Goal: Task Accomplishment & Management: Use online tool/utility

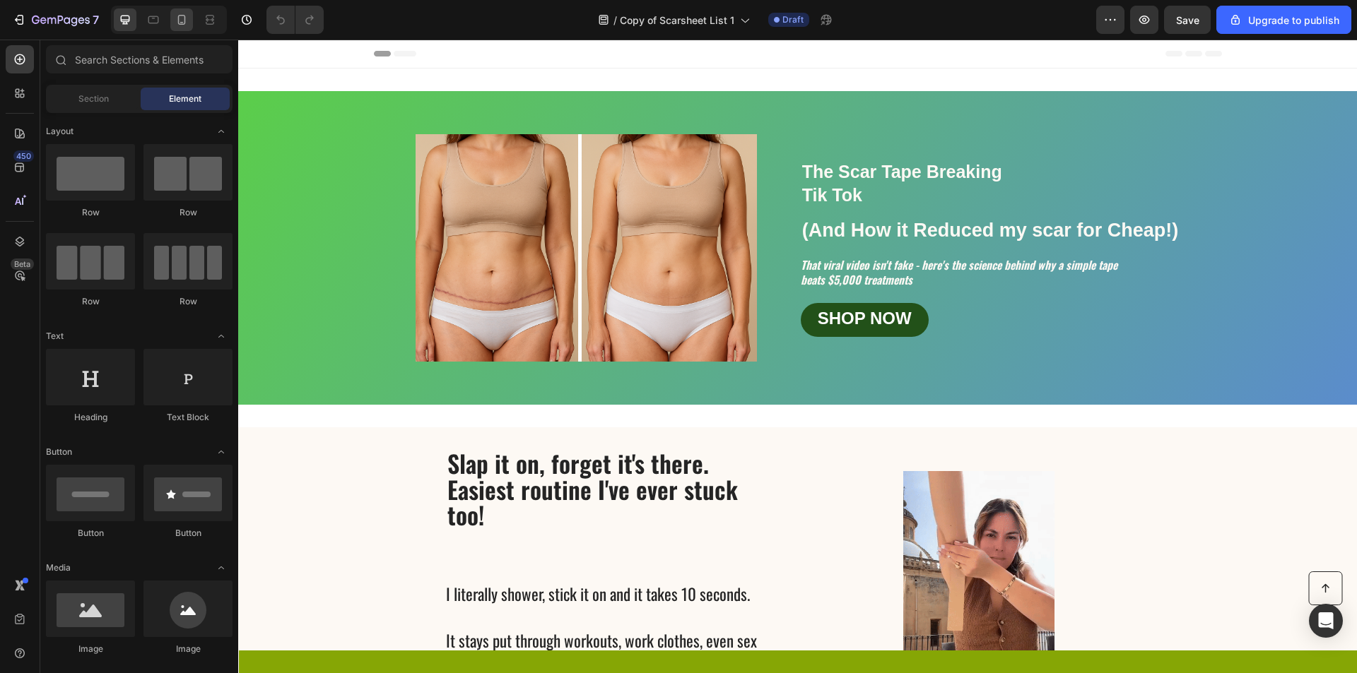
click at [185, 24] on icon at bounding box center [182, 20] width 14 height 14
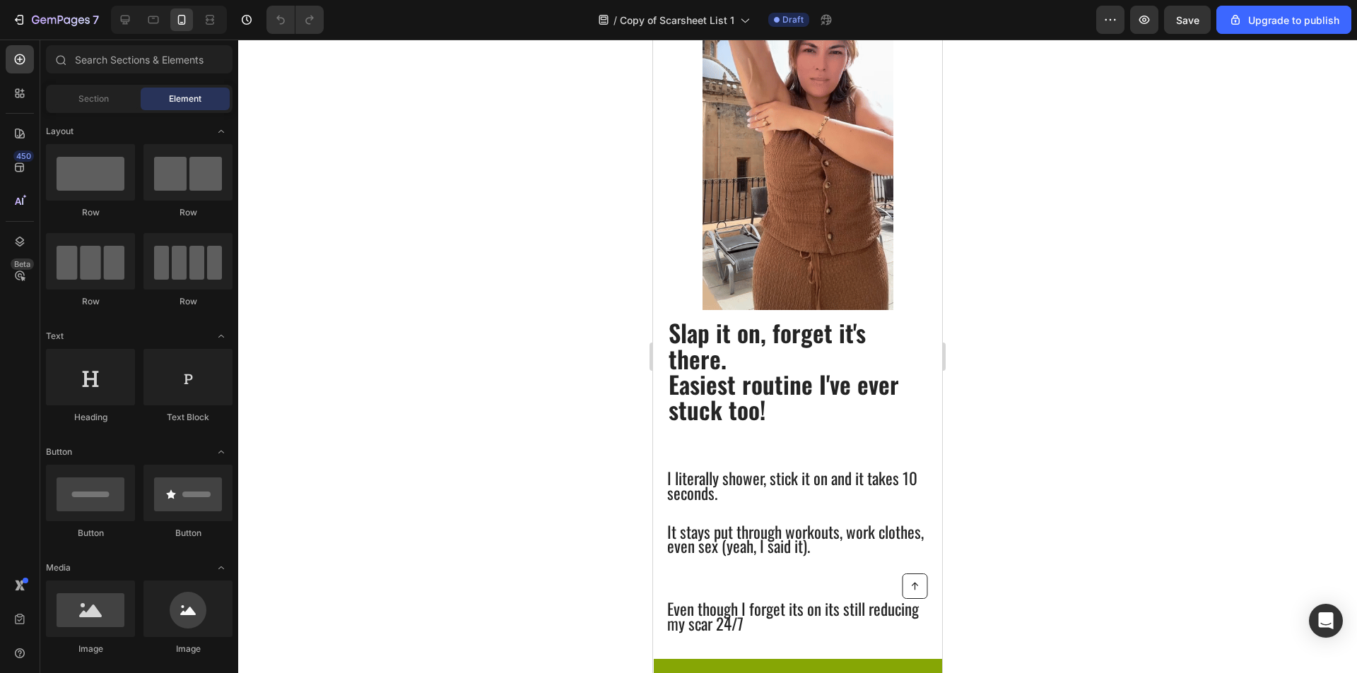
scroll to position [748, 0]
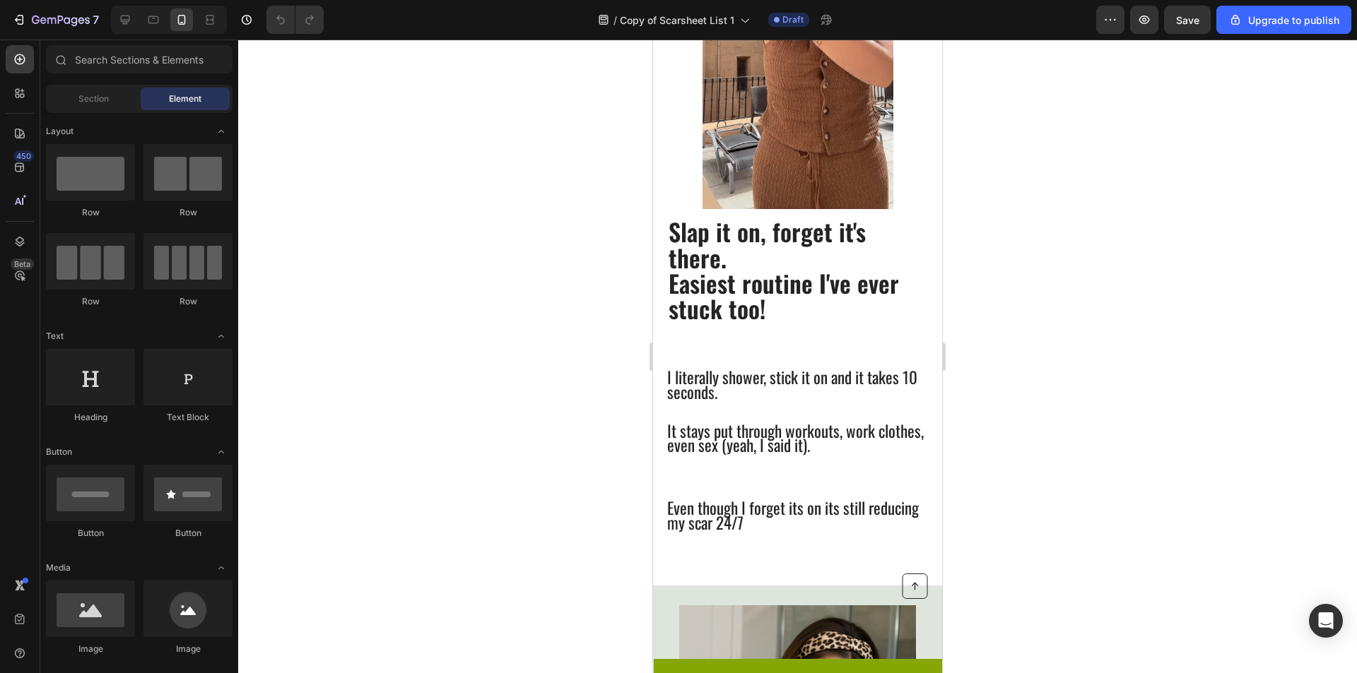
drag, startPoint x: 933, startPoint y: 159, endPoint x: 1599, endPoint y: 264, distance: 674.5
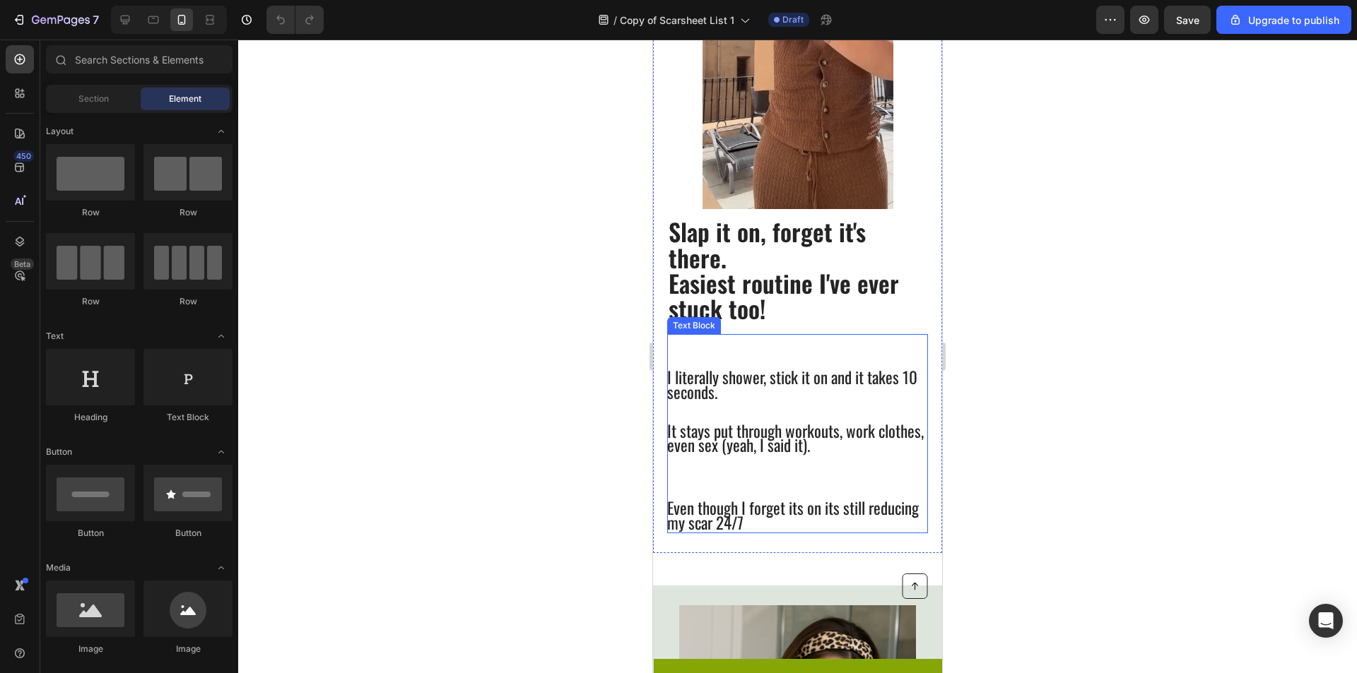
click at [821, 503] on span "Even though I forget its on its still reducing my scar 24/7" at bounding box center [793, 515] width 252 height 39
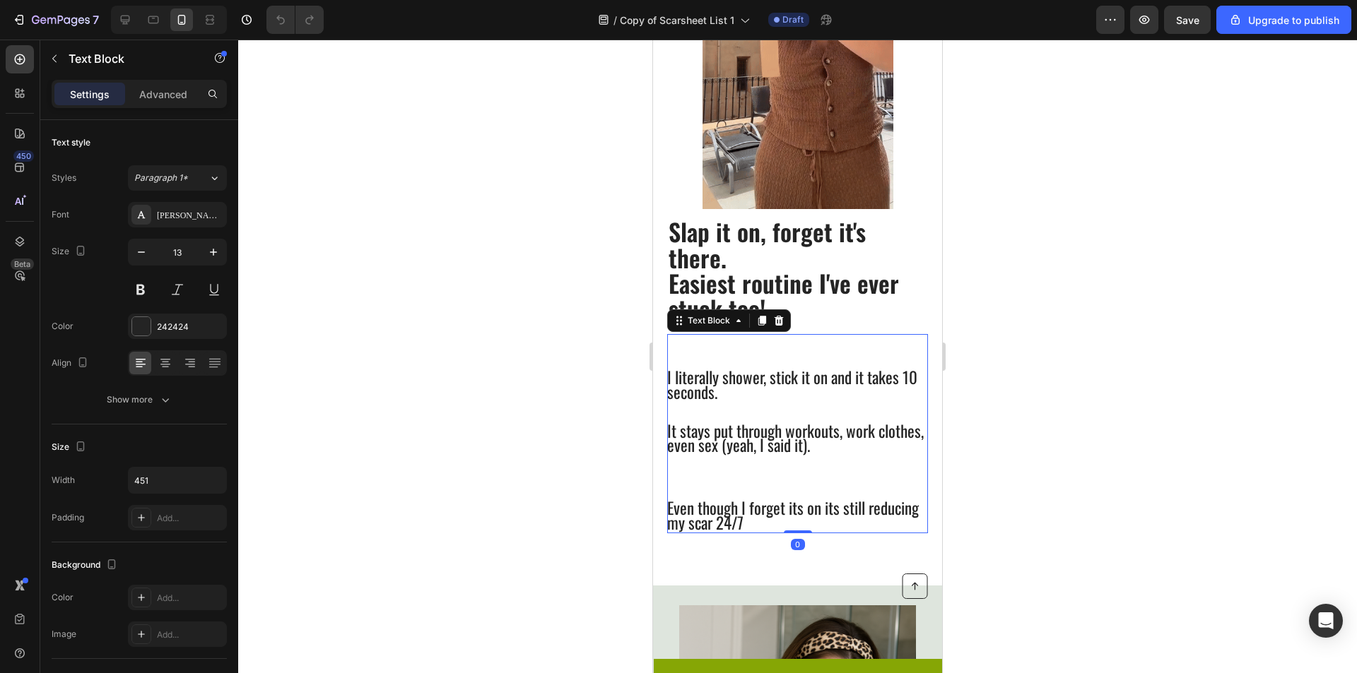
click at [822, 512] on span "Even though I forget its on its still reducing my scar 24/7" at bounding box center [793, 515] width 252 height 39
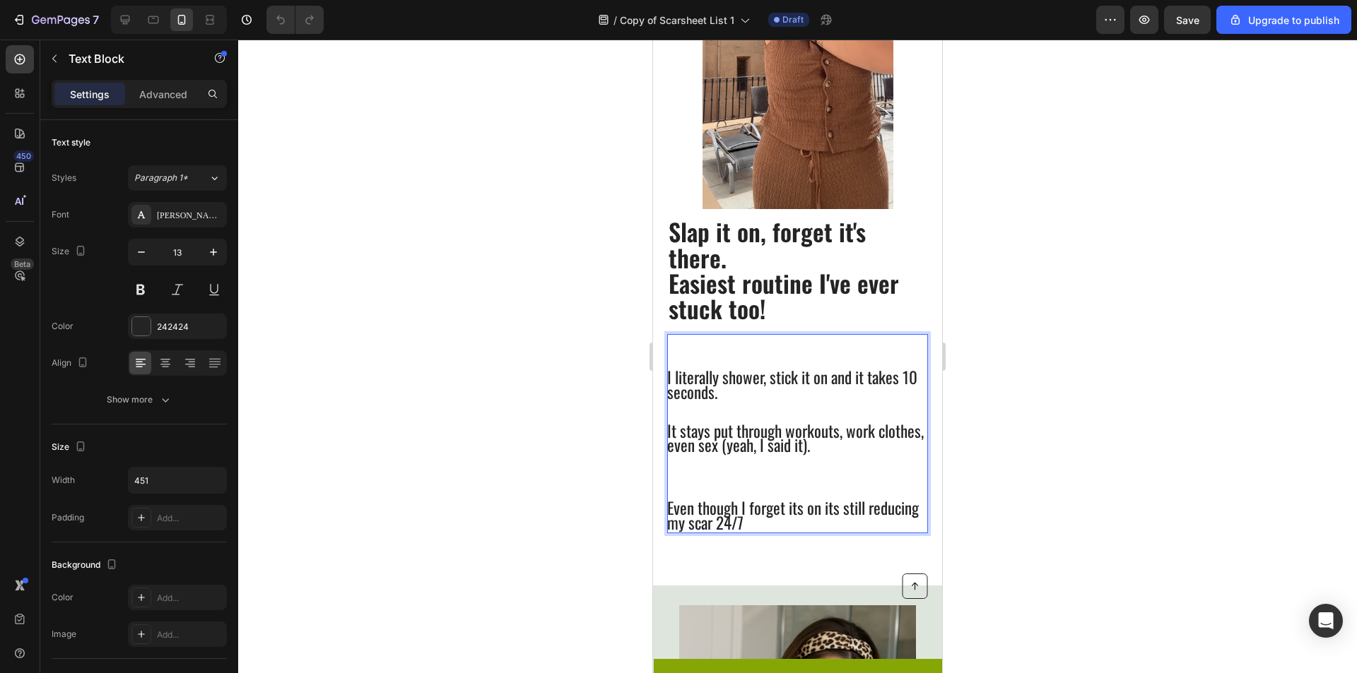
click at [830, 511] on span "Even though I forget its on its still reducing my scar 24/7" at bounding box center [793, 515] width 252 height 39
click at [1054, 482] on div at bounding box center [797, 357] width 1119 height 634
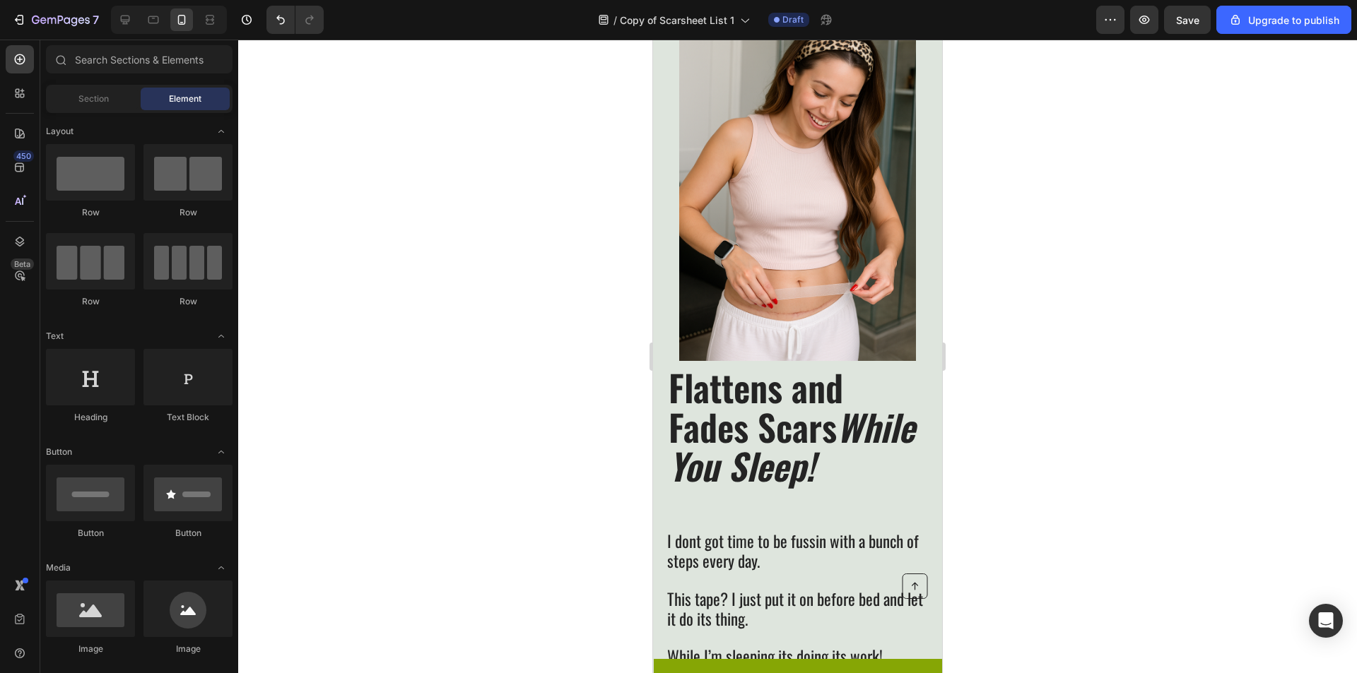
scroll to position [1353, 0]
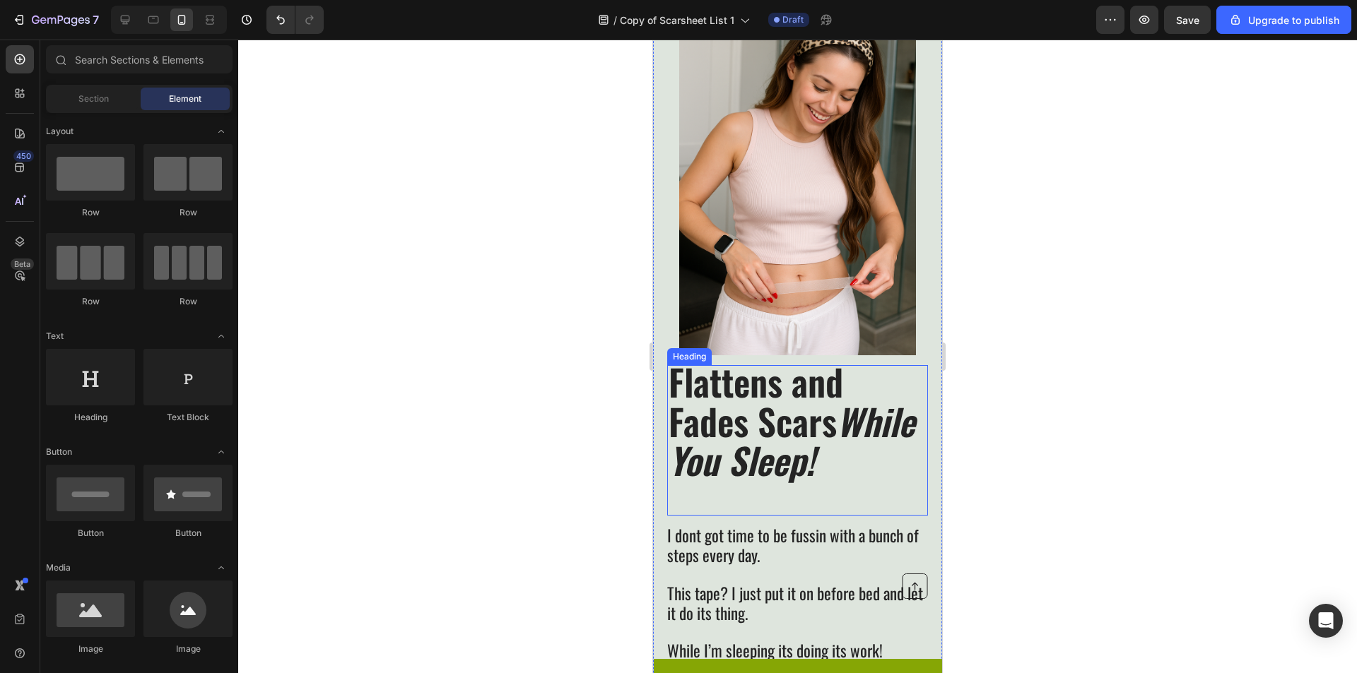
click at [795, 411] on span "Flattens and Fades Scars While You Sleep!" at bounding box center [791, 420] width 246 height 131
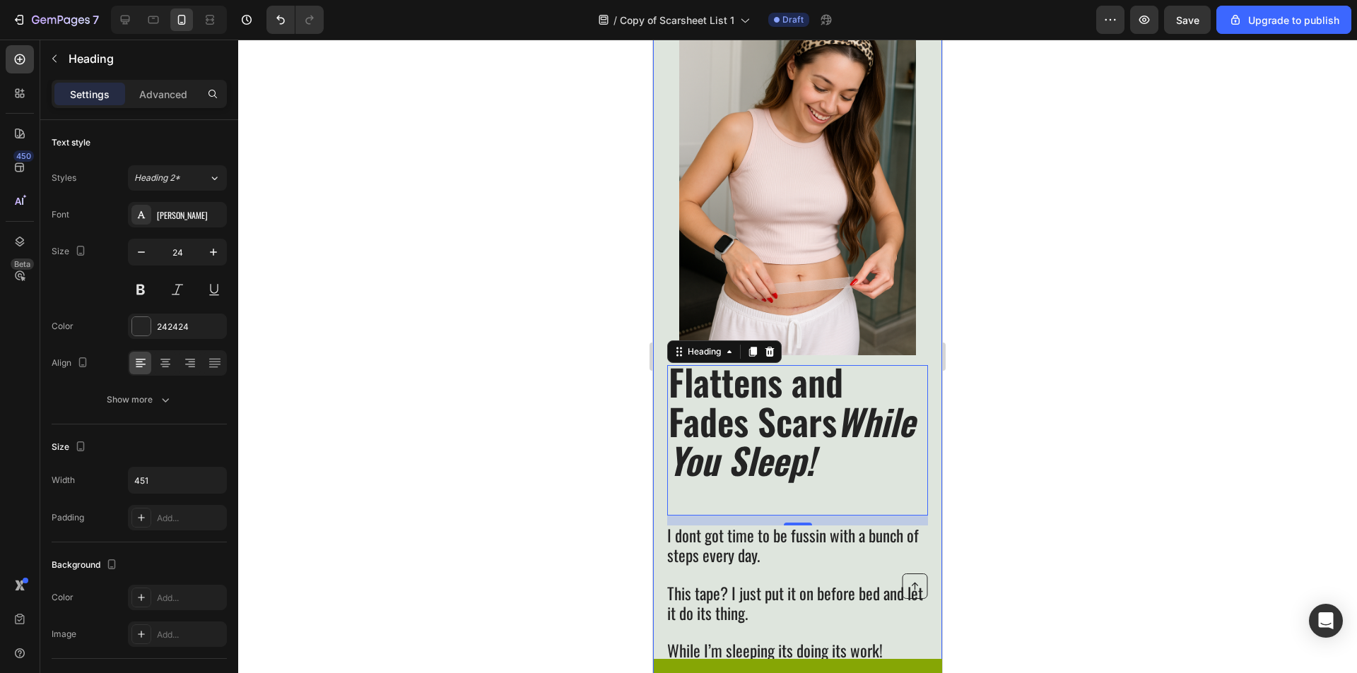
click at [1035, 305] on div at bounding box center [797, 357] width 1119 height 634
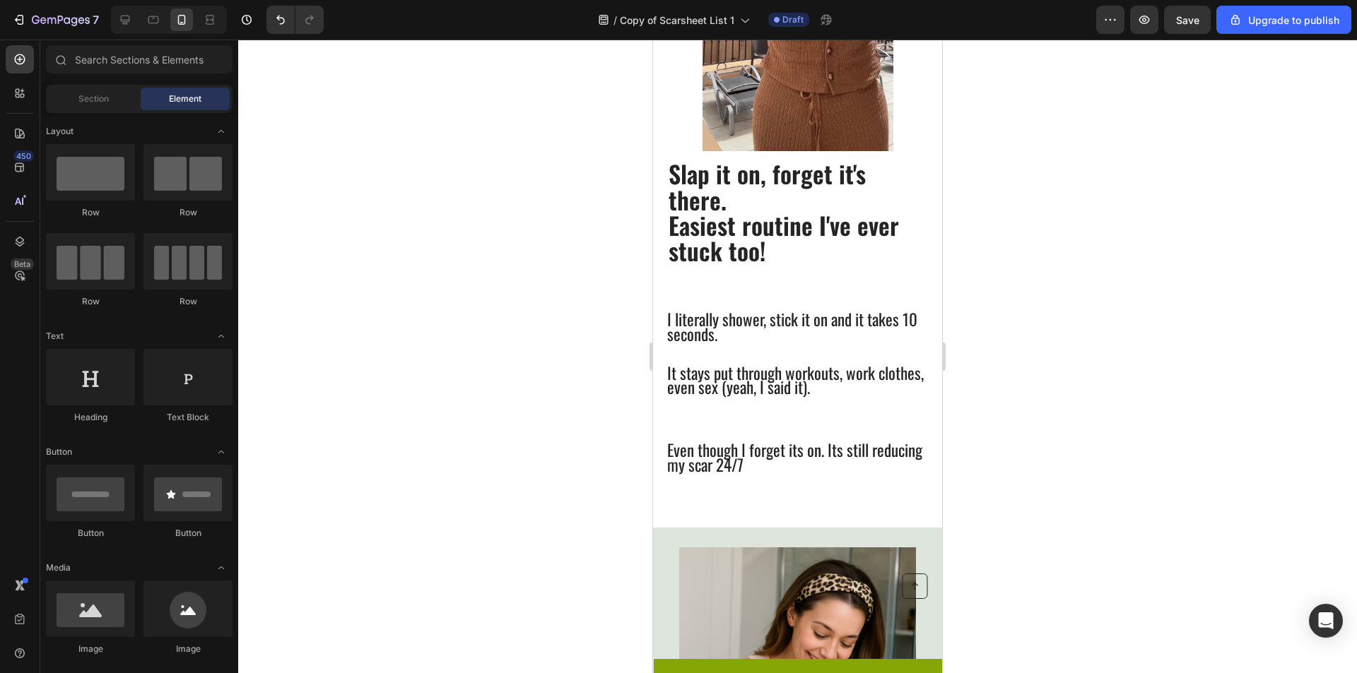
scroll to position [647, 0]
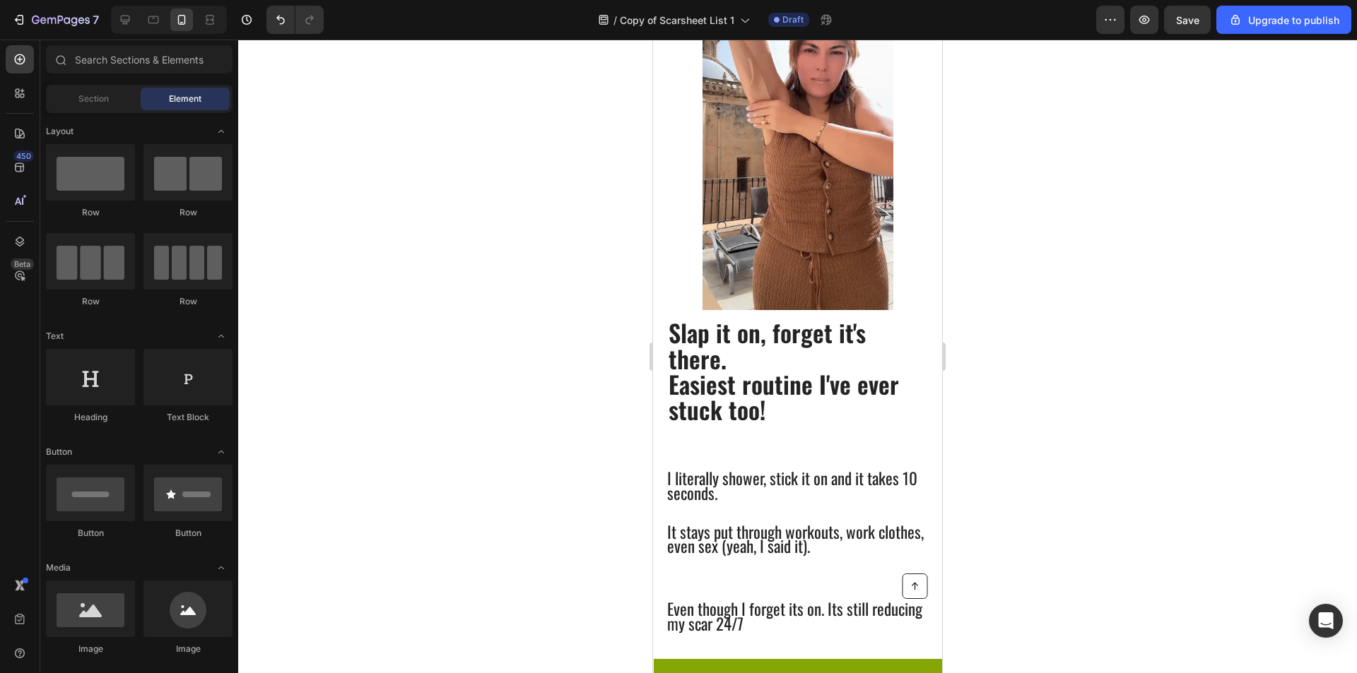
drag, startPoint x: 933, startPoint y: 305, endPoint x: 1612, endPoint y: 251, distance: 681.3
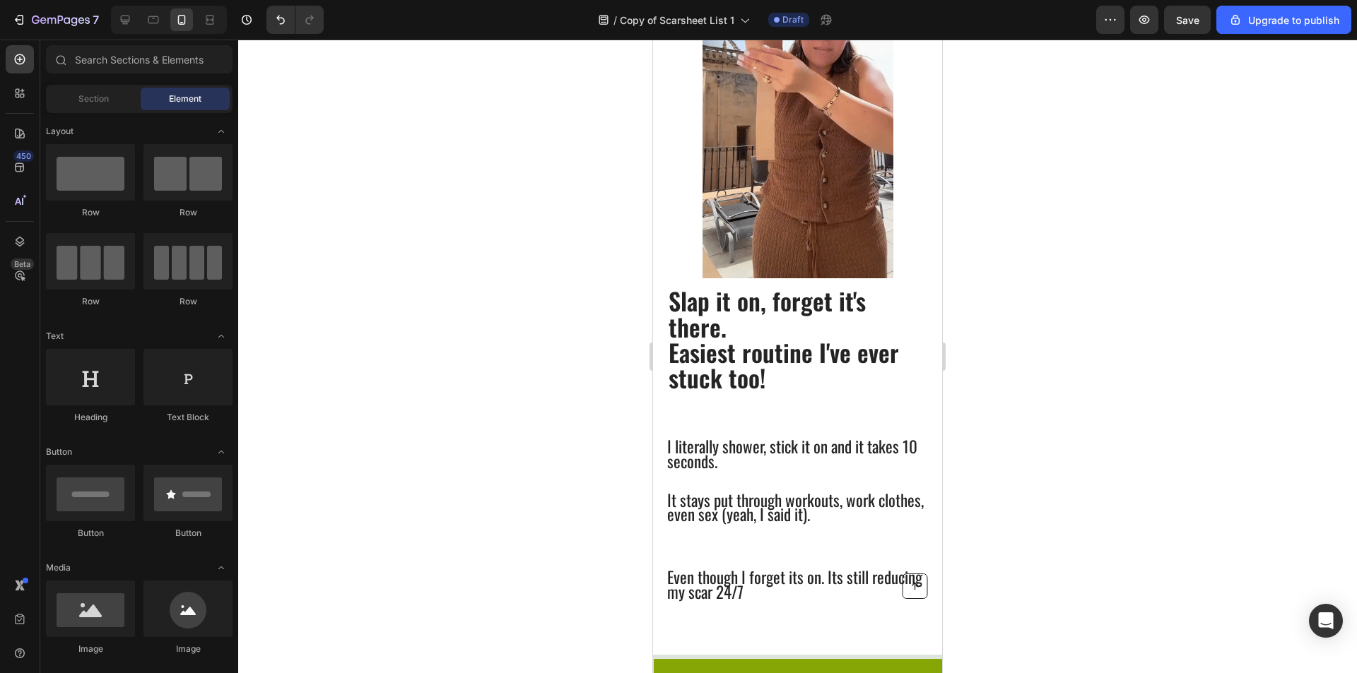
scroll to position [626, 0]
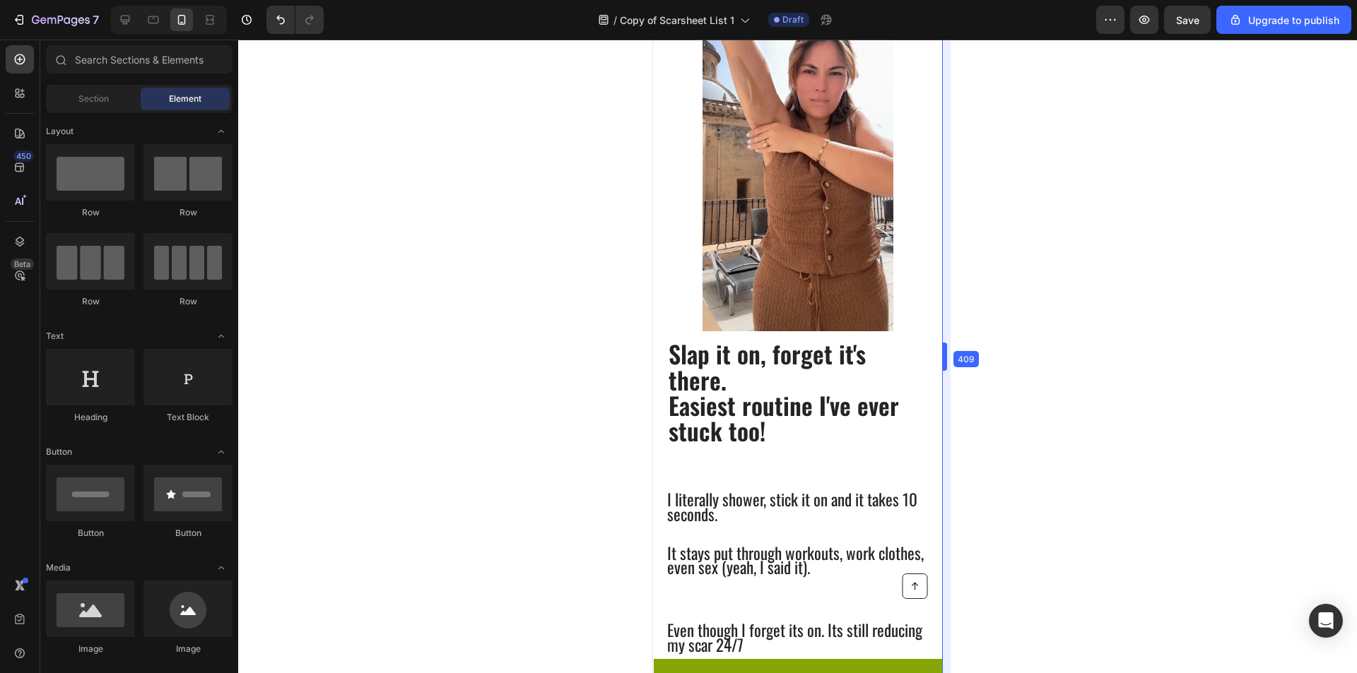
drag, startPoint x: 942, startPoint y: 171, endPoint x: 941, endPoint y: 162, distance: 9.3
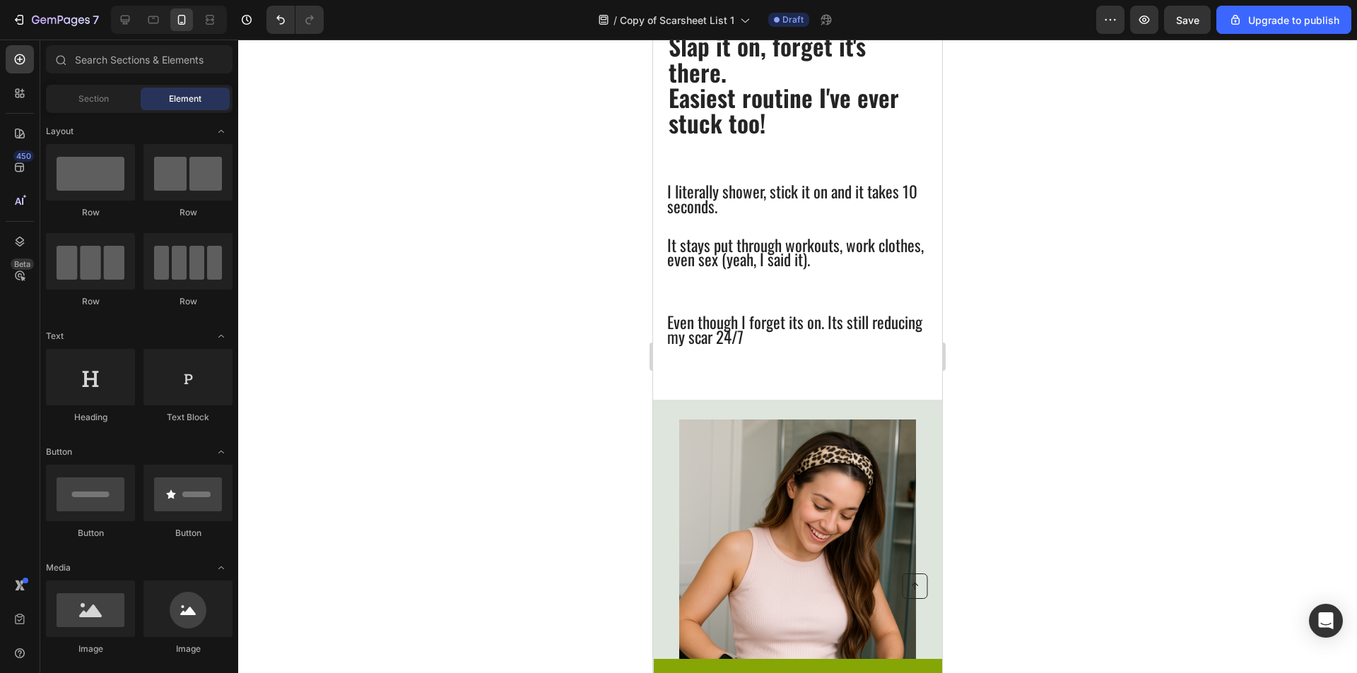
scroll to position [801, 0]
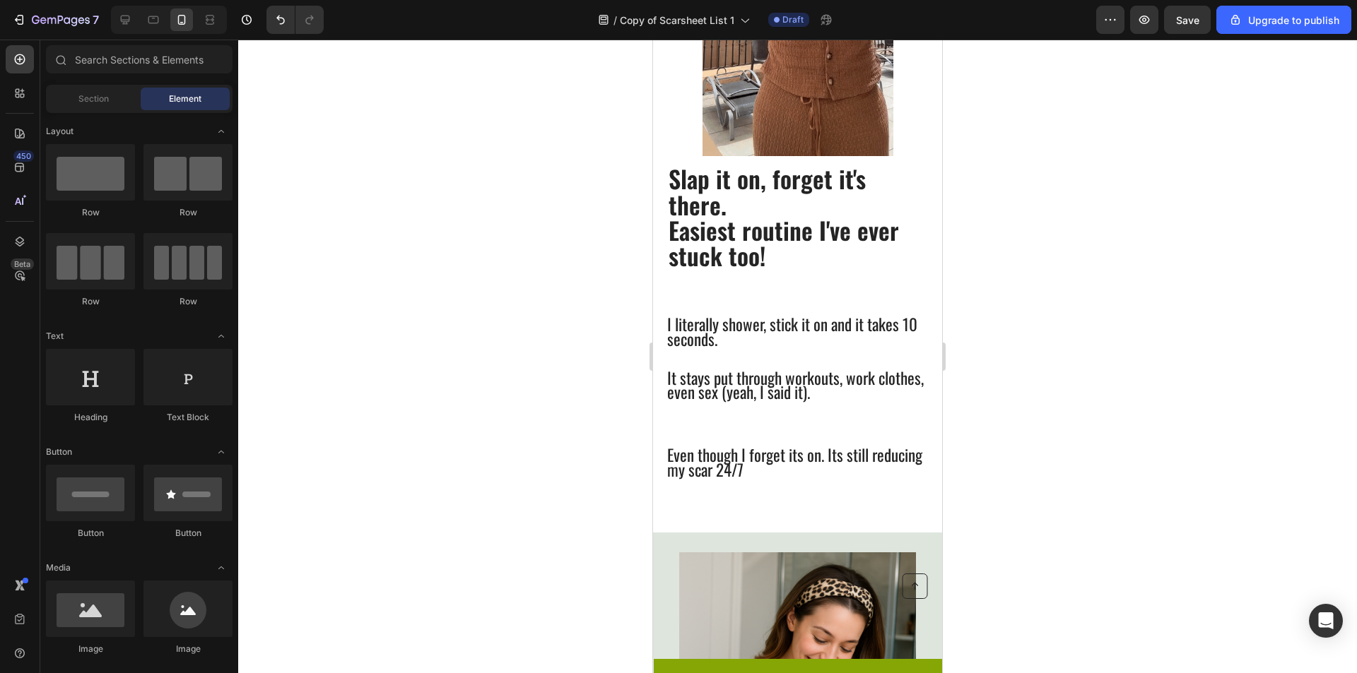
drag, startPoint x: 933, startPoint y: 157, endPoint x: 1615, endPoint y: 257, distance: 688.6
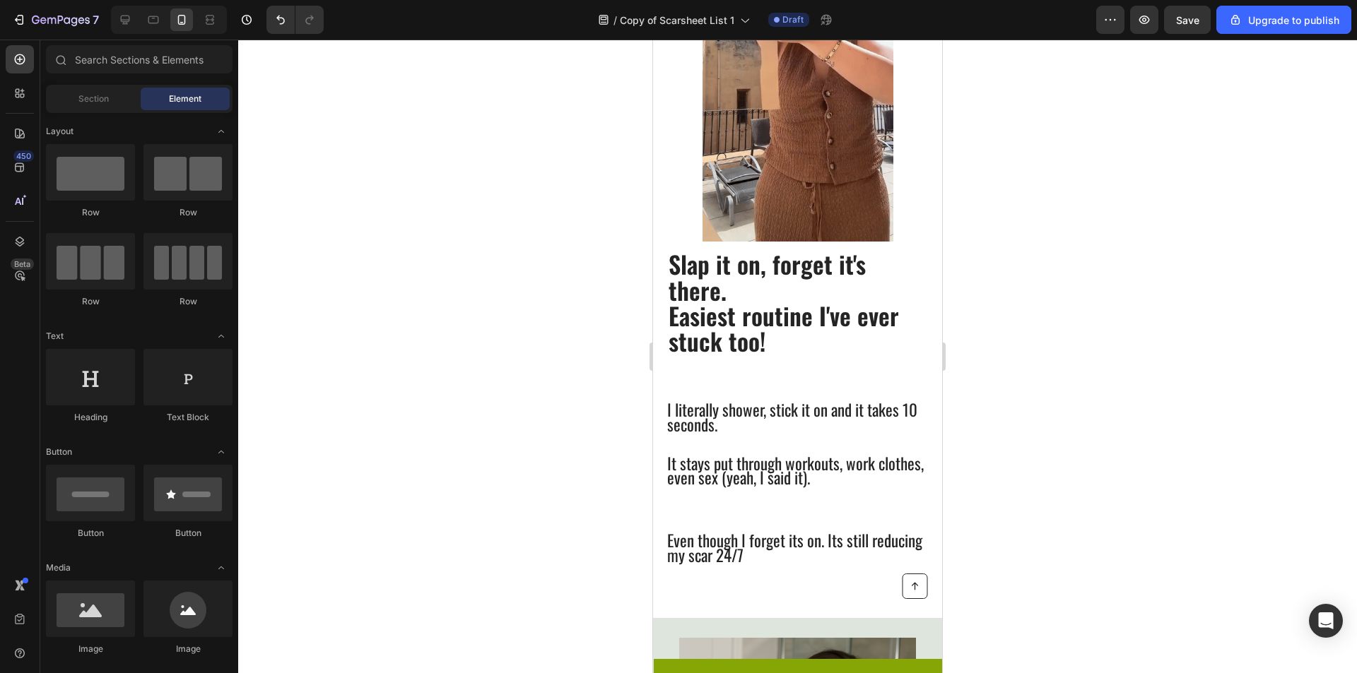
scroll to position [711, 0]
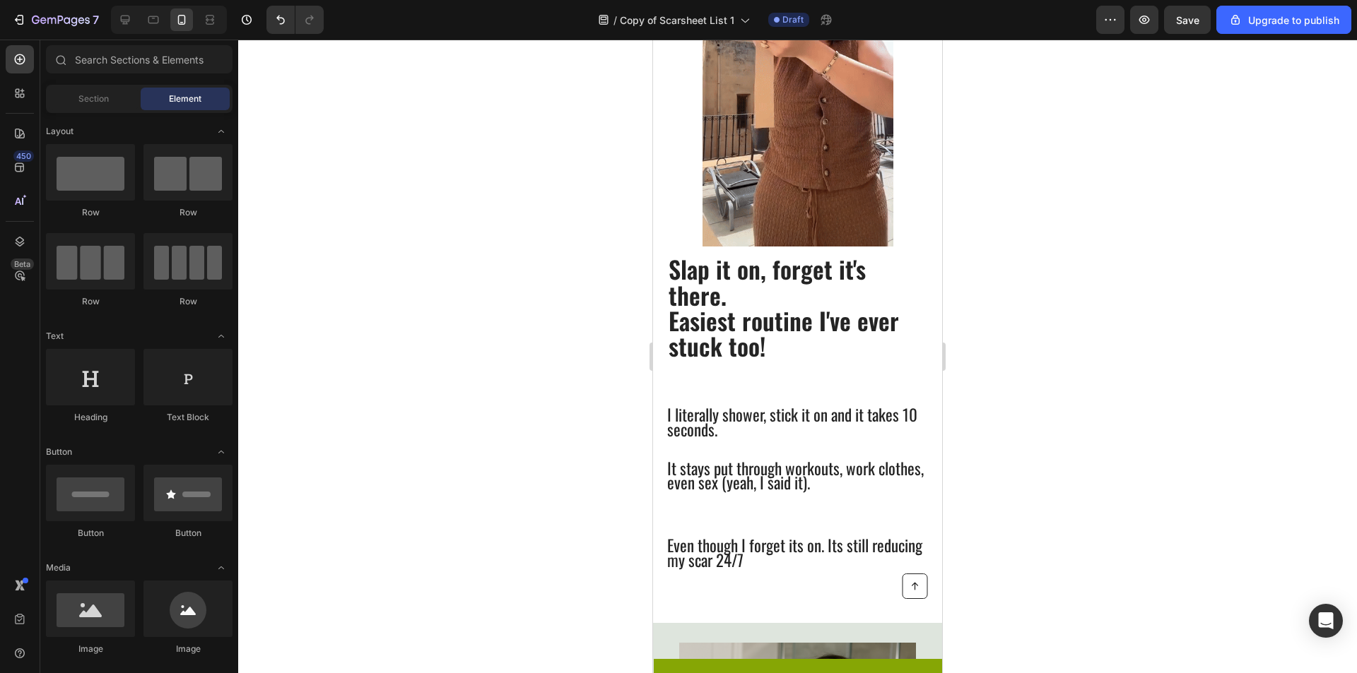
drag, startPoint x: 936, startPoint y: 294, endPoint x: 1605, endPoint y: 236, distance: 671.7
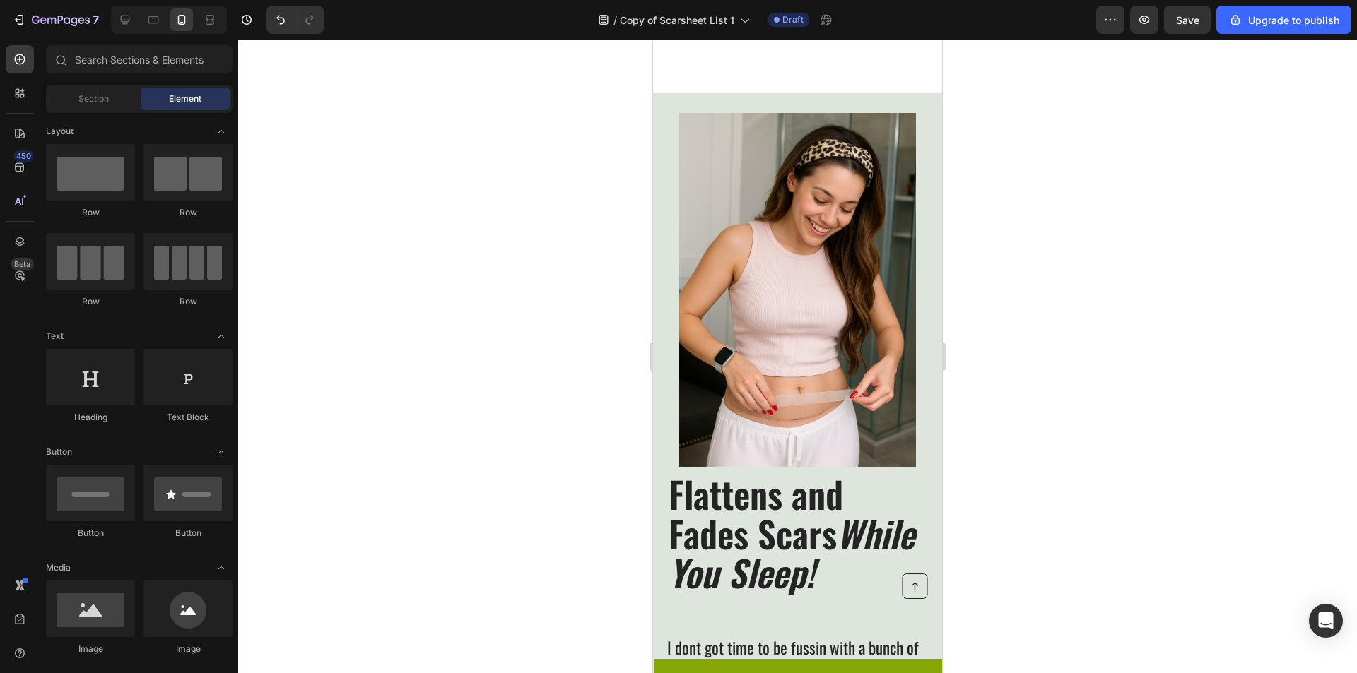
scroll to position [1501, 0]
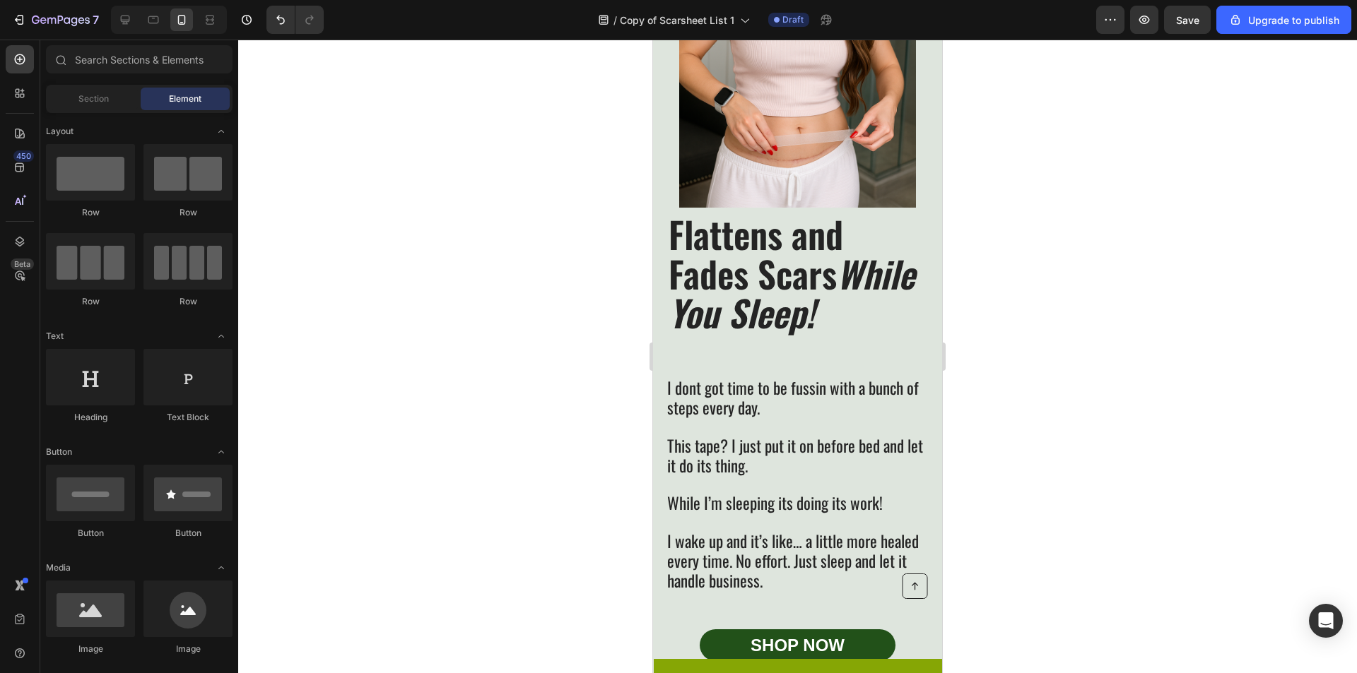
drag, startPoint x: 938, startPoint y: 198, endPoint x: 1597, endPoint y: 334, distance: 672.4
drag, startPoint x: 741, startPoint y: 273, endPoint x: 913, endPoint y: 295, distance: 173.8
click at [743, 273] on span "Flattens and Fades Scars While You Sleep!" at bounding box center [791, 272] width 246 height 131
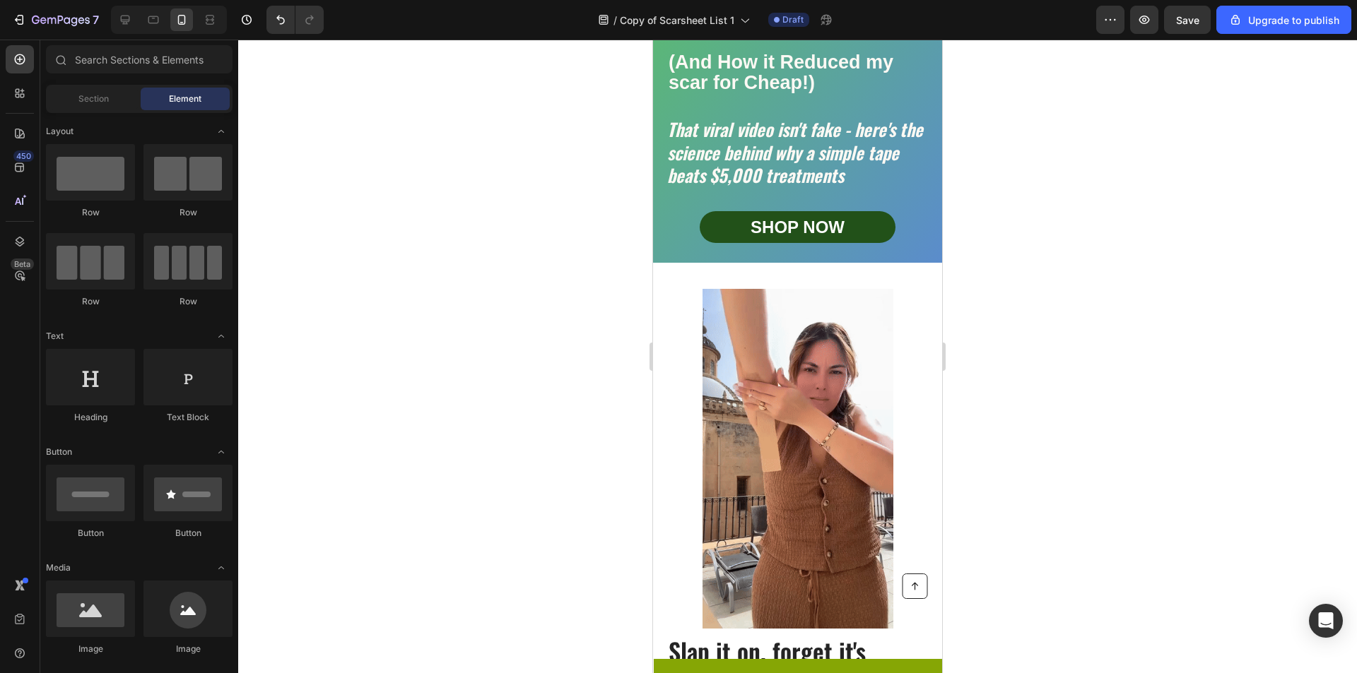
scroll to position [753, 0]
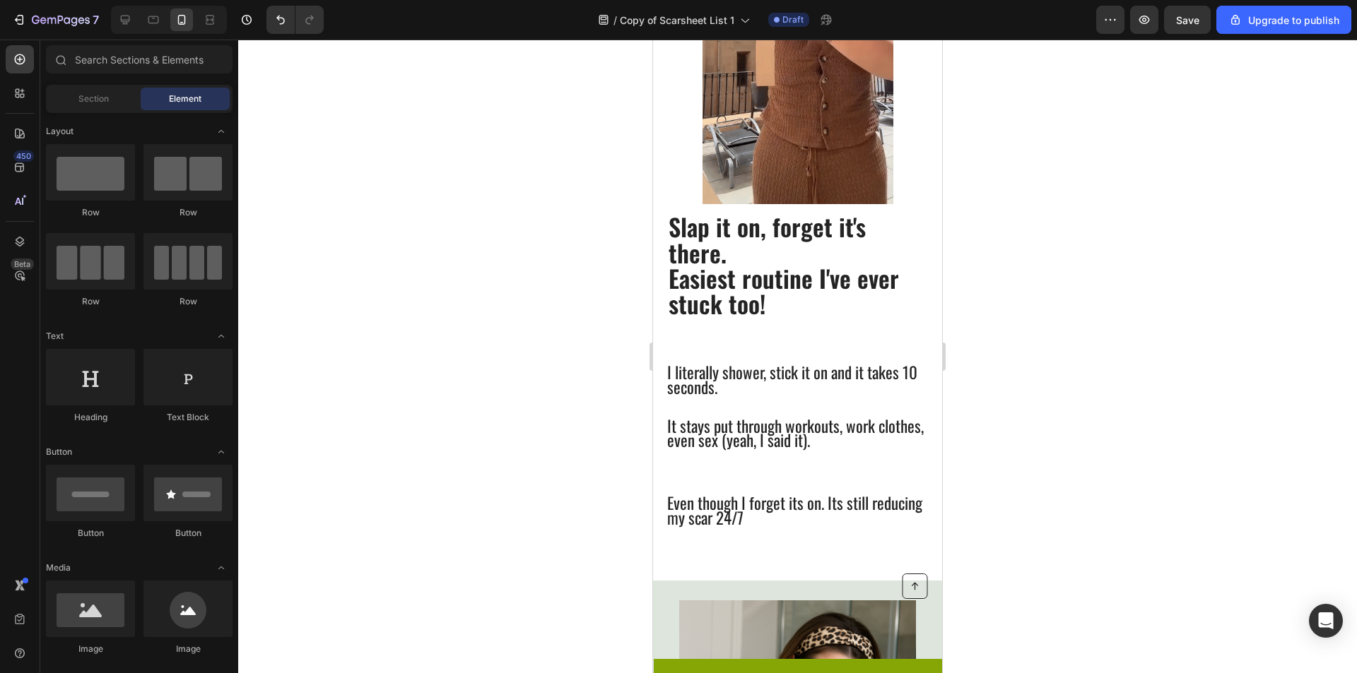
click at [777, 295] on span "Easiest routine I've ever stuck too!" at bounding box center [783, 290] width 230 height 61
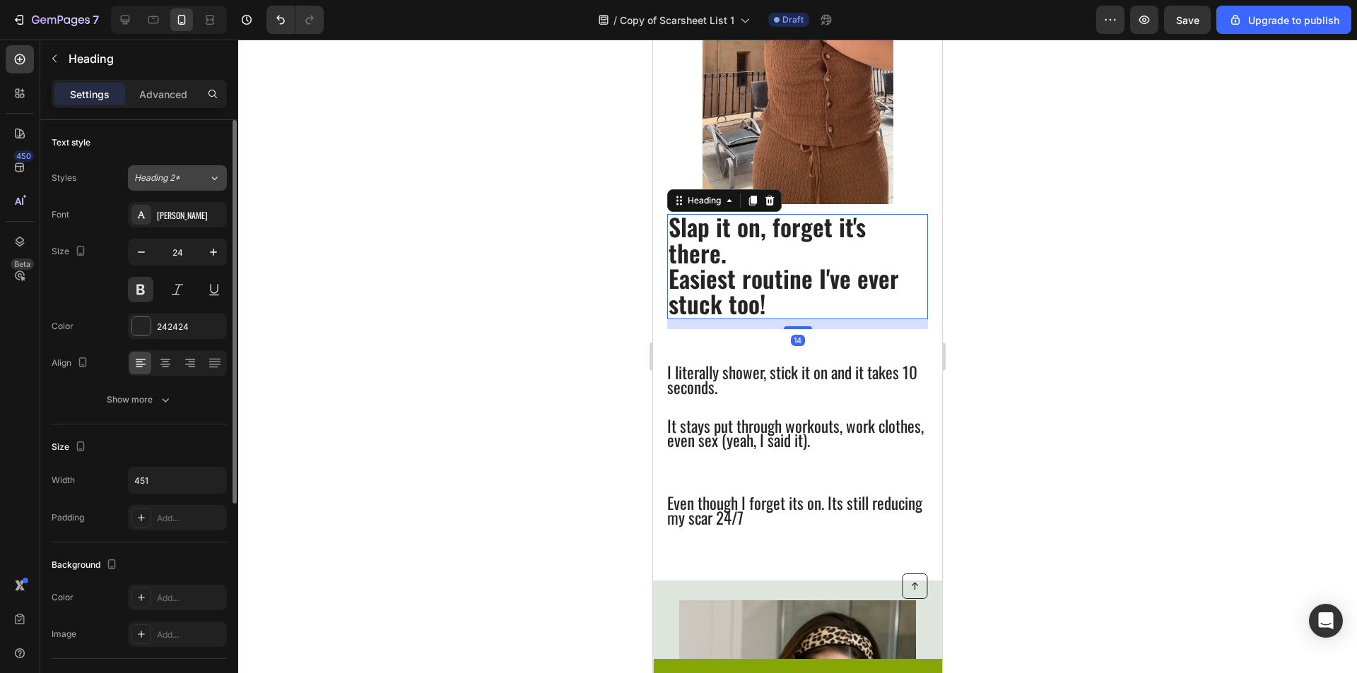
drag, startPoint x: 196, startPoint y: 169, endPoint x: 194, endPoint y: 187, distance: 18.5
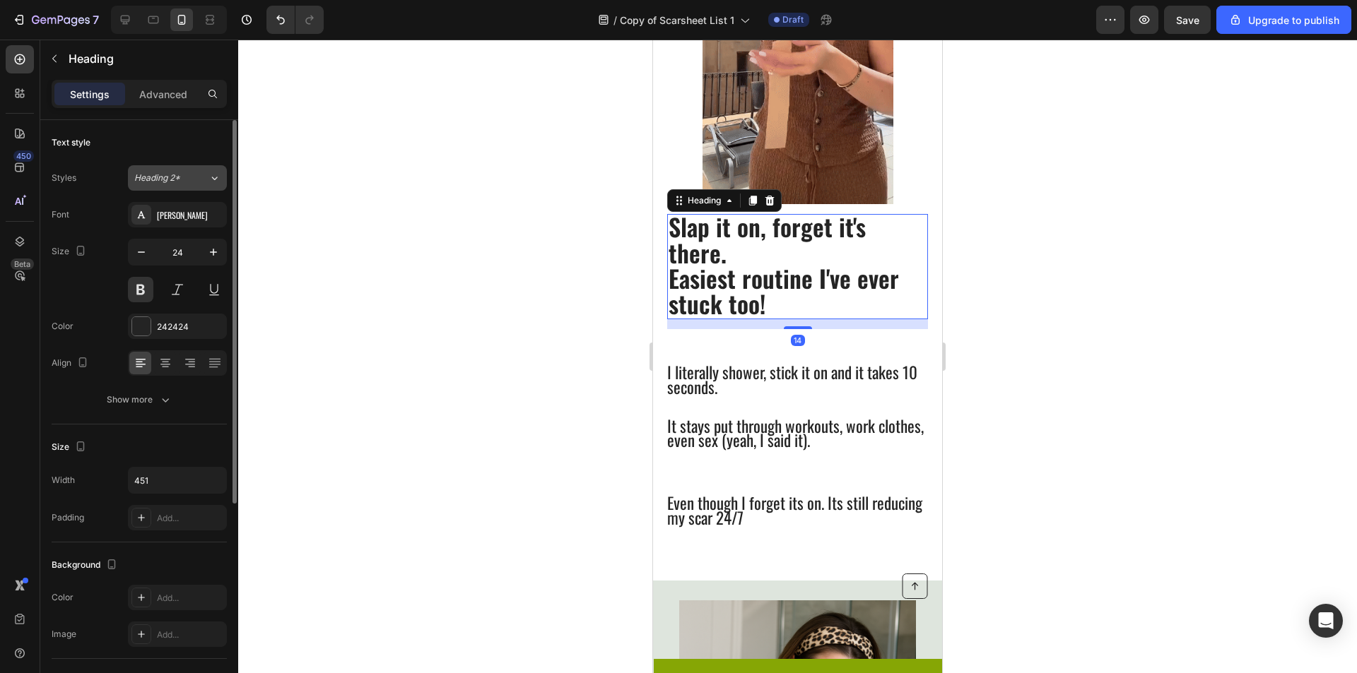
click at [196, 170] on button "Heading 2*" at bounding box center [177, 177] width 99 height 25
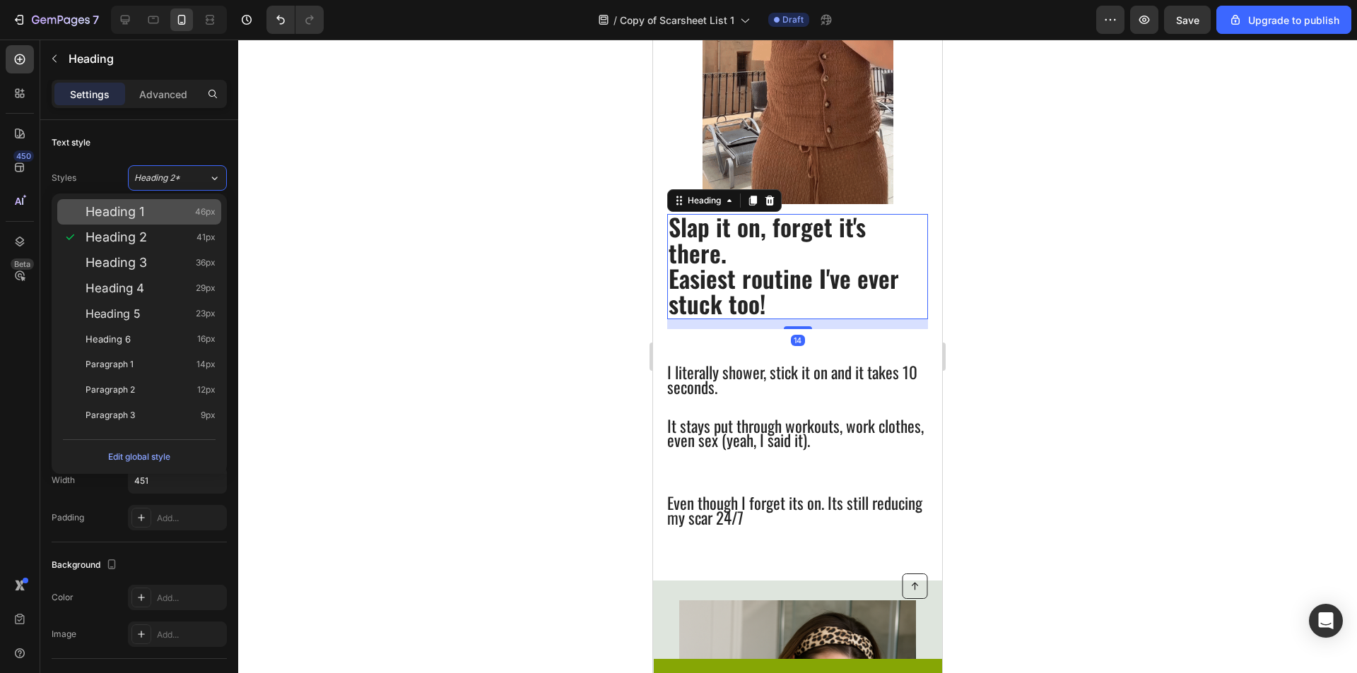
click at [163, 216] on div "Heading 1 46px" at bounding box center [151, 212] width 130 height 14
type input "46"
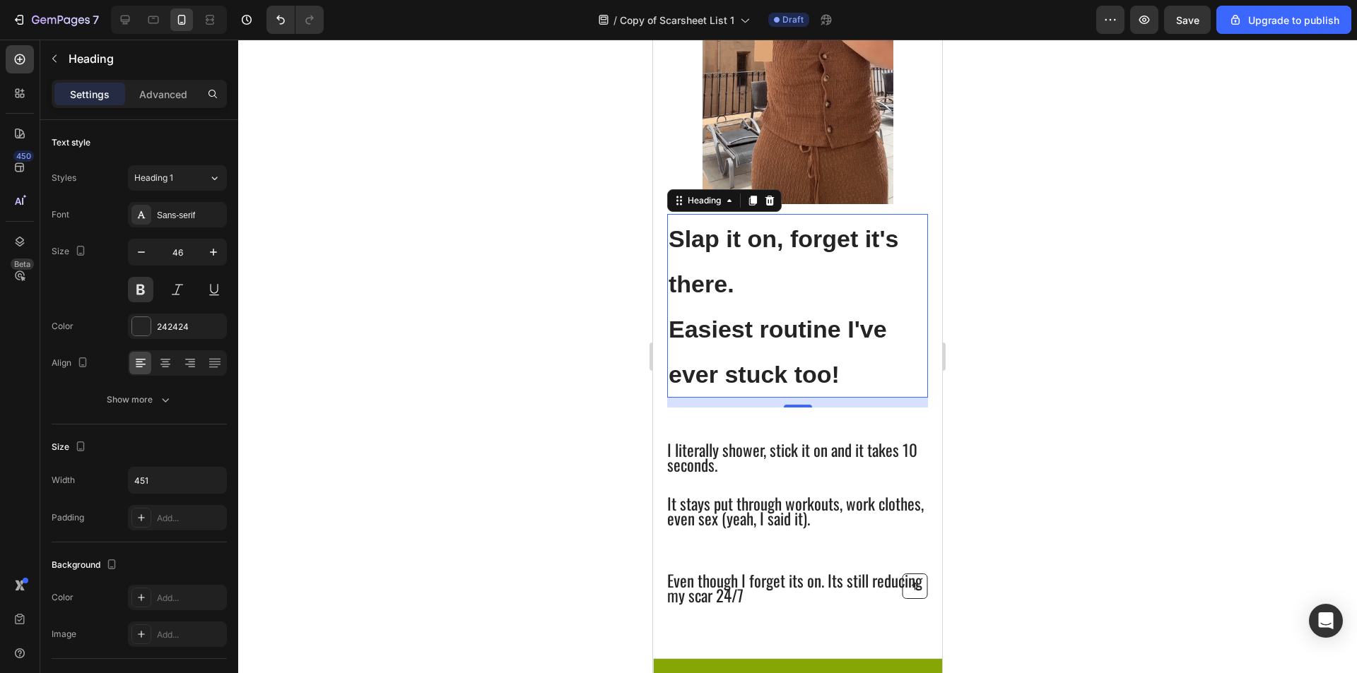
click at [447, 220] on div at bounding box center [797, 357] width 1119 height 634
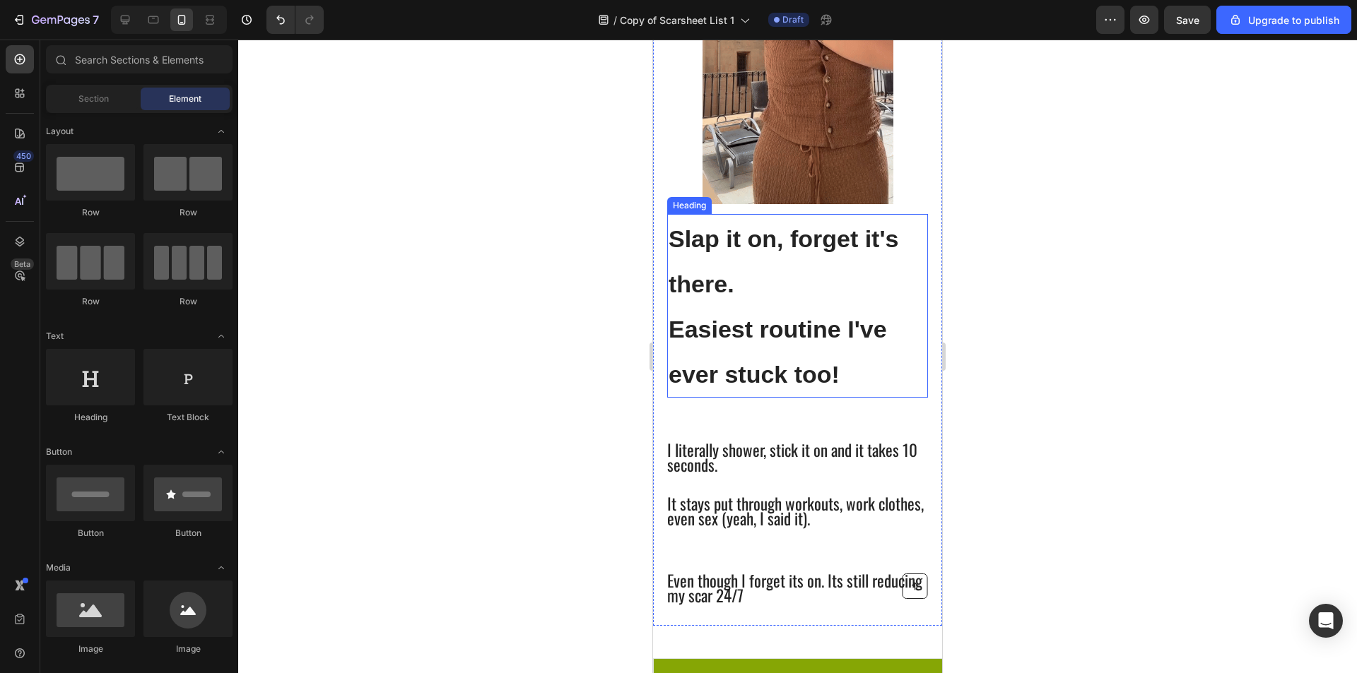
click at [811, 277] on h2 "Slap it on, forget it's there. Easiest routine I've ever stuck too!" at bounding box center [797, 305] width 261 height 183
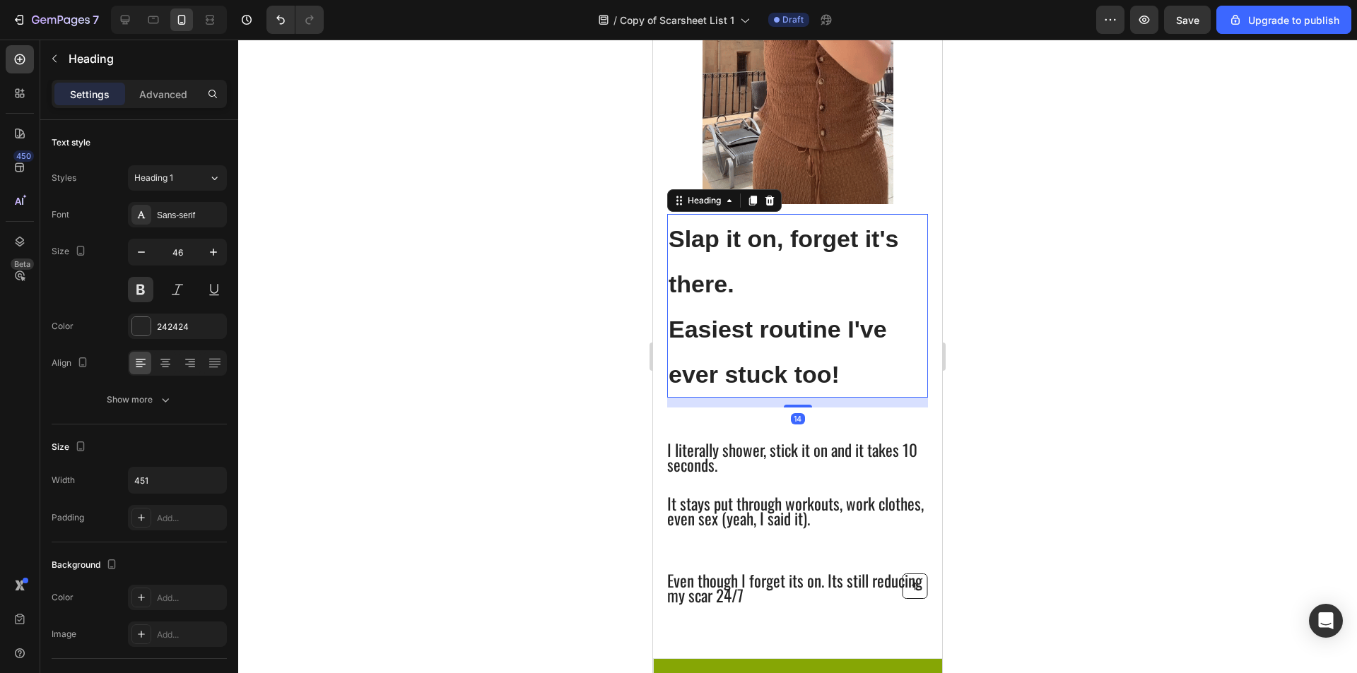
click at [882, 372] on h2 "Slap it on, forget it's there. Easiest routine I've ever stuck too!" at bounding box center [797, 305] width 261 height 183
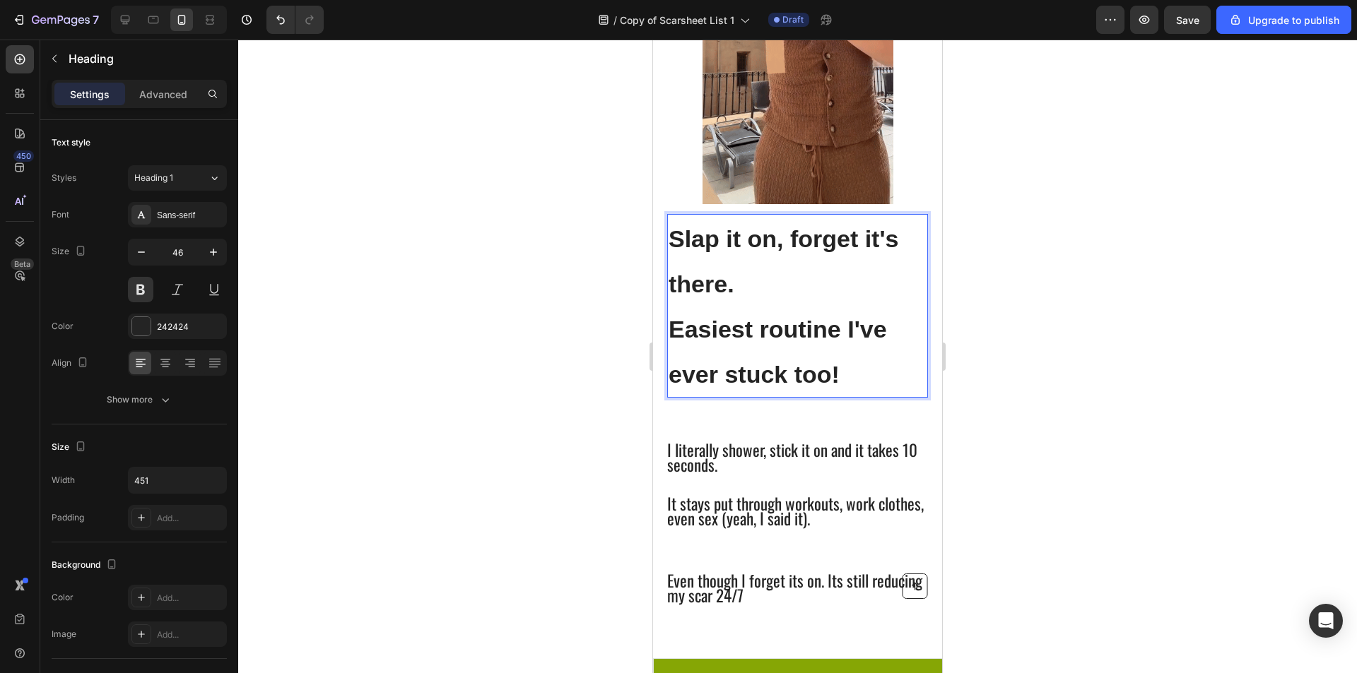
click at [673, 376] on span "Easiest routine I've ever stuck too!" at bounding box center [777, 352] width 218 height 72
click at [832, 352] on p "Slap it on, forget it's there. Easiest routine I've ever stuck too!" at bounding box center [797, 306] width 258 height 180
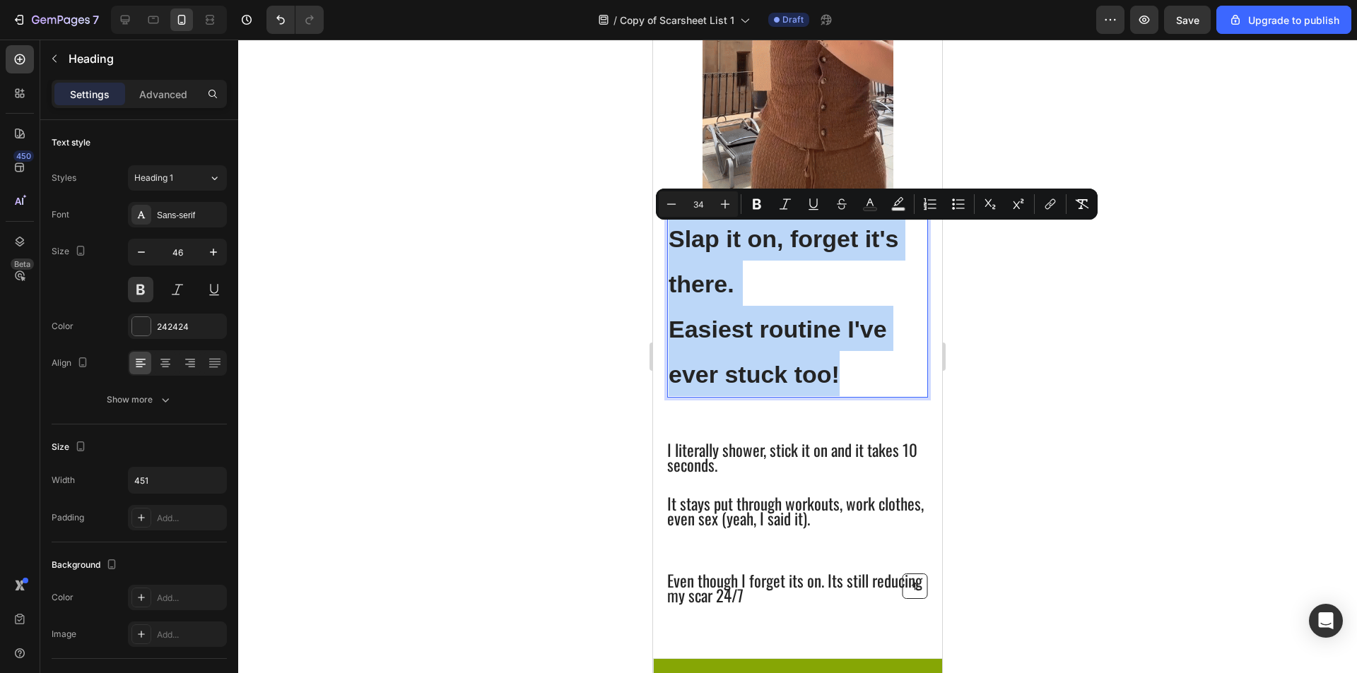
drag, startPoint x: 881, startPoint y: 373, endPoint x: 671, endPoint y: 235, distance: 251.1
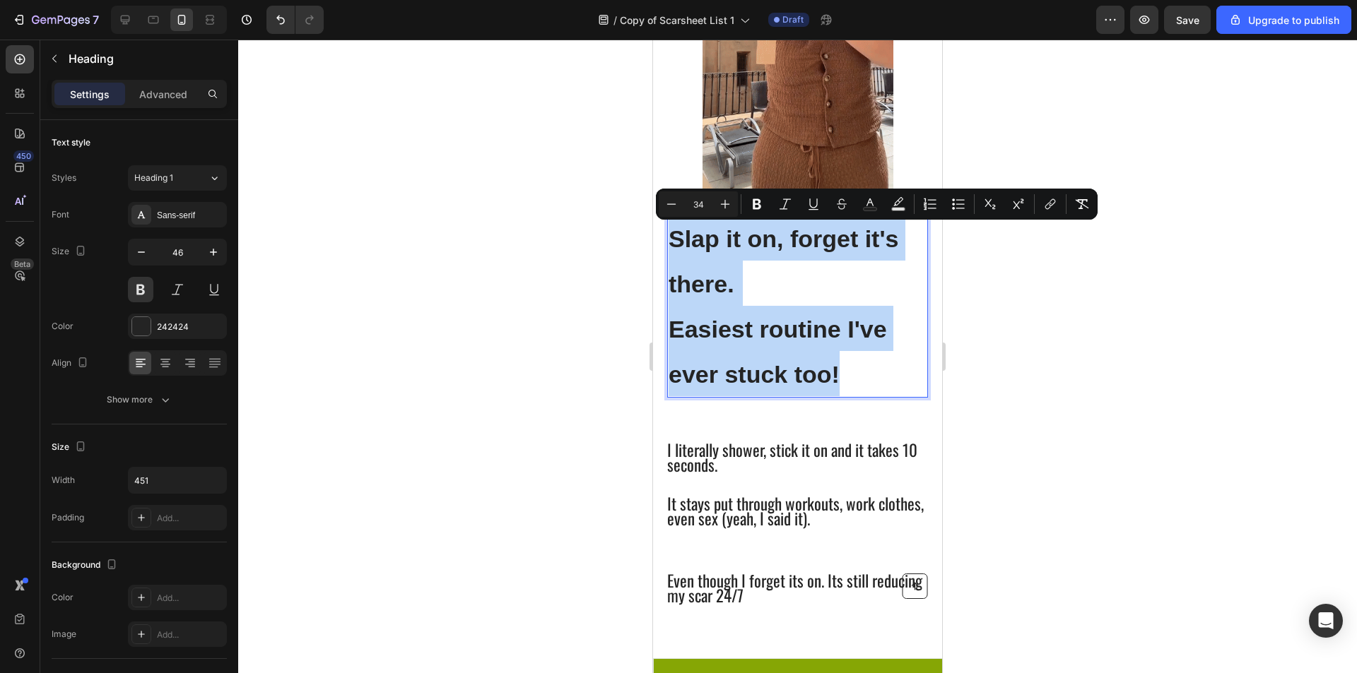
click at [671, 235] on p "Slap it on, forget it's there. Easiest routine I've ever stuck too!" at bounding box center [797, 306] width 258 height 180
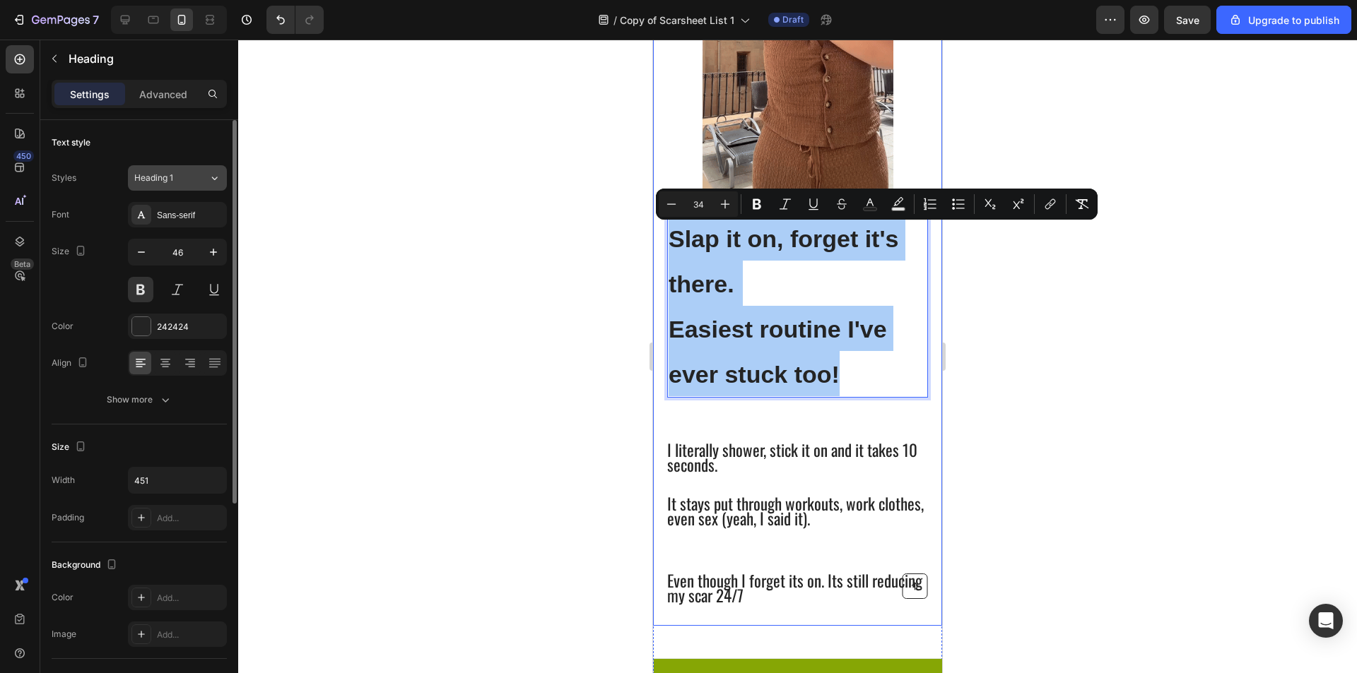
click at [201, 175] on div "Heading 1" at bounding box center [171, 178] width 74 height 13
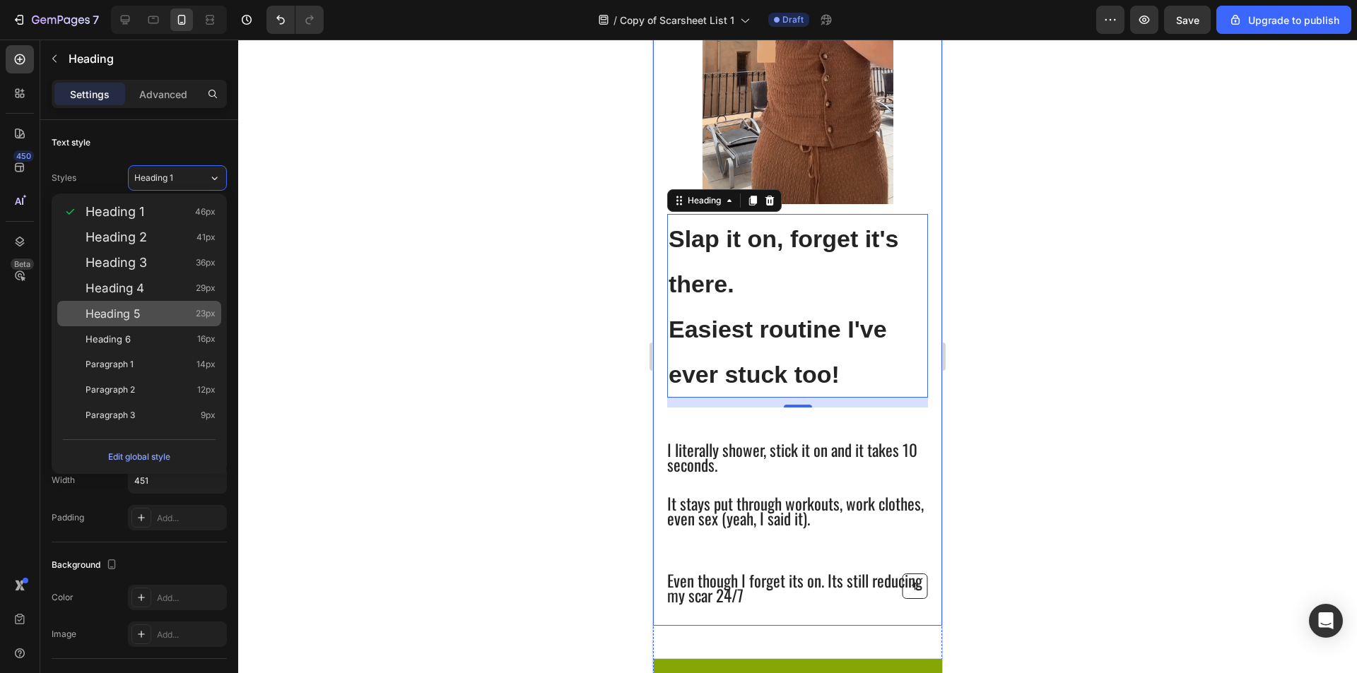
click at [184, 317] on div "Heading 5 23px" at bounding box center [151, 314] width 130 height 14
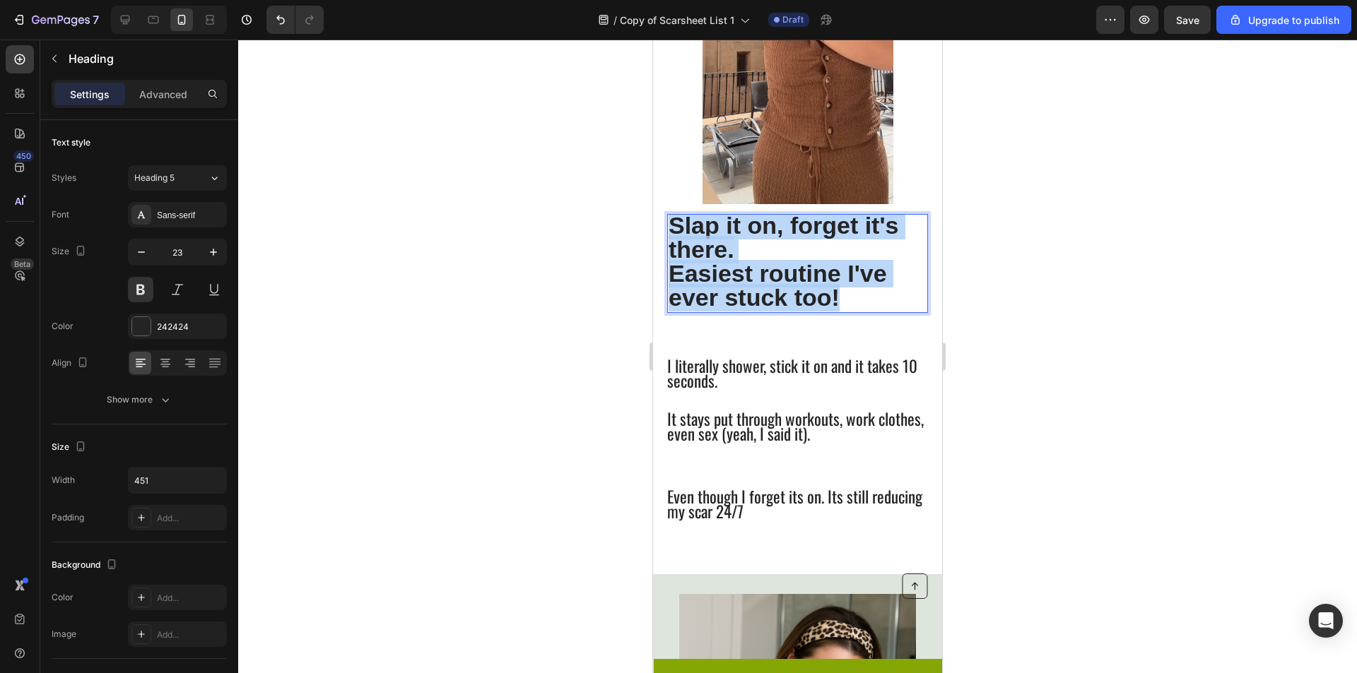
drag, startPoint x: 861, startPoint y: 300, endPoint x: 659, endPoint y: 230, distance: 213.9
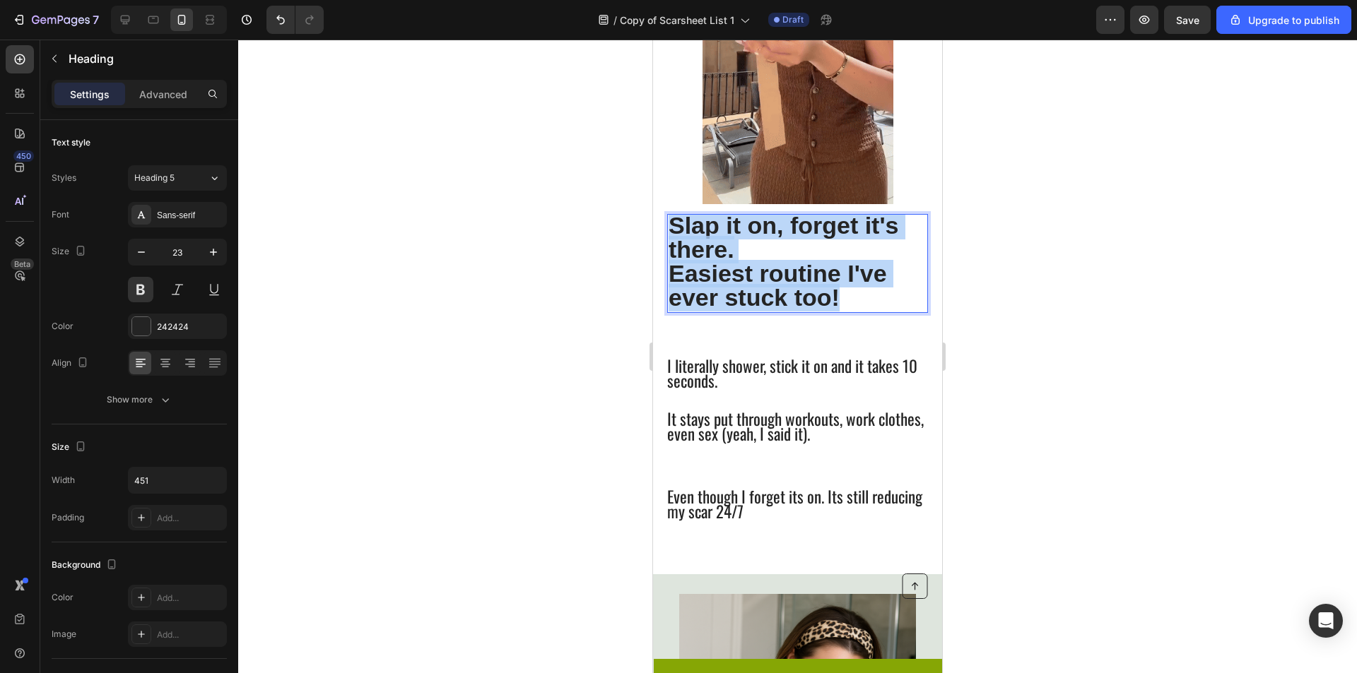
click at [659, 232] on div "Slap it on, forget it's there. Easiest routine I've ever stuck too! Heading 14 …" at bounding box center [797, 193] width 289 height 697
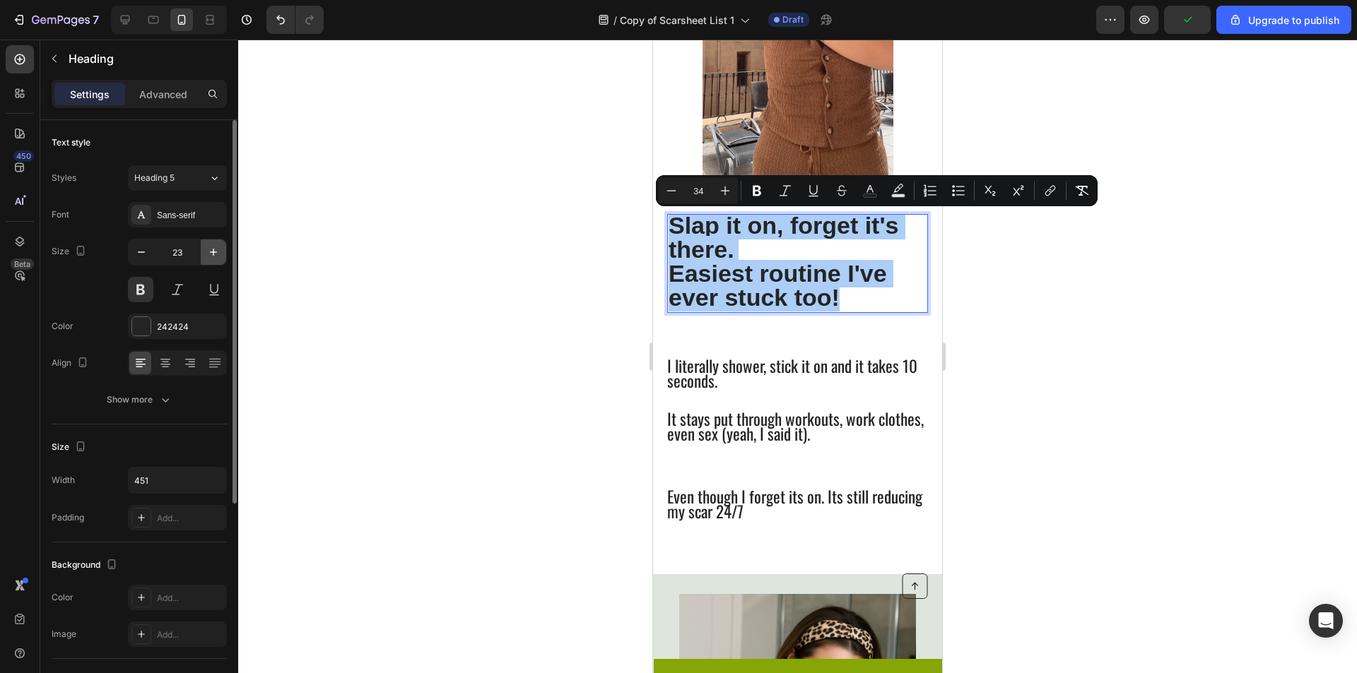
click at [216, 256] on icon "button" at bounding box center [213, 252] width 14 height 14
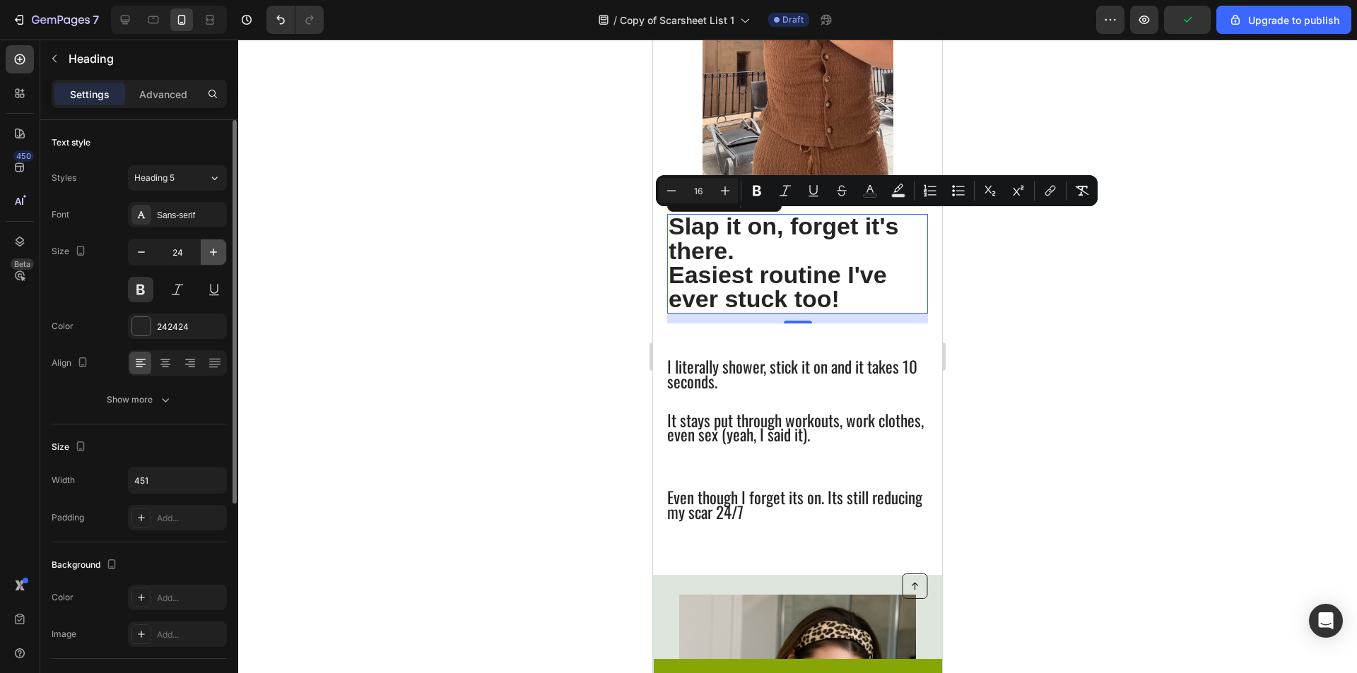
click at [216, 256] on icon "button" at bounding box center [213, 252] width 14 height 14
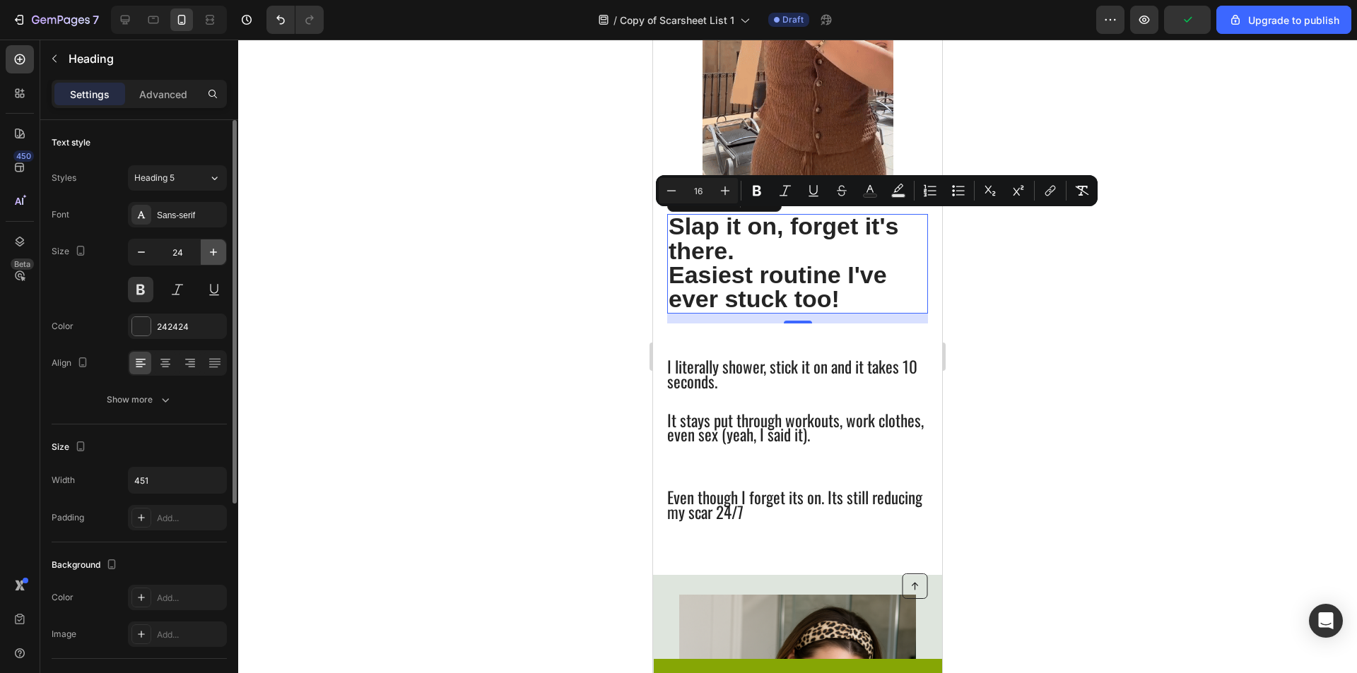
click at [216, 256] on icon "button" at bounding box center [213, 252] width 14 height 14
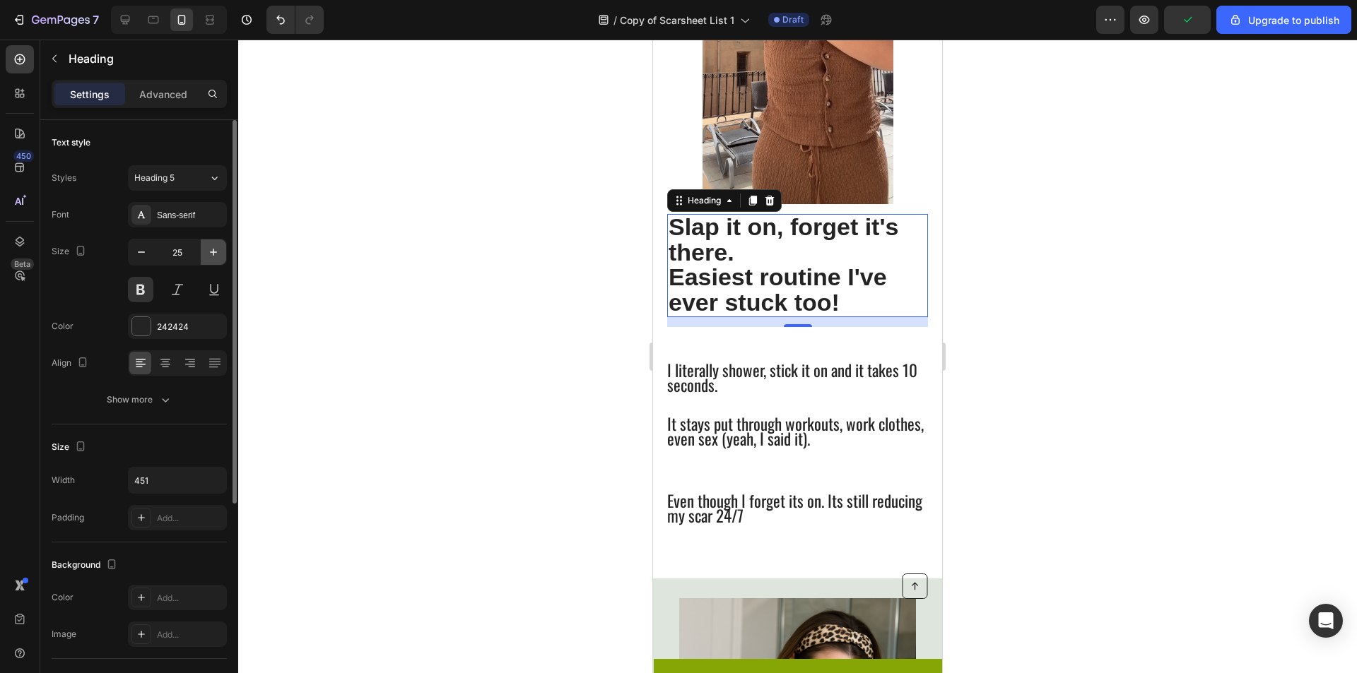
click at [216, 254] on icon "button" at bounding box center [213, 252] width 14 height 14
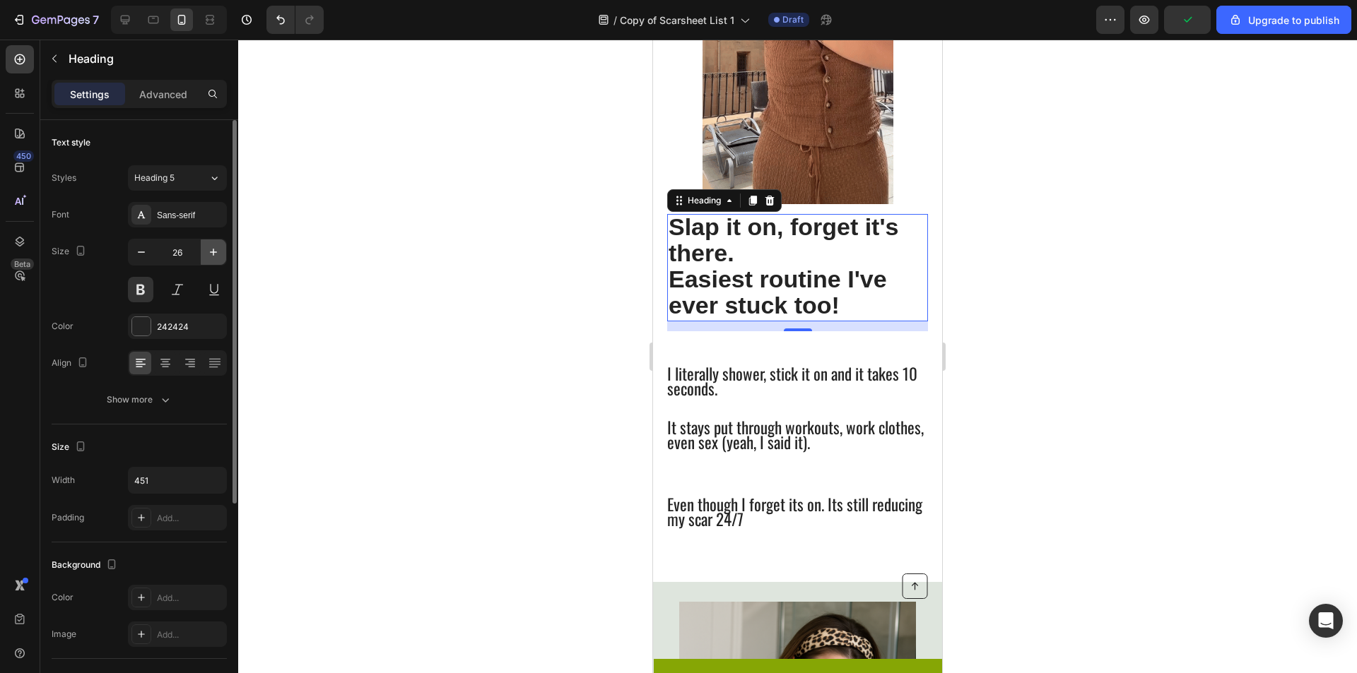
click at [216, 252] on icon "button" at bounding box center [213, 252] width 14 height 14
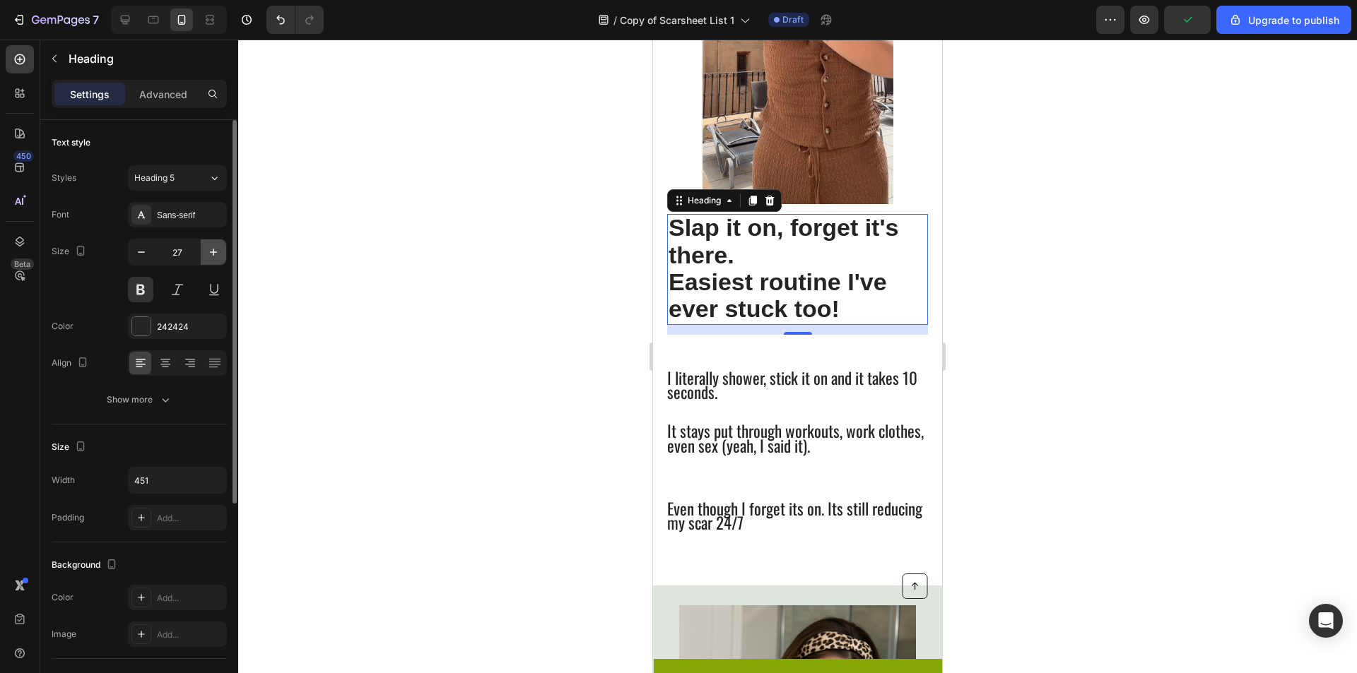
click at [216, 252] on icon "button" at bounding box center [213, 252] width 14 height 14
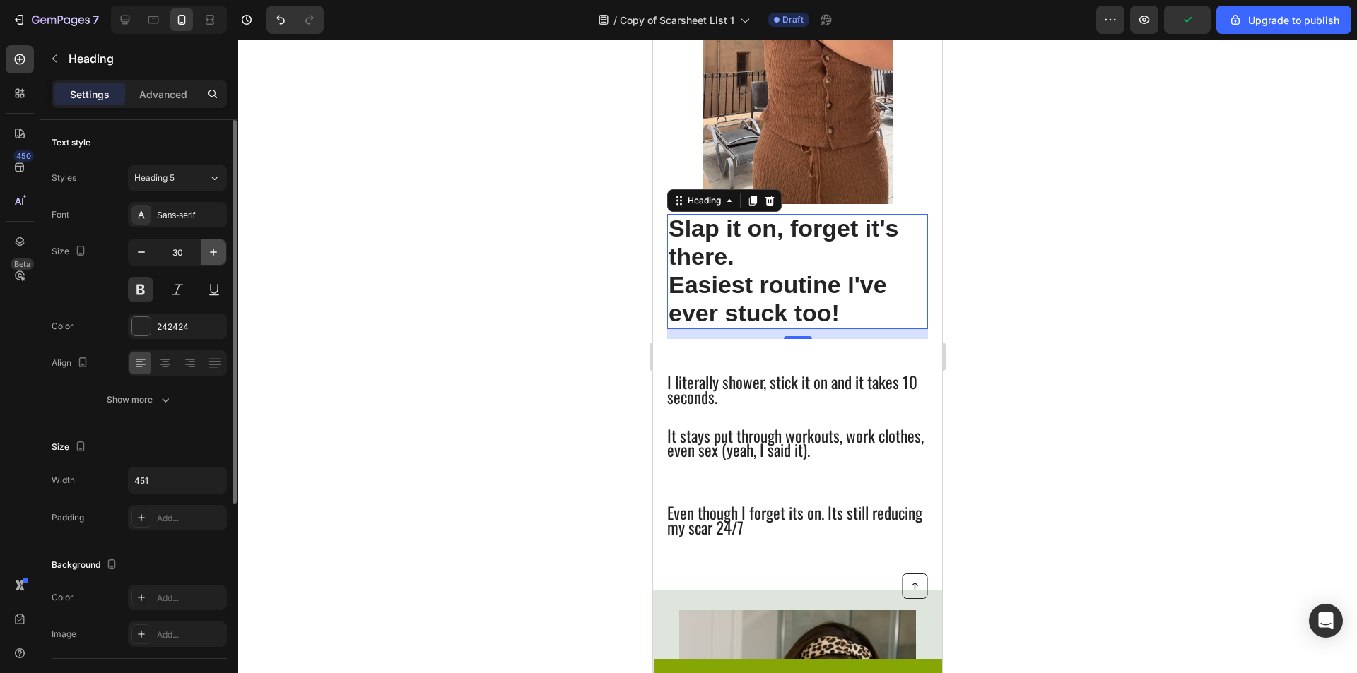
click at [217, 251] on icon "button" at bounding box center [213, 252] width 14 height 14
click at [217, 252] on icon "button" at bounding box center [213, 252] width 14 height 14
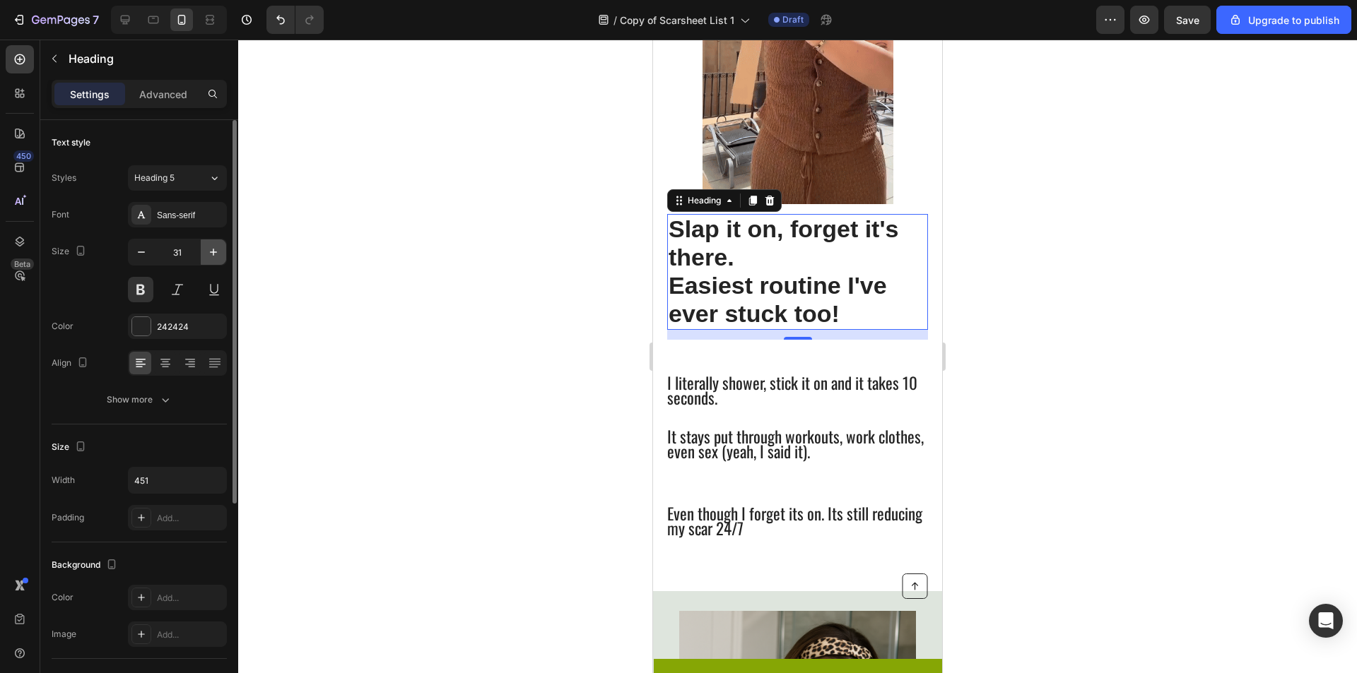
click at [217, 253] on icon "button" at bounding box center [213, 252] width 14 height 14
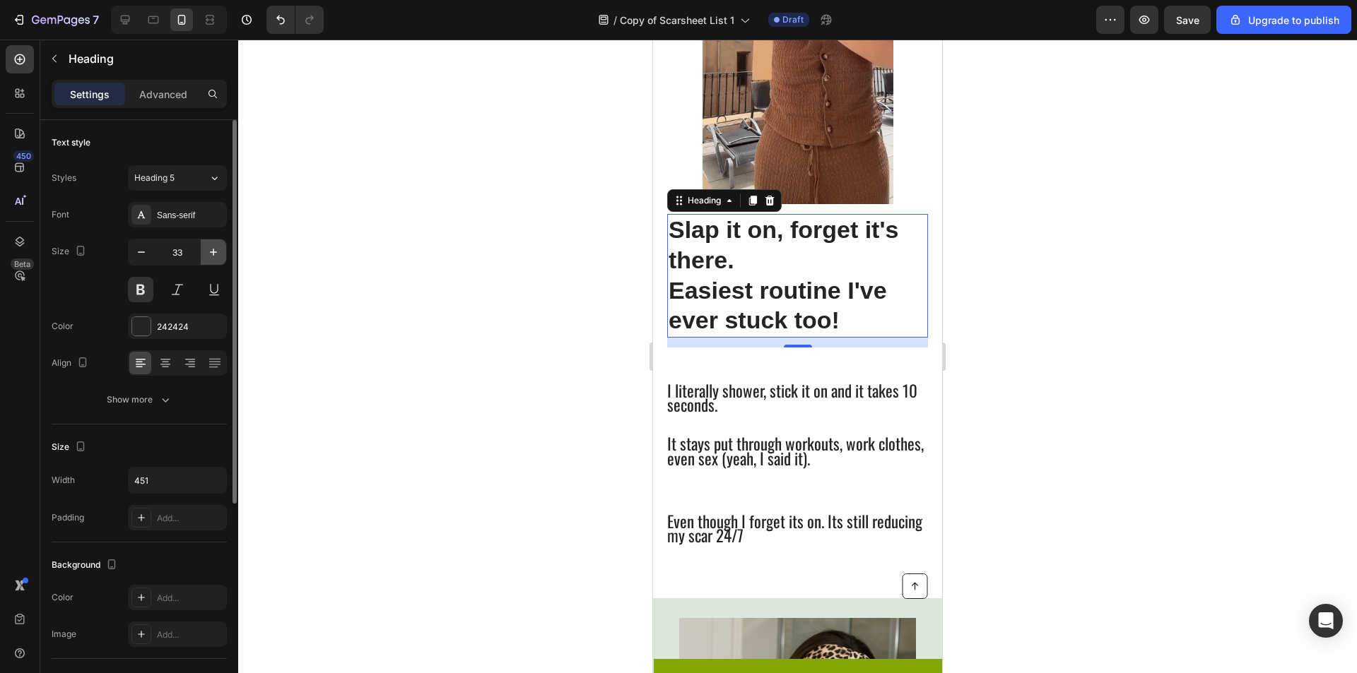
click at [217, 253] on icon "button" at bounding box center [213, 252] width 14 height 14
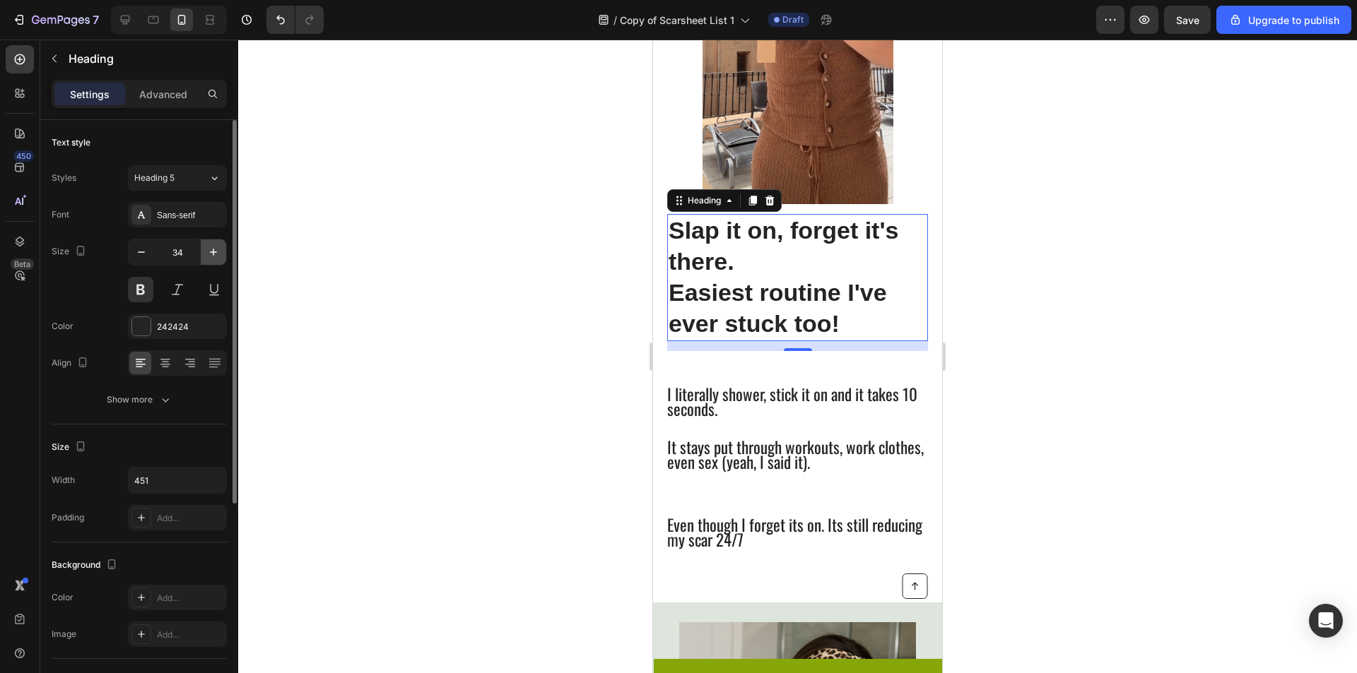
click at [217, 252] on icon "button" at bounding box center [213, 252] width 14 height 14
click at [217, 250] on icon "button" at bounding box center [213, 252] width 14 height 14
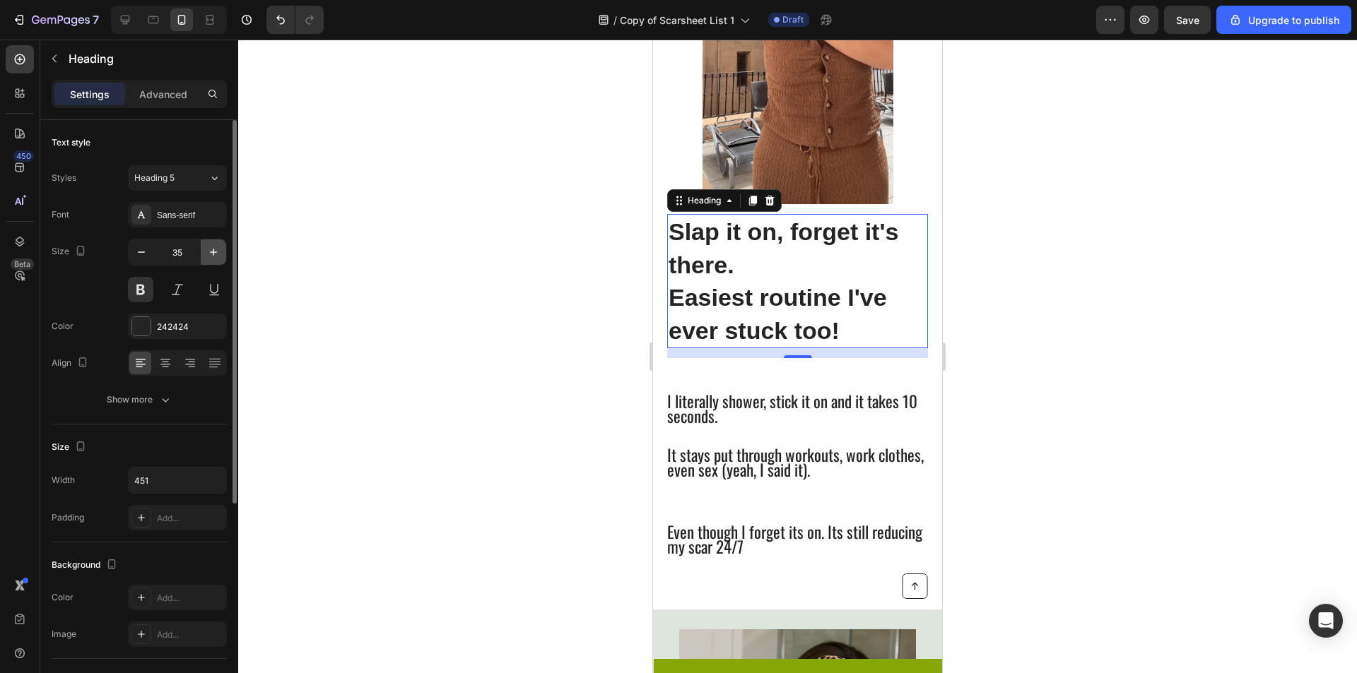
click at [217, 249] on icon "button" at bounding box center [213, 252] width 14 height 14
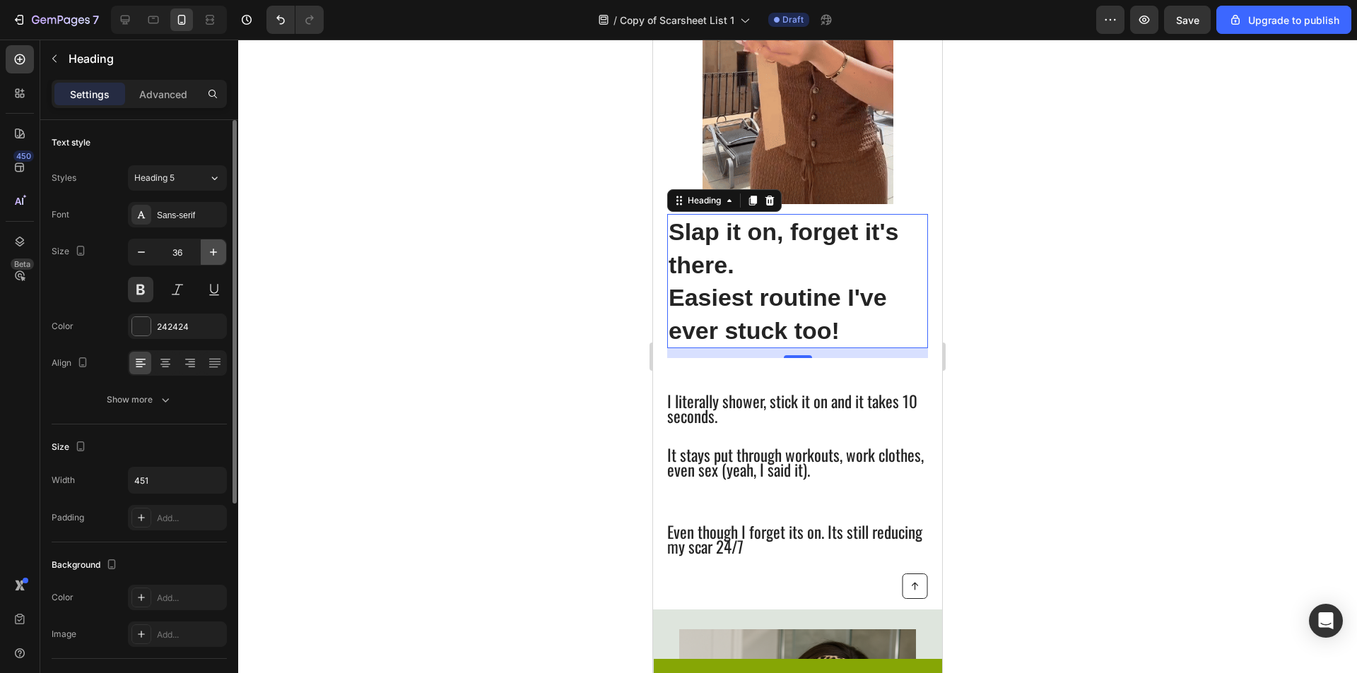
click at [217, 249] on icon "button" at bounding box center [213, 252] width 14 height 14
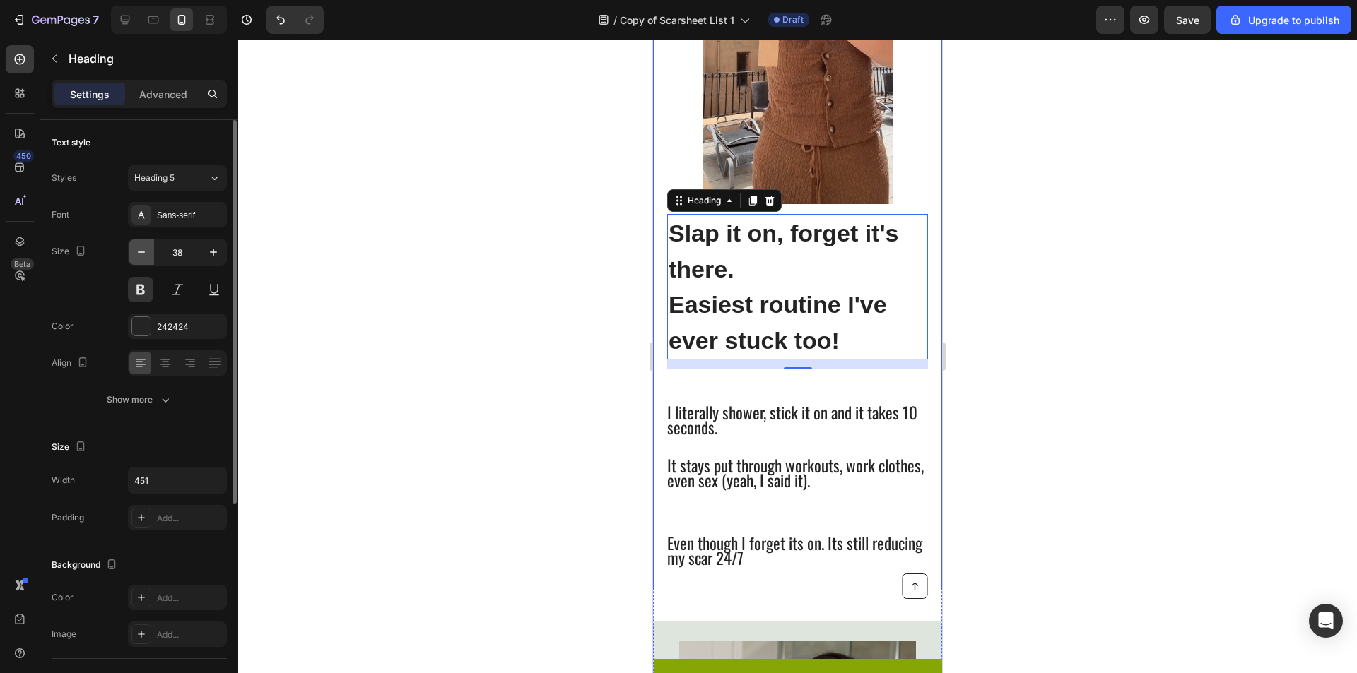
click at [146, 254] on icon "button" at bounding box center [141, 252] width 14 height 14
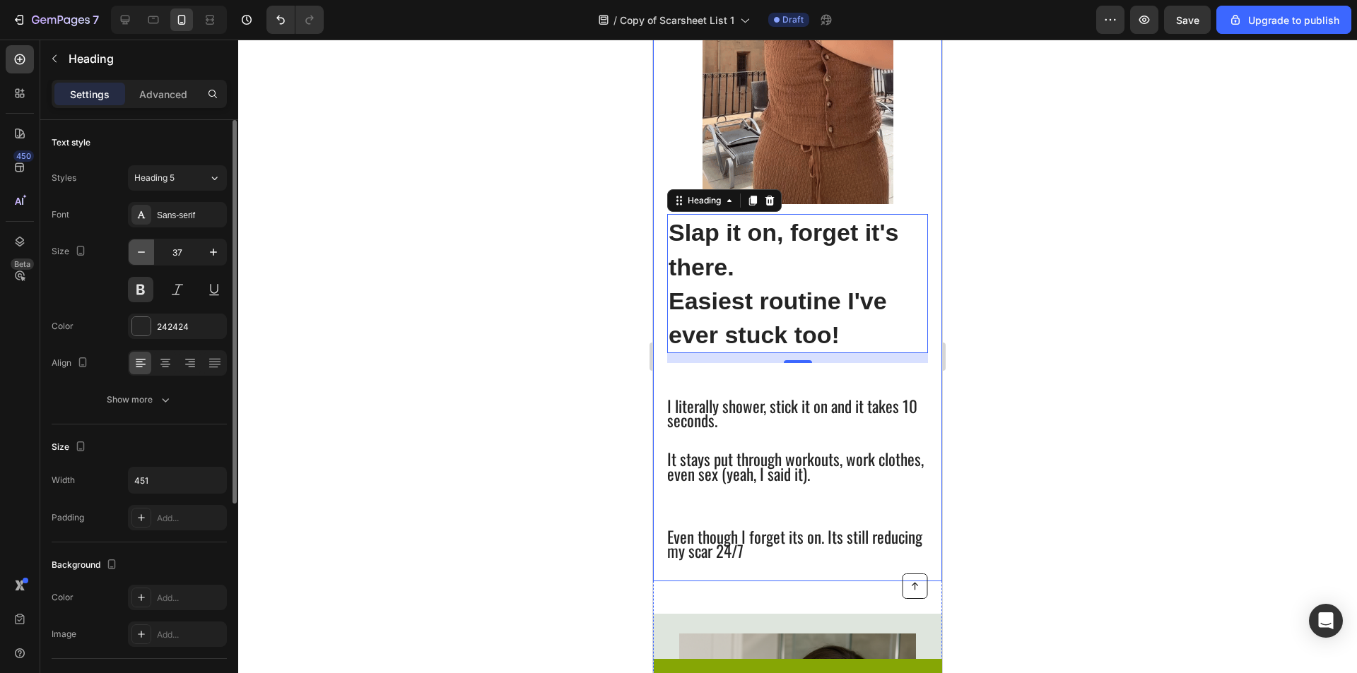
click at [146, 254] on icon "button" at bounding box center [141, 252] width 14 height 14
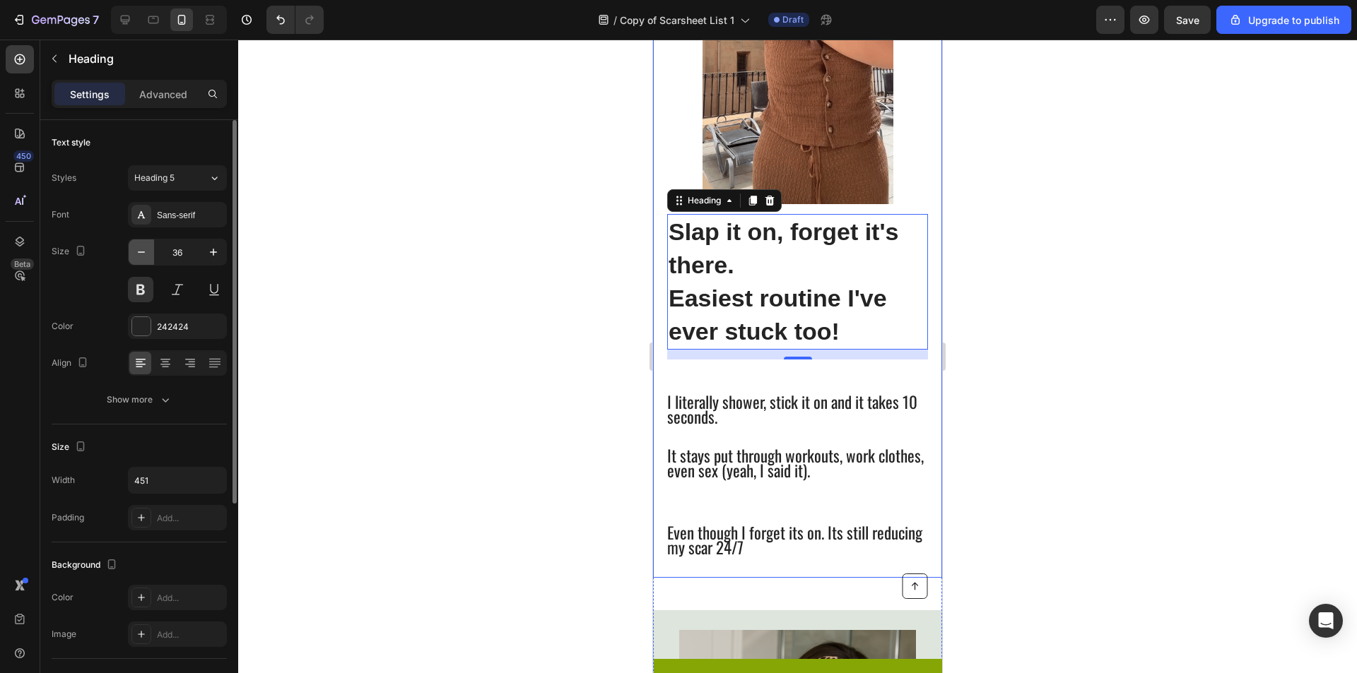
click at [146, 256] on icon "button" at bounding box center [141, 252] width 14 height 14
click at [145, 256] on icon "button" at bounding box center [141, 252] width 14 height 14
click at [145, 254] on icon "button" at bounding box center [141, 252] width 14 height 14
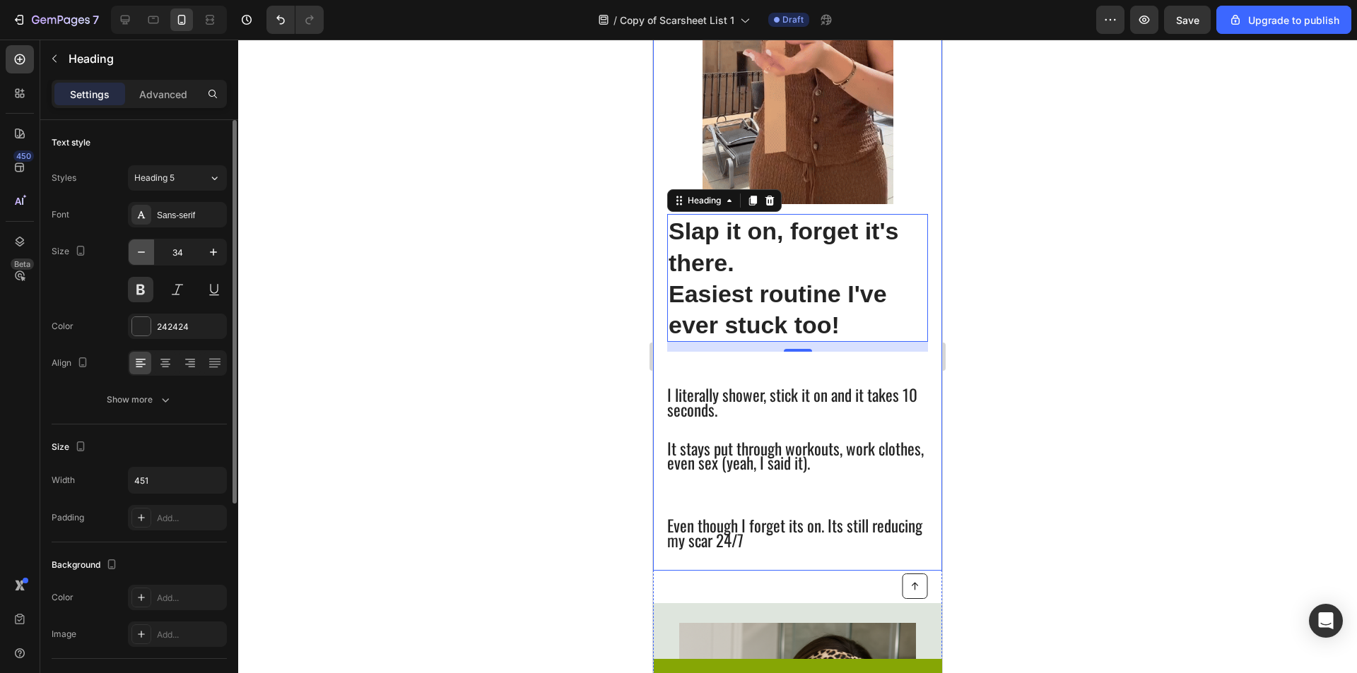
click at [145, 254] on icon "button" at bounding box center [141, 252] width 14 height 14
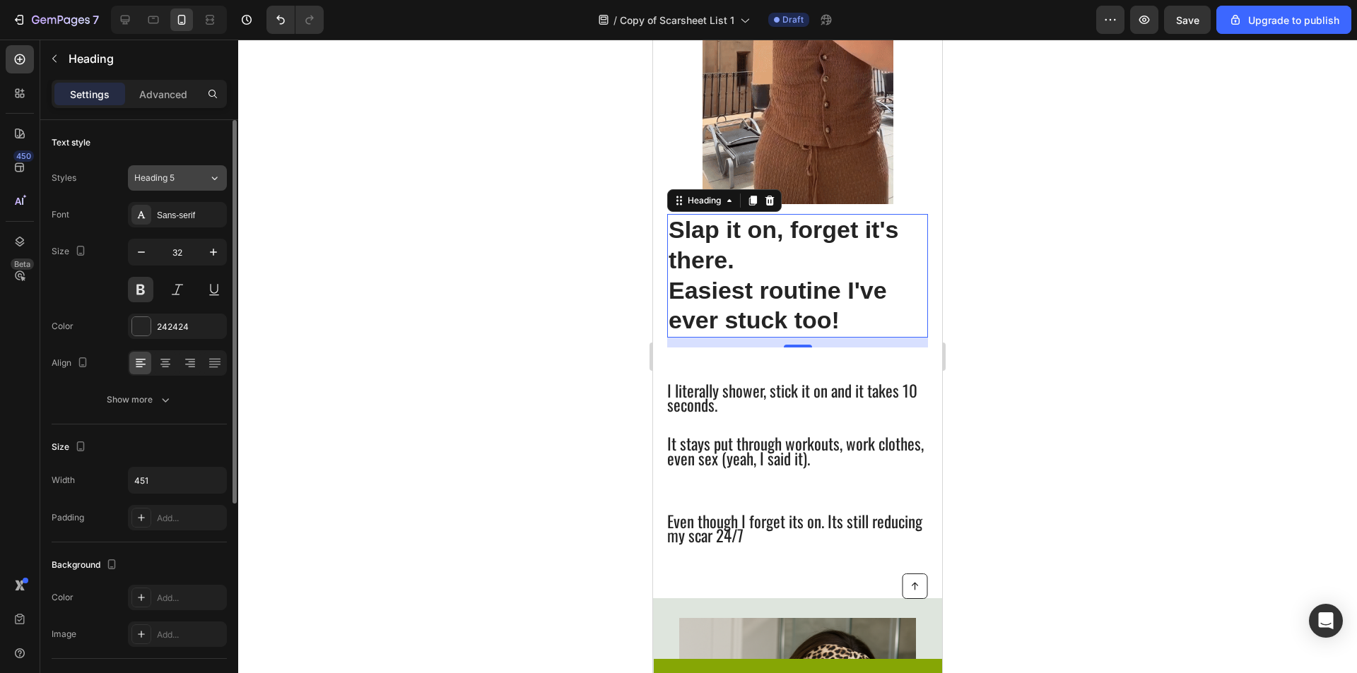
click at [184, 171] on button "Heading 5" at bounding box center [177, 177] width 99 height 25
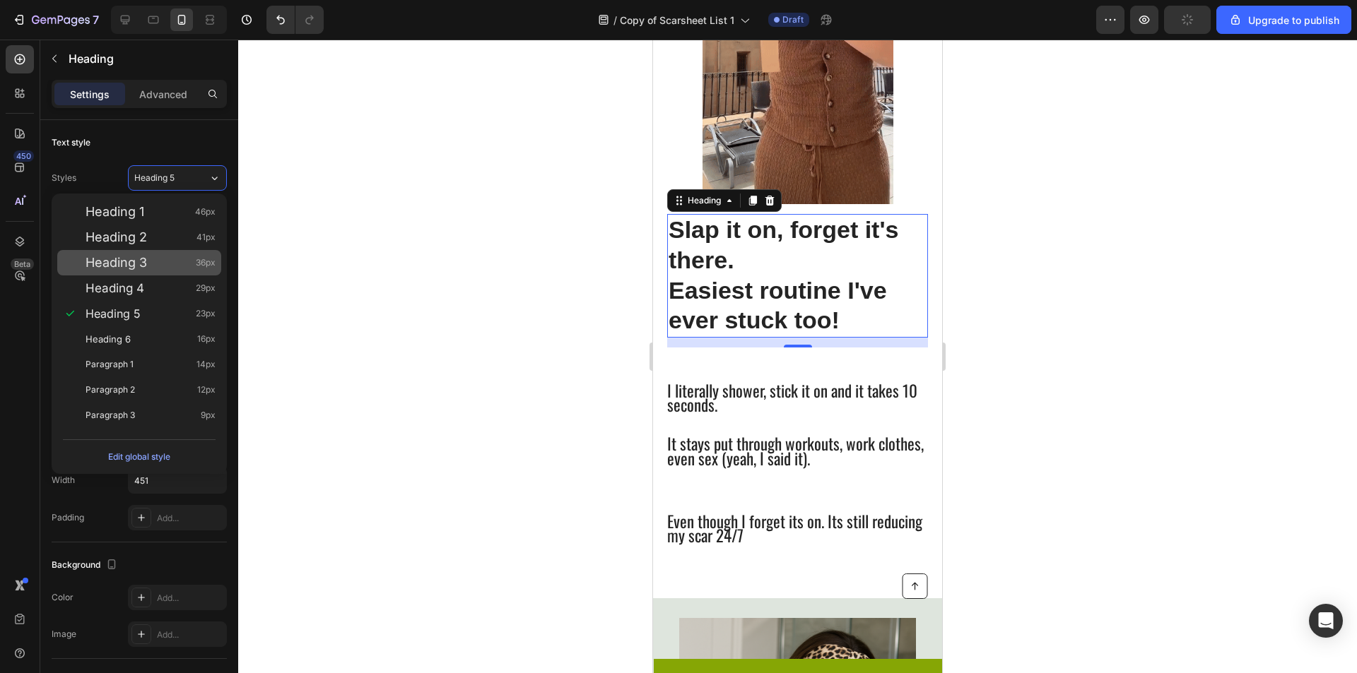
click at [173, 265] on div "Heading 3 36px" at bounding box center [151, 263] width 130 height 14
type input "36"
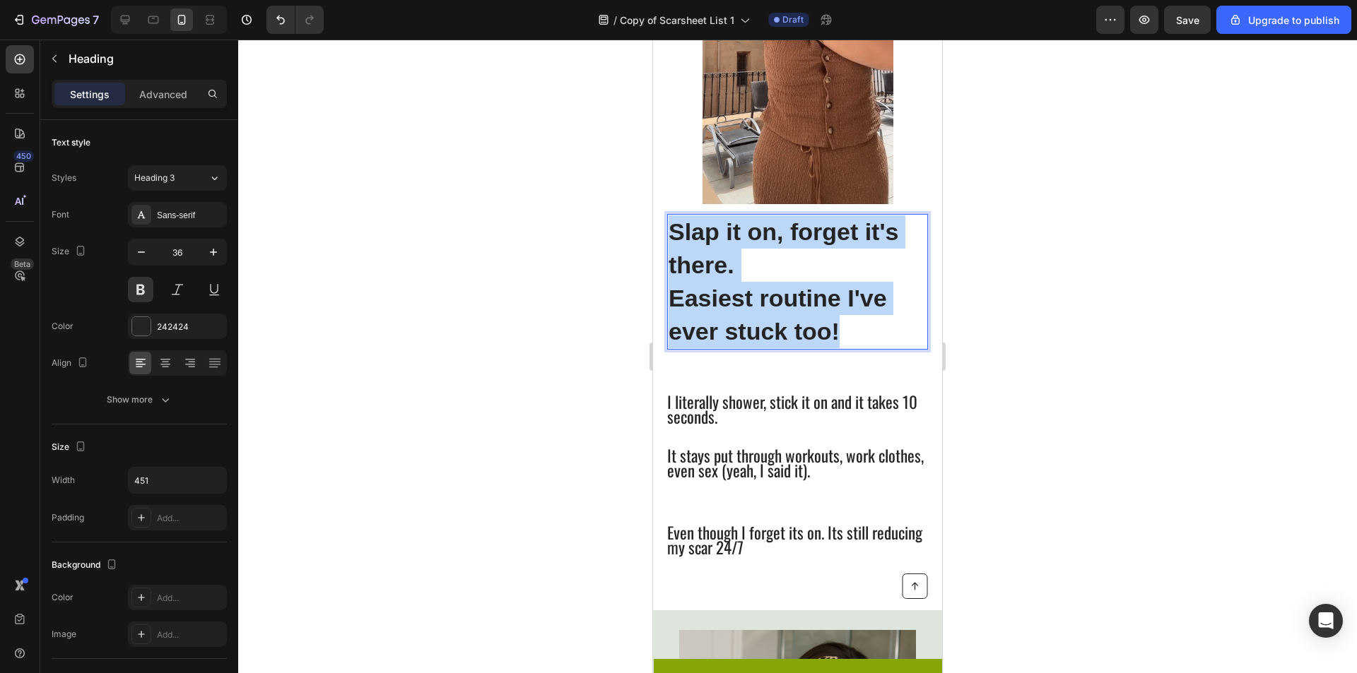
drag, startPoint x: 861, startPoint y: 332, endPoint x: 1289, endPoint y: 253, distance: 434.8
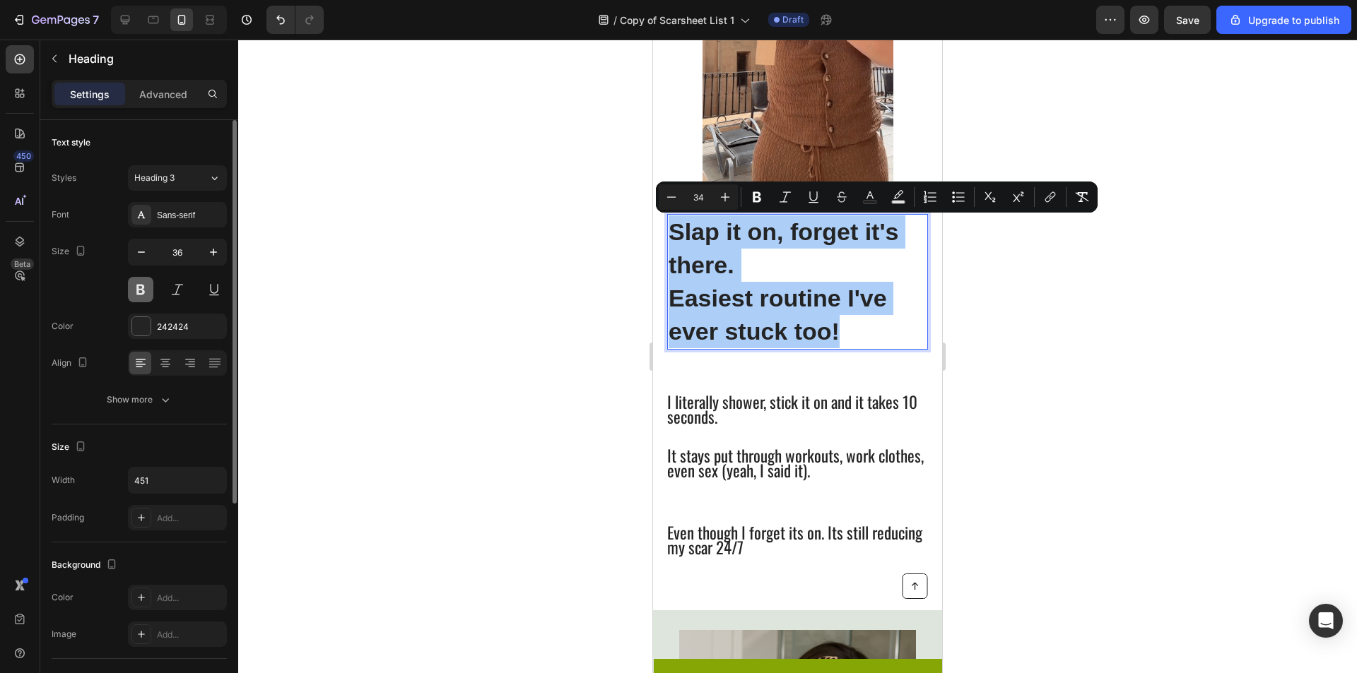
click at [136, 288] on button at bounding box center [140, 289] width 25 height 25
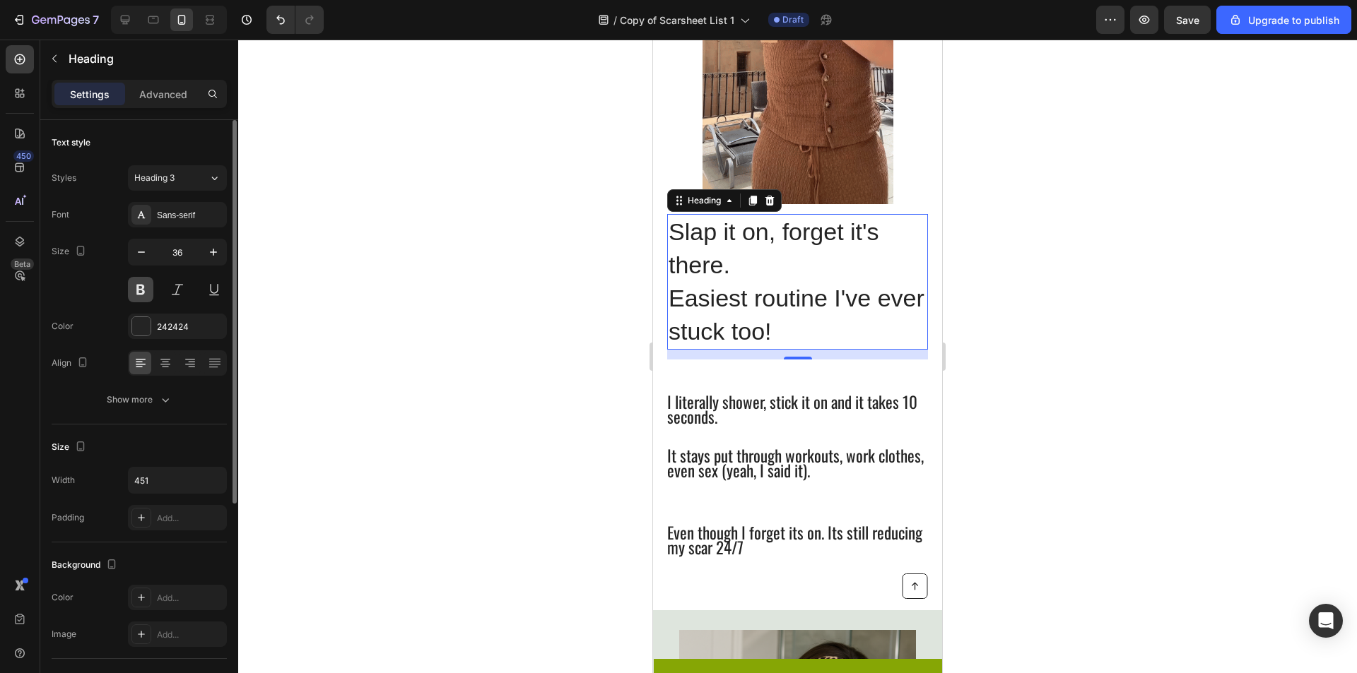
click at [136, 288] on button at bounding box center [140, 289] width 25 height 25
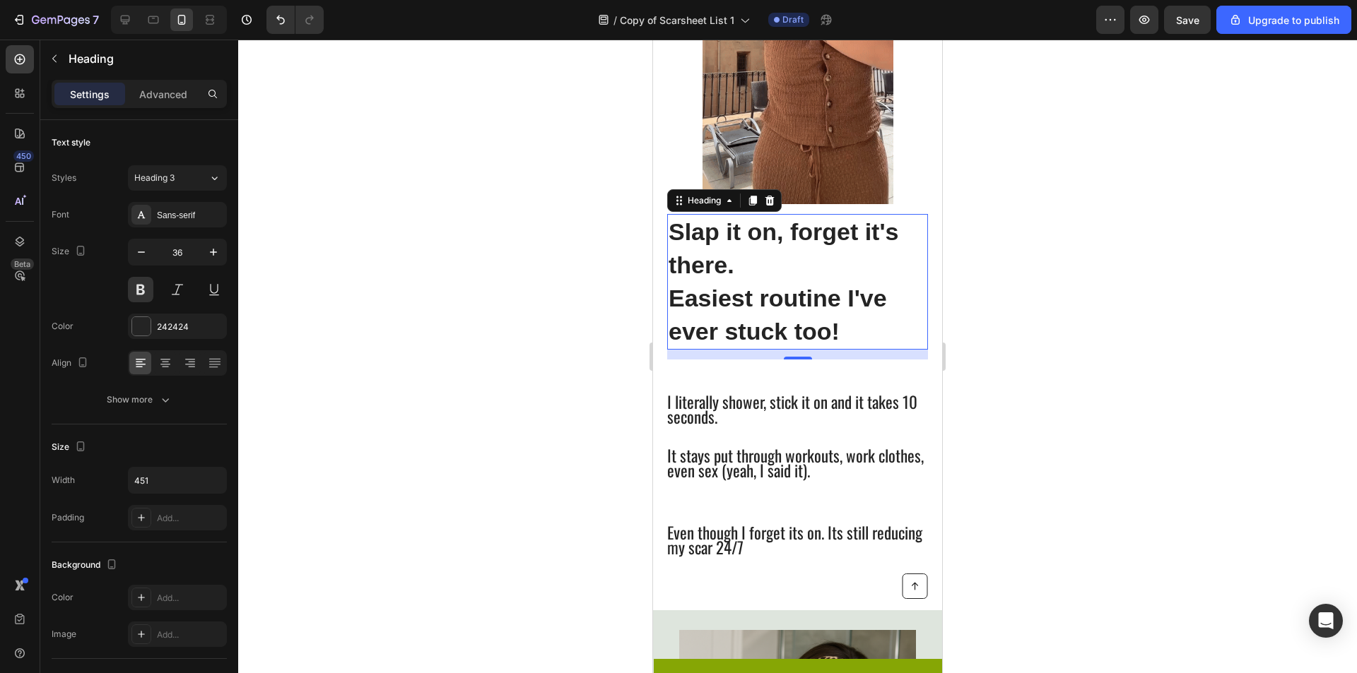
click at [417, 289] on div at bounding box center [797, 357] width 1119 height 634
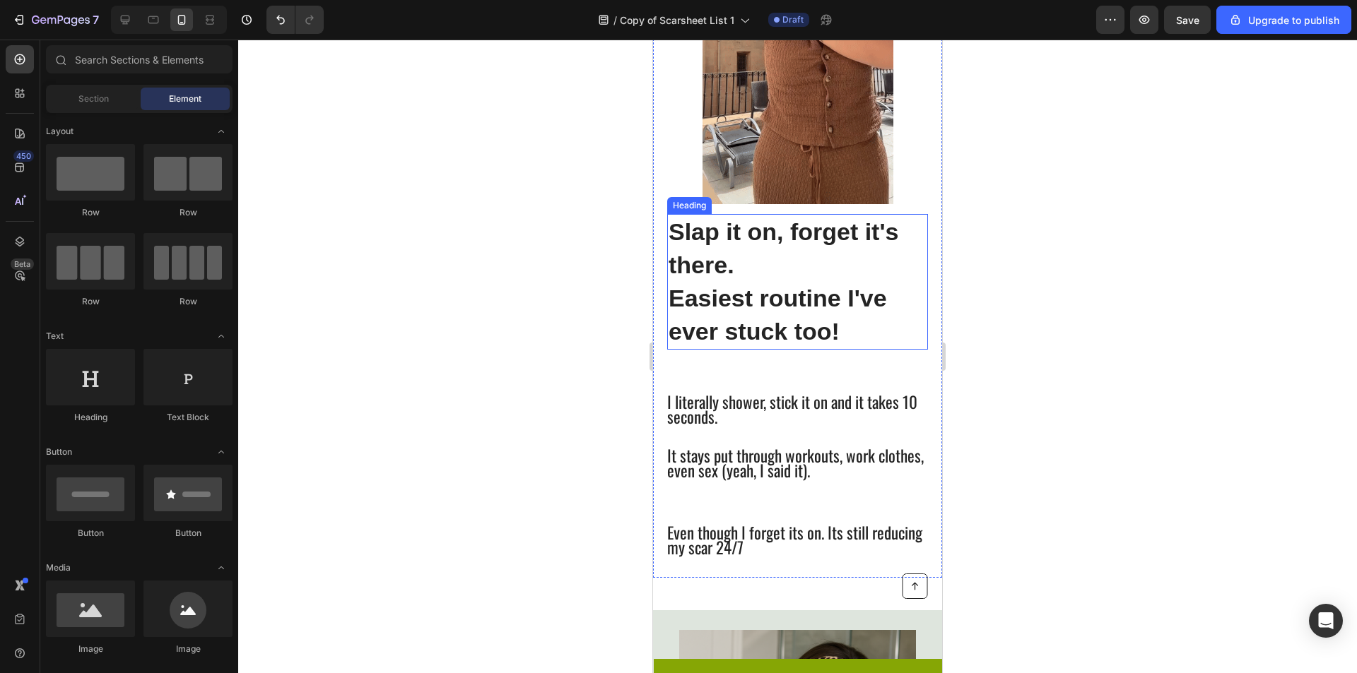
click at [832, 296] on span "Easiest routine I've ever stuck too!" at bounding box center [777, 315] width 218 height 60
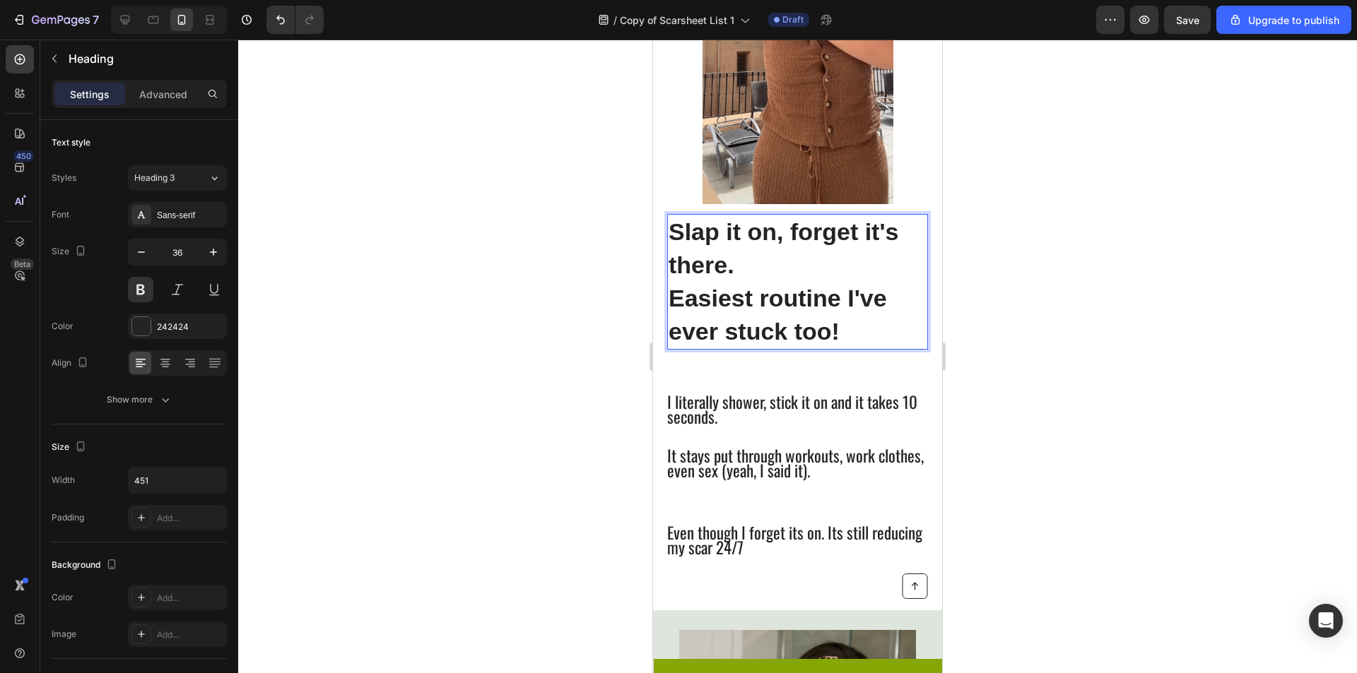
drag, startPoint x: 1019, startPoint y: 322, endPoint x: 1043, endPoint y: 317, distance: 24.5
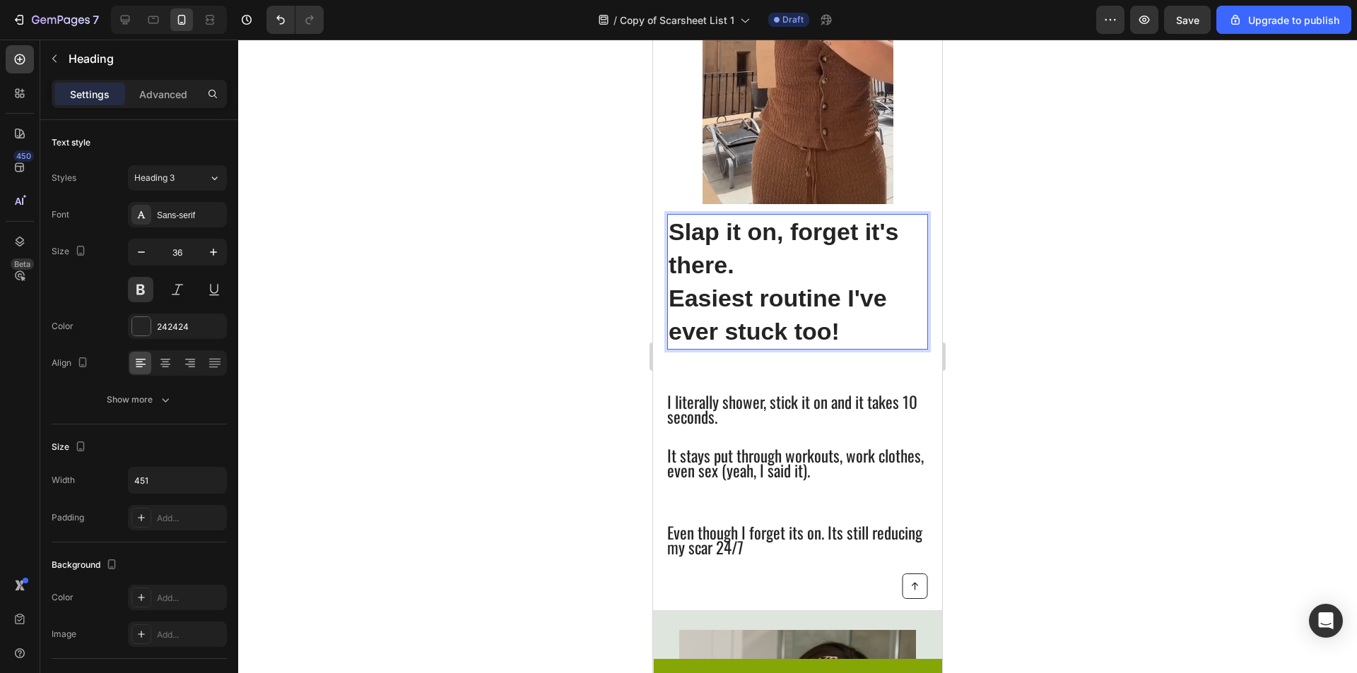
click at [1021, 322] on div at bounding box center [797, 357] width 1119 height 634
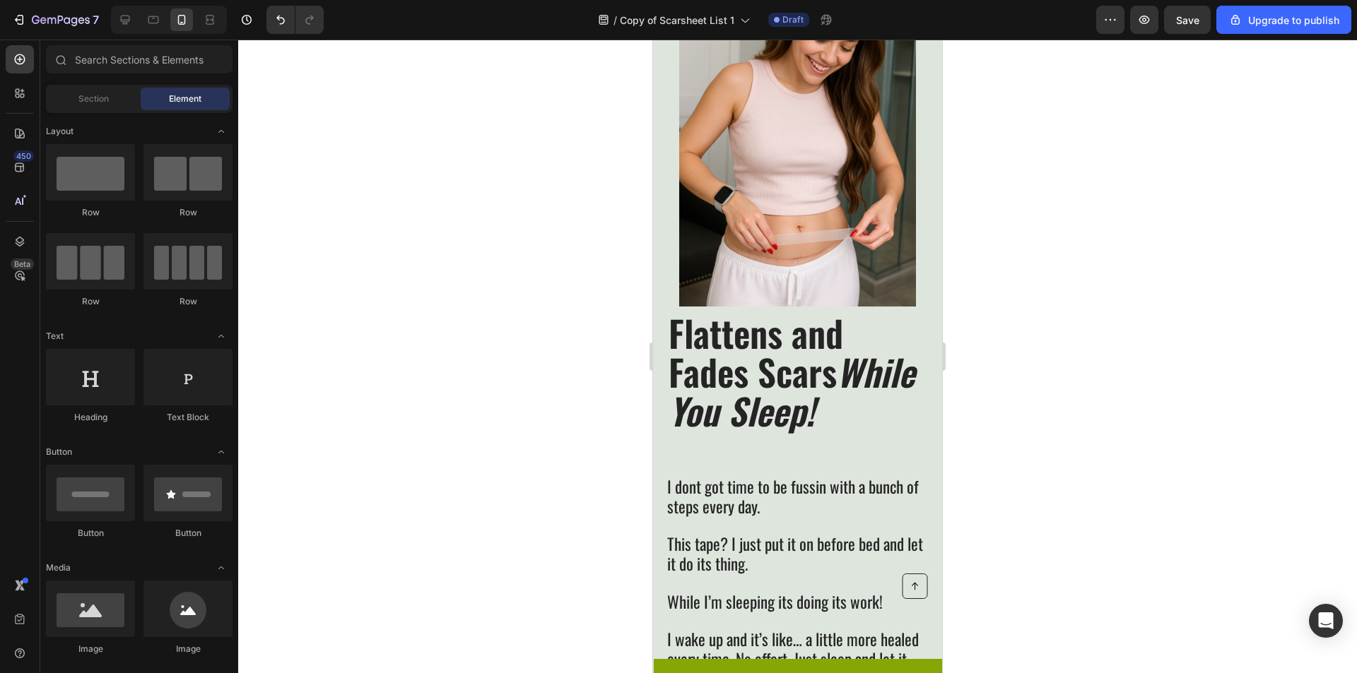
scroll to position [1454, 0]
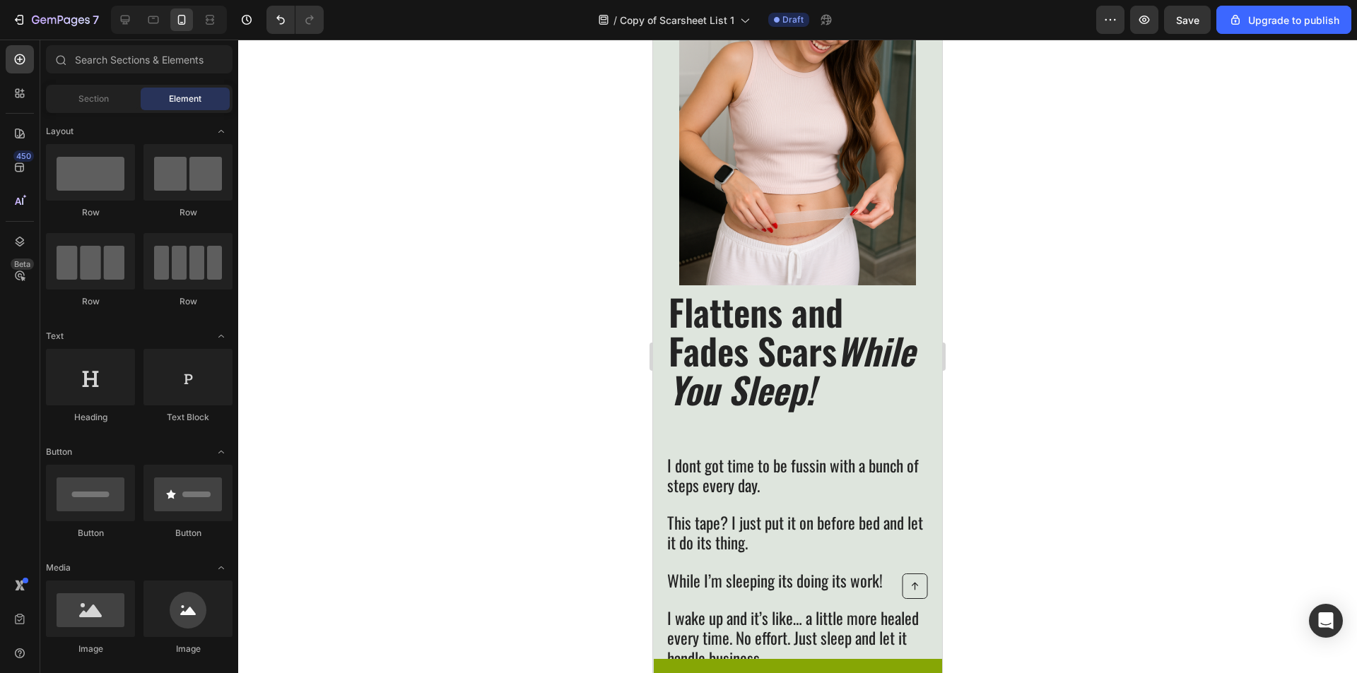
drag, startPoint x: 931, startPoint y: 206, endPoint x: 1611, endPoint y: 341, distance: 693.1
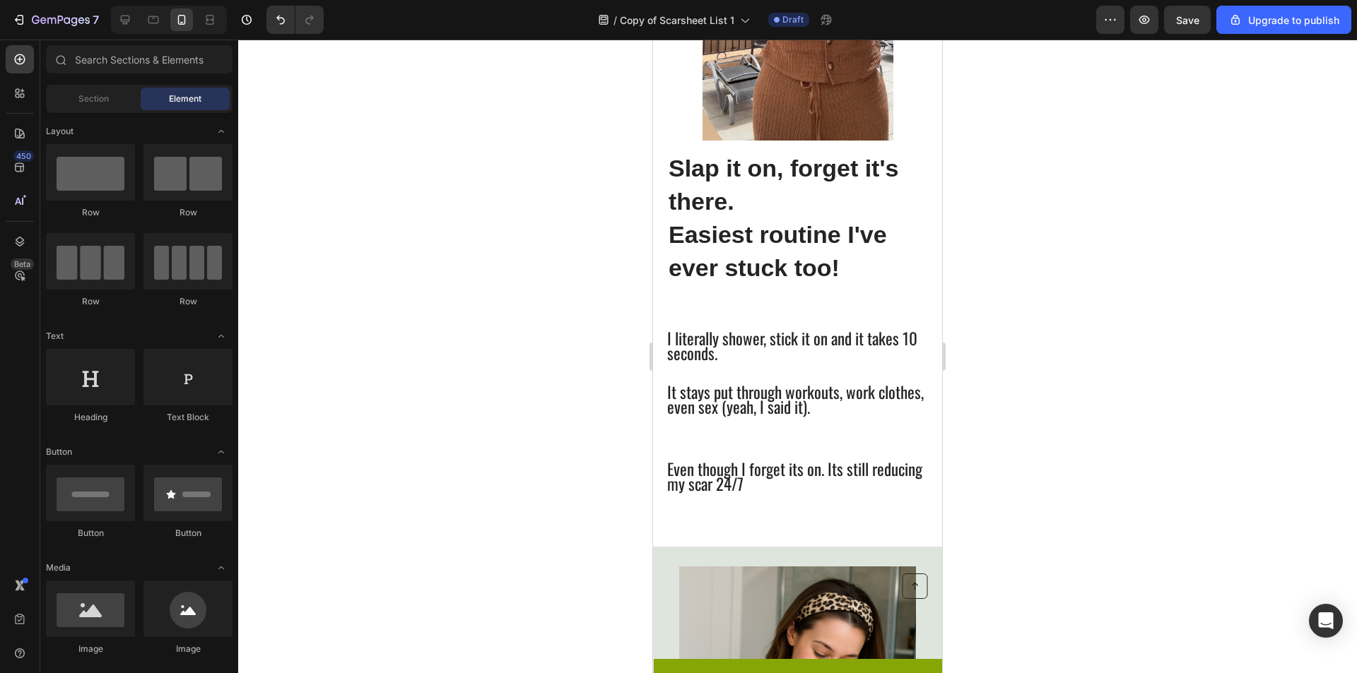
scroll to position [849, 0]
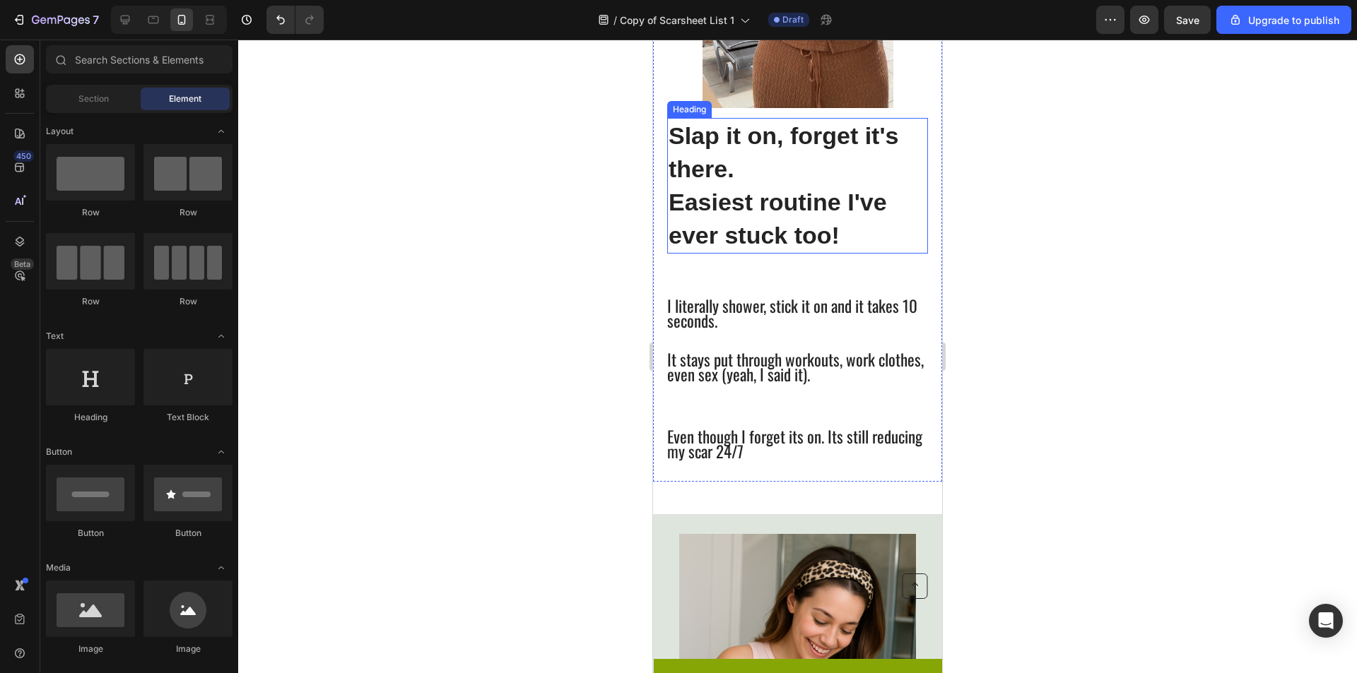
click at [798, 372] on span "It stays put through workouts, work clothes, even sex (yeah, I said it)." at bounding box center [795, 367] width 257 height 39
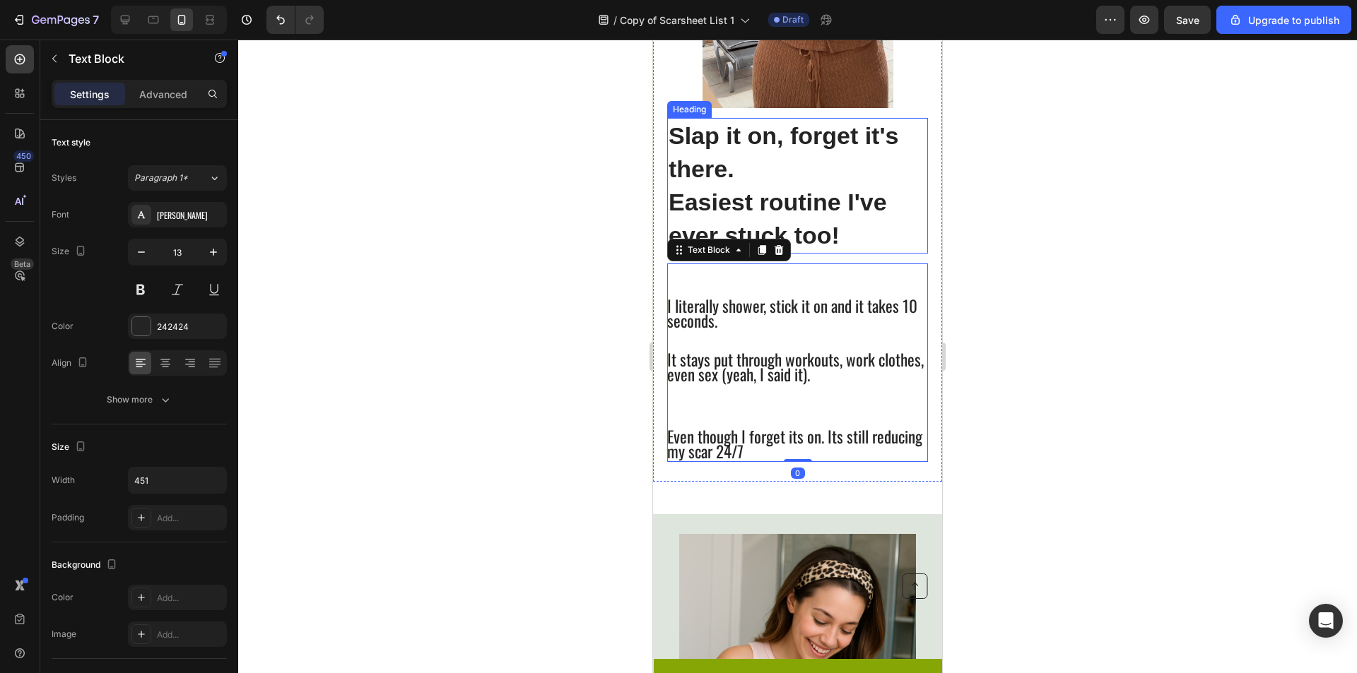
click at [824, 229] on span "Easiest routine I've ever stuck too!" at bounding box center [777, 219] width 218 height 60
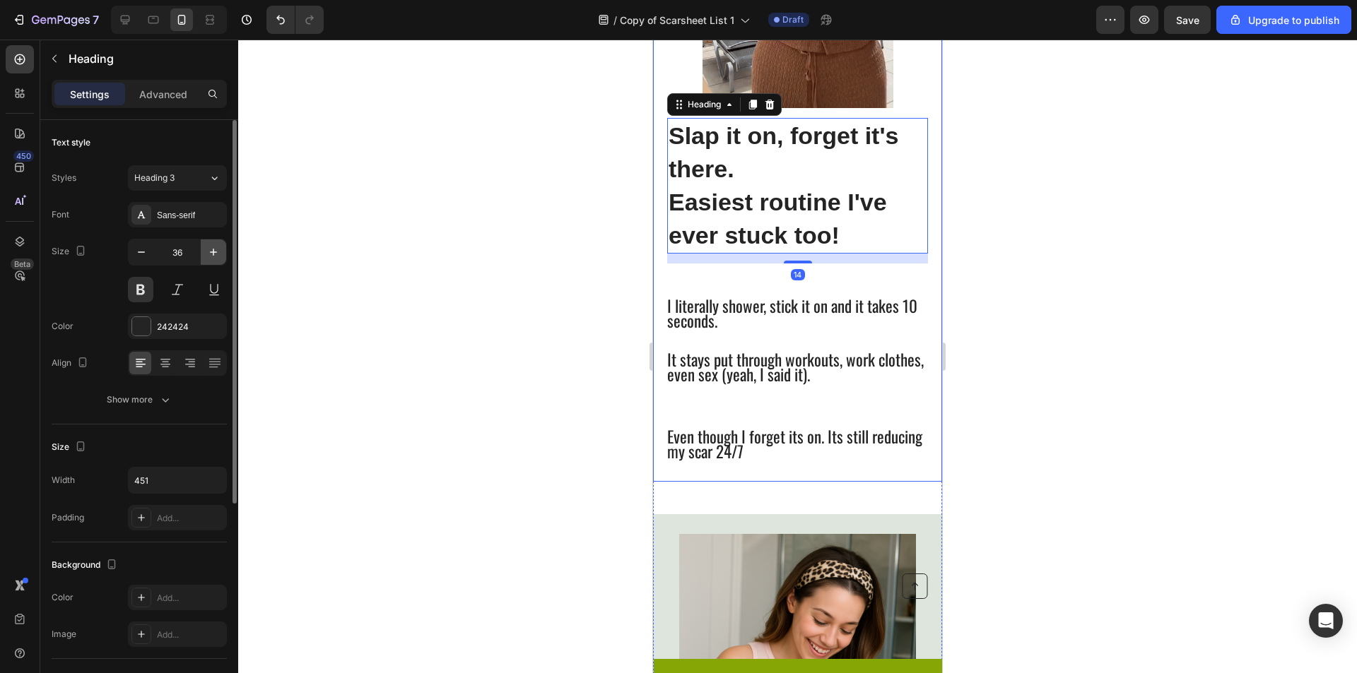
click at [211, 252] on icon "button" at bounding box center [213, 252] width 14 height 14
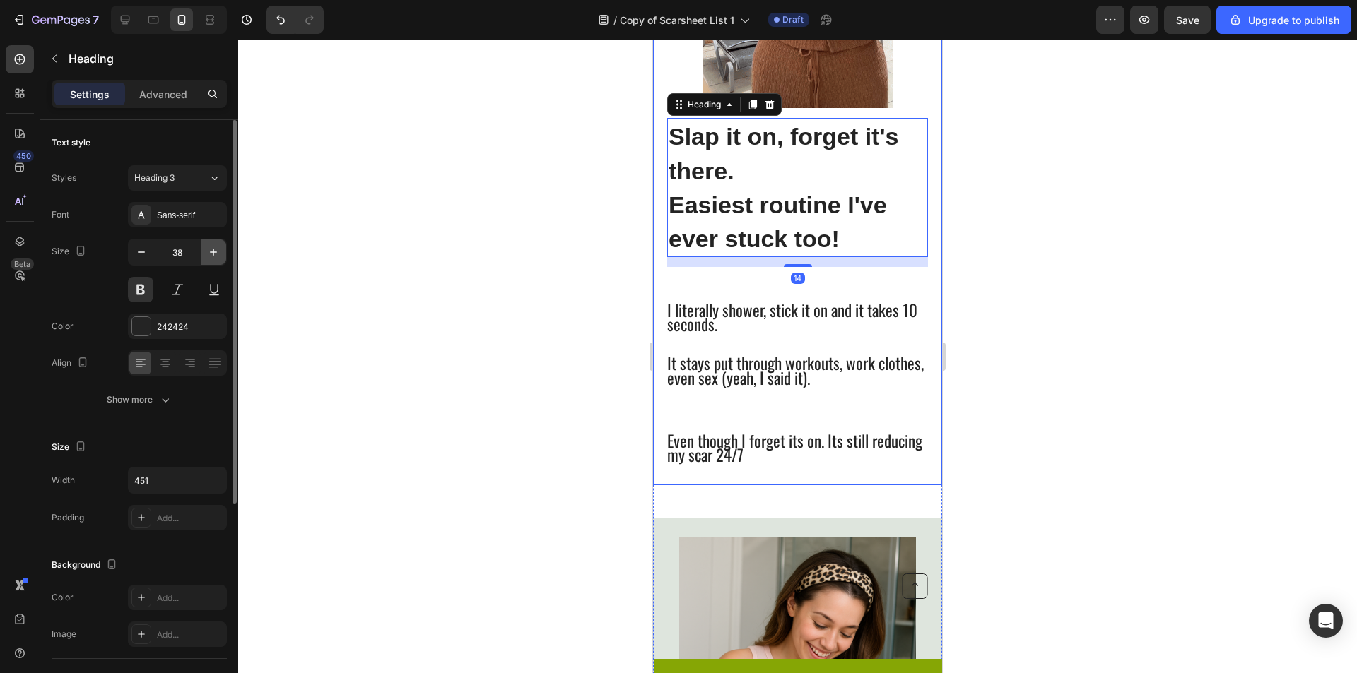
click at [211, 252] on icon "button" at bounding box center [213, 252] width 14 height 14
type input "39"
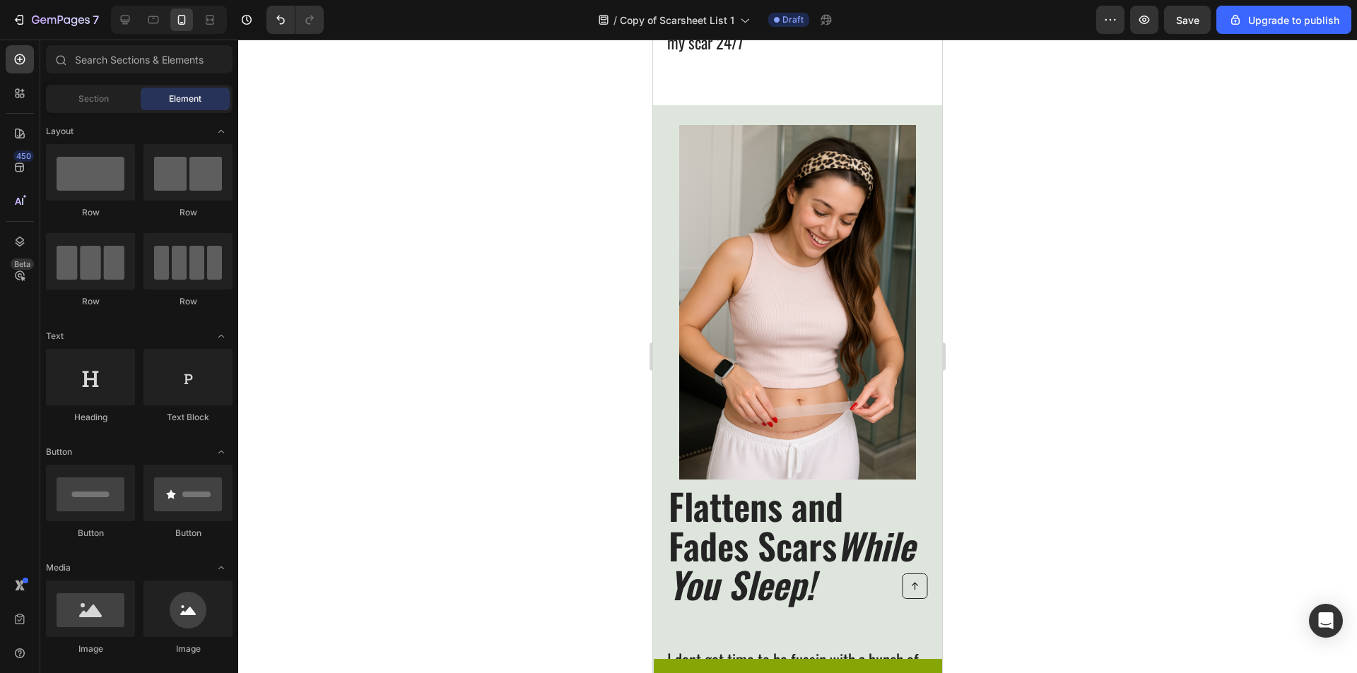
scroll to position [1455, 0]
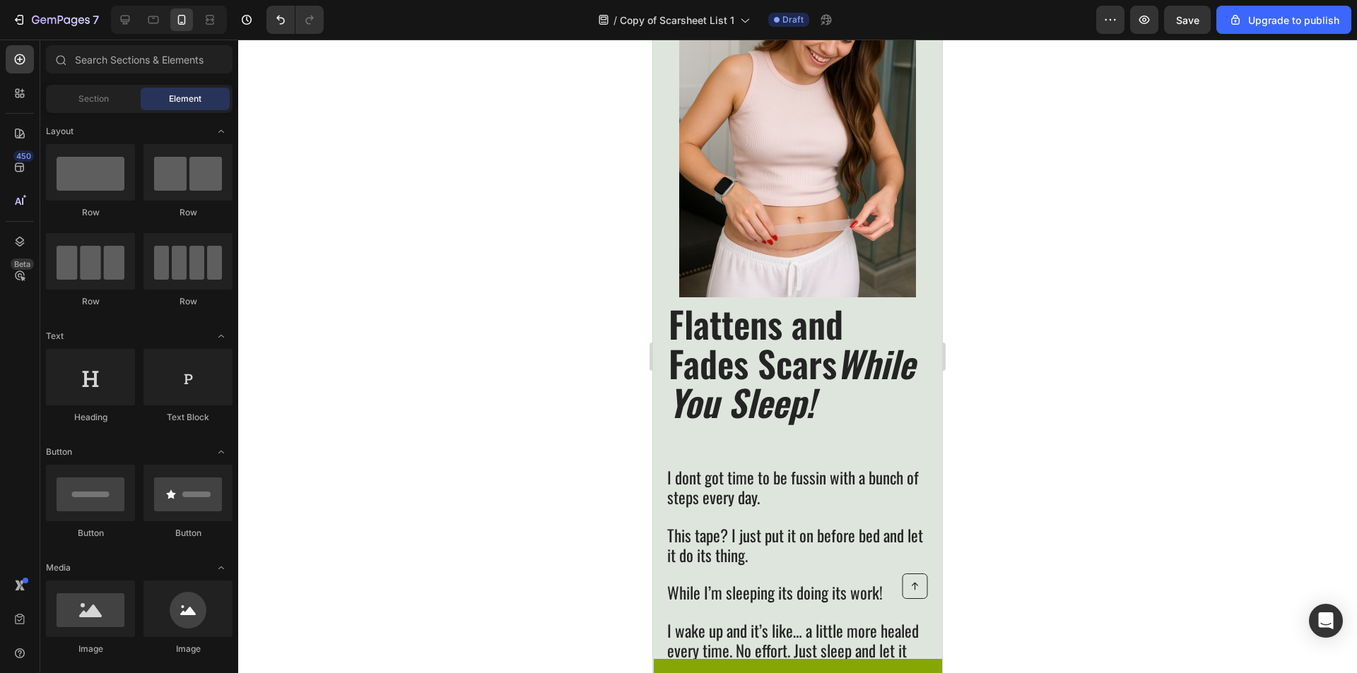
click at [810, 370] on span "Flattens and Fades Scars While You Sleep!" at bounding box center [791, 362] width 246 height 131
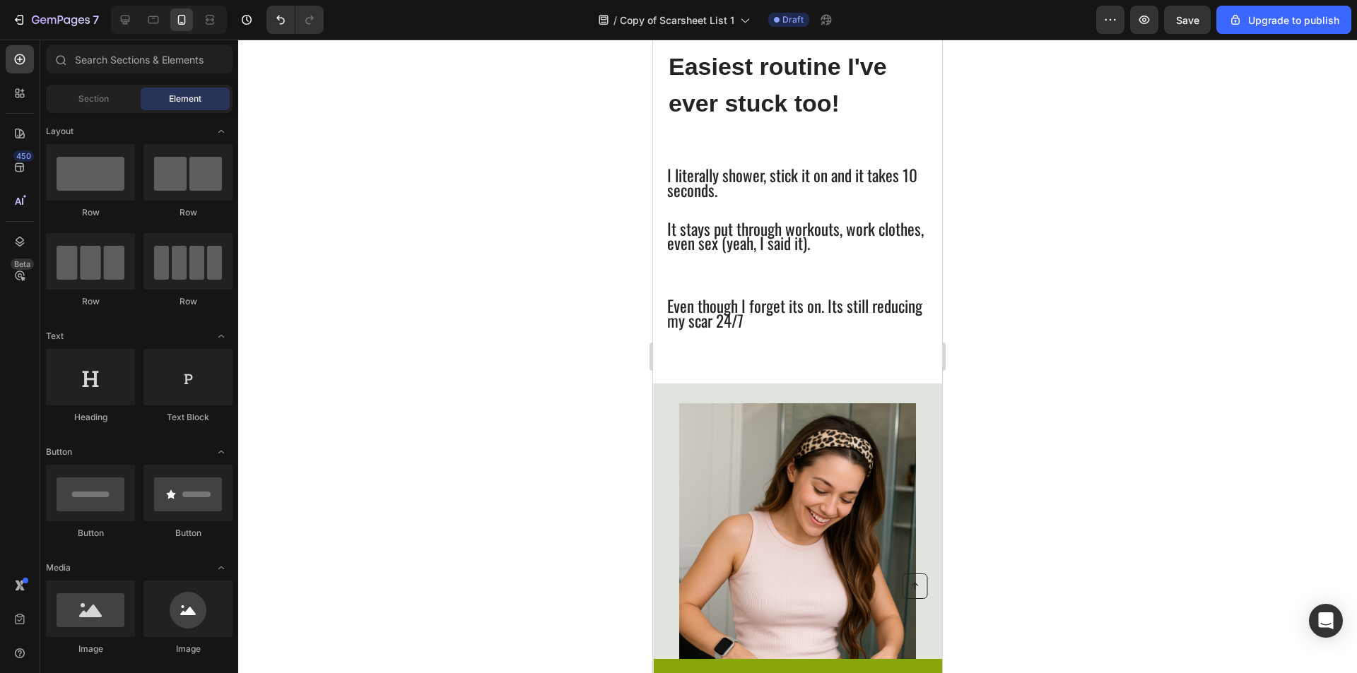
scroll to position [903, 0]
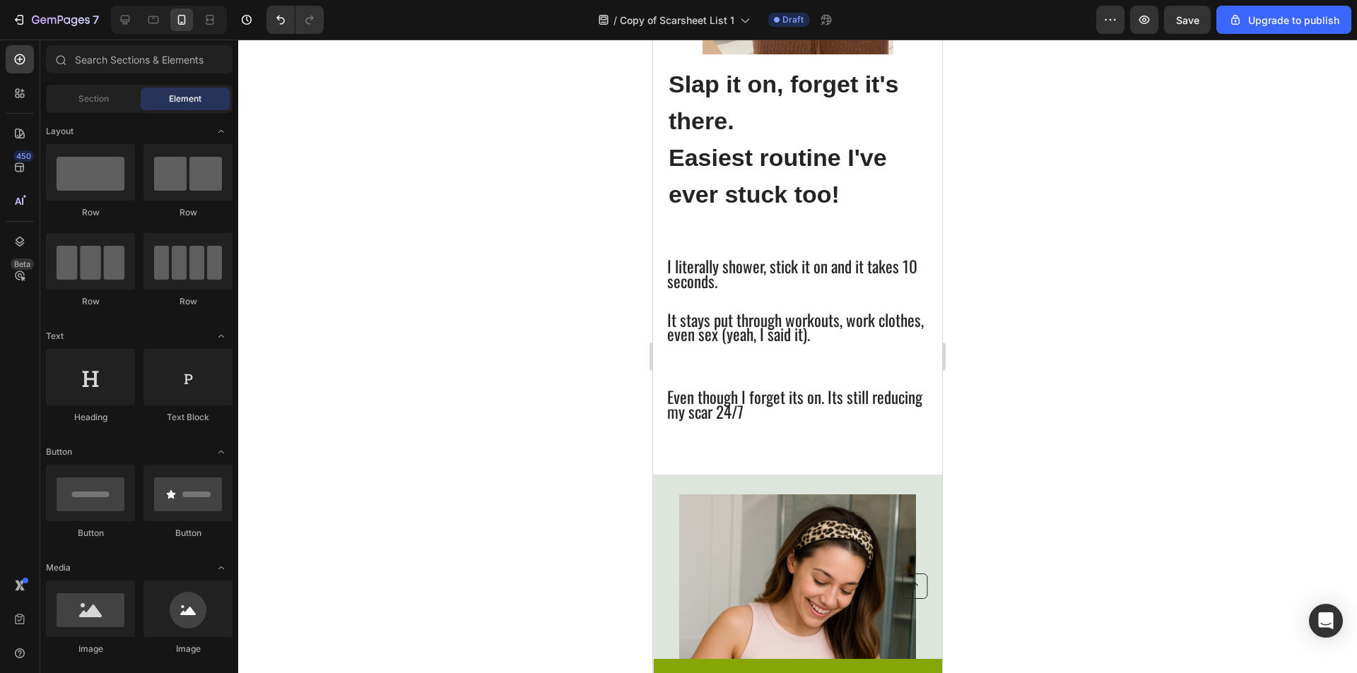
click at [837, 293] on p "Rich Text Editor. Editing area: main" at bounding box center [796, 296] width 259 height 12
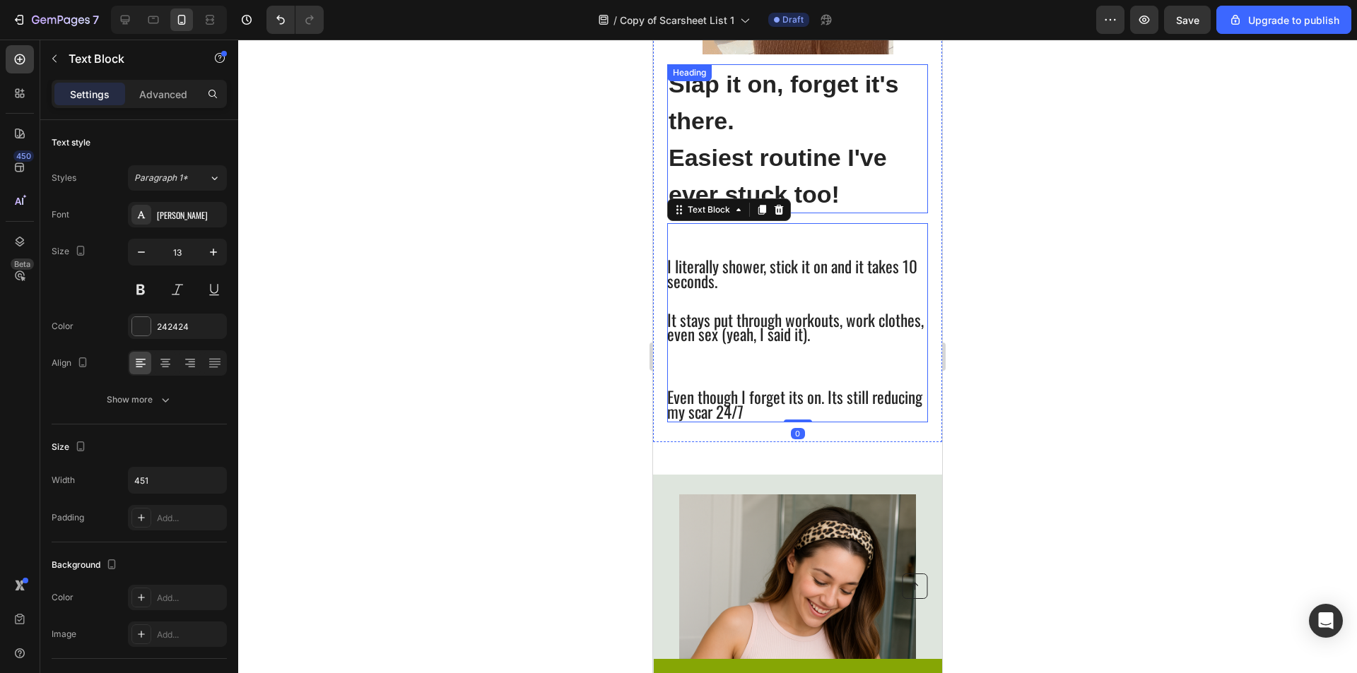
click at [755, 168] on span "Easiest routine I've ever stuck too!" at bounding box center [777, 176] width 218 height 64
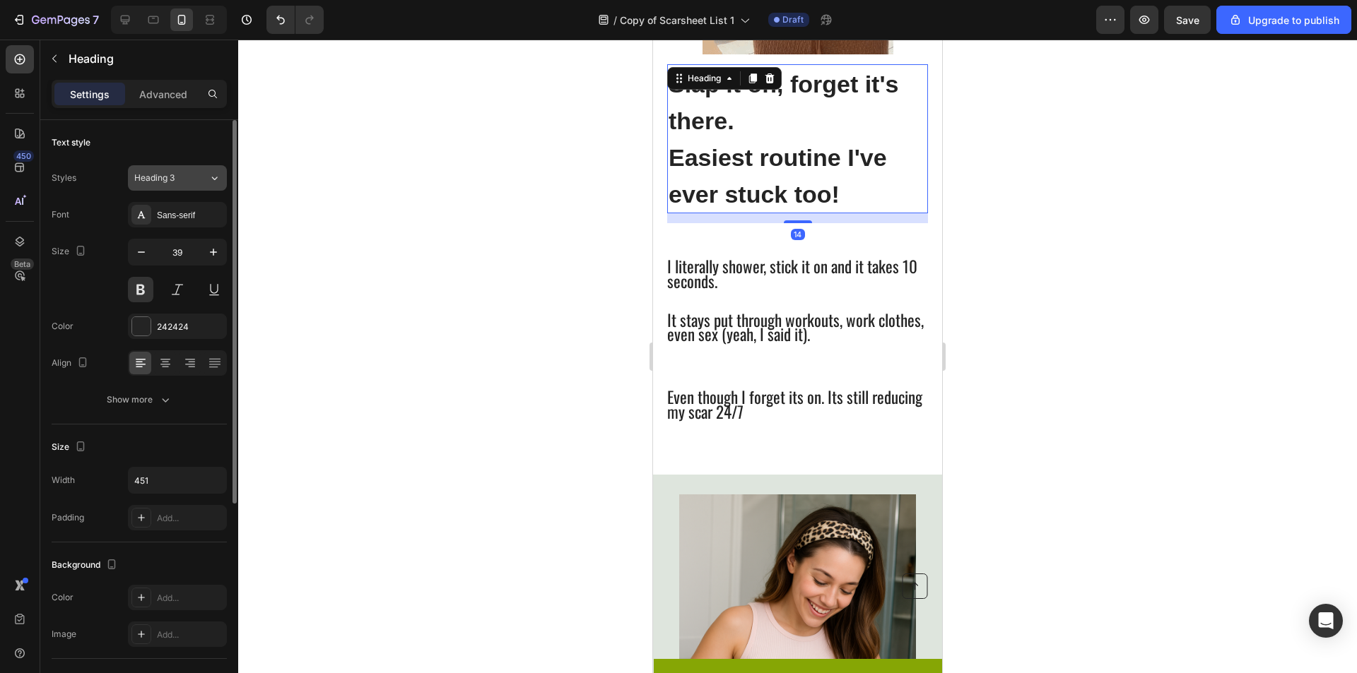
click at [211, 167] on button "Heading 3" at bounding box center [177, 177] width 99 height 25
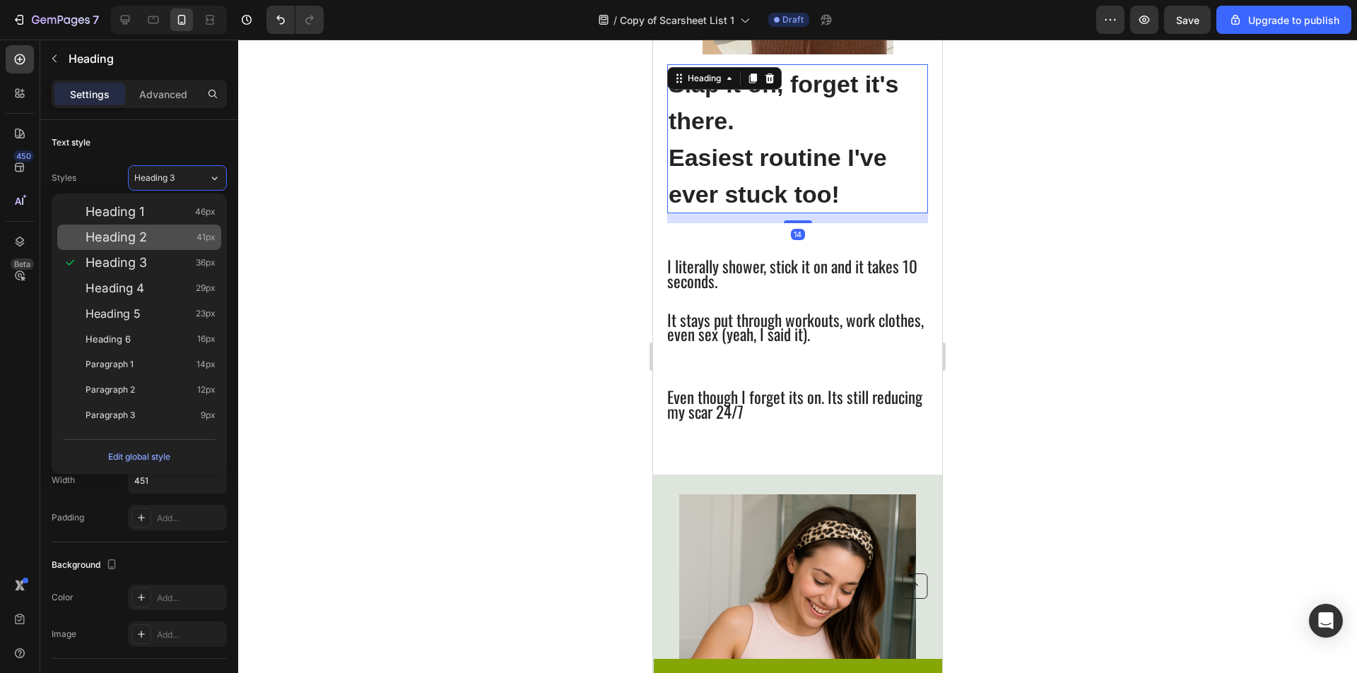
click at [155, 248] on div "Heading 2 41px" at bounding box center [139, 237] width 164 height 25
type input "41"
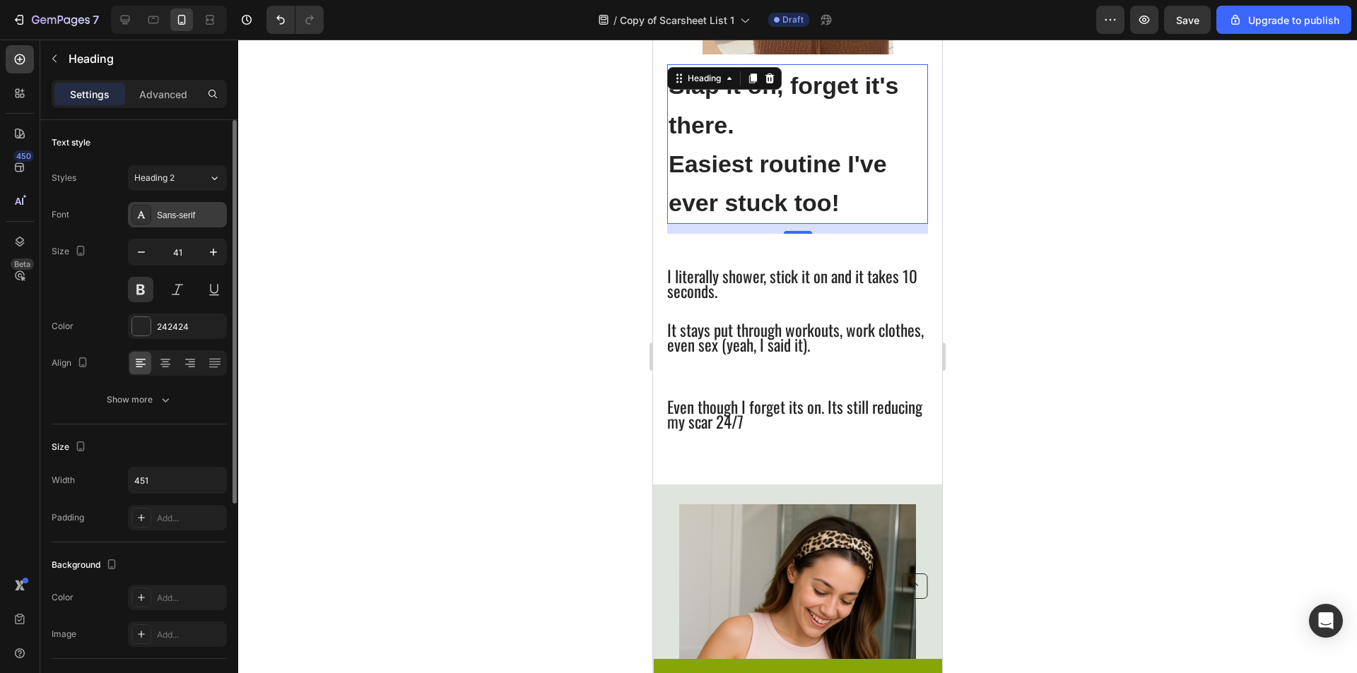
click at [174, 214] on div "Sans-serif" at bounding box center [190, 215] width 66 height 13
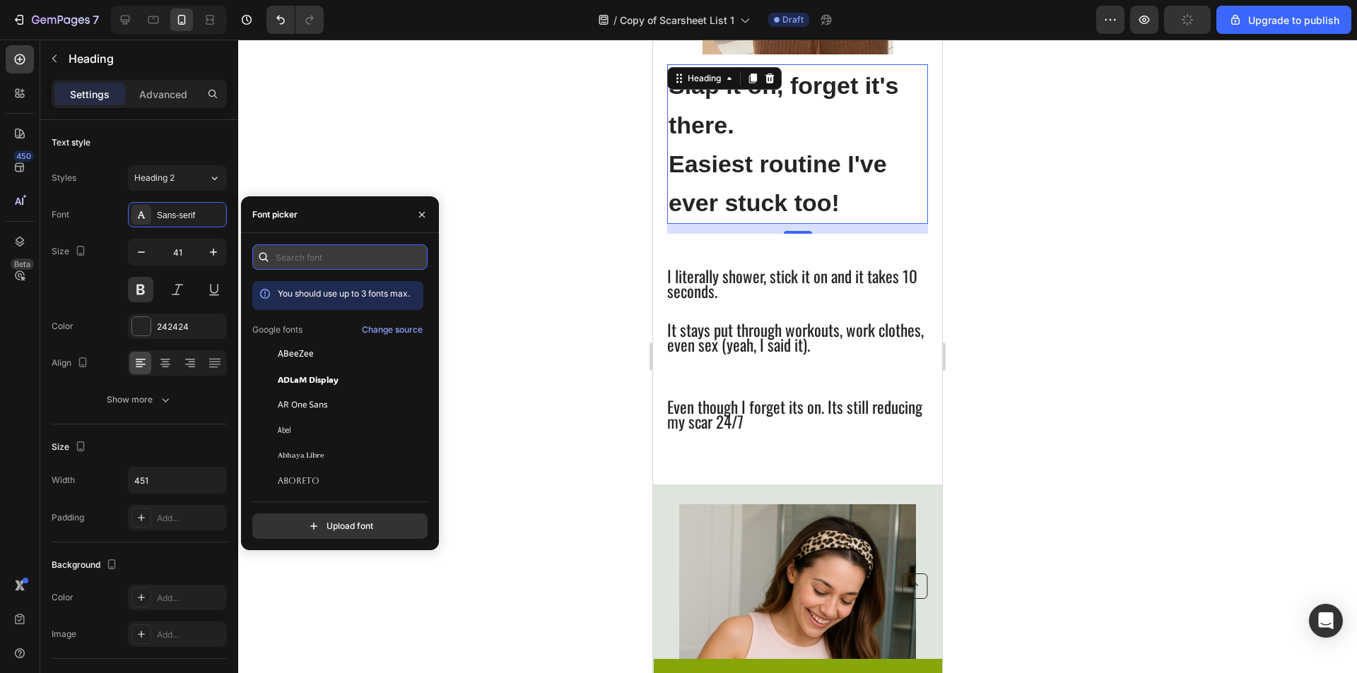
click at [358, 261] on input "text" at bounding box center [339, 256] width 175 height 25
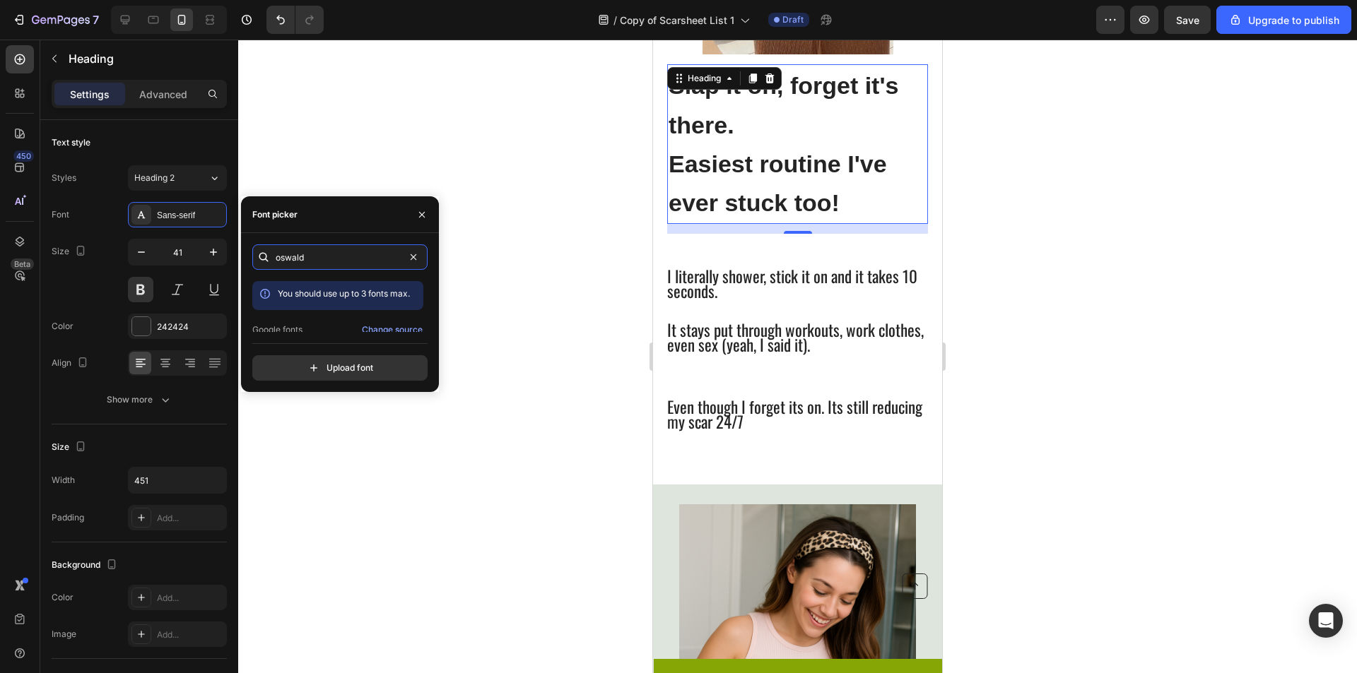
type input "oswald"
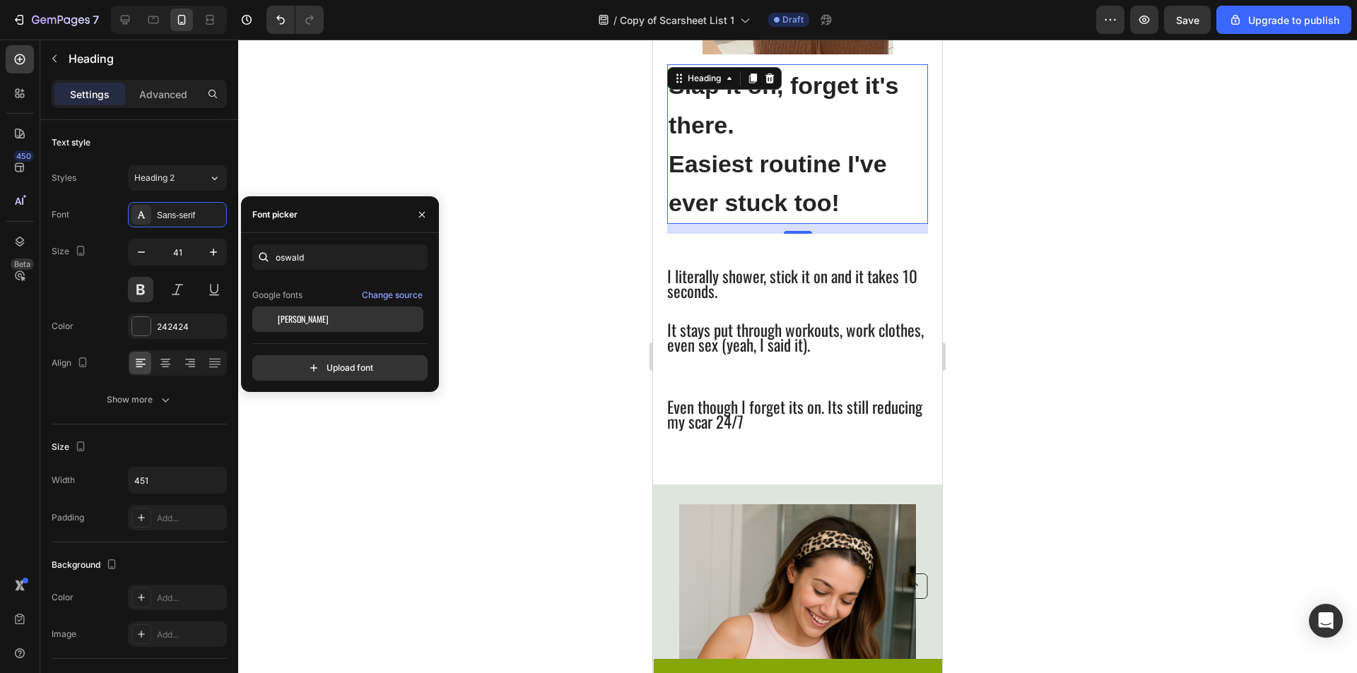
click at [338, 312] on div "[PERSON_NAME]" at bounding box center [337, 319] width 171 height 25
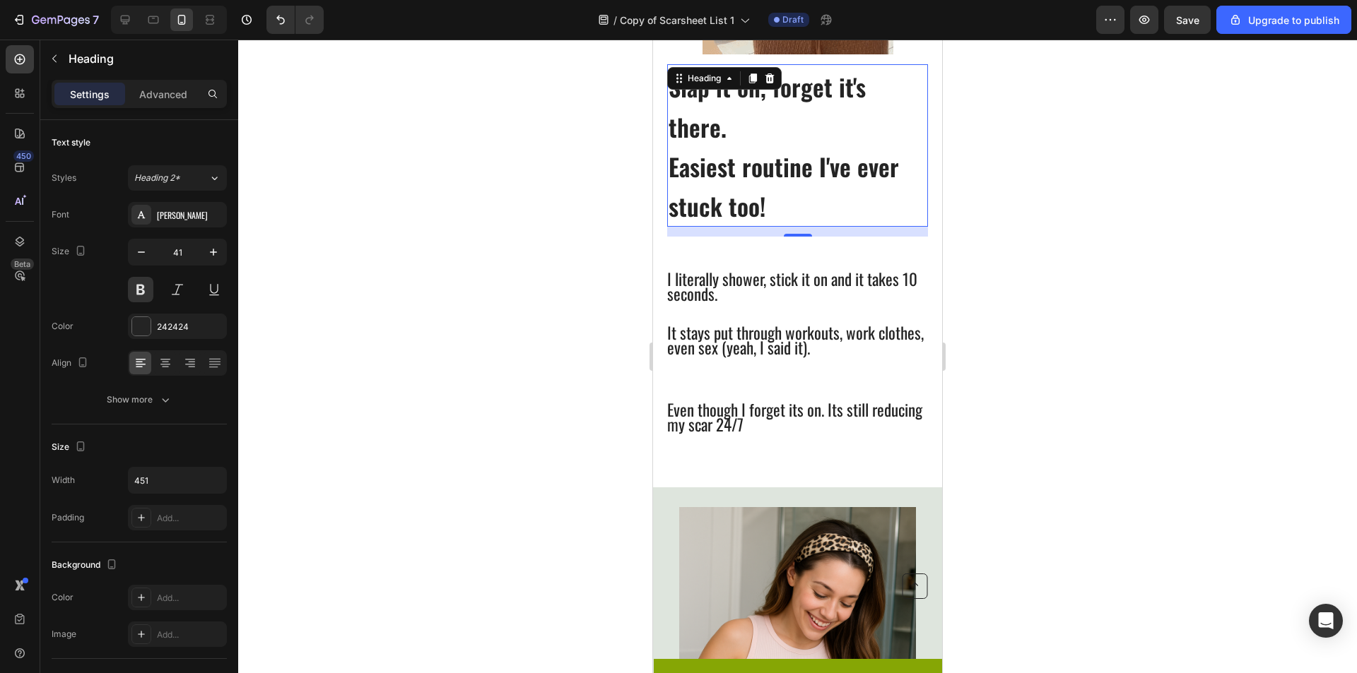
click at [565, 208] on div at bounding box center [797, 357] width 1119 height 634
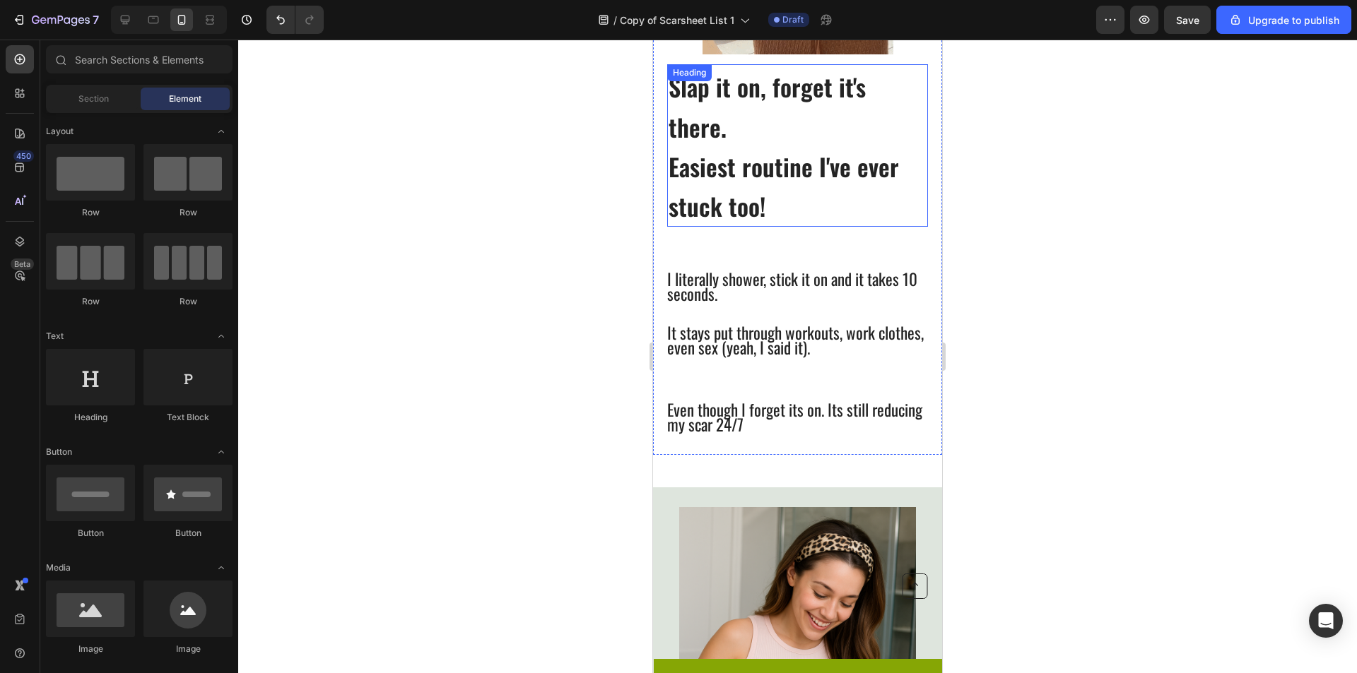
click at [761, 201] on span "Easiest routine I've ever stuck too!" at bounding box center [783, 186] width 230 height 76
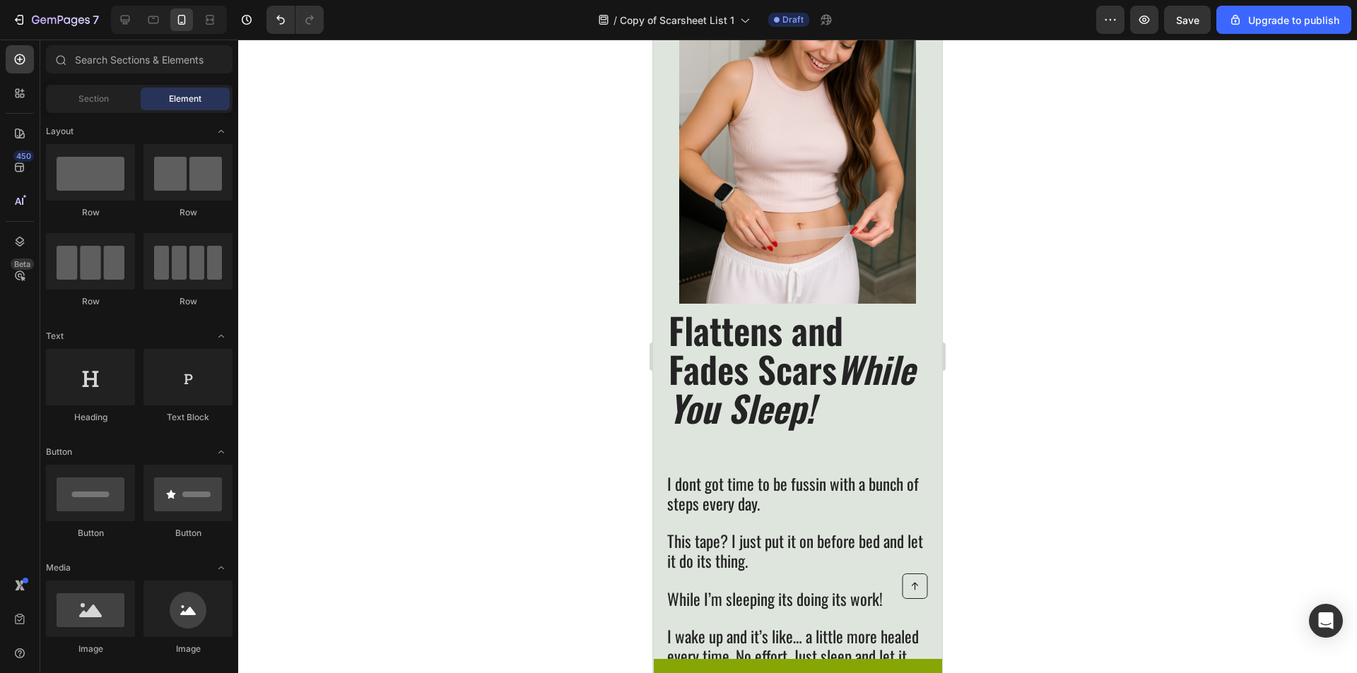
scroll to position [1440, 0]
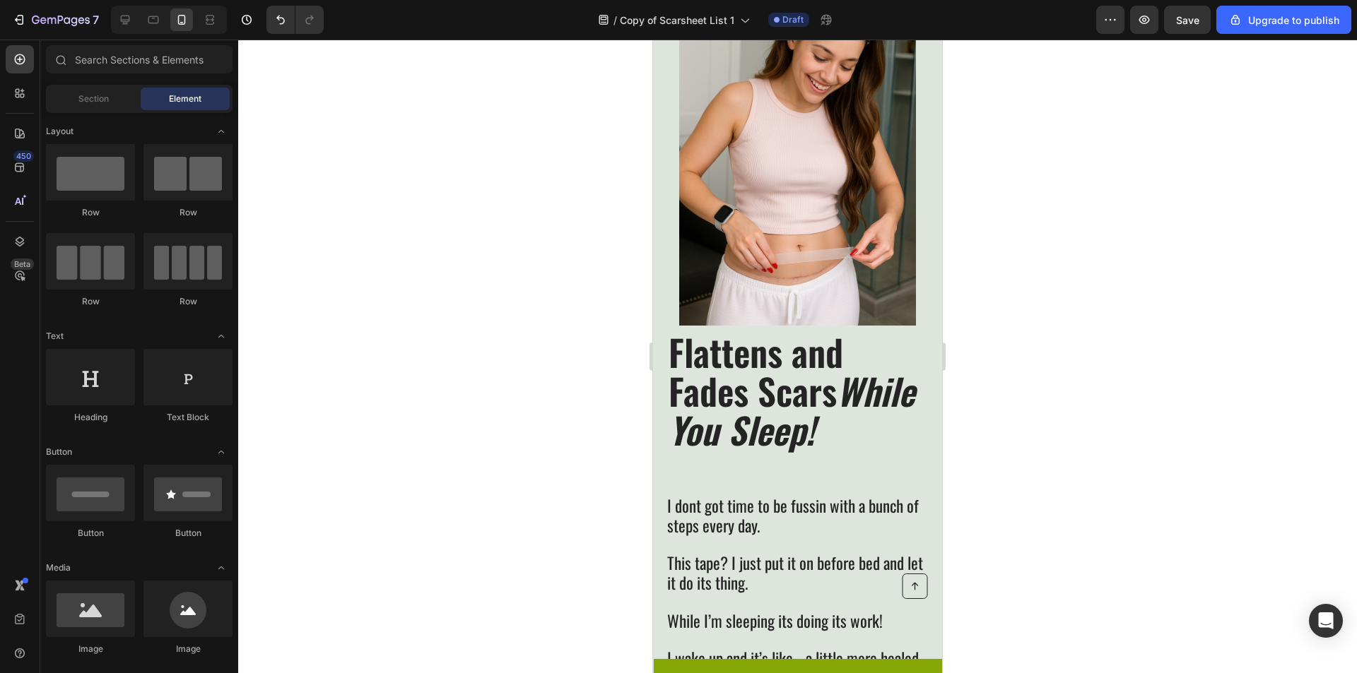
click at [772, 342] on span "Flattens and Fades Scars While You Sleep!" at bounding box center [791, 390] width 246 height 131
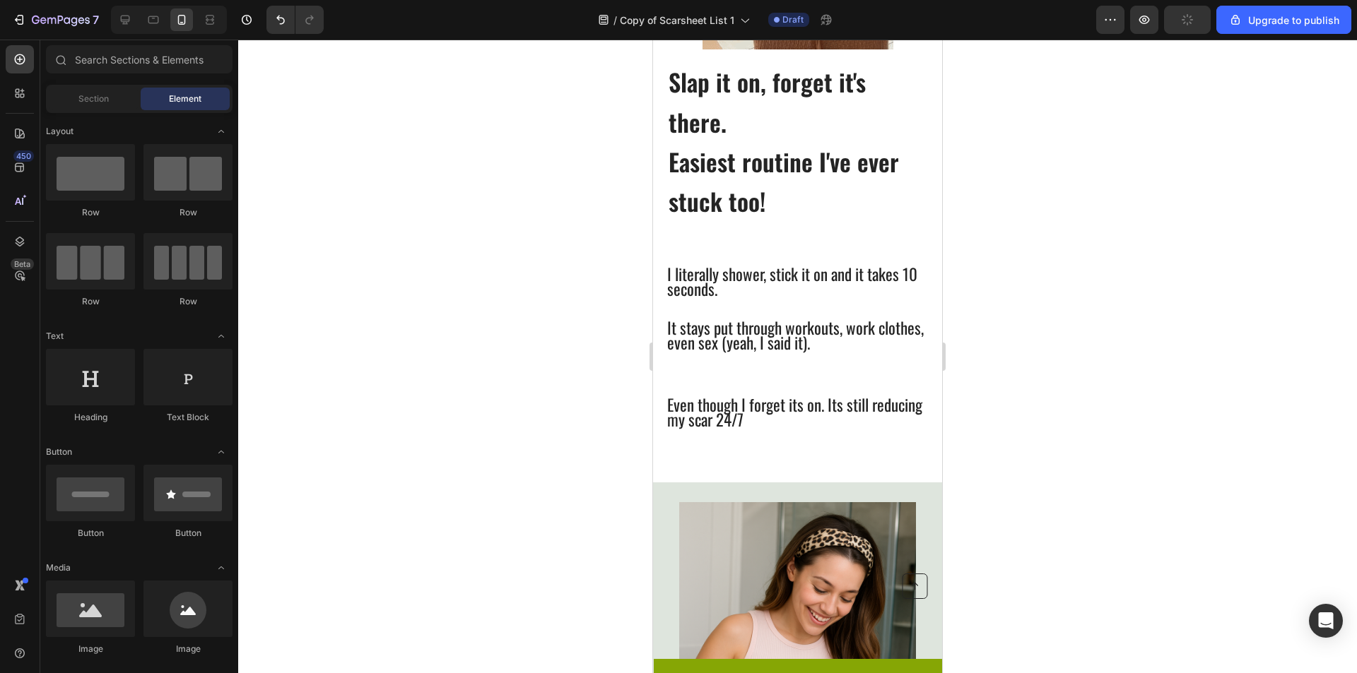
scroll to position [699, 0]
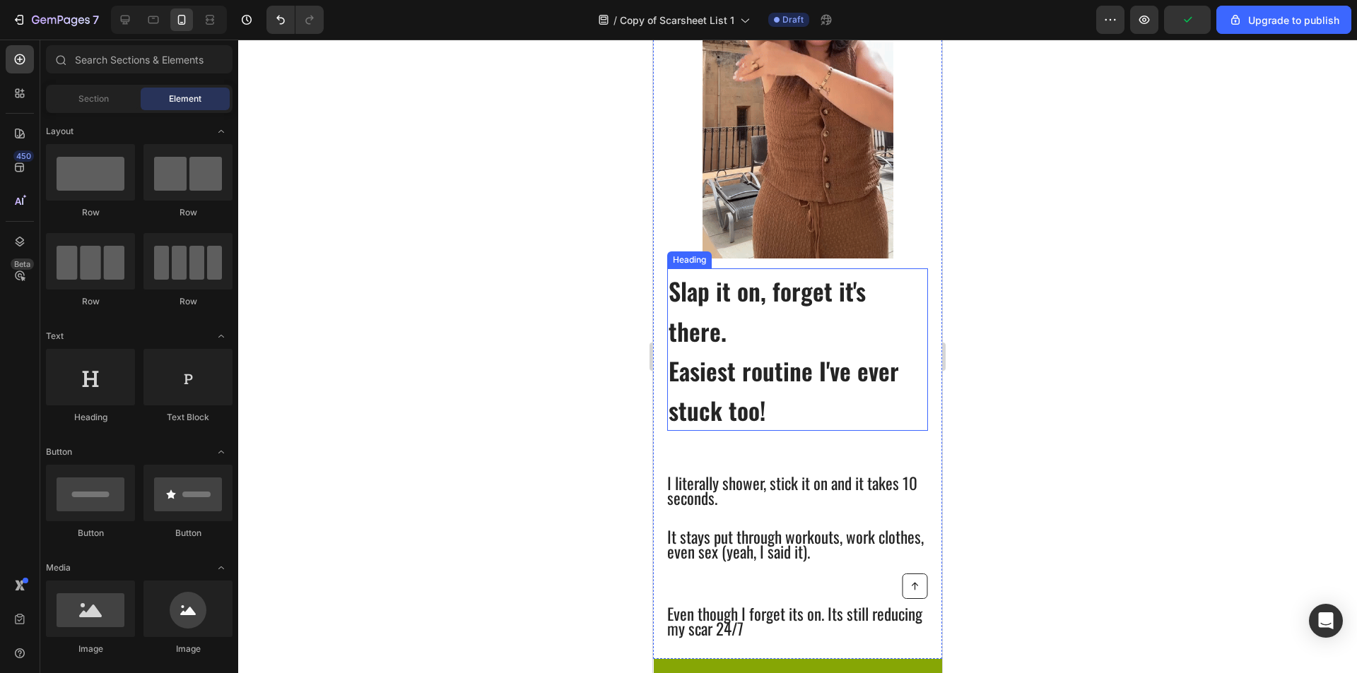
click at [763, 334] on p "⁠⁠⁠⁠⁠⁠⁠ Slap it on, forget it's there. Easiest routine I've ever stuck too!" at bounding box center [797, 349] width 258 height 159
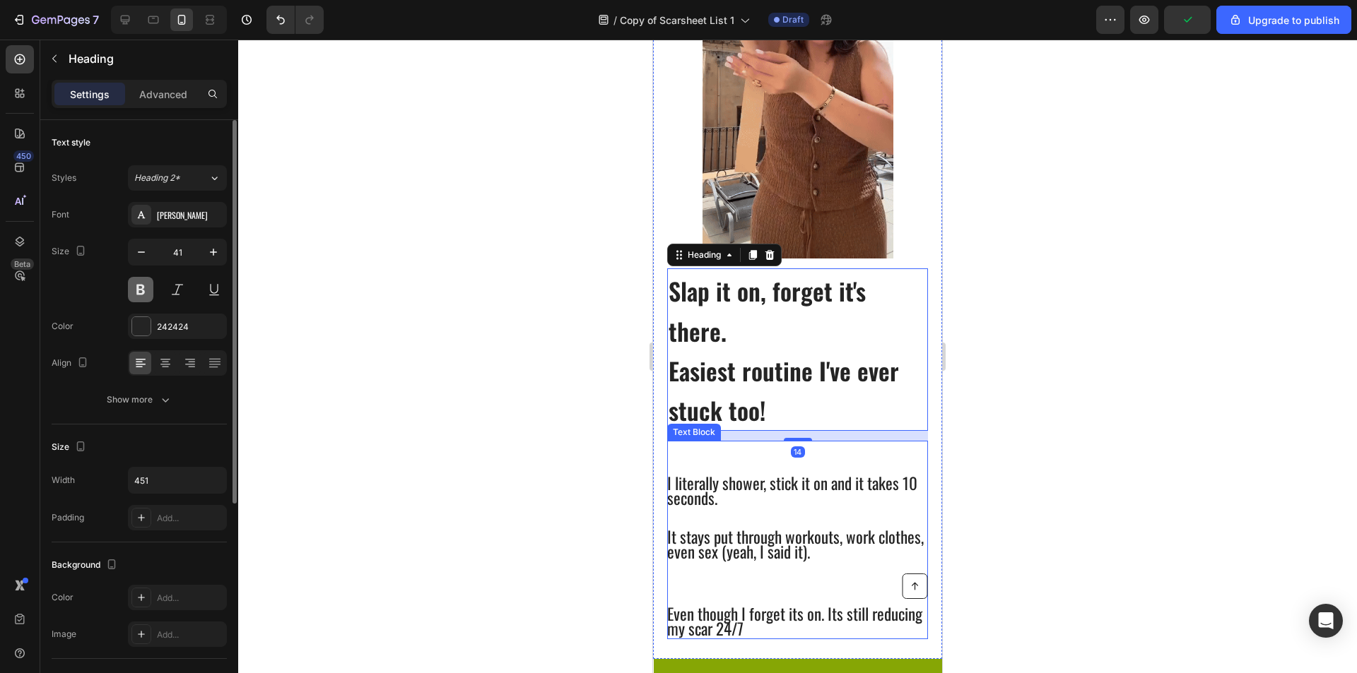
click at [138, 291] on button at bounding box center [140, 289] width 25 height 25
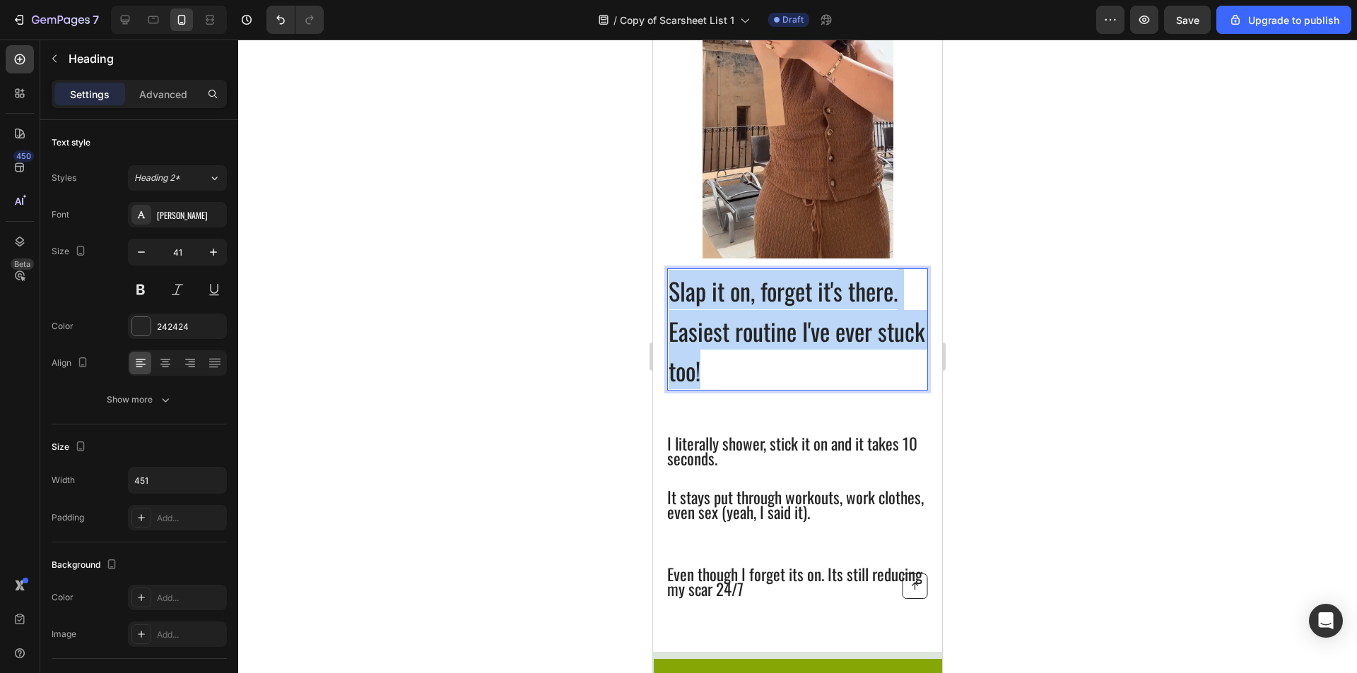
drag, startPoint x: 784, startPoint y: 363, endPoint x: 660, endPoint y: 284, distance: 147.4
click at [660, 284] on div "Slap it on, forget it's there. Easiest routine I've ever stuck too! Heading 14 …" at bounding box center [797, 259] width 289 height 721
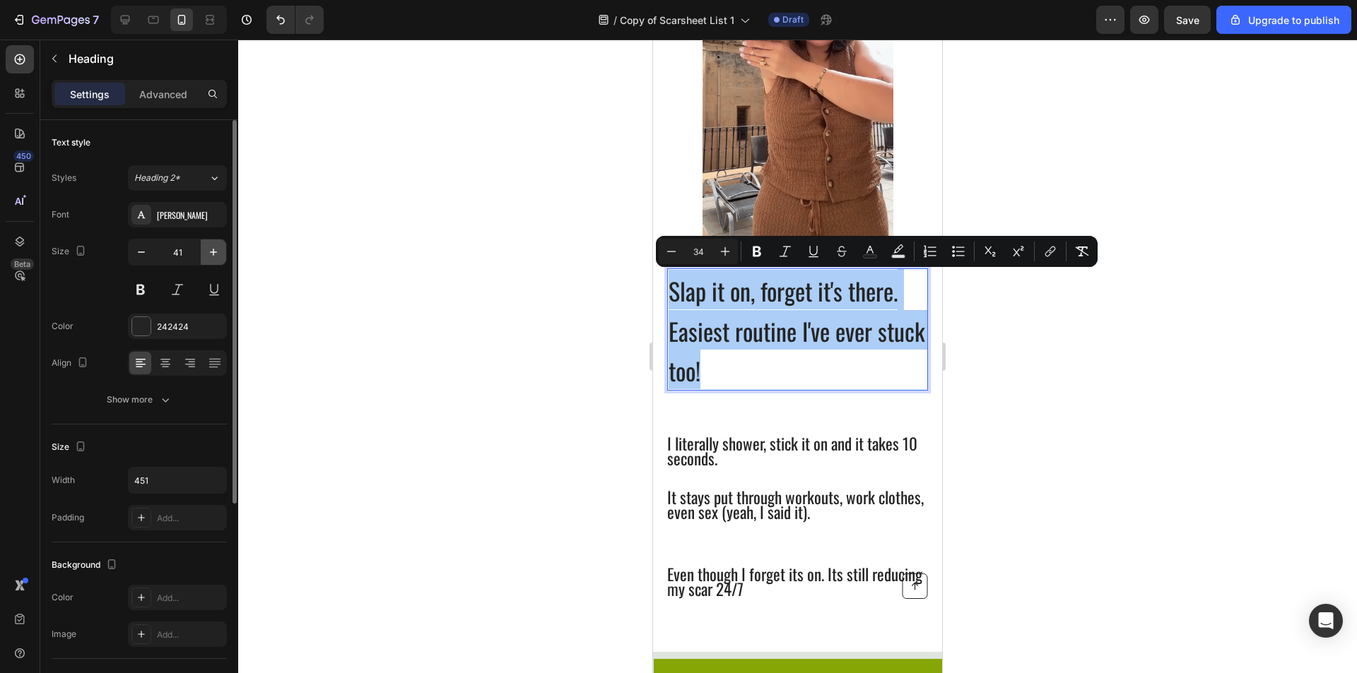
click at [211, 252] on icon "button" at bounding box center [213, 252] width 14 height 14
type input "42"
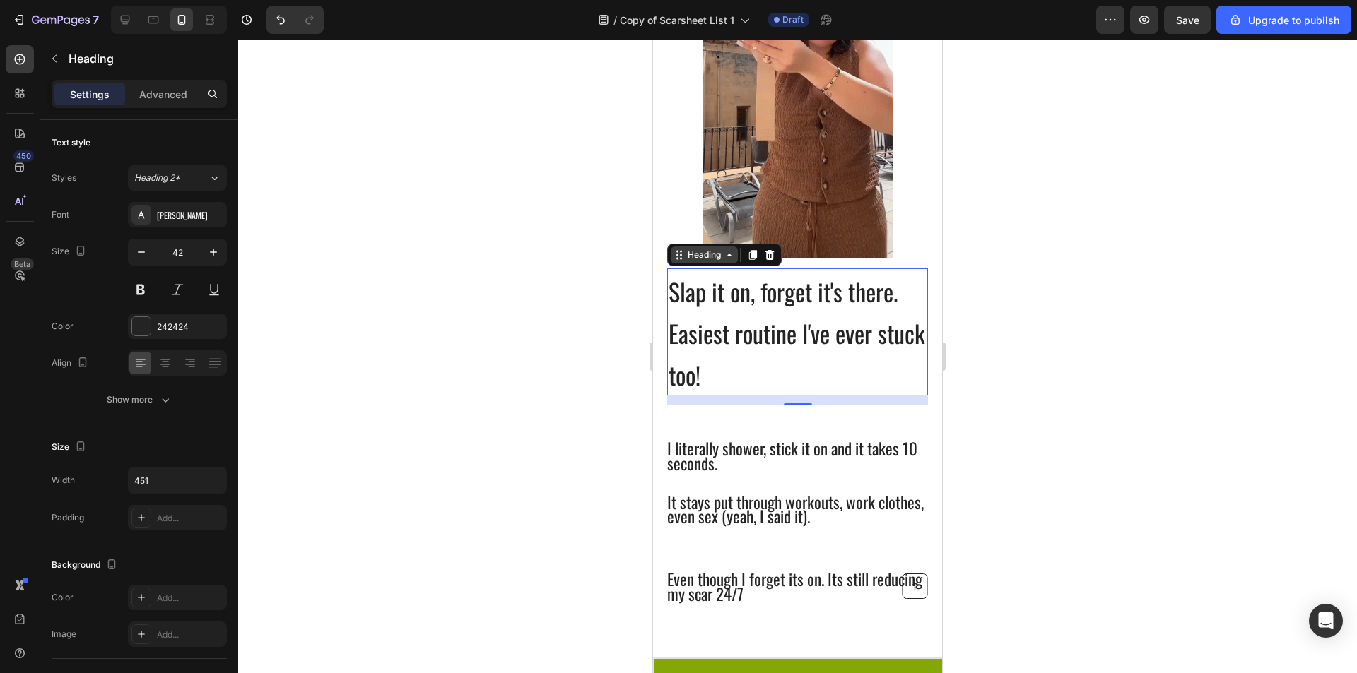
click at [722, 254] on div "Heading" at bounding box center [704, 255] width 39 height 13
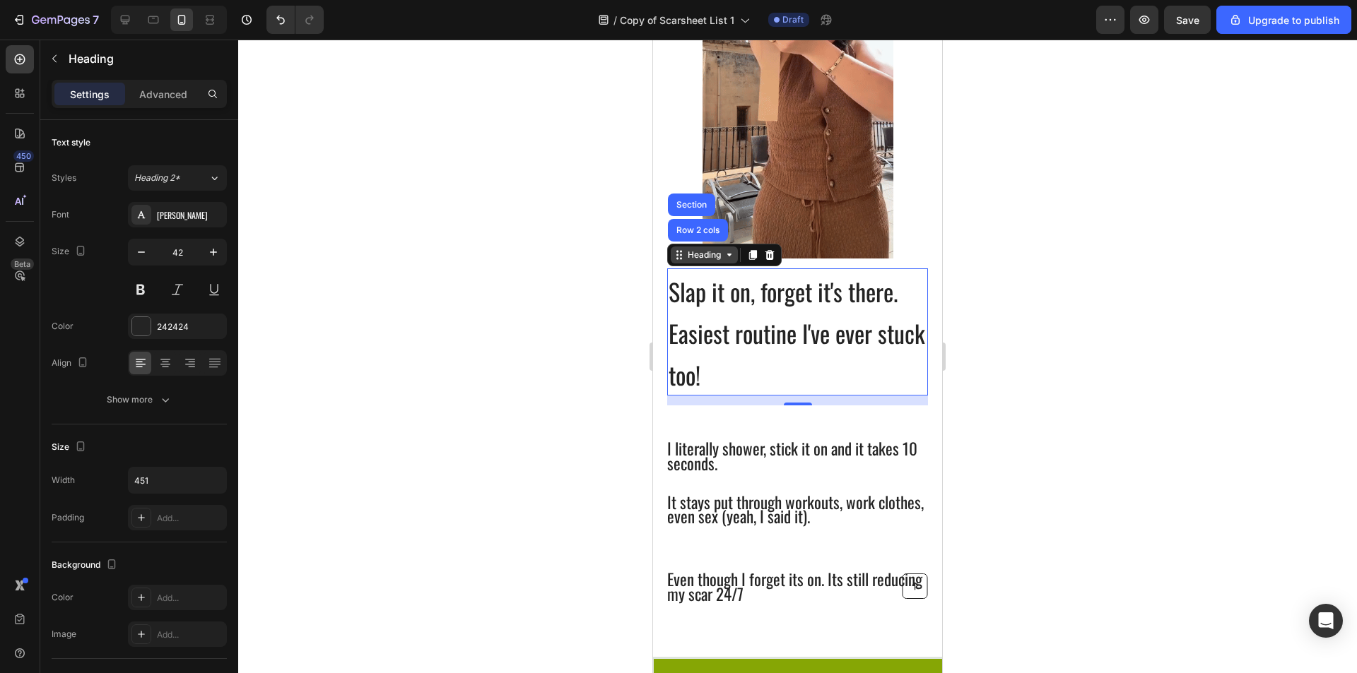
click at [725, 264] on div "Heading" at bounding box center [704, 255] width 67 height 17
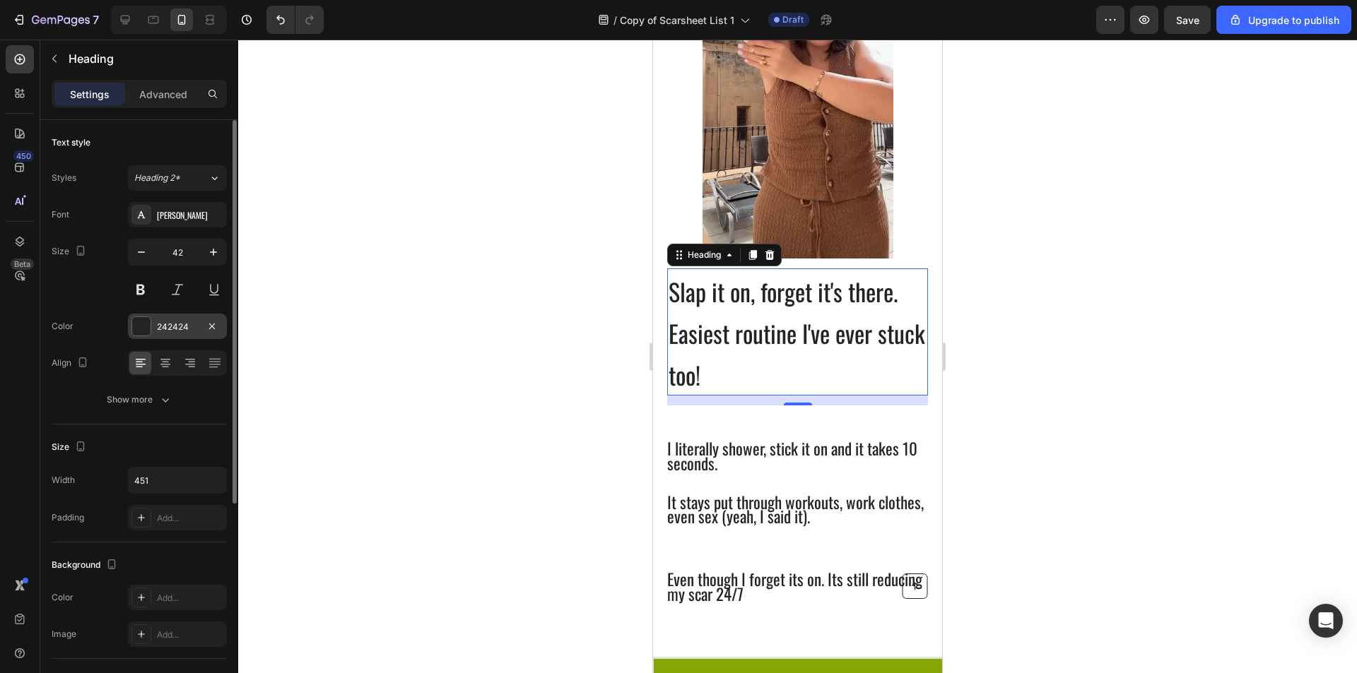
click at [172, 326] on div "242424" at bounding box center [177, 327] width 41 height 13
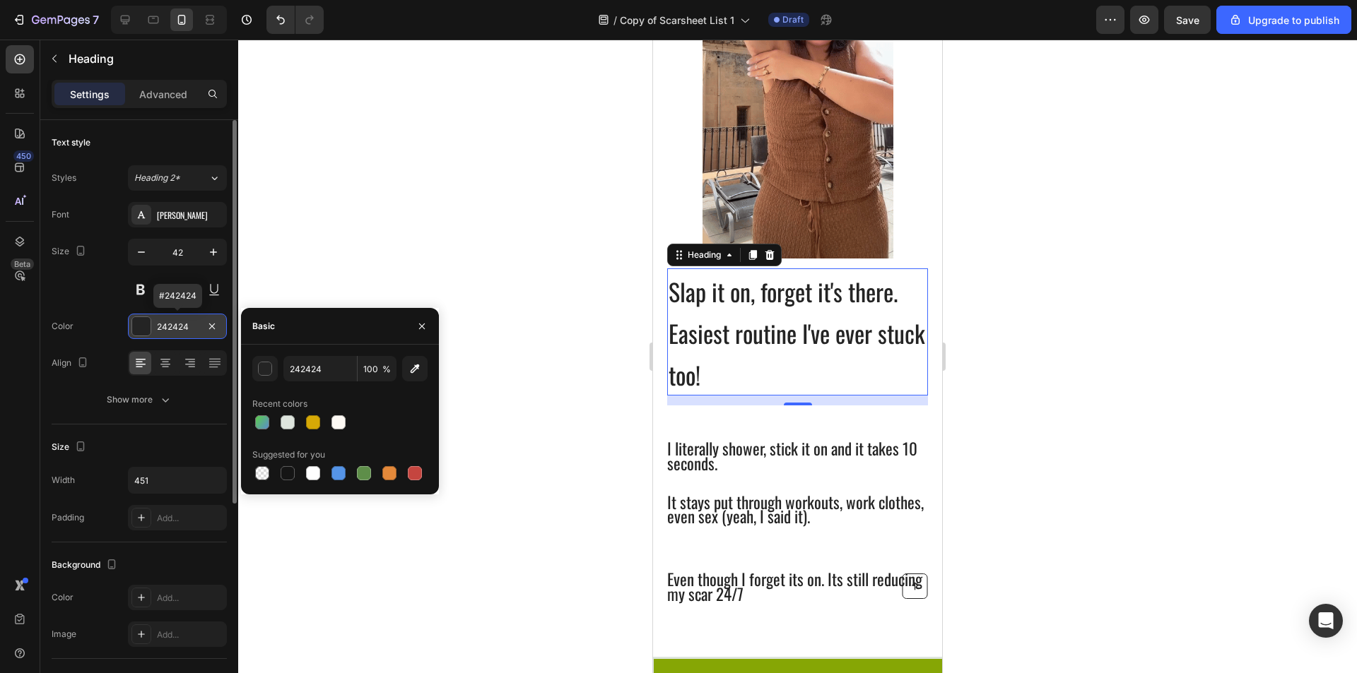
click at [172, 326] on div "242424" at bounding box center [177, 327] width 41 height 13
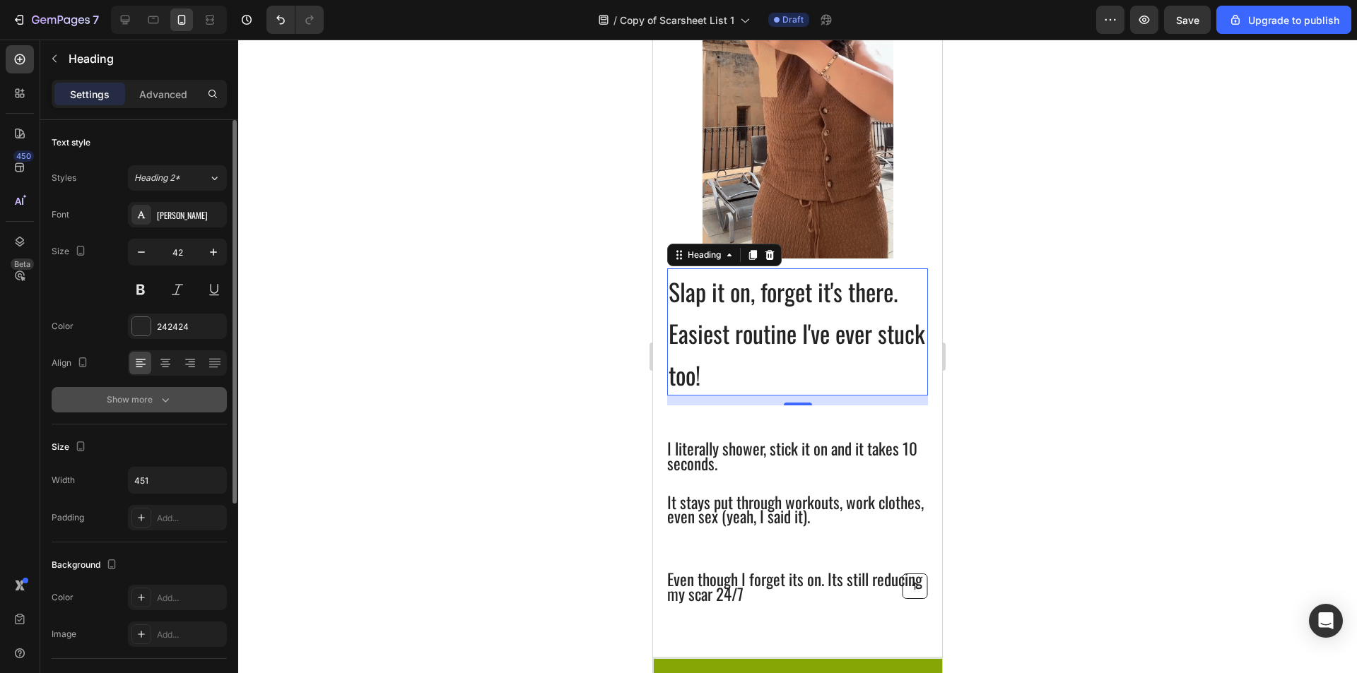
click at [157, 400] on div "Show more" at bounding box center [140, 400] width 66 height 14
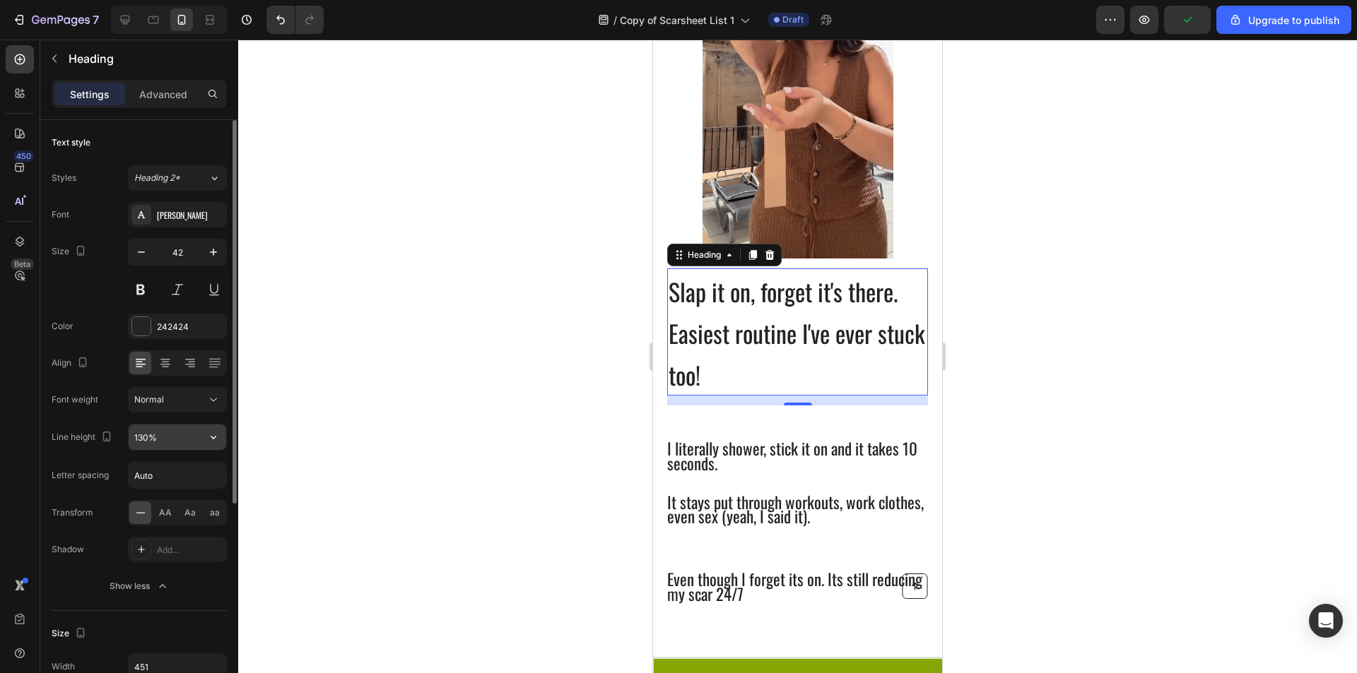
click at [172, 444] on input "130%" at bounding box center [178, 437] width 98 height 25
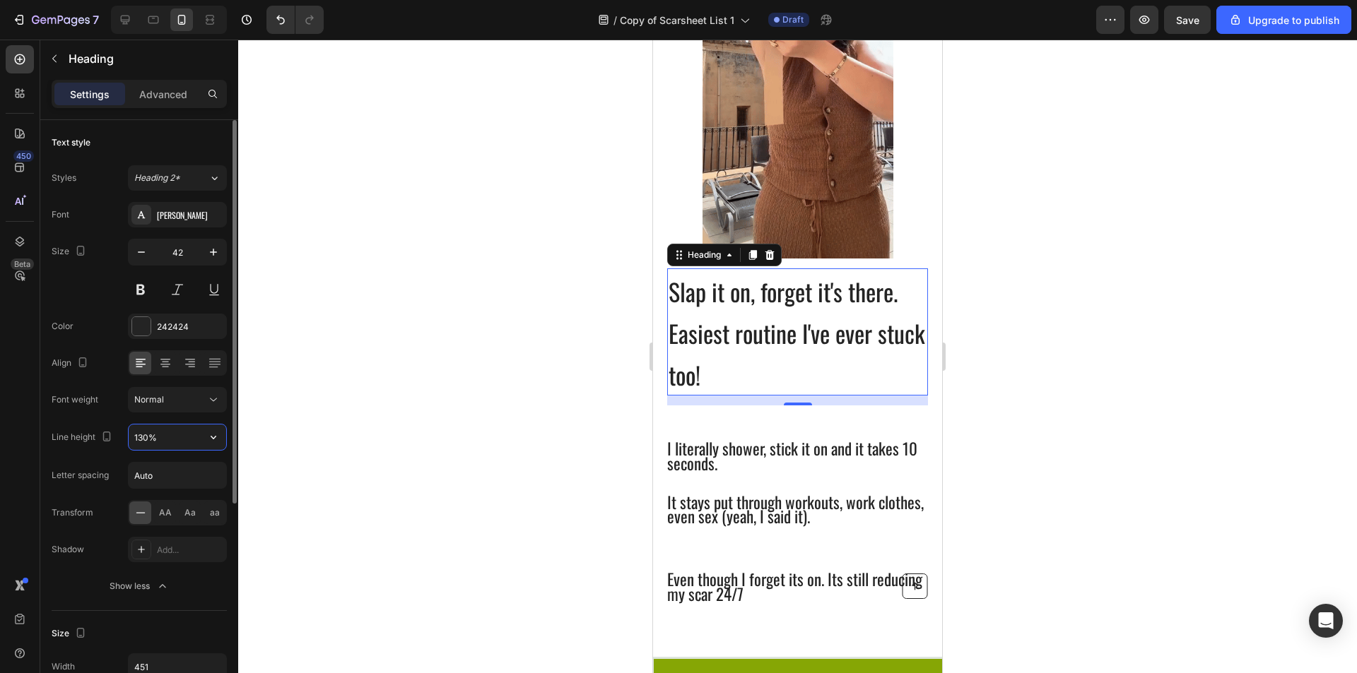
click at [197, 440] on input "130%" at bounding box center [178, 437] width 98 height 25
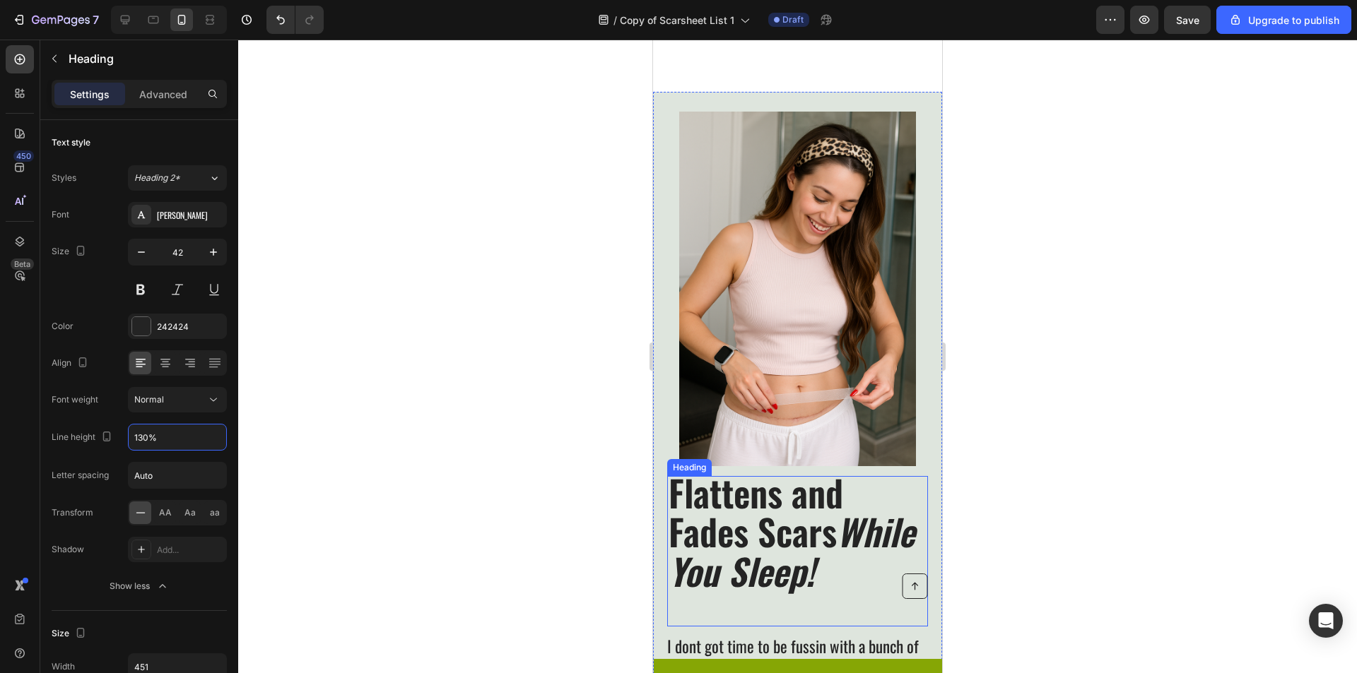
scroll to position [1335, 0]
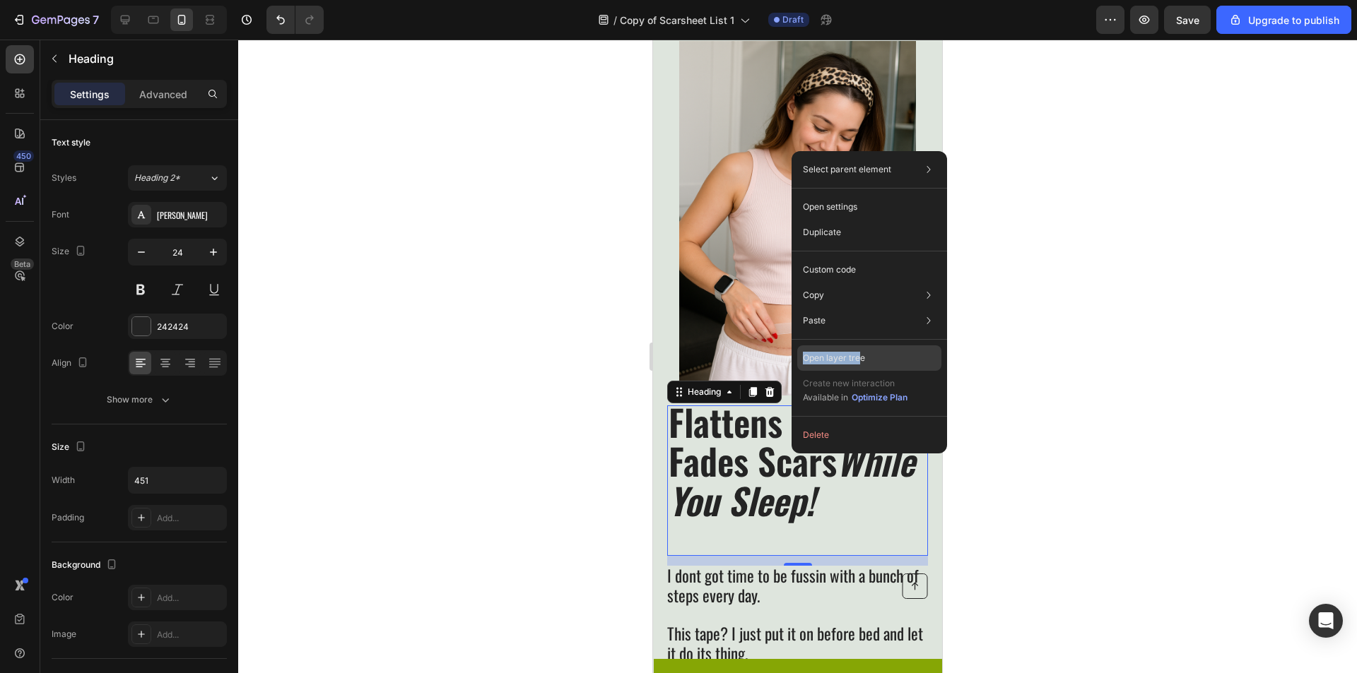
click at [859, 347] on div "Select parent element Section Row 2 cols Heading Open settings Duplicate Custom…" at bounding box center [868, 302] width 155 height 302
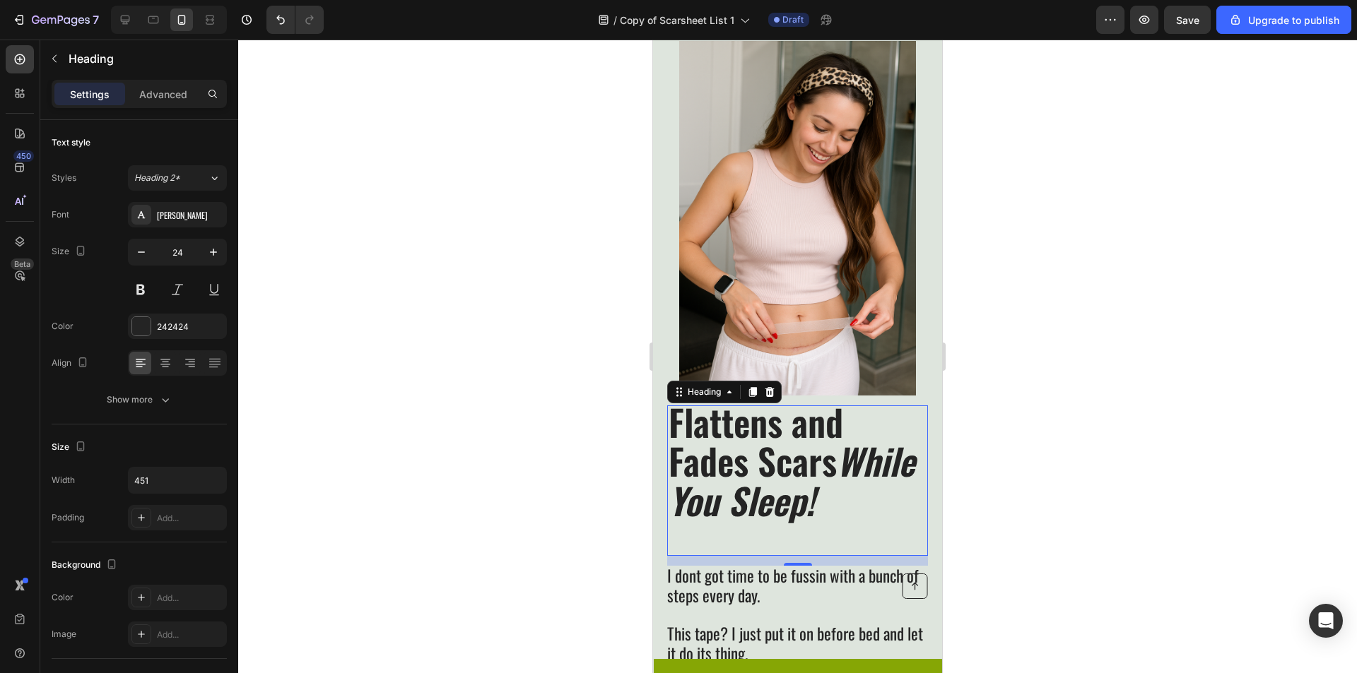
click at [1047, 346] on div at bounding box center [797, 357] width 1119 height 634
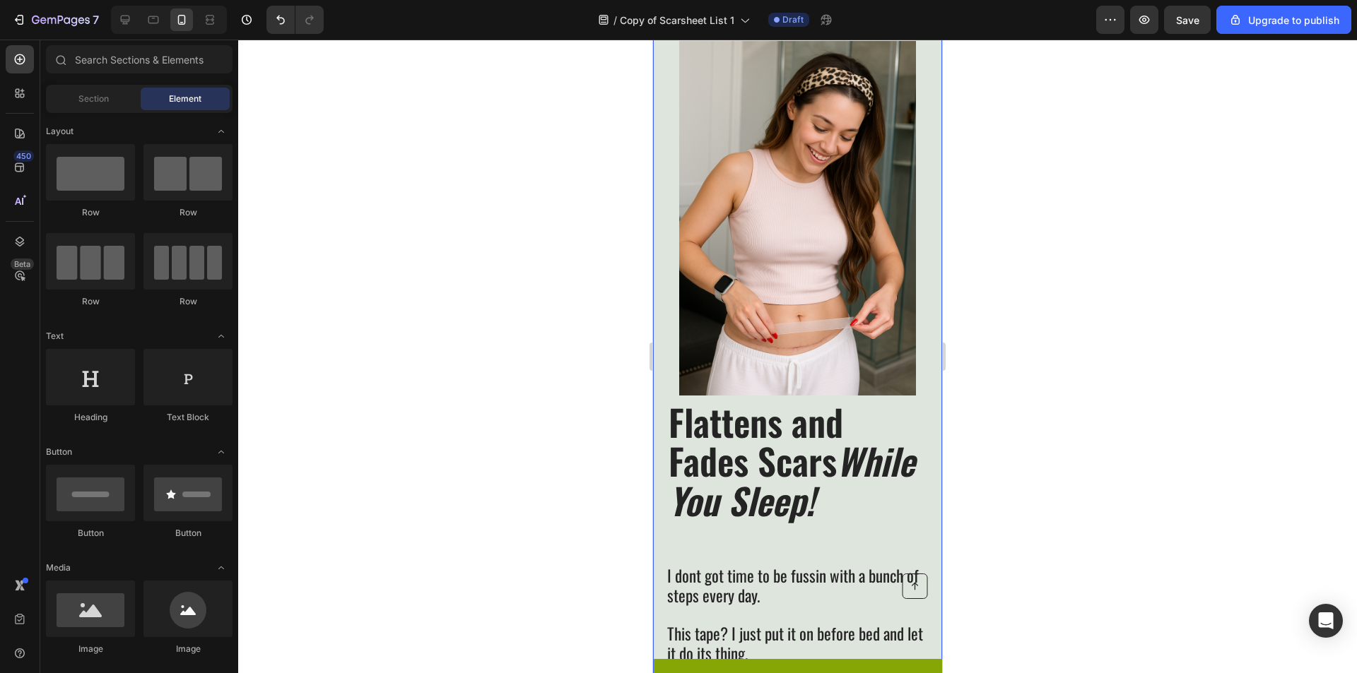
click at [801, 480] on icon "While You Sleep!" at bounding box center [791, 480] width 246 height 93
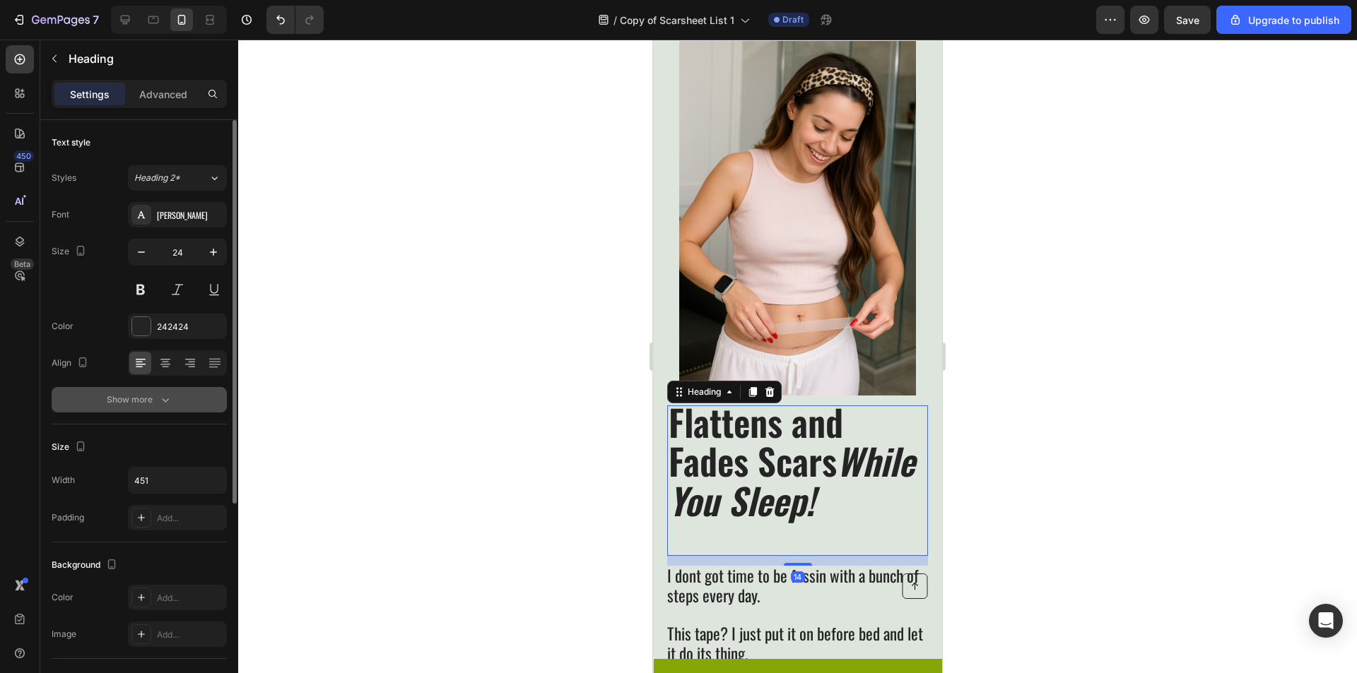
click at [136, 397] on div "Show more" at bounding box center [140, 400] width 66 height 14
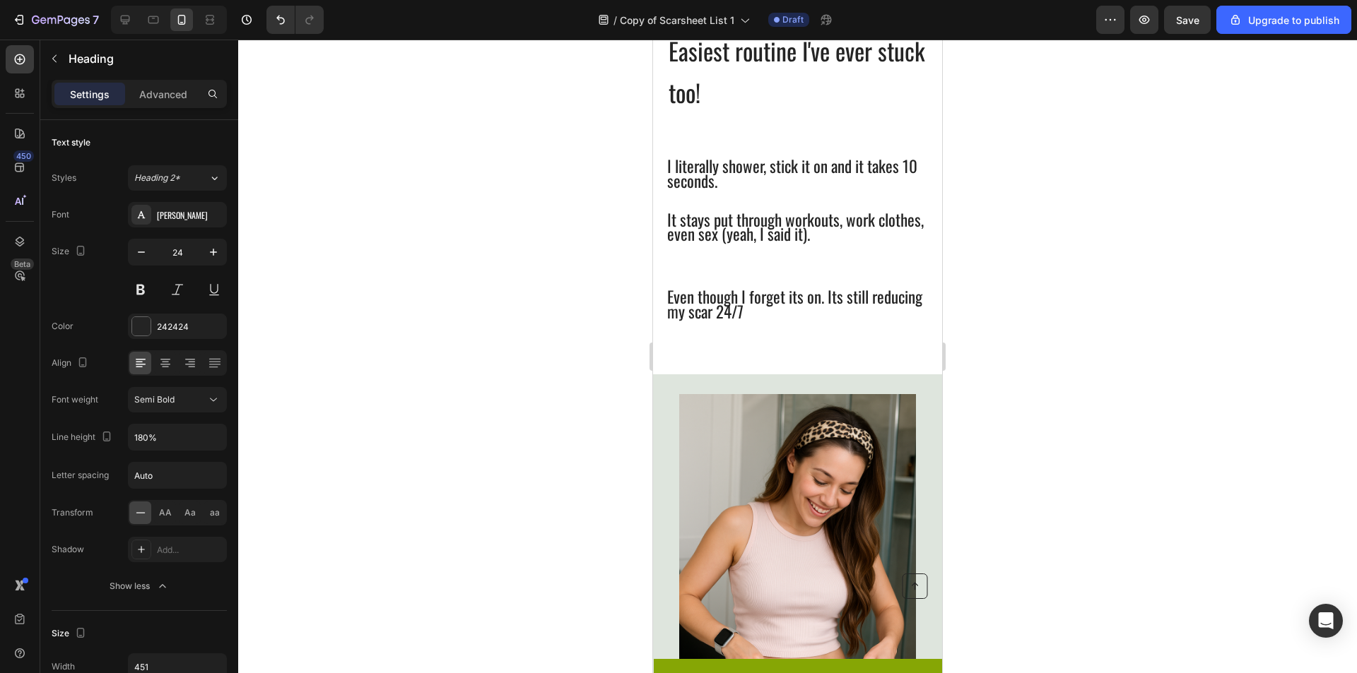
scroll to position [699, 0]
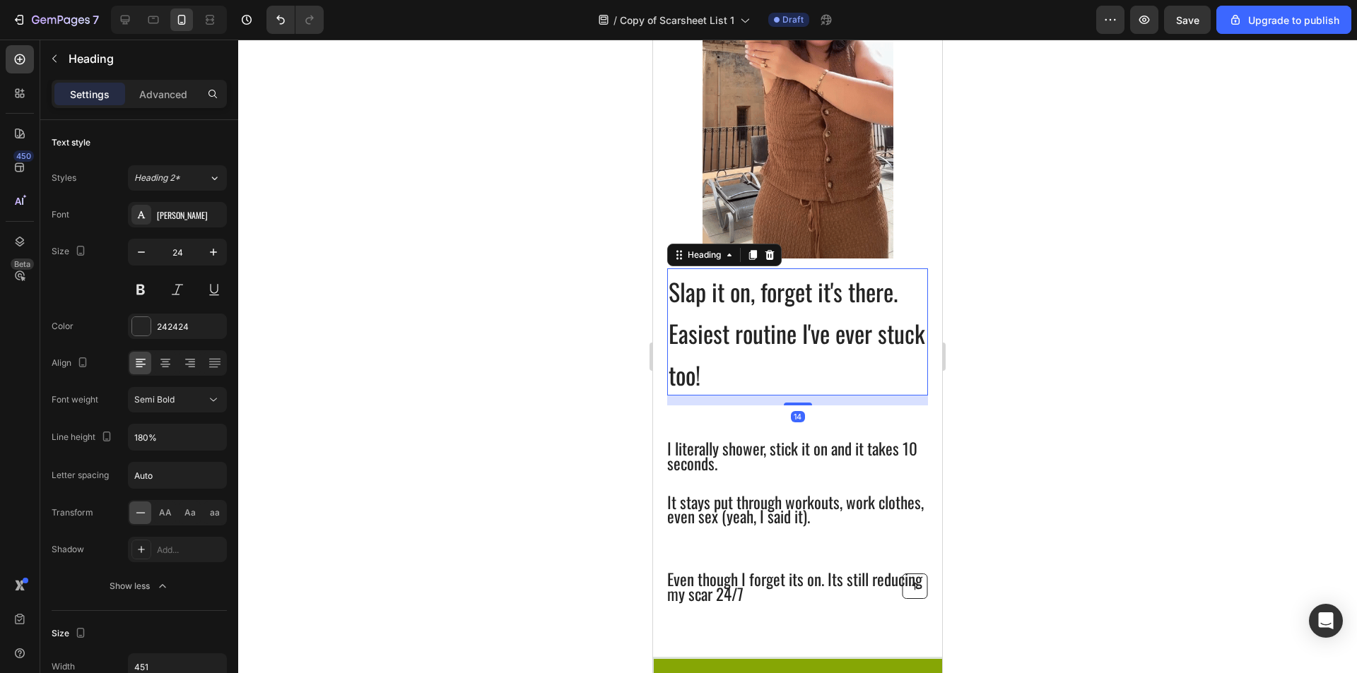
click at [764, 373] on p "⁠⁠⁠⁠⁠⁠⁠ Slap it on, forget it's there. Easiest routine I've ever stuck too!" at bounding box center [797, 332] width 258 height 124
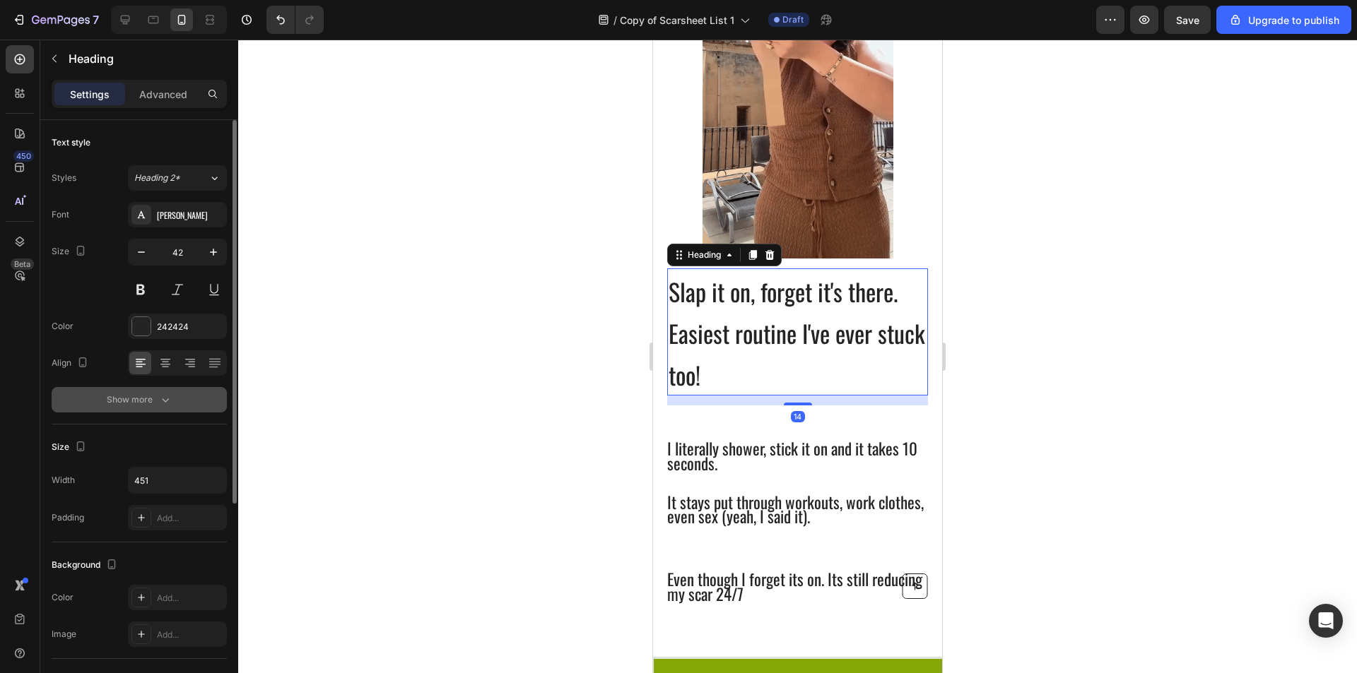
click at [152, 408] on button "Show more" at bounding box center [139, 399] width 175 height 25
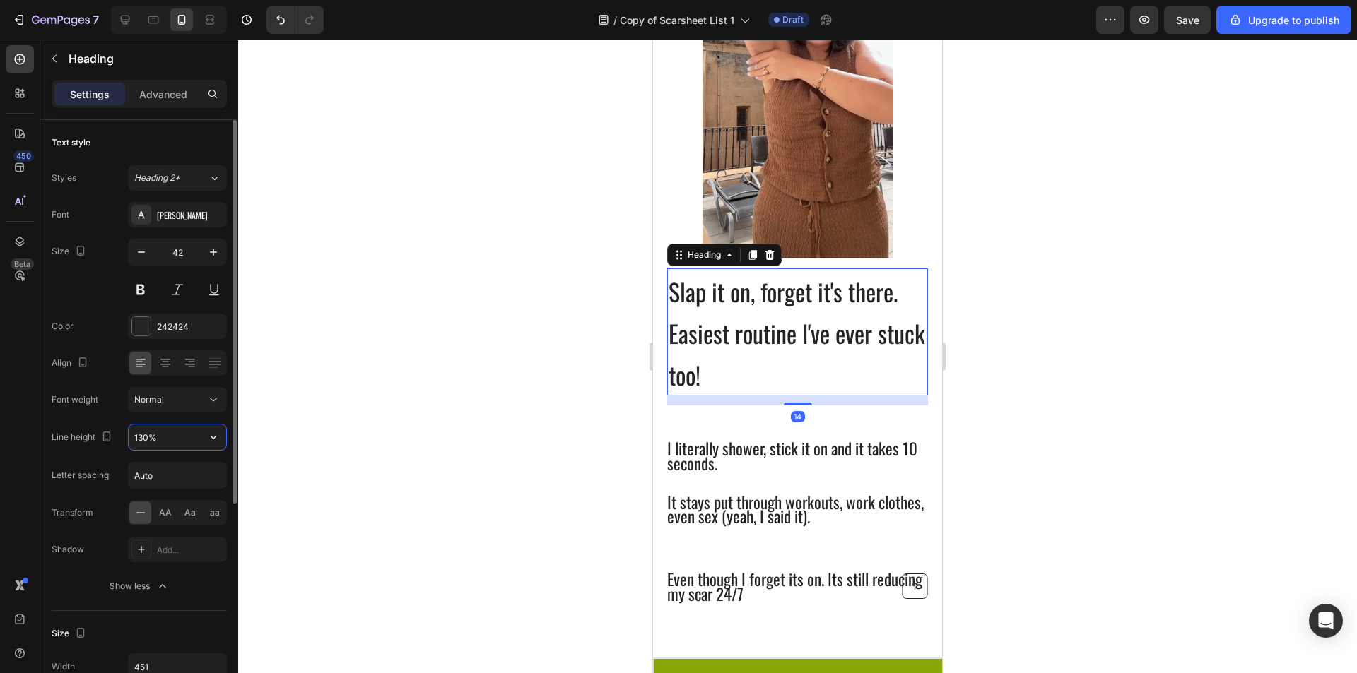
click at [143, 437] on input "130%" at bounding box center [178, 437] width 98 height 25
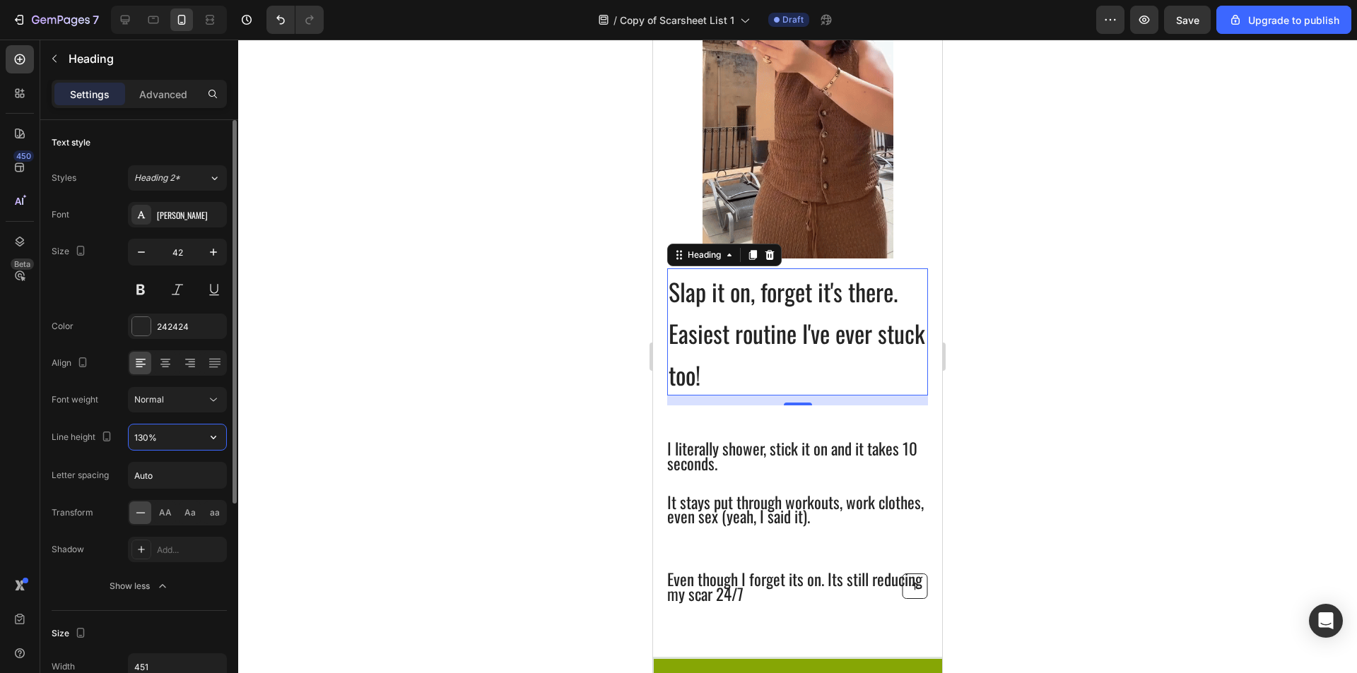
click at [143, 444] on input "130%" at bounding box center [178, 437] width 98 height 25
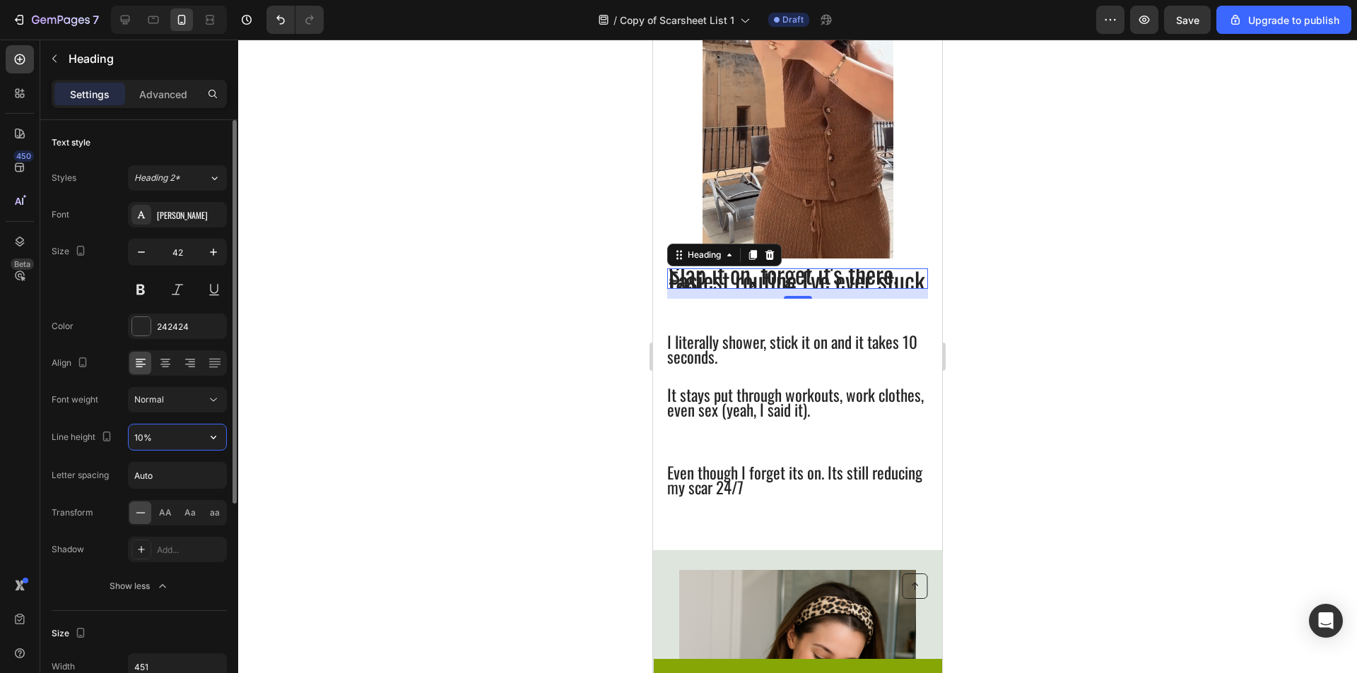
type input "180%"
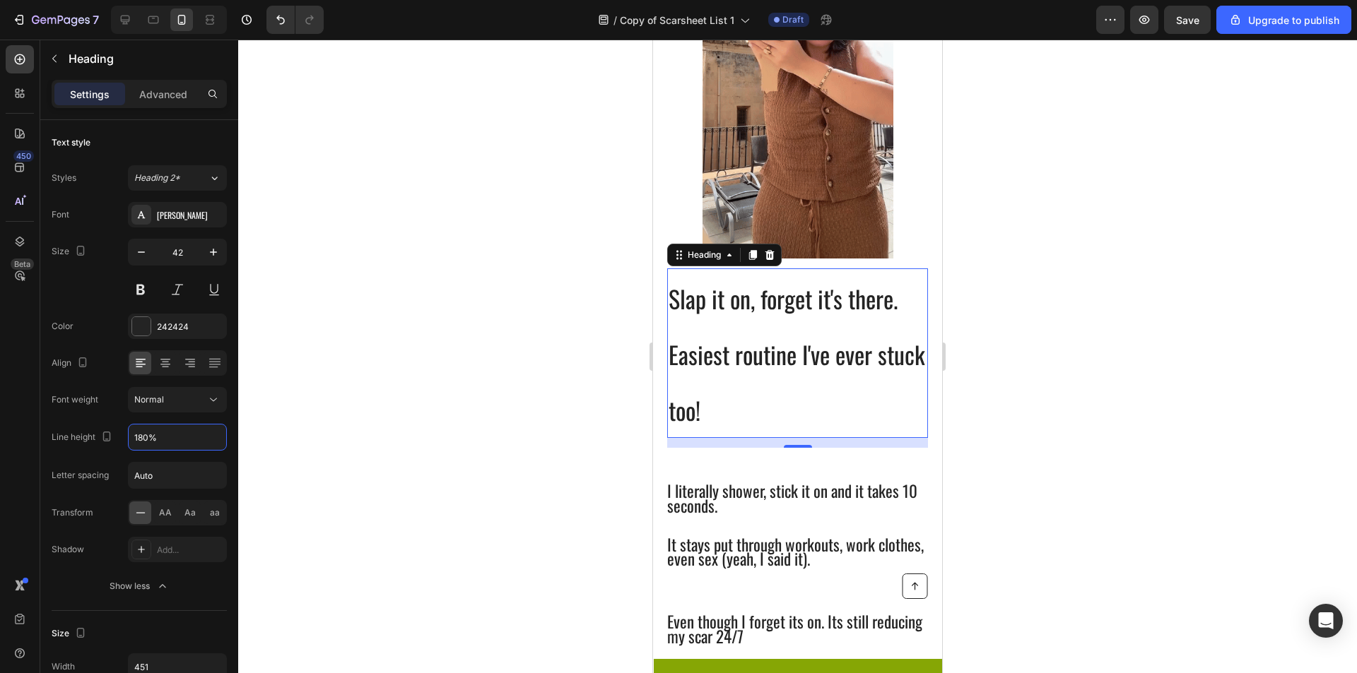
click at [265, 495] on div at bounding box center [797, 357] width 1119 height 634
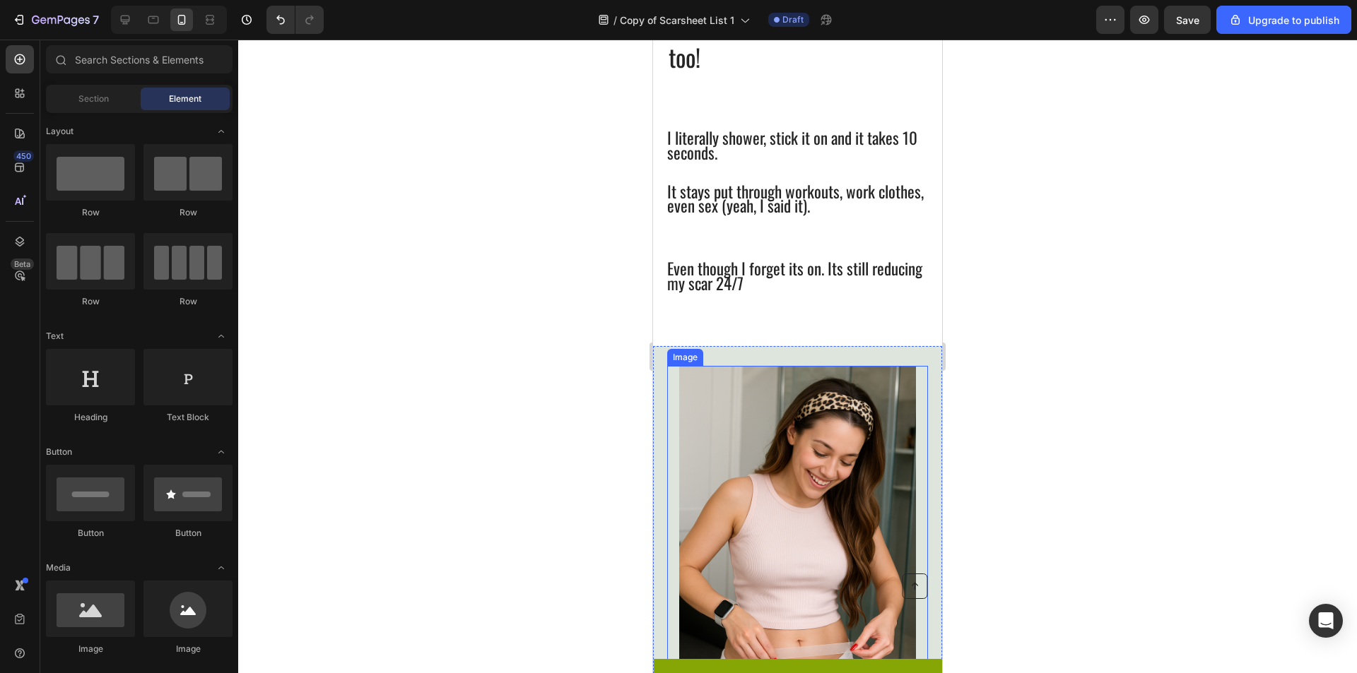
scroll to position [1335, 0]
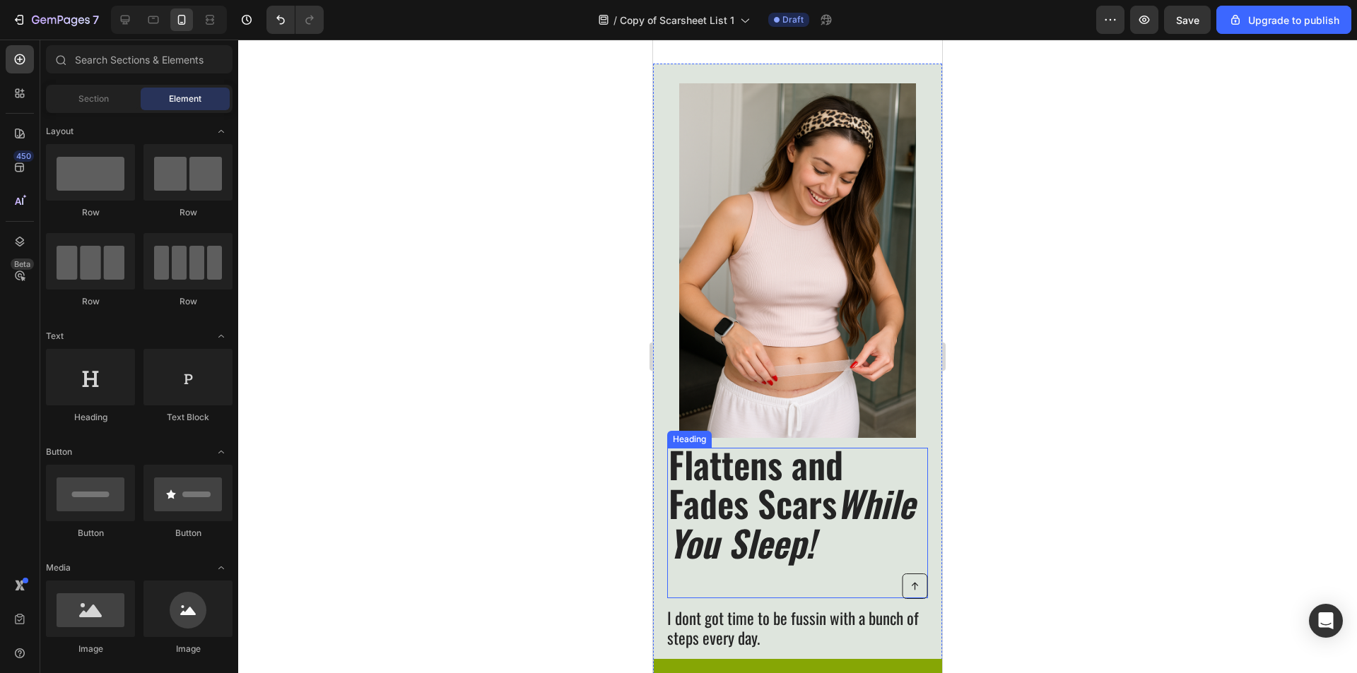
click at [829, 489] on span "Flattens and Fades Scars While You Sleep!" at bounding box center [791, 502] width 246 height 131
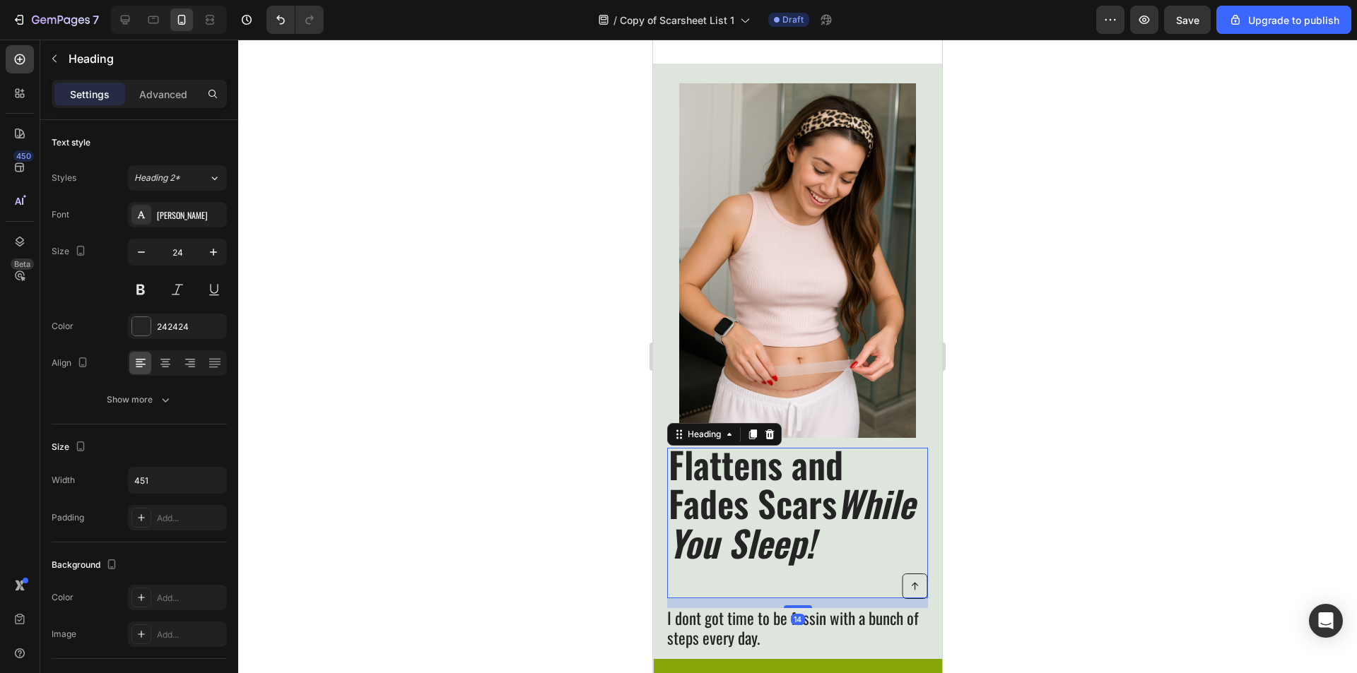
click at [1037, 483] on div at bounding box center [797, 357] width 1119 height 634
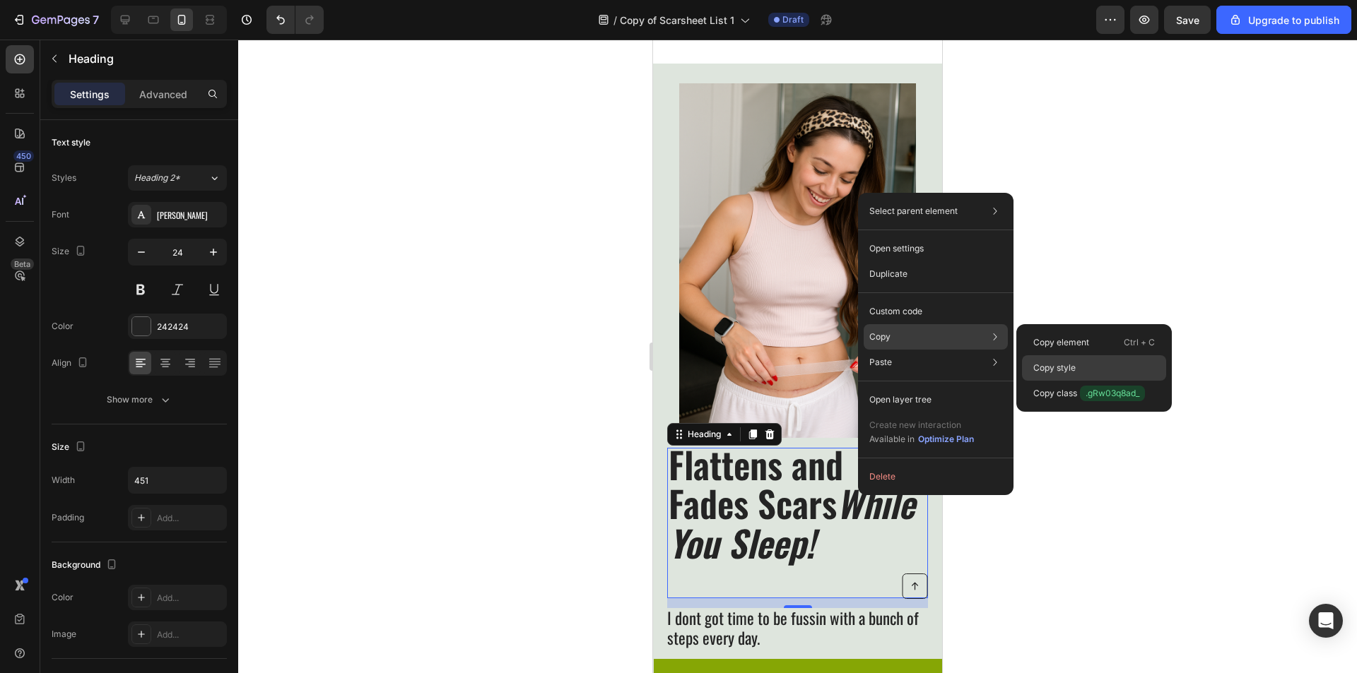
click at [1079, 381] on div "Copy style" at bounding box center [1094, 393] width 144 height 25
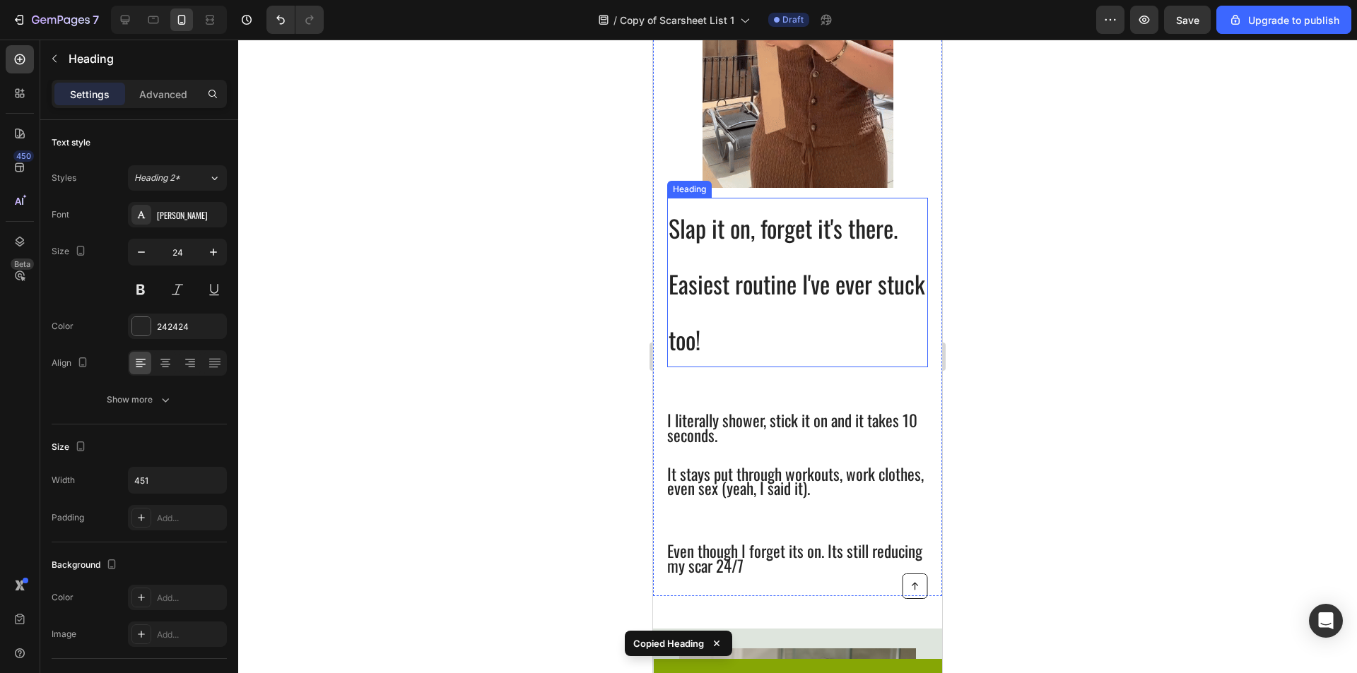
scroll to position [840, 0]
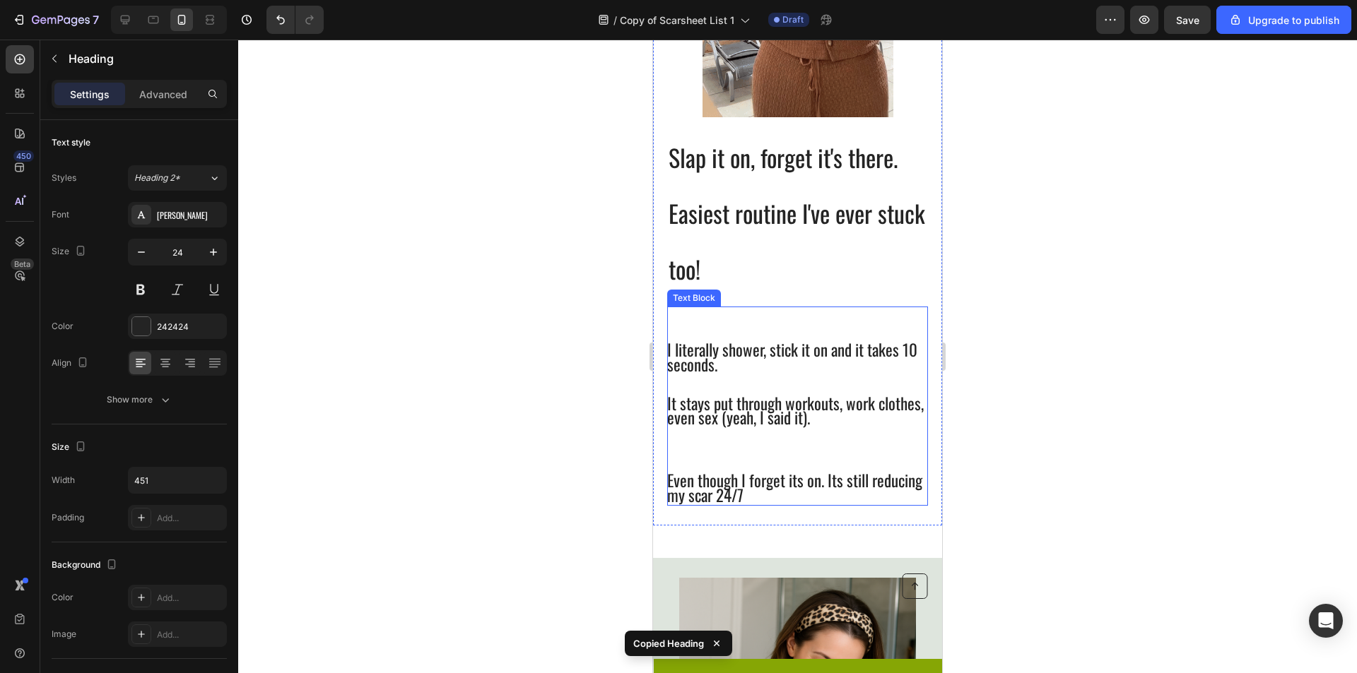
click at [772, 257] on p "⁠⁠⁠⁠⁠⁠⁠ Slap it on, forget it's there. Easiest routine I've ever stuck too!" at bounding box center [797, 212] width 258 height 167
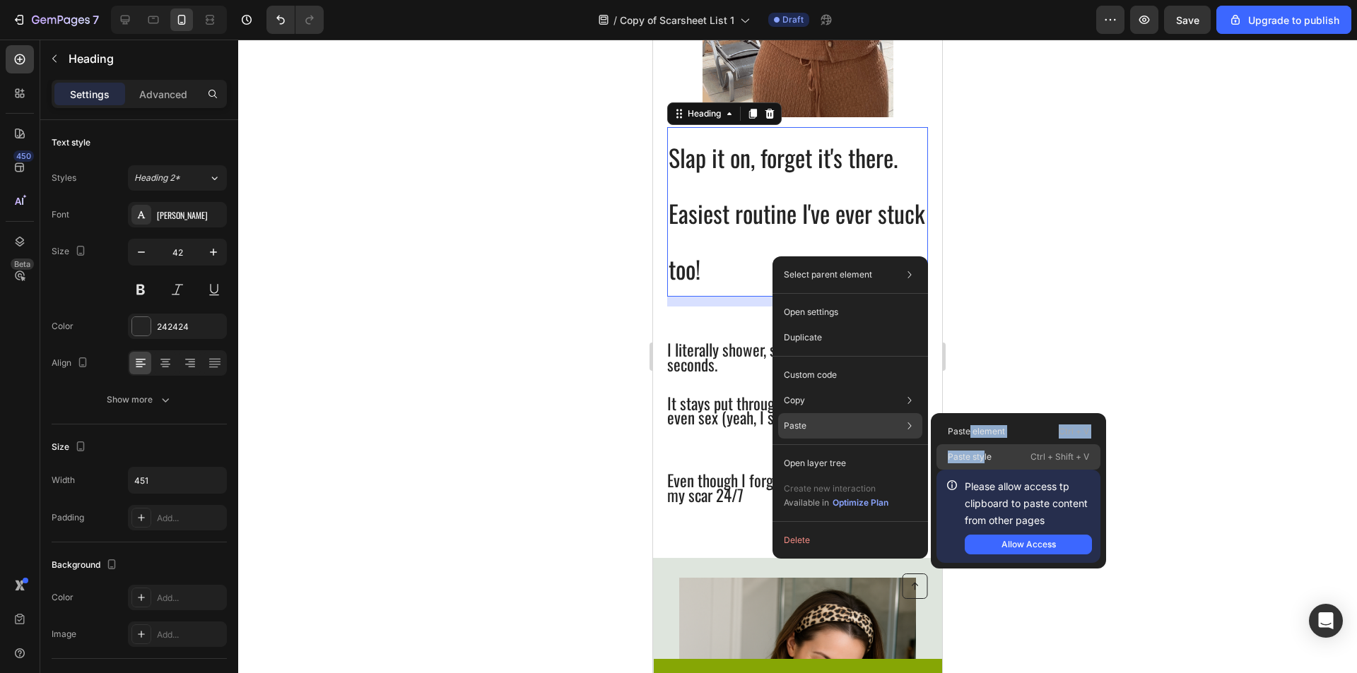
drag, startPoint x: 970, startPoint y: 426, endPoint x: 985, endPoint y: 454, distance: 31.9
click at [985, 454] on div "Paste element Ctrl + V Paste style Ctrl + Shift + V Please allow access tp clip…" at bounding box center [1018, 490] width 175 height 155
click at [989, 461] on p "Paste style" at bounding box center [970, 457] width 44 height 13
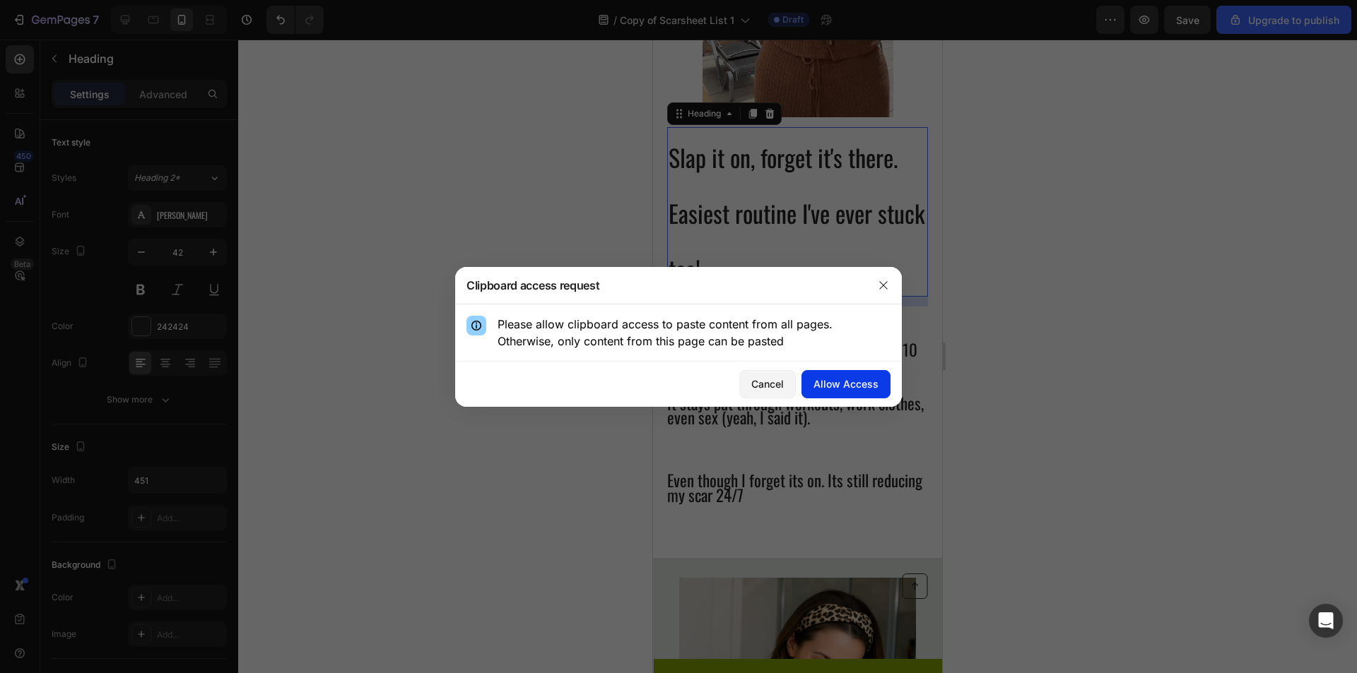
click at [840, 384] on div "Allow Access" at bounding box center [845, 384] width 65 height 15
type input "24"
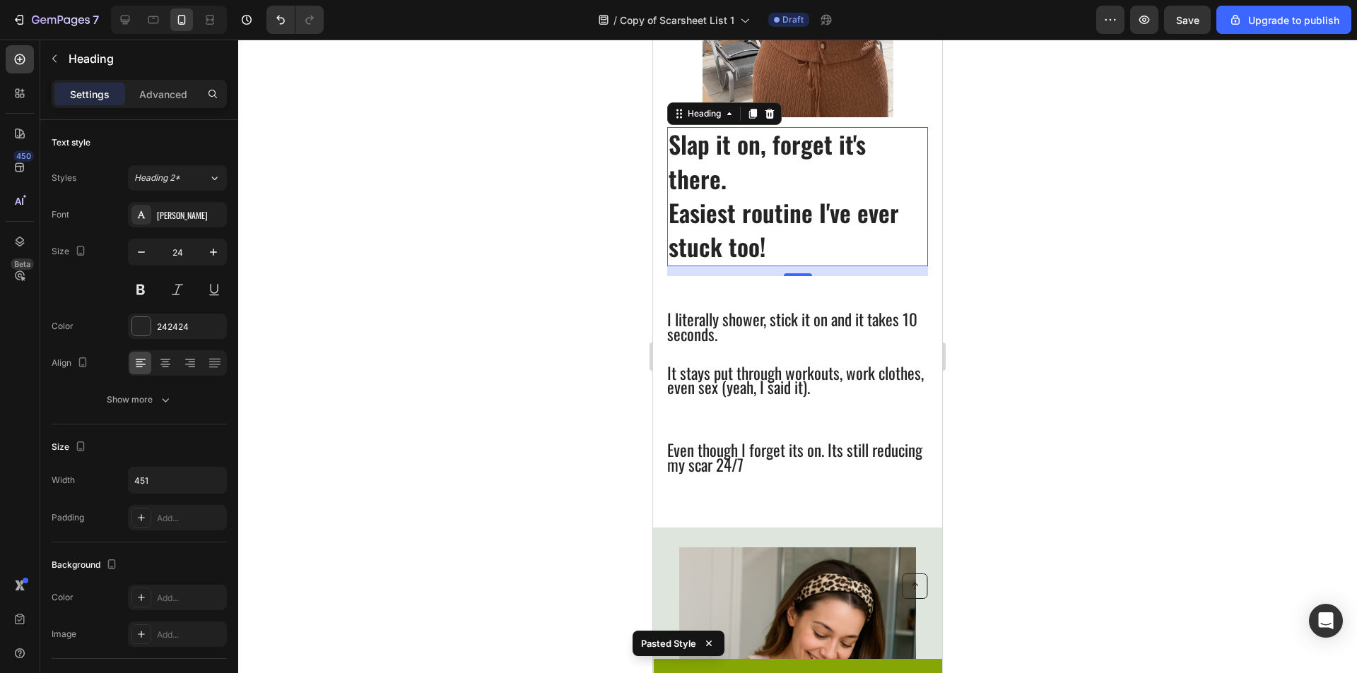
click at [1059, 264] on div at bounding box center [797, 357] width 1119 height 634
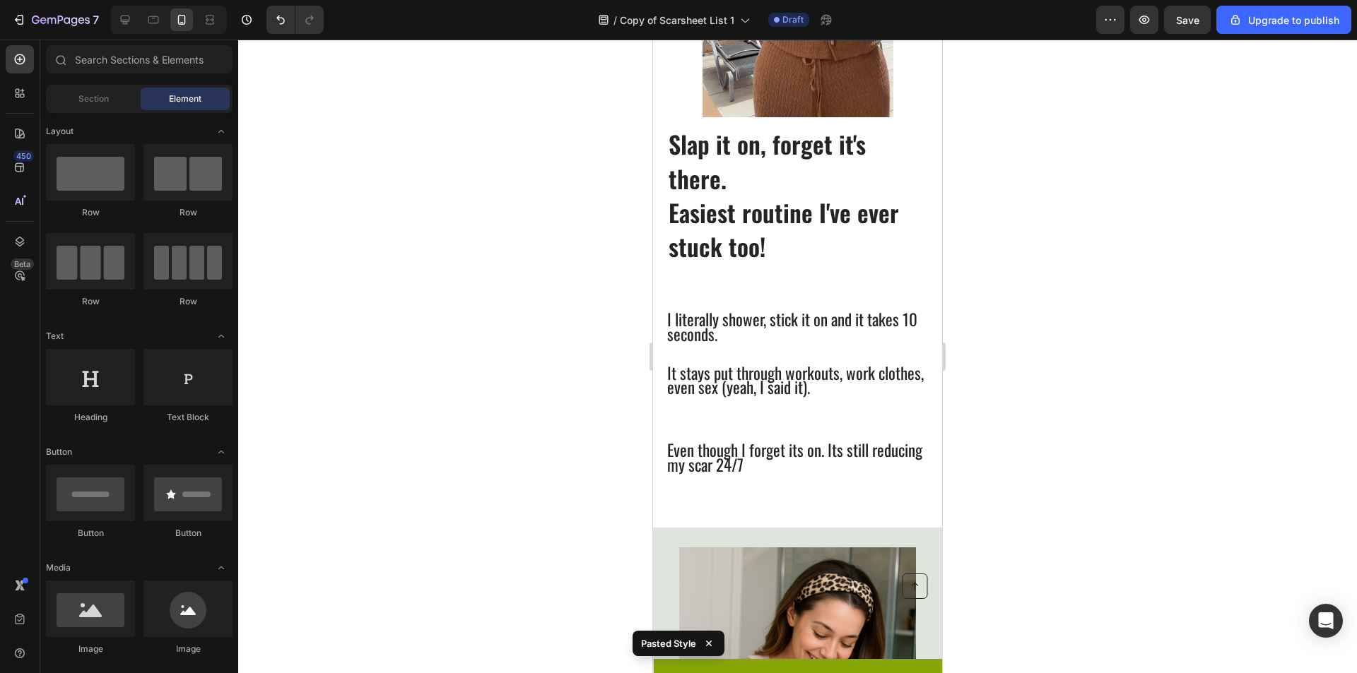
click at [799, 195] on span "Easiest routine I've ever stuck too!" at bounding box center [783, 229] width 230 height 70
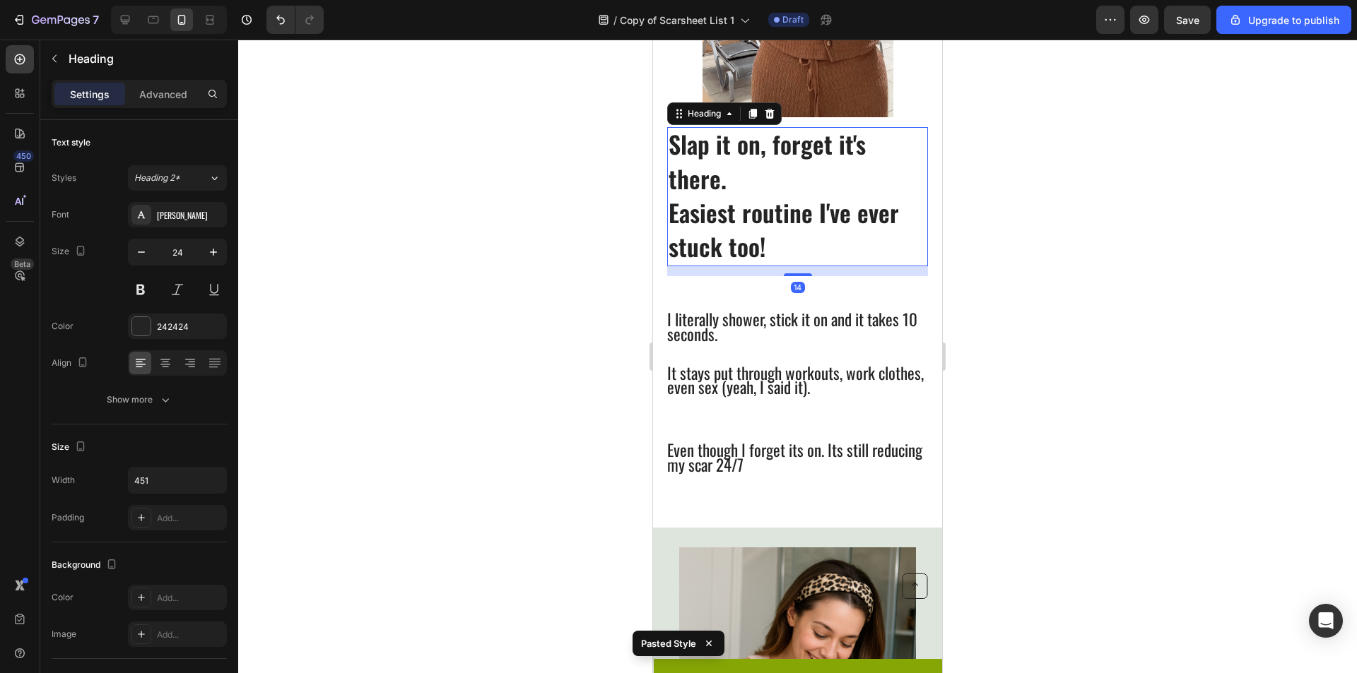
click at [1193, 314] on div at bounding box center [797, 357] width 1119 height 634
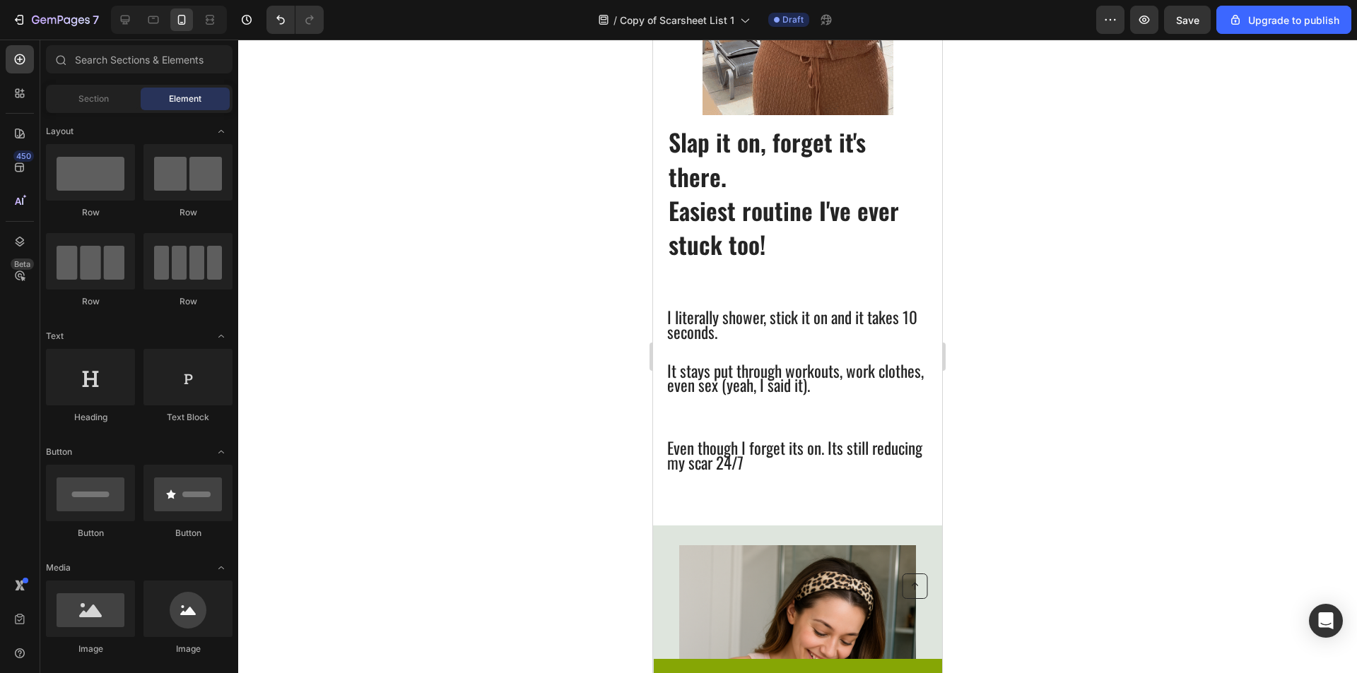
scroll to position [649, 0]
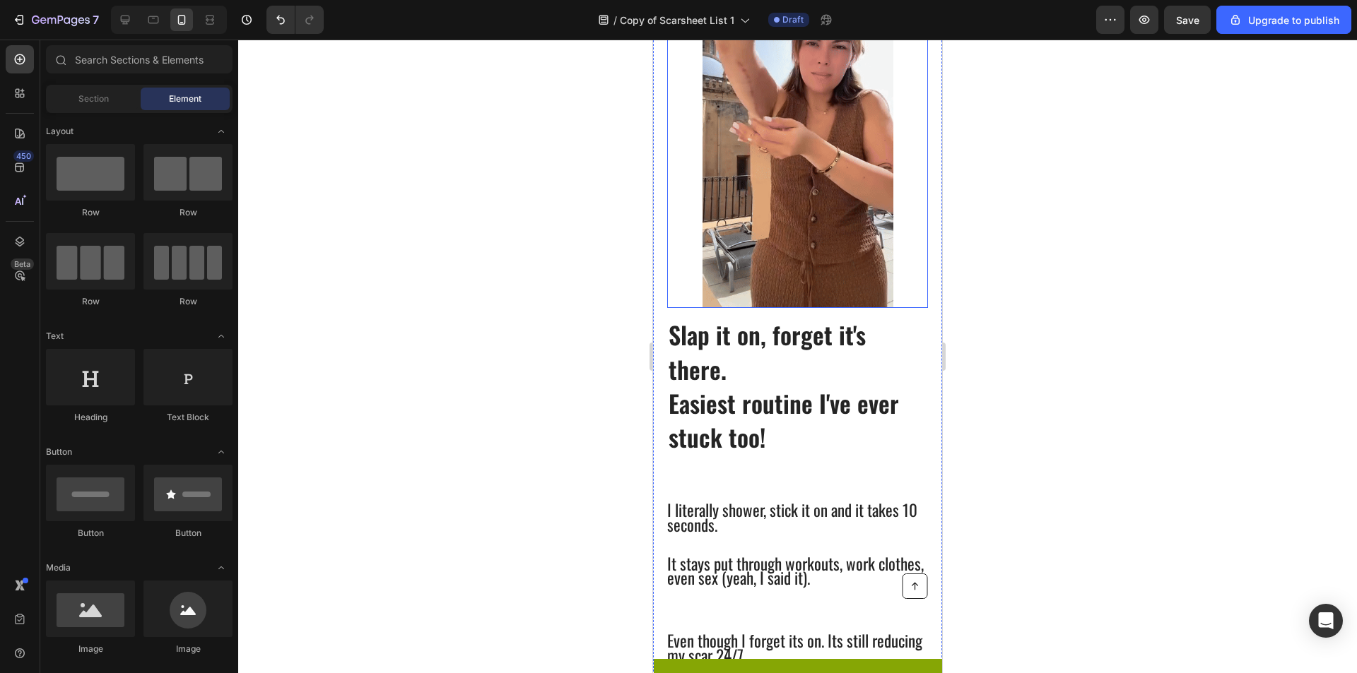
click at [795, 420] on span "Easiest routine I've ever stuck too!" at bounding box center [783, 420] width 230 height 70
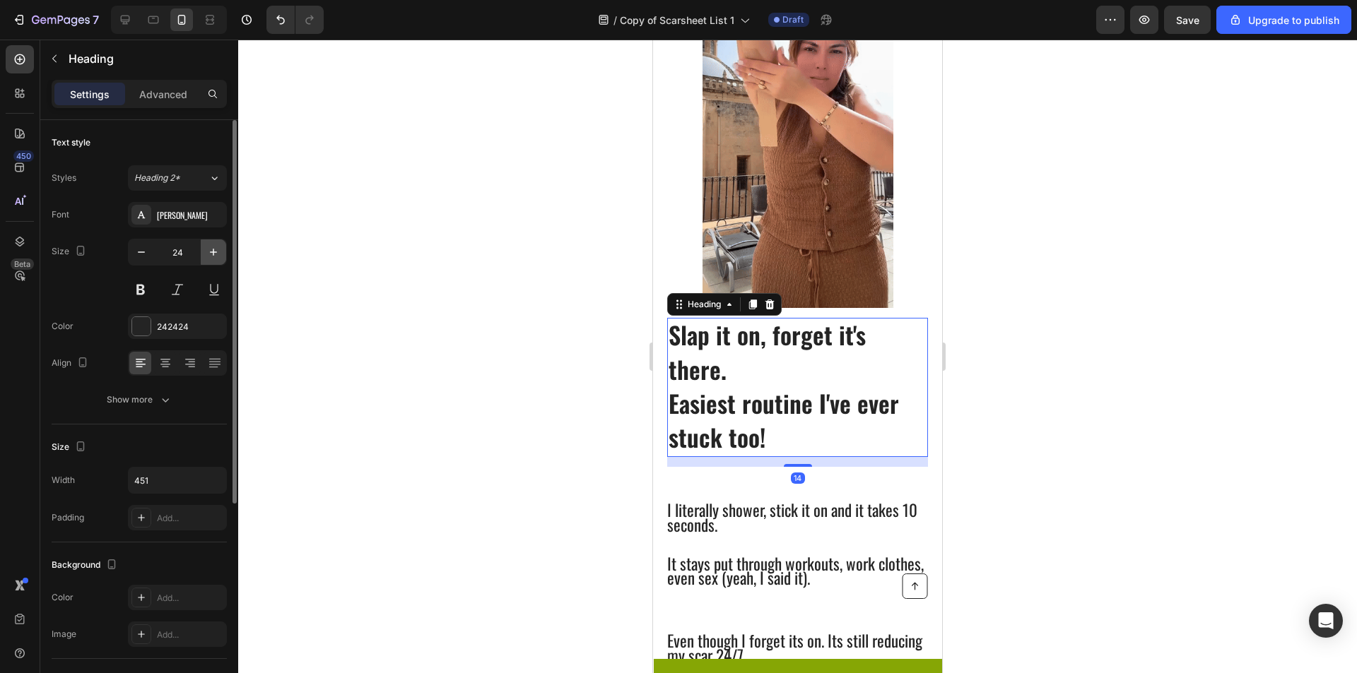
click at [222, 249] on button "button" at bounding box center [213, 252] width 25 height 25
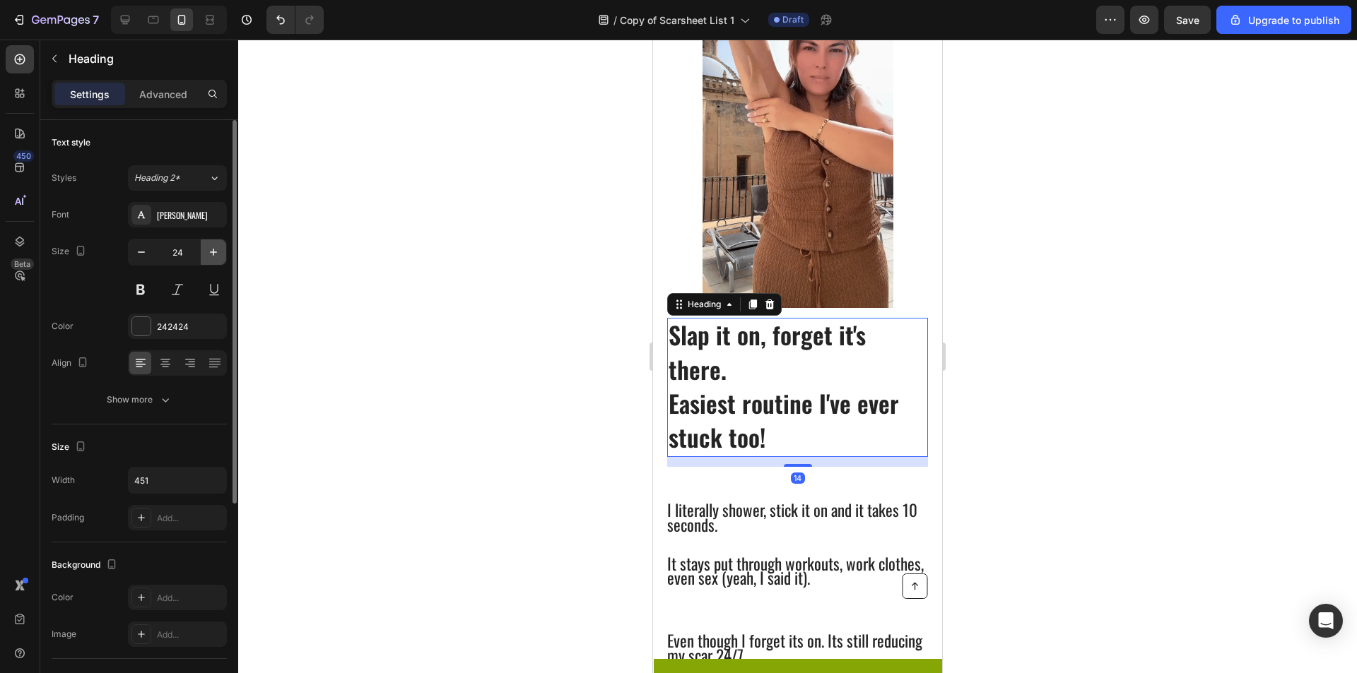
click at [222, 249] on button "button" at bounding box center [213, 252] width 25 height 25
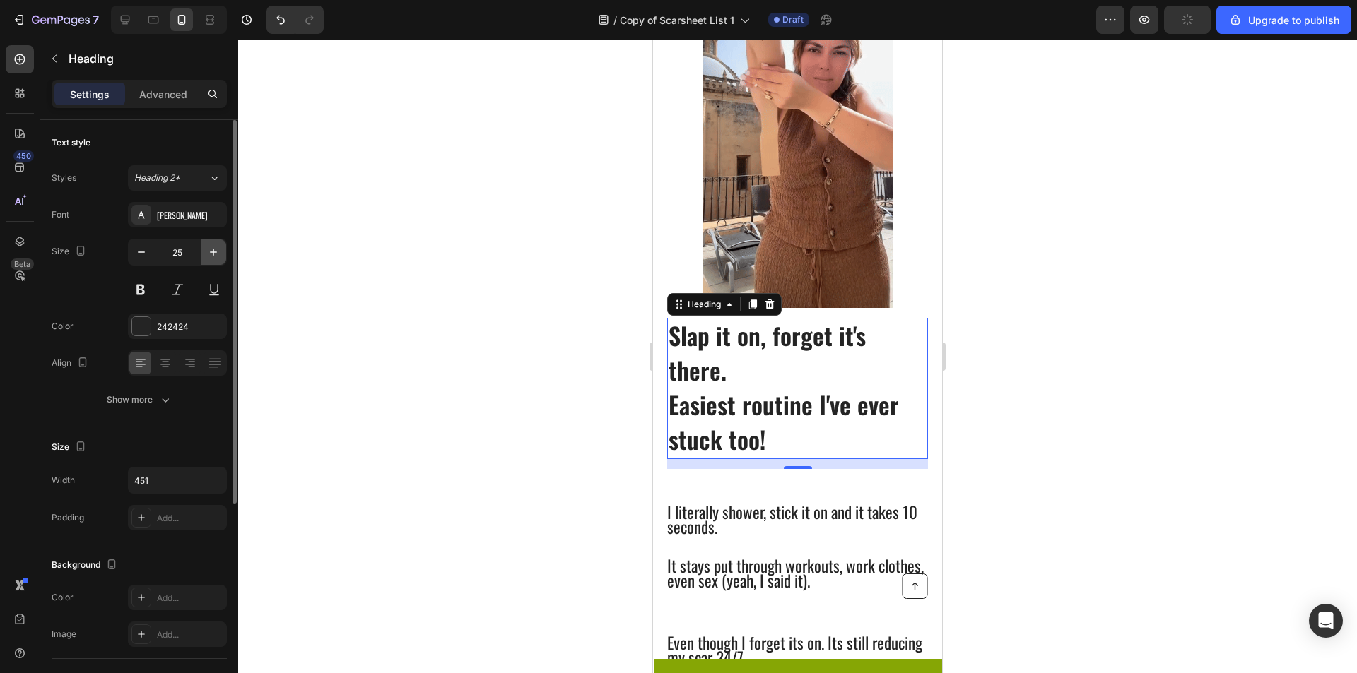
click at [223, 249] on button "button" at bounding box center [213, 252] width 25 height 25
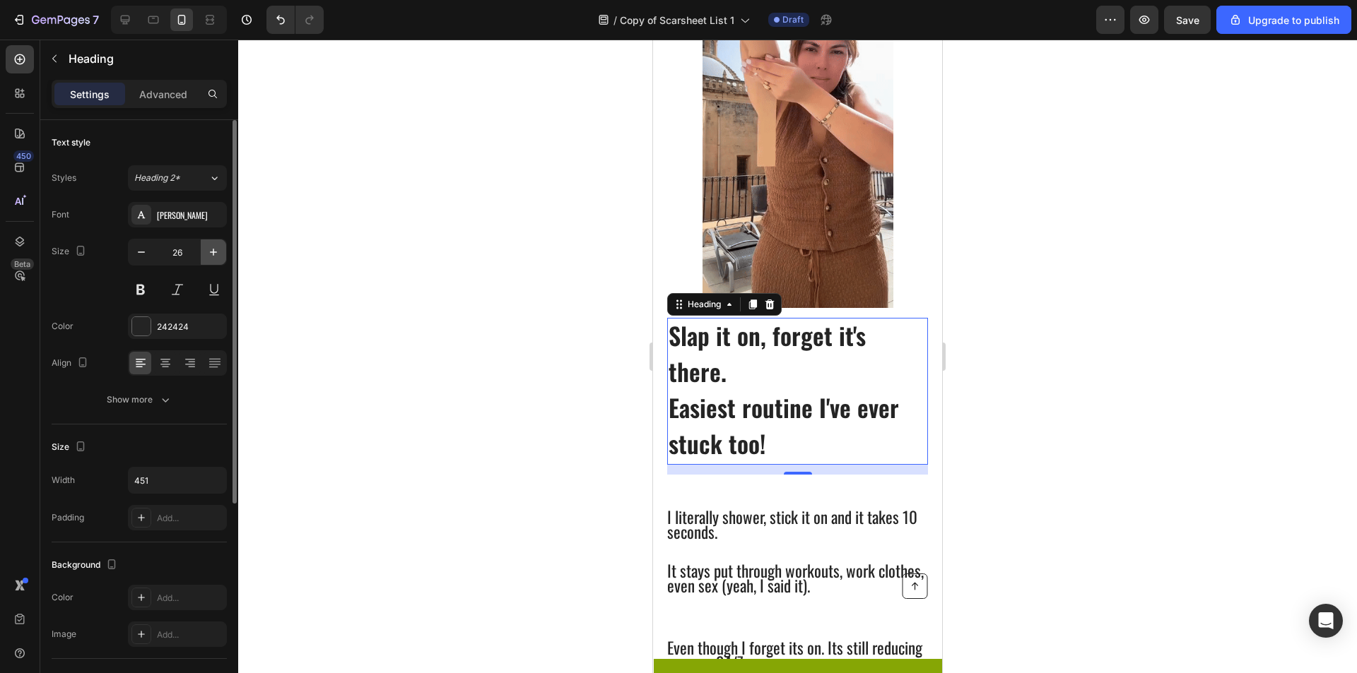
click at [223, 249] on button "button" at bounding box center [213, 252] width 25 height 25
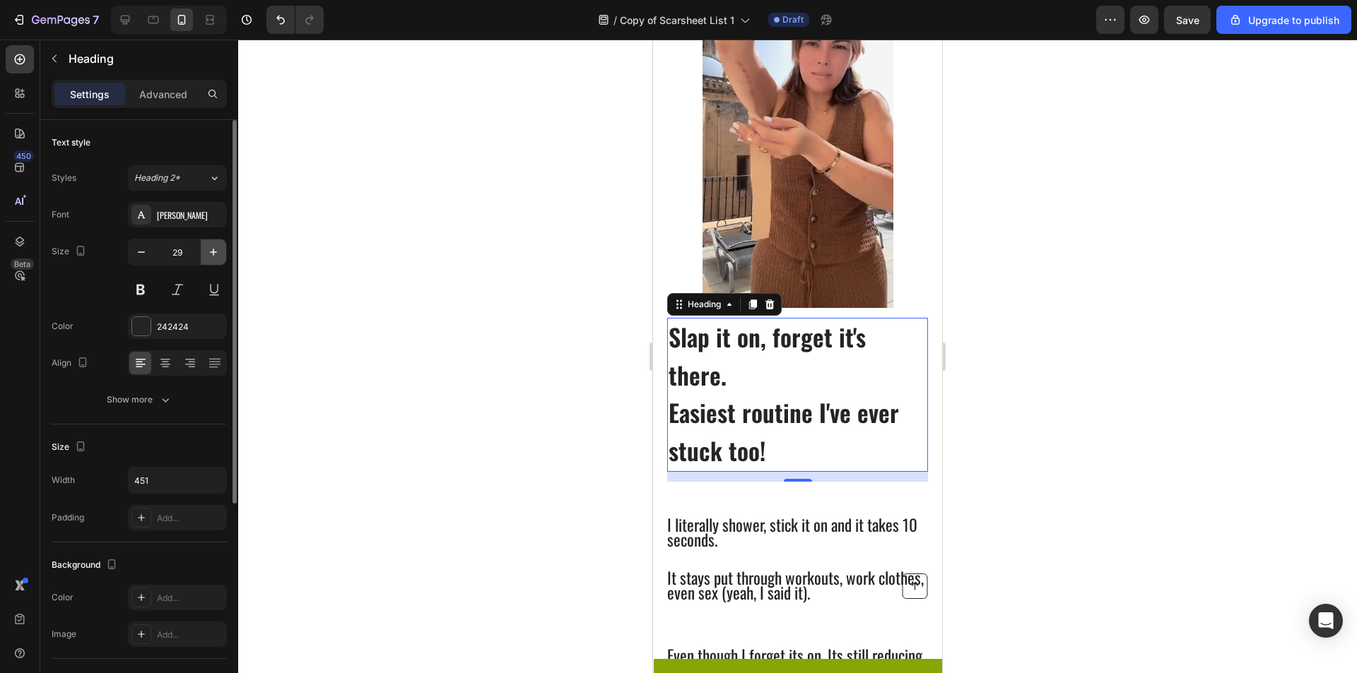
click at [223, 249] on button "button" at bounding box center [213, 252] width 25 height 25
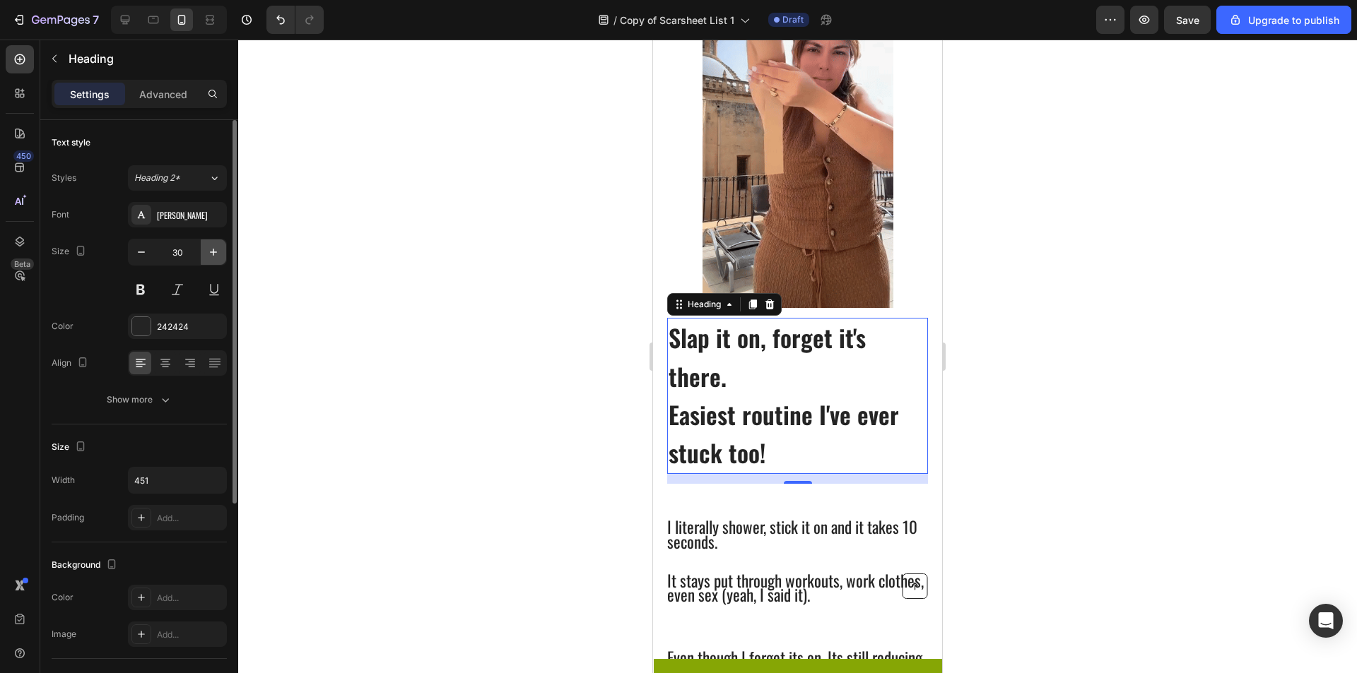
click at [223, 249] on button "button" at bounding box center [213, 252] width 25 height 25
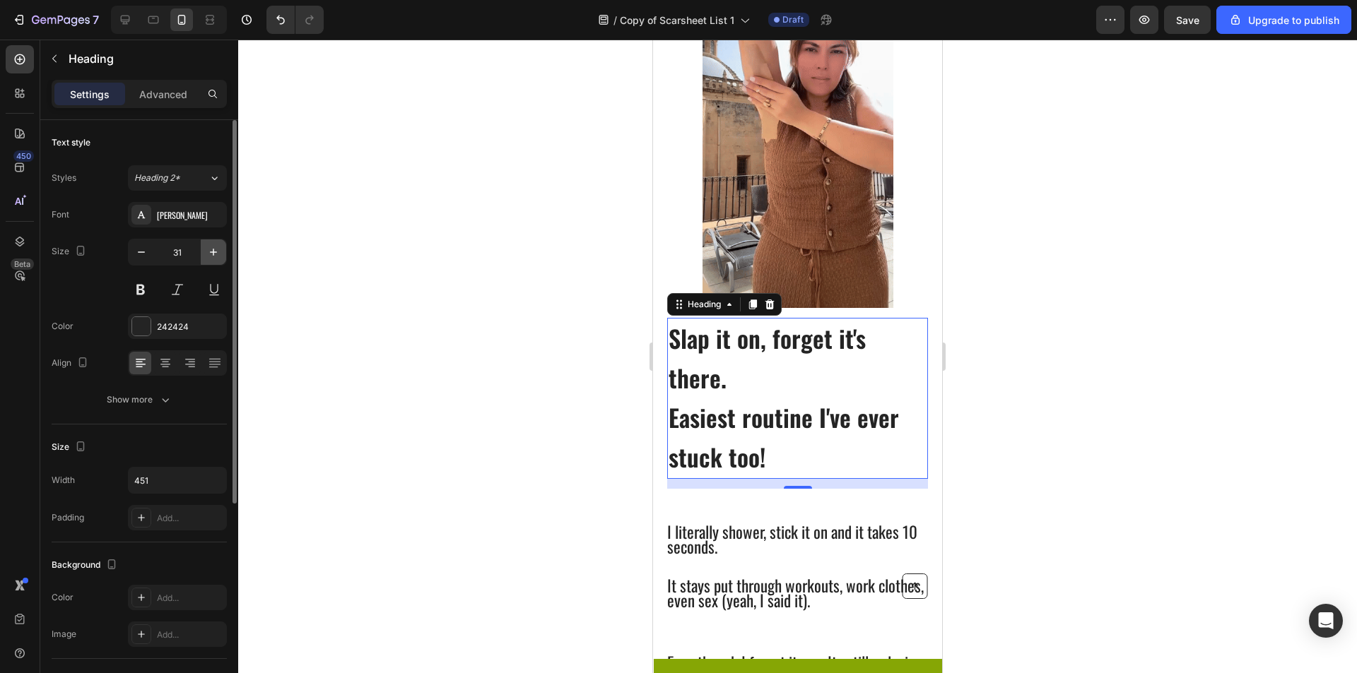
click at [223, 249] on button "button" at bounding box center [213, 252] width 25 height 25
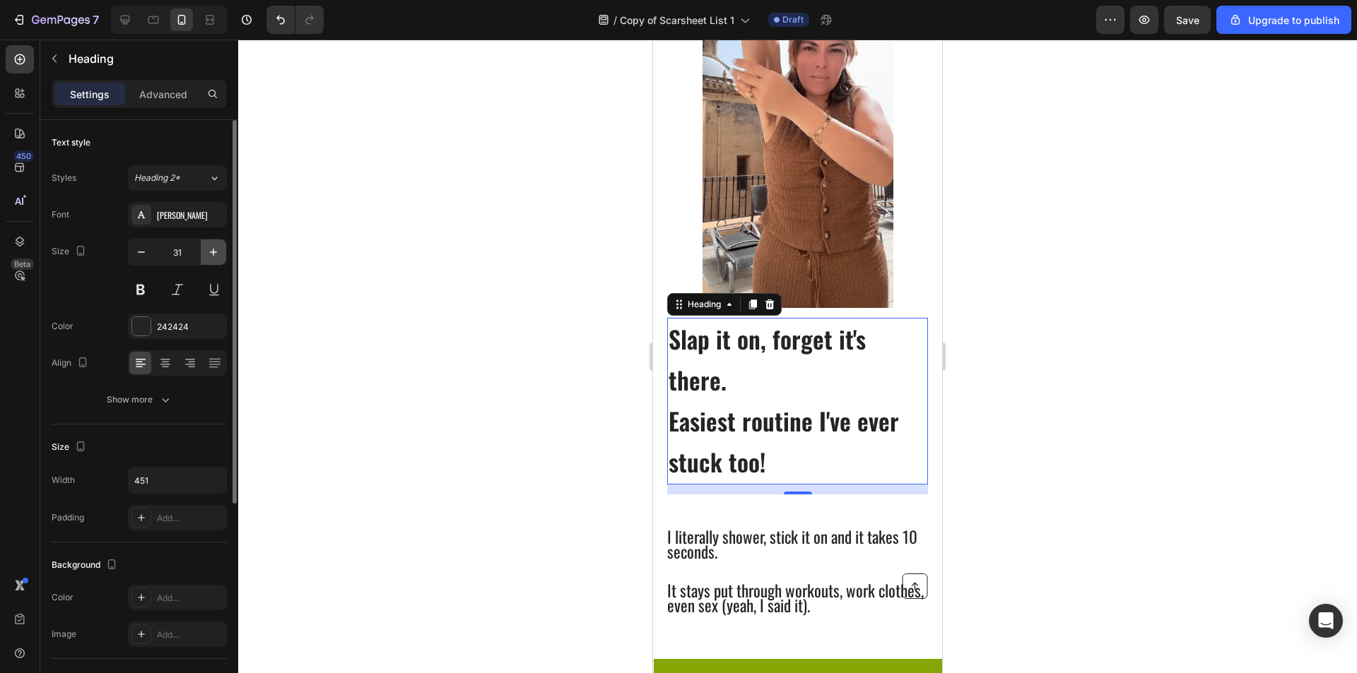
click at [223, 249] on button "button" at bounding box center [213, 252] width 25 height 25
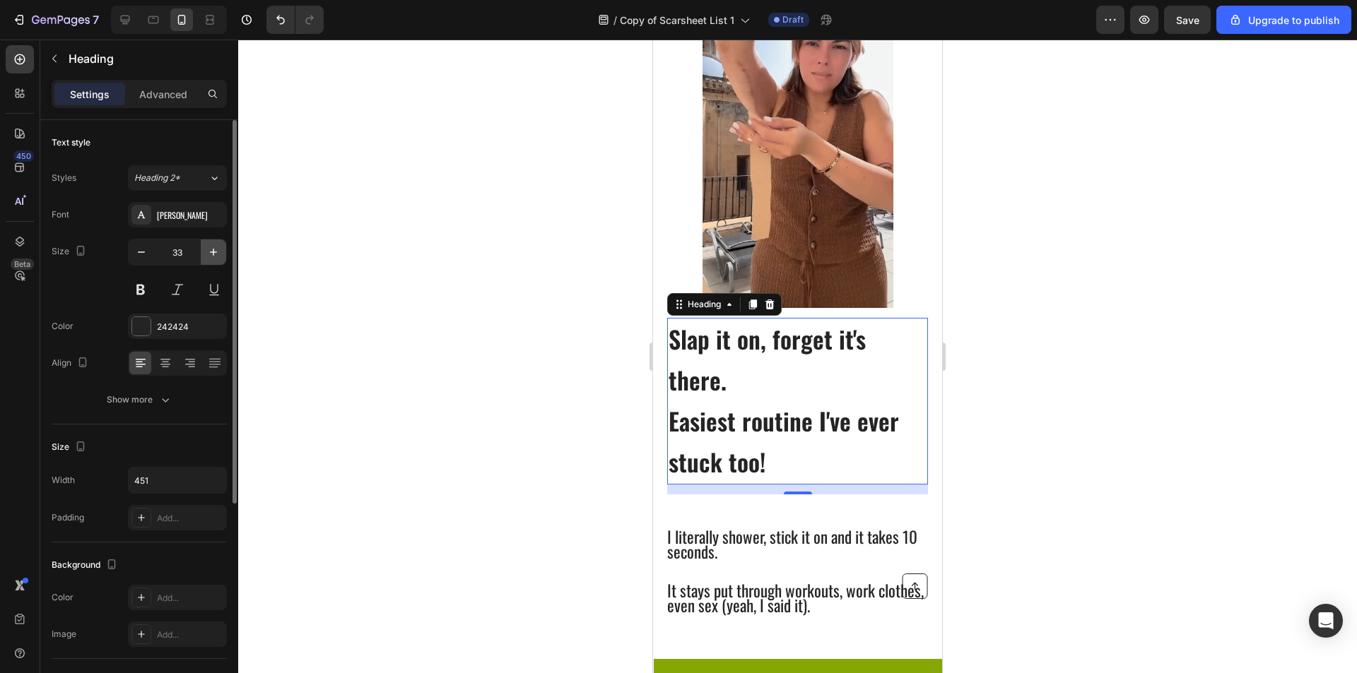
click at [223, 249] on button "button" at bounding box center [213, 252] width 25 height 25
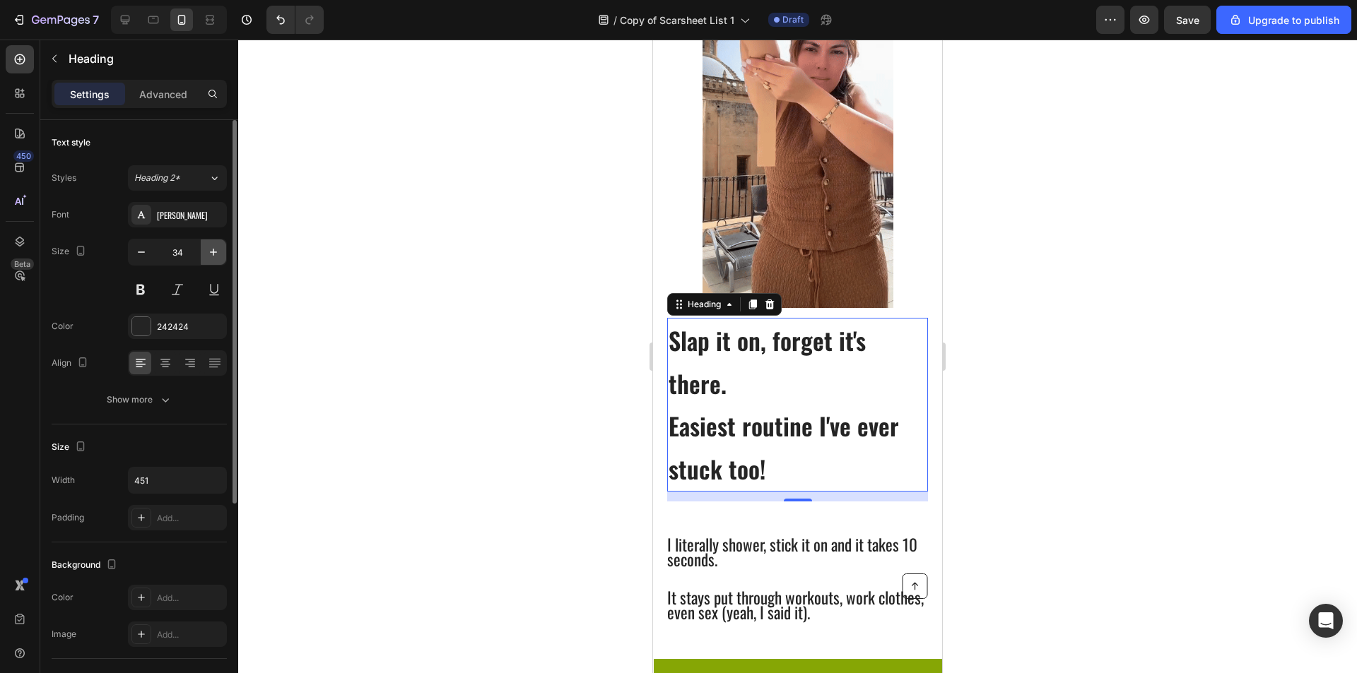
click at [223, 249] on button "button" at bounding box center [213, 252] width 25 height 25
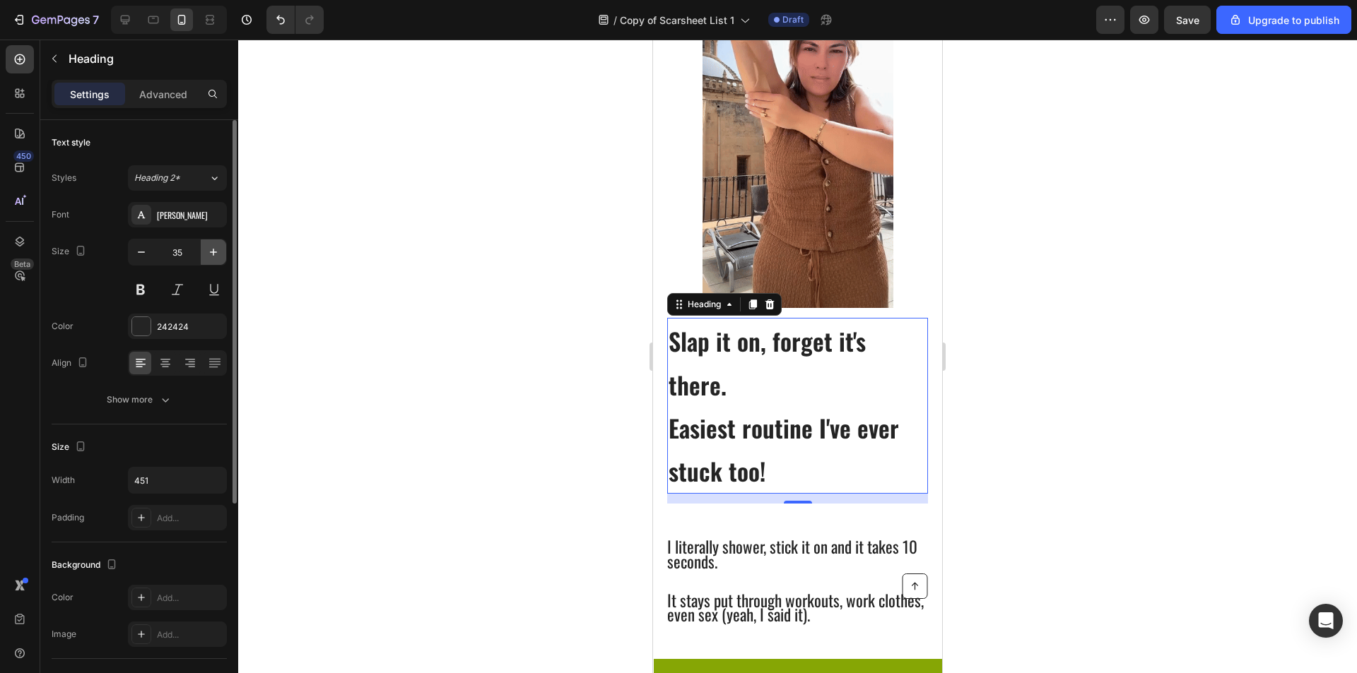
click at [223, 249] on button "button" at bounding box center [213, 252] width 25 height 25
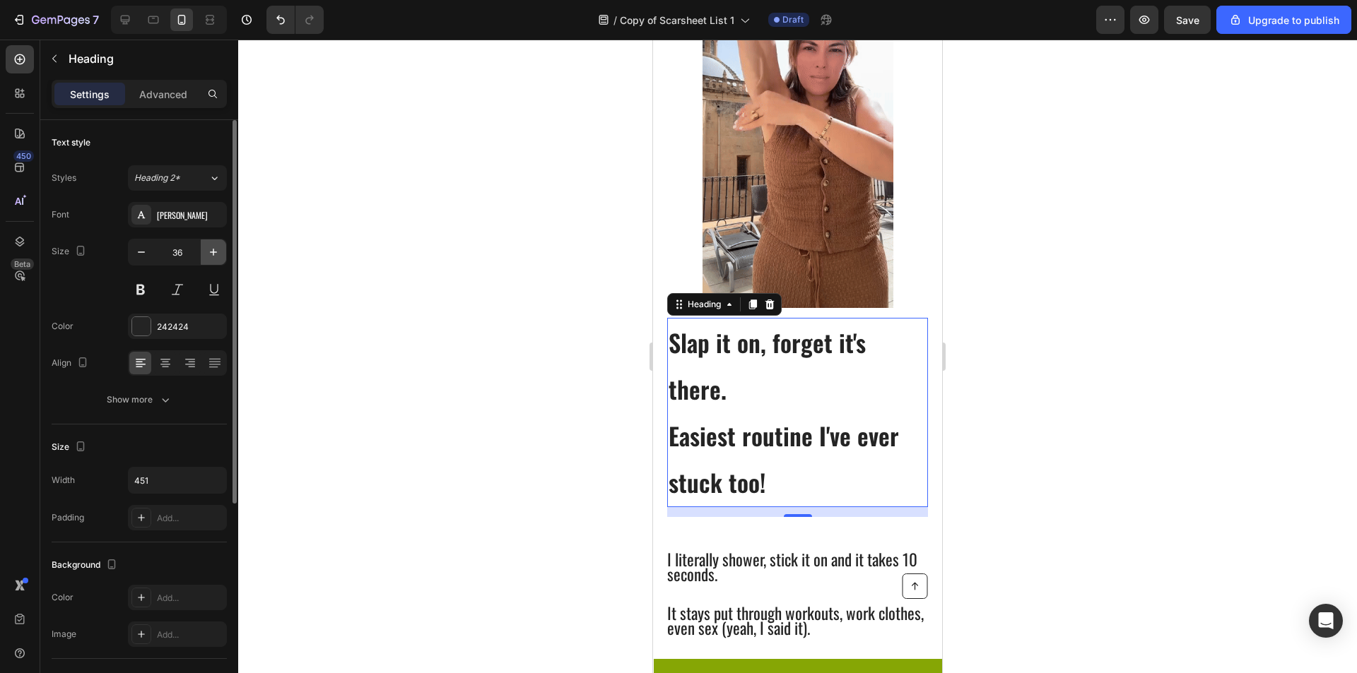
click at [223, 249] on button "button" at bounding box center [213, 252] width 25 height 25
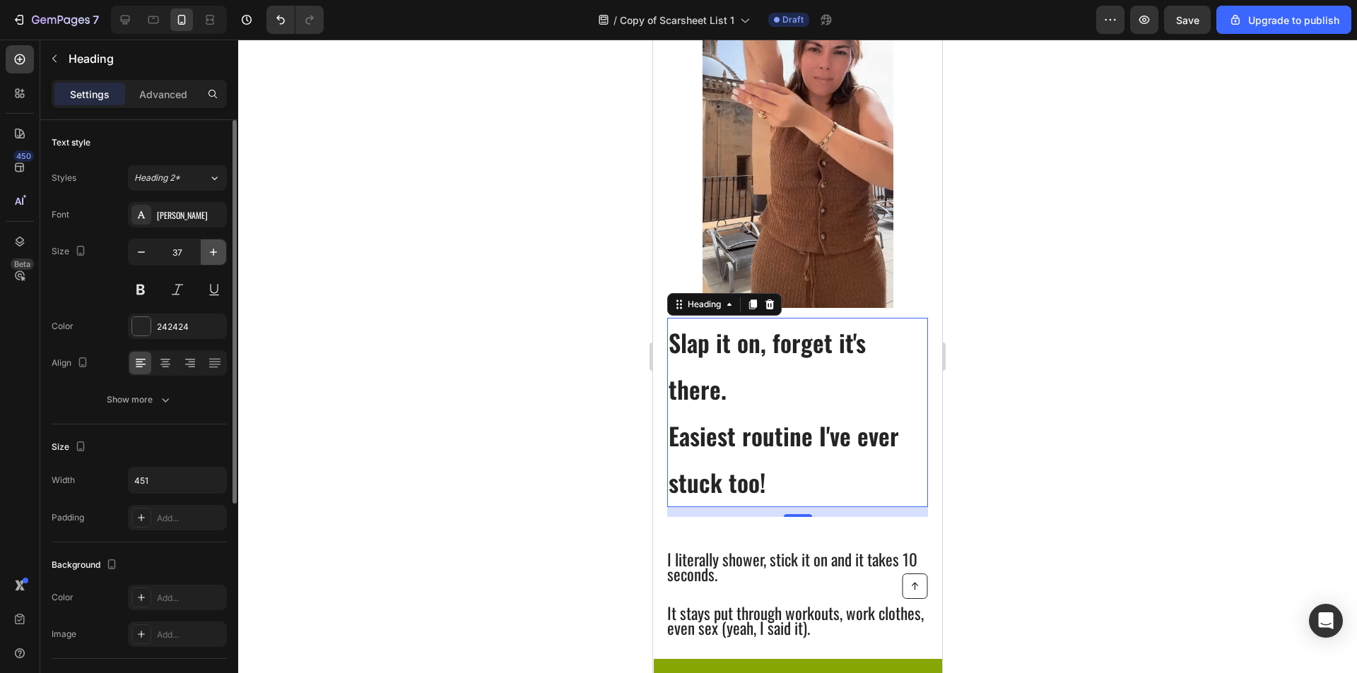
click at [223, 249] on button "button" at bounding box center [213, 252] width 25 height 25
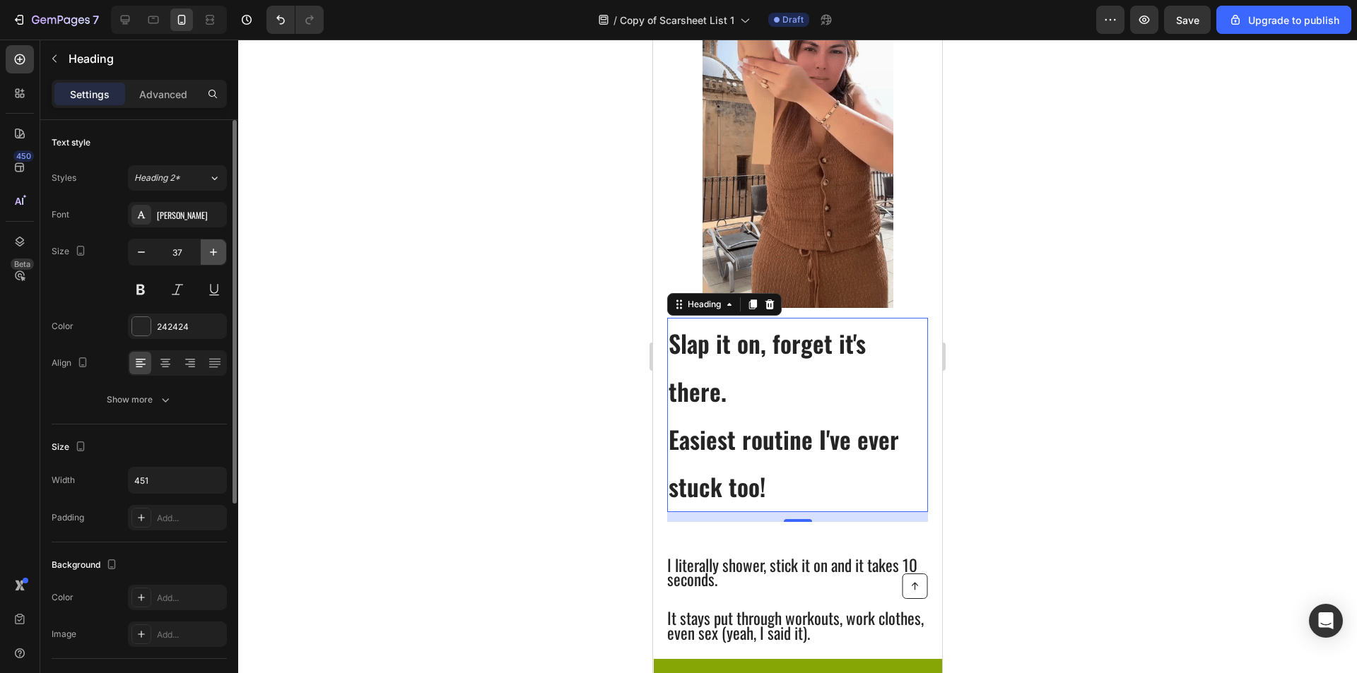
click at [223, 249] on button "button" at bounding box center [213, 252] width 25 height 25
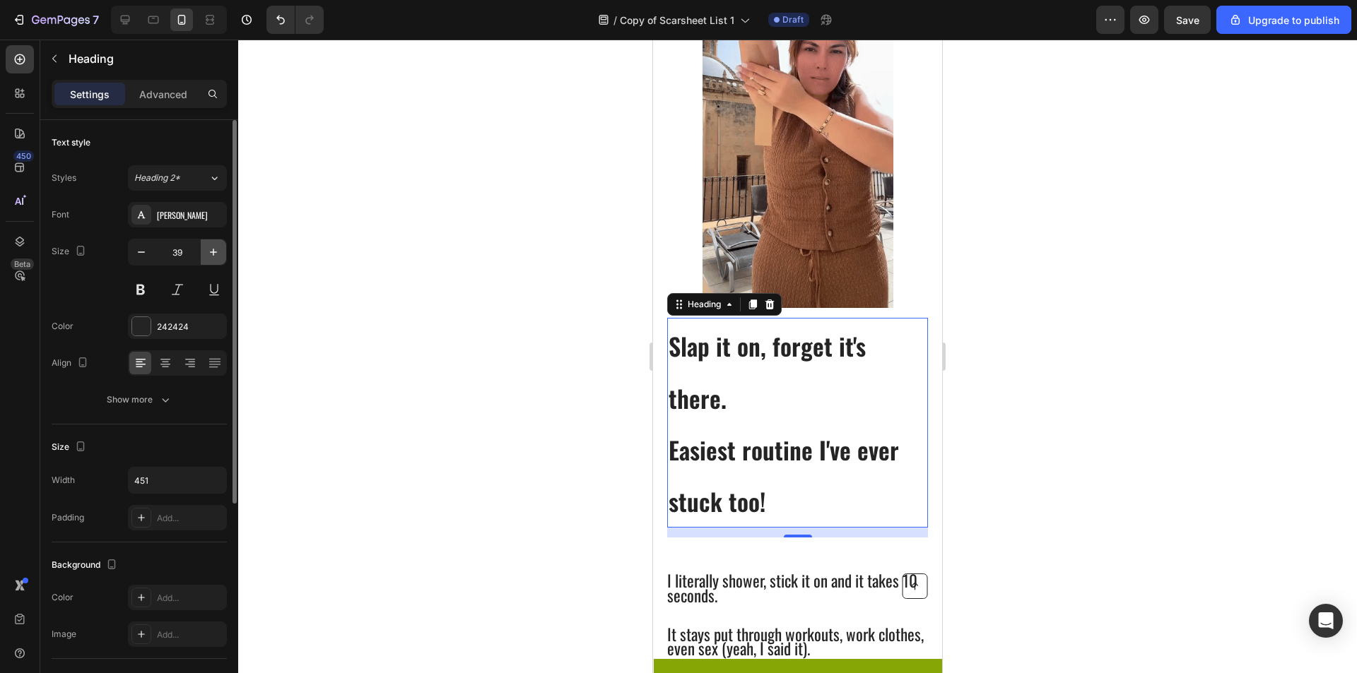
click at [223, 249] on button "button" at bounding box center [213, 252] width 25 height 25
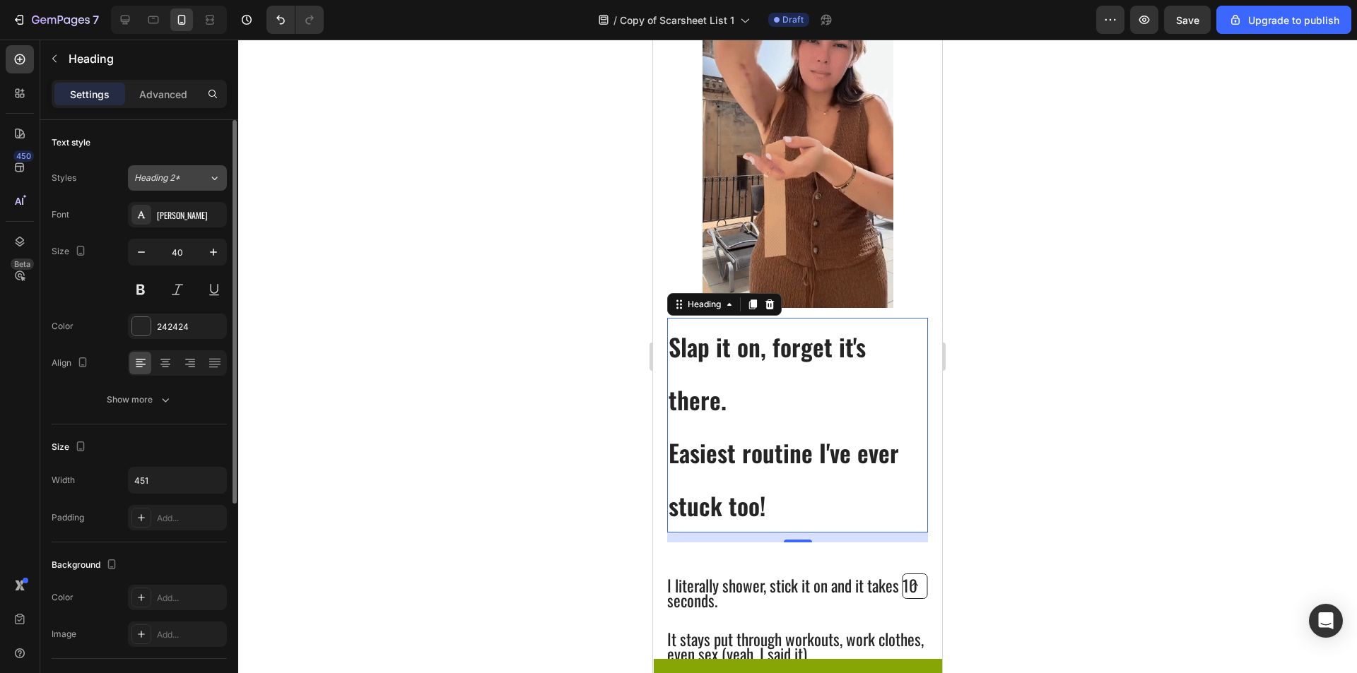
click at [183, 185] on button "Heading 2*" at bounding box center [177, 177] width 99 height 25
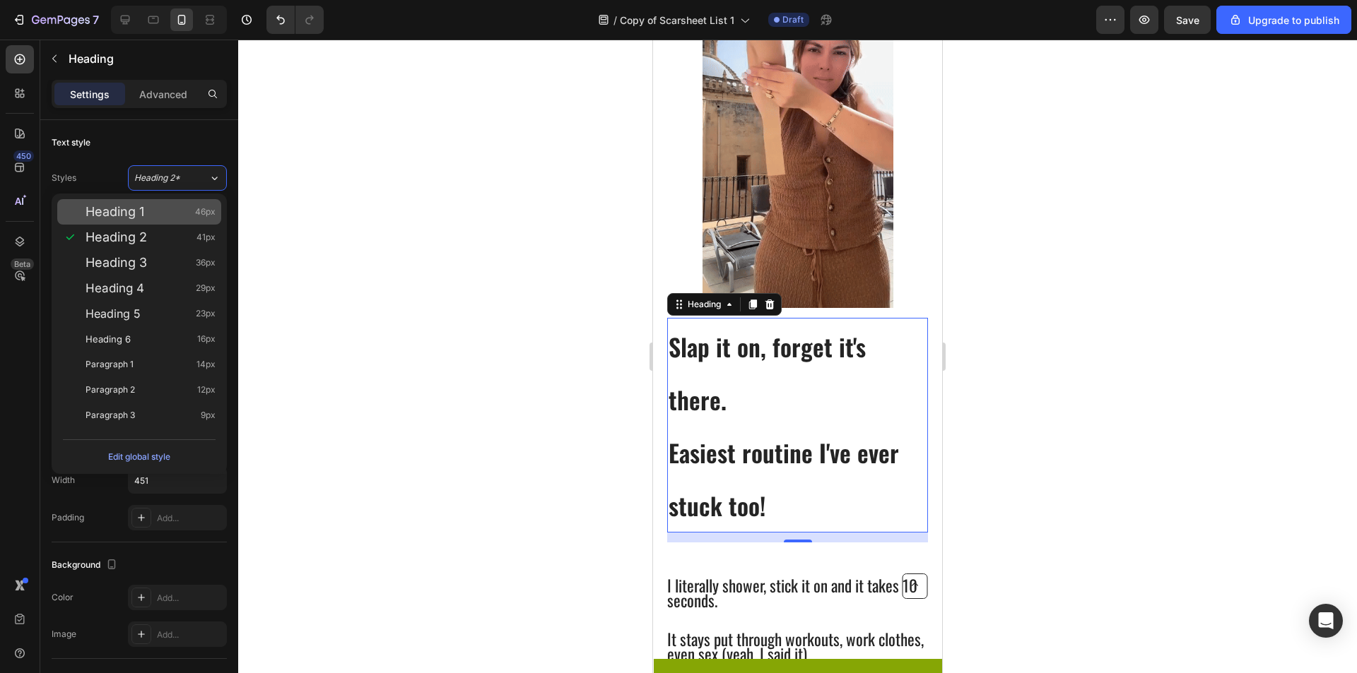
click at [182, 213] on div "Heading 1 46px" at bounding box center [151, 212] width 130 height 14
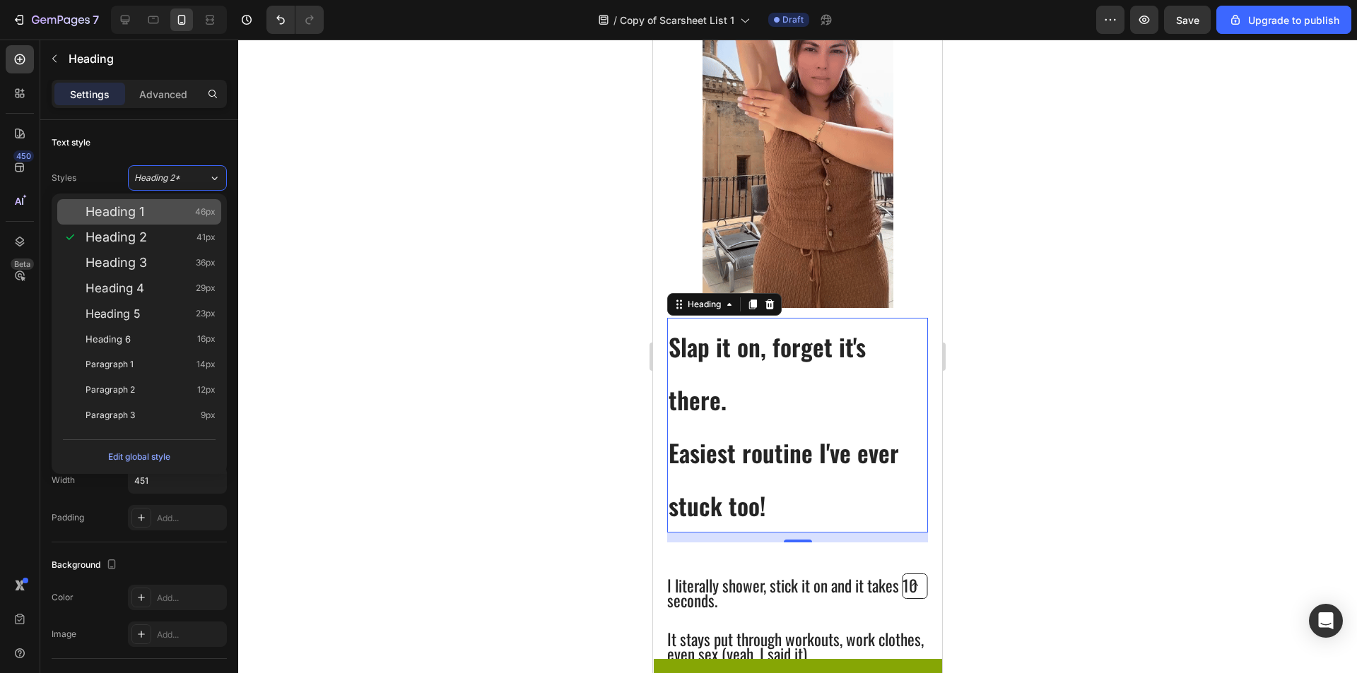
type input "46"
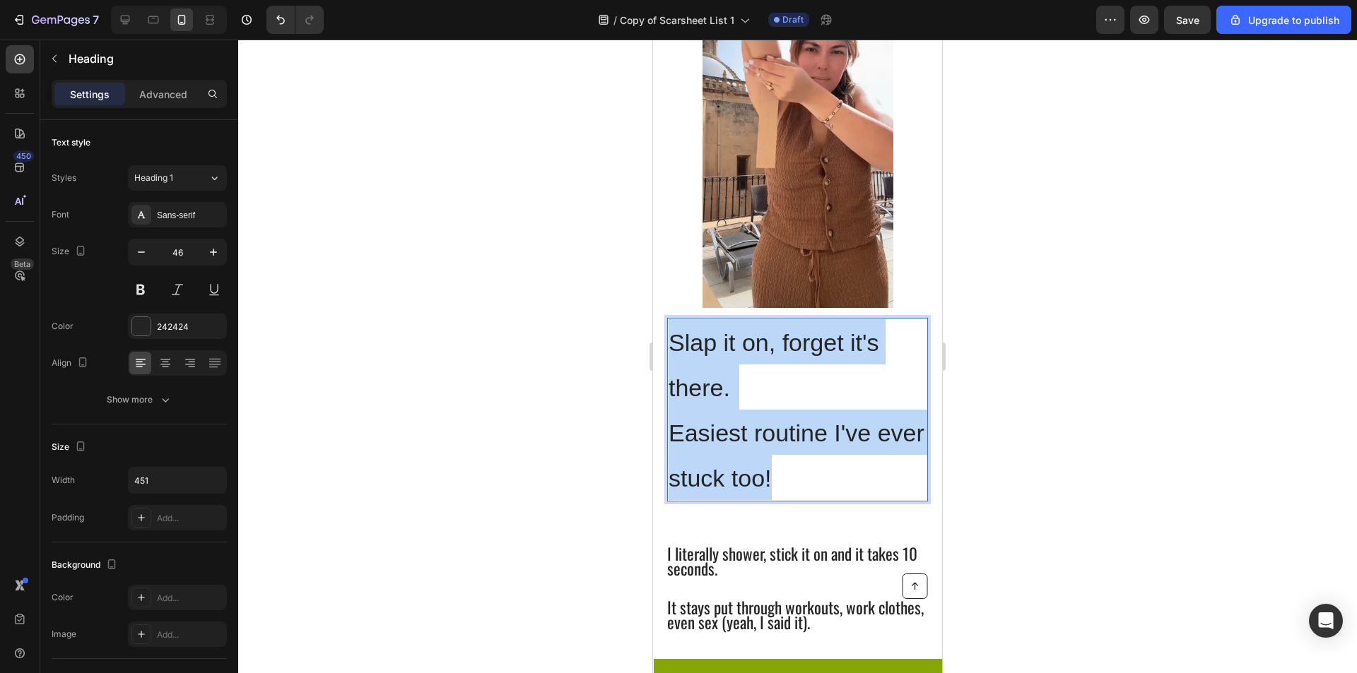
drag, startPoint x: 807, startPoint y: 474, endPoint x: 666, endPoint y: 339, distance: 195.4
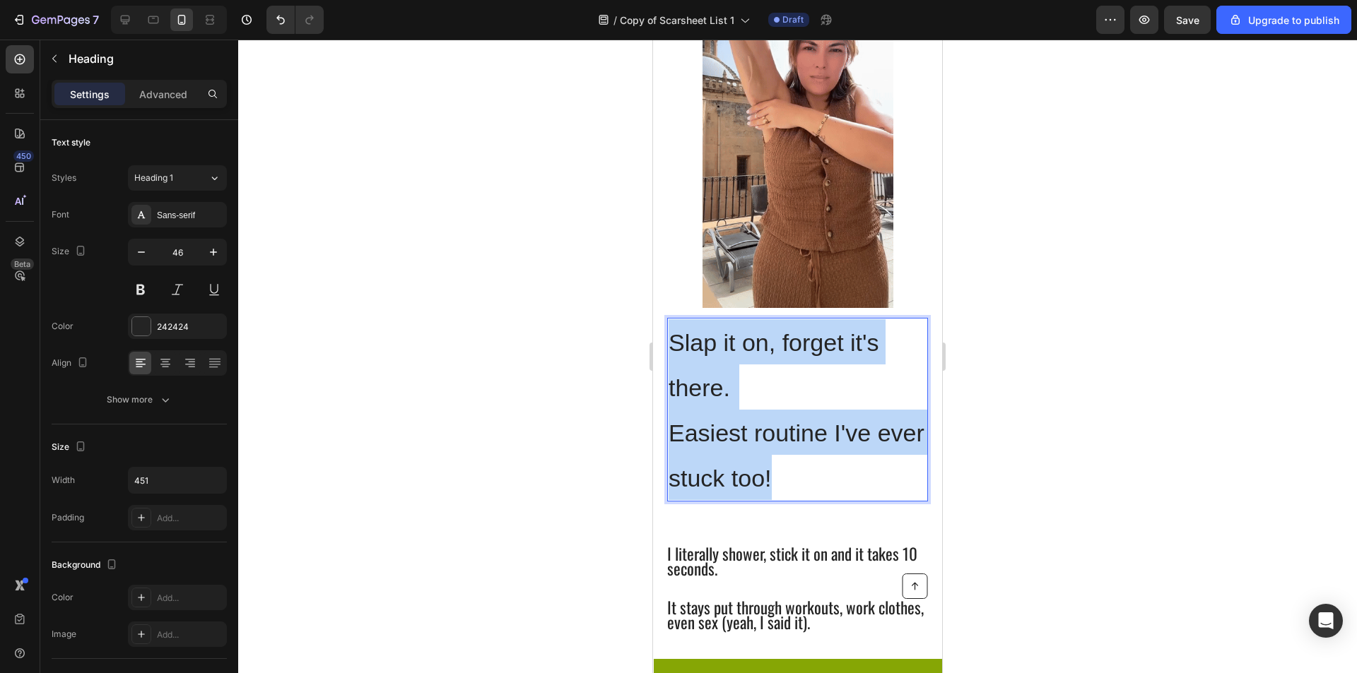
click at [666, 339] on div "Slap it on, forget it's there. Easiest routine I've ever stuck too! Heading 14 …" at bounding box center [797, 339] width 289 height 782
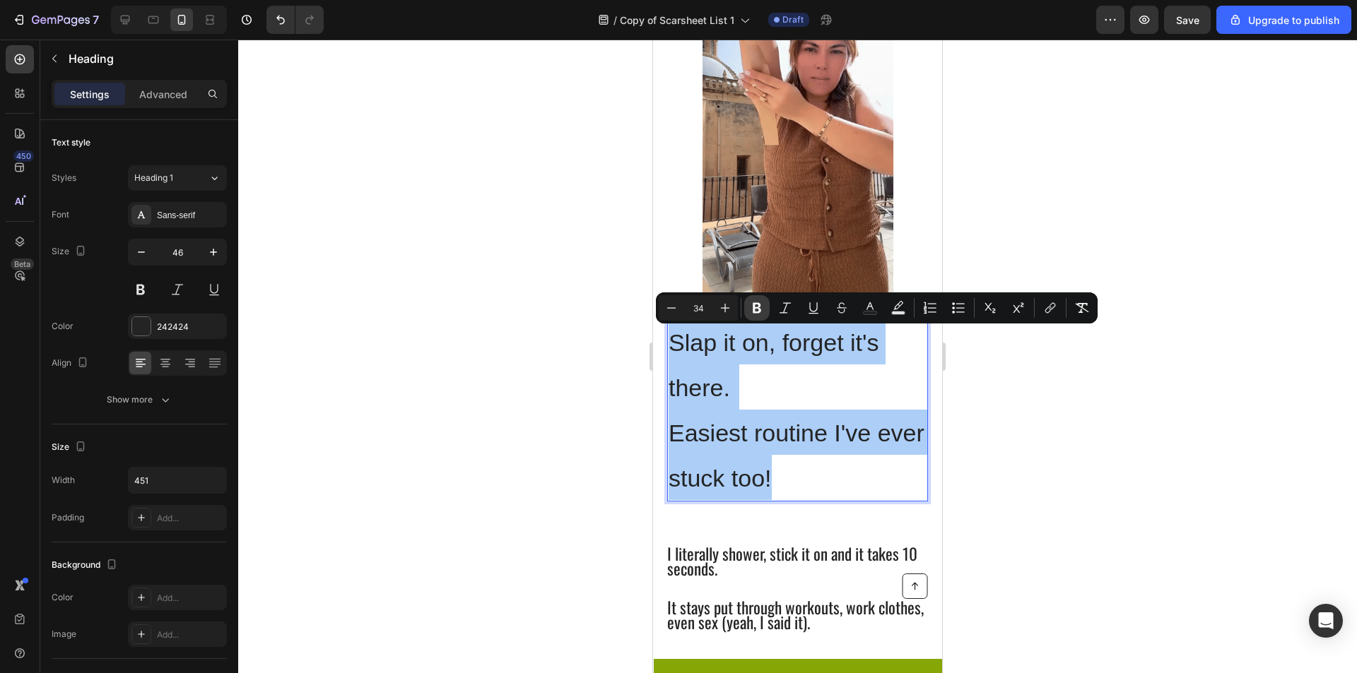
click at [758, 317] on button "Bold" at bounding box center [756, 307] width 25 height 25
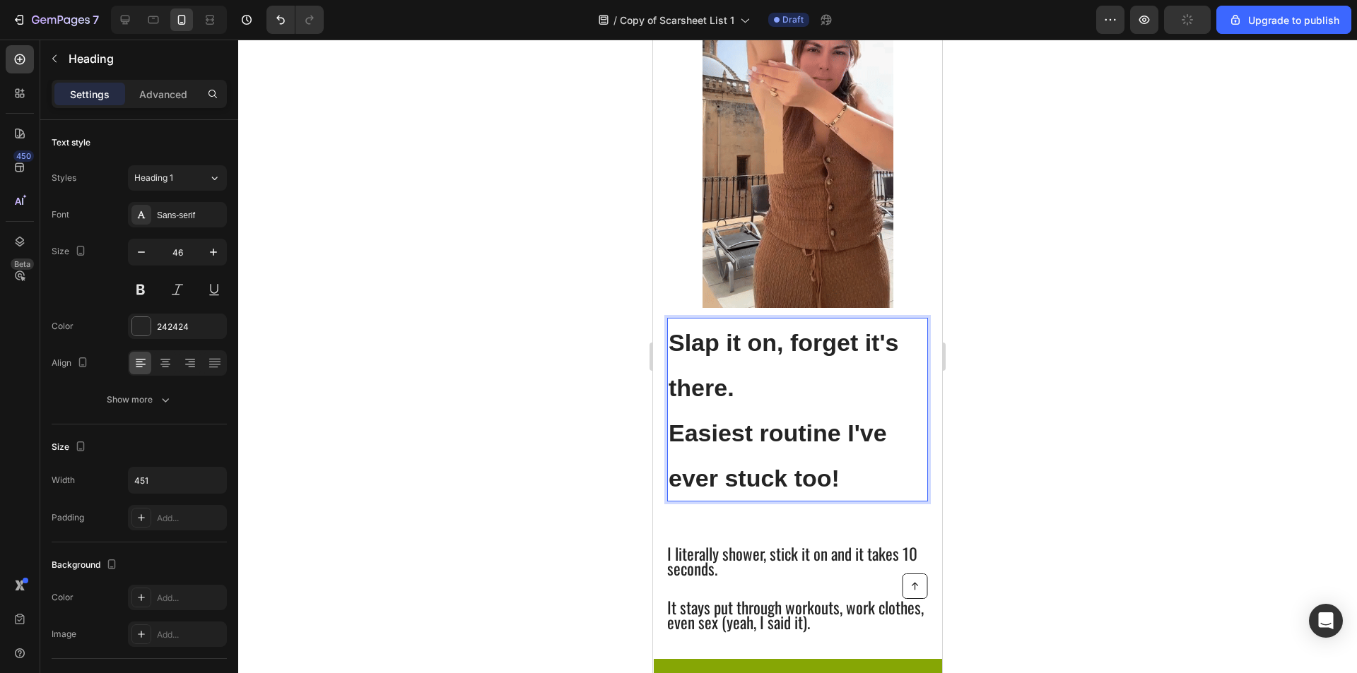
click at [848, 431] on strong "Easiest routine I've ever stuck too!" at bounding box center [777, 456] width 218 height 72
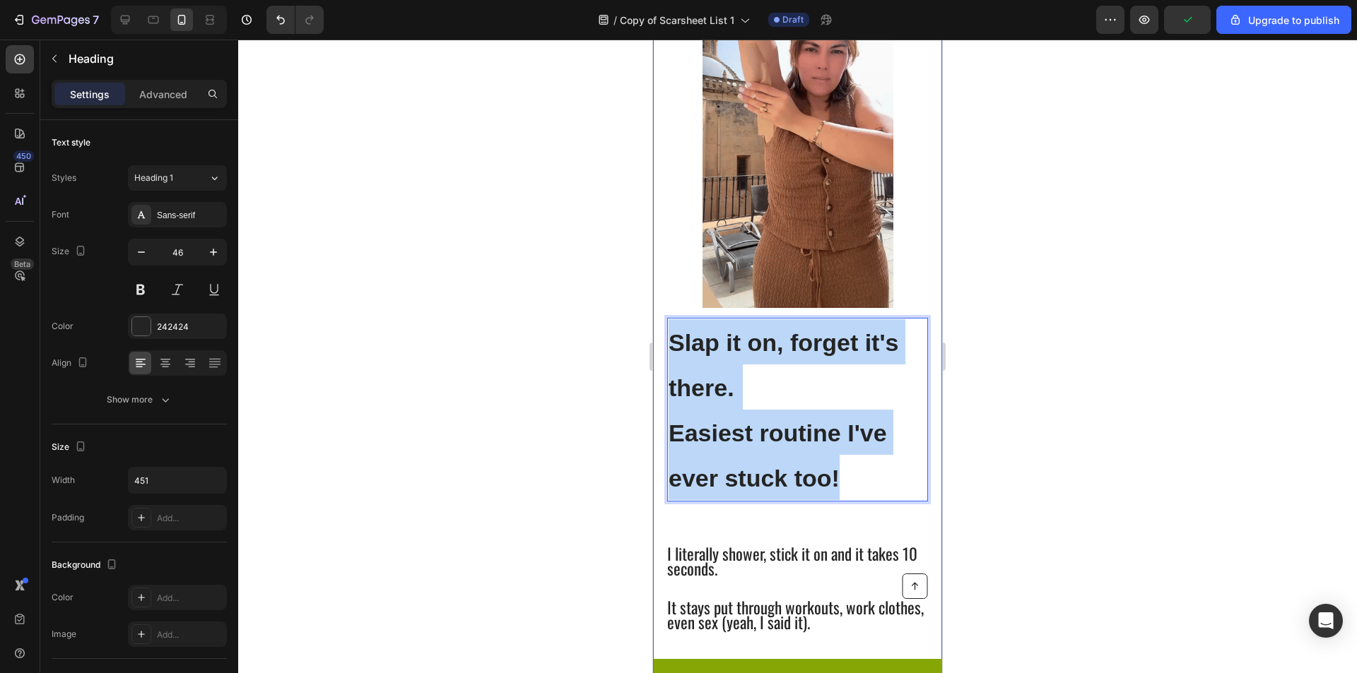
drag, startPoint x: 852, startPoint y: 474, endPoint x: 655, endPoint y: 324, distance: 247.5
click at [658, 338] on div "Slap it on, forget it's there. Easiest routine I've ever stuck too! Heading 14 …" at bounding box center [797, 339] width 289 height 782
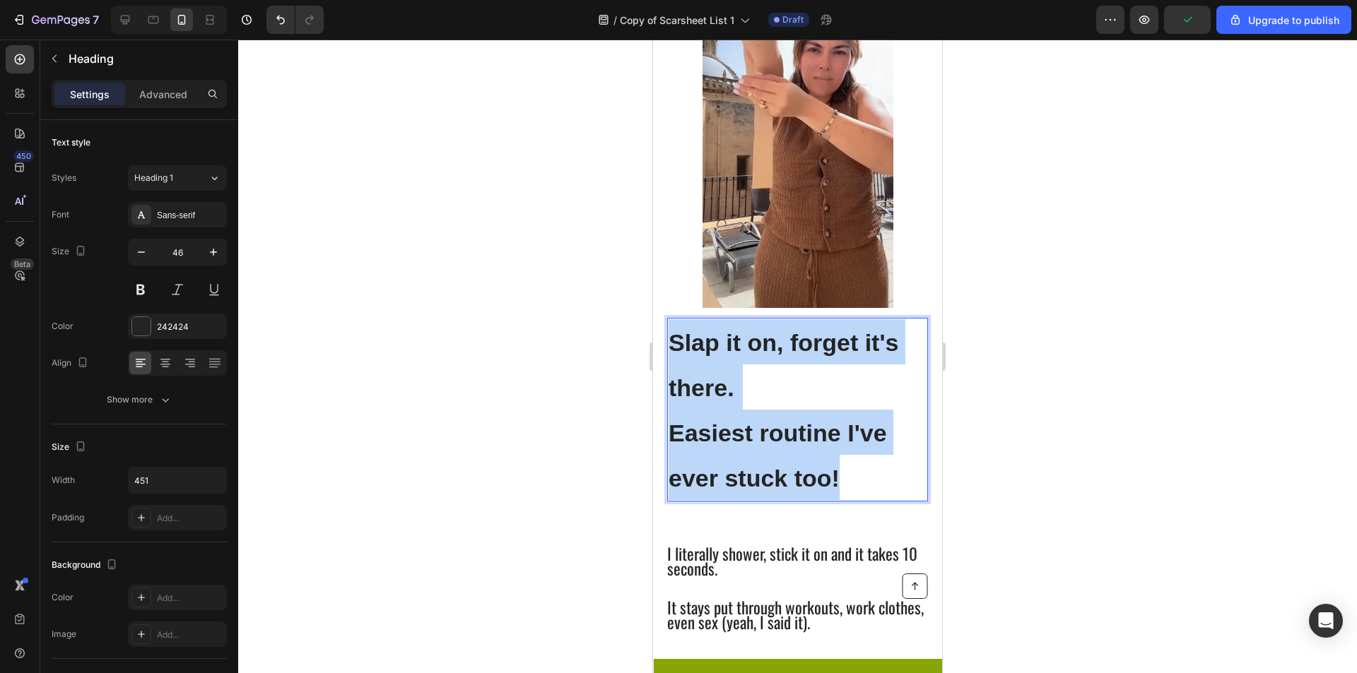
click at [690, 362] on p "Slap it on, forget it's there. Easiest routine I've ever stuck too!" at bounding box center [797, 409] width 258 height 180
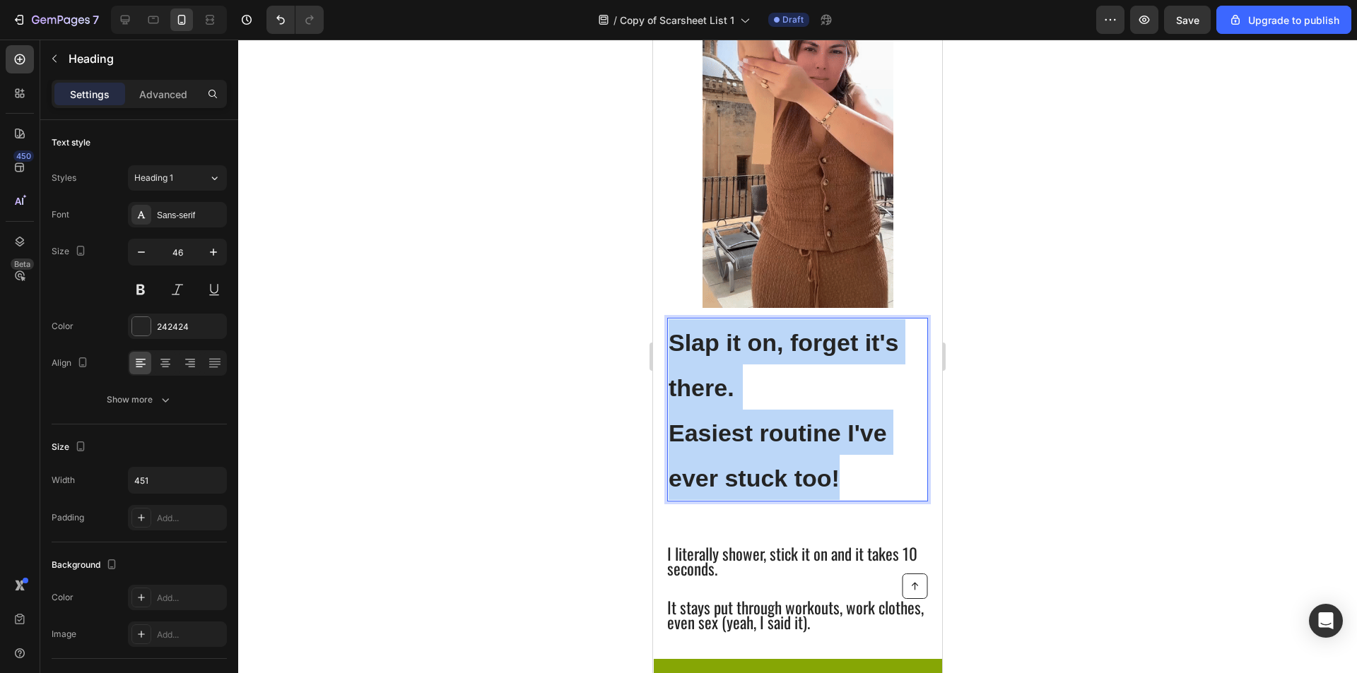
drag, startPoint x: 846, startPoint y: 480, endPoint x: 673, endPoint y: 344, distance: 220.0
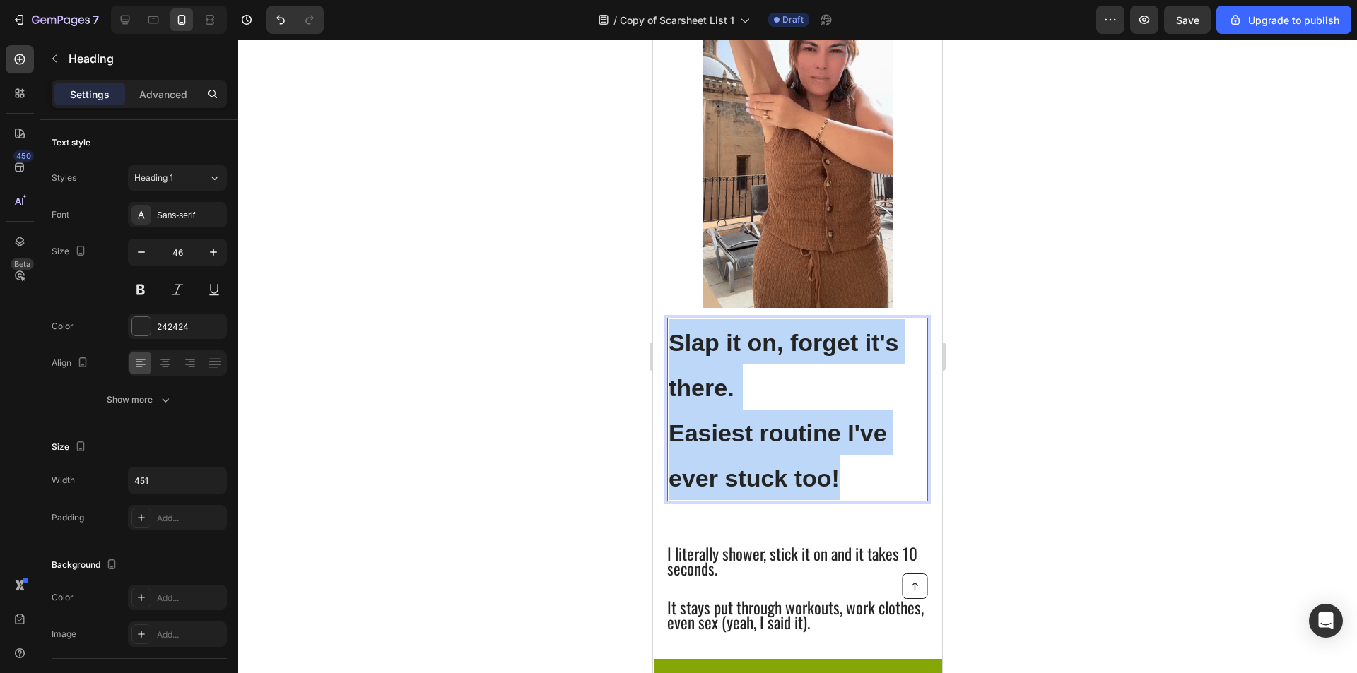
click at [673, 344] on p "Slap it on, forget it's there. Easiest routine I've ever stuck too!" at bounding box center [797, 409] width 258 height 180
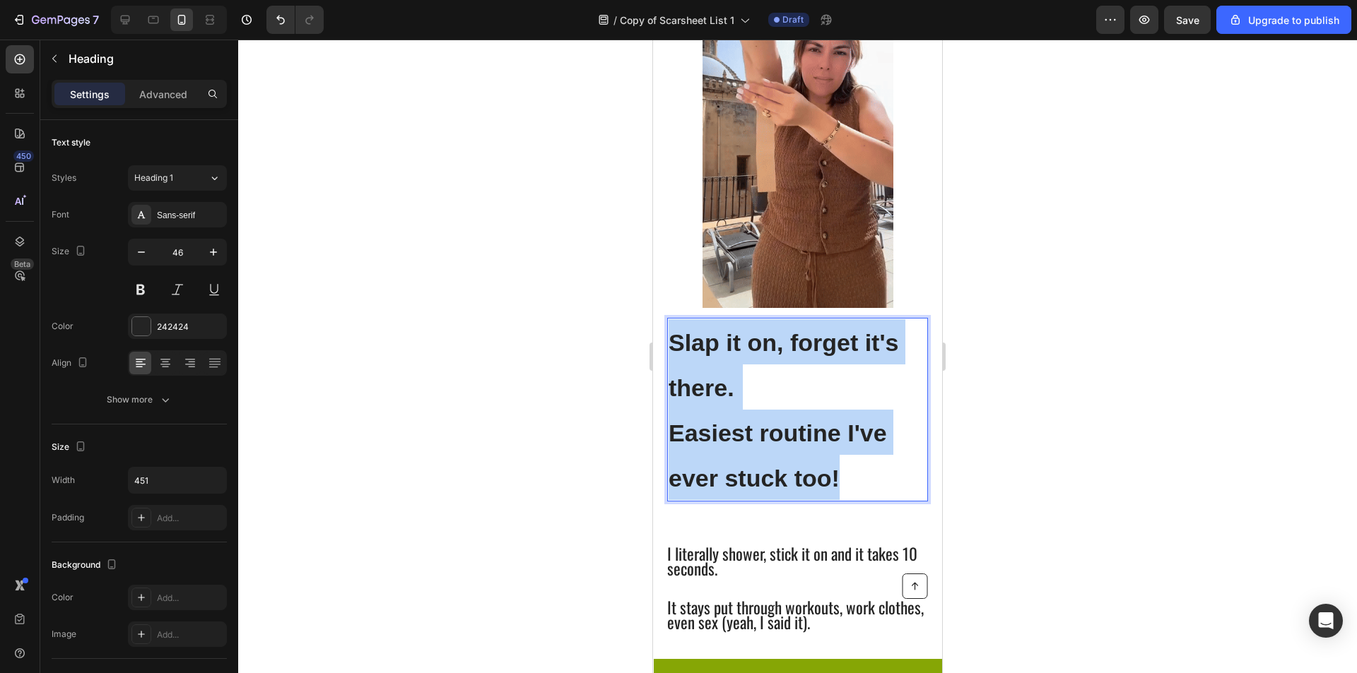
drag, startPoint x: 678, startPoint y: 334, endPoint x: 705, endPoint y: 370, distance: 44.4
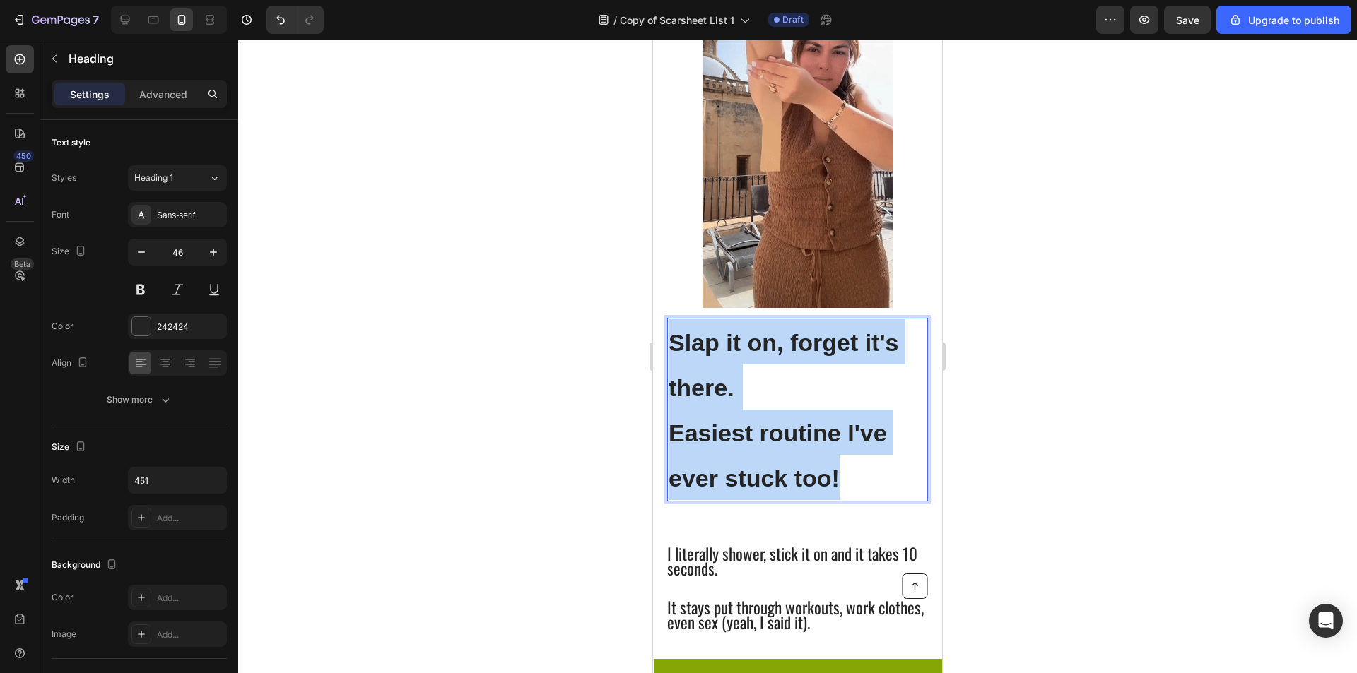
click at [705, 370] on p "Slap it on, forget it's there. Easiest routine I've ever stuck too!" at bounding box center [797, 409] width 258 height 180
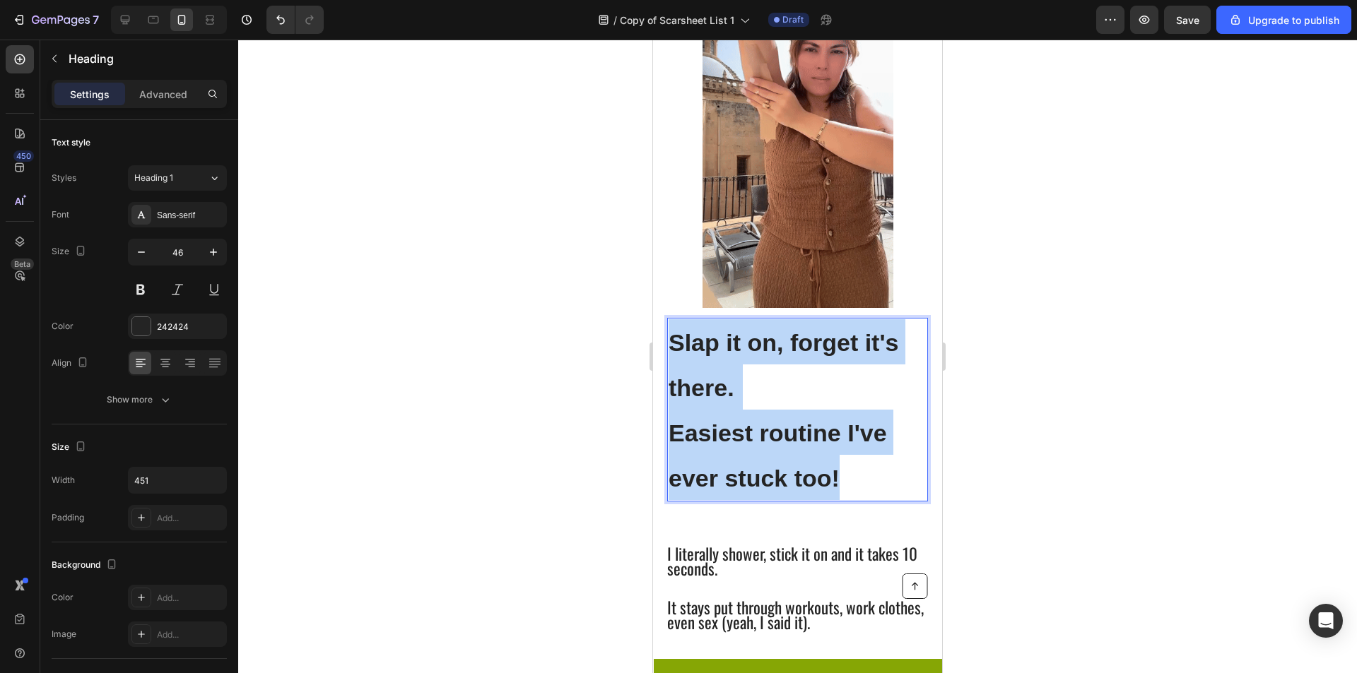
drag, startPoint x: 676, startPoint y: 343, endPoint x: 910, endPoint y: 482, distance: 272.4
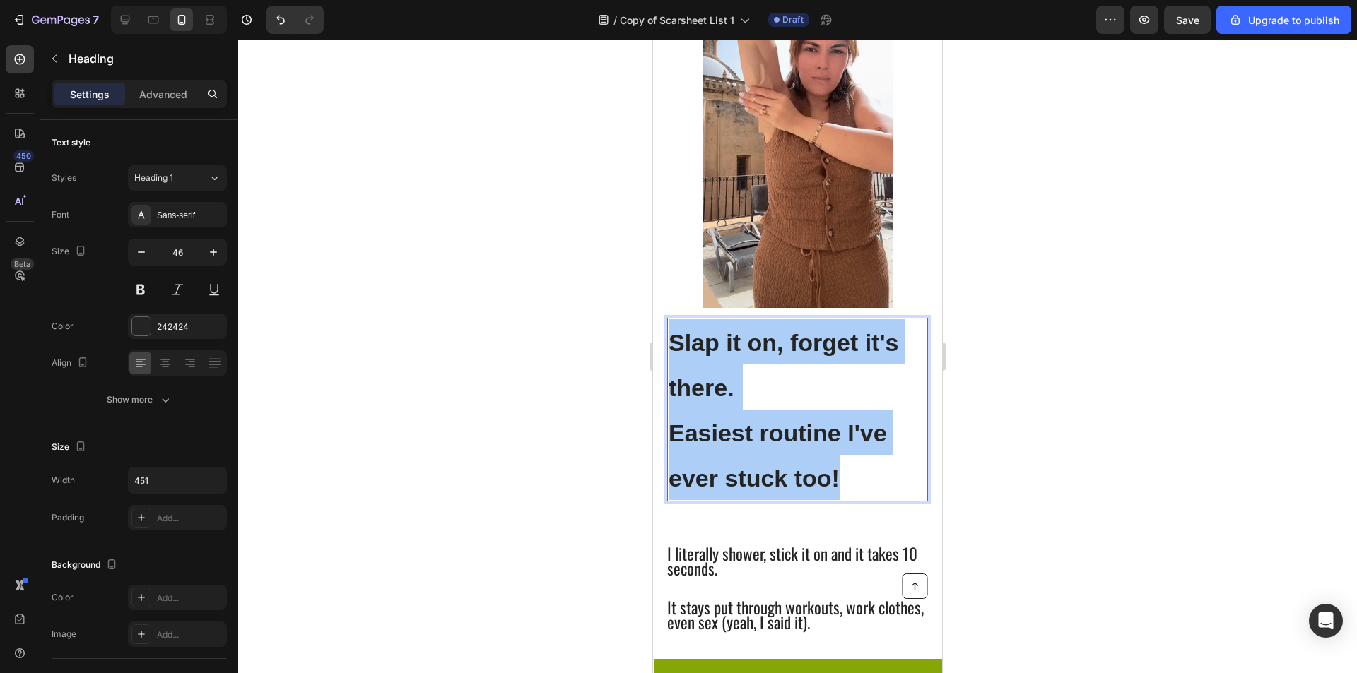
drag, startPoint x: 395, startPoint y: 309, endPoint x: 403, endPoint y: 310, distance: 7.8
click at [403, 310] on div at bounding box center [797, 357] width 1119 height 634
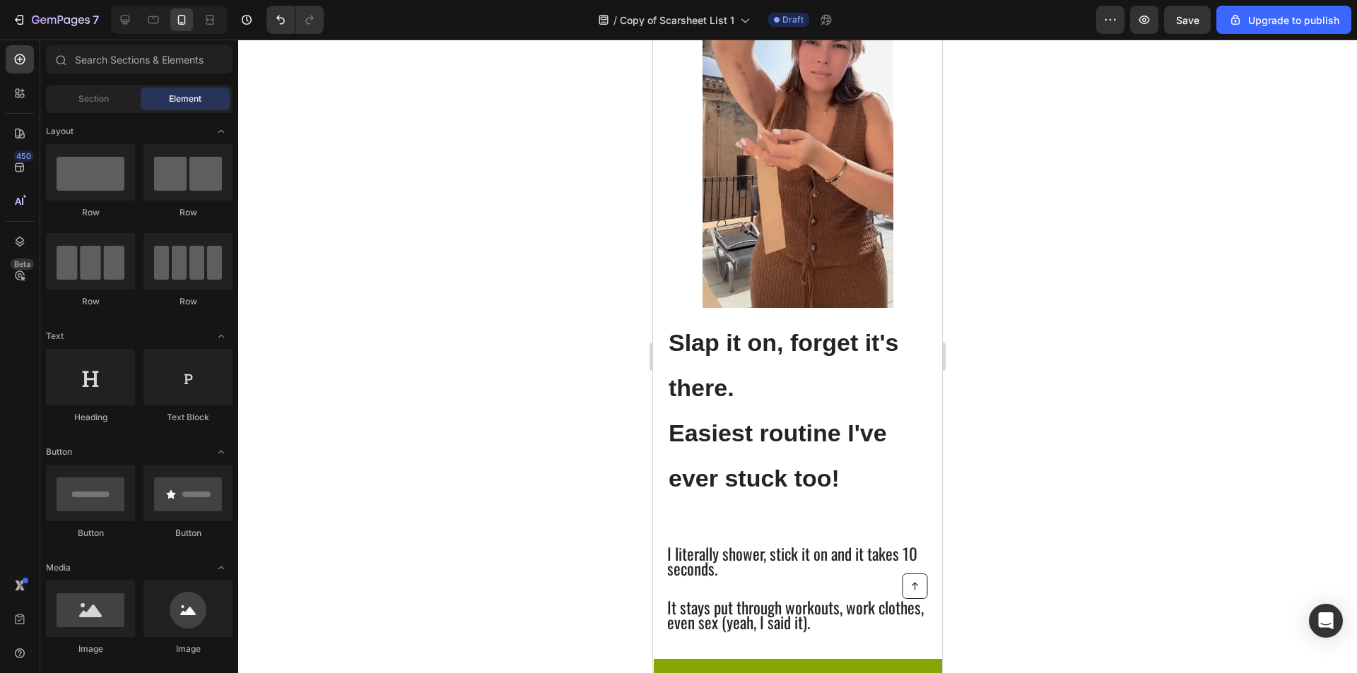
click at [403, 310] on div at bounding box center [797, 357] width 1119 height 634
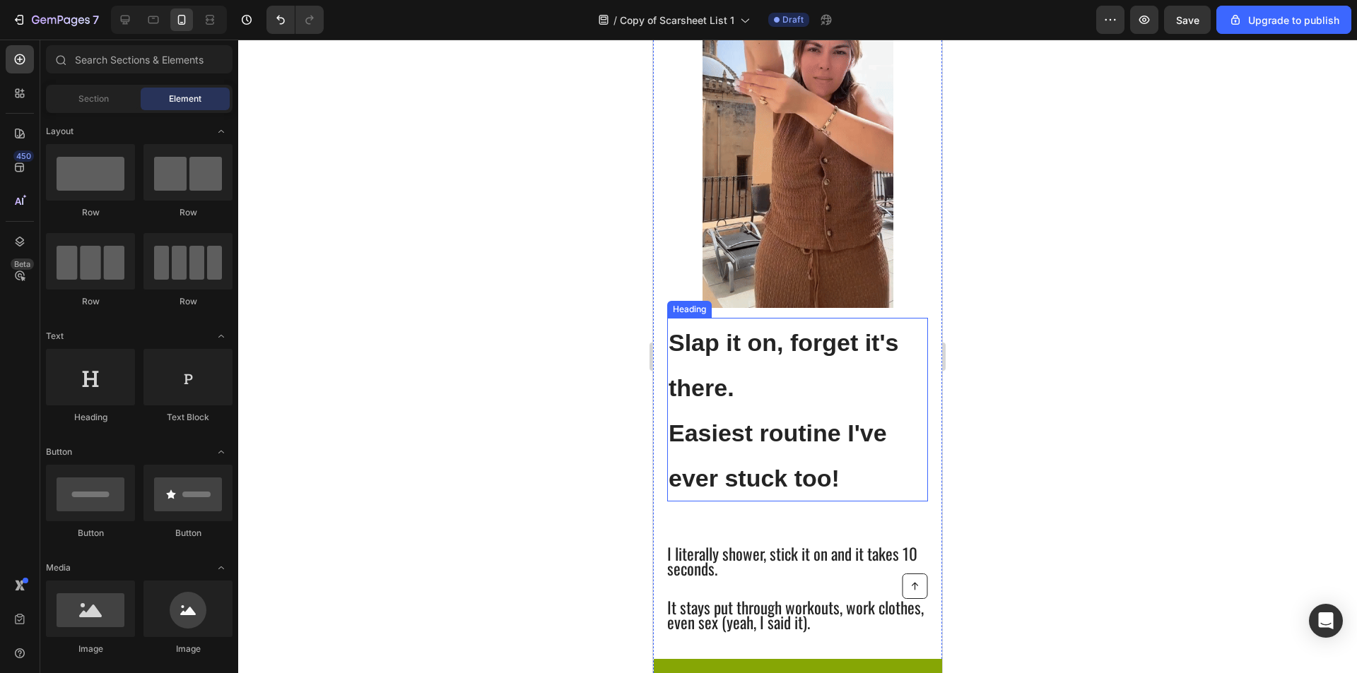
click at [688, 350] on strong "Slap it on, forget it's there." at bounding box center [783, 365] width 230 height 72
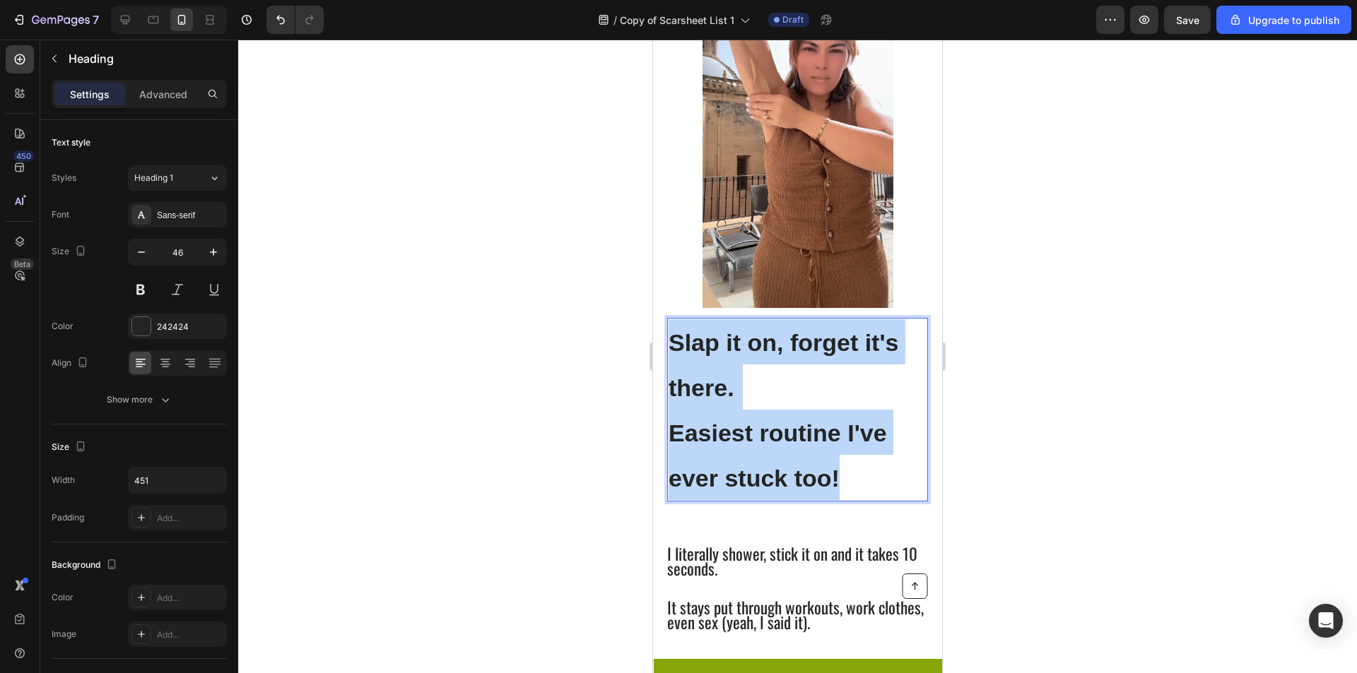
drag, startPoint x: 675, startPoint y: 342, endPoint x: 854, endPoint y: 497, distance: 237.0
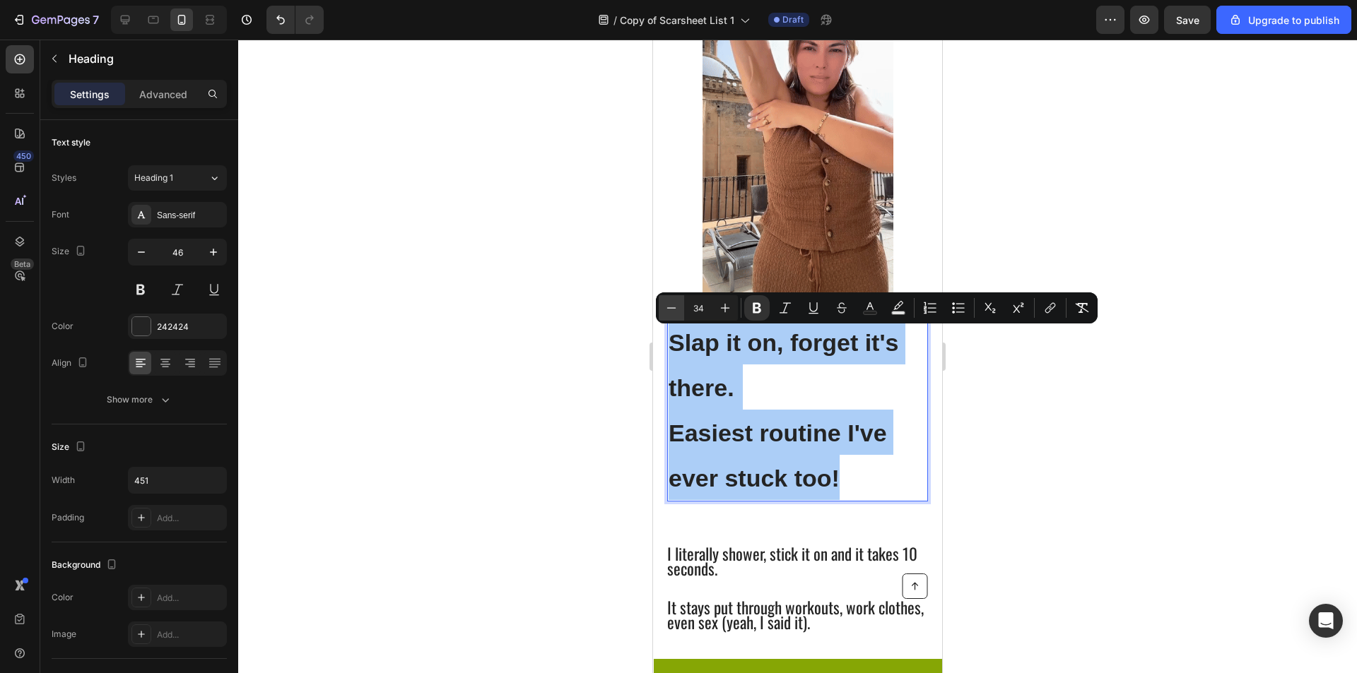
click at [675, 308] on icon "Editor contextual toolbar" at bounding box center [671, 307] width 9 height 1
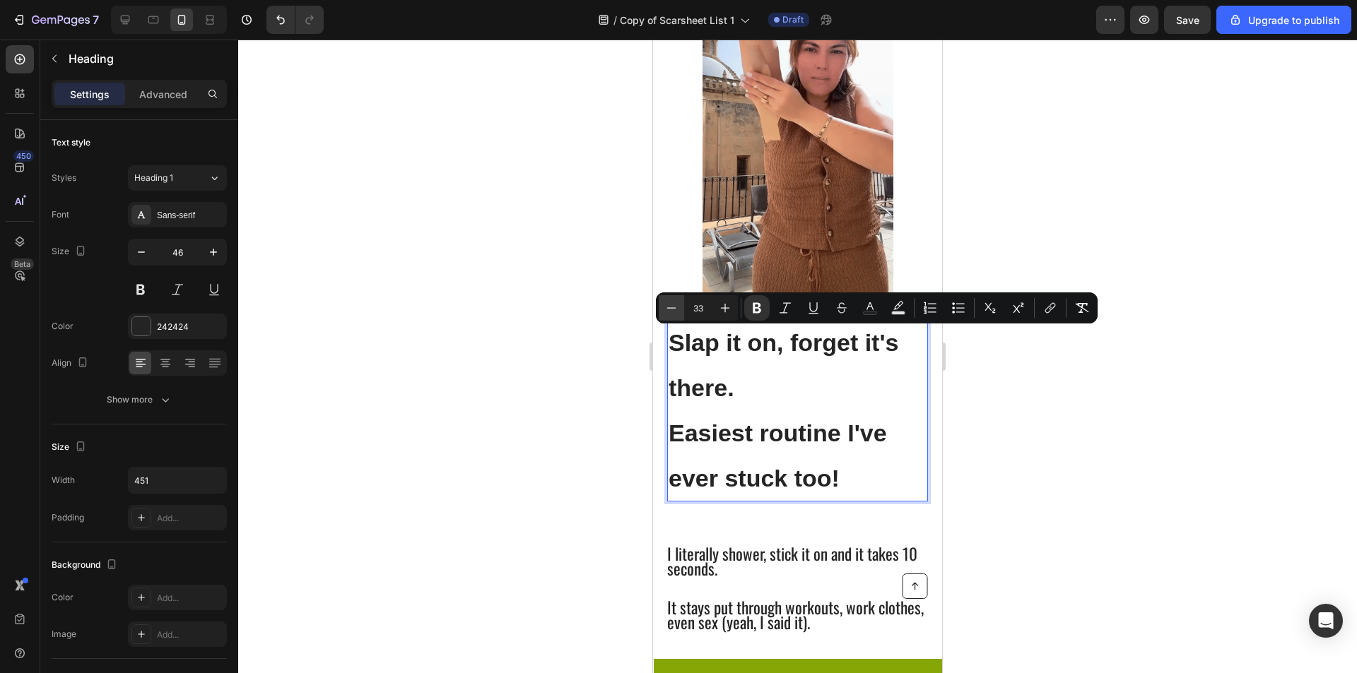
click at [675, 308] on icon "Editor contextual toolbar" at bounding box center [671, 307] width 9 height 1
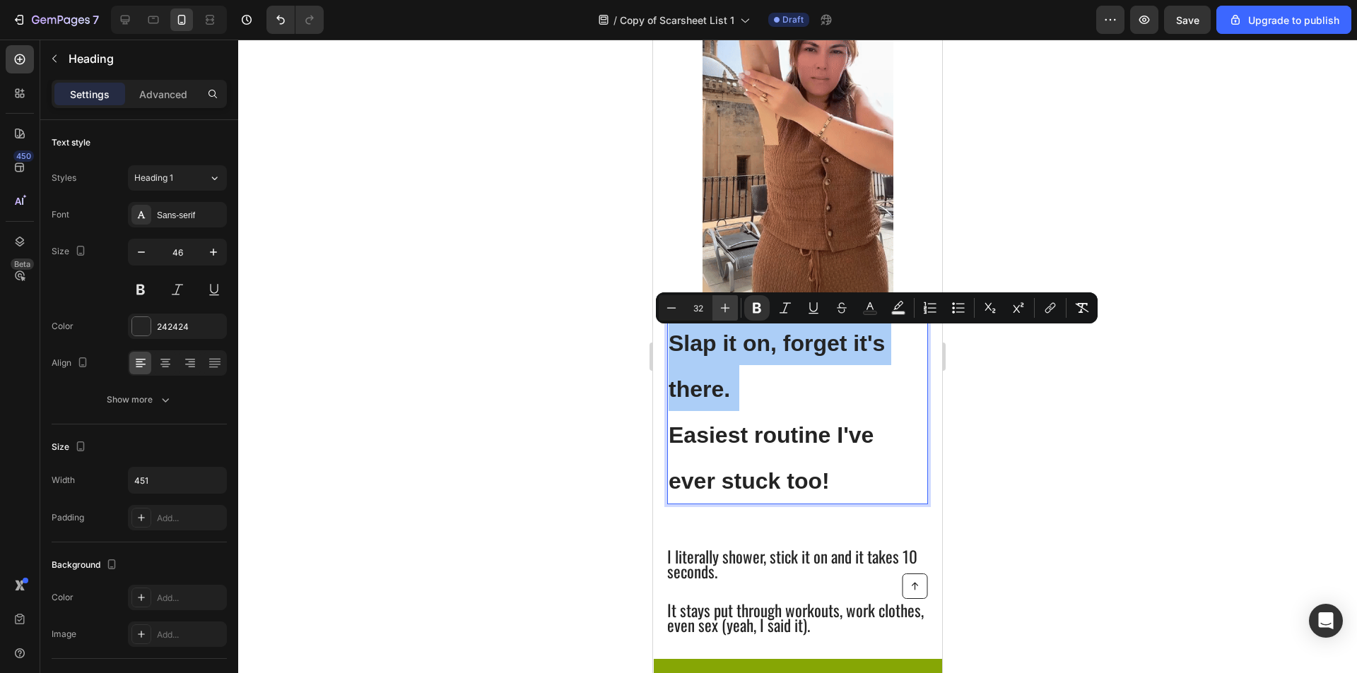
click at [734, 314] on button "Plus" at bounding box center [724, 307] width 25 height 25
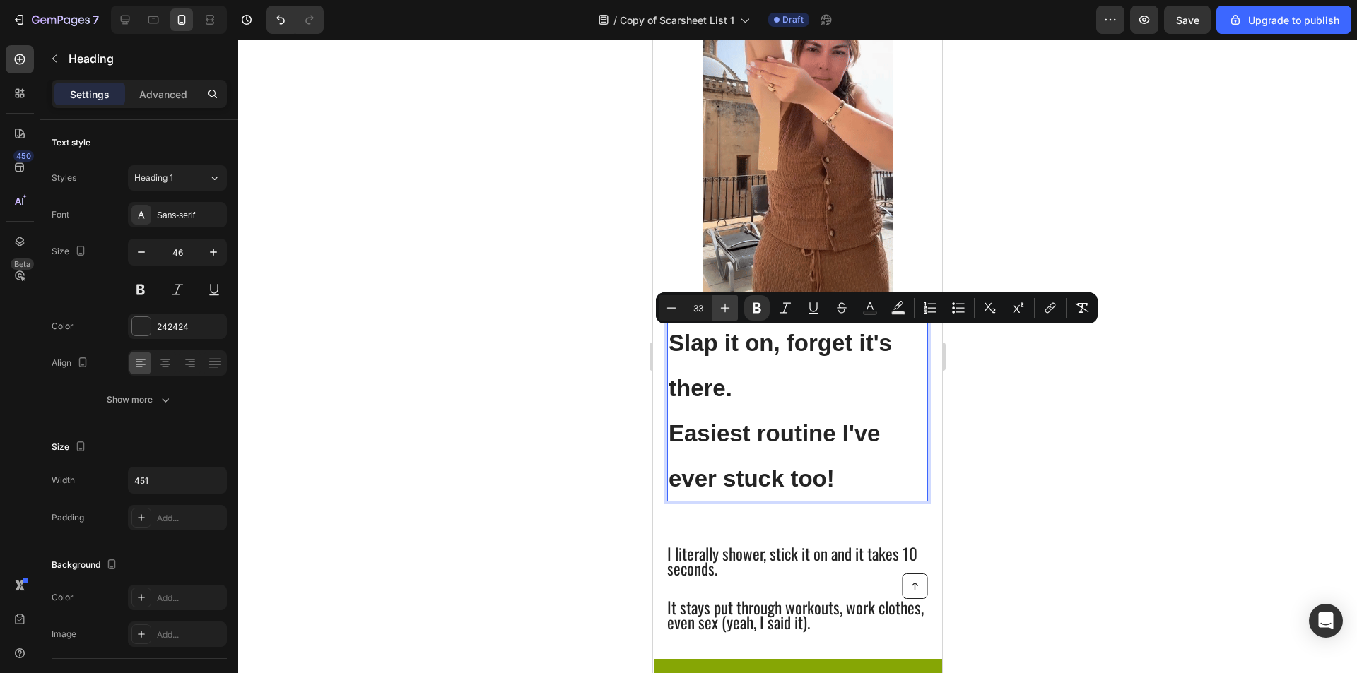
click at [734, 314] on button "Plus" at bounding box center [724, 307] width 25 height 25
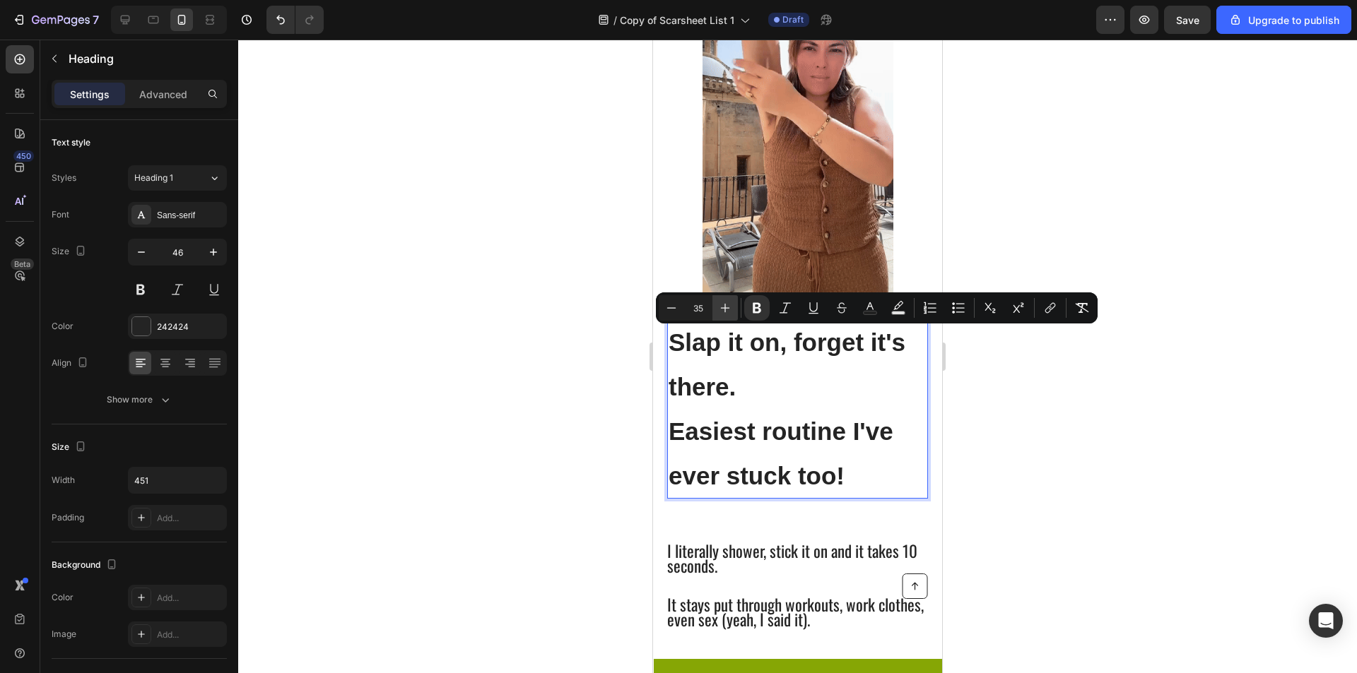
click at [734, 314] on button "Plus" at bounding box center [724, 307] width 25 height 25
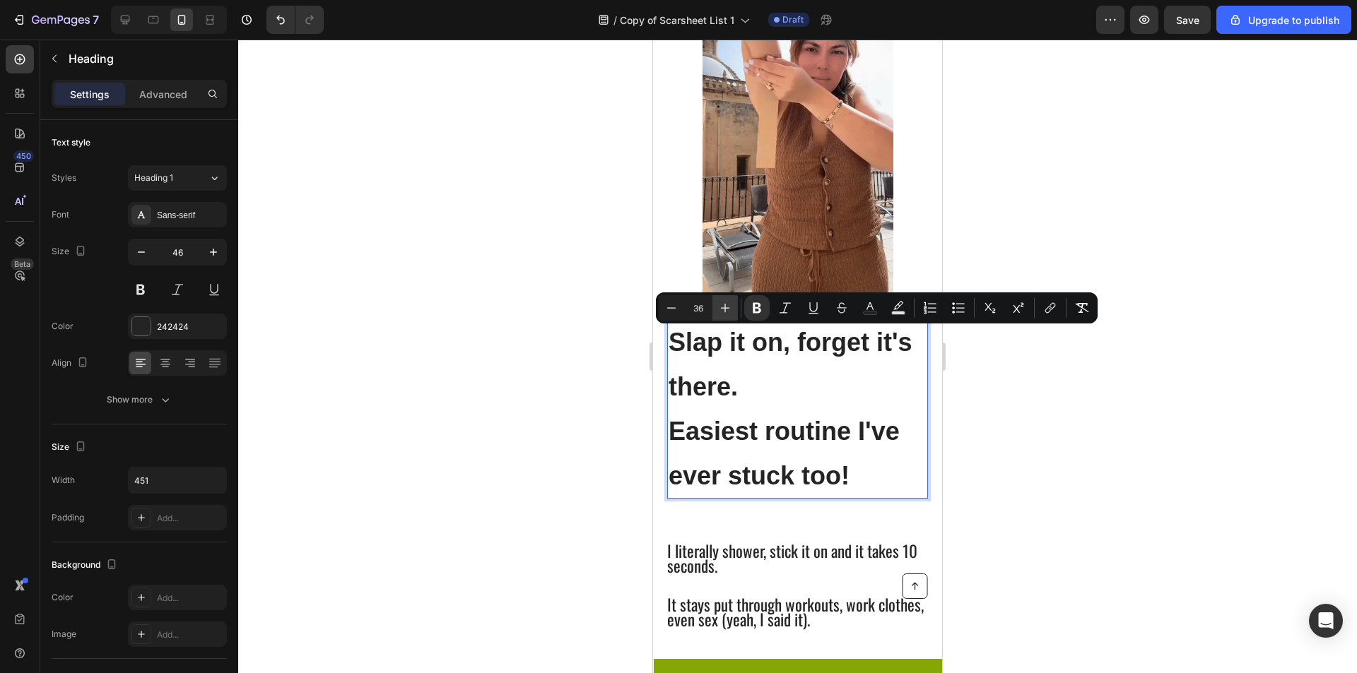
click at [734, 314] on button "Plus" at bounding box center [724, 307] width 25 height 25
click at [733, 314] on button "Plus" at bounding box center [724, 307] width 25 height 25
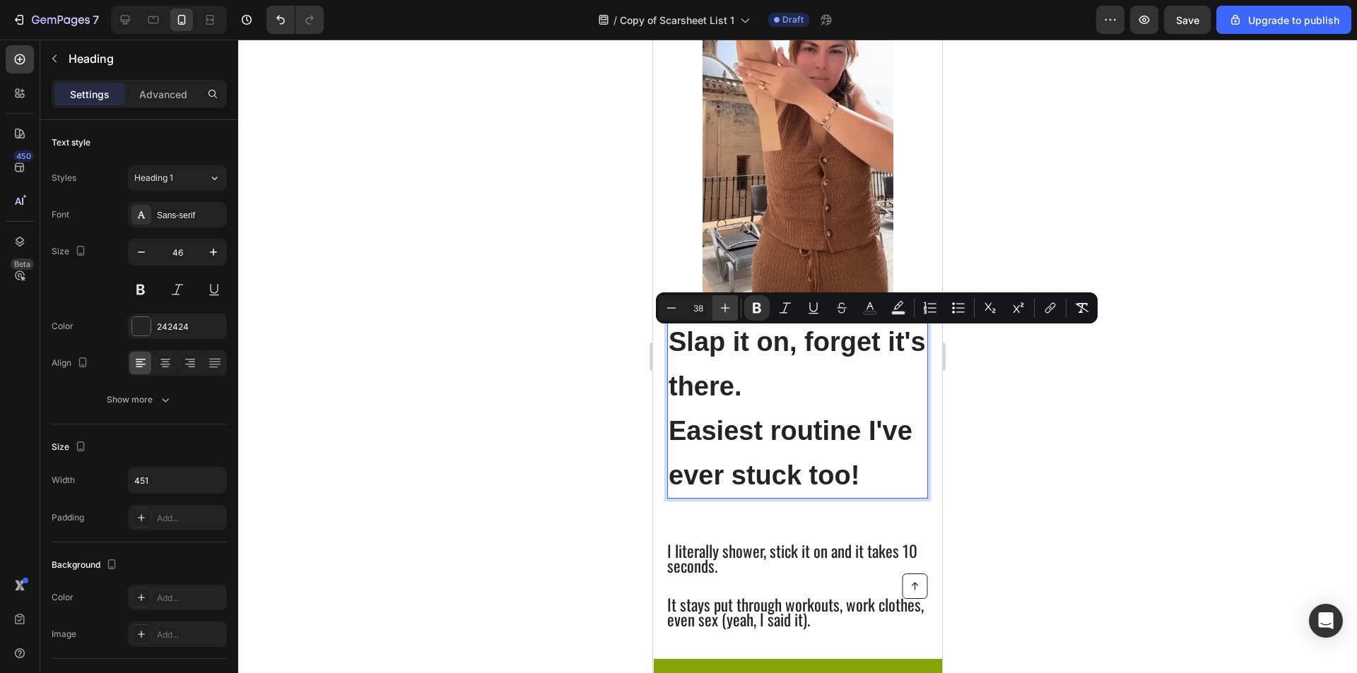
click at [733, 314] on button "Plus" at bounding box center [724, 307] width 25 height 25
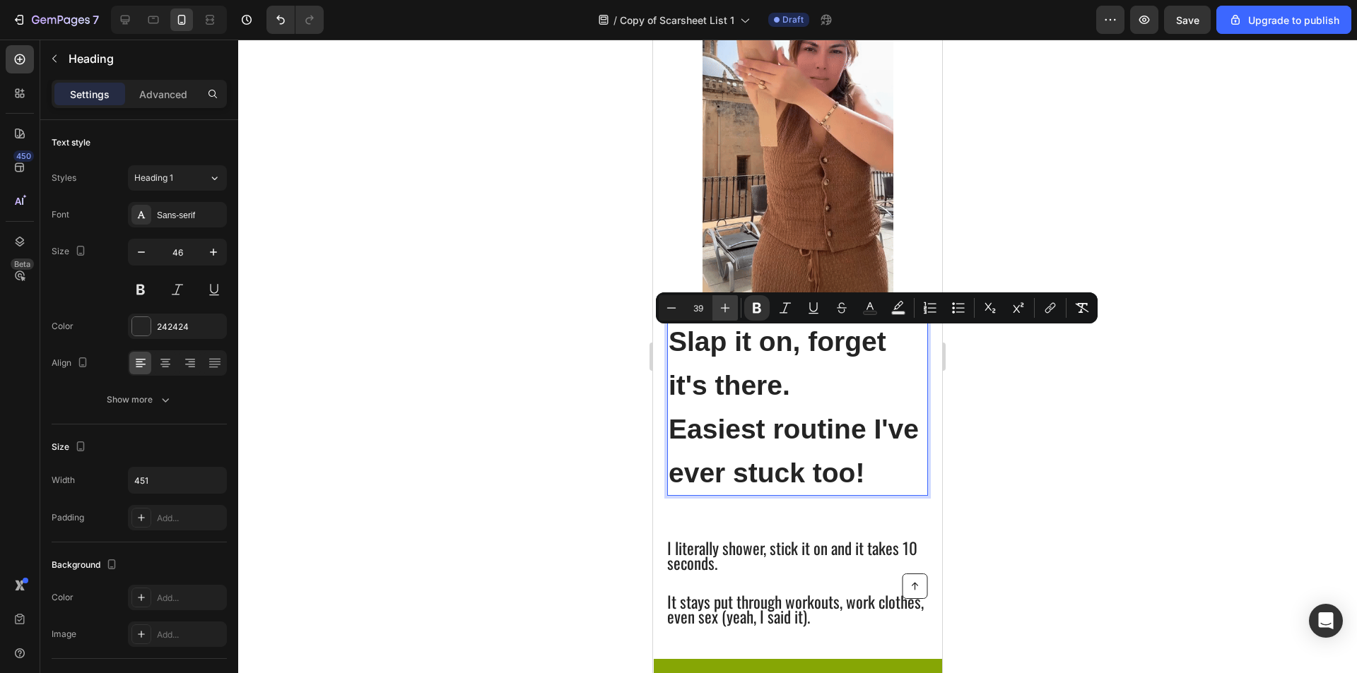
click at [733, 314] on button "Plus" at bounding box center [724, 307] width 25 height 25
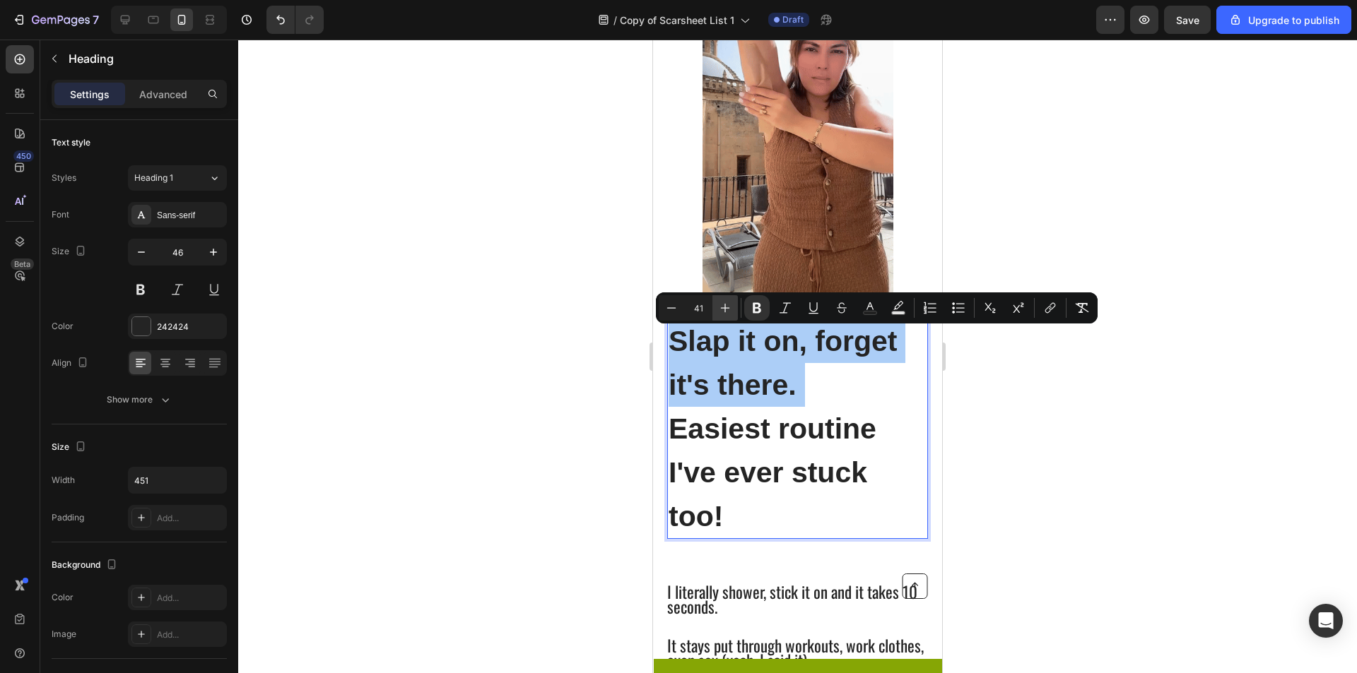
click at [733, 314] on button "Plus" at bounding box center [724, 307] width 25 height 25
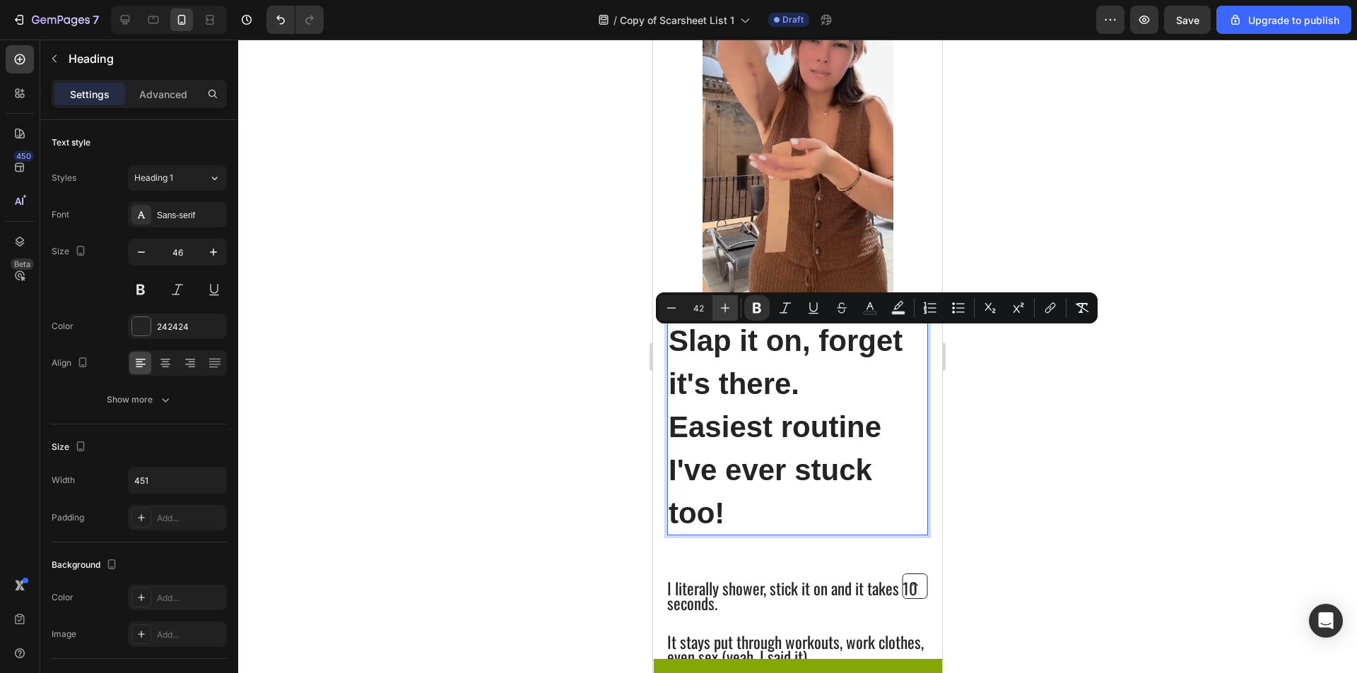
click at [733, 314] on button "Plus" at bounding box center [724, 307] width 25 height 25
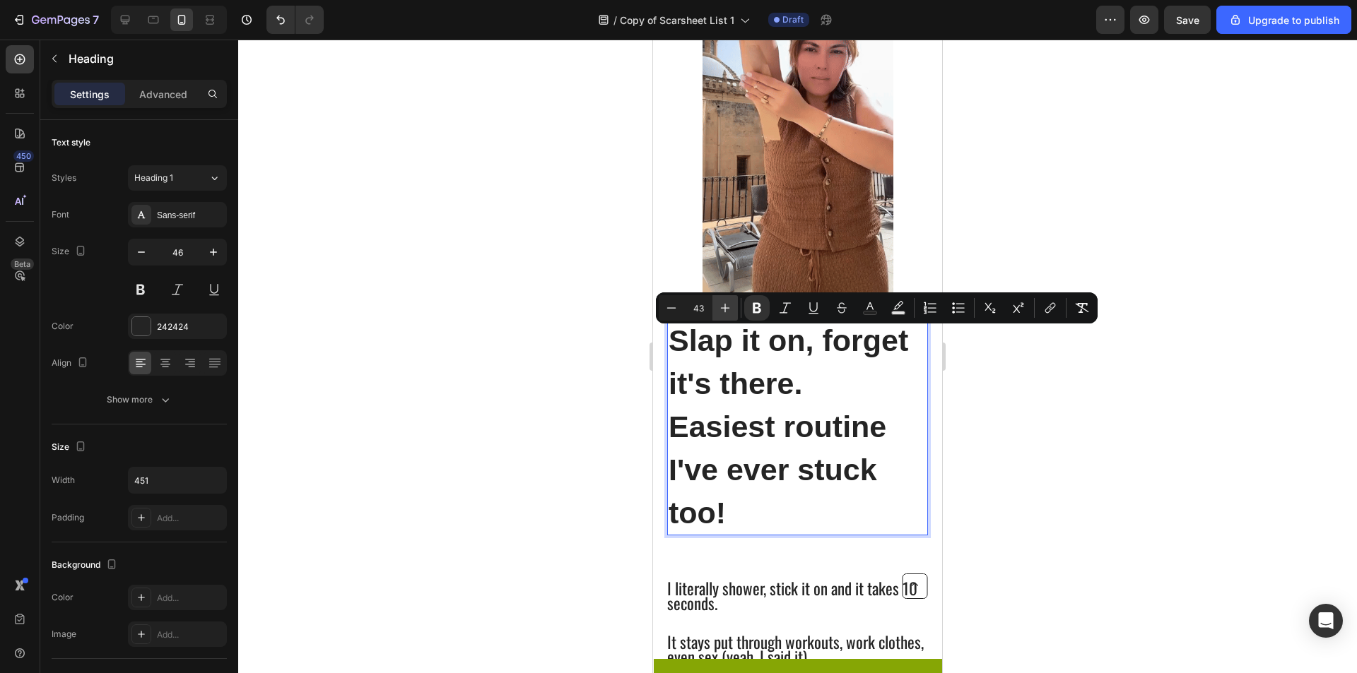
click at [733, 314] on button "Plus" at bounding box center [724, 307] width 25 height 25
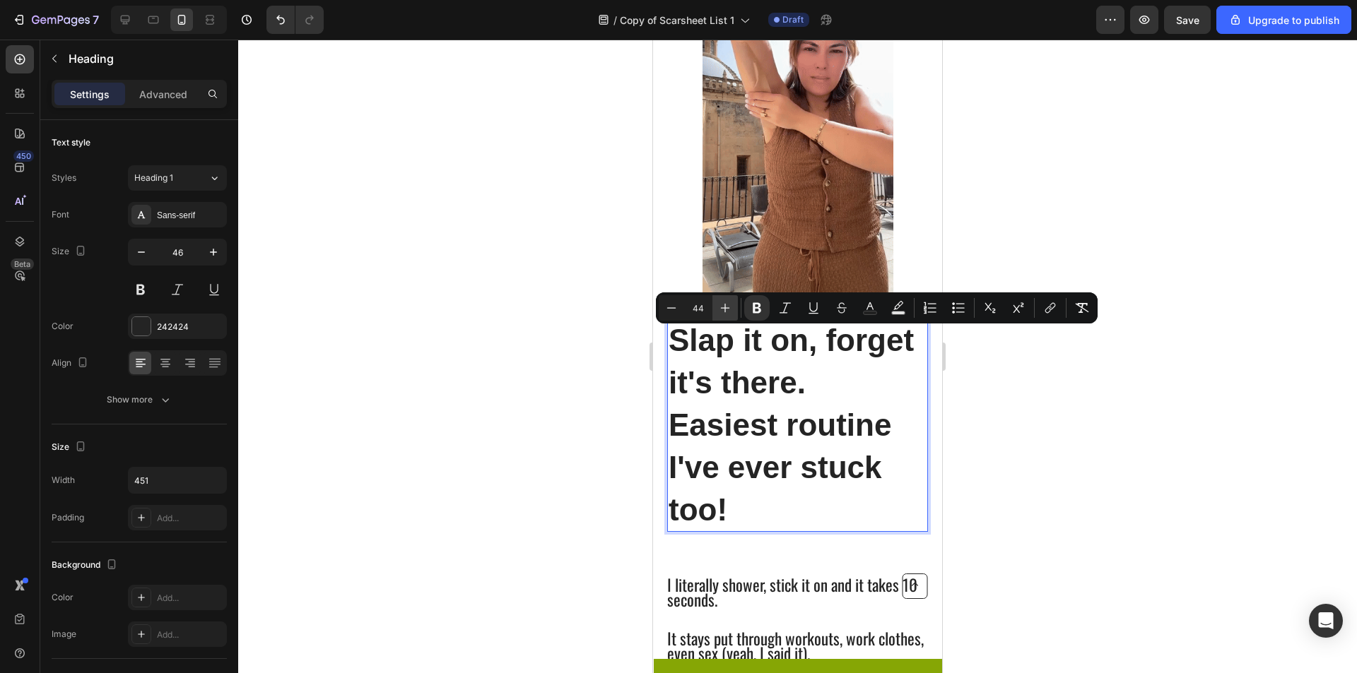
click at [733, 314] on button "Plus" at bounding box center [724, 307] width 25 height 25
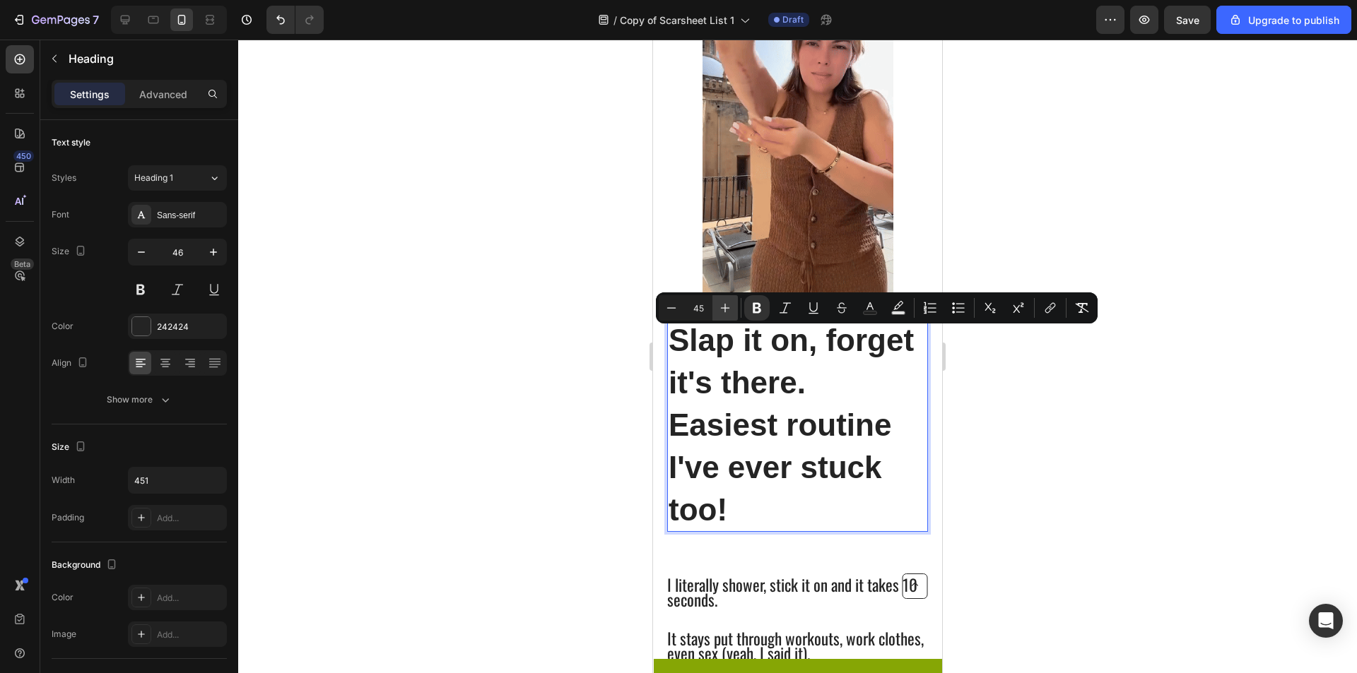
click at [733, 314] on button "Plus" at bounding box center [724, 307] width 25 height 25
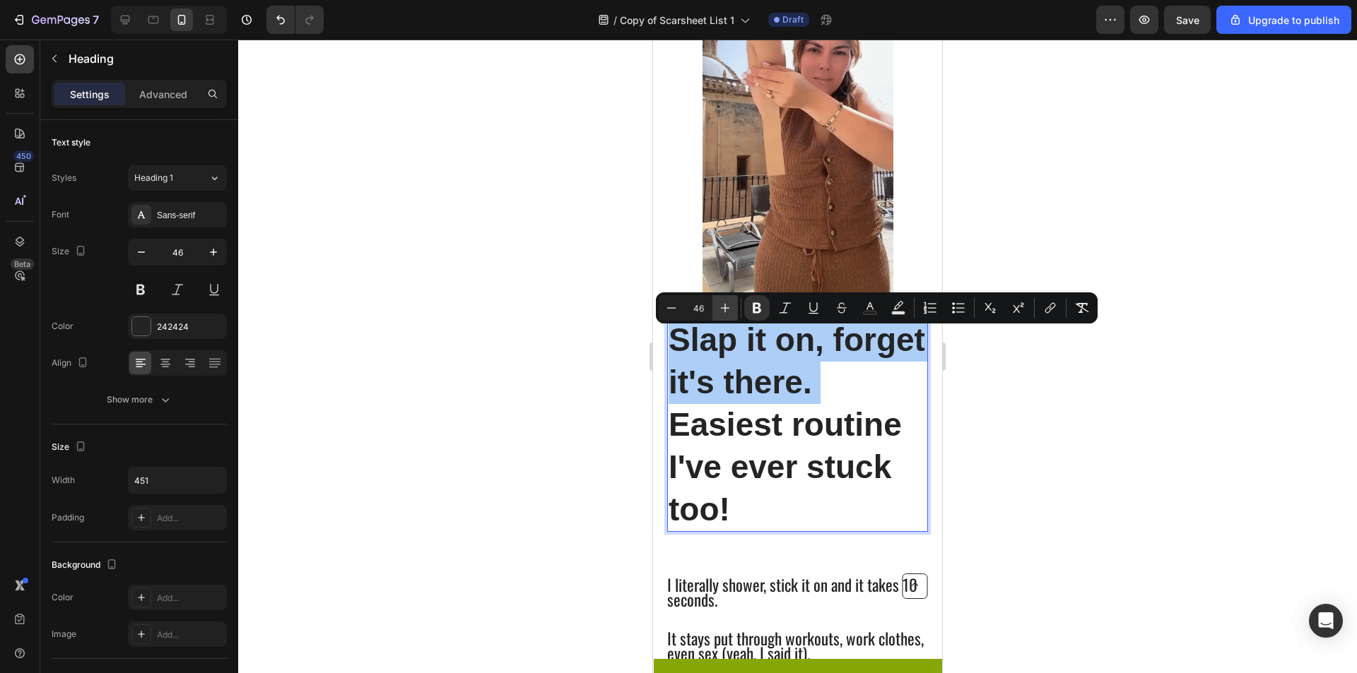
click at [733, 315] on button "Plus" at bounding box center [724, 307] width 25 height 25
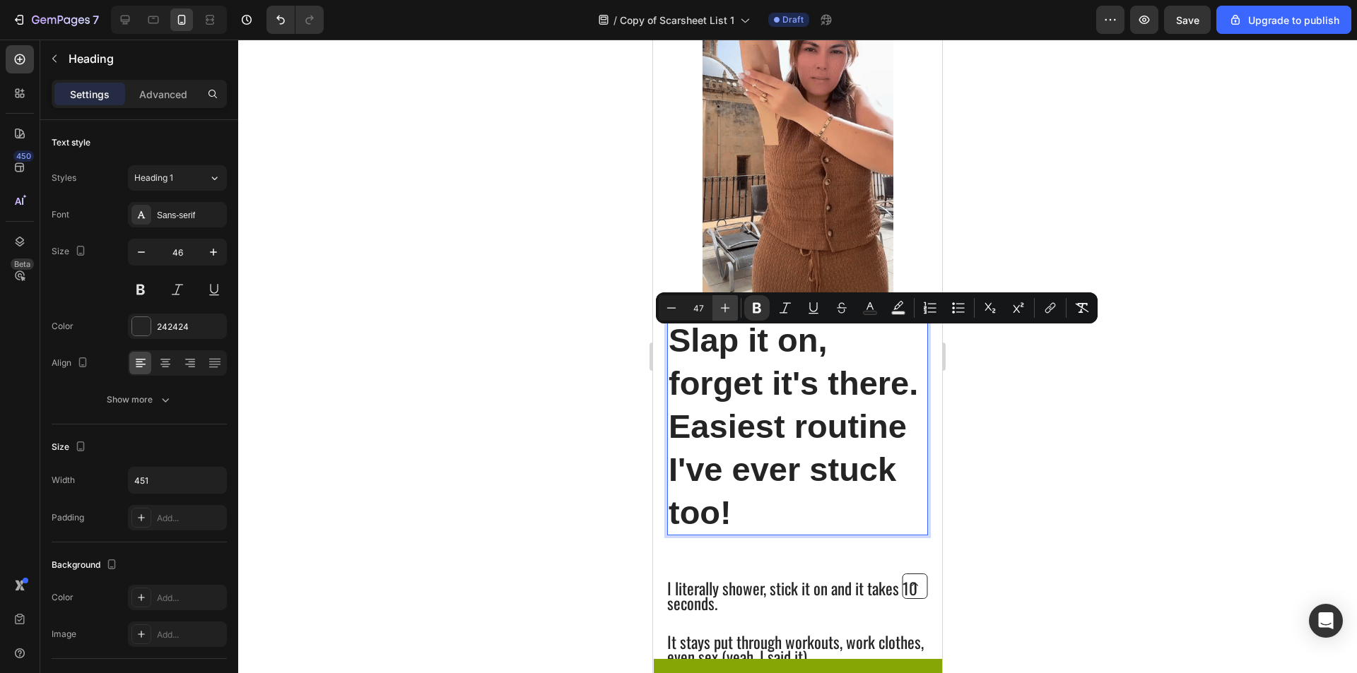
click at [733, 315] on button "Plus" at bounding box center [724, 307] width 25 height 25
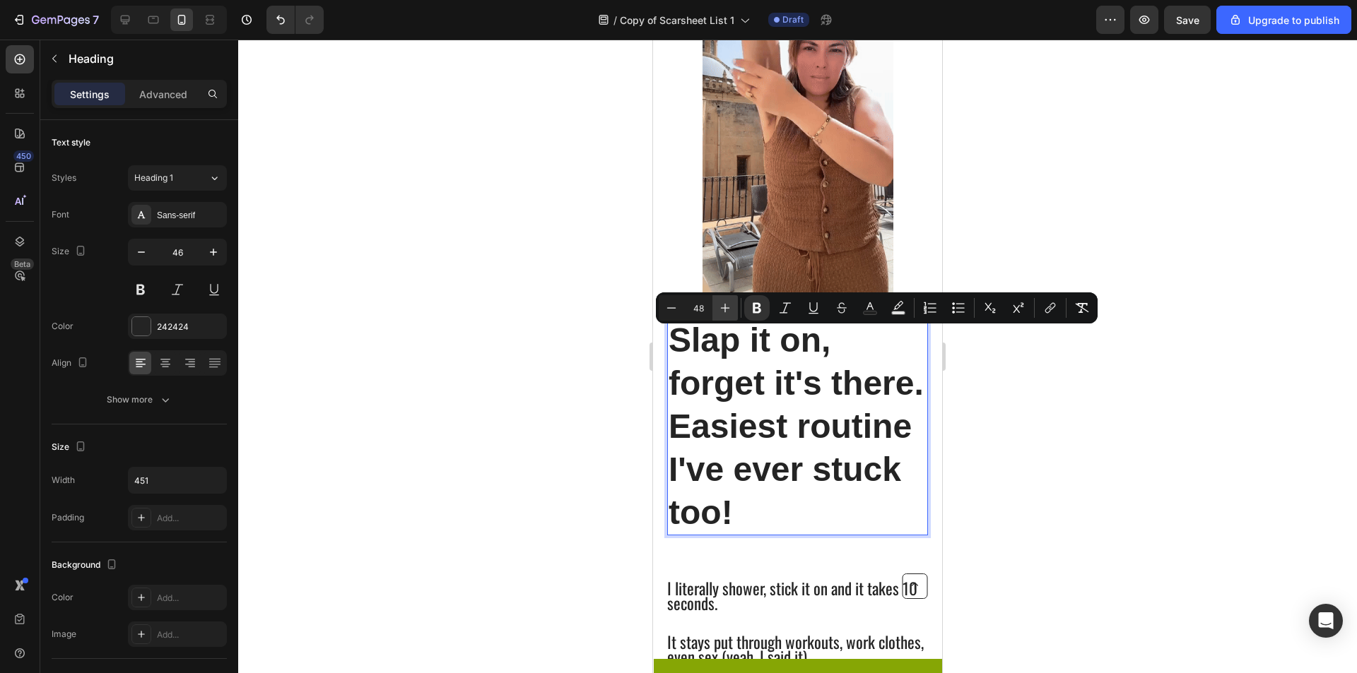
click at [733, 315] on button "Plus" at bounding box center [724, 307] width 25 height 25
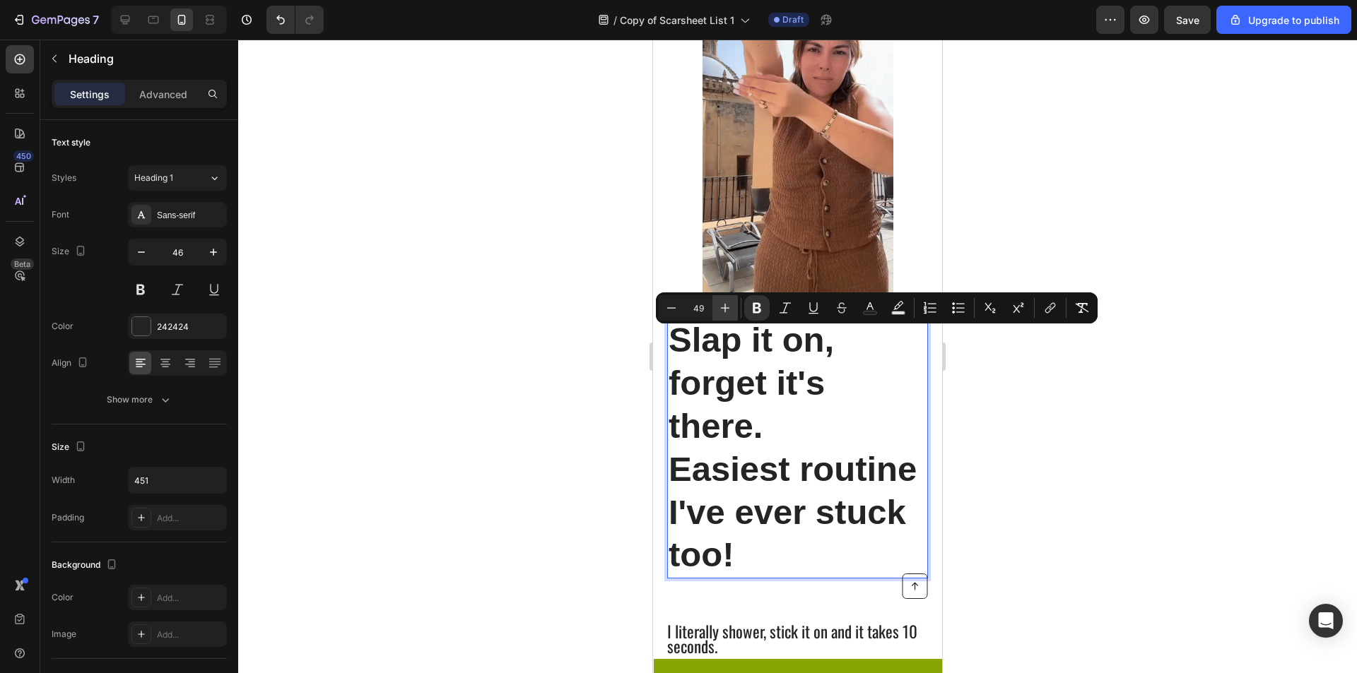
click at [733, 315] on button "Plus" at bounding box center [724, 307] width 25 height 25
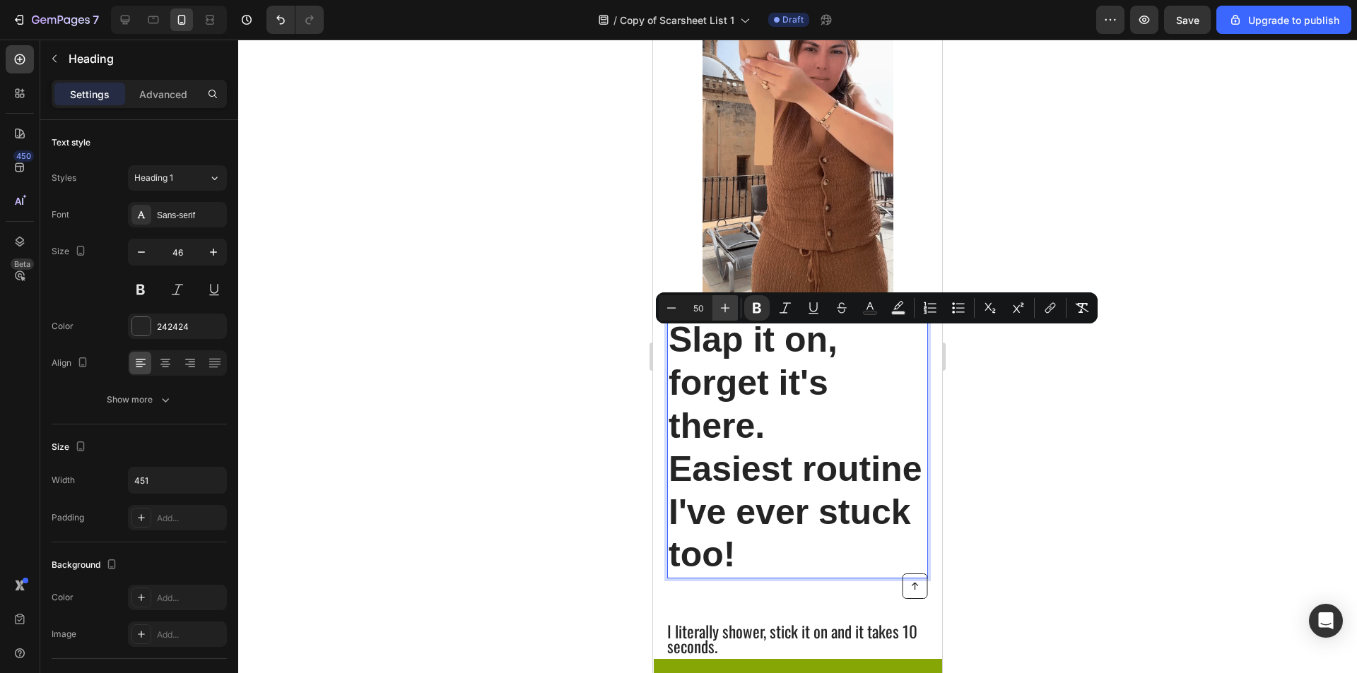
click at [733, 315] on button "Plus" at bounding box center [724, 307] width 25 height 25
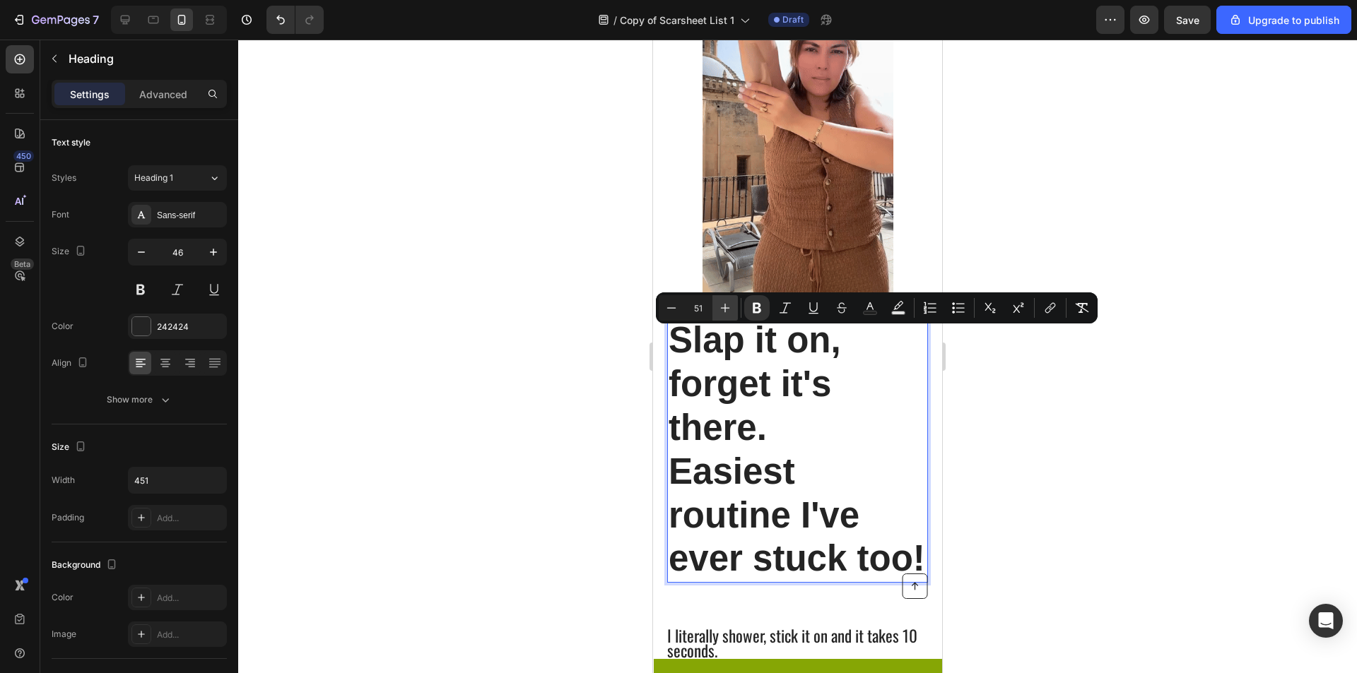
click at [733, 315] on button "Plus" at bounding box center [724, 307] width 25 height 25
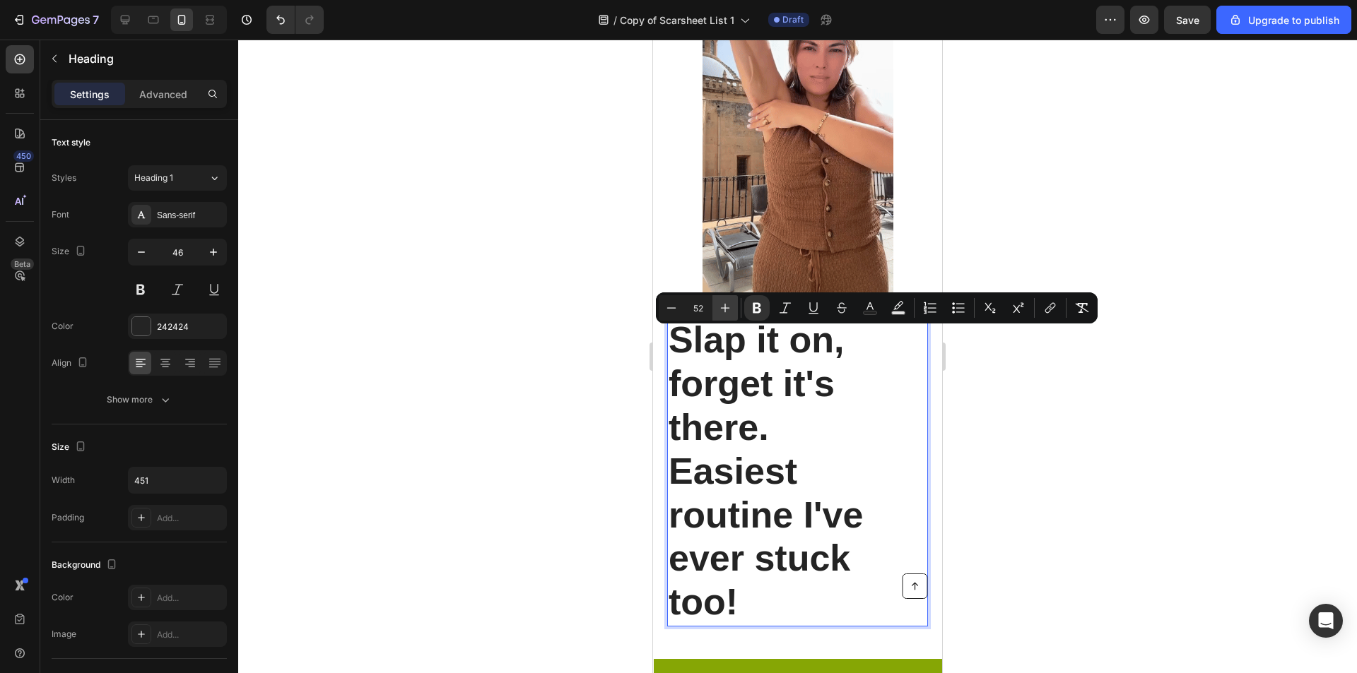
click at [733, 315] on button "Plus" at bounding box center [724, 307] width 25 height 25
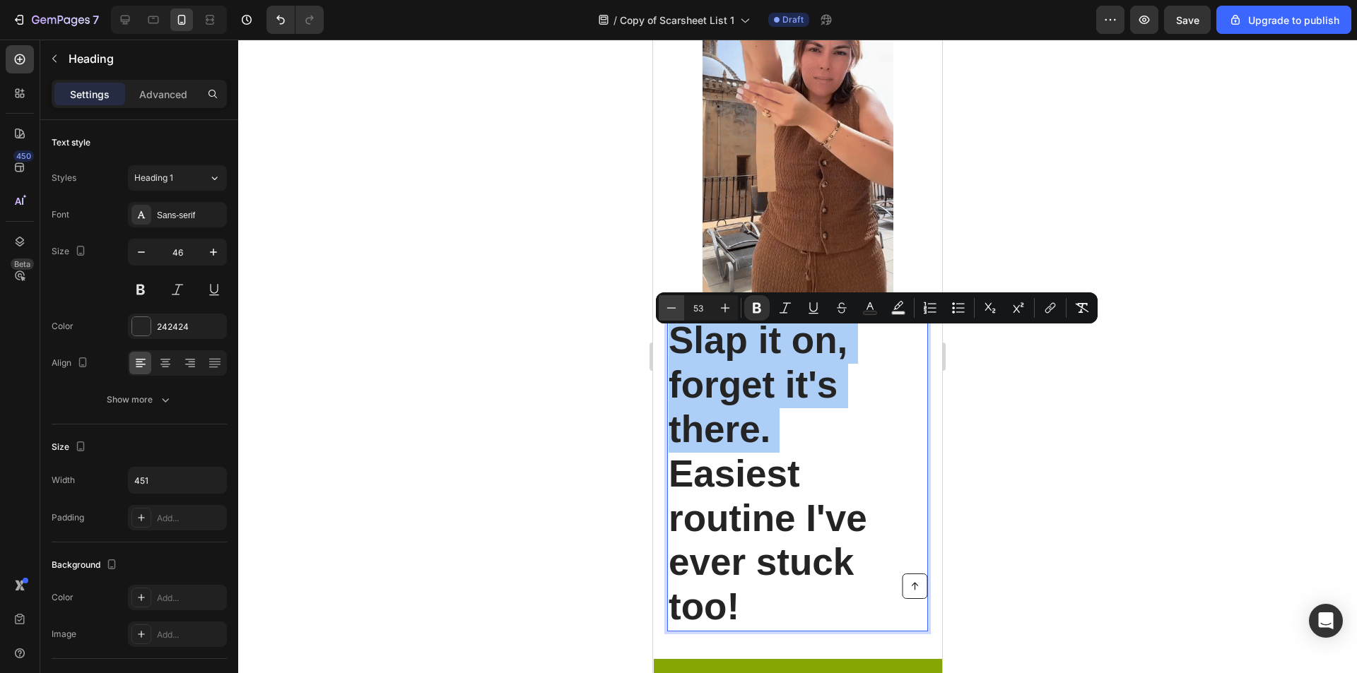
click at [667, 313] on icon "Editor contextual toolbar" at bounding box center [671, 308] width 14 height 14
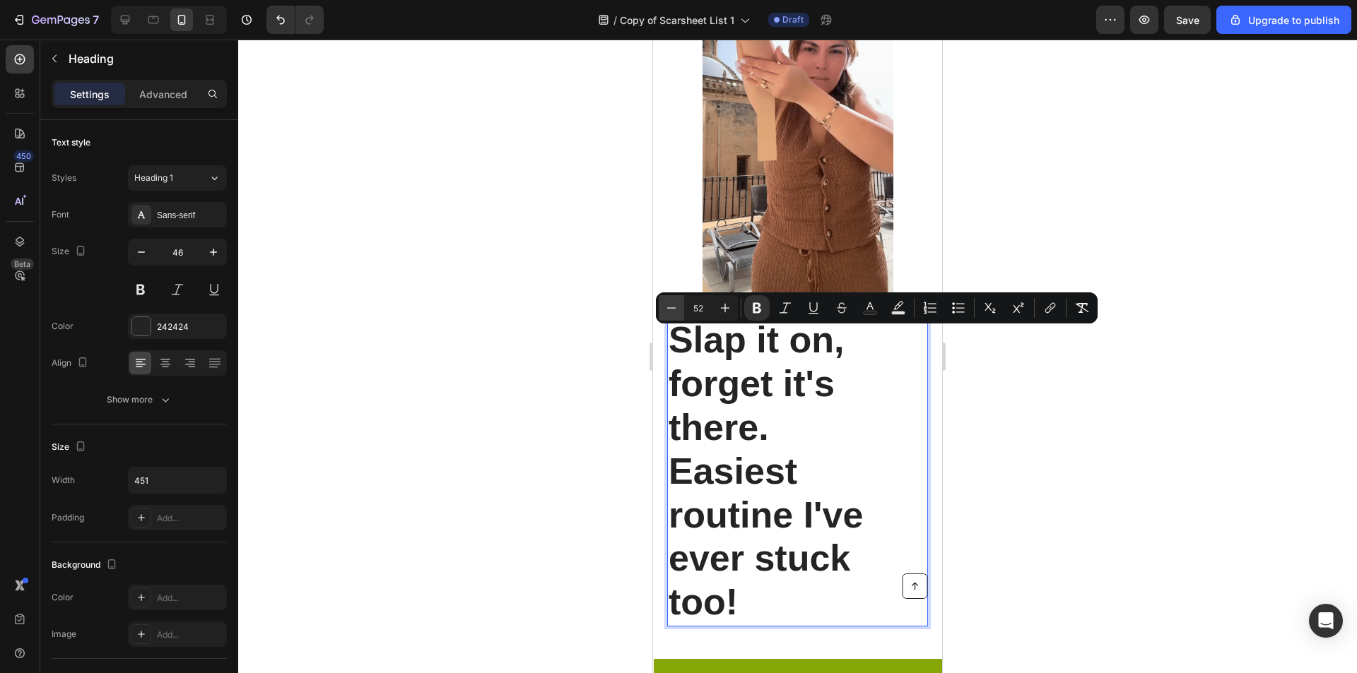
click at [667, 313] on icon "Editor contextual toolbar" at bounding box center [671, 308] width 14 height 14
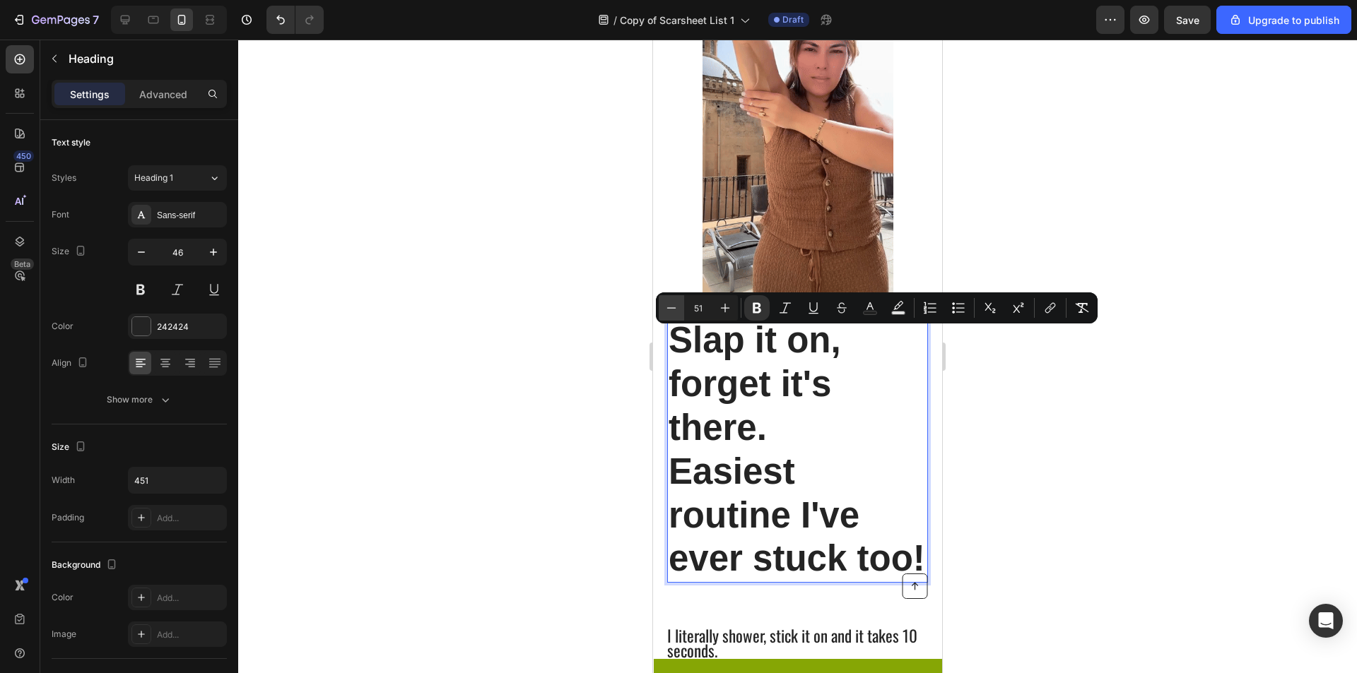
click at [667, 313] on icon "Editor contextual toolbar" at bounding box center [671, 308] width 14 height 14
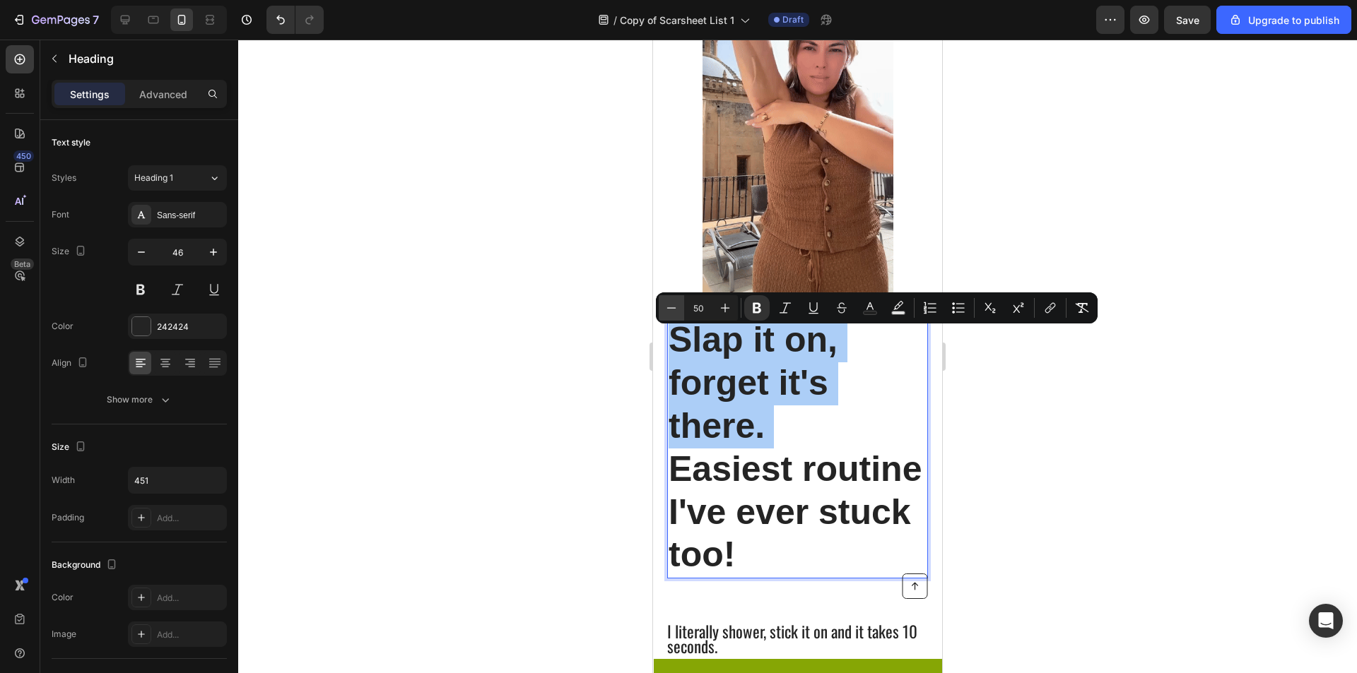
click at [667, 313] on icon "Editor contextual toolbar" at bounding box center [671, 308] width 14 height 14
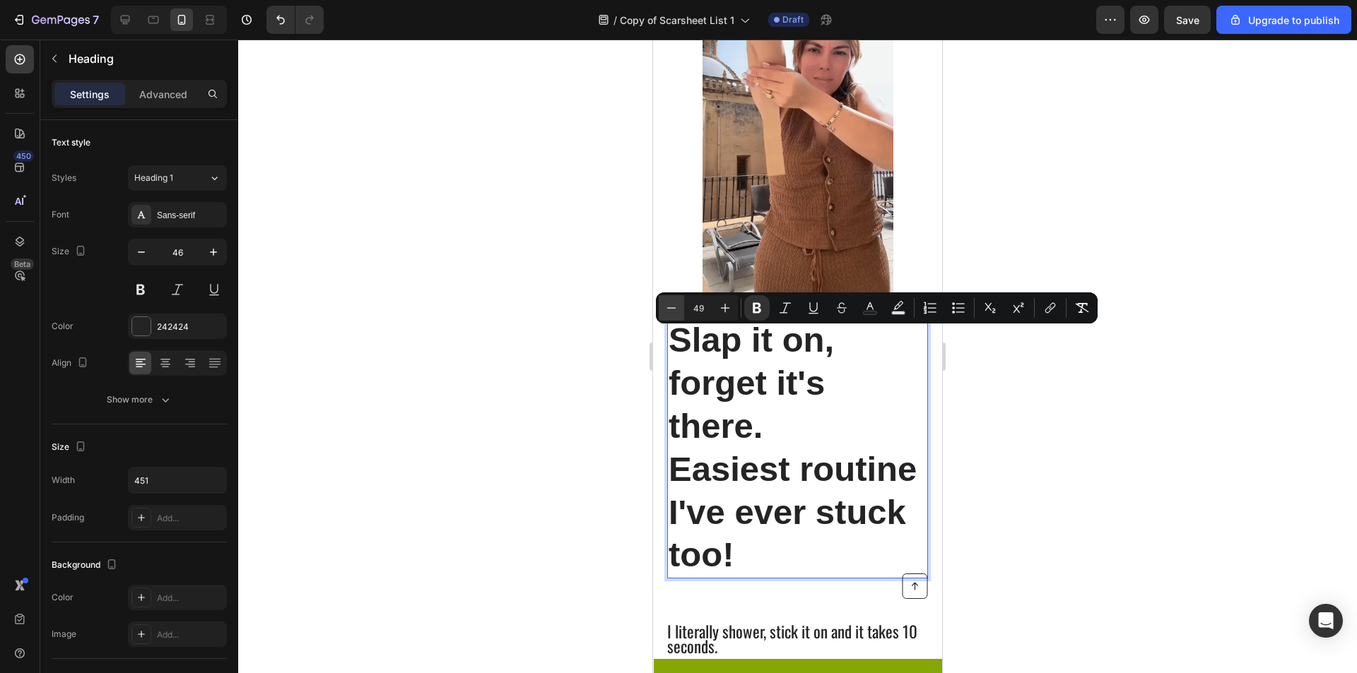
click at [667, 313] on icon "Editor contextual toolbar" at bounding box center [671, 308] width 14 height 14
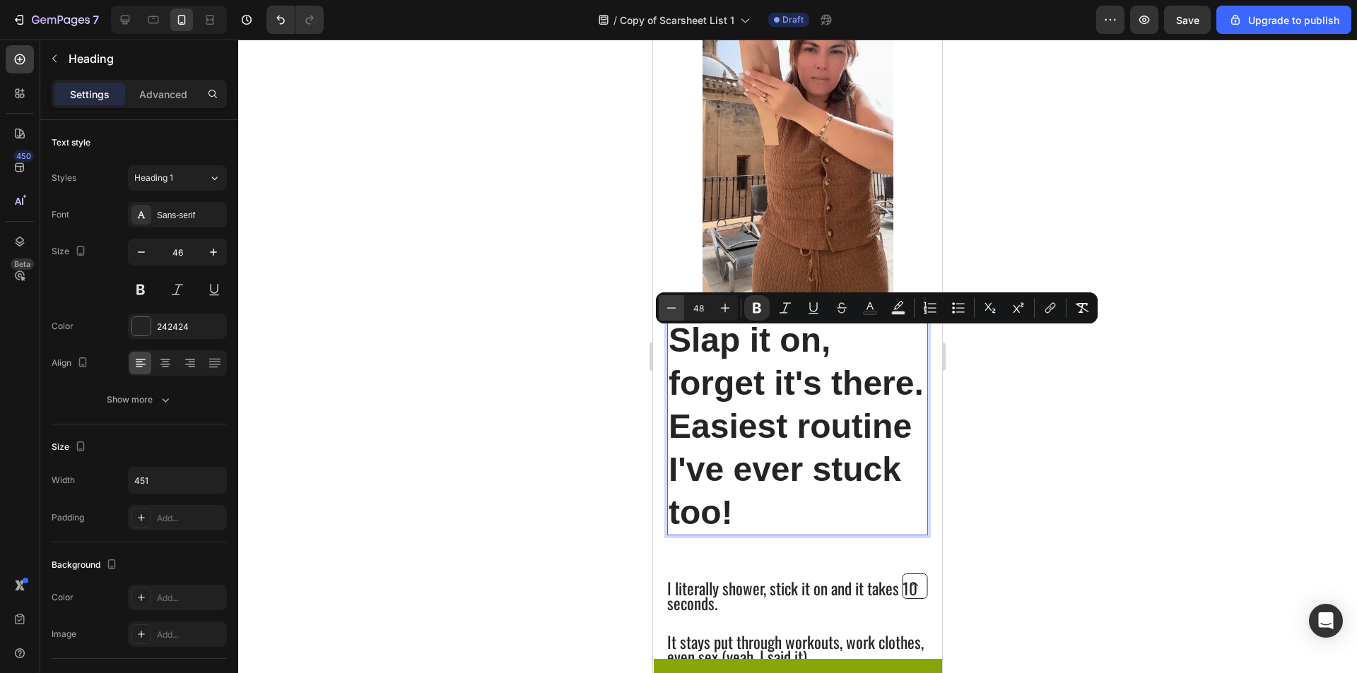
click at [667, 313] on icon "Editor contextual toolbar" at bounding box center [671, 308] width 14 height 14
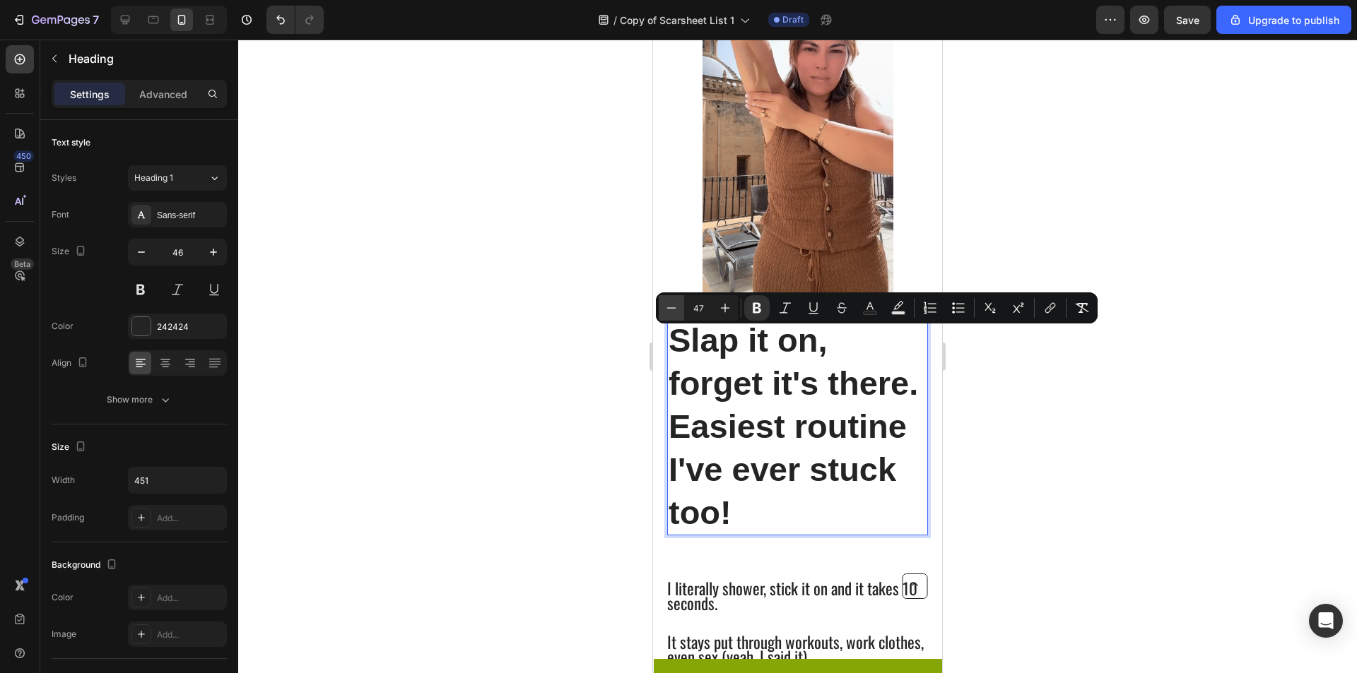
click at [667, 313] on icon "Editor contextual toolbar" at bounding box center [671, 308] width 14 height 14
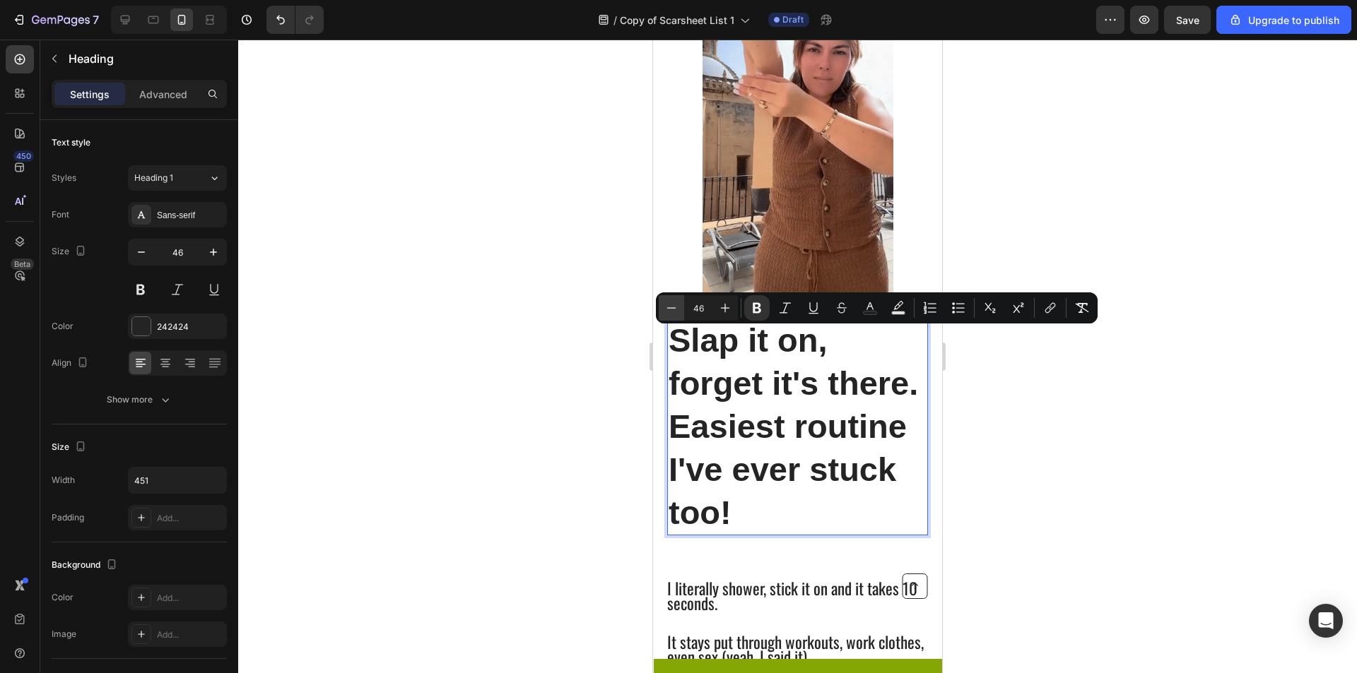
click at [667, 313] on icon "Editor contextual toolbar" at bounding box center [671, 308] width 14 height 14
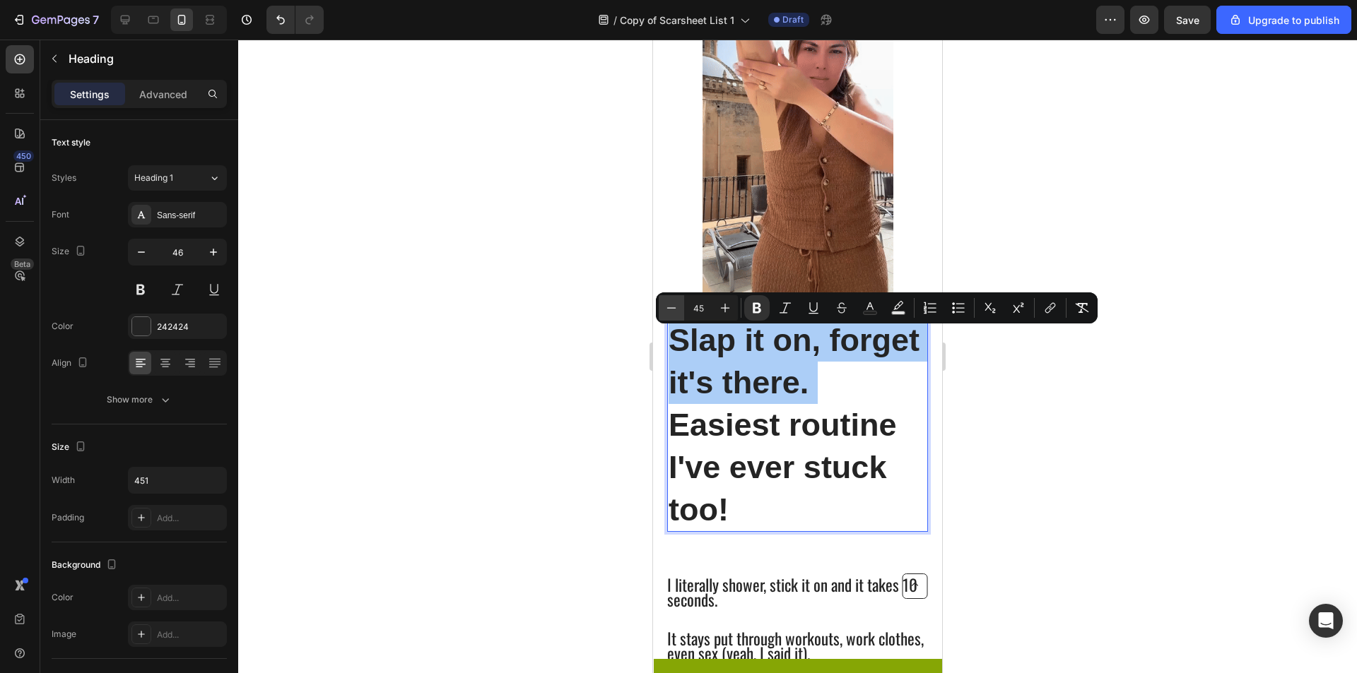
click at [667, 313] on icon "Editor contextual toolbar" at bounding box center [671, 308] width 14 height 14
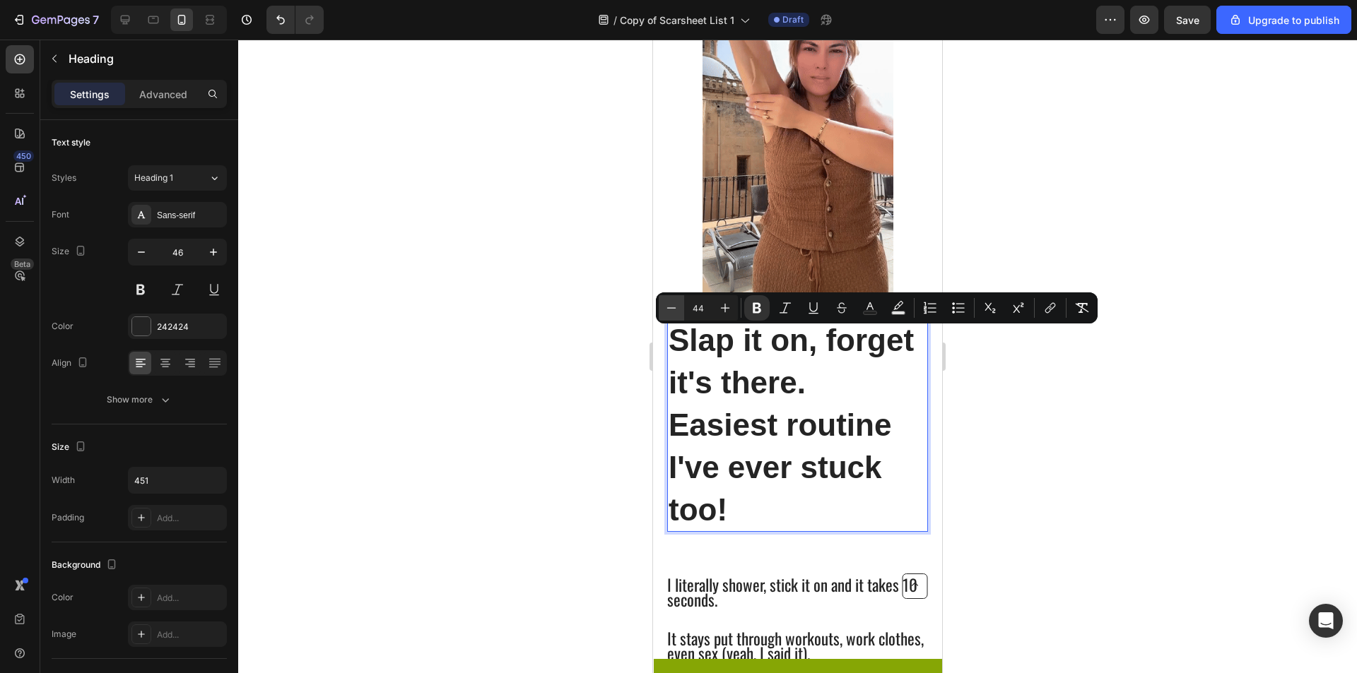
click at [667, 313] on icon "Editor contextual toolbar" at bounding box center [671, 308] width 14 height 14
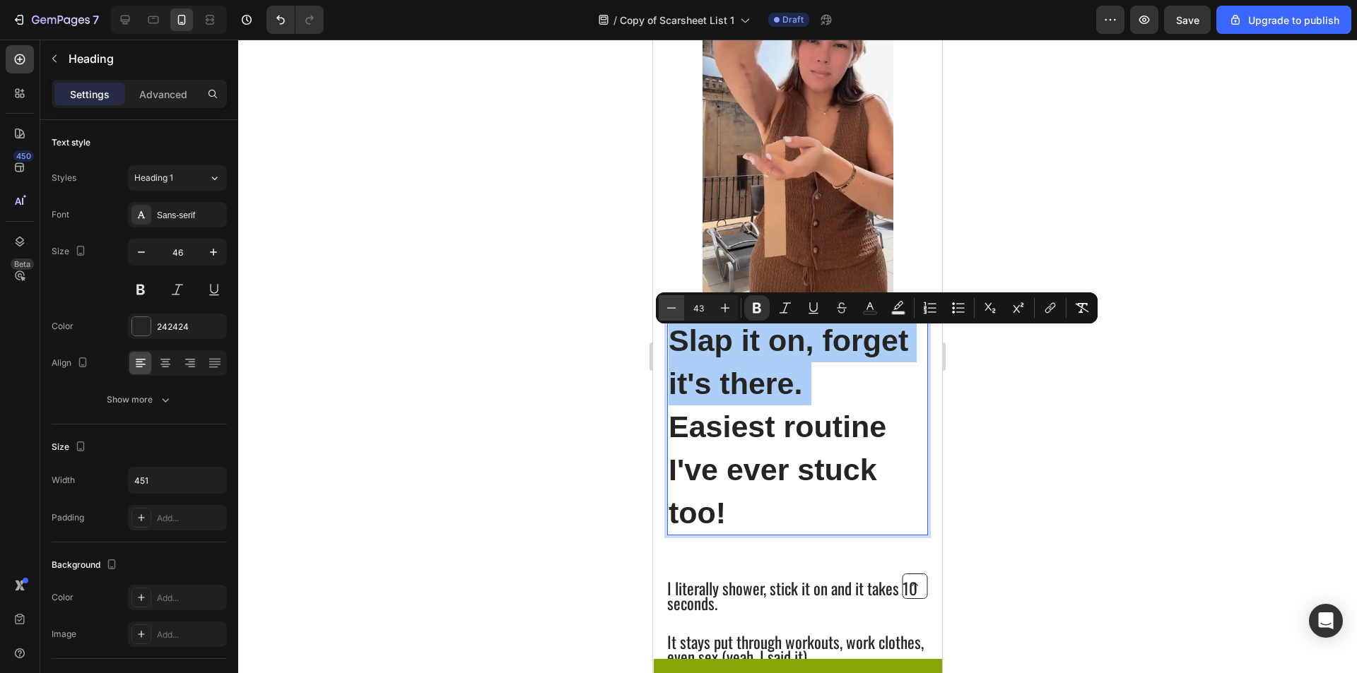
click at [667, 313] on icon "Editor contextual toolbar" at bounding box center [671, 308] width 14 height 14
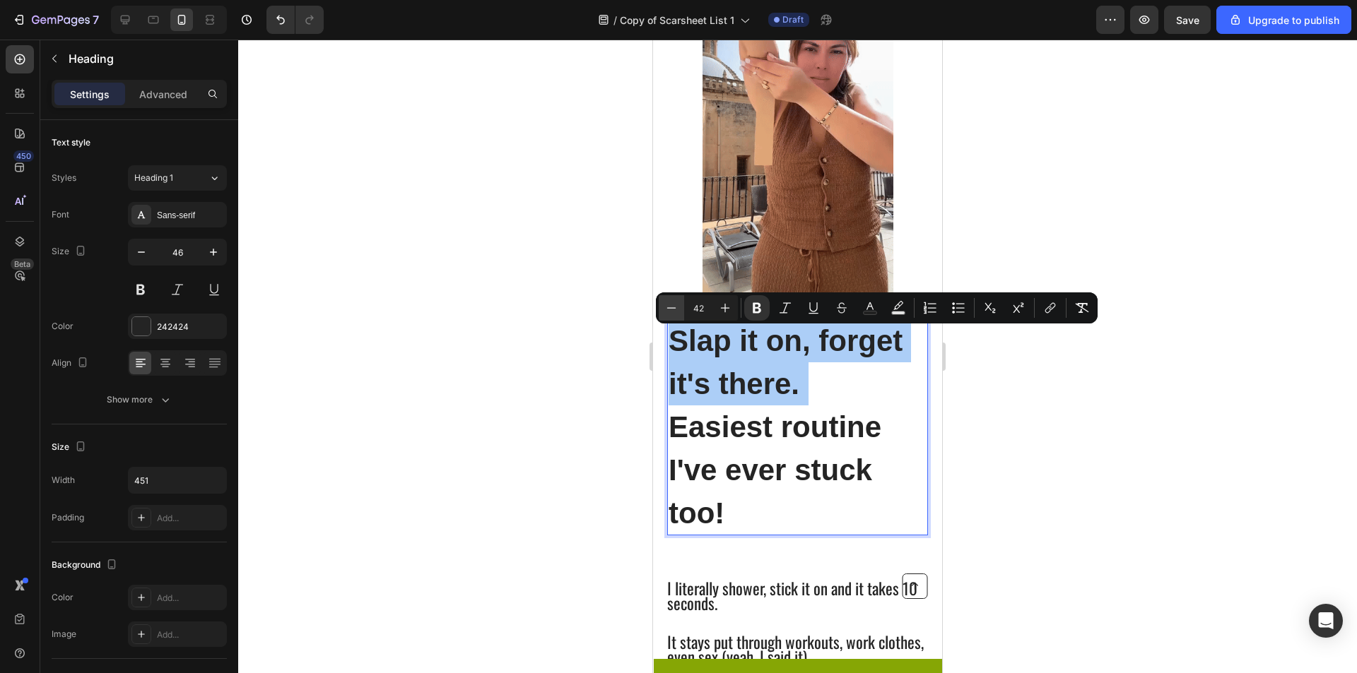
click at [667, 313] on icon "Editor contextual toolbar" at bounding box center [671, 308] width 14 height 14
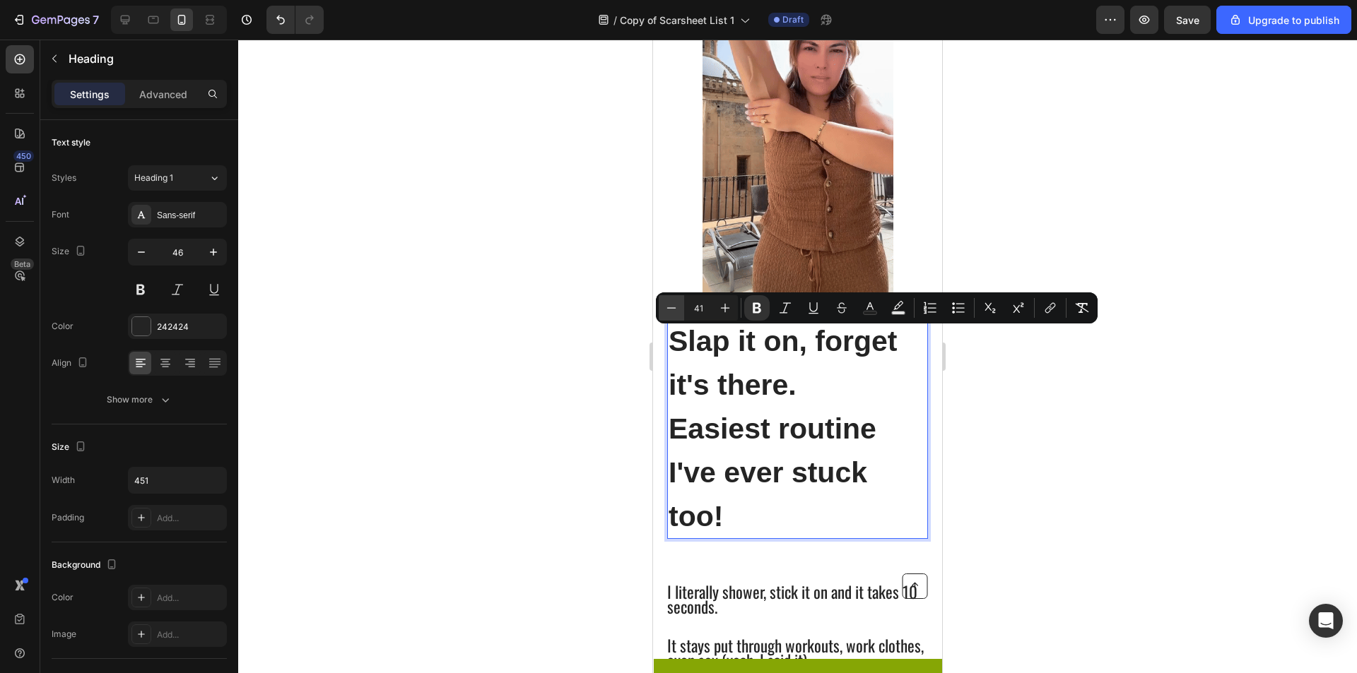
click at [667, 313] on icon "Editor contextual toolbar" at bounding box center [671, 308] width 14 height 14
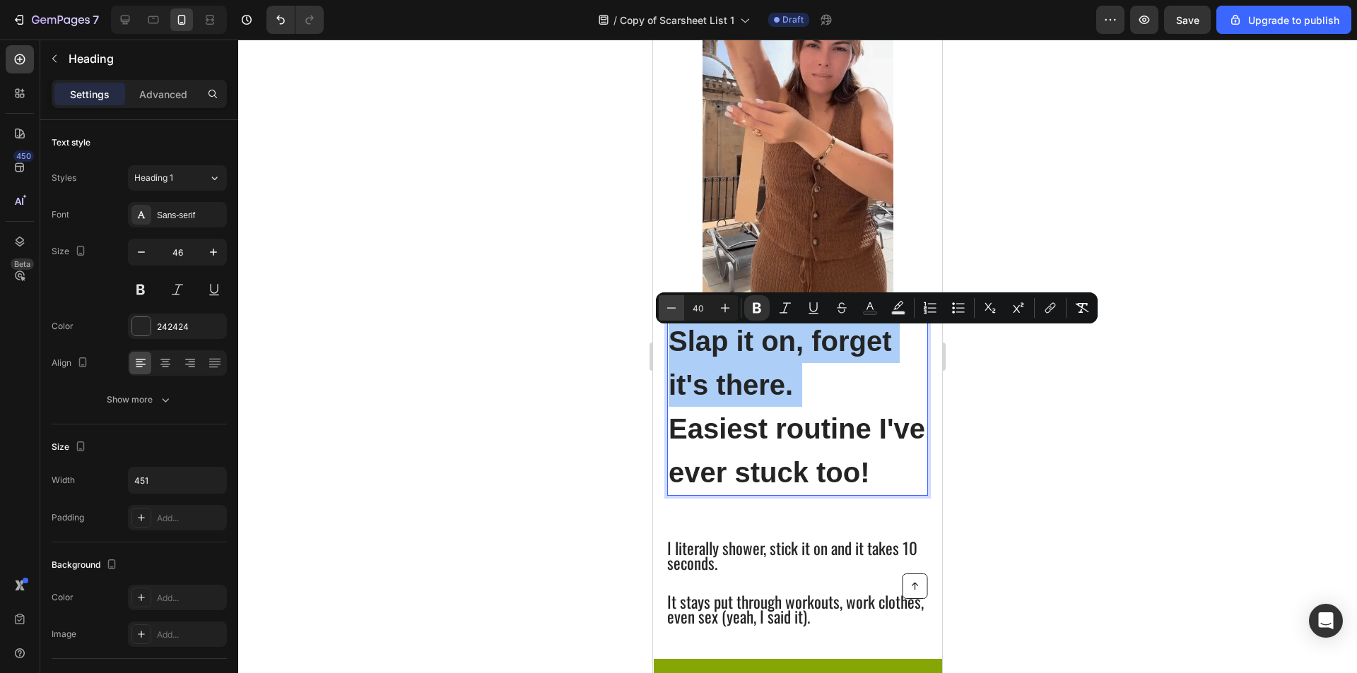
click at [667, 313] on icon "Editor contextual toolbar" at bounding box center [671, 308] width 14 height 14
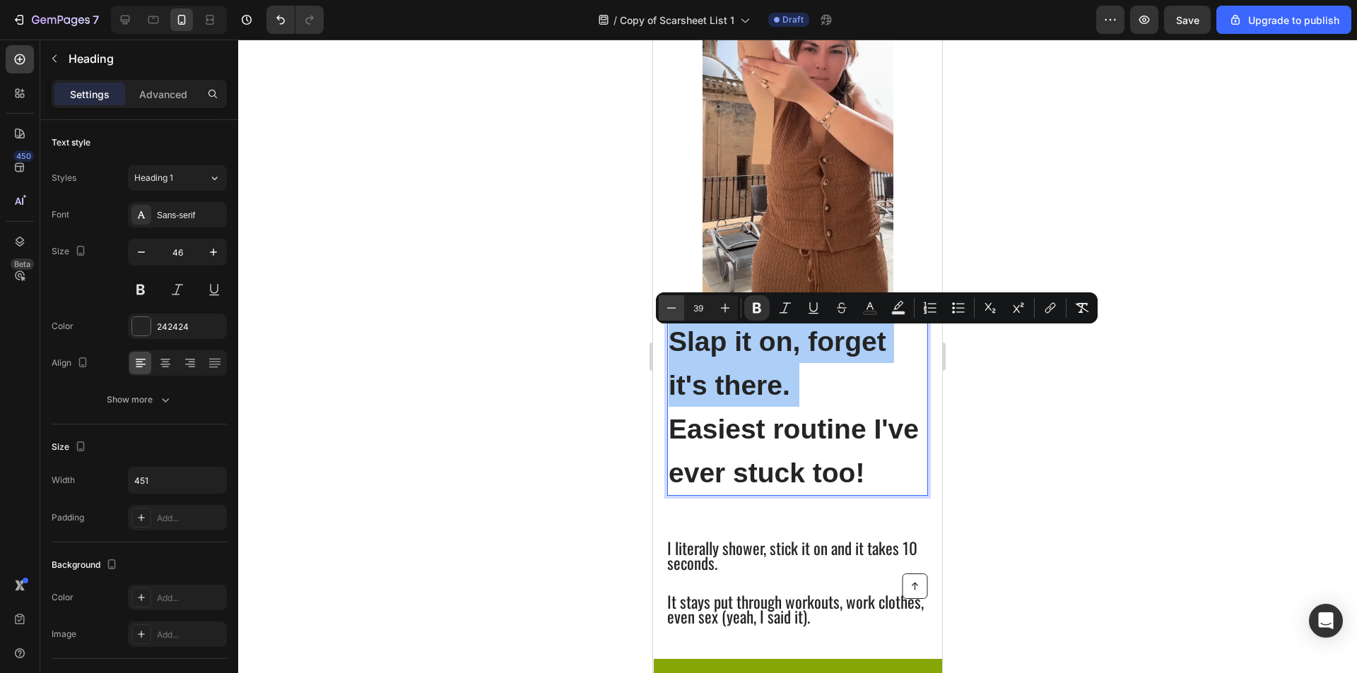
click at [667, 313] on icon "Editor contextual toolbar" at bounding box center [671, 308] width 14 height 14
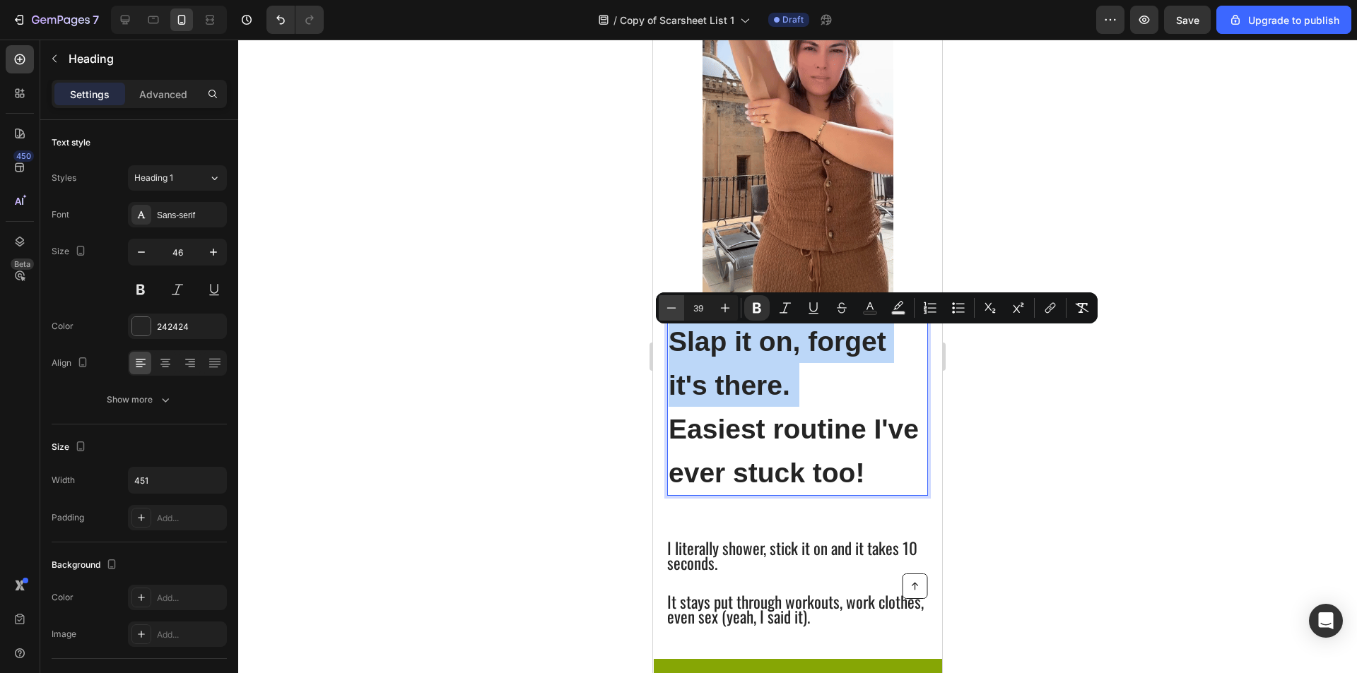
type input "38"
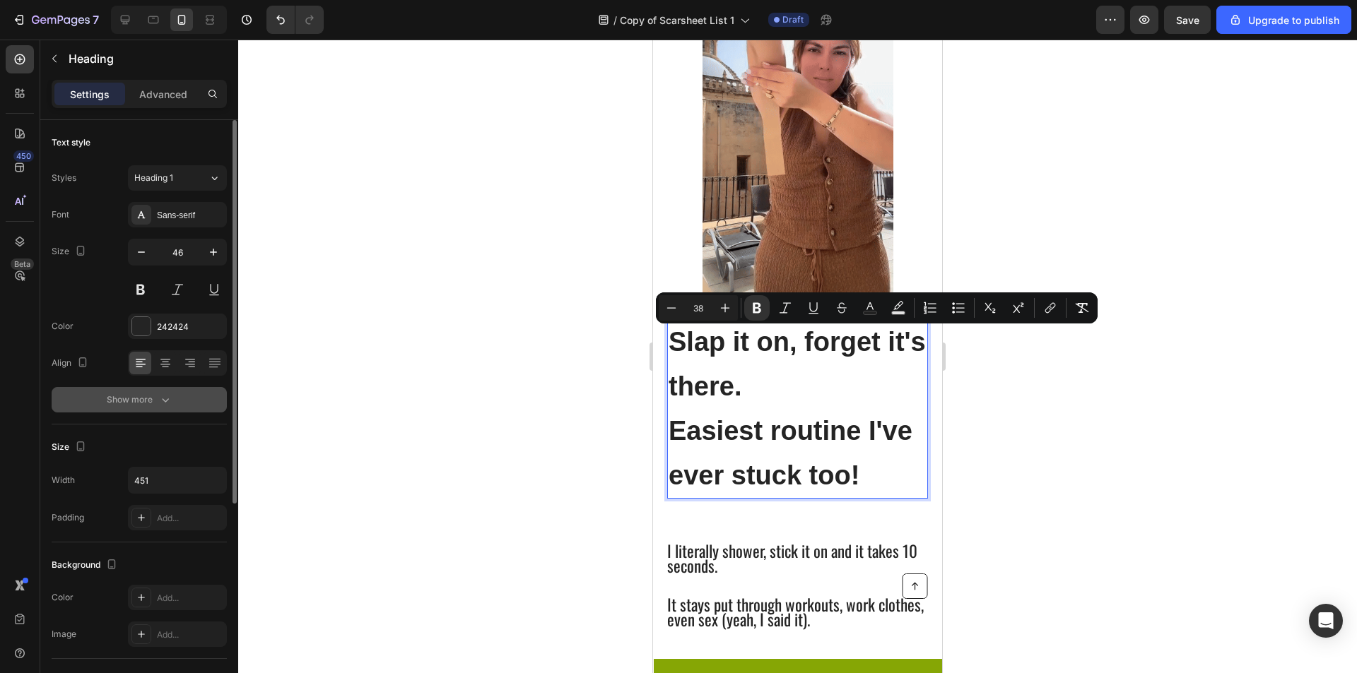
click at [163, 403] on icon "button" at bounding box center [165, 400] width 14 height 14
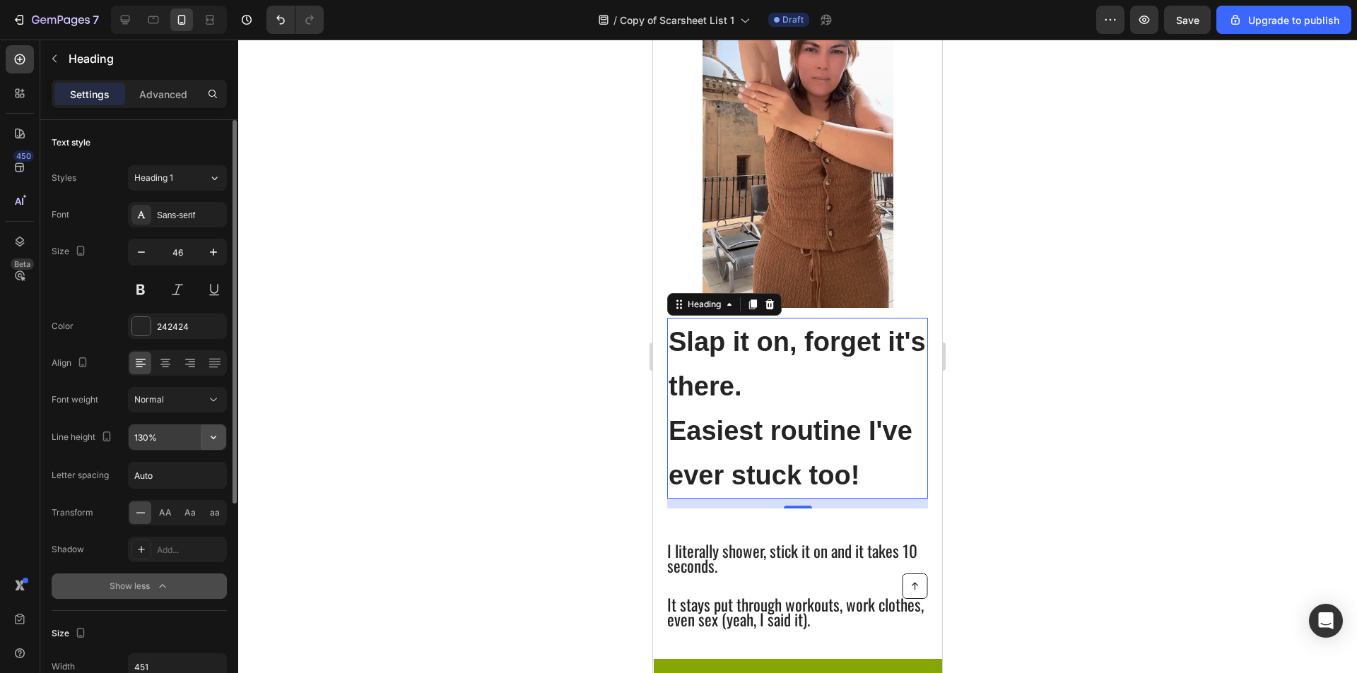
click at [213, 442] on icon "button" at bounding box center [213, 437] width 14 height 14
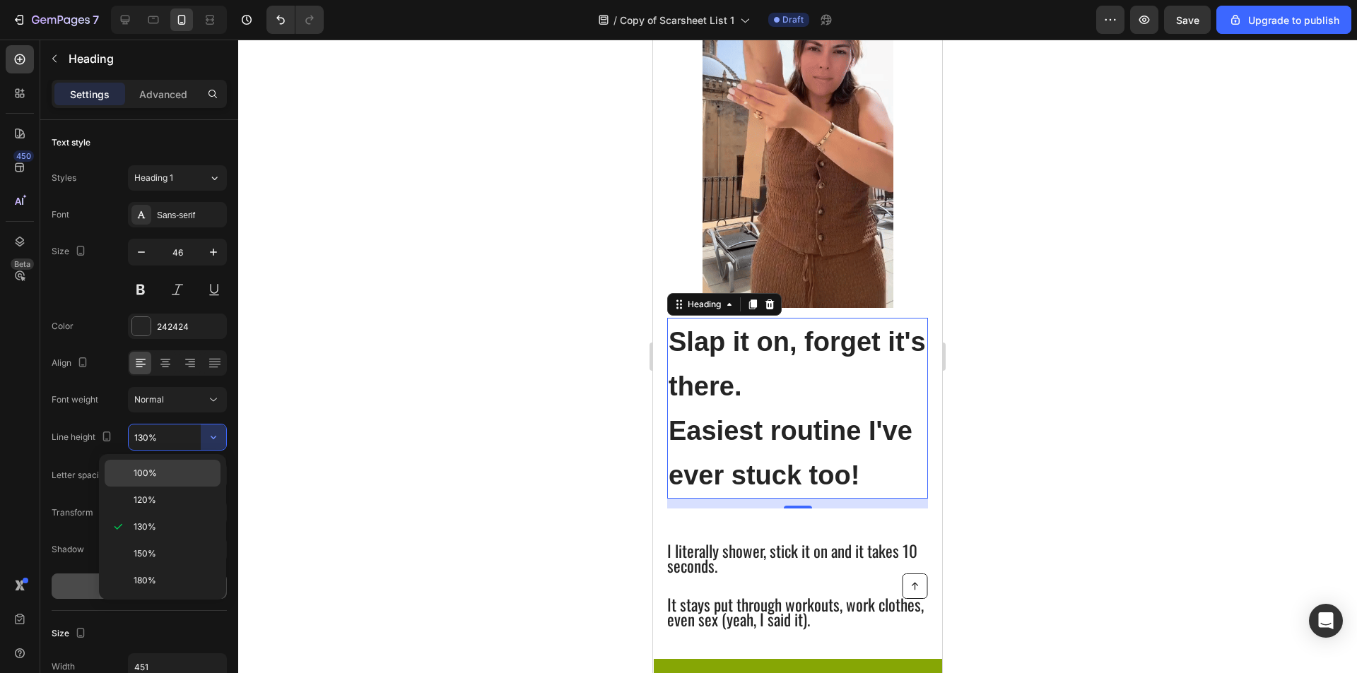
click at [172, 471] on p "100%" at bounding box center [174, 473] width 81 height 13
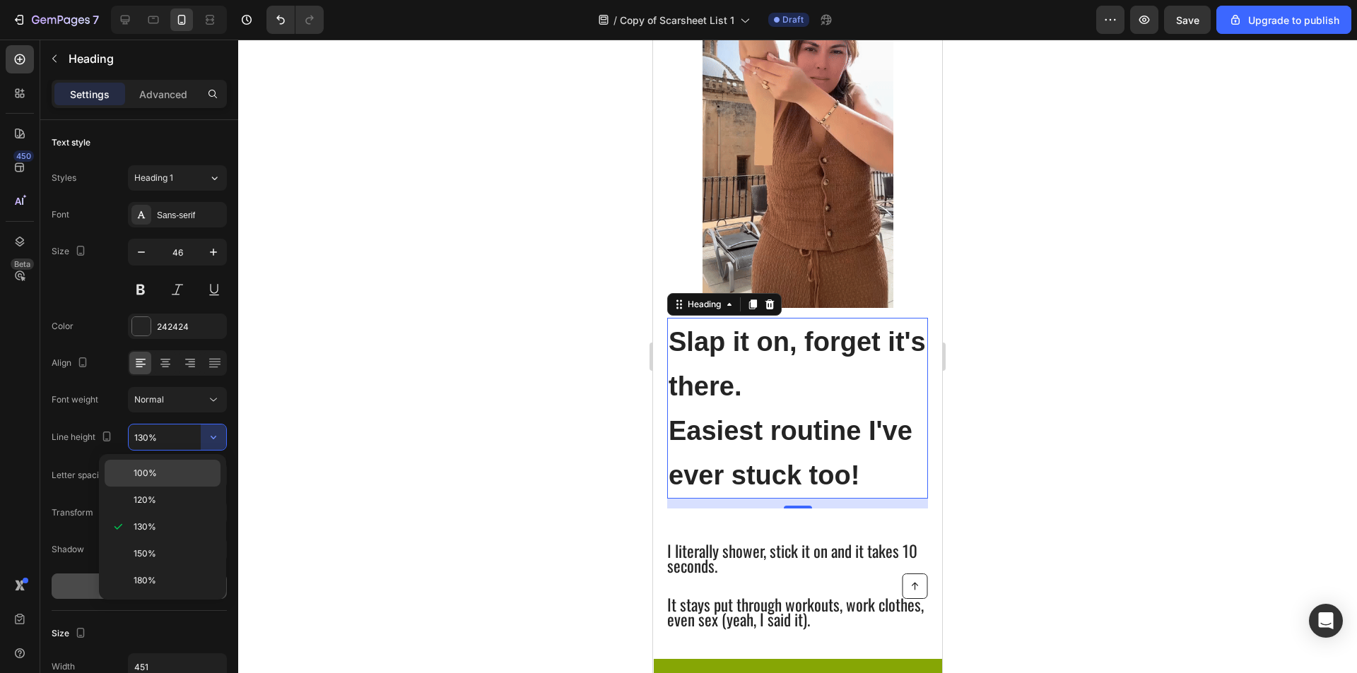
type input "100%"
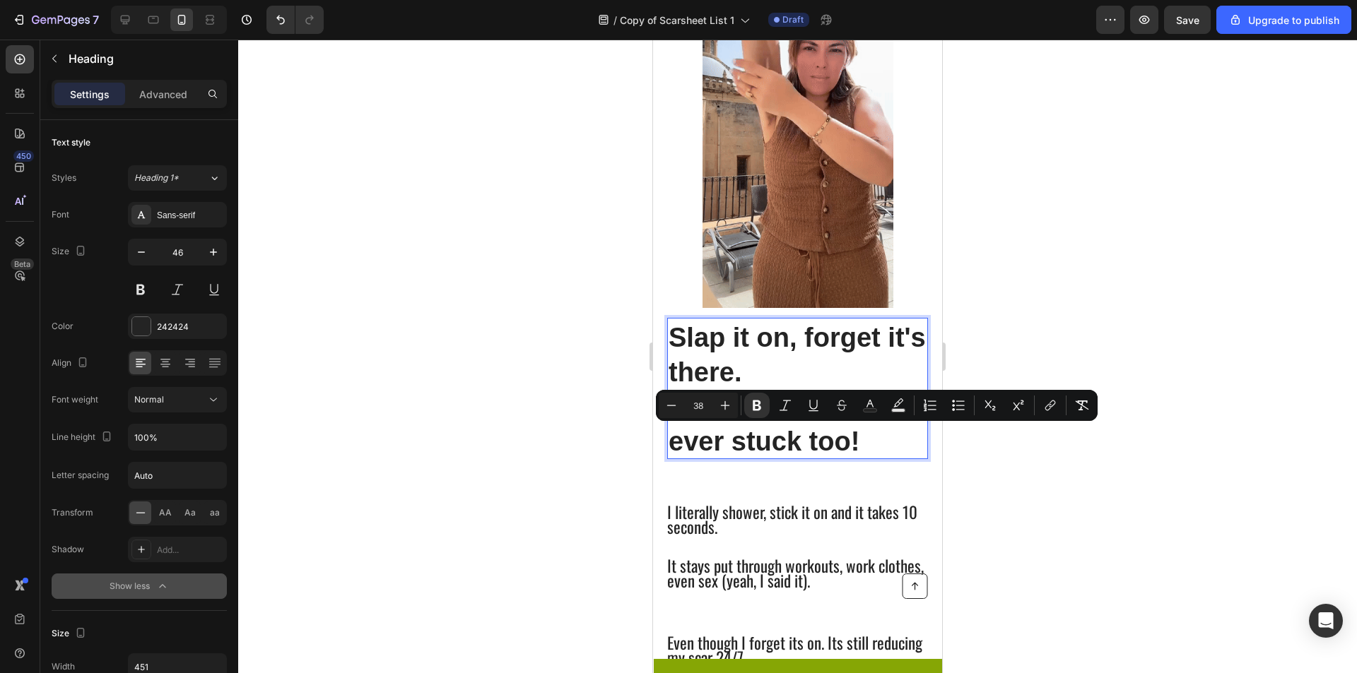
click at [889, 449] on p "Slap it on, forget it's there. Easiest routine I've ever stuck too!" at bounding box center [797, 388] width 258 height 139
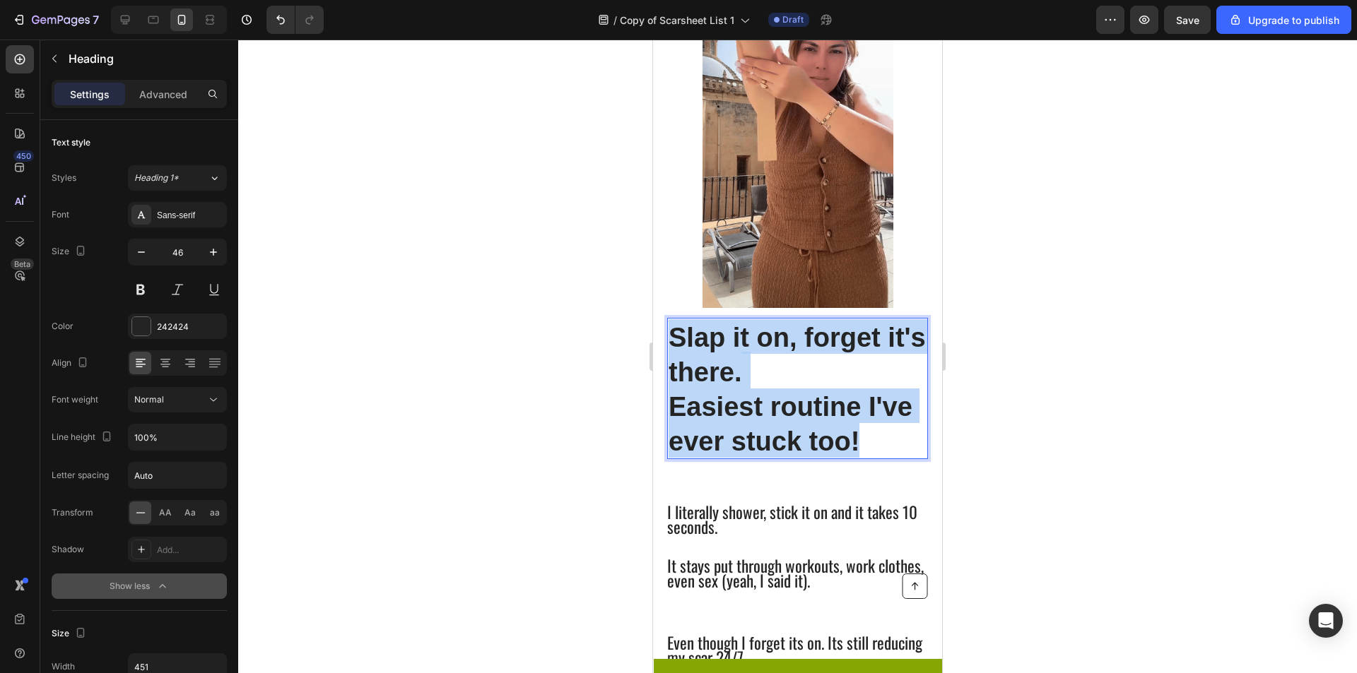
drag, startPoint x: 875, startPoint y: 442, endPoint x: 659, endPoint y: 335, distance: 240.5
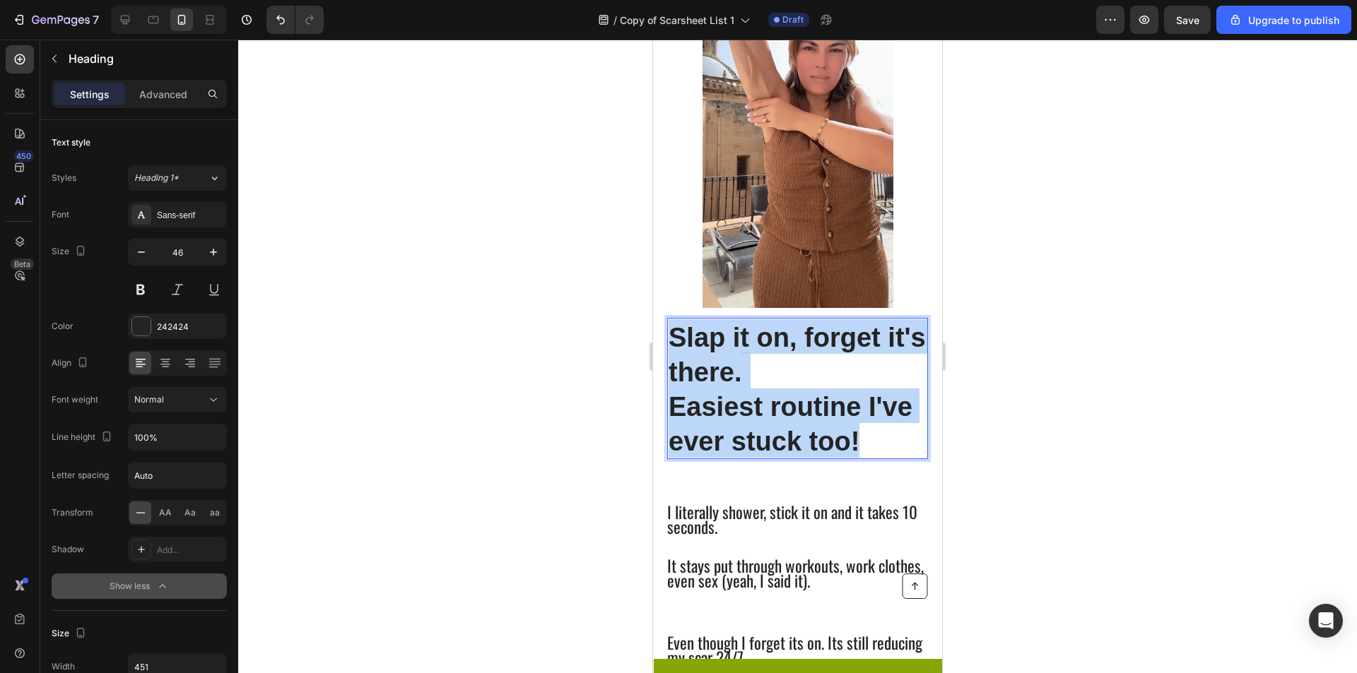
click at [660, 338] on div "Slap it on, forget it's there. Easiest routine I've ever stuck too! Heading 14 …" at bounding box center [797, 318] width 289 height 740
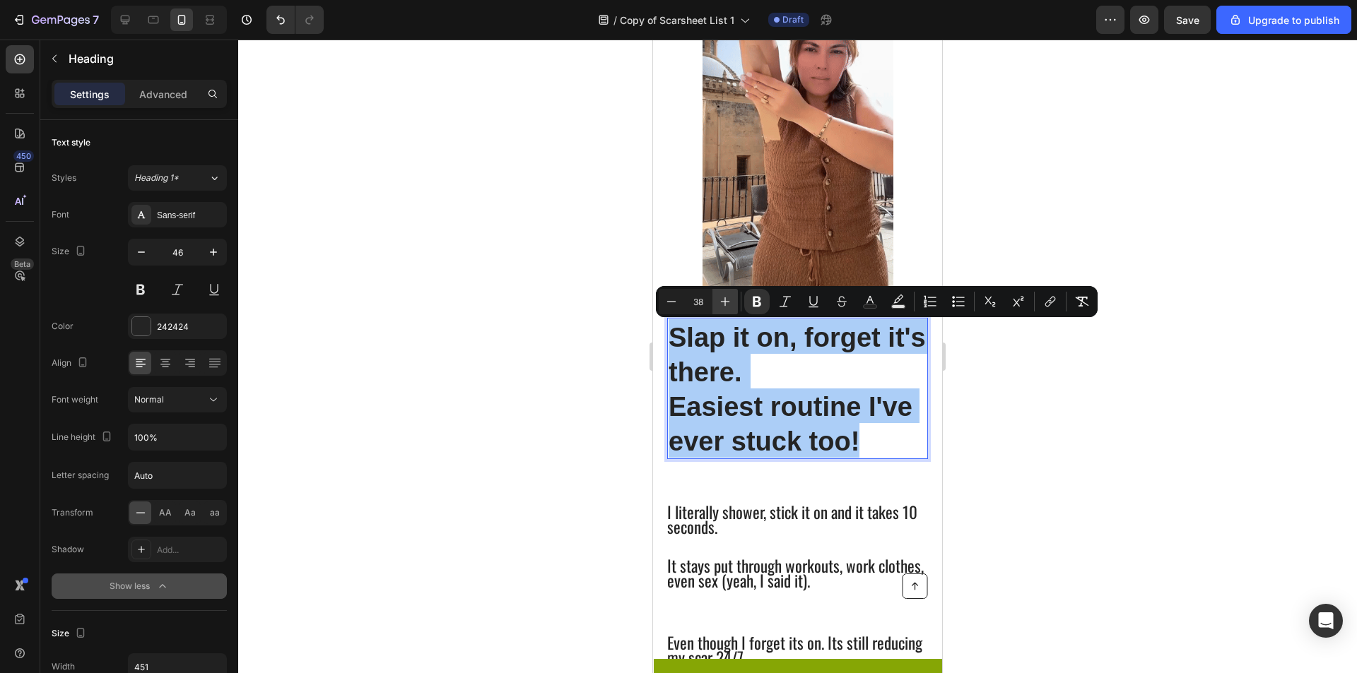
click at [723, 308] on icon "Editor contextual toolbar" at bounding box center [725, 302] width 14 height 14
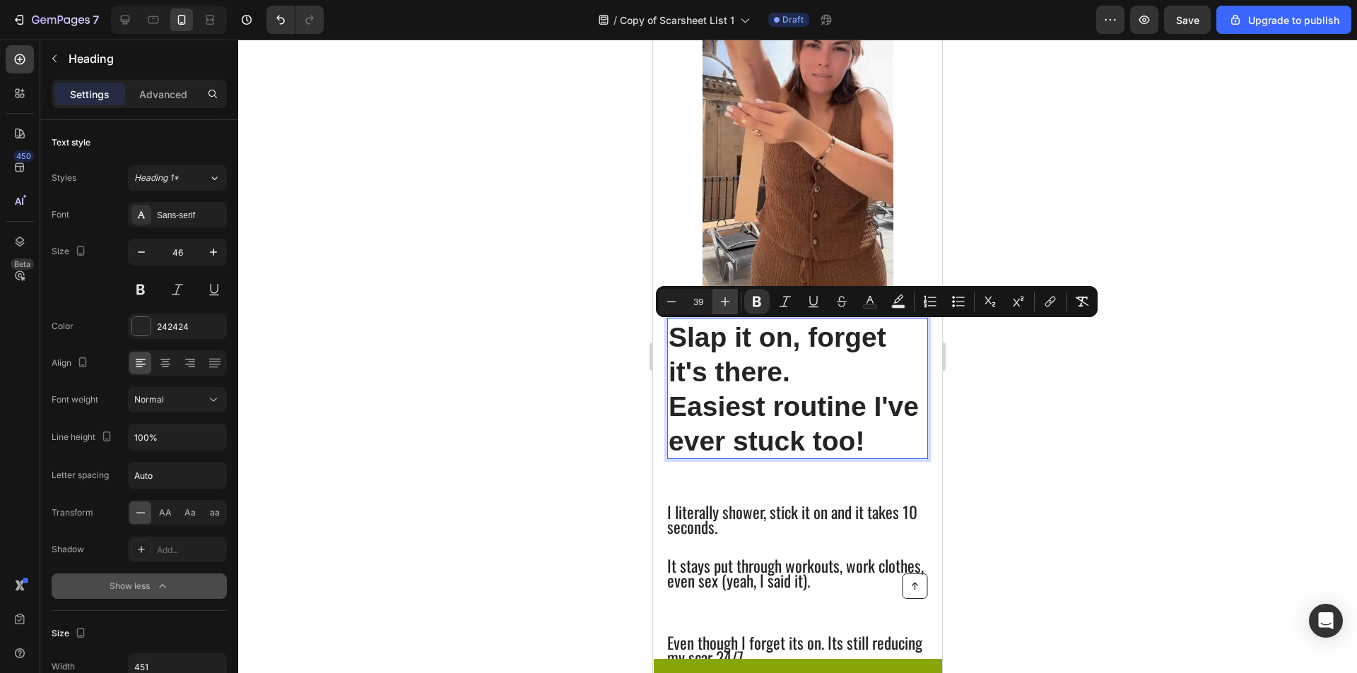
click at [723, 308] on icon "Editor contextual toolbar" at bounding box center [725, 302] width 14 height 14
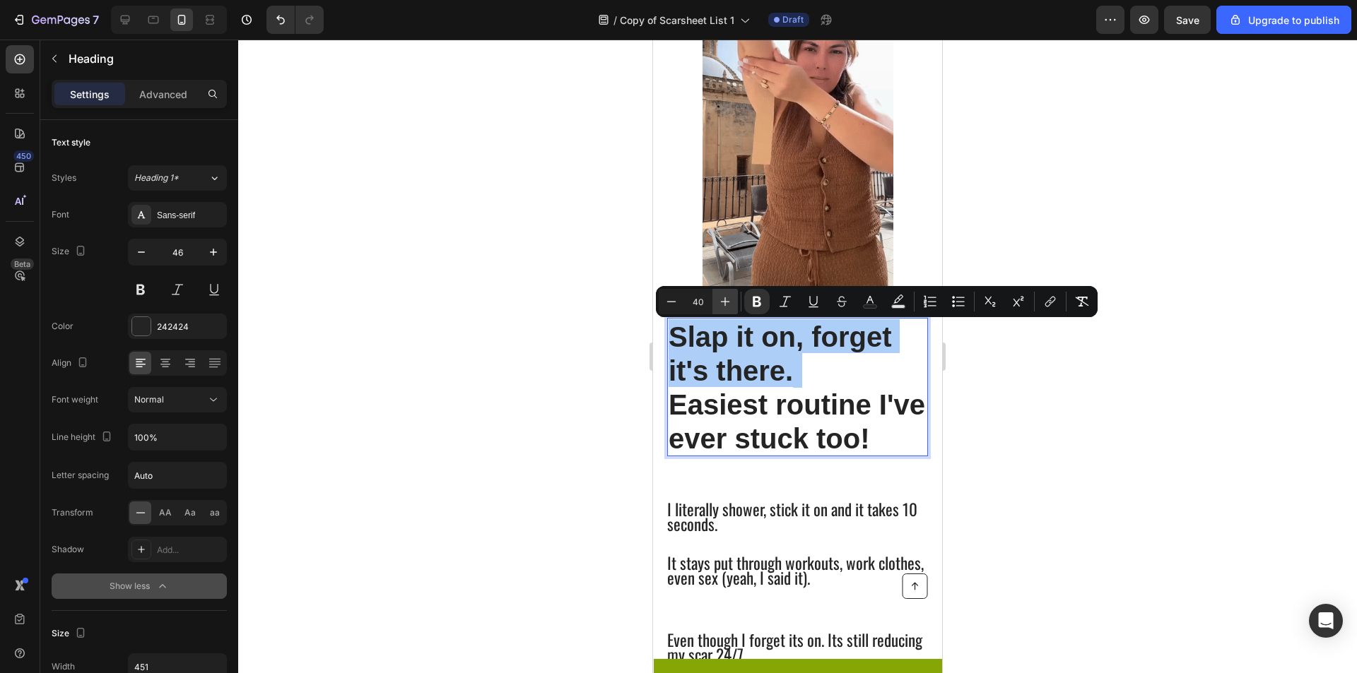
click at [723, 308] on icon "Editor contextual toolbar" at bounding box center [725, 302] width 14 height 14
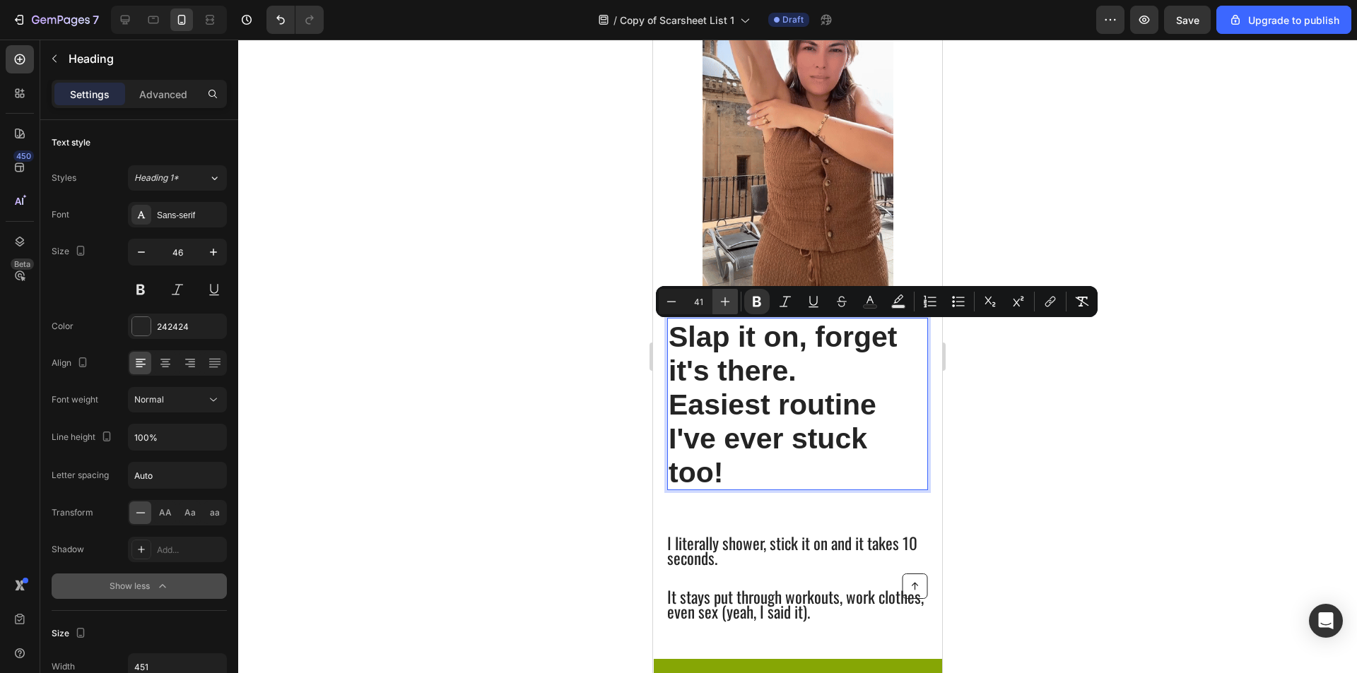
click at [723, 308] on icon "Editor contextual toolbar" at bounding box center [725, 302] width 14 height 14
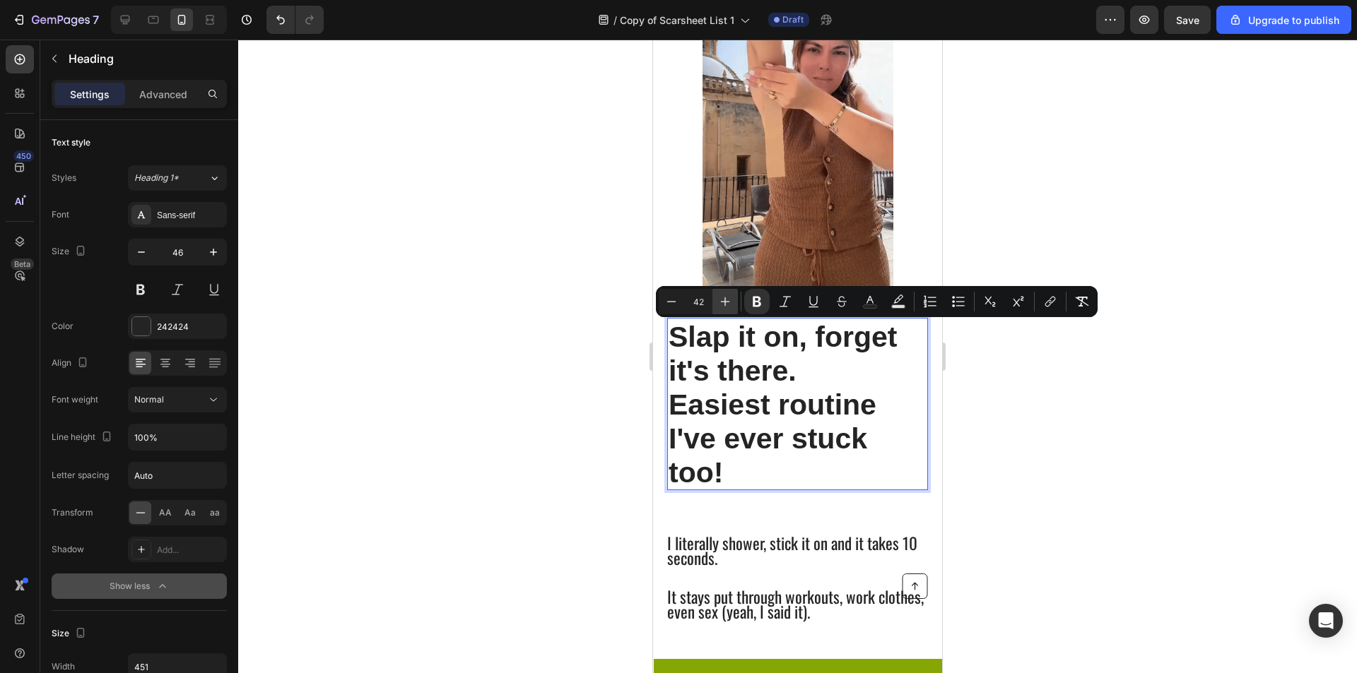
click at [723, 308] on icon "Editor contextual toolbar" at bounding box center [725, 302] width 14 height 14
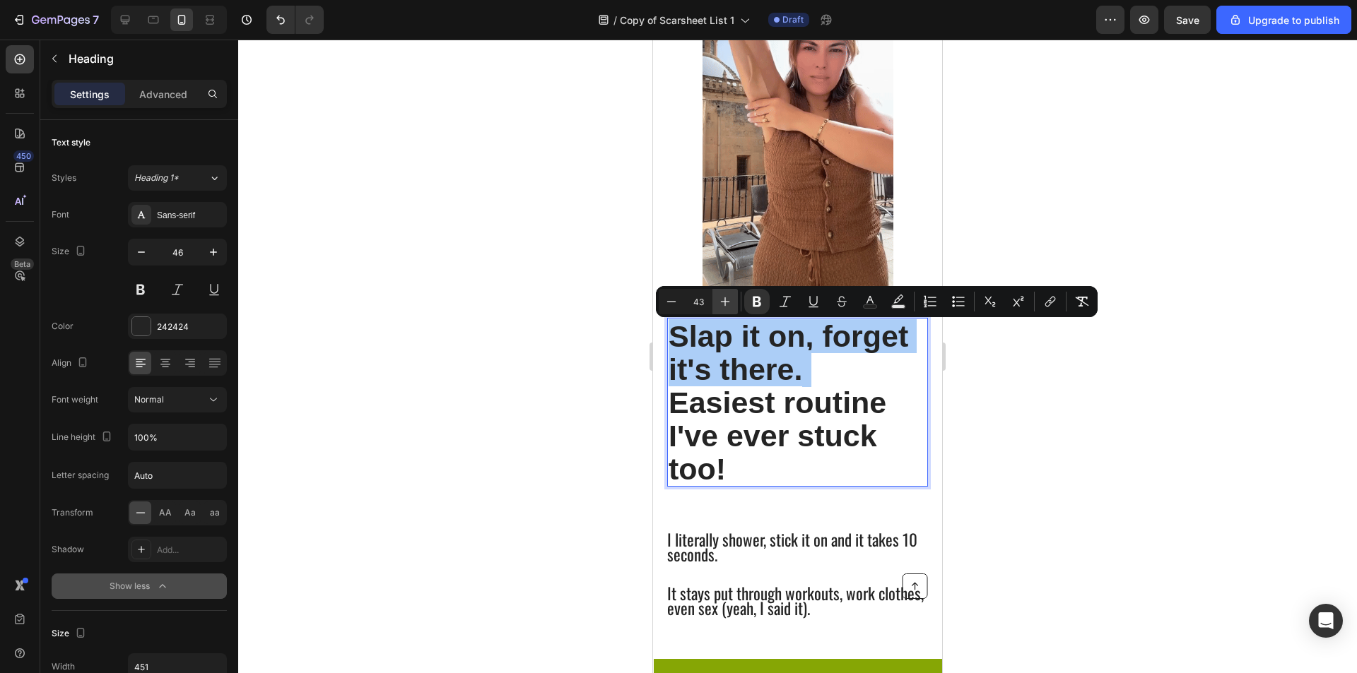
click at [723, 308] on icon "Editor contextual toolbar" at bounding box center [725, 302] width 14 height 14
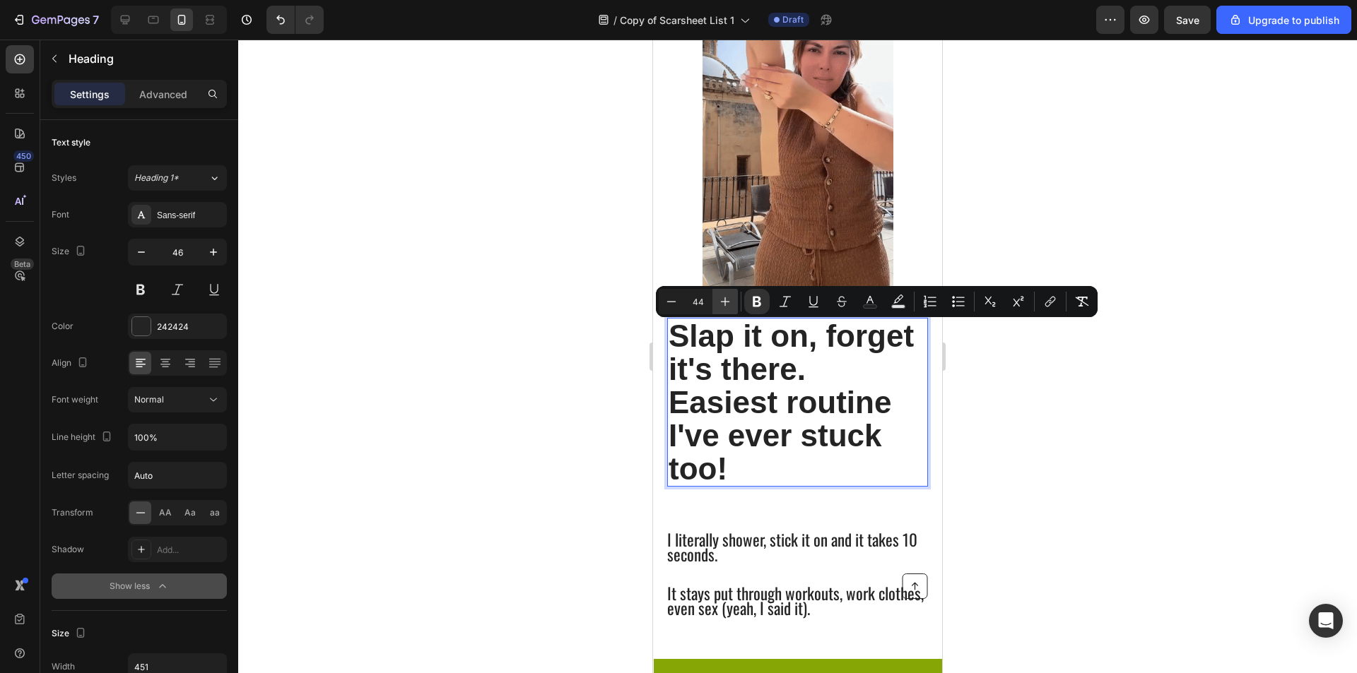
click at [723, 308] on icon "Editor contextual toolbar" at bounding box center [725, 302] width 14 height 14
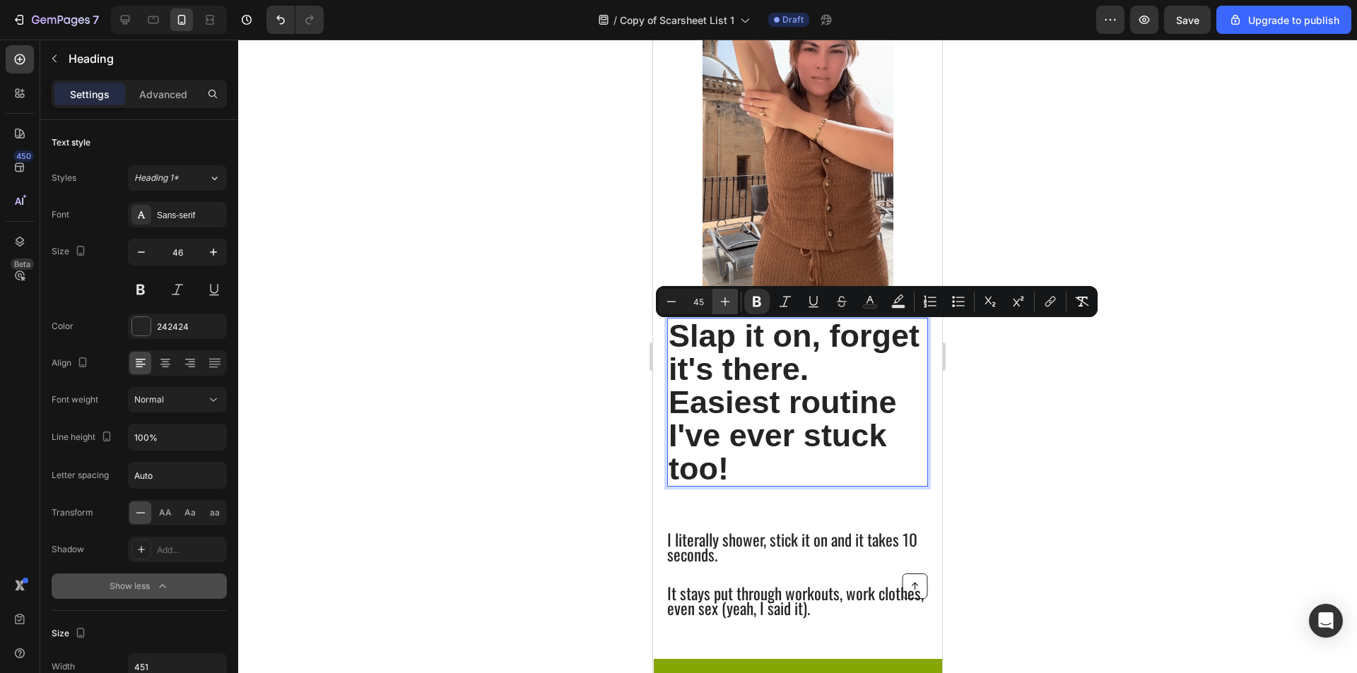
click at [723, 308] on icon "Editor contextual toolbar" at bounding box center [725, 302] width 14 height 14
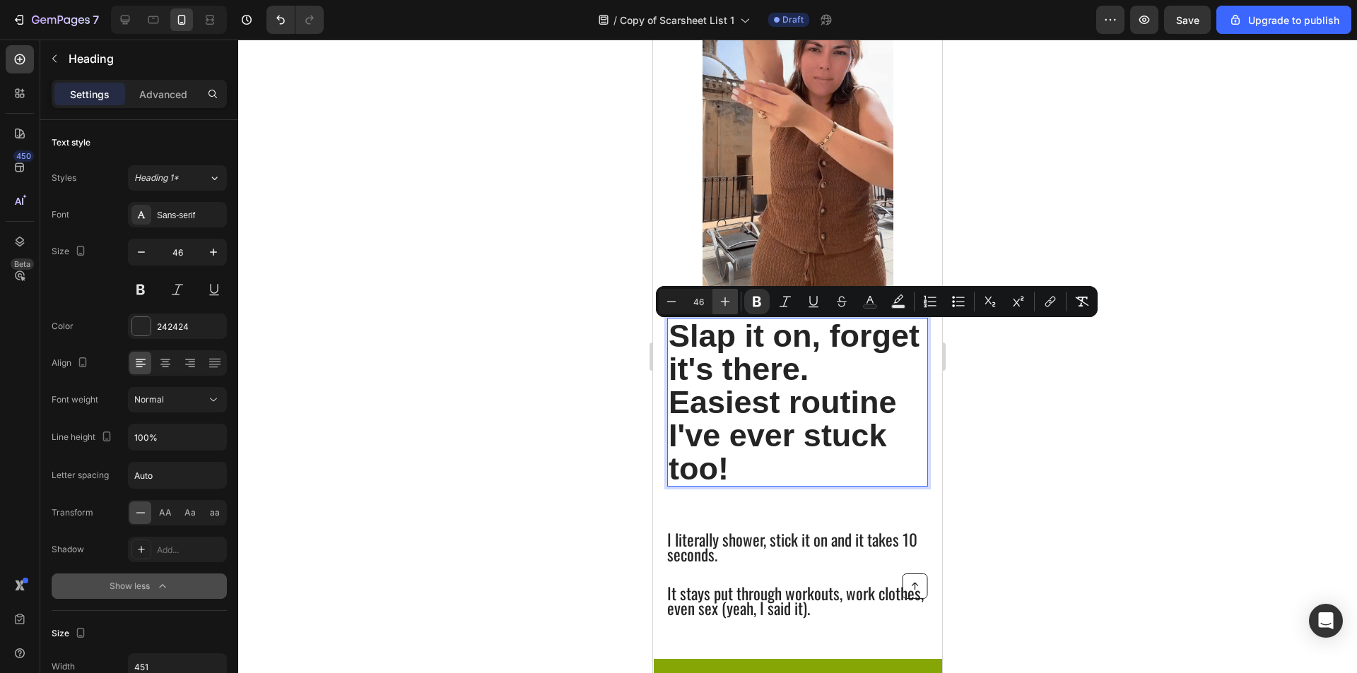
click at [723, 308] on icon "Editor contextual toolbar" at bounding box center [725, 302] width 14 height 14
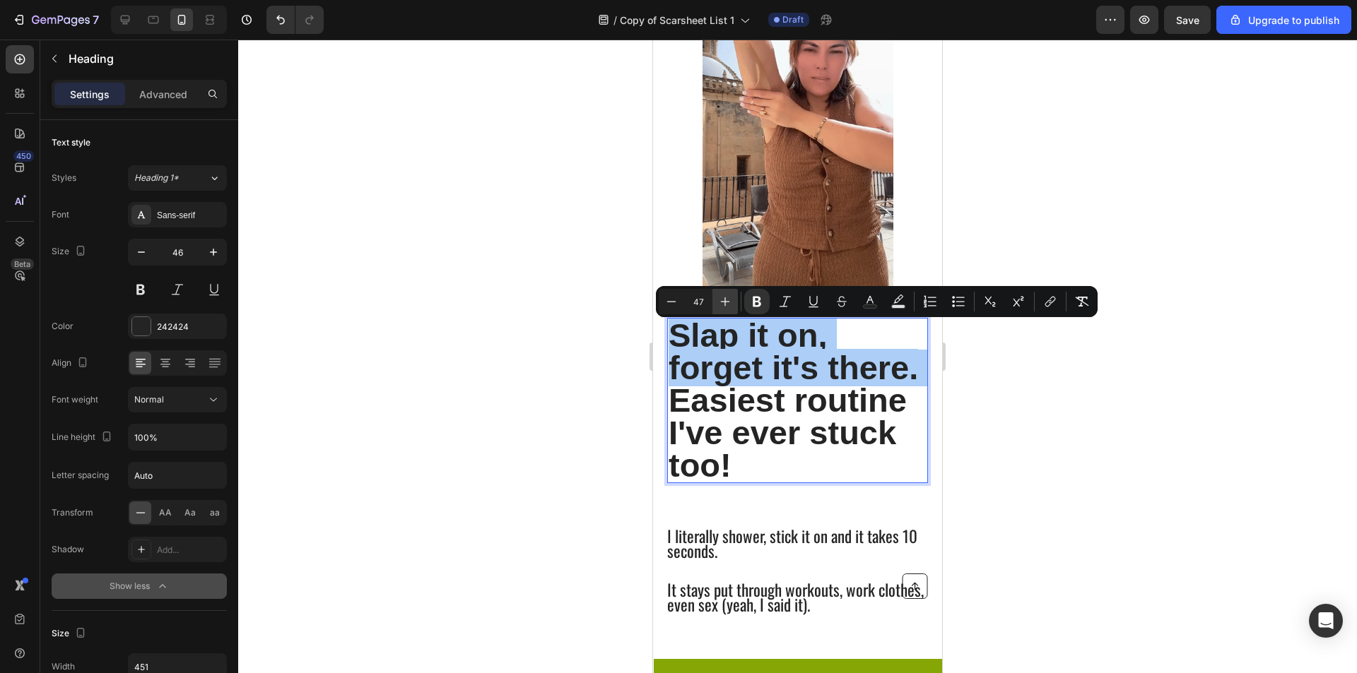
click at [723, 308] on icon "Editor contextual toolbar" at bounding box center [725, 302] width 14 height 14
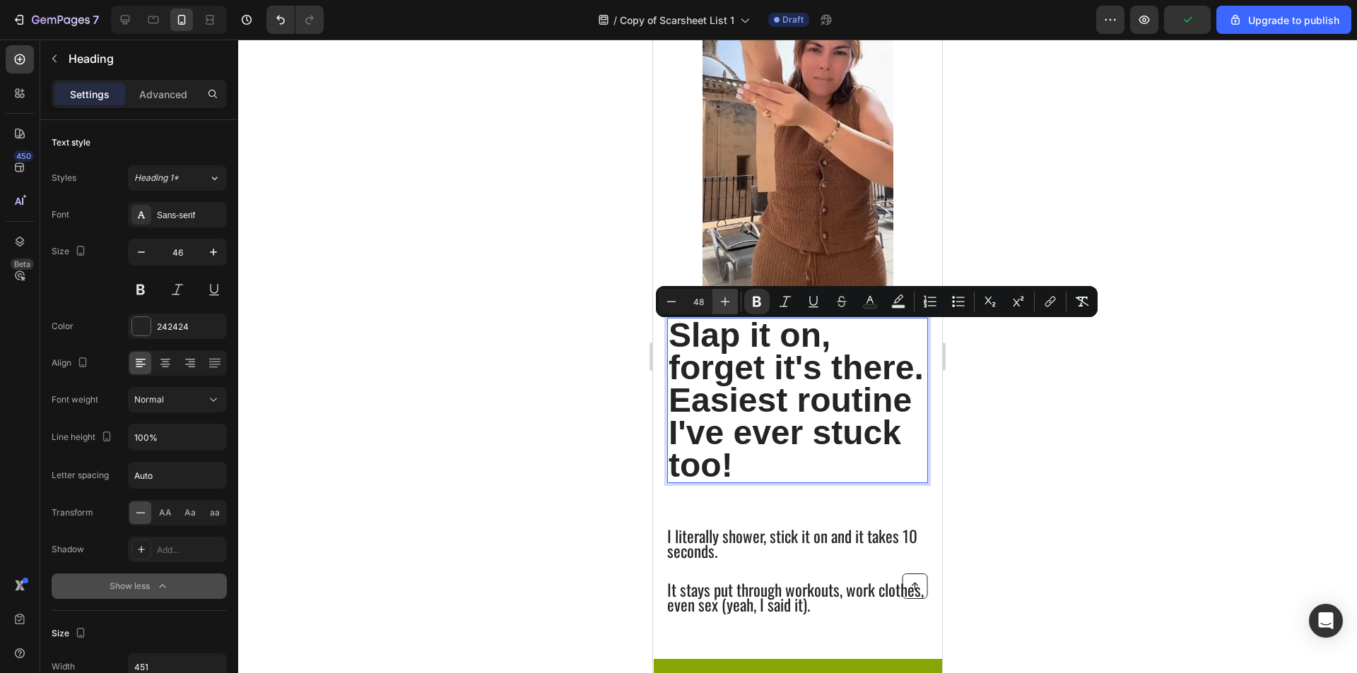
click at [724, 308] on icon "Editor contextual toolbar" at bounding box center [725, 302] width 14 height 14
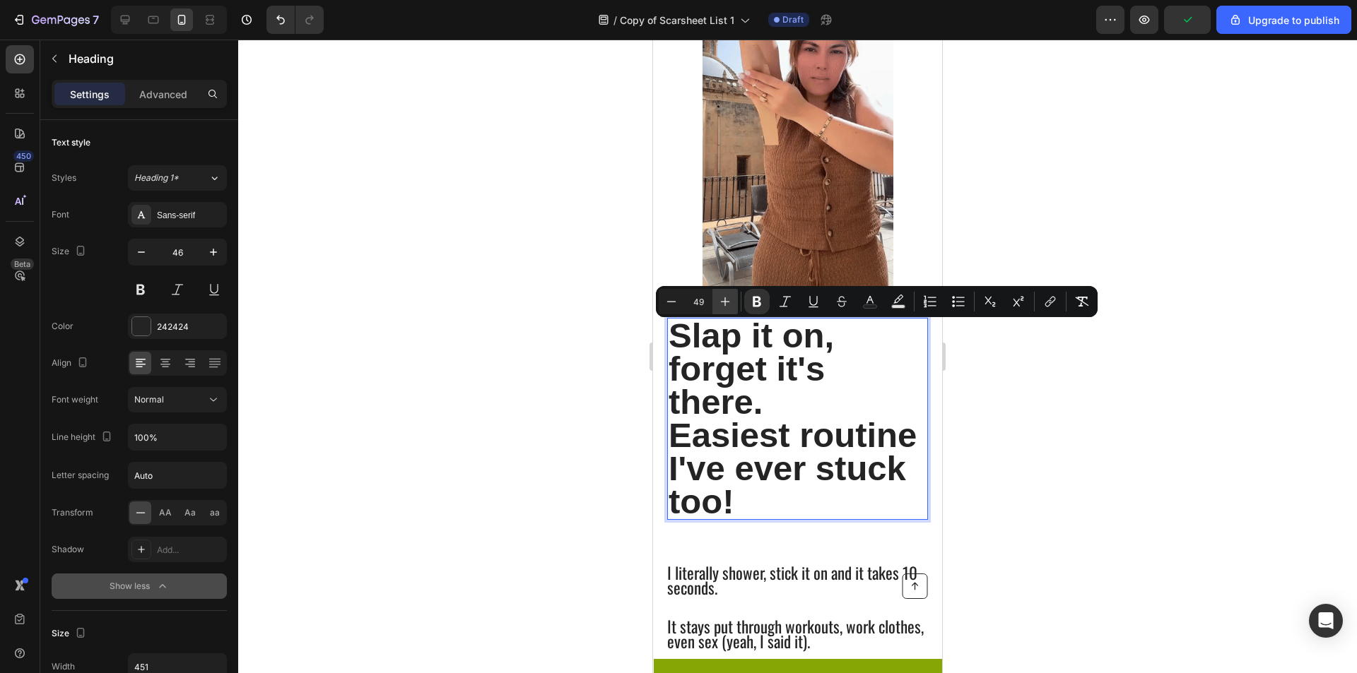
click at [724, 307] on icon "Editor contextual toolbar" at bounding box center [725, 302] width 14 height 14
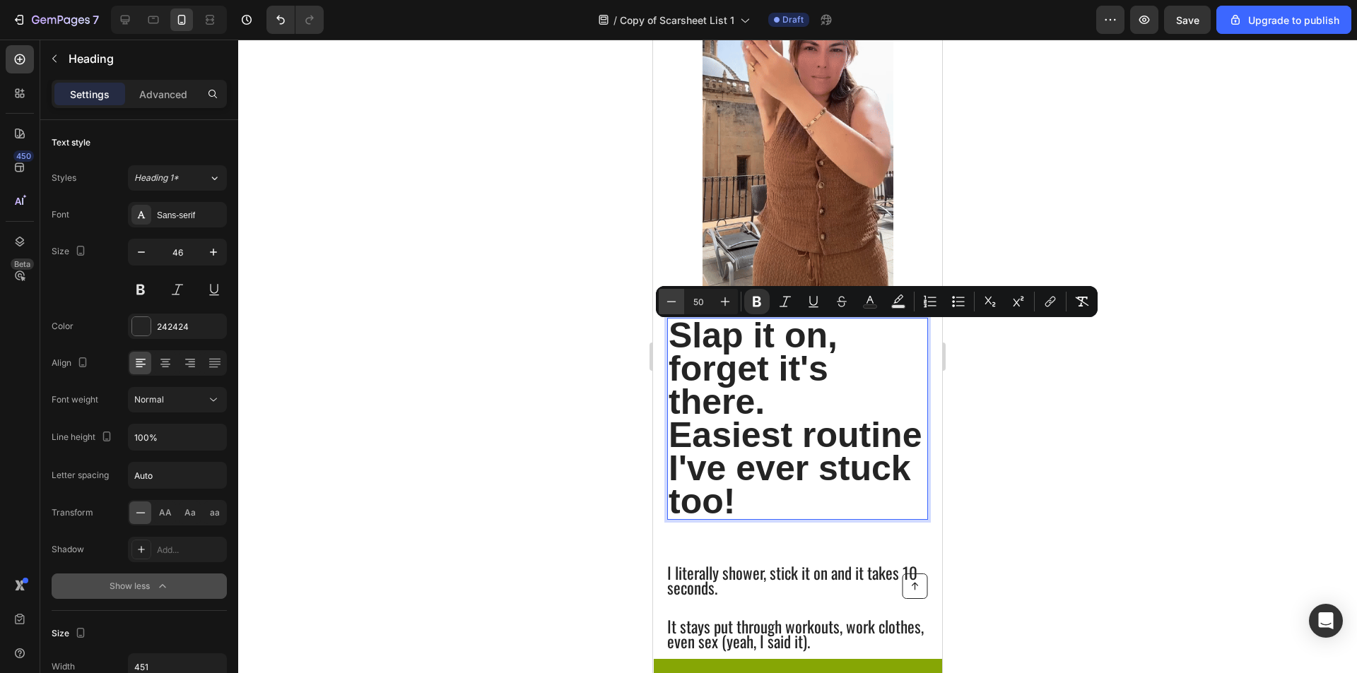
click at [665, 305] on icon "Editor contextual toolbar" at bounding box center [671, 302] width 14 height 14
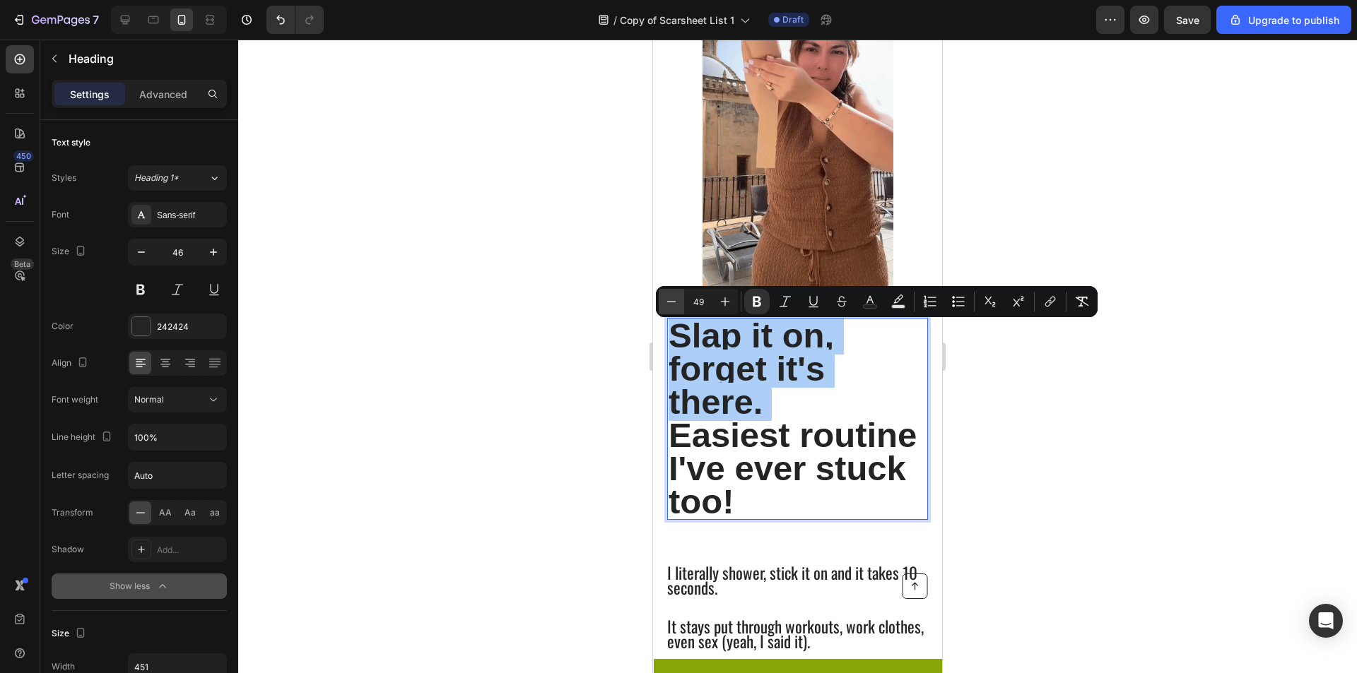
click at [665, 305] on icon "Editor contextual toolbar" at bounding box center [671, 302] width 14 height 14
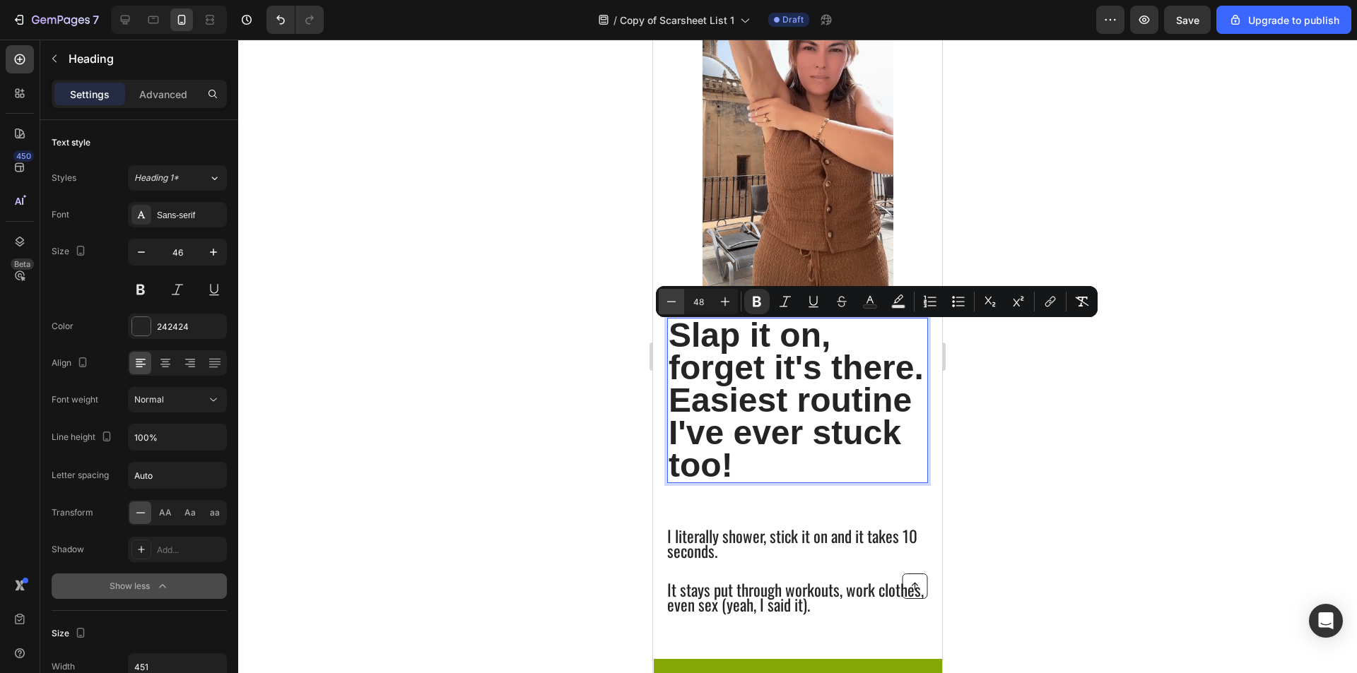
click at [665, 305] on icon "Editor contextual toolbar" at bounding box center [671, 302] width 14 height 14
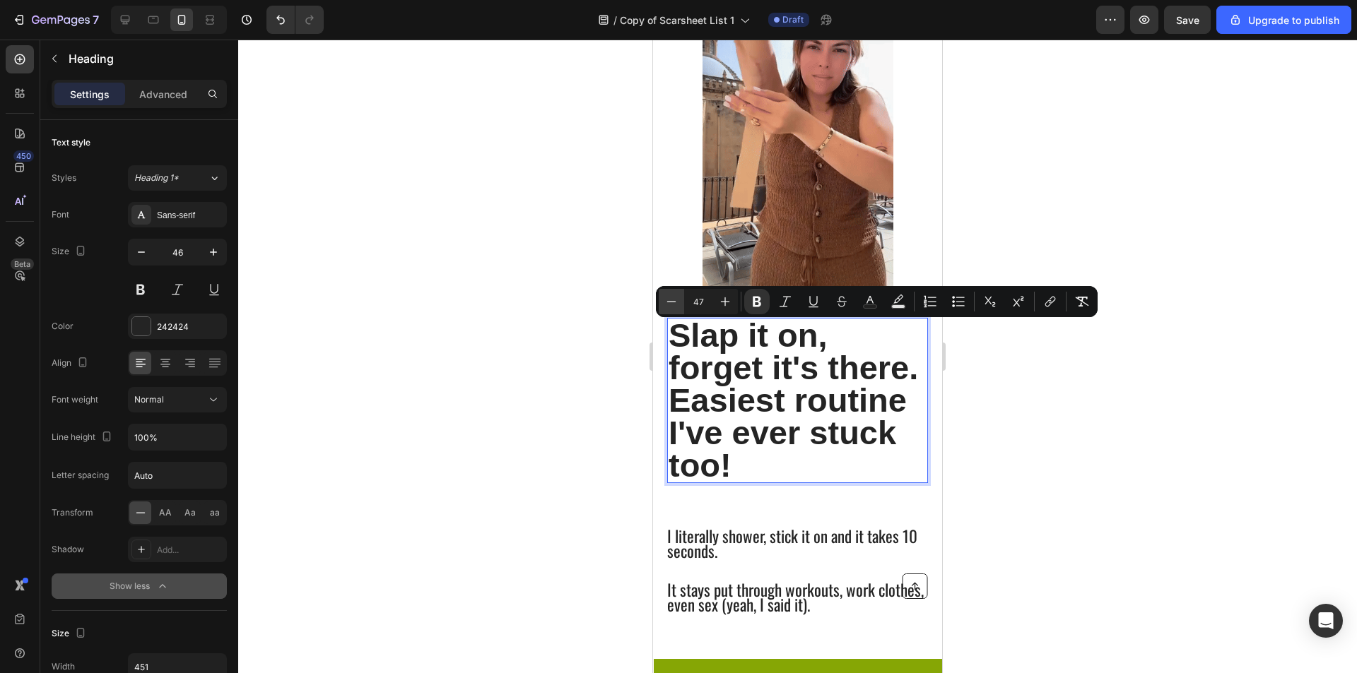
click at [665, 305] on icon "Editor contextual toolbar" at bounding box center [671, 302] width 14 height 14
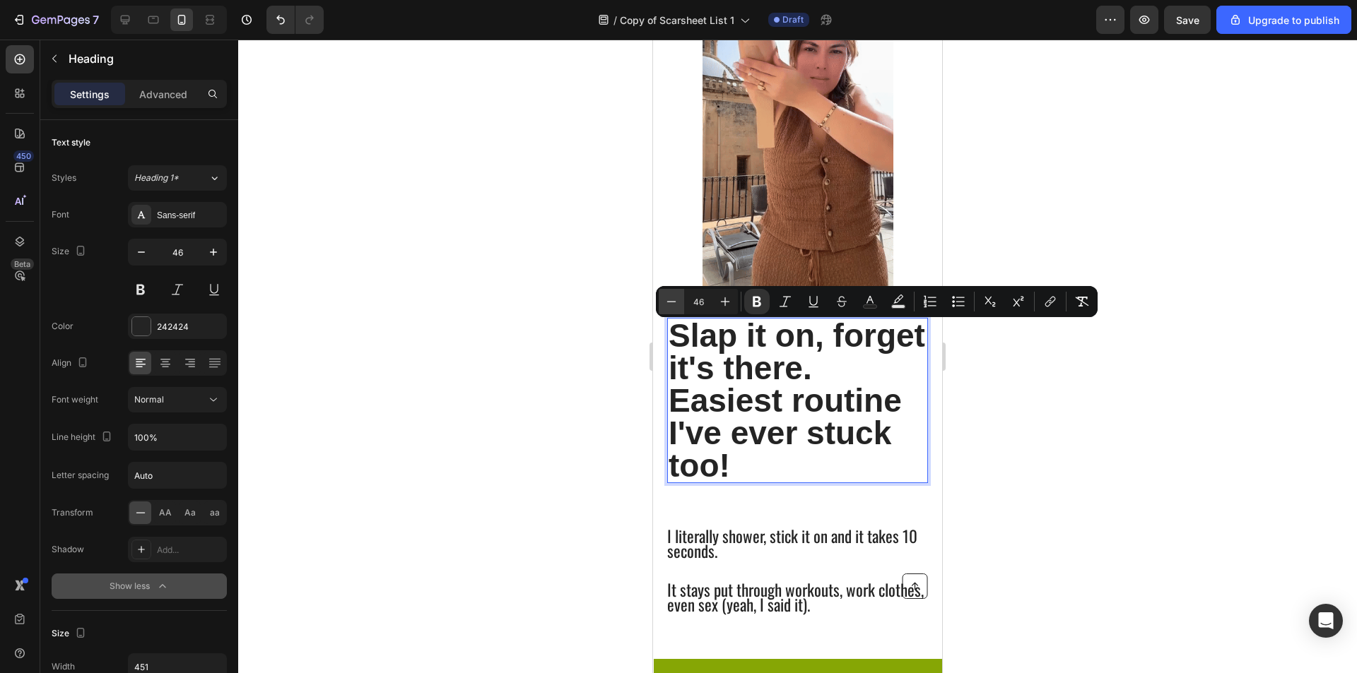
click at [665, 305] on icon "Editor contextual toolbar" at bounding box center [671, 302] width 14 height 14
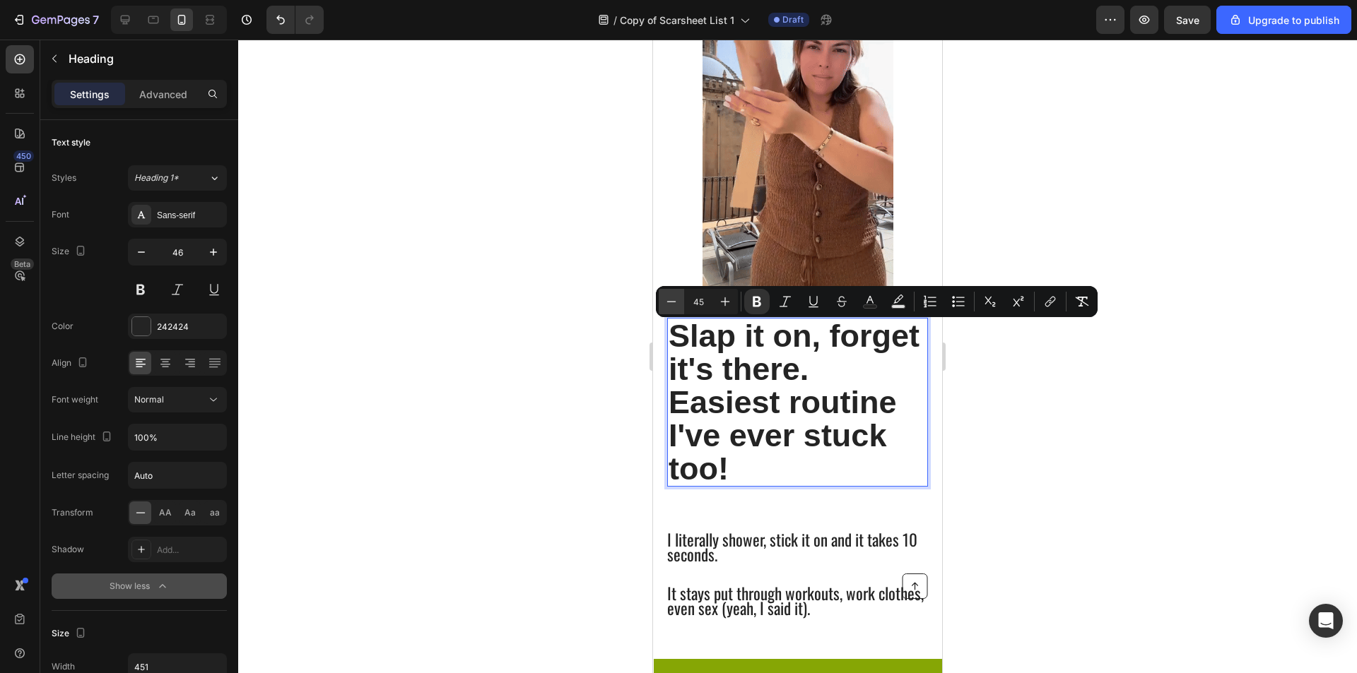
click at [665, 305] on icon "Editor contextual toolbar" at bounding box center [671, 302] width 14 height 14
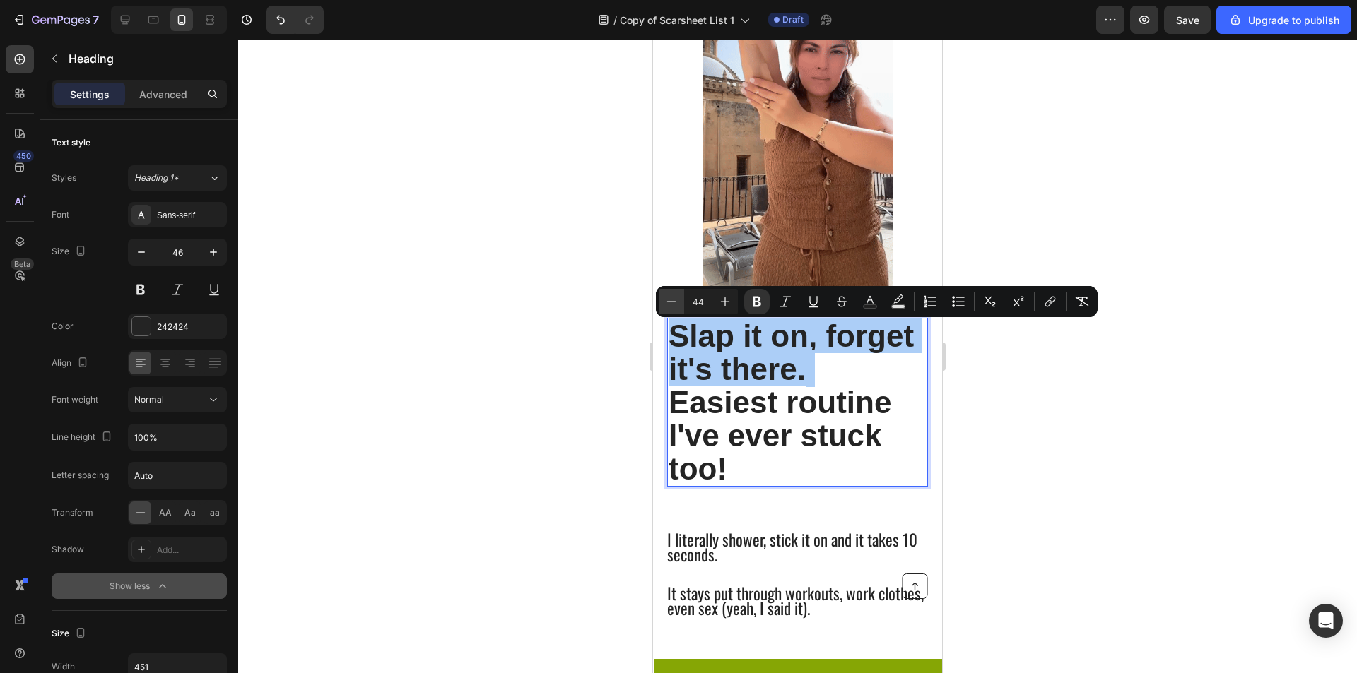
click at [665, 305] on icon "Editor contextual toolbar" at bounding box center [671, 302] width 14 height 14
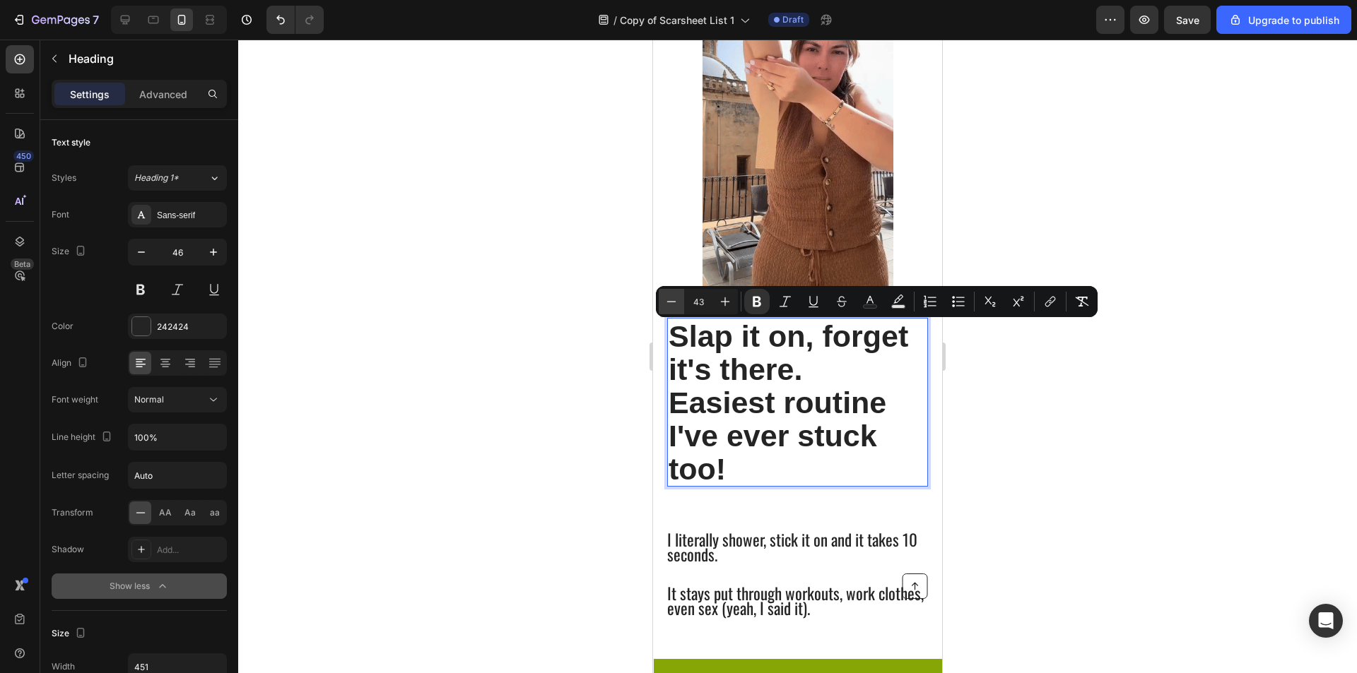
click at [665, 305] on icon "Editor contextual toolbar" at bounding box center [671, 302] width 14 height 14
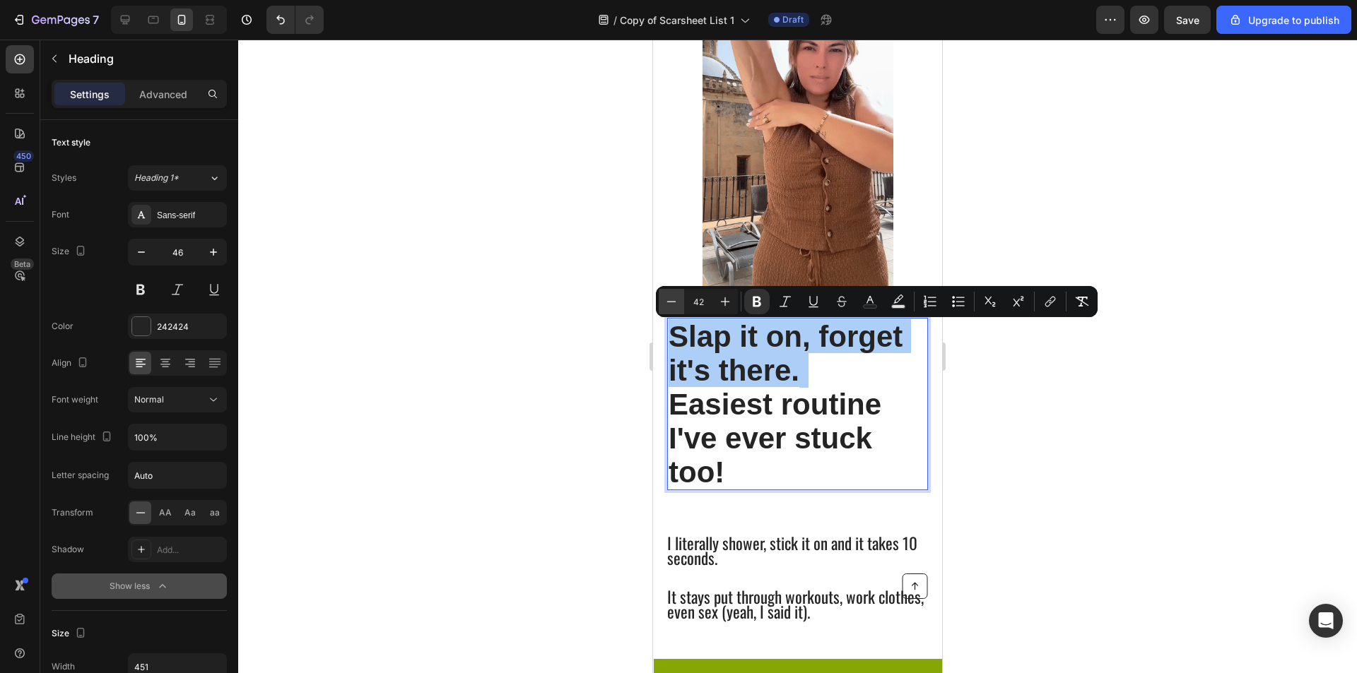
click at [665, 305] on icon "Editor contextual toolbar" at bounding box center [671, 302] width 14 height 14
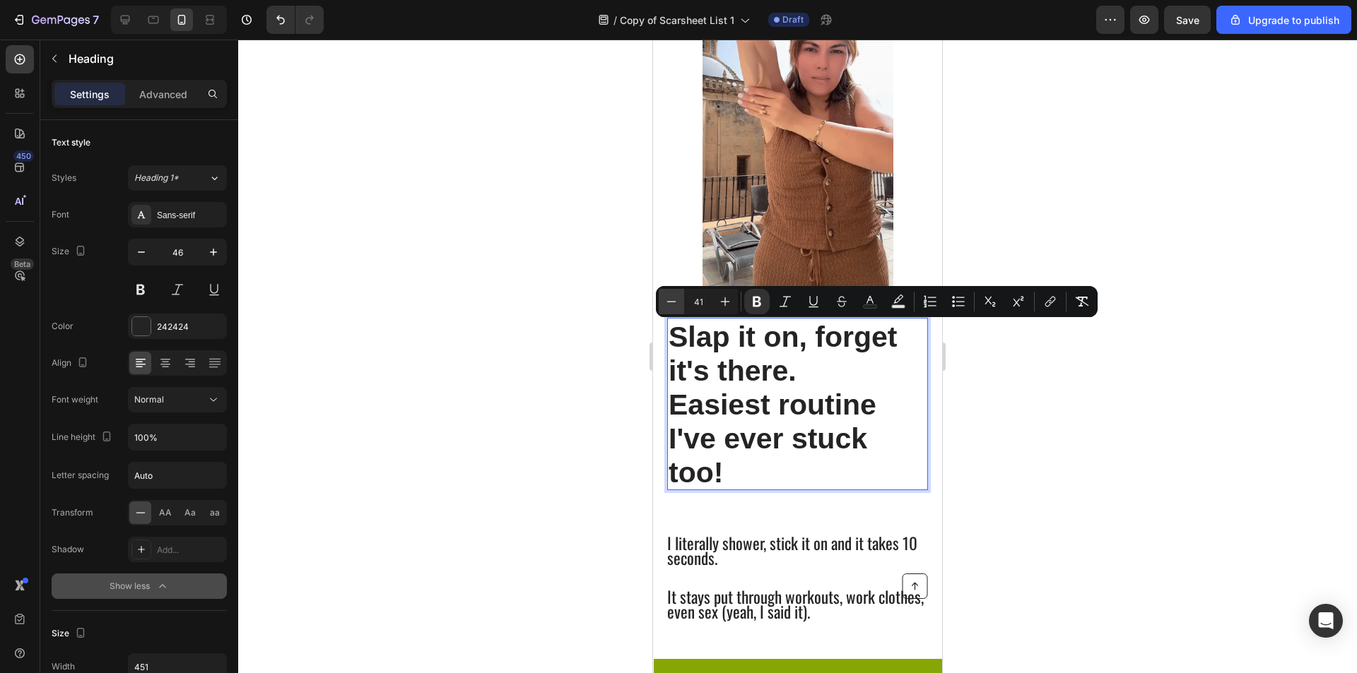
click at [665, 305] on icon "Editor contextual toolbar" at bounding box center [671, 302] width 14 height 14
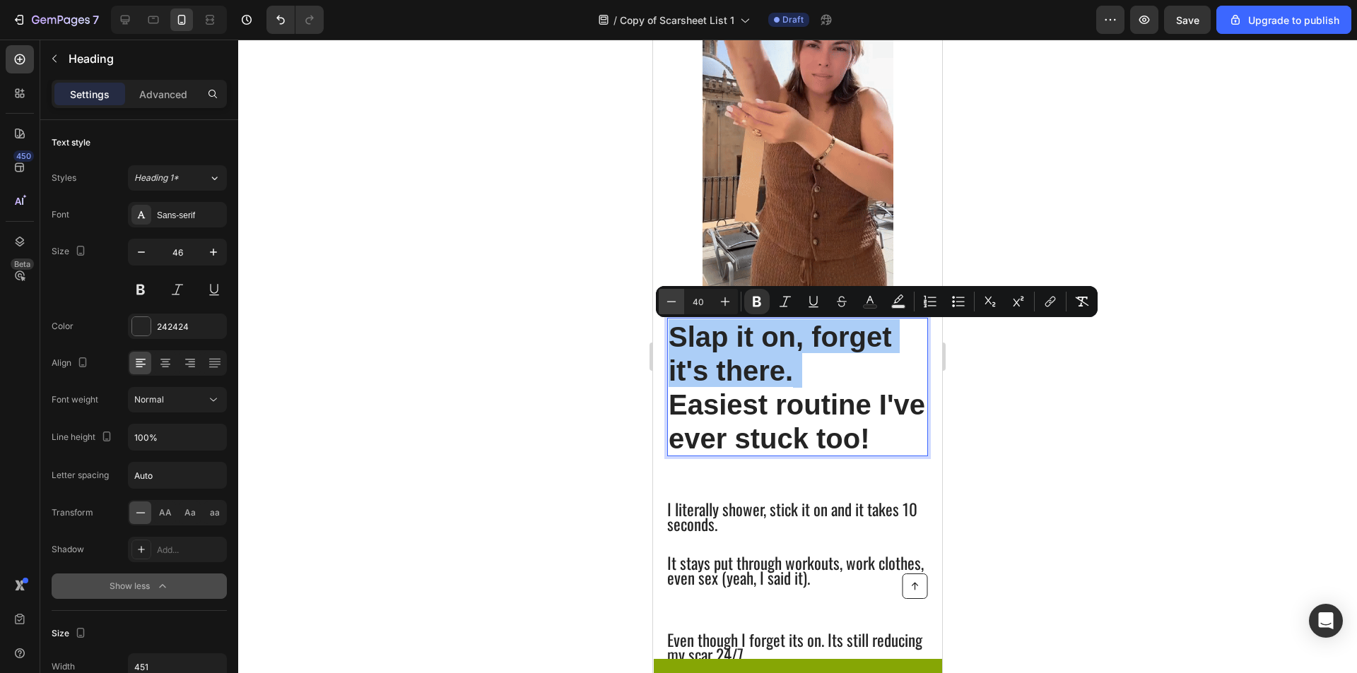
click at [665, 305] on icon "Editor contextual toolbar" at bounding box center [671, 302] width 14 height 14
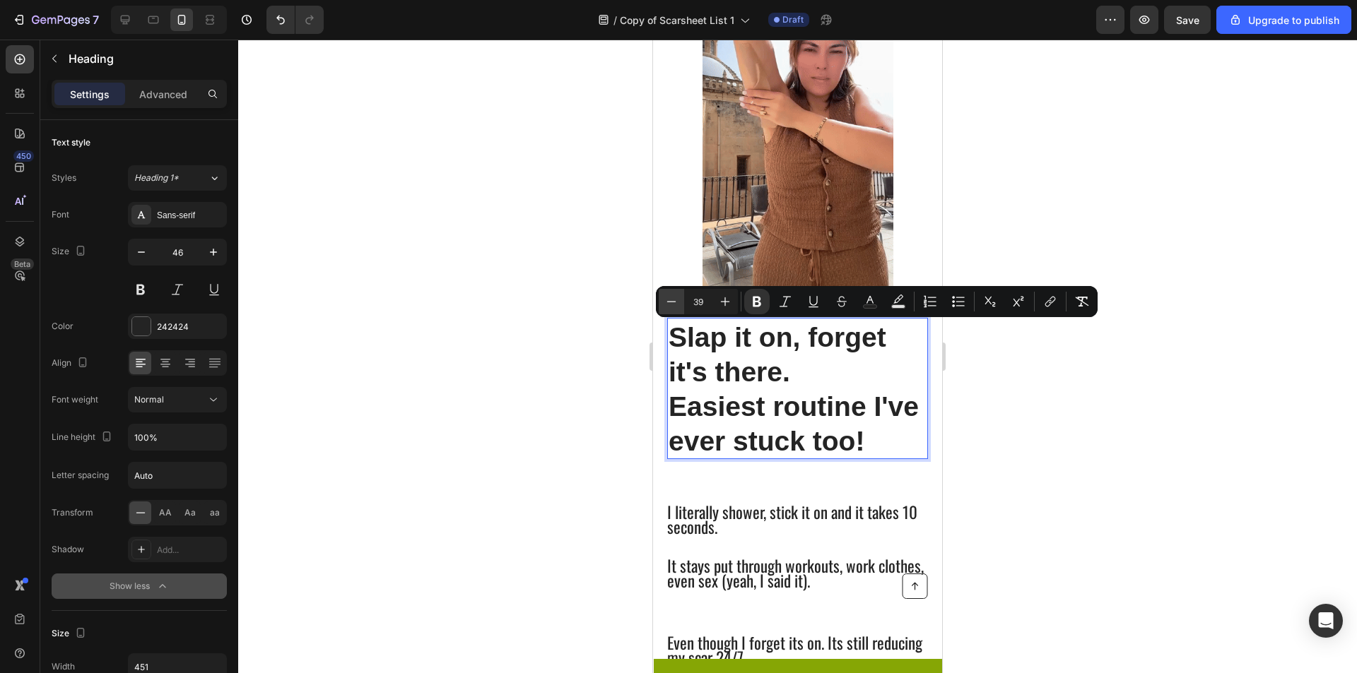
click at [665, 305] on icon "Editor contextual toolbar" at bounding box center [671, 302] width 14 height 14
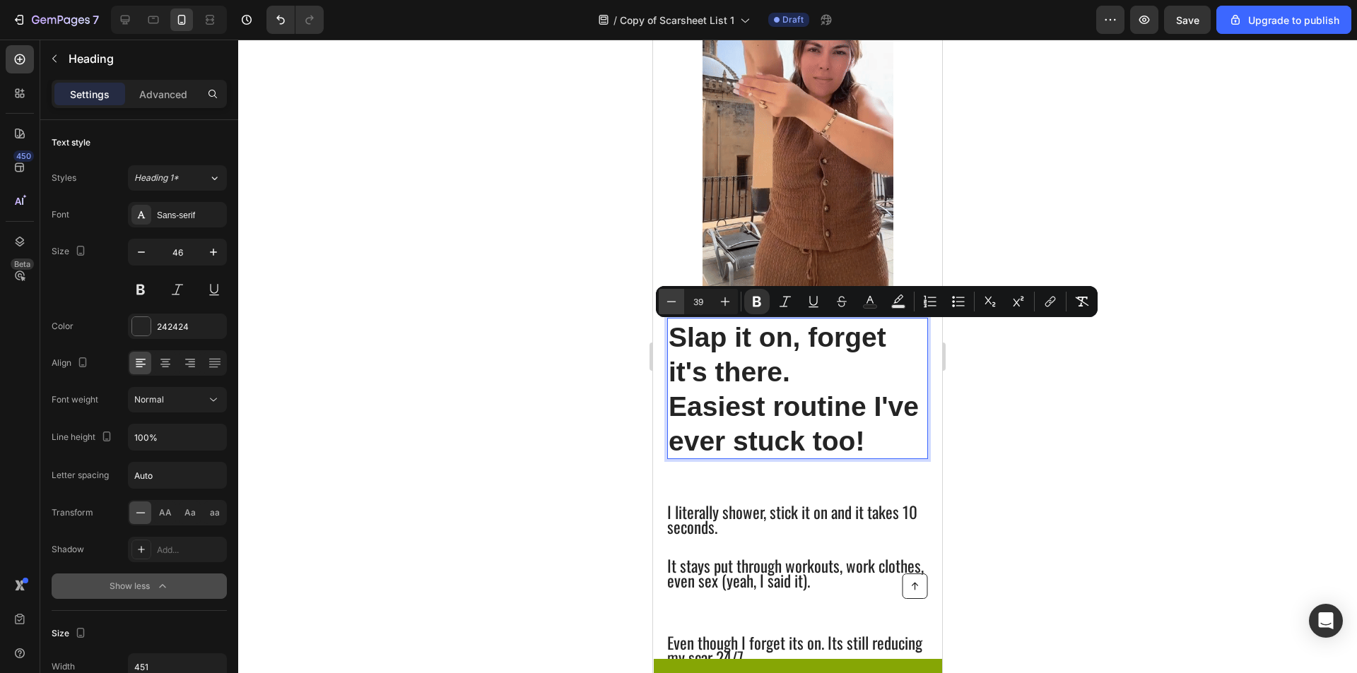
type input "38"
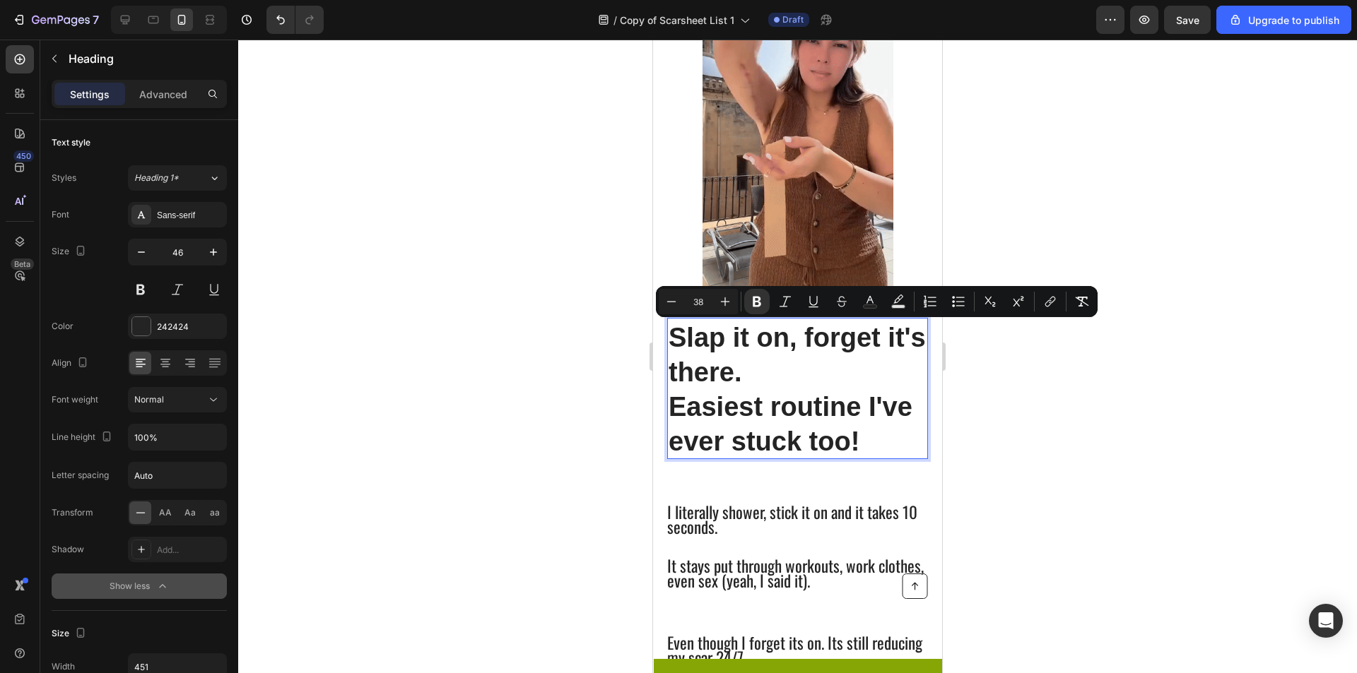
click at [1109, 444] on div at bounding box center [797, 357] width 1119 height 634
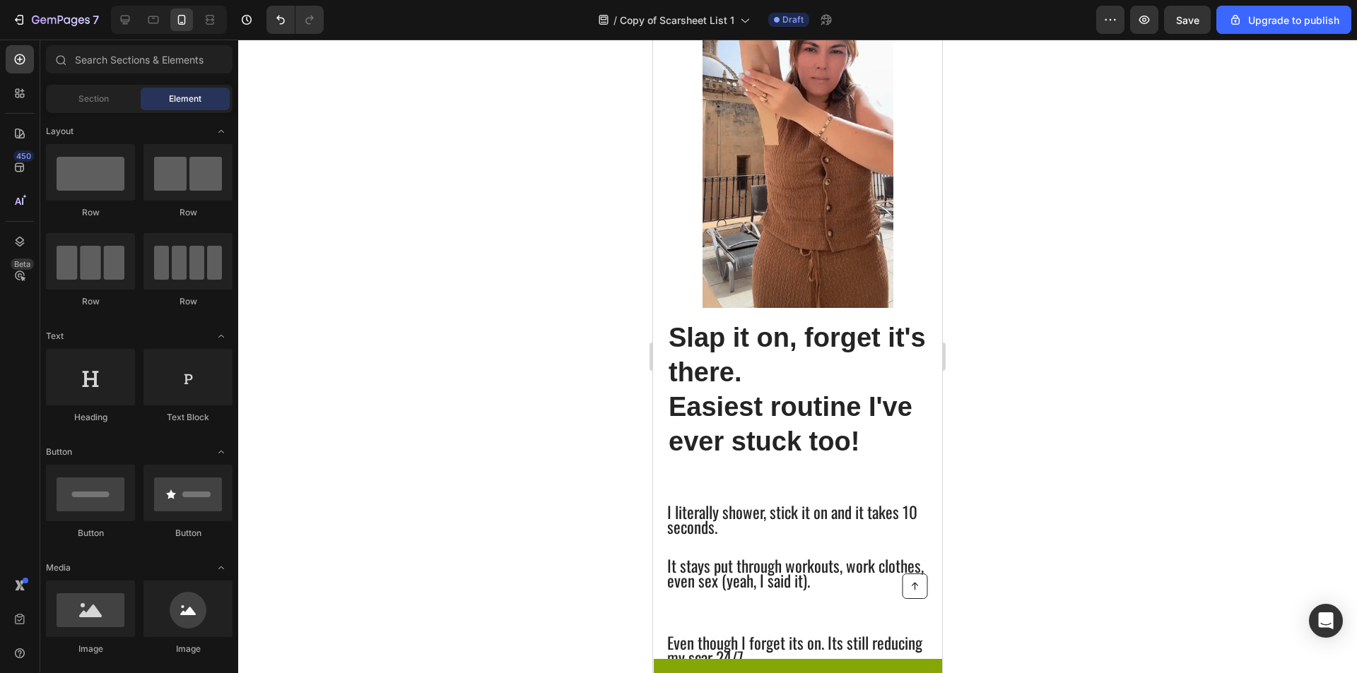
click at [1112, 444] on div at bounding box center [797, 357] width 1119 height 634
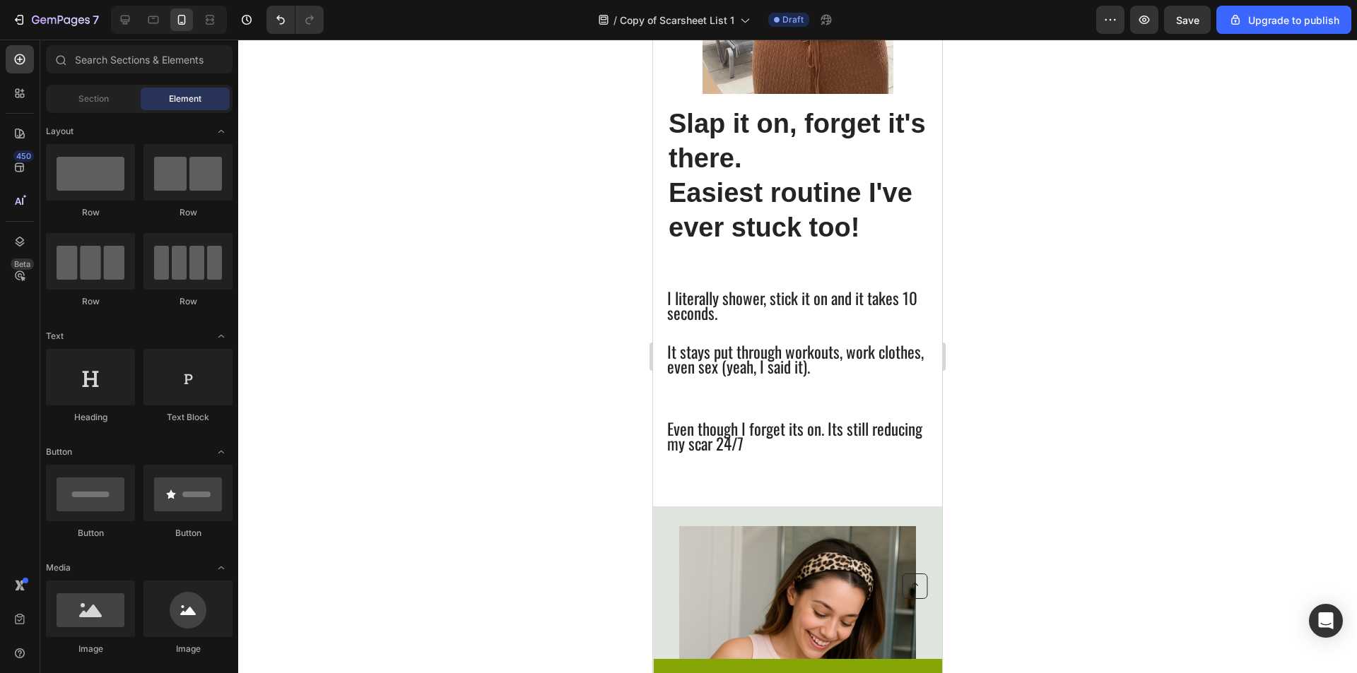
scroll to position [928, 0]
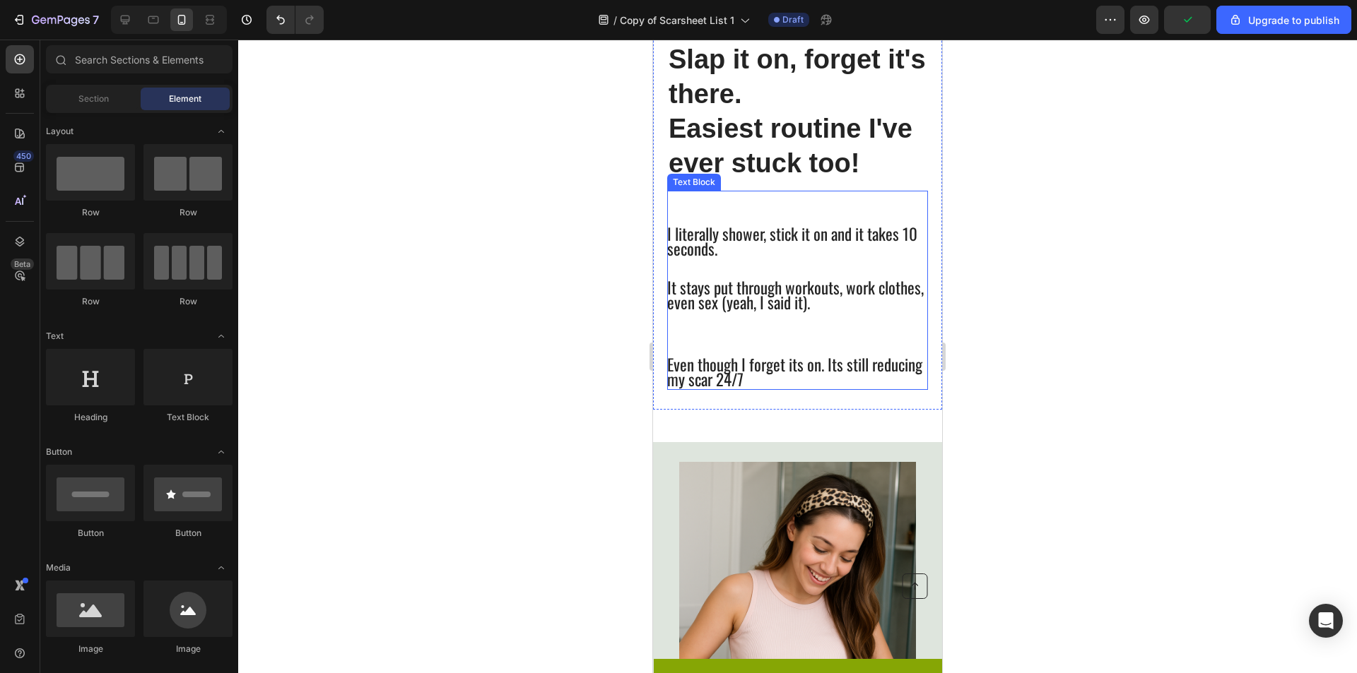
click at [849, 260] on p "Rich Text Editor. Editing area: main" at bounding box center [796, 264] width 259 height 12
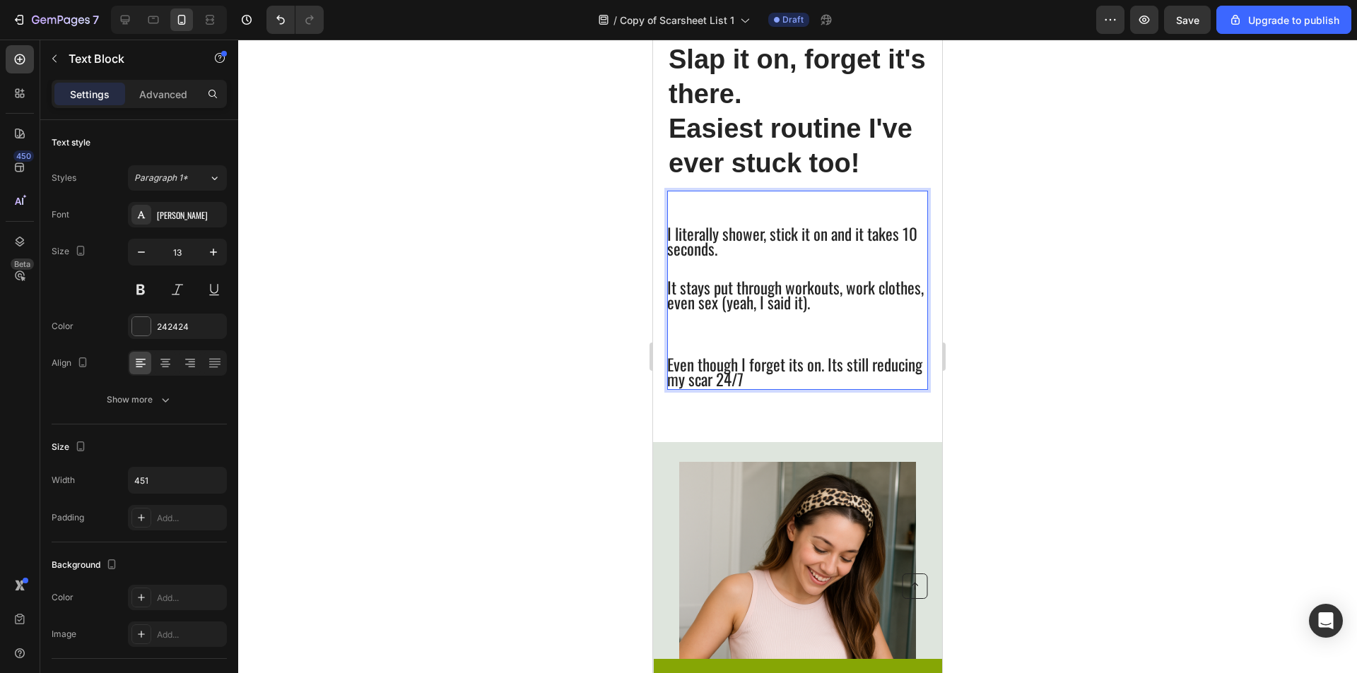
click at [812, 372] on span "Even though I forget its on. Its still reducing my scar 24/7" at bounding box center [794, 372] width 255 height 39
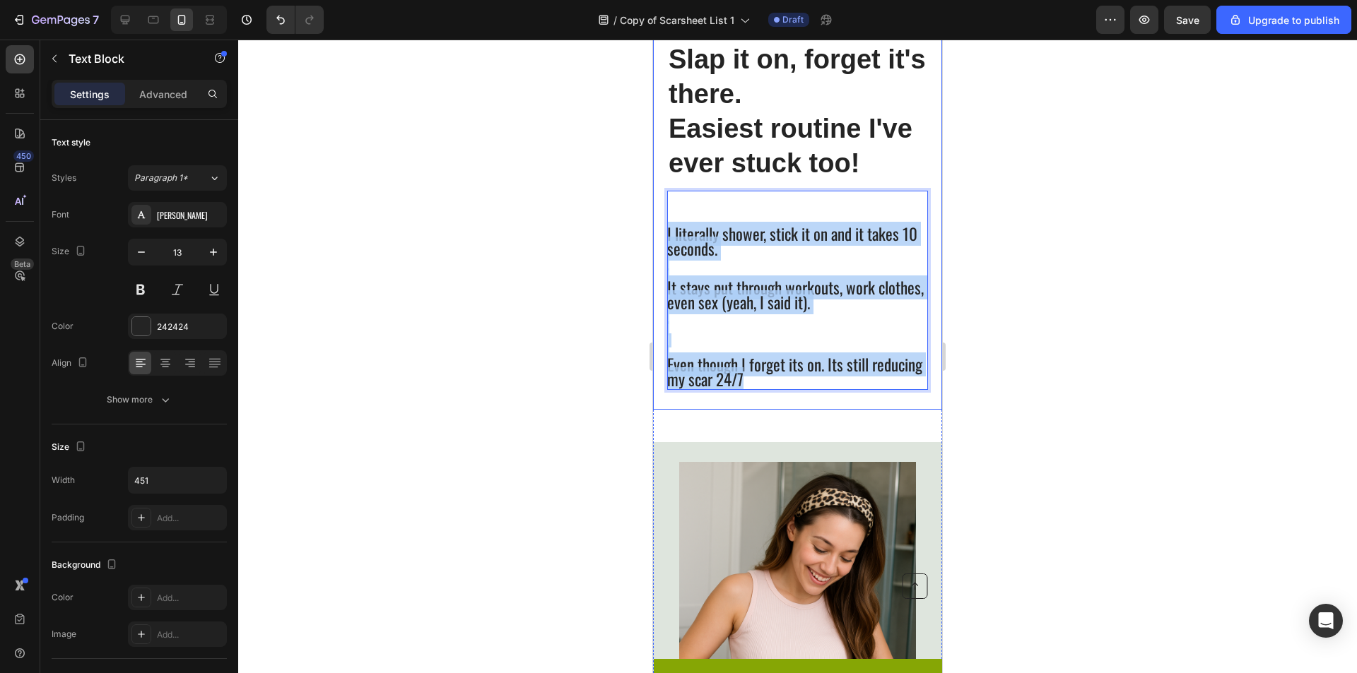
drag, startPoint x: 815, startPoint y: 384, endPoint x: 664, endPoint y: 233, distance: 213.9
click at [664, 233] on div "⁠⁠⁠⁠⁠⁠⁠ Slap it on, forget it's there. Easiest routine I've ever stuck too! Hea…" at bounding box center [797, 40] width 289 height 740
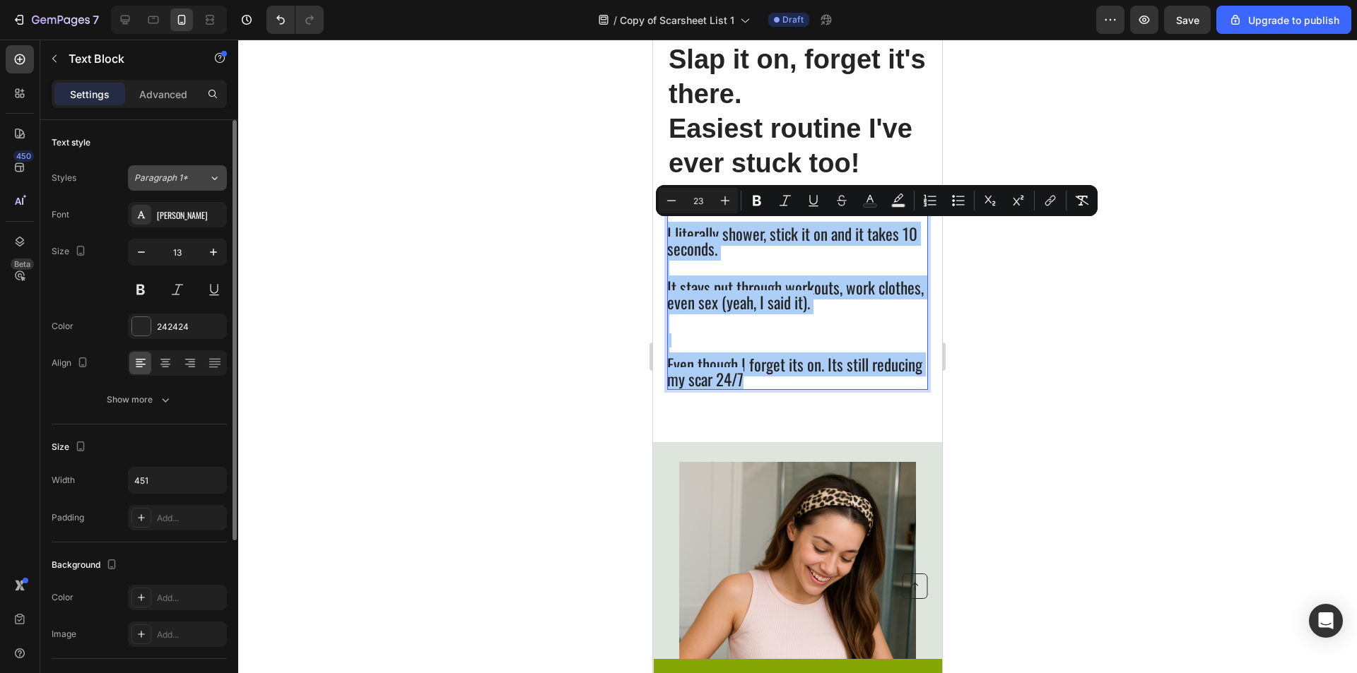
click at [195, 179] on div "Paragraph 1*" at bounding box center [171, 178] width 74 height 13
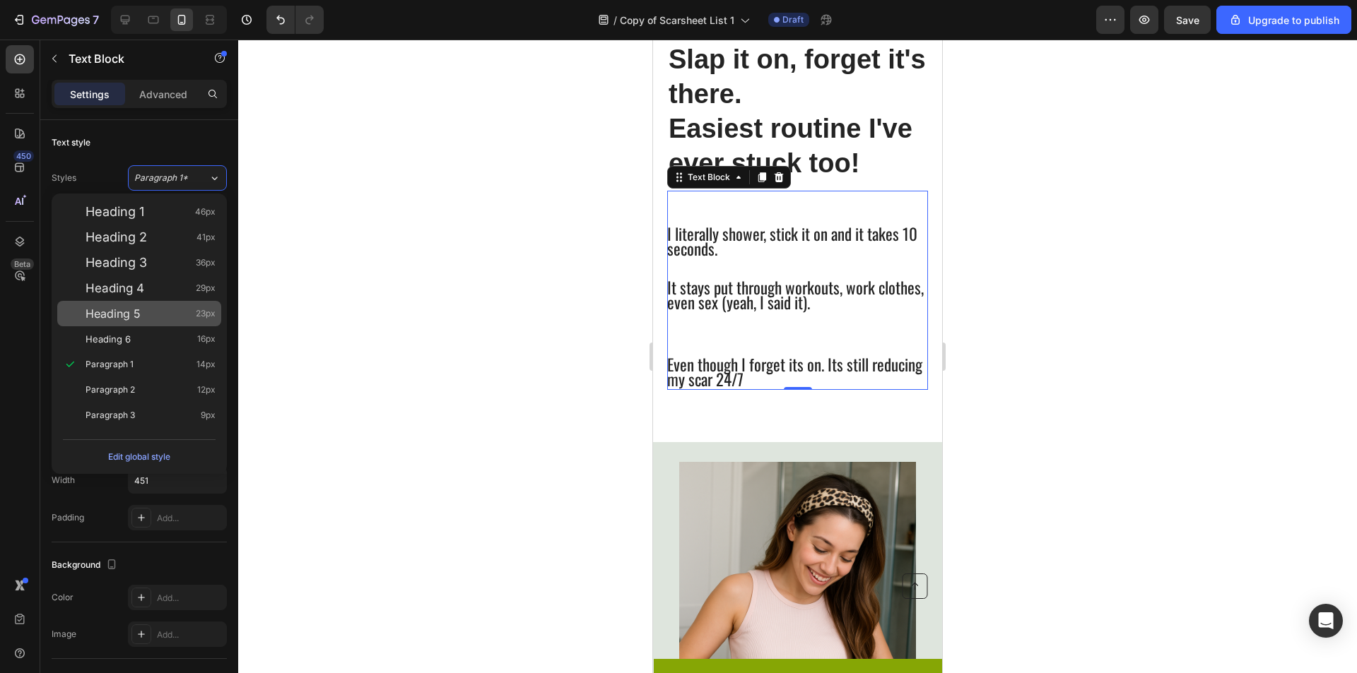
click at [143, 319] on div "Heading 5 23px" at bounding box center [151, 314] width 130 height 14
type input "23"
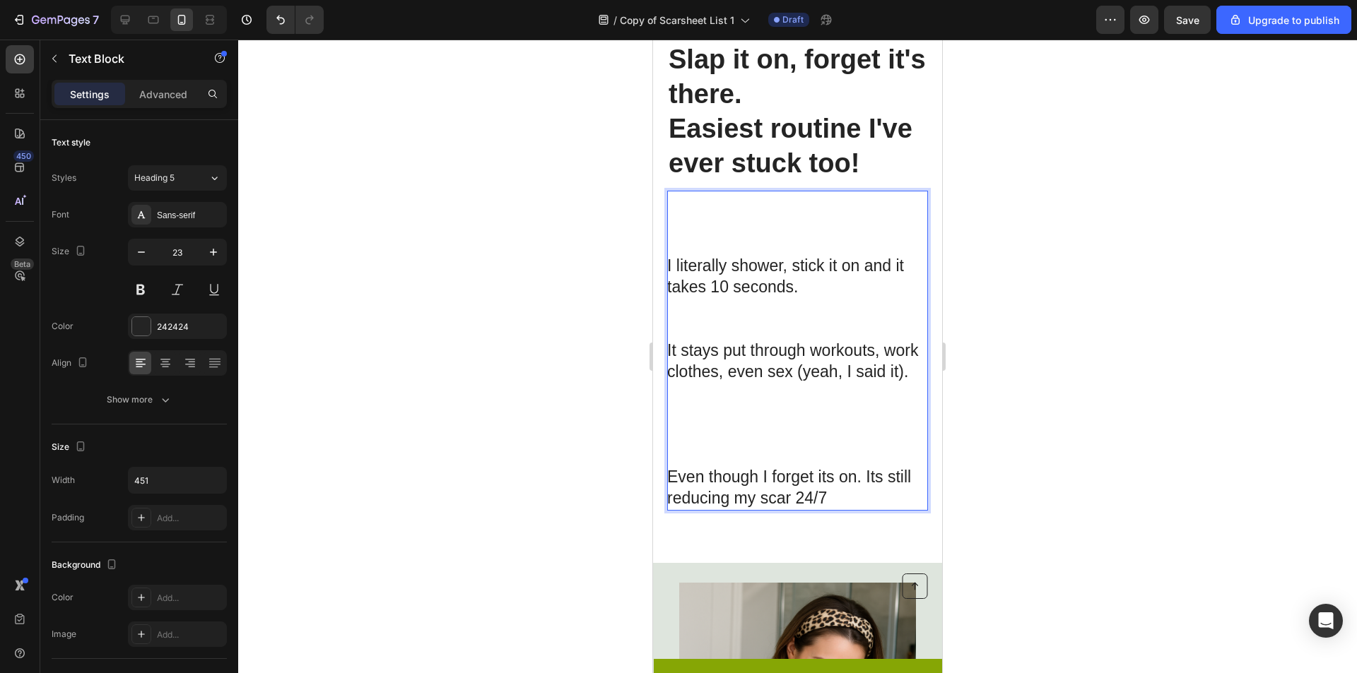
click at [835, 467] on p "Rich Text Editor. Editing area: main" at bounding box center [796, 456] width 259 height 21
click at [850, 509] on p "Even though I forget its on. Its still reducing my scar 24/7" at bounding box center [796, 488] width 259 height 42
click at [661, 489] on div "⁠⁠⁠⁠⁠⁠⁠ Slap it on, forget it's there. Easiest routine I've ever stuck too! Hea…" at bounding box center [797, 100] width 289 height 861
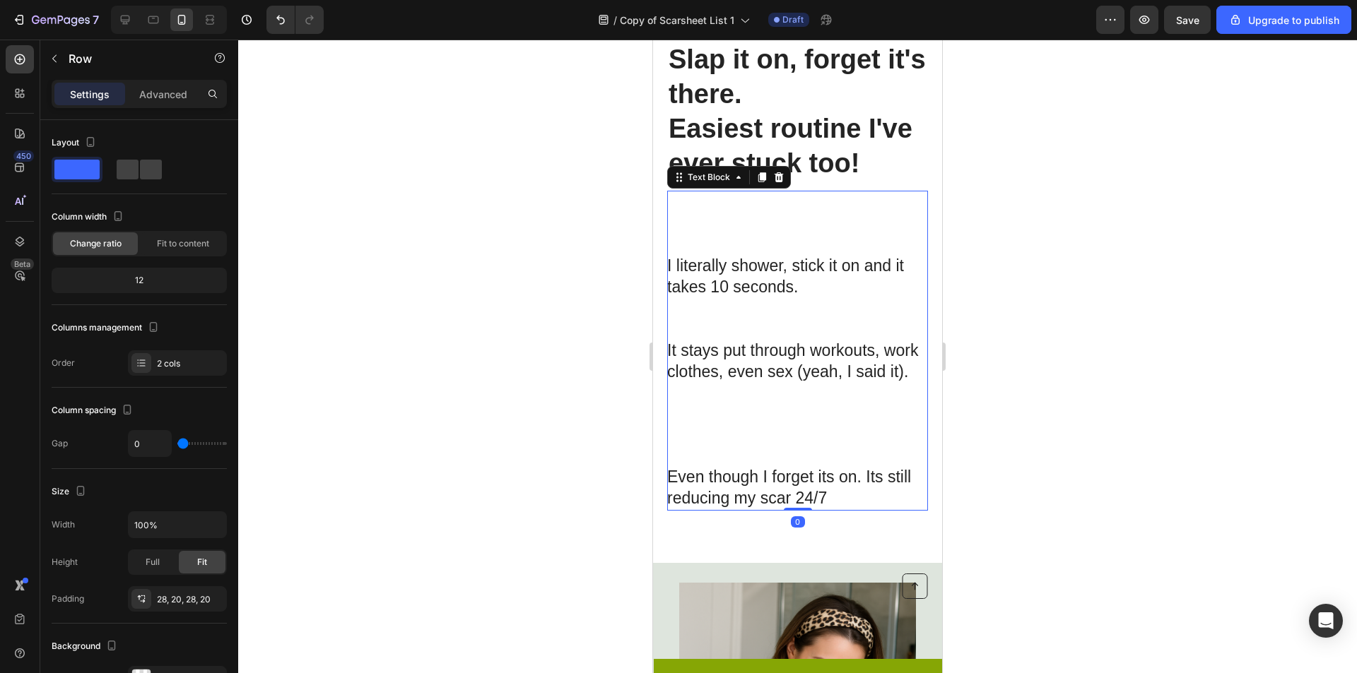
click at [673, 467] on p "Rich Text Editor. Editing area: main" at bounding box center [796, 456] width 259 height 21
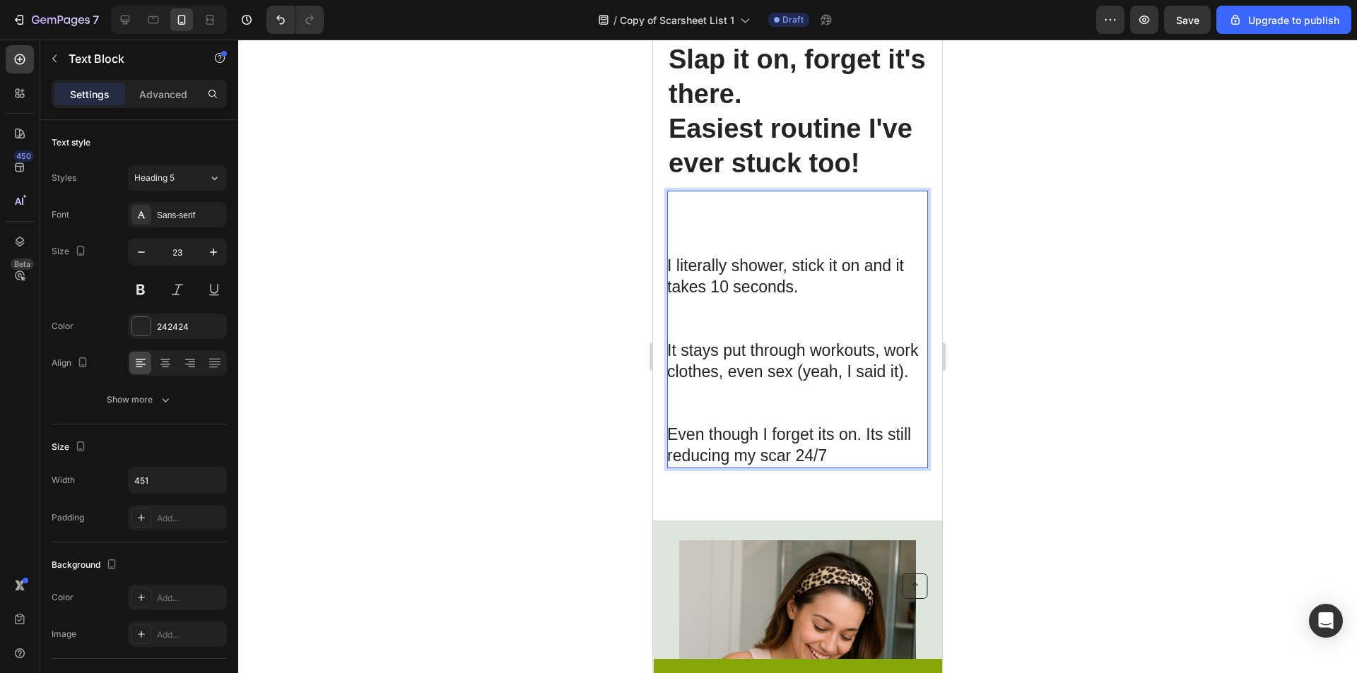
click at [669, 337] on p "Rich Text Editor. Editing area: main" at bounding box center [796, 329] width 259 height 21
click at [698, 449] on span "Even though I forget its on. Its still reducing my scar 24/7" at bounding box center [789, 445] width 244 height 40
click at [682, 424] on p "Rich Text Editor. Editing area: main" at bounding box center [796, 404] width 259 height 42
click at [774, 425] on p "⁠⁠⁠⁠⁠⁠⁠" at bounding box center [796, 404] width 259 height 42
click at [835, 467] on p "Even though I forget its on. Its still reducing my scar 24/7" at bounding box center [796, 446] width 259 height 42
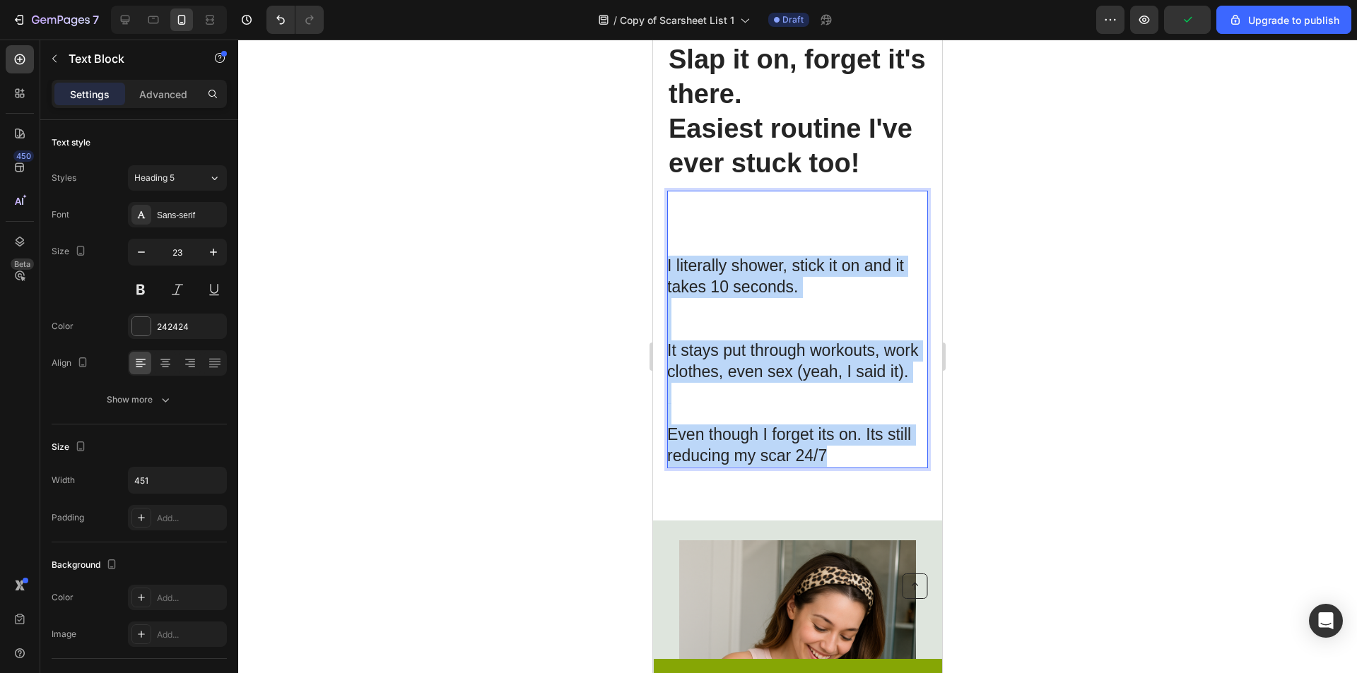
drag, startPoint x: 835, startPoint y: 475, endPoint x: 668, endPoint y: 268, distance: 265.4
click at [668, 268] on div "I literally shower, stick it on and it takes 10 seconds. It stays put through w…" at bounding box center [797, 330] width 261 height 278
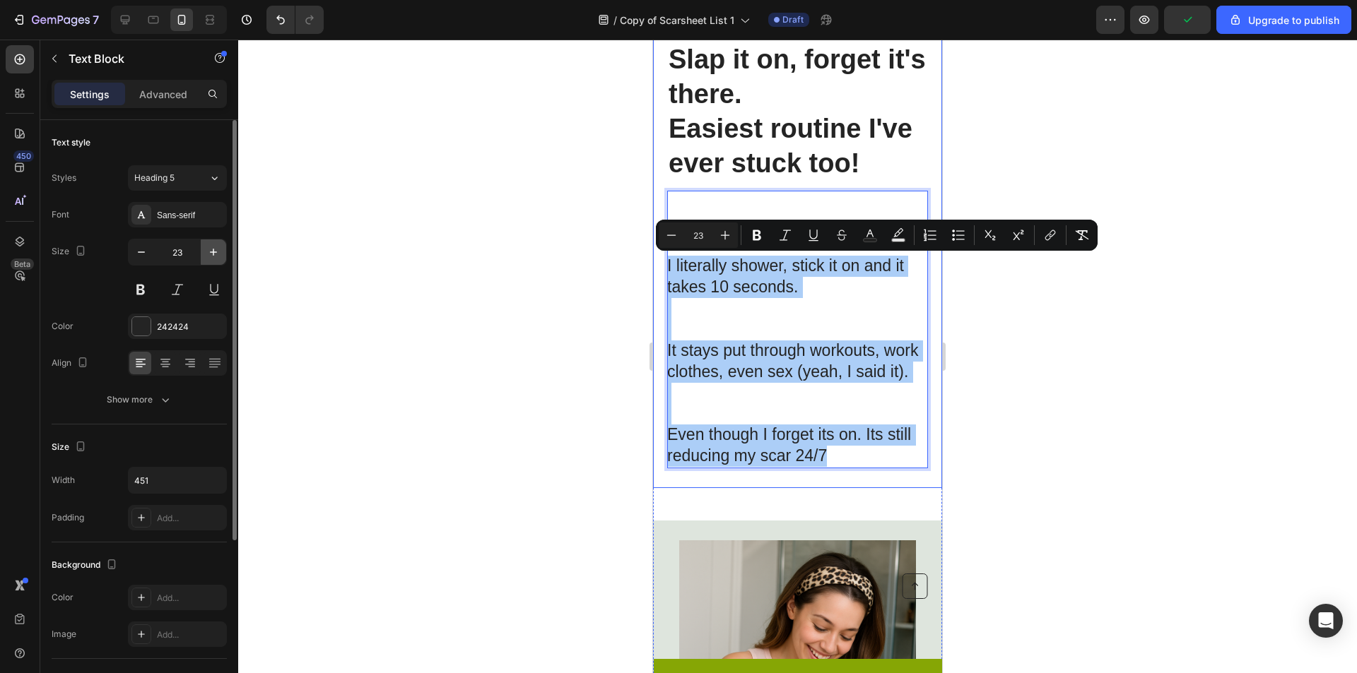
click at [216, 257] on icon "button" at bounding box center [213, 252] width 14 height 14
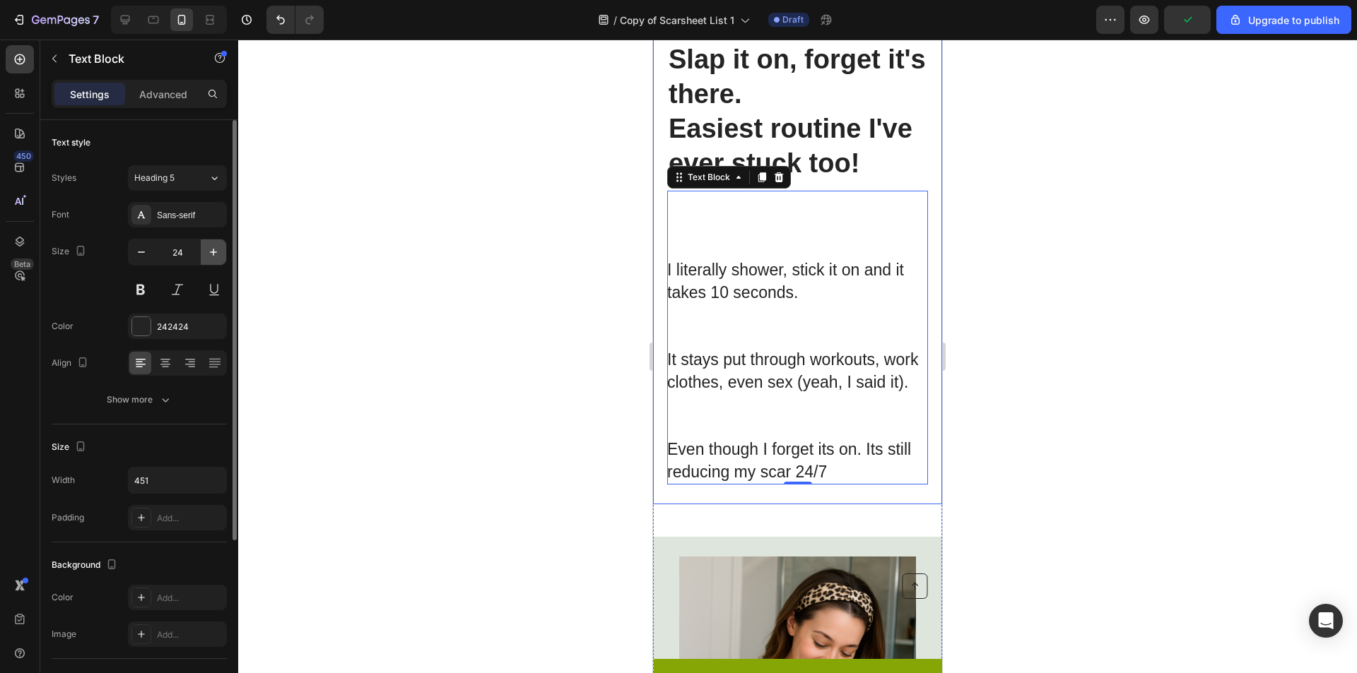
click at [216, 257] on icon "button" at bounding box center [213, 252] width 14 height 14
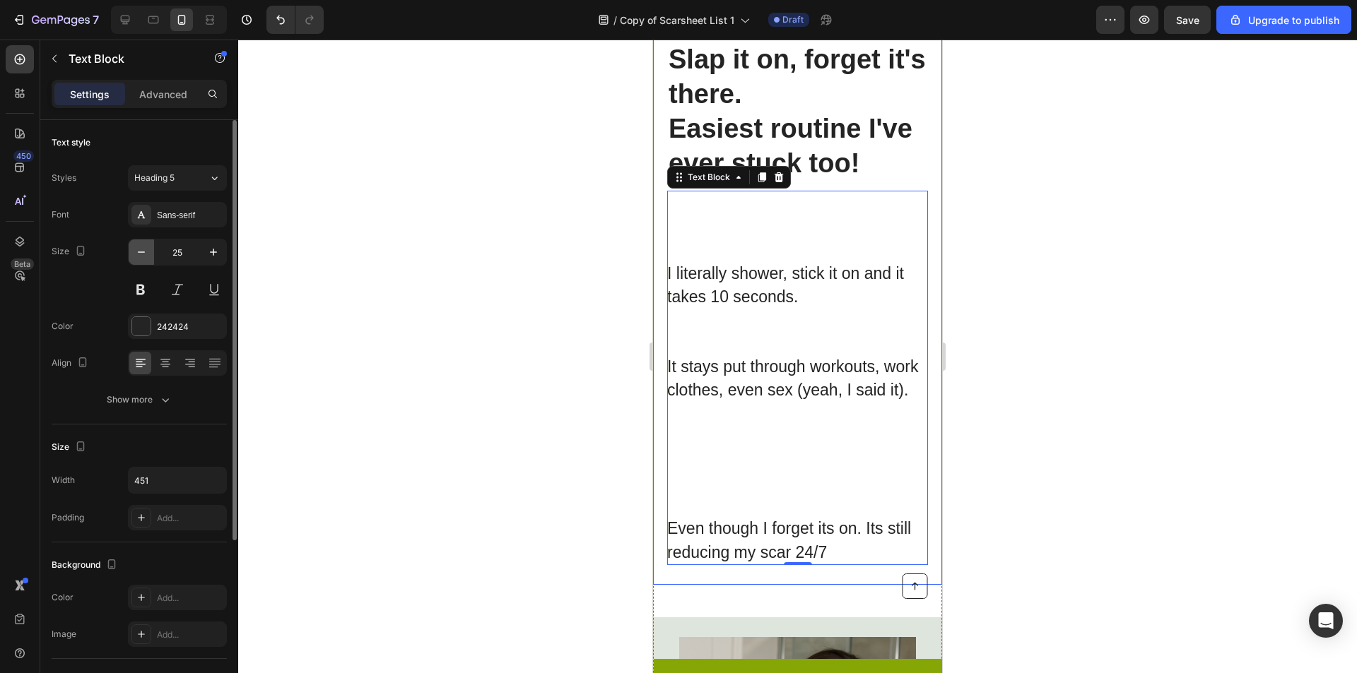
click at [133, 259] on button "button" at bounding box center [141, 252] width 25 height 25
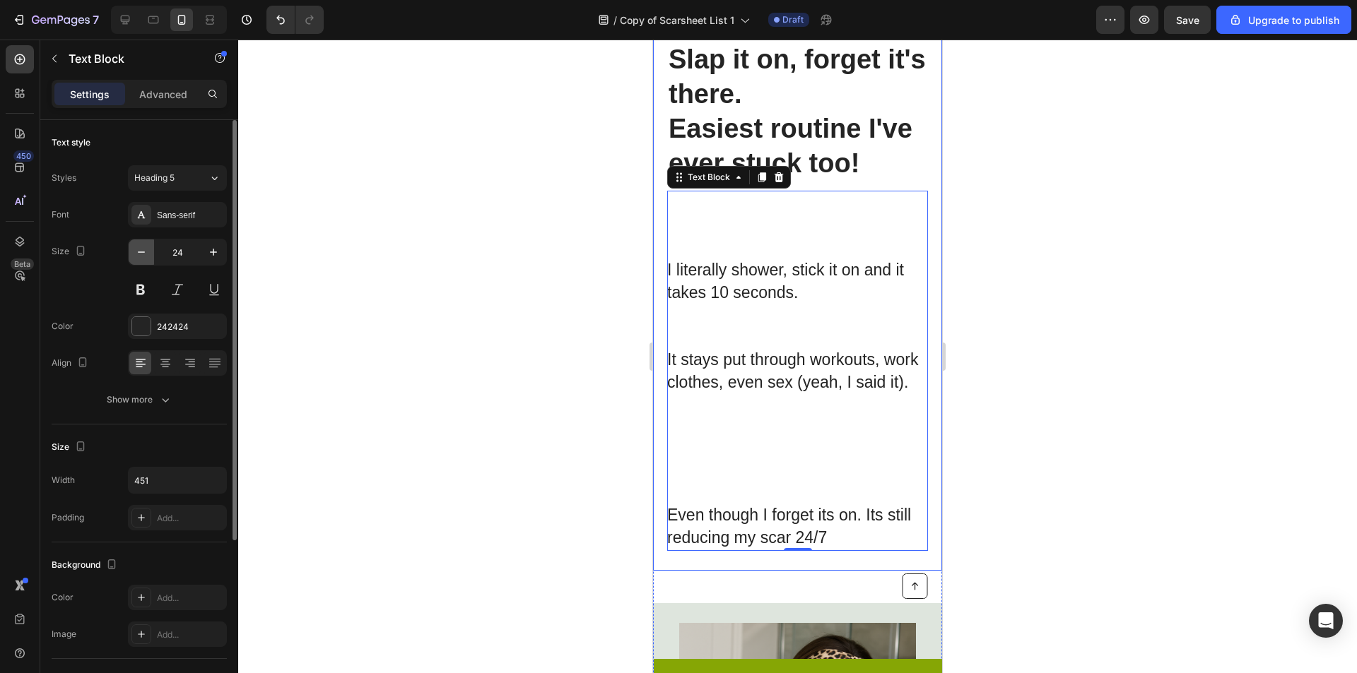
click at [138, 255] on icon "button" at bounding box center [141, 252] width 14 height 14
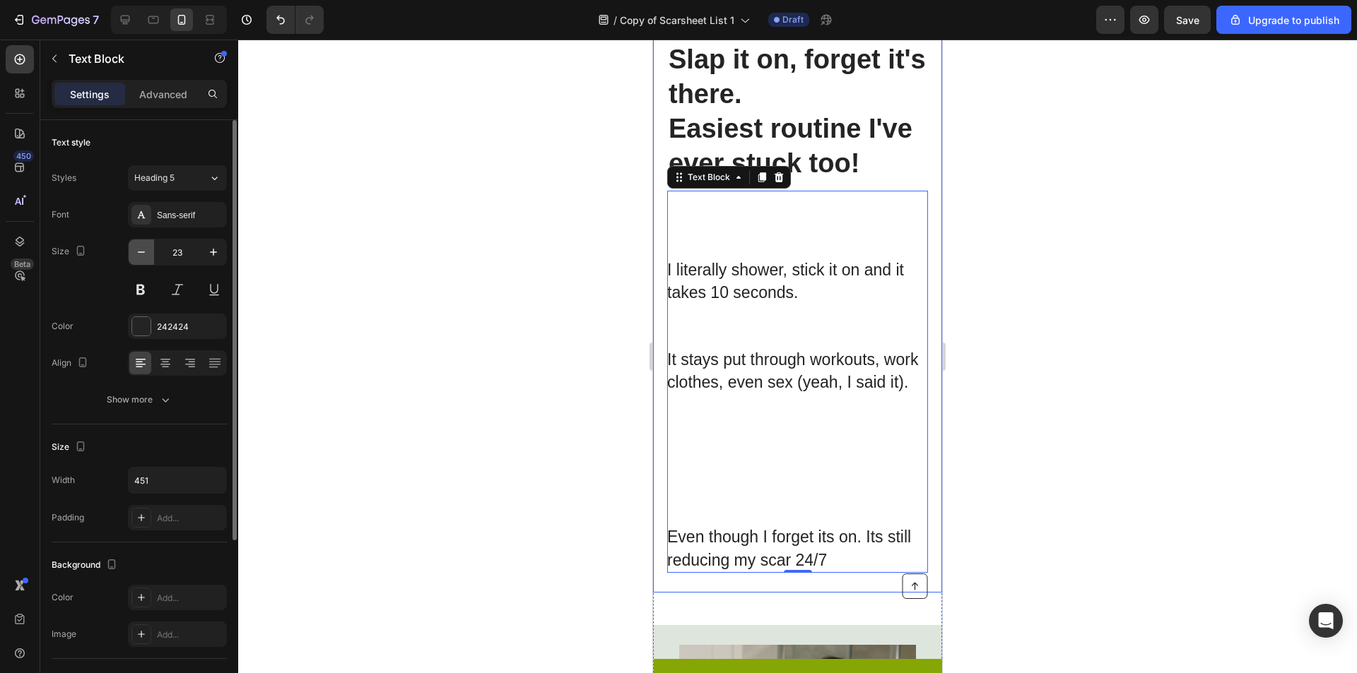
click at [139, 252] on icon "button" at bounding box center [141, 252] width 7 height 1
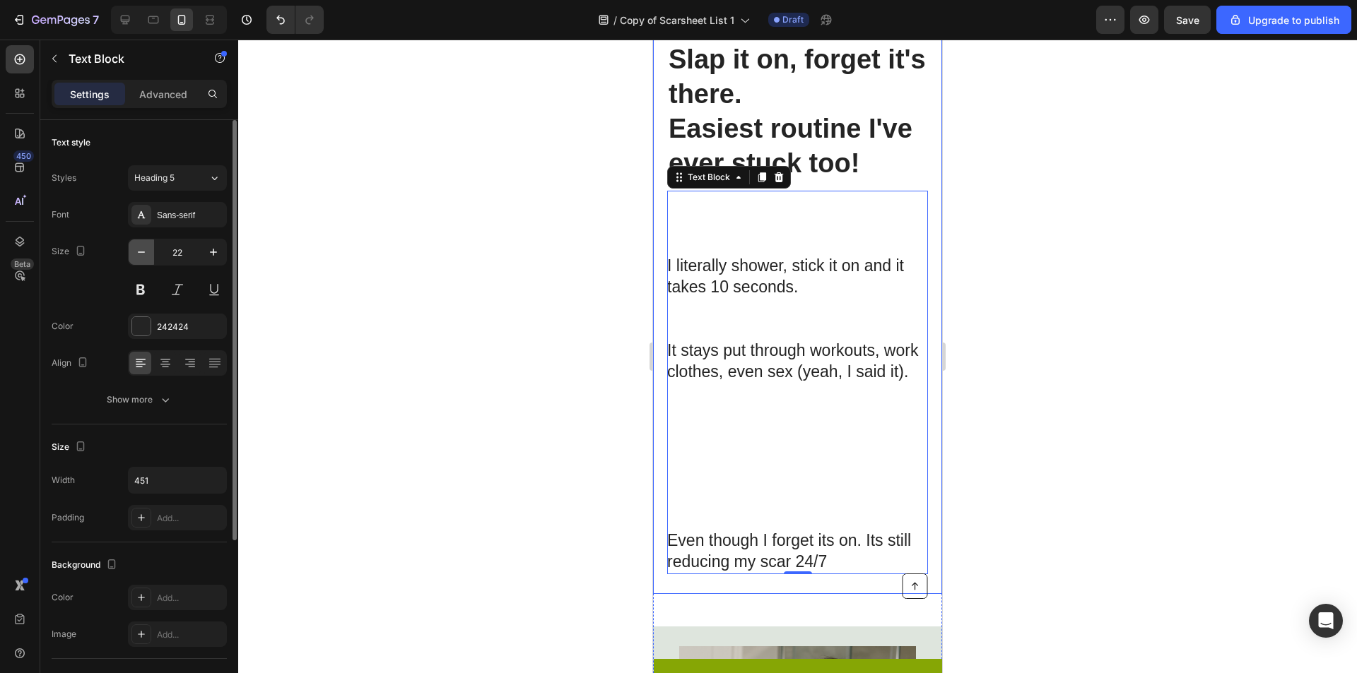
click at [139, 252] on icon "button" at bounding box center [141, 252] width 7 height 1
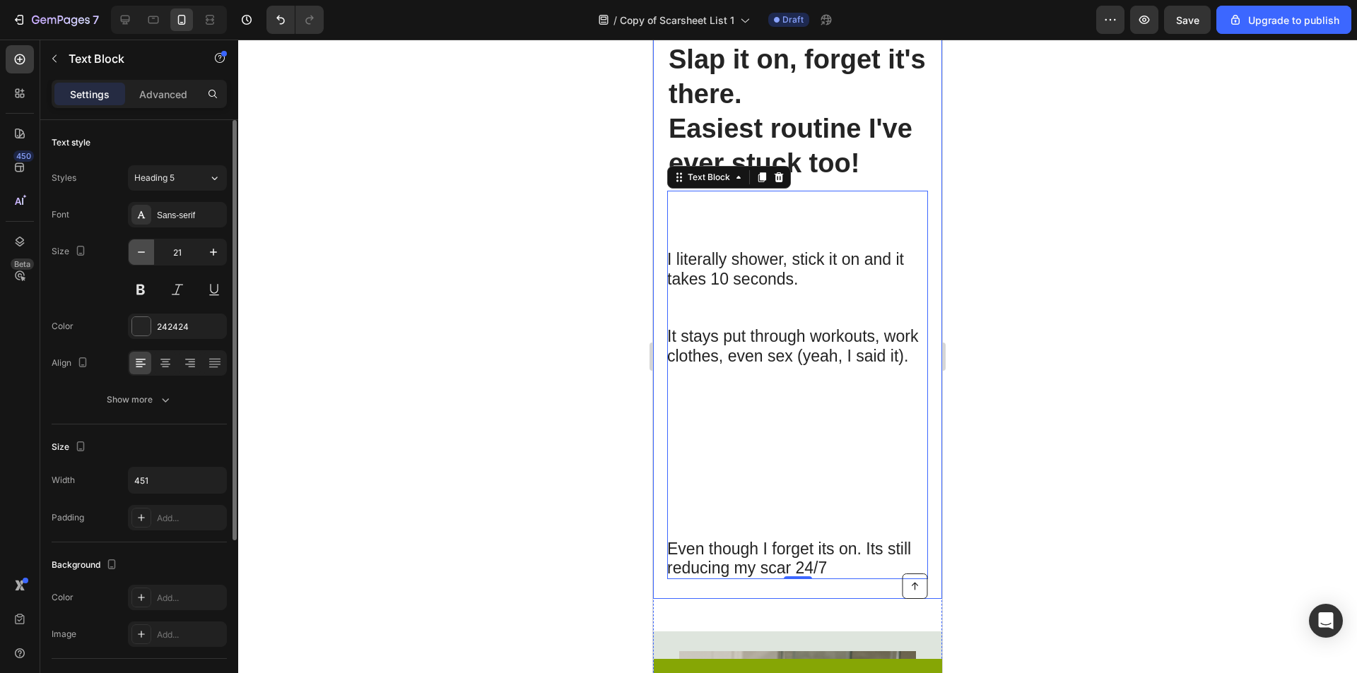
click at [139, 252] on icon "button" at bounding box center [141, 252] width 7 height 1
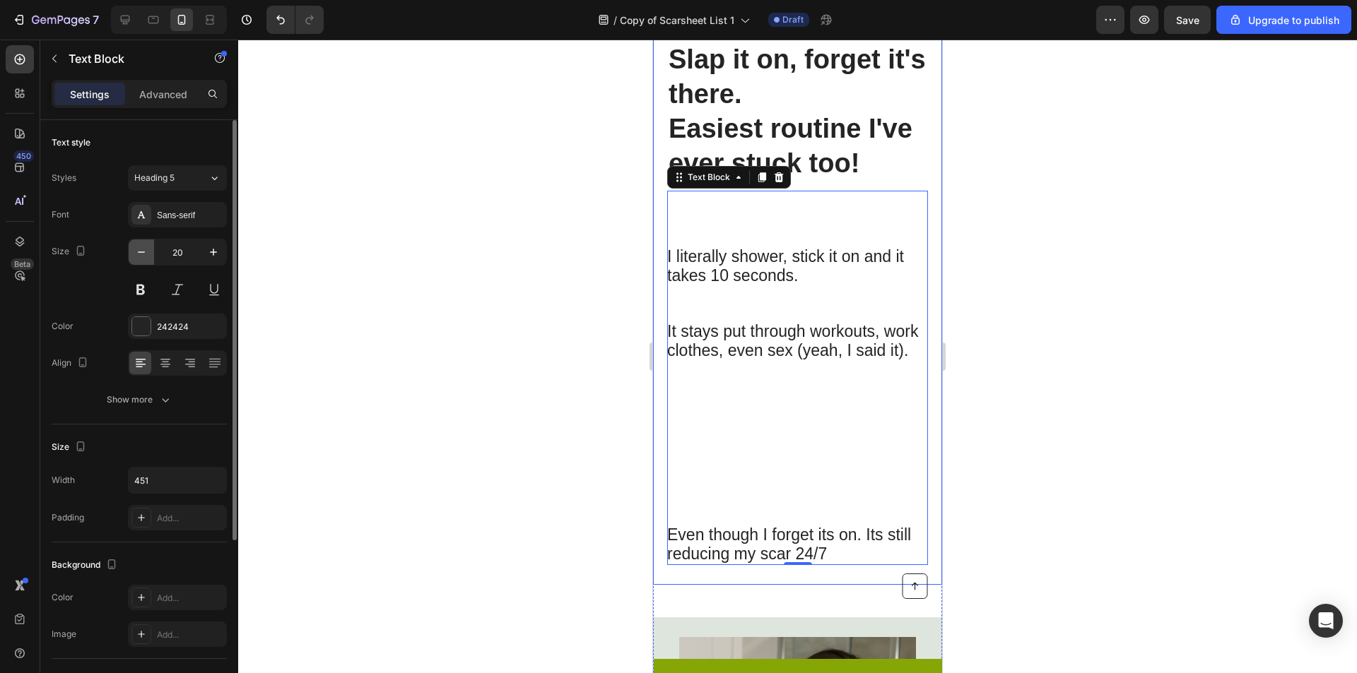
click at [139, 252] on icon "button" at bounding box center [141, 252] width 7 height 1
type input "19"
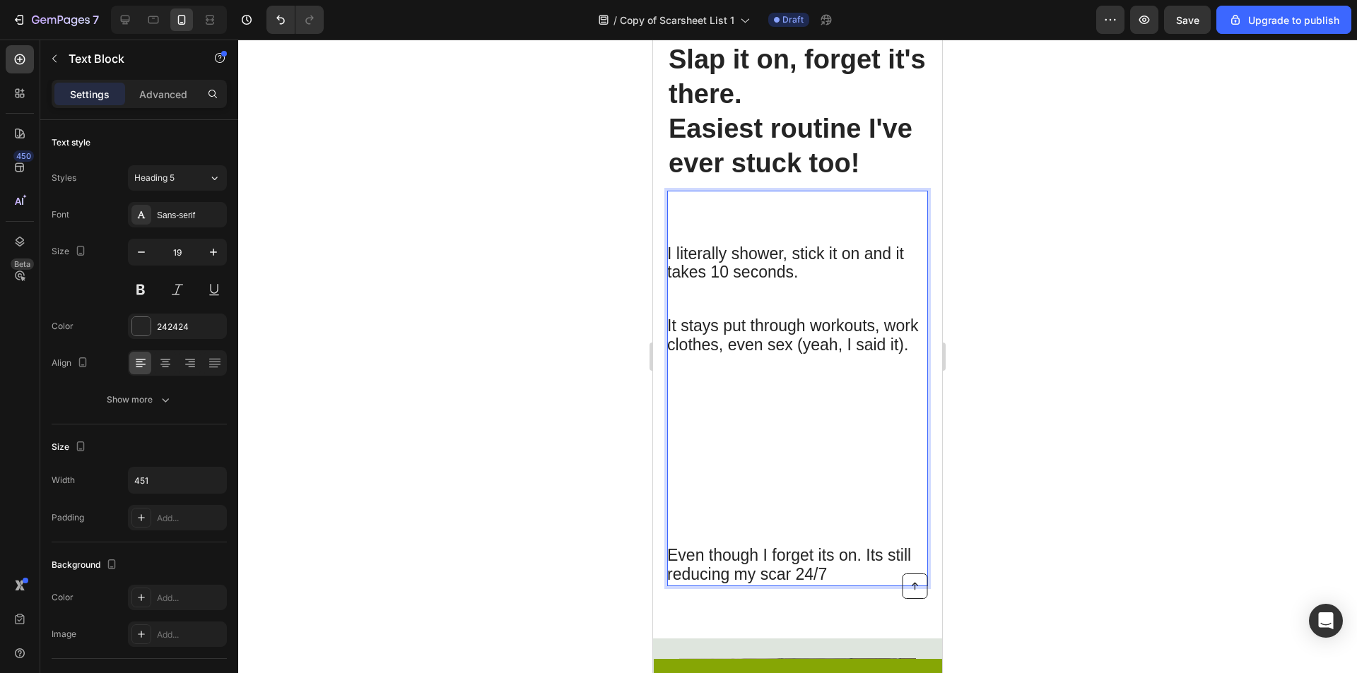
click at [815, 401] on p "Rich Text Editor. Editing area: main" at bounding box center [796, 451] width 259 height 192
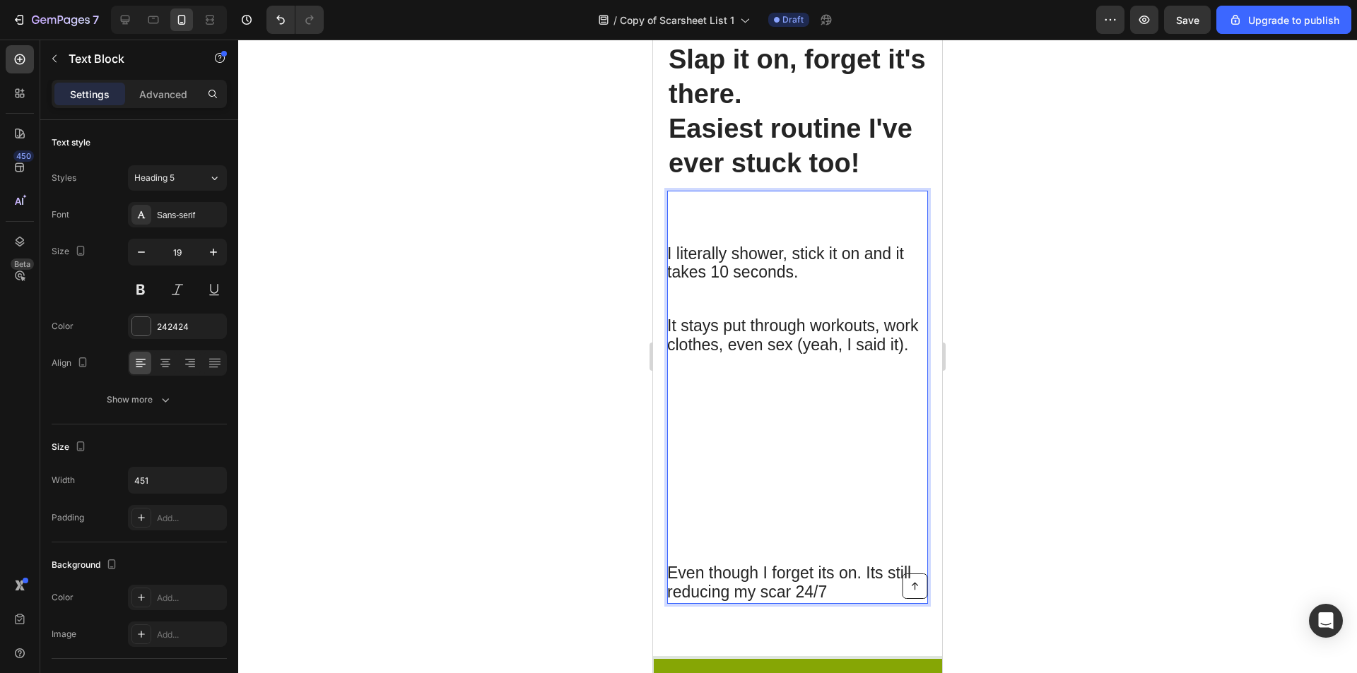
click at [714, 513] on p "Rich Text Editor. Editing area: main" at bounding box center [796, 459] width 259 height 209
drag, startPoint x: 1047, startPoint y: 494, endPoint x: 275, endPoint y: 472, distance: 772.7
click at [1047, 494] on div at bounding box center [797, 357] width 1119 height 634
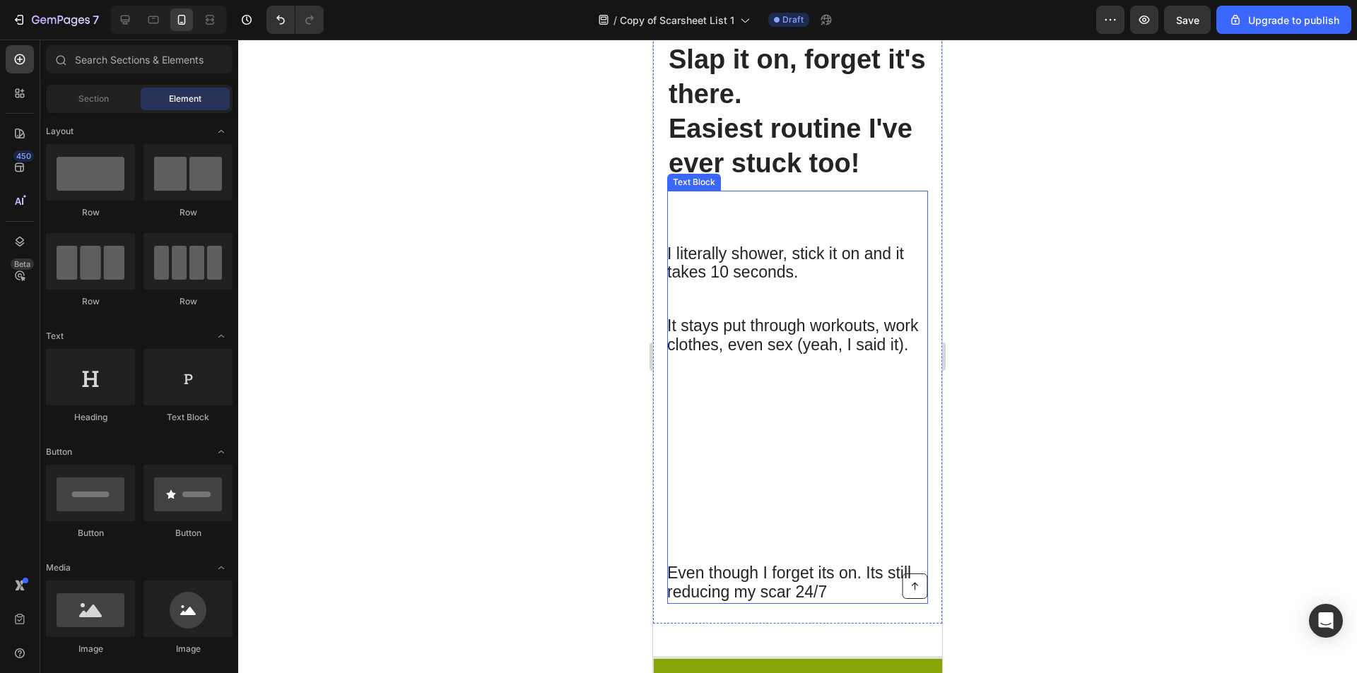
click at [742, 509] on p "⁠⁠⁠⁠⁠⁠⁠" at bounding box center [796, 459] width 259 height 209
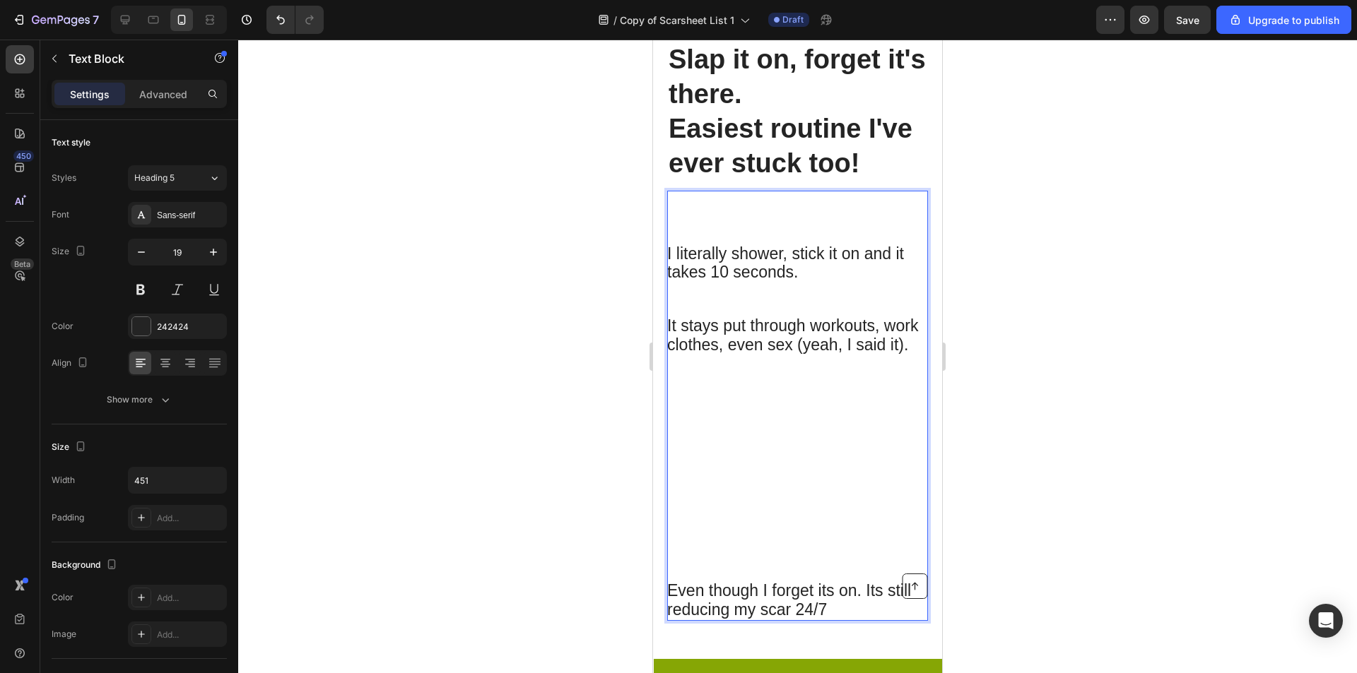
click at [736, 558] on p "⁠⁠⁠⁠⁠⁠⁠" at bounding box center [796, 468] width 259 height 227
click at [736, 559] on p "⁠⁠⁠⁠⁠⁠⁠" at bounding box center [796, 468] width 259 height 227
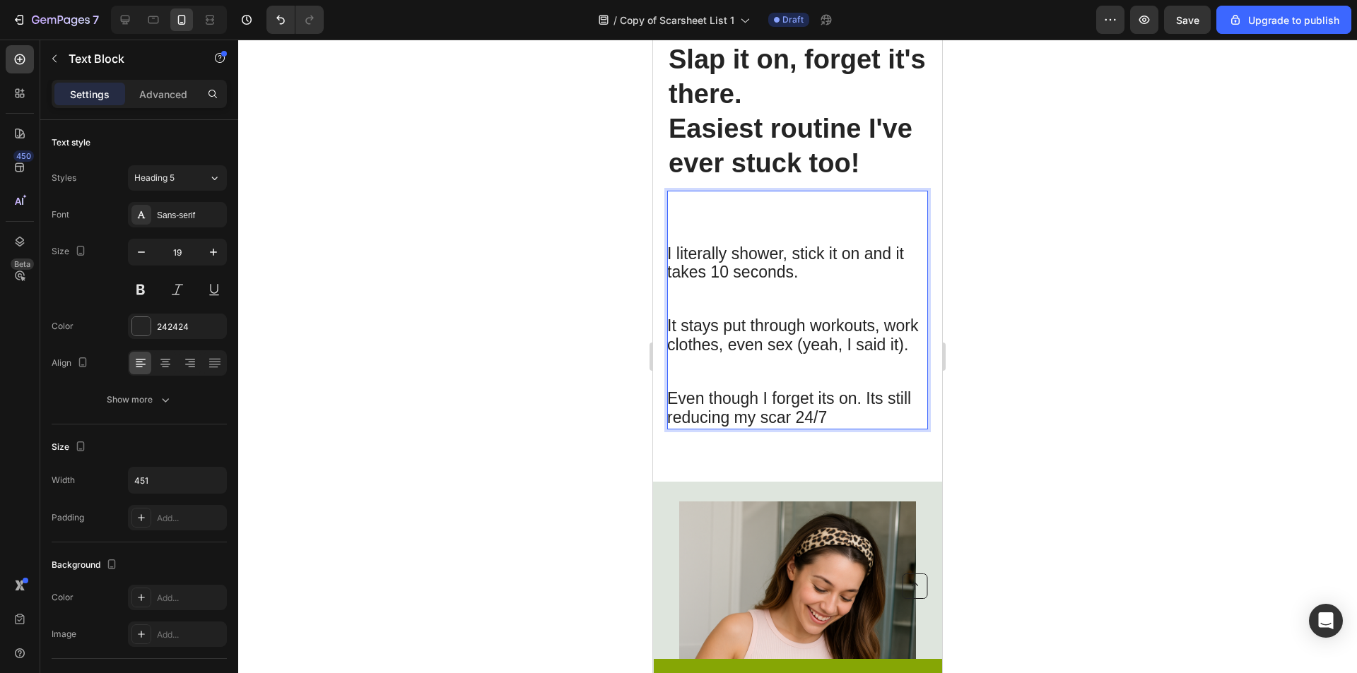
click at [843, 390] on p "⁠⁠⁠⁠⁠⁠⁠" at bounding box center [796, 372] width 259 height 35
click at [861, 429] on div "I literally shower, stick it on and it takes 10 seconds. It stays put through w…" at bounding box center [797, 310] width 261 height 238
click at [1060, 467] on div at bounding box center [797, 357] width 1119 height 634
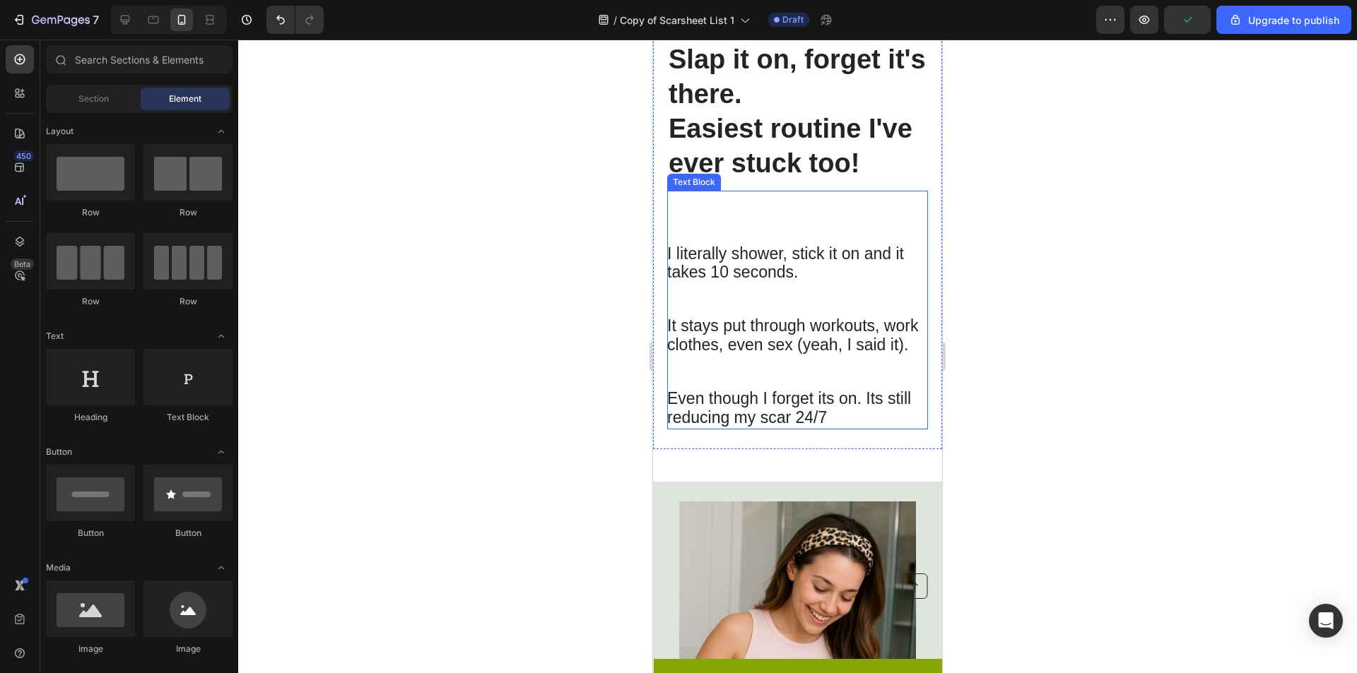
click at [859, 428] on p "Even though I forget its on. Its still reducing my scar 24/7" at bounding box center [796, 408] width 259 height 37
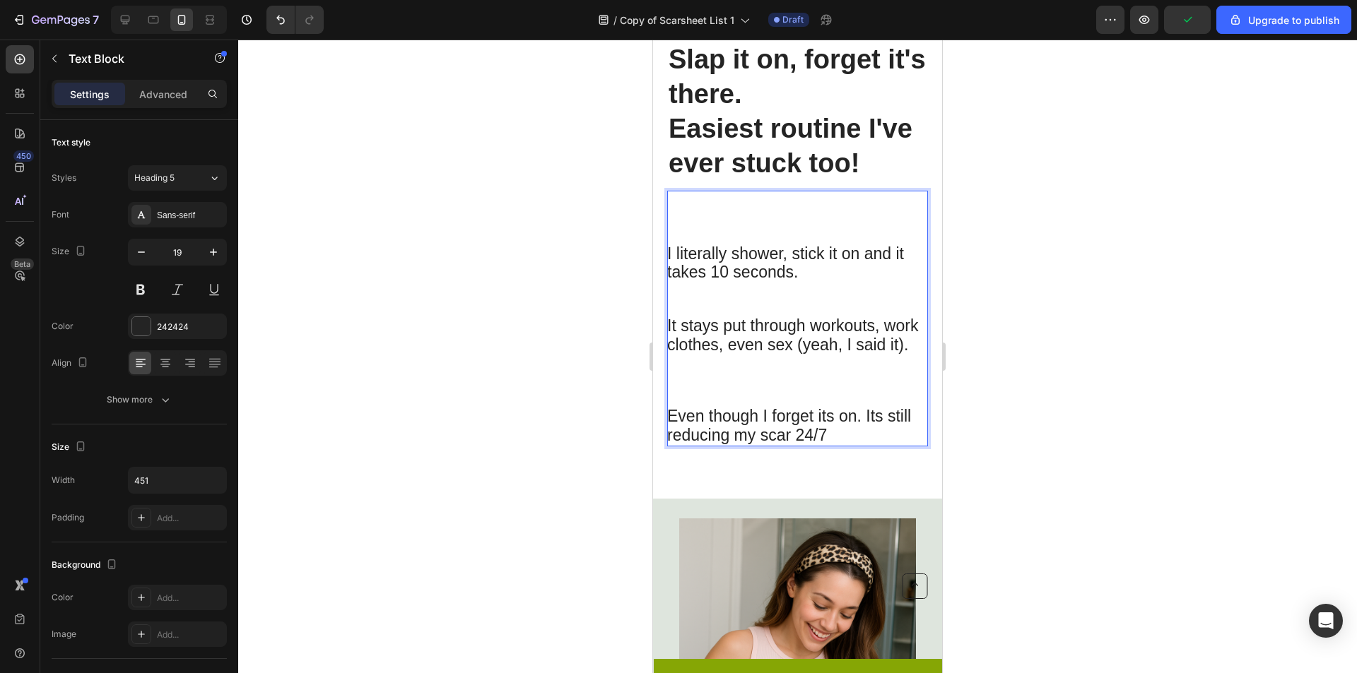
click at [852, 445] on p "Even though I forget its on. Its still reducing my scar 24/7" at bounding box center [796, 426] width 259 height 37
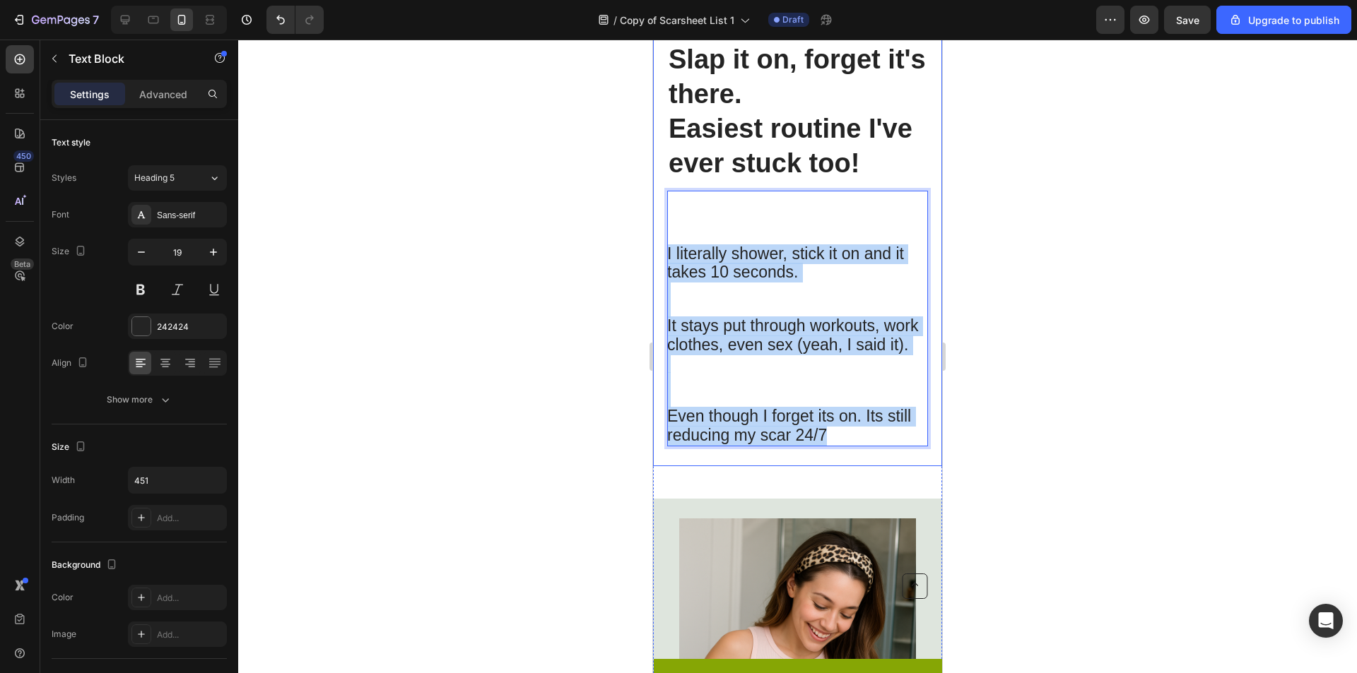
drag, startPoint x: 822, startPoint y: 438, endPoint x: 664, endPoint y: 249, distance: 246.8
click at [664, 249] on div "⁠⁠⁠⁠⁠⁠⁠ Slap it on, forget it's there. Easiest routine I've ever stuck too! Hea…" at bounding box center [797, 68] width 289 height 796
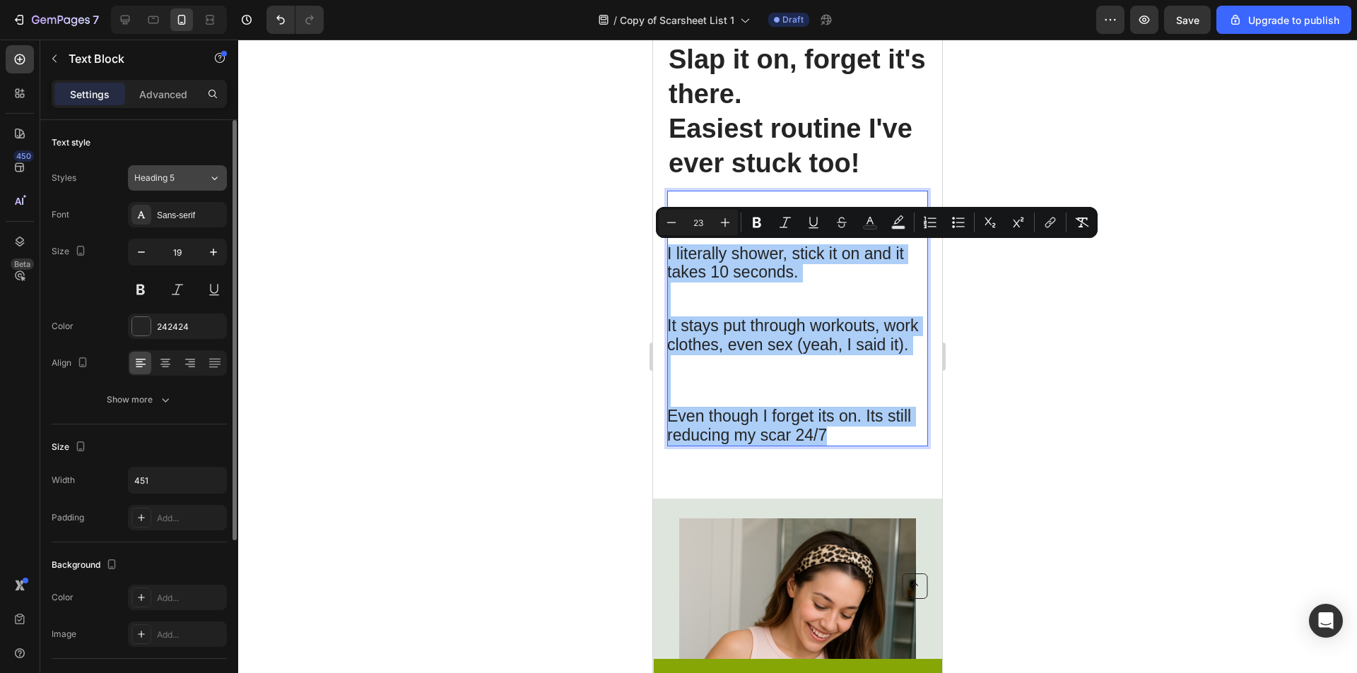
click at [191, 182] on div "Heading 5" at bounding box center [162, 178] width 57 height 13
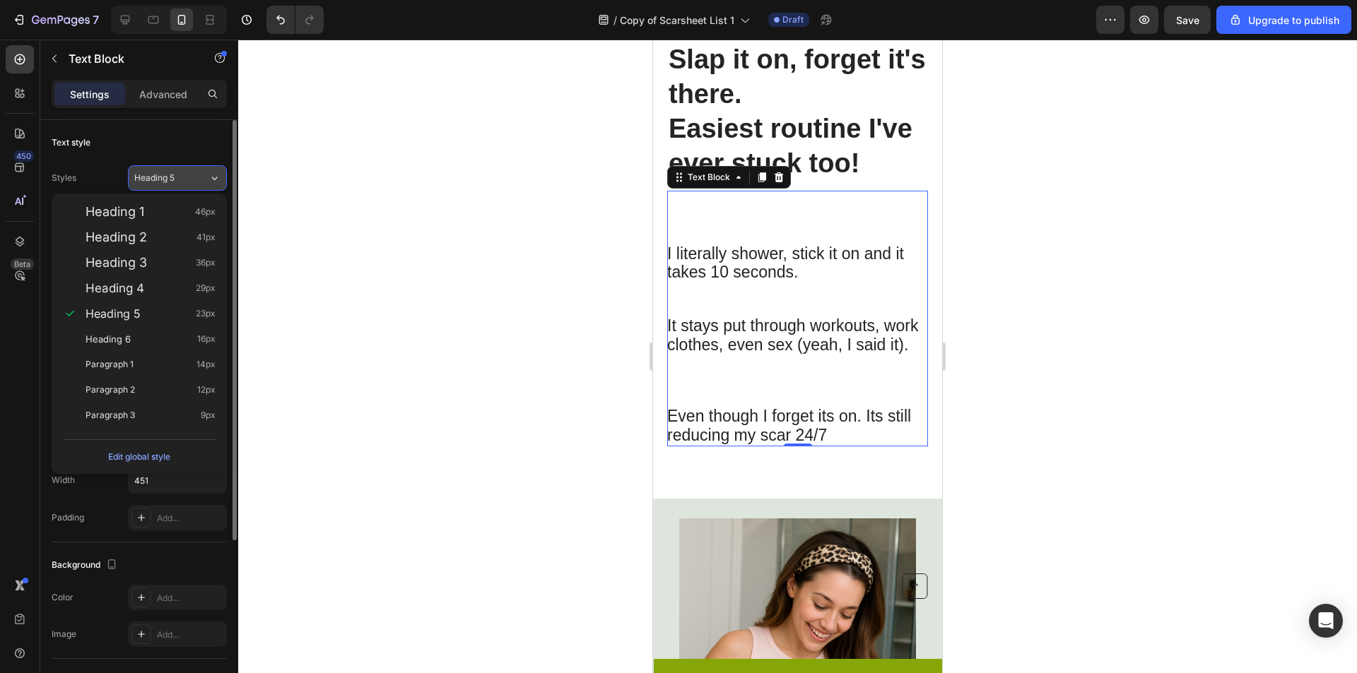
click at [186, 173] on div "Heading 5" at bounding box center [162, 178] width 57 height 13
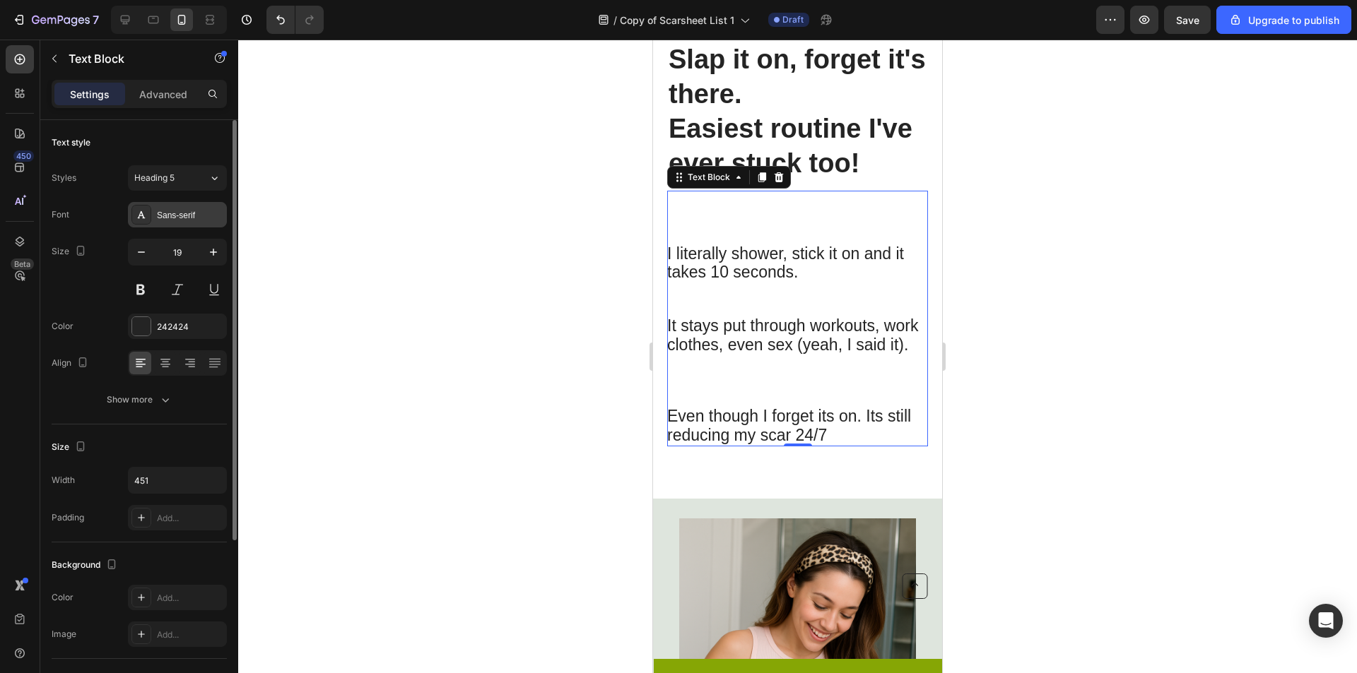
click at [196, 213] on div "Sans-serif" at bounding box center [190, 215] width 66 height 13
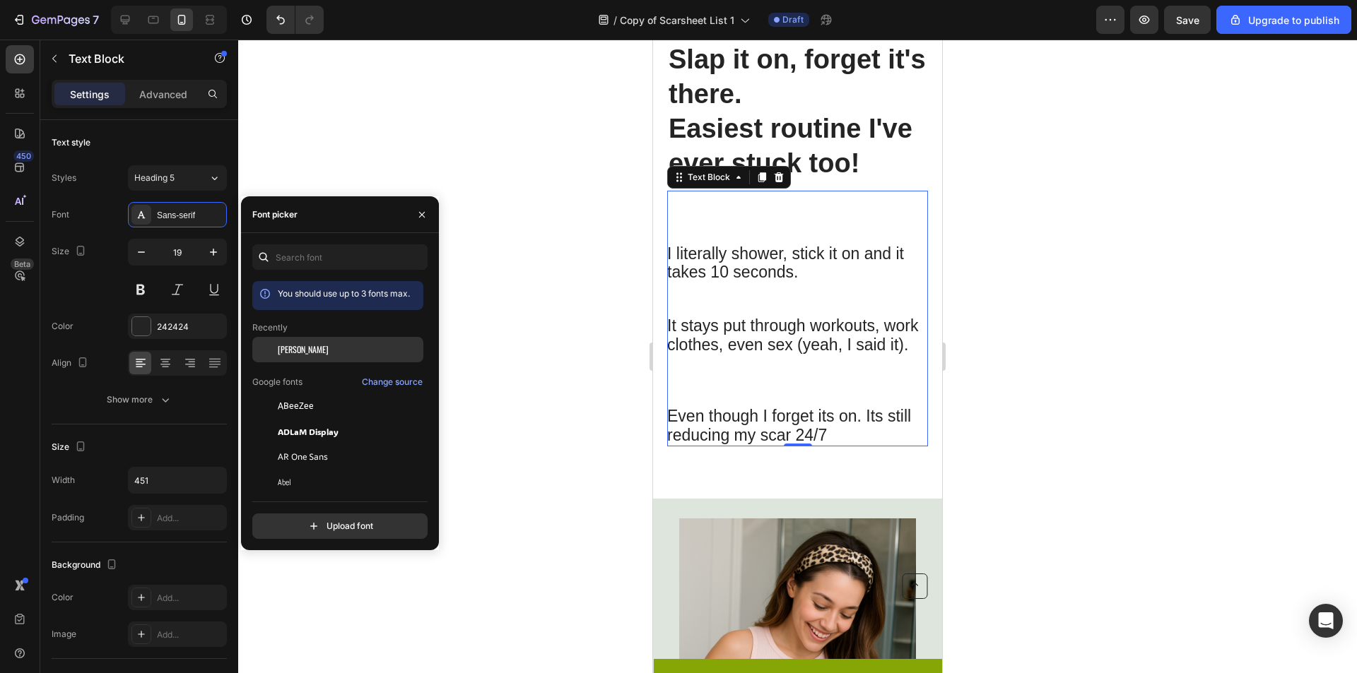
click at [335, 347] on div "[PERSON_NAME]" at bounding box center [349, 349] width 143 height 13
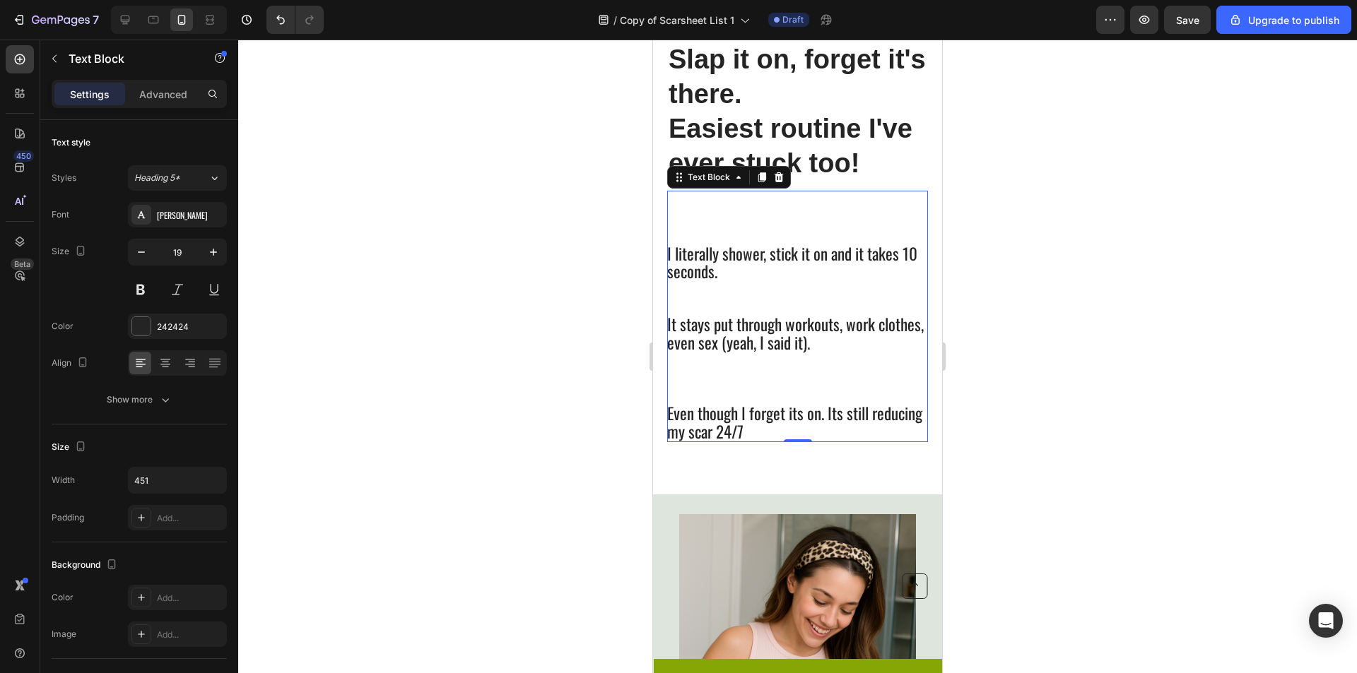
click at [545, 329] on div at bounding box center [797, 357] width 1119 height 634
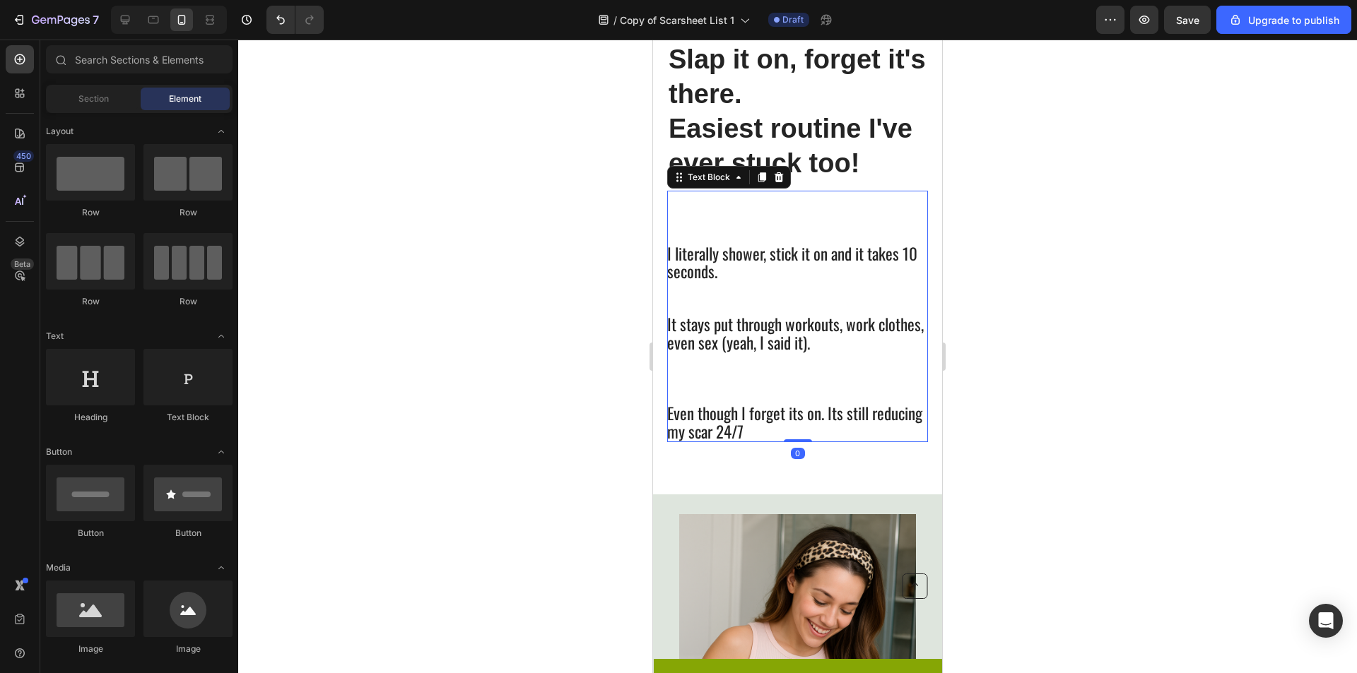
click at [779, 379] on p "Rich Text Editor. Editing area: main" at bounding box center [796, 379] width 259 height 52
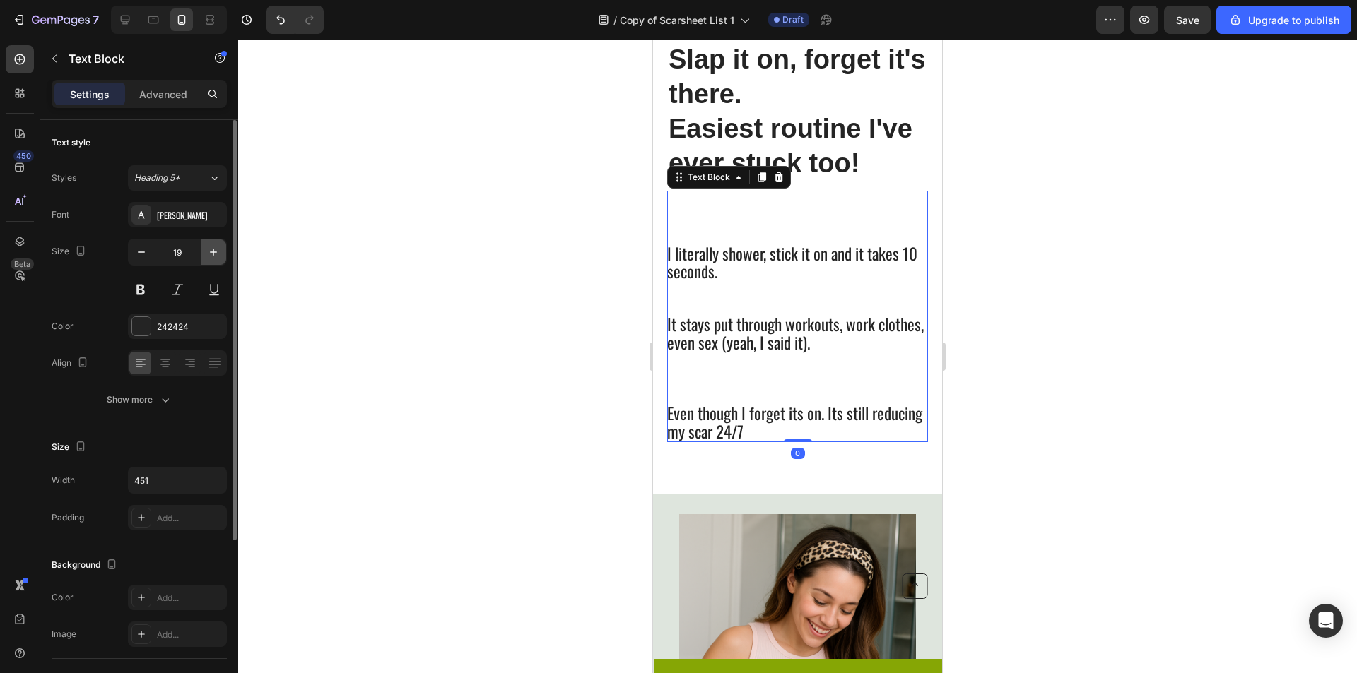
click at [206, 249] on icon "button" at bounding box center [213, 252] width 14 height 14
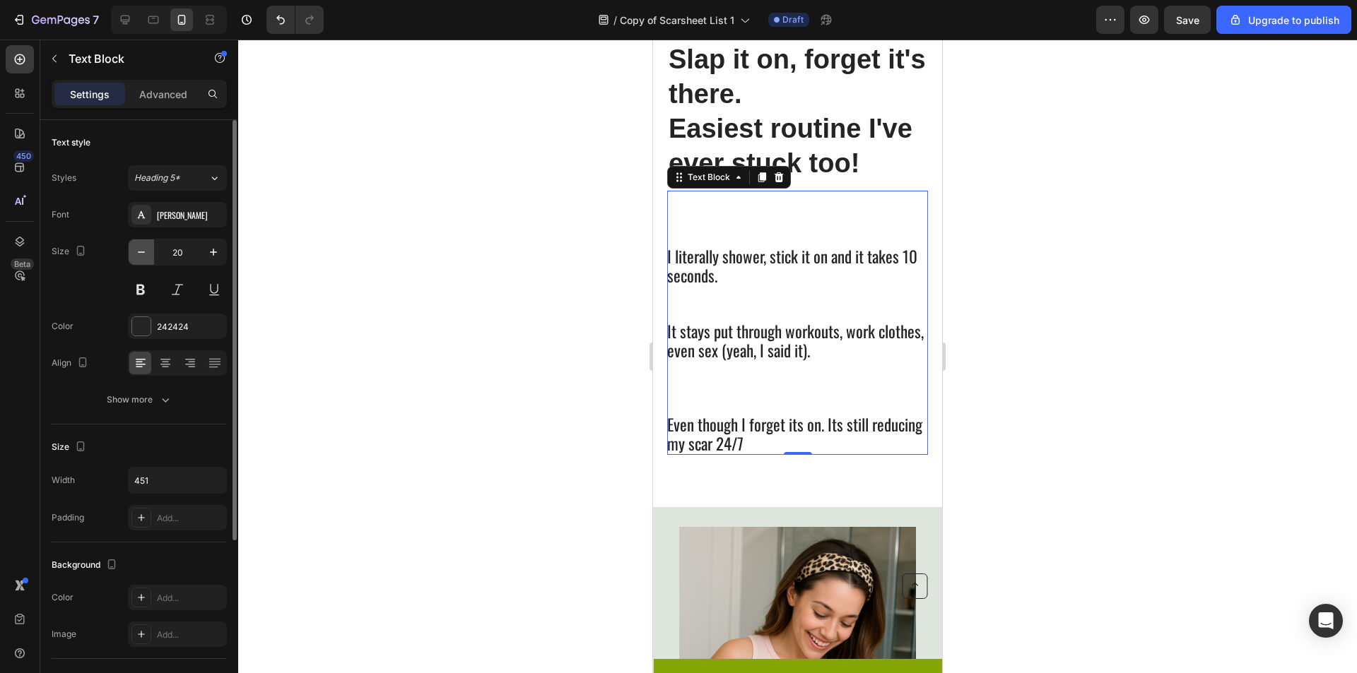
click at [146, 255] on icon "button" at bounding box center [141, 252] width 14 height 14
type input "19"
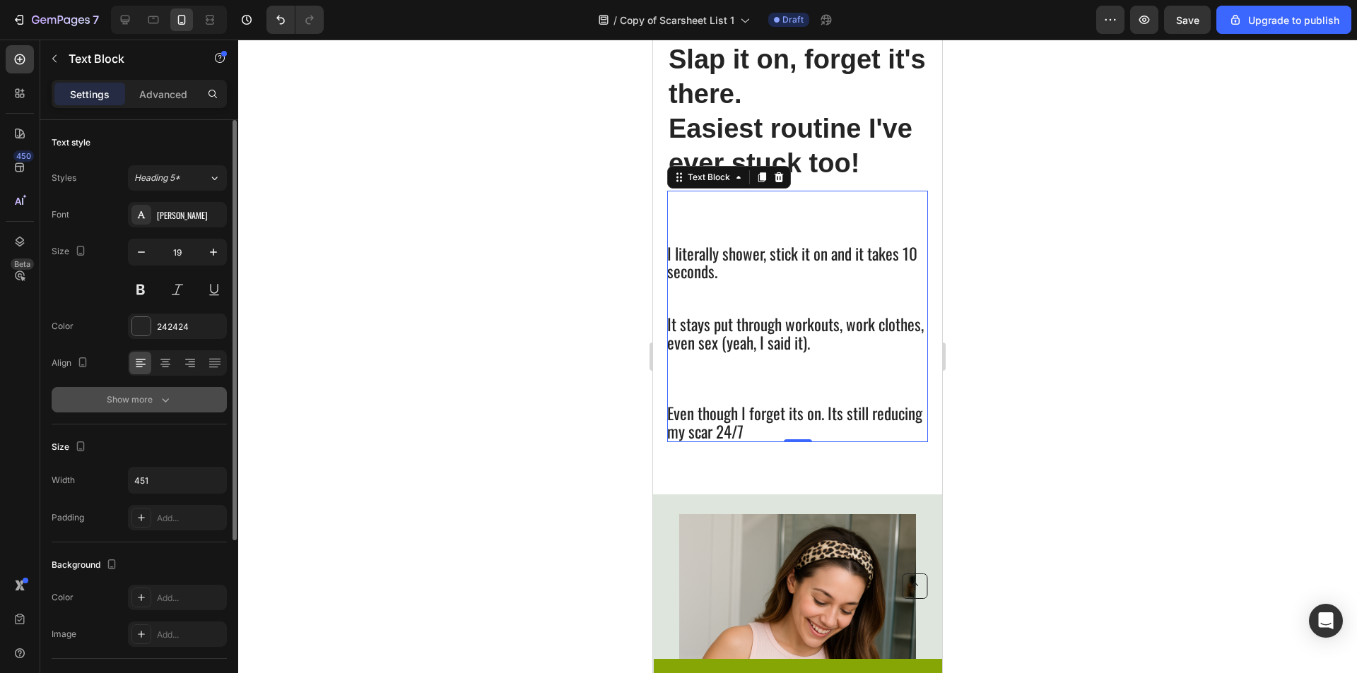
click at [151, 399] on div "Show more" at bounding box center [140, 400] width 66 height 14
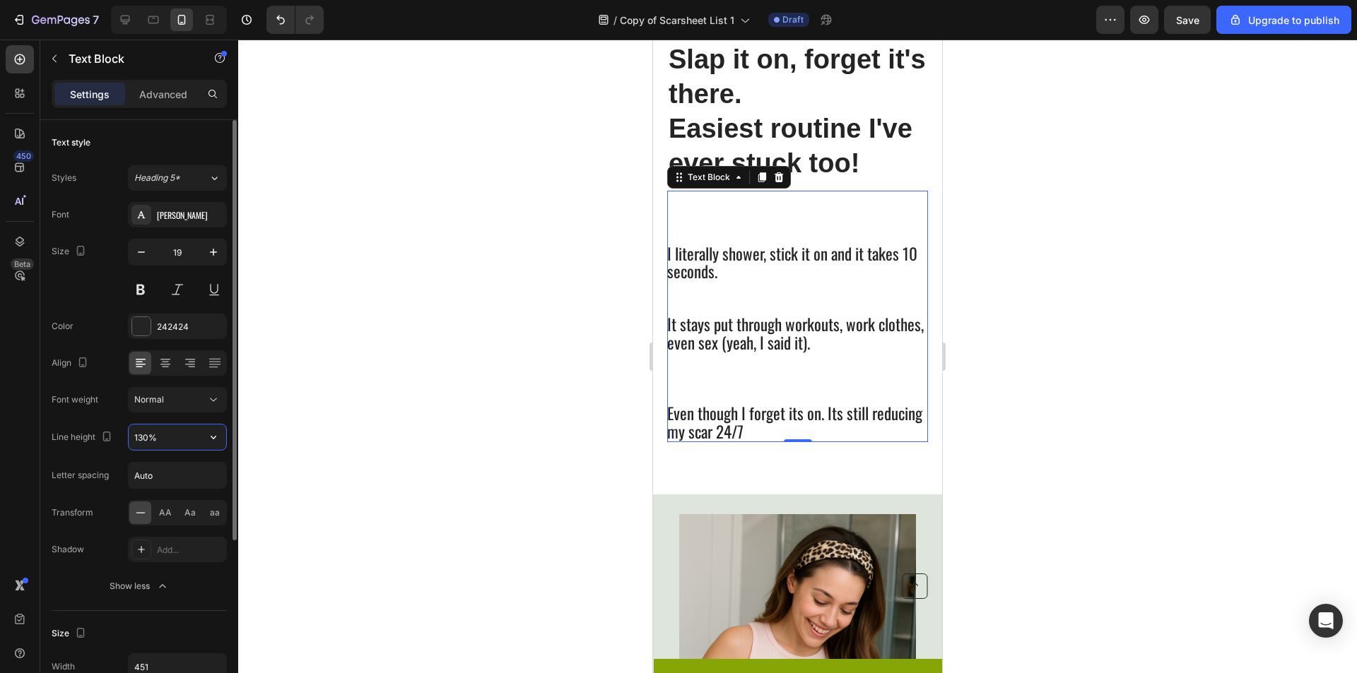
click at [170, 449] on input "130%" at bounding box center [178, 437] width 98 height 25
click at [190, 440] on input "130%" at bounding box center [178, 437] width 98 height 25
click at [211, 435] on icon "button" at bounding box center [213, 437] width 14 height 14
click at [192, 487] on div "120%" at bounding box center [163, 500] width 116 height 27
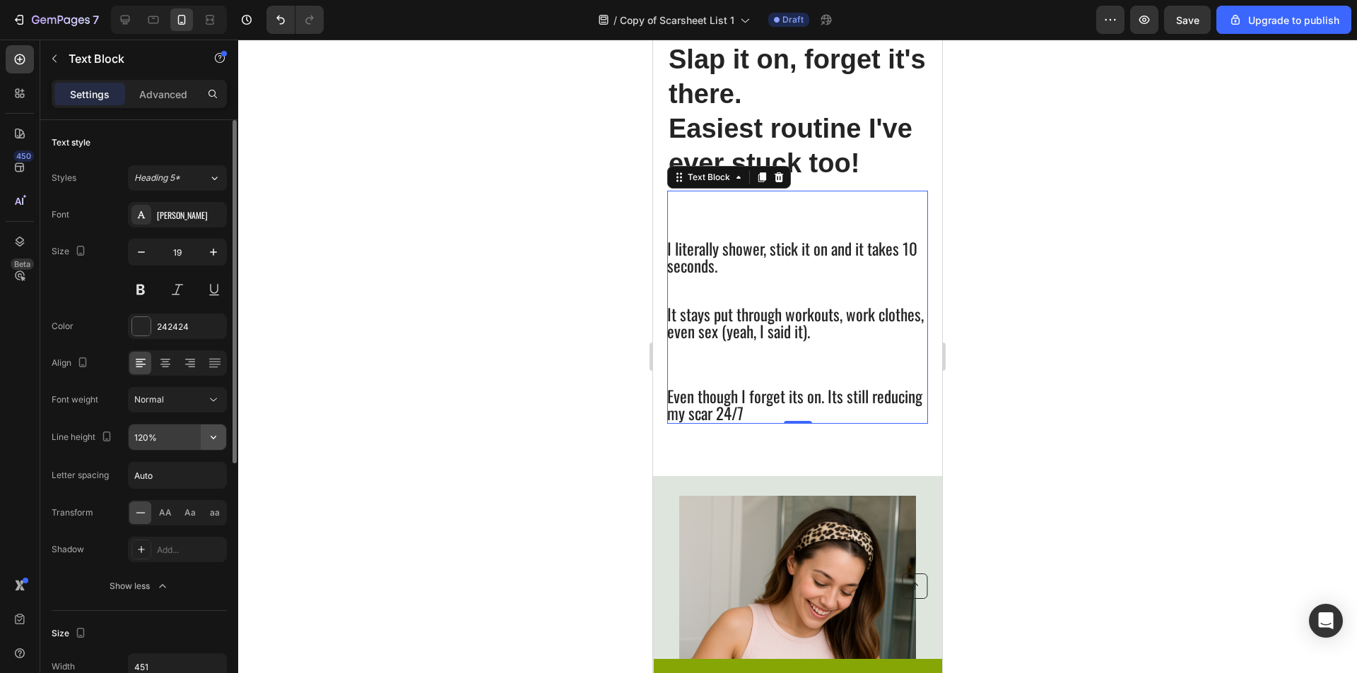
click at [214, 437] on icon "button" at bounding box center [213, 437] width 14 height 14
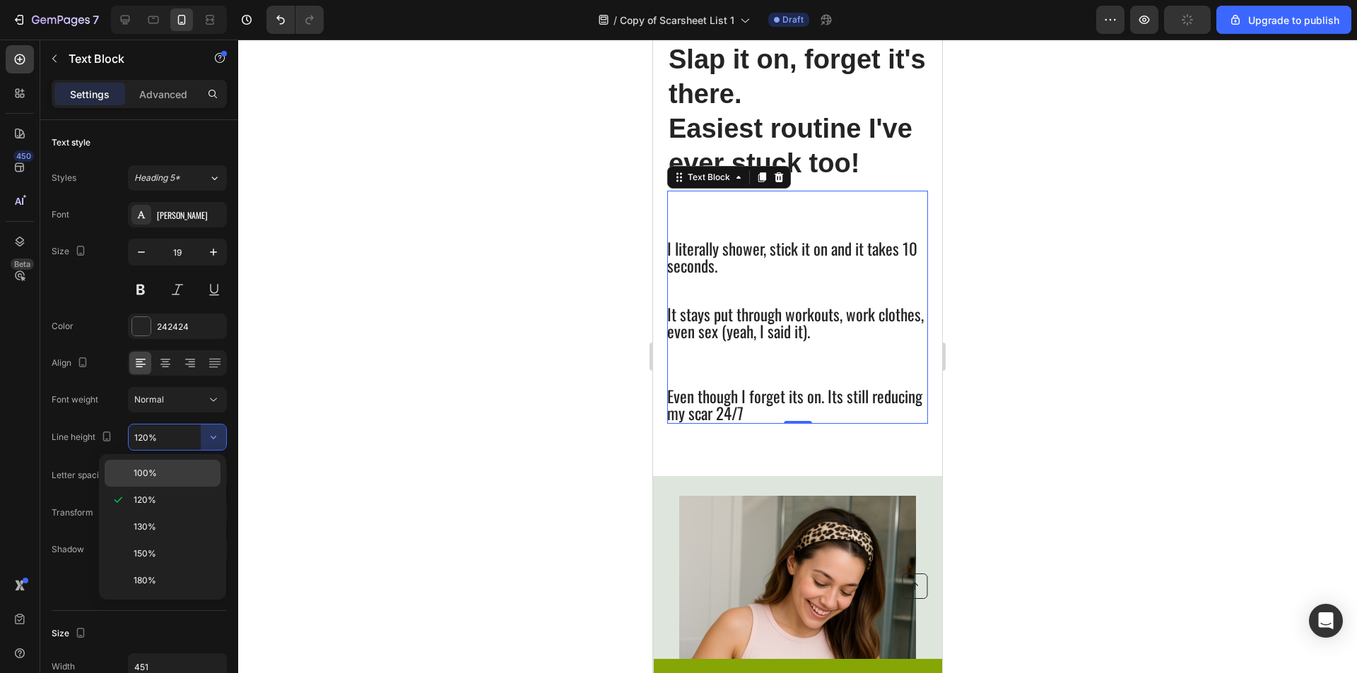
click at [182, 468] on p "100%" at bounding box center [174, 473] width 81 height 13
type input "100%"
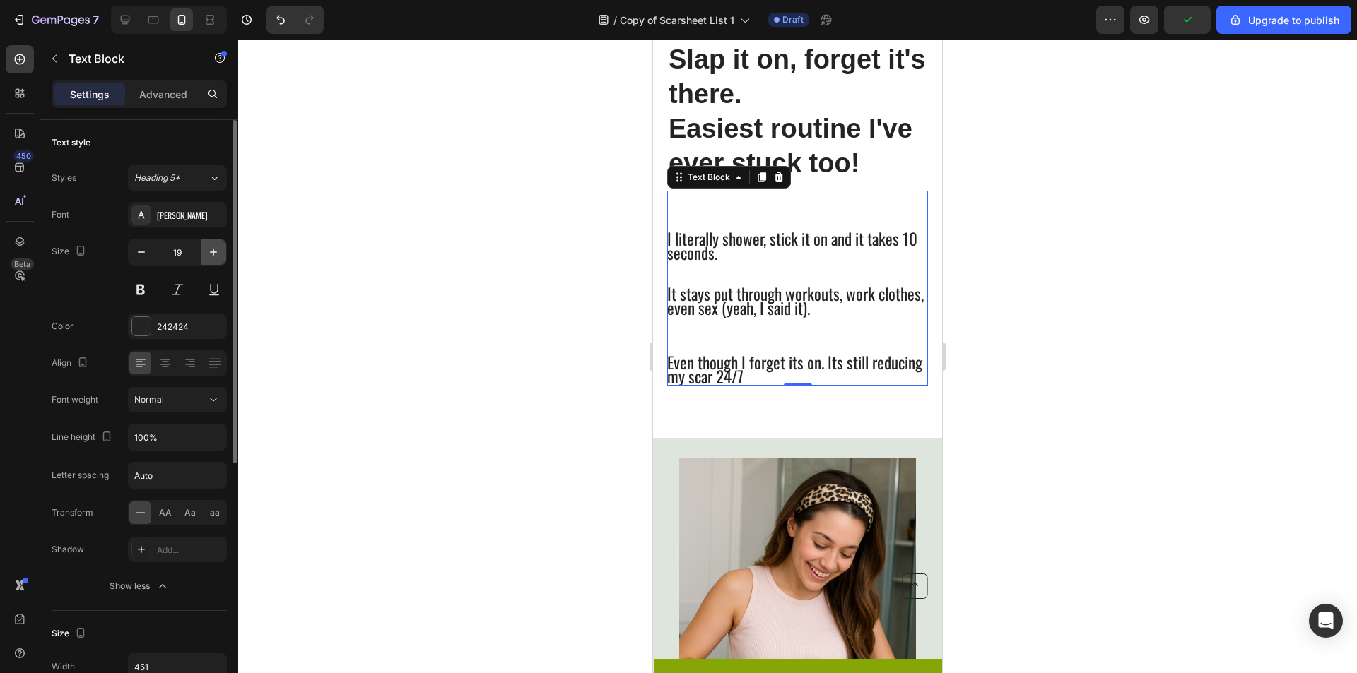
click at [211, 257] on icon "button" at bounding box center [213, 252] width 14 height 14
click at [211, 256] on icon "button" at bounding box center [213, 252] width 14 height 14
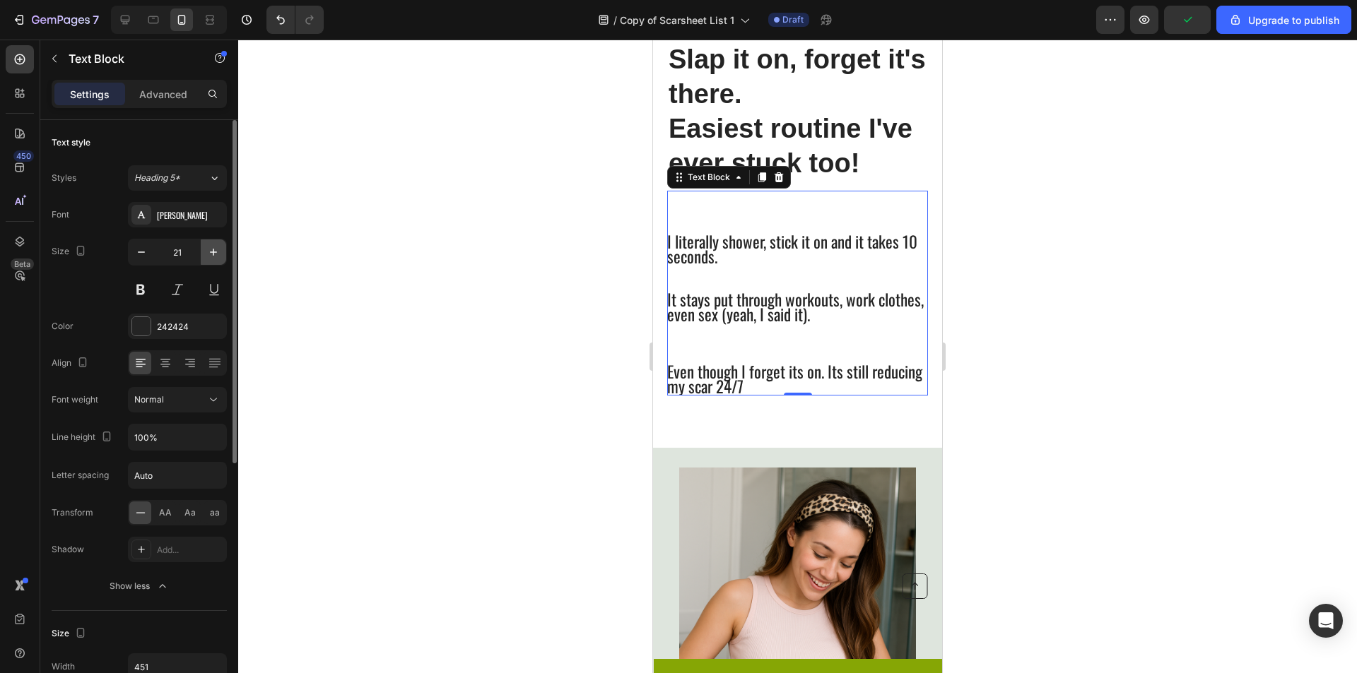
click at [211, 256] on icon "button" at bounding box center [213, 252] width 14 height 14
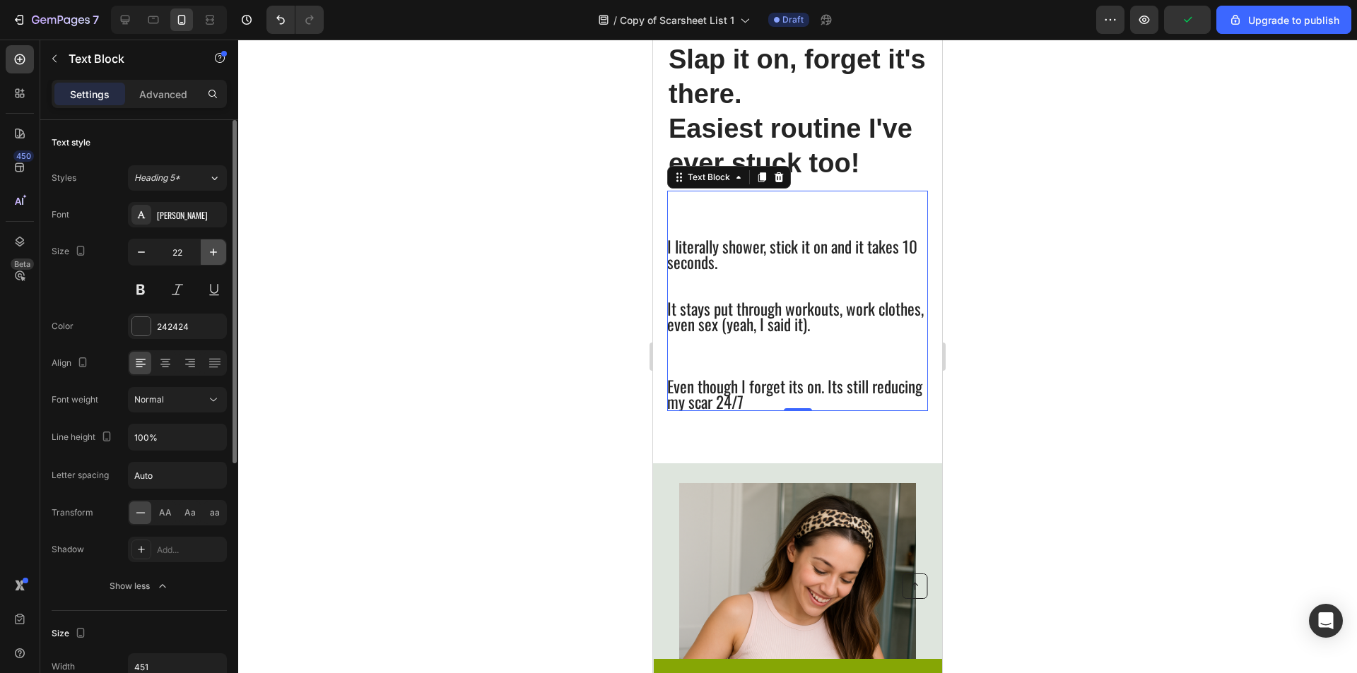
click at [211, 256] on icon "button" at bounding box center [213, 252] width 14 height 14
type input "23"
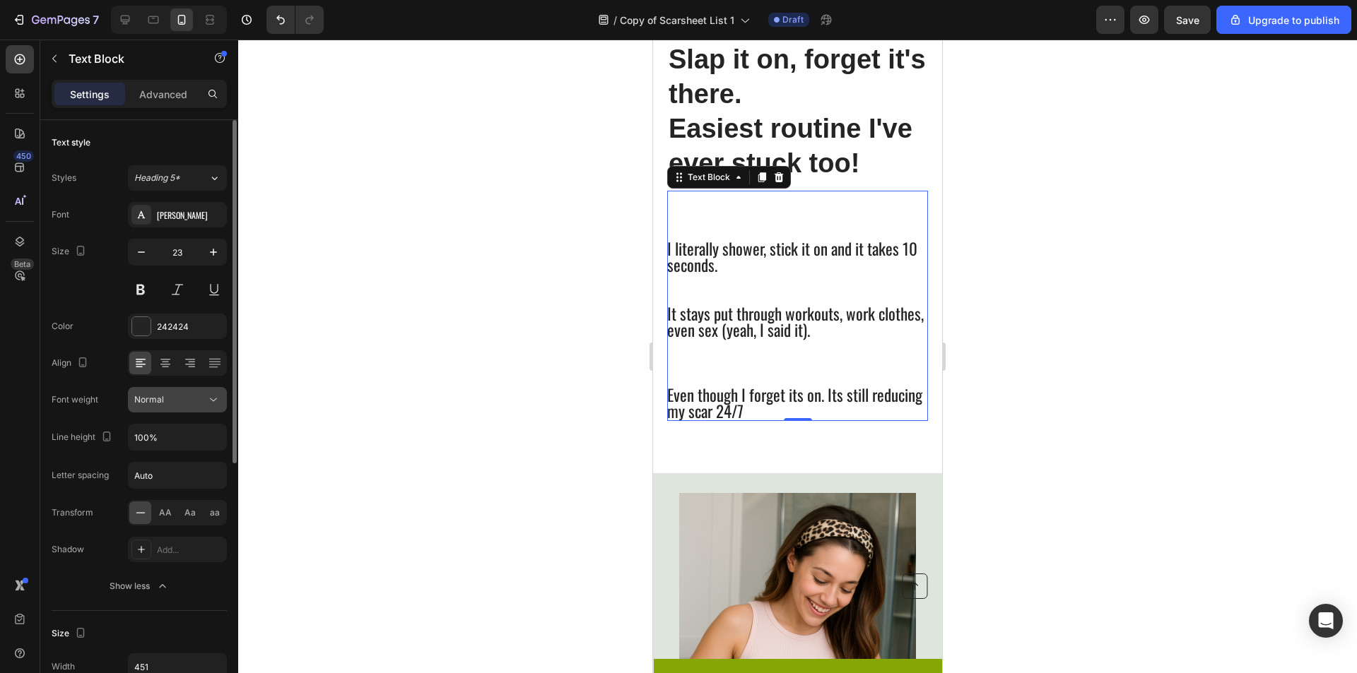
click at [206, 404] on icon at bounding box center [213, 400] width 14 height 14
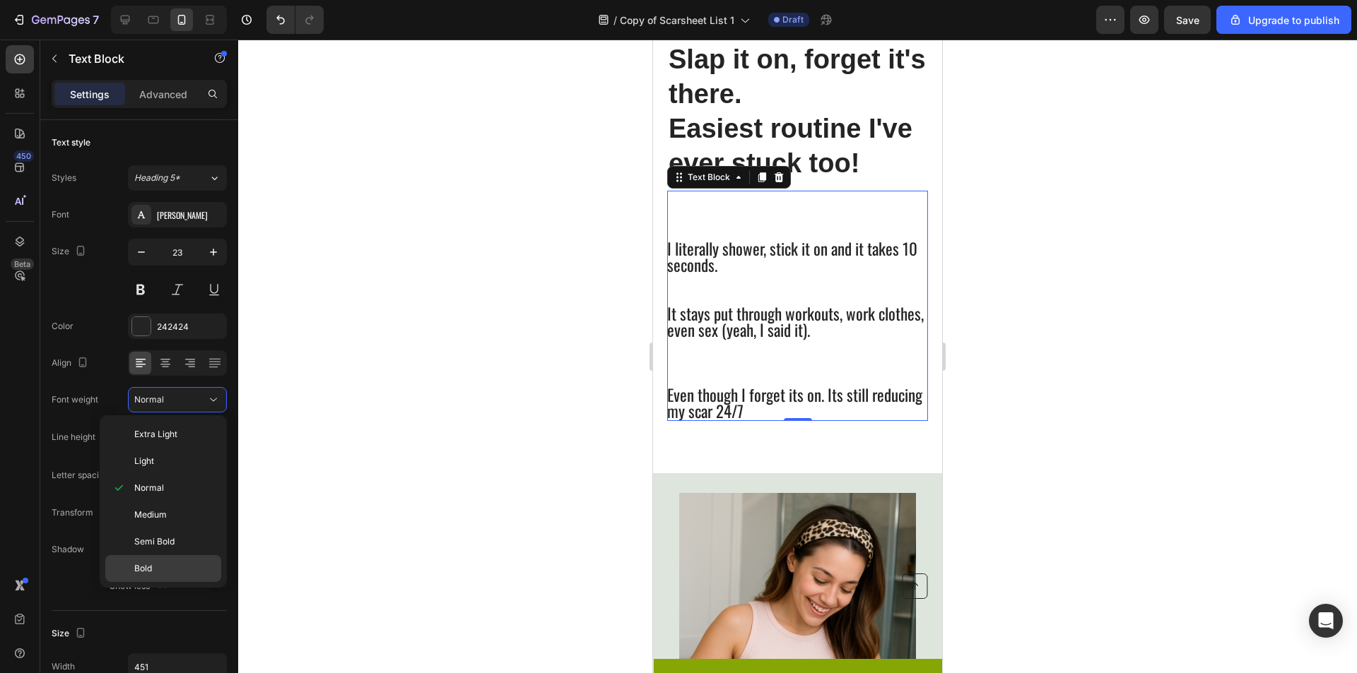
click at [187, 575] on div "Bold" at bounding box center [163, 568] width 116 height 27
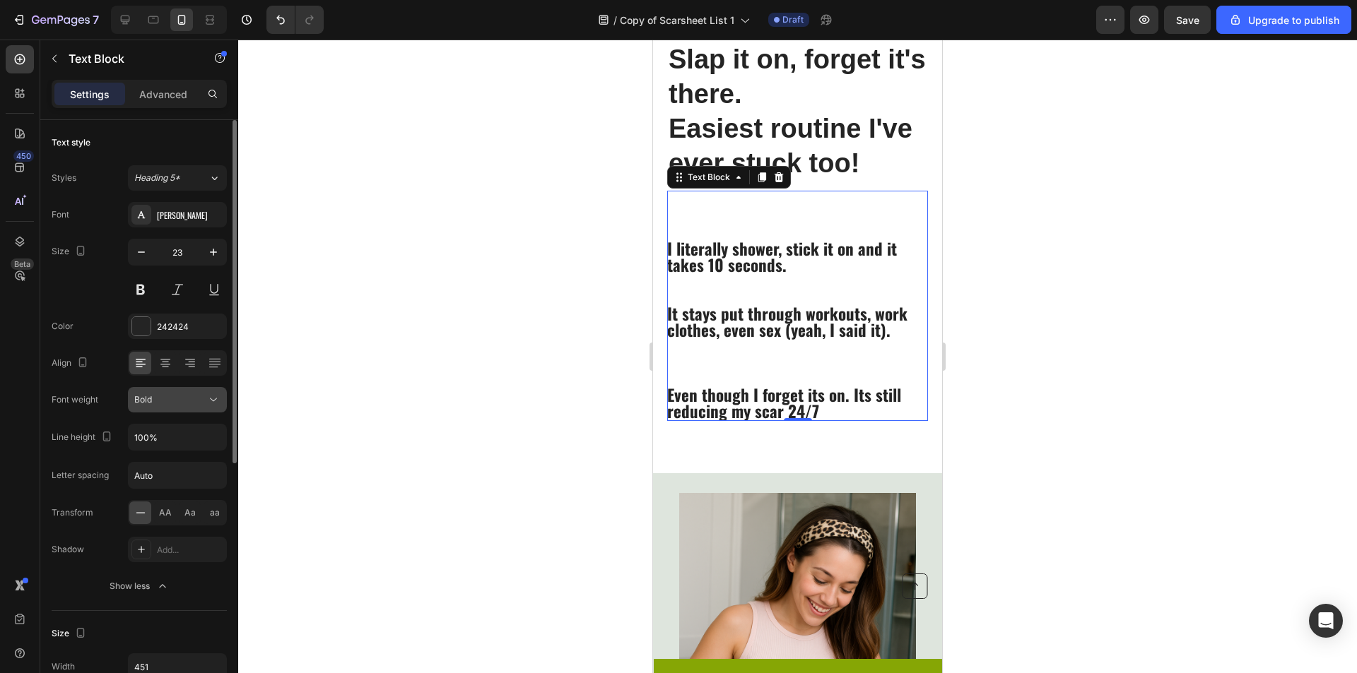
click at [186, 391] on button "Bold" at bounding box center [177, 399] width 99 height 25
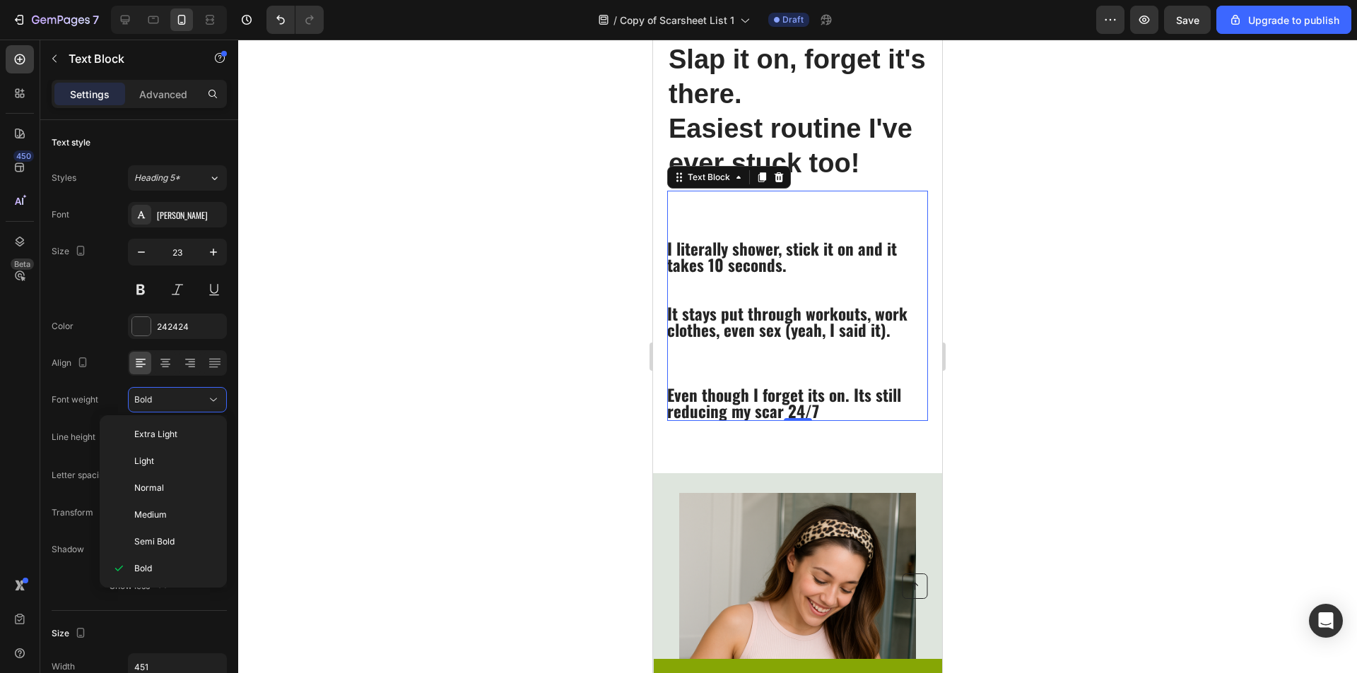
click at [381, 432] on div at bounding box center [797, 357] width 1119 height 634
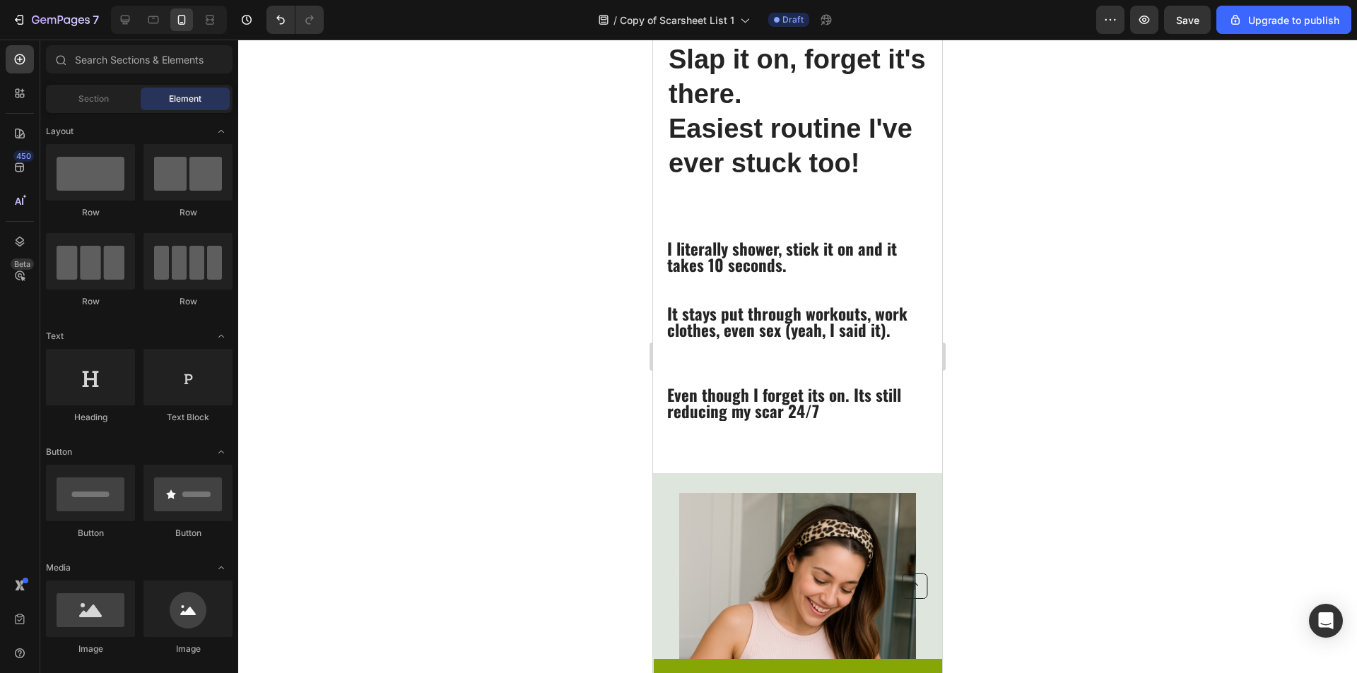
click at [754, 335] on span "It stays put through workouts, work clothes, even sex (yeah, I said it)." at bounding box center [787, 322] width 240 height 40
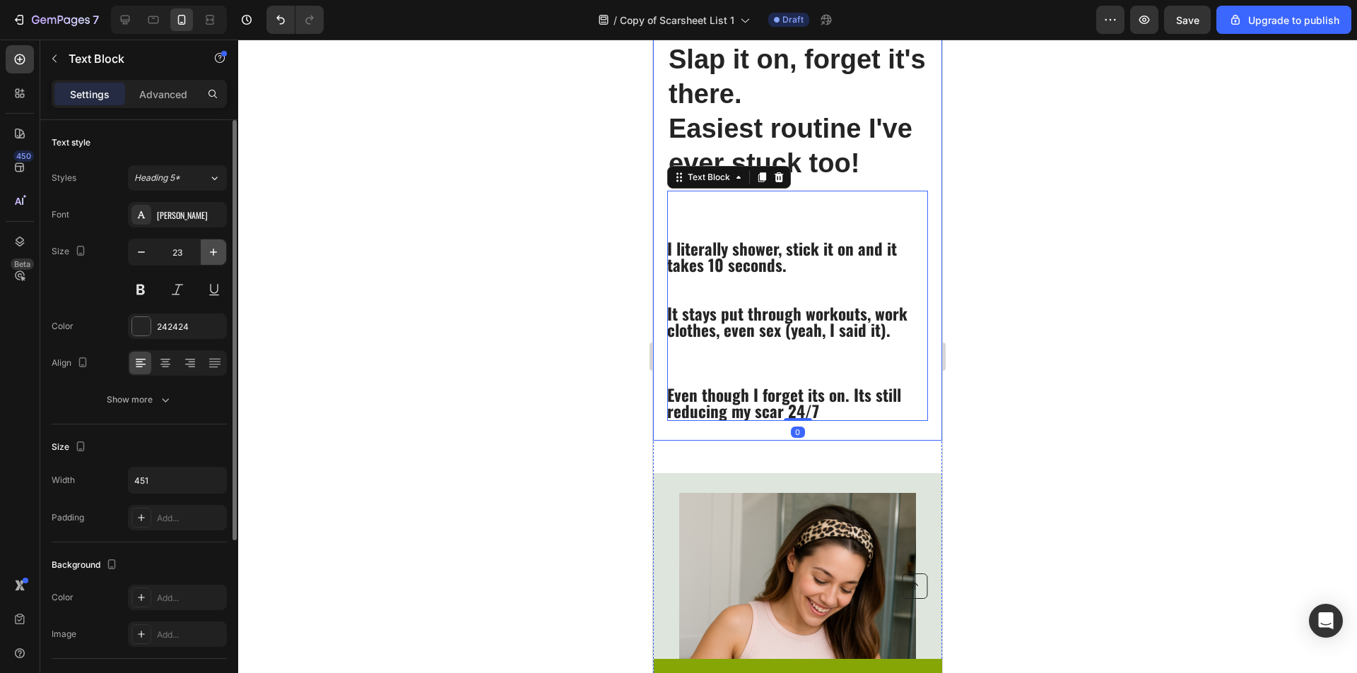
click at [211, 250] on icon "button" at bounding box center [213, 252] width 14 height 14
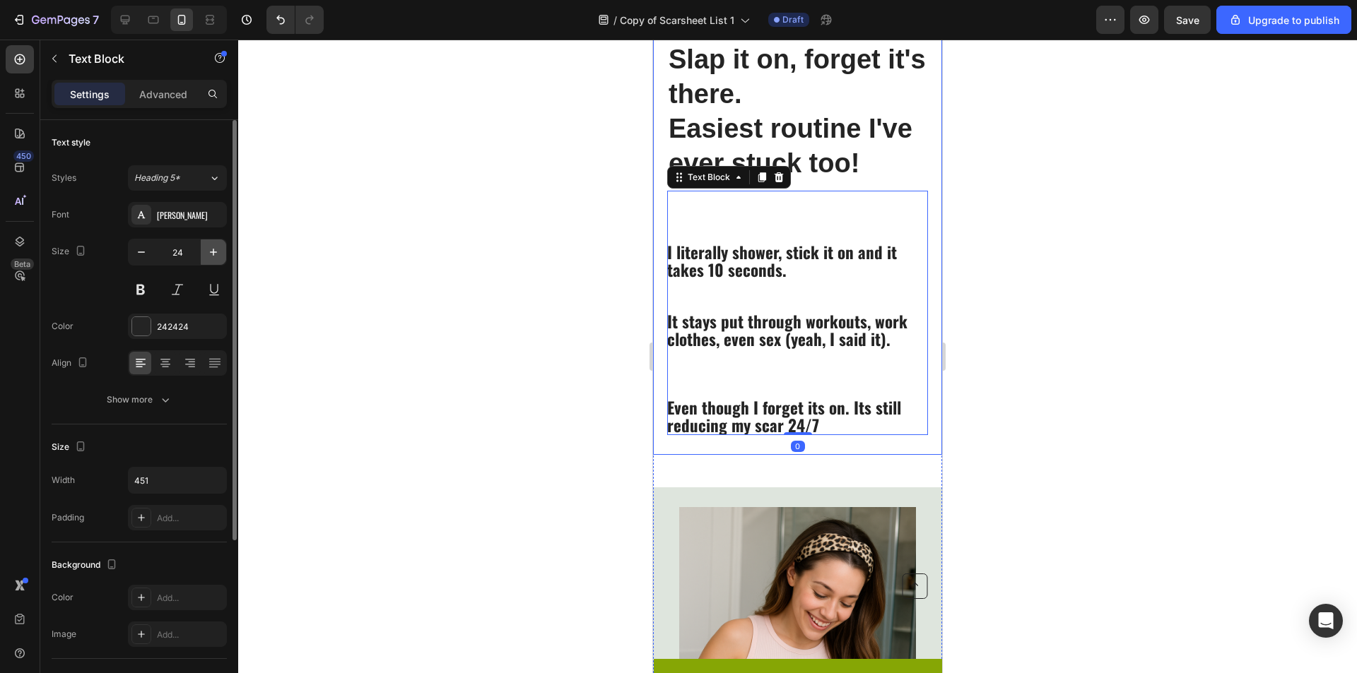
click at [212, 251] on icon "button" at bounding box center [213, 252] width 14 height 14
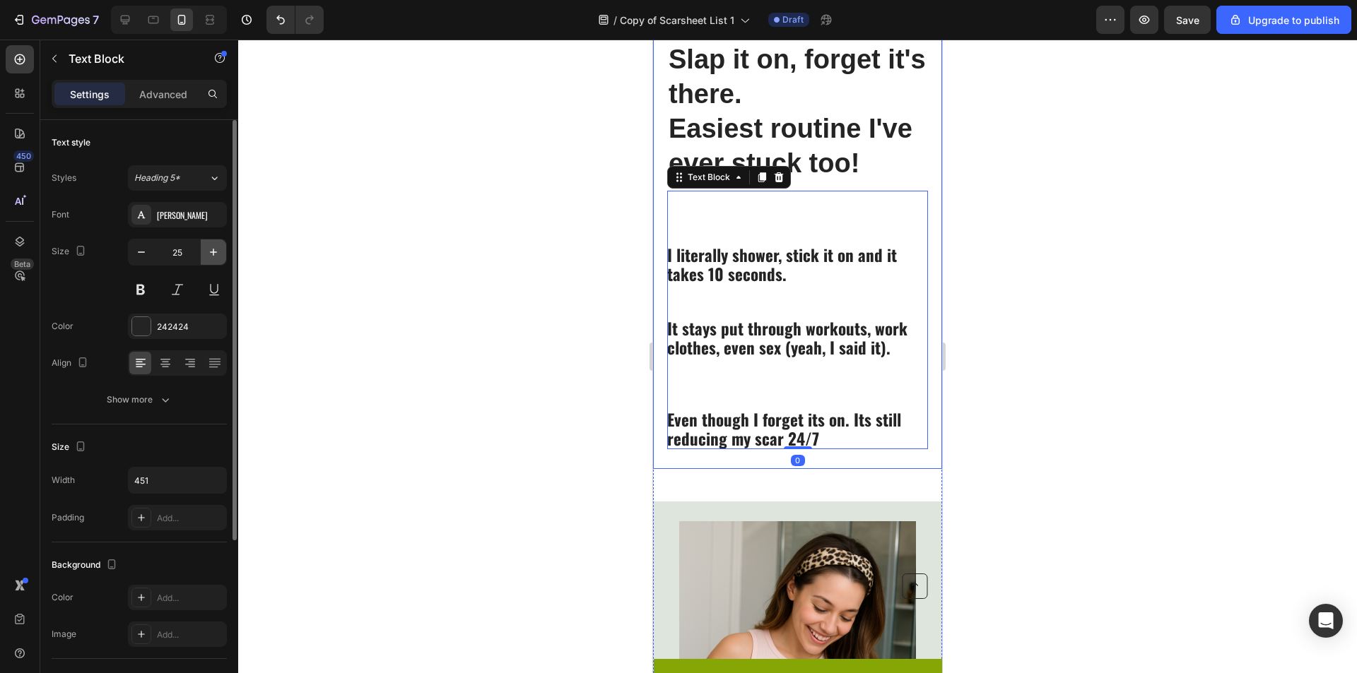
click at [212, 251] on icon "button" at bounding box center [213, 252] width 14 height 14
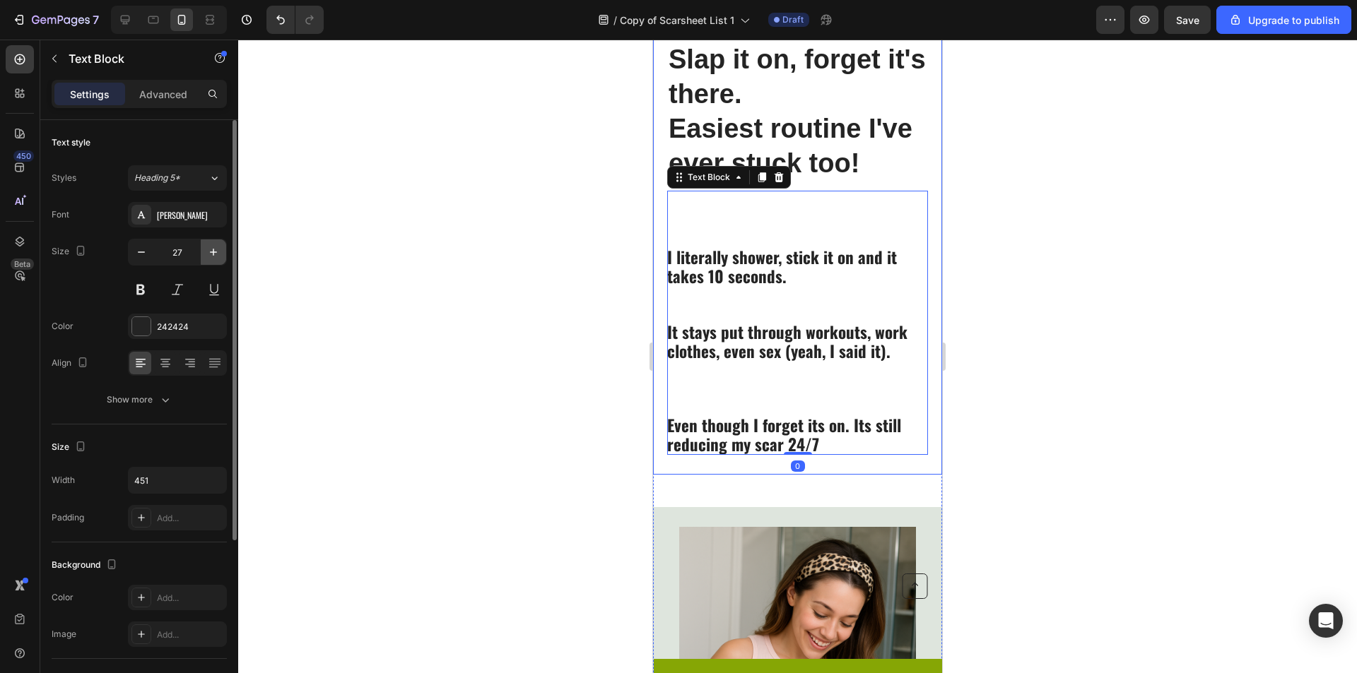
click at [212, 251] on icon "button" at bounding box center [213, 252] width 14 height 14
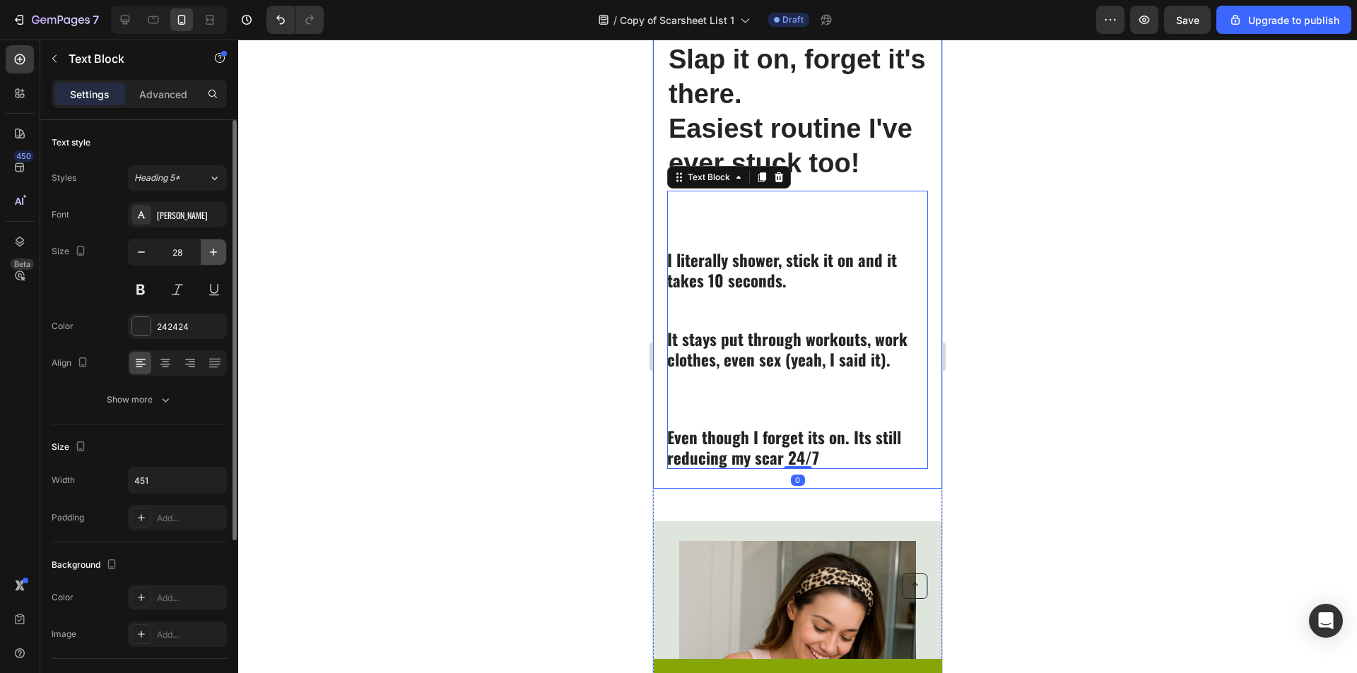
click at [212, 251] on icon "button" at bounding box center [213, 252] width 14 height 14
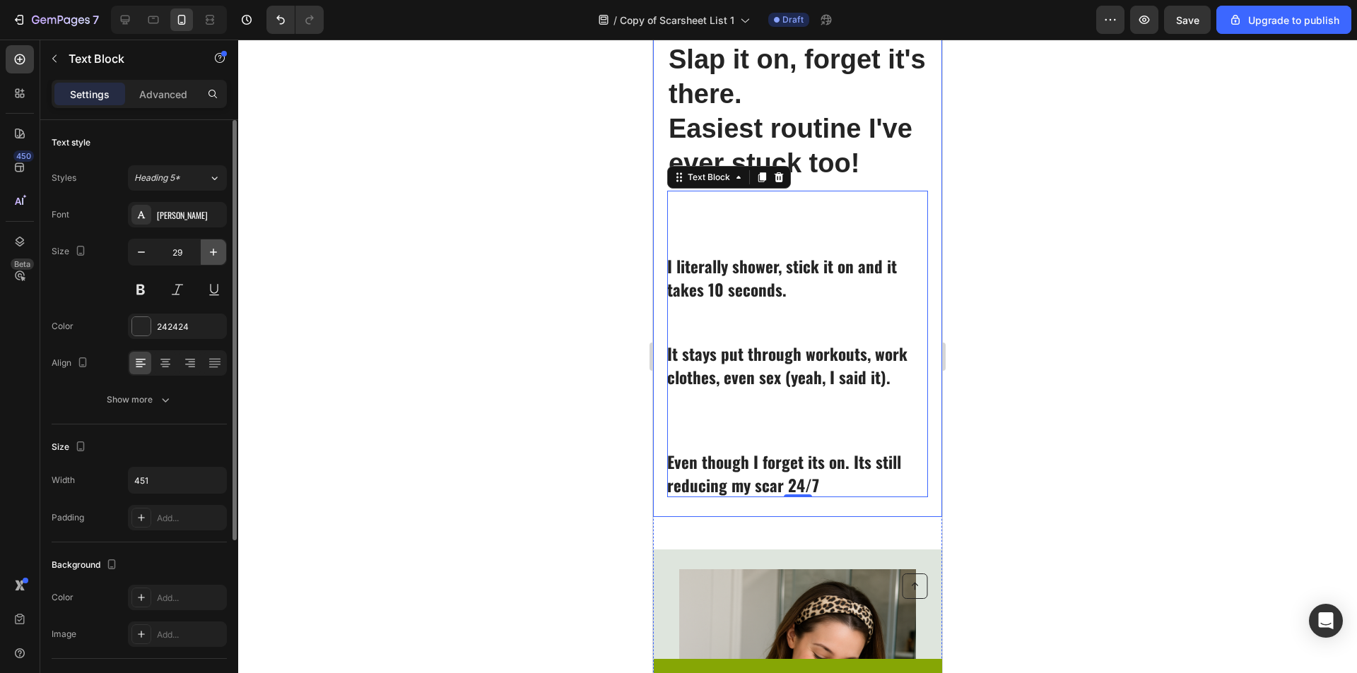
click at [212, 251] on icon "button" at bounding box center [213, 252] width 14 height 14
type input "30"
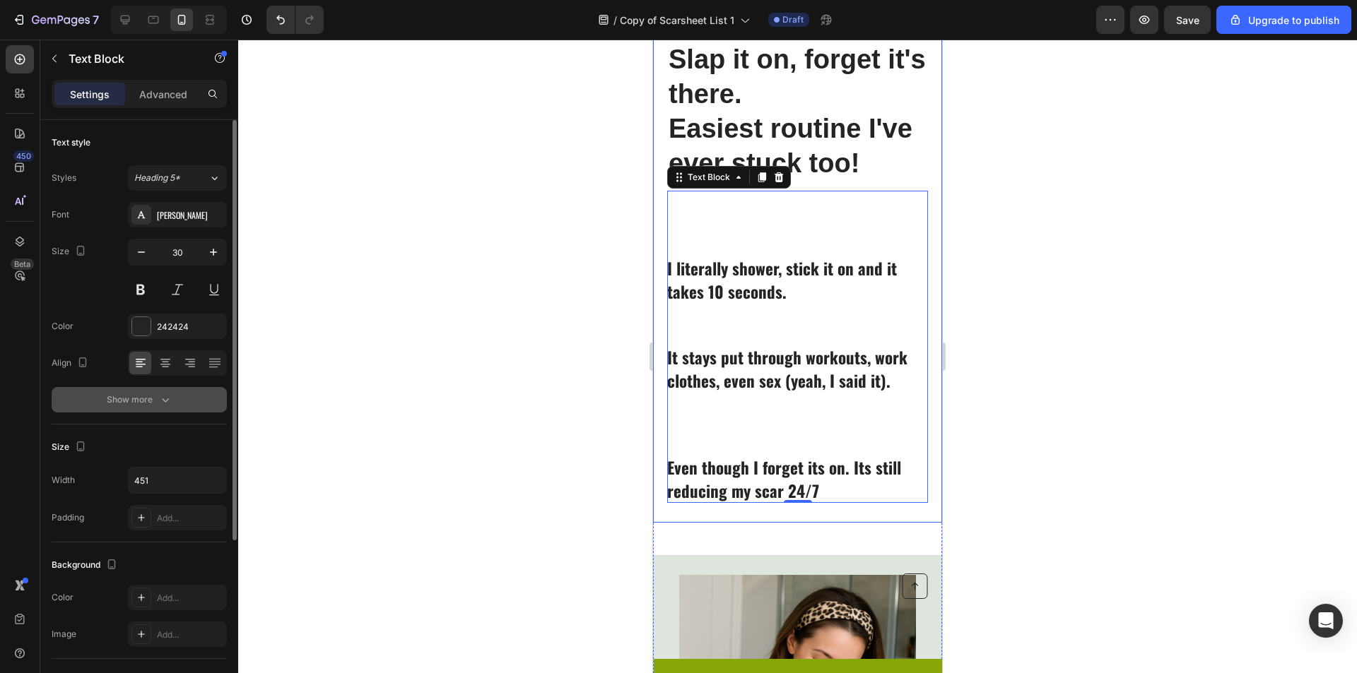
click at [160, 405] on icon "button" at bounding box center [165, 400] width 14 height 14
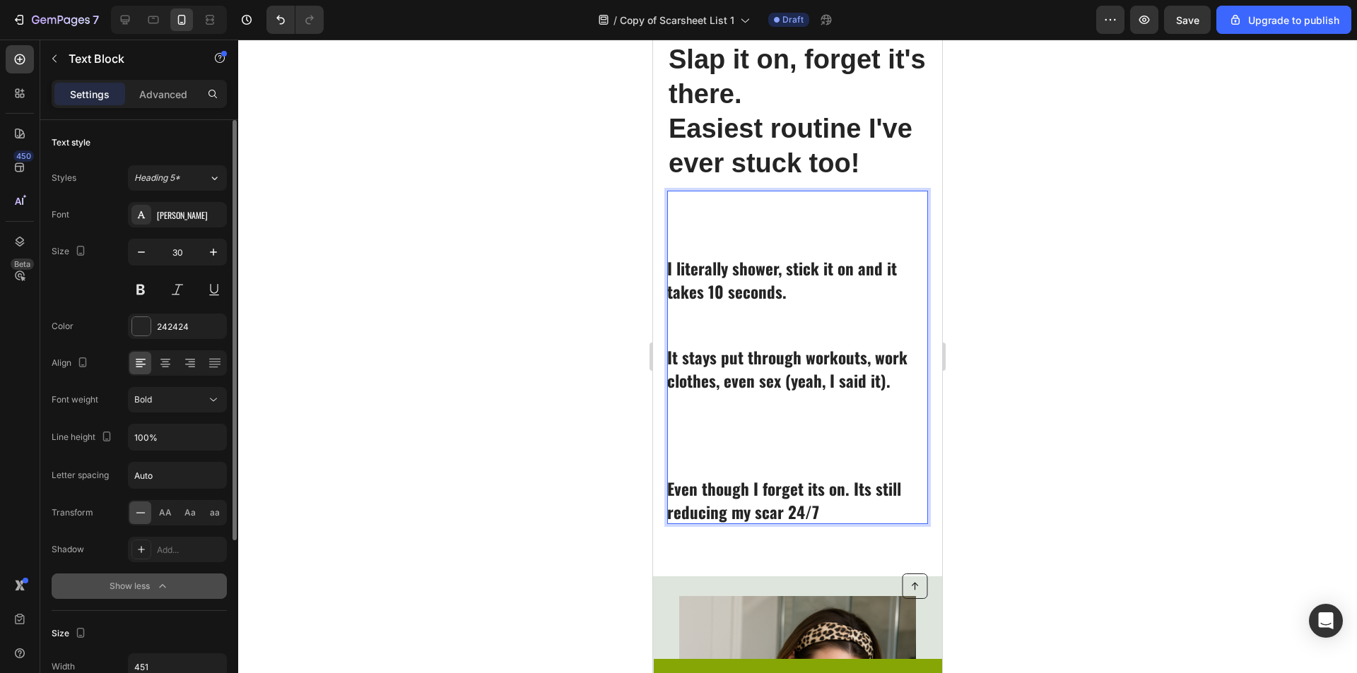
click at [700, 450] on p "Rich Text Editor. Editing area: main" at bounding box center [796, 433] width 259 height 85
click at [680, 456] on p "⁠⁠⁠⁠⁠⁠⁠" at bounding box center [796, 433] width 259 height 85
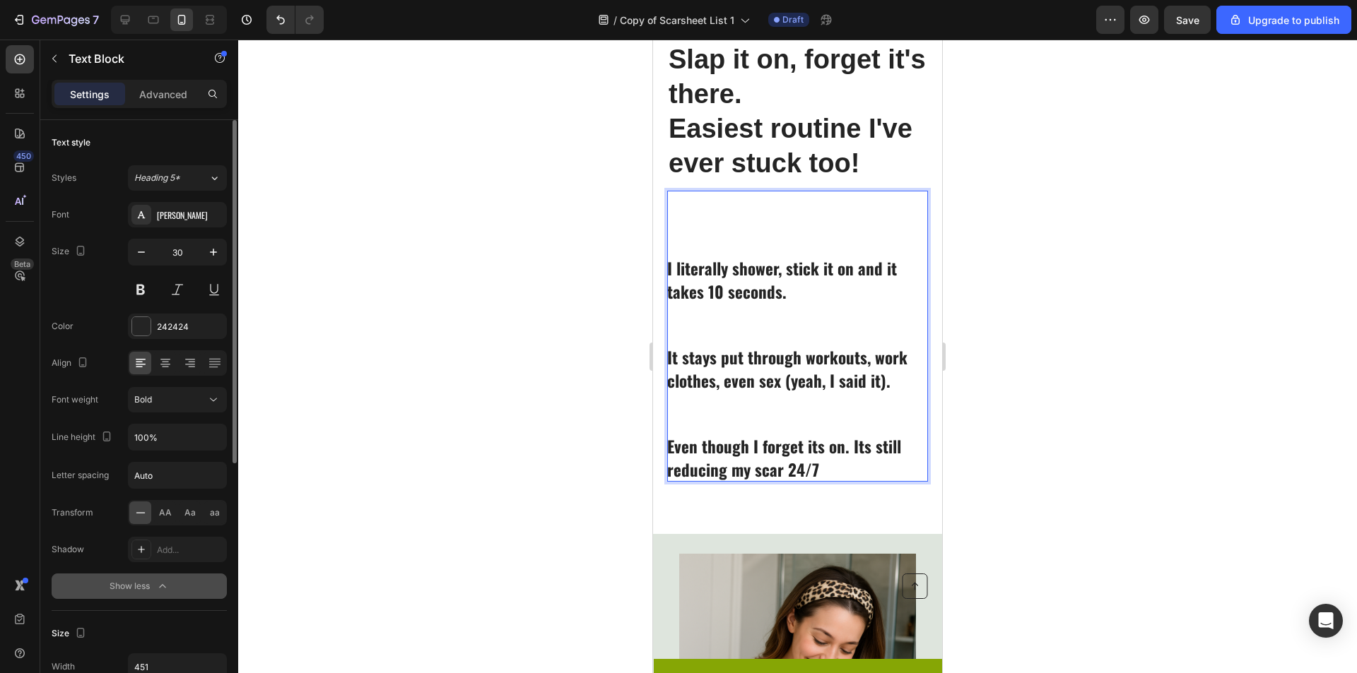
click at [1009, 417] on div at bounding box center [797, 357] width 1119 height 634
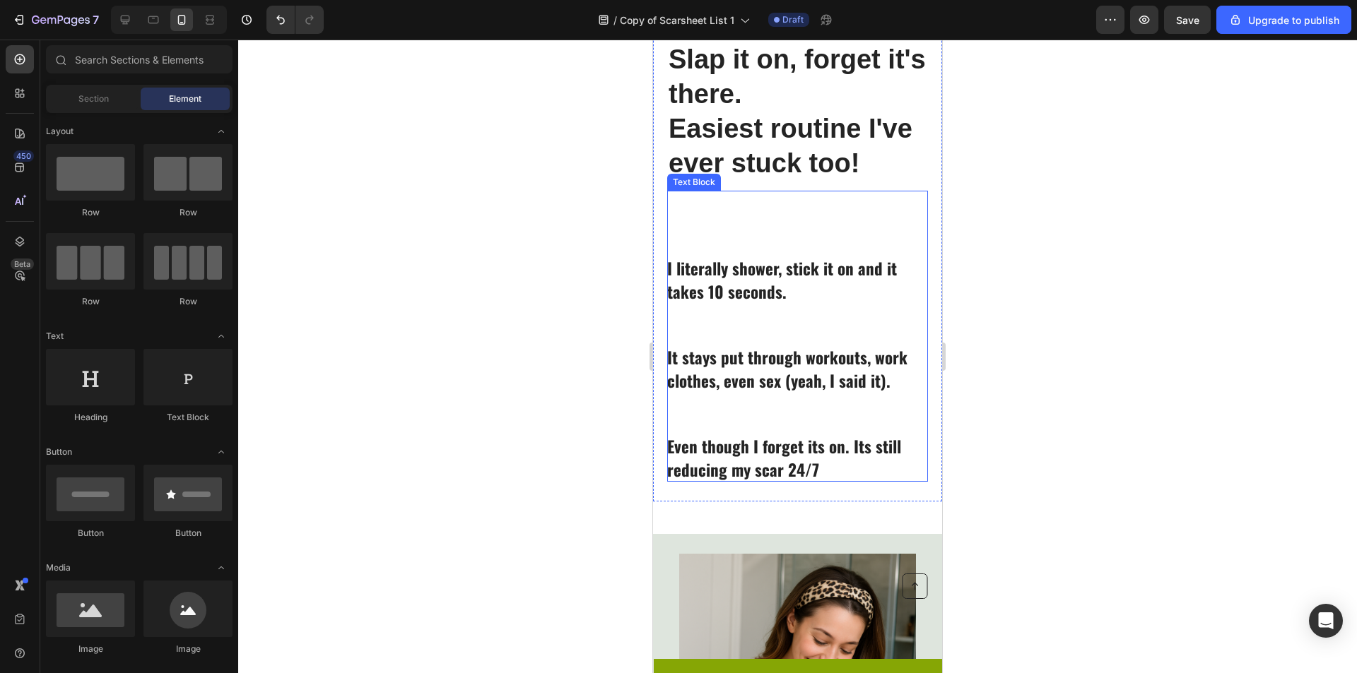
scroll to position [716, 0]
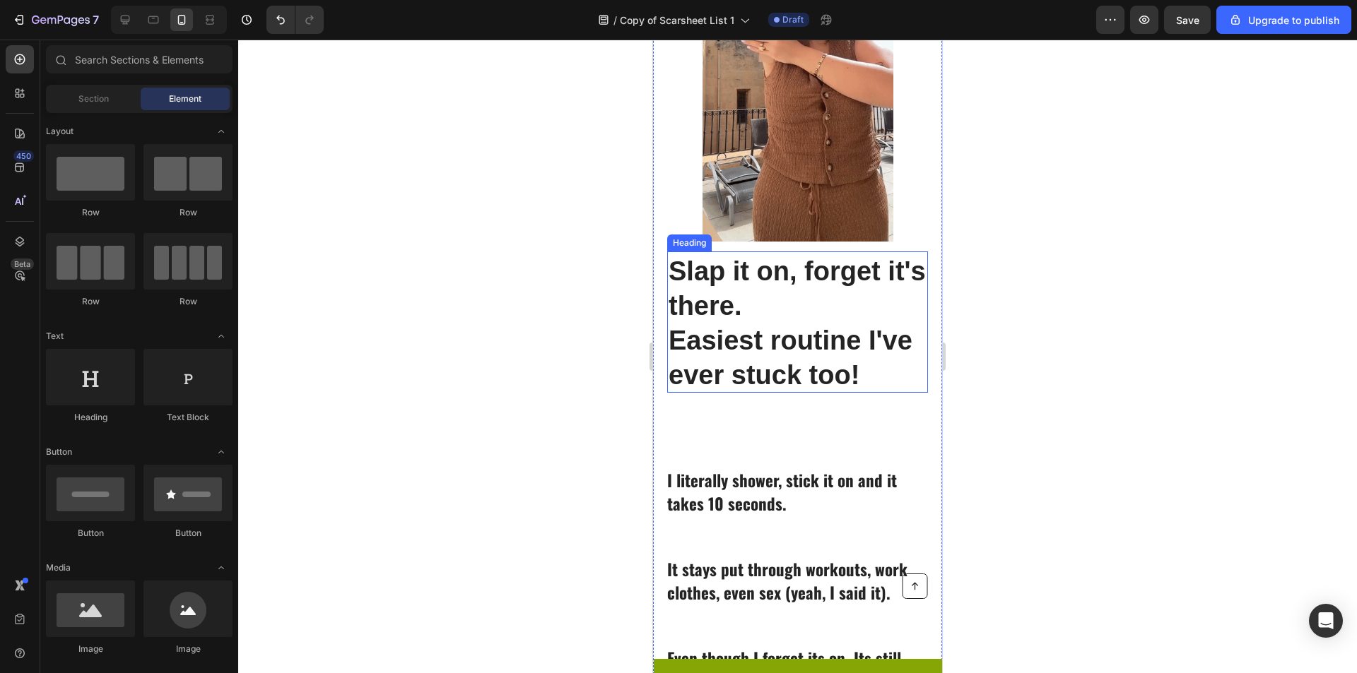
click at [789, 421] on p "Rich Text Editor. Editing area: main" at bounding box center [796, 414] width 259 height 21
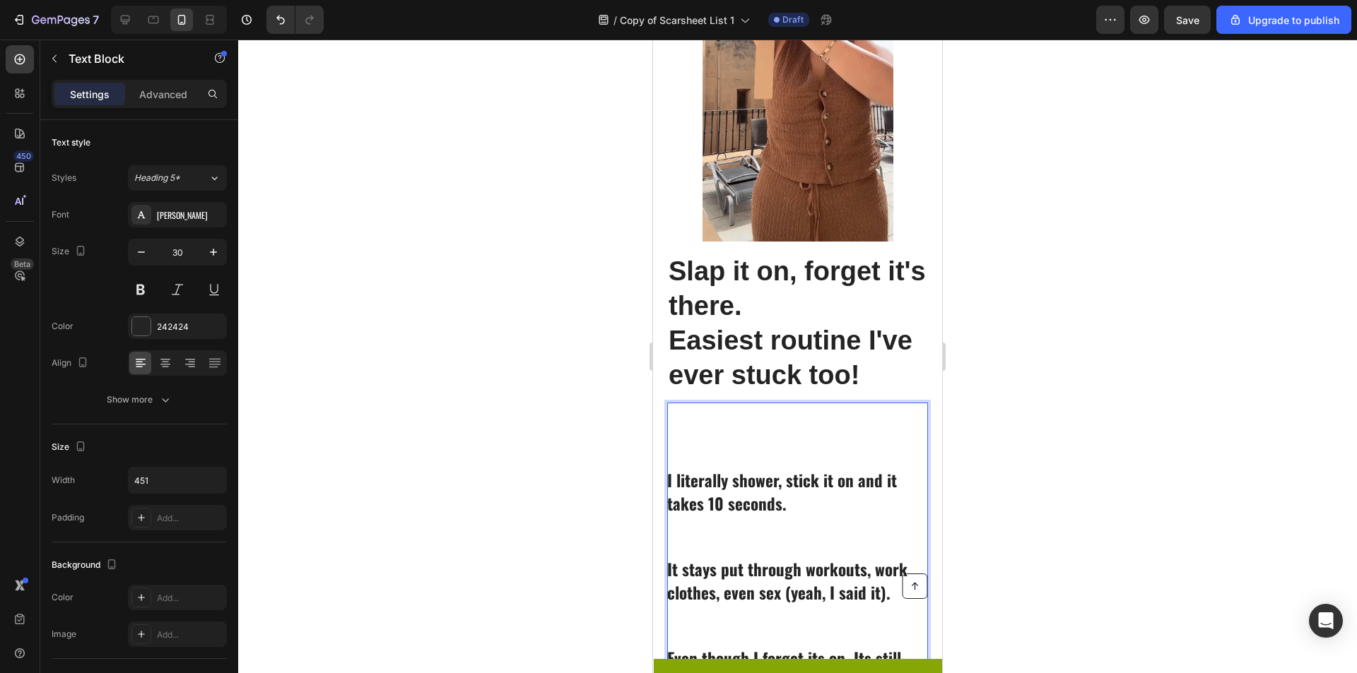
click at [712, 449] on p "Rich Text Editor. Editing area: main" at bounding box center [796, 457] width 259 height 21
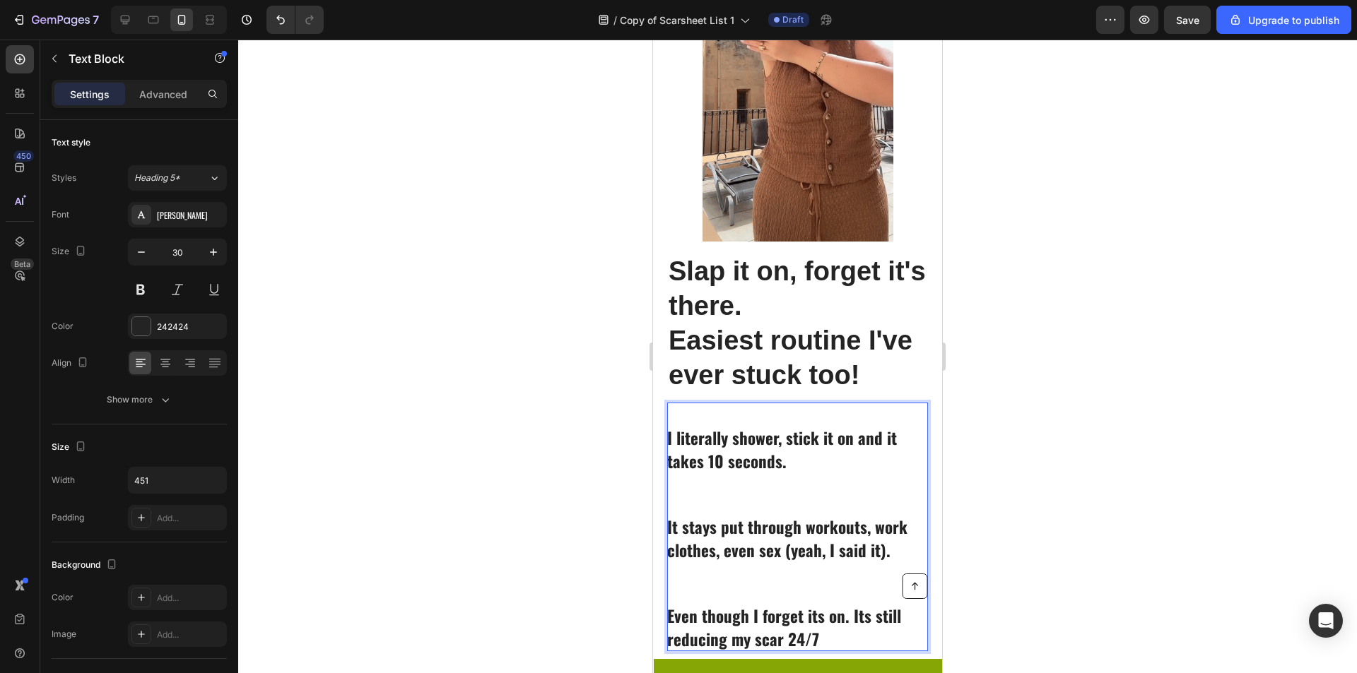
click at [1199, 421] on div at bounding box center [797, 357] width 1119 height 634
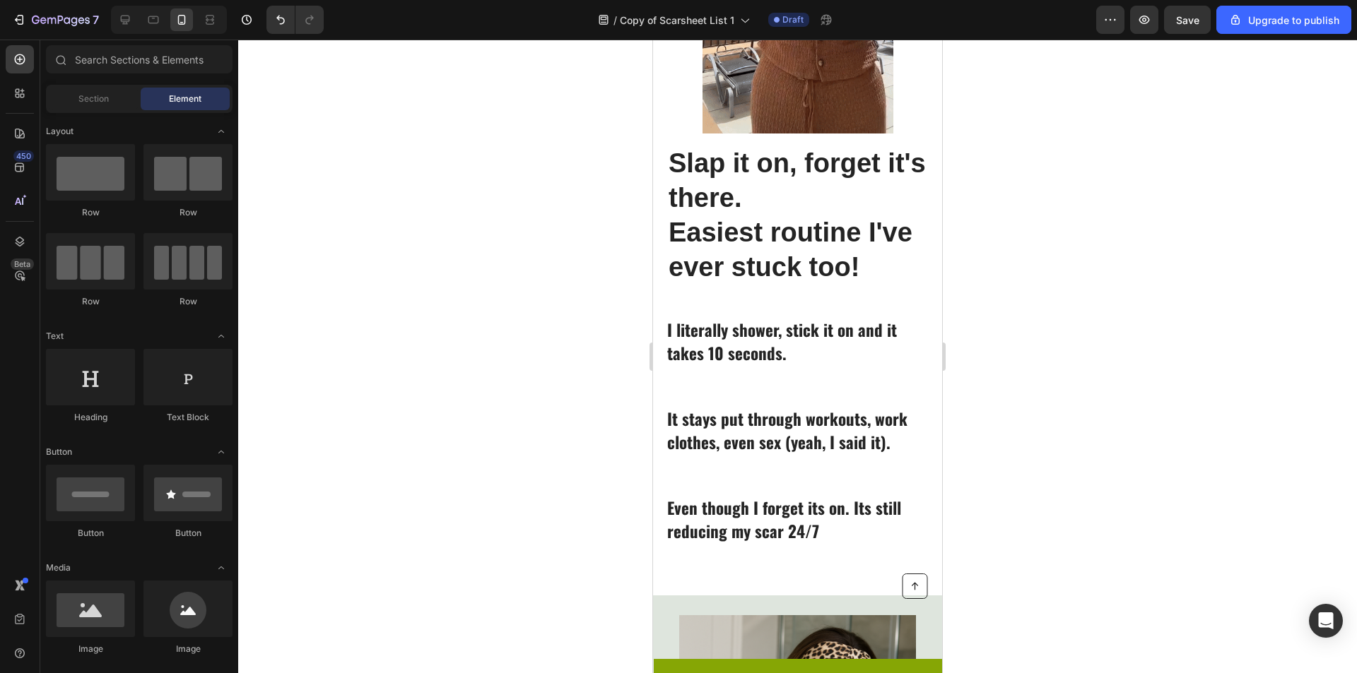
scroll to position [840, 0]
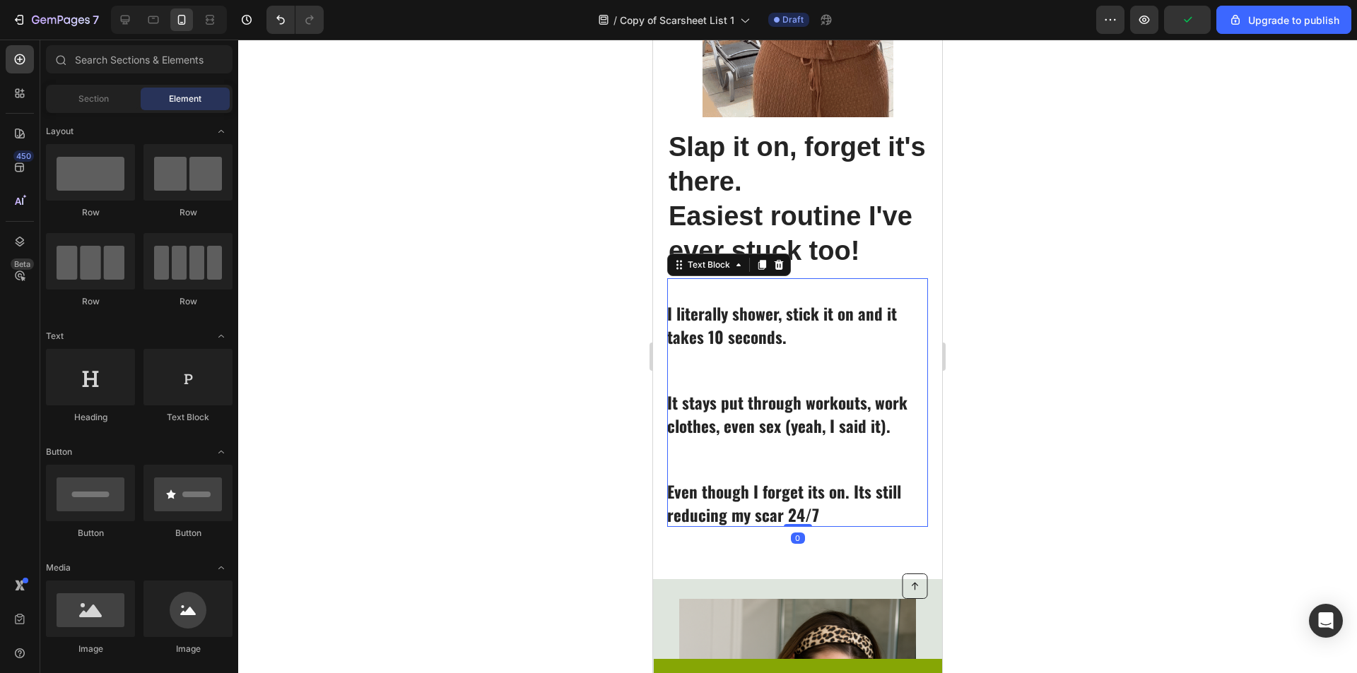
click at [865, 418] on span "It stays put through workouts, work clothes, even sex (yeah, I said it)." at bounding box center [787, 414] width 240 height 47
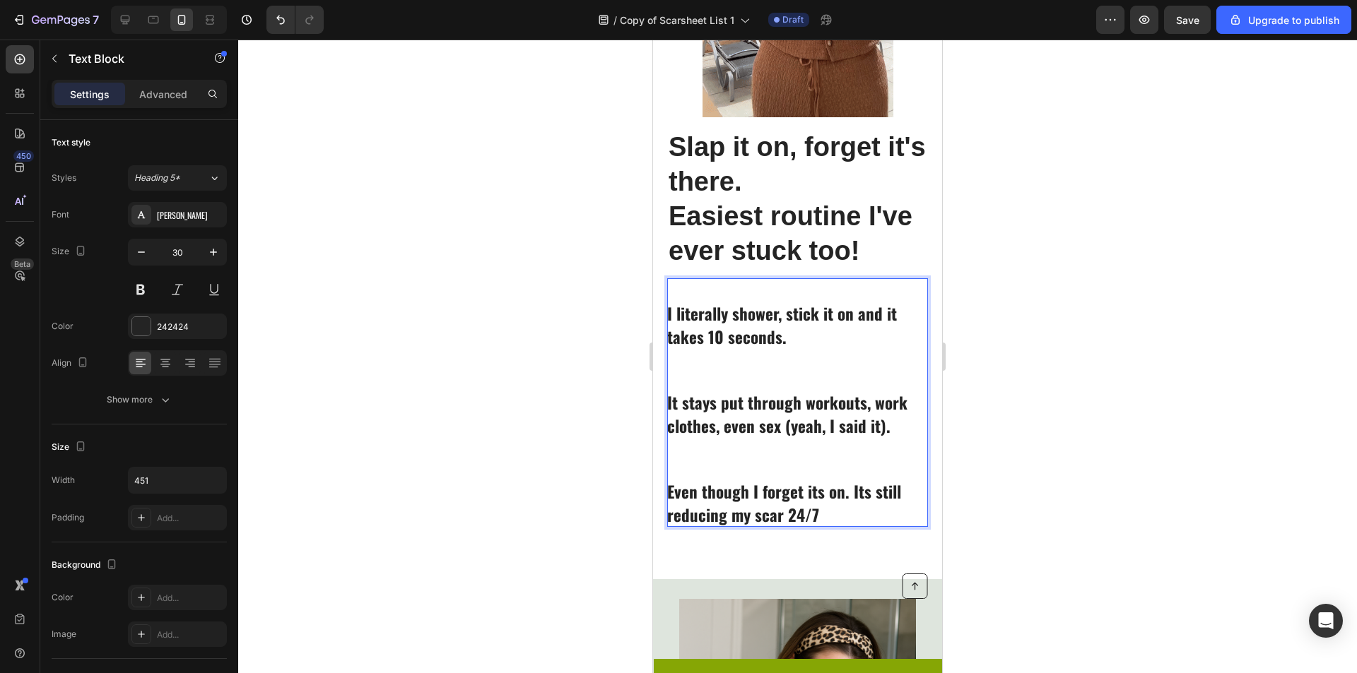
click at [805, 361] on p "Rich Text Editor. Editing area: main" at bounding box center [796, 358] width 259 height 21
drag, startPoint x: 810, startPoint y: 334, endPoint x: 661, endPoint y: 306, distance: 151.1
click at [663, 307] on div "⁠⁠⁠⁠⁠⁠⁠ Slap it on, forget it's there. Easiest routine I've ever stuck too! Hea…" at bounding box center [797, 152] width 289 height 789
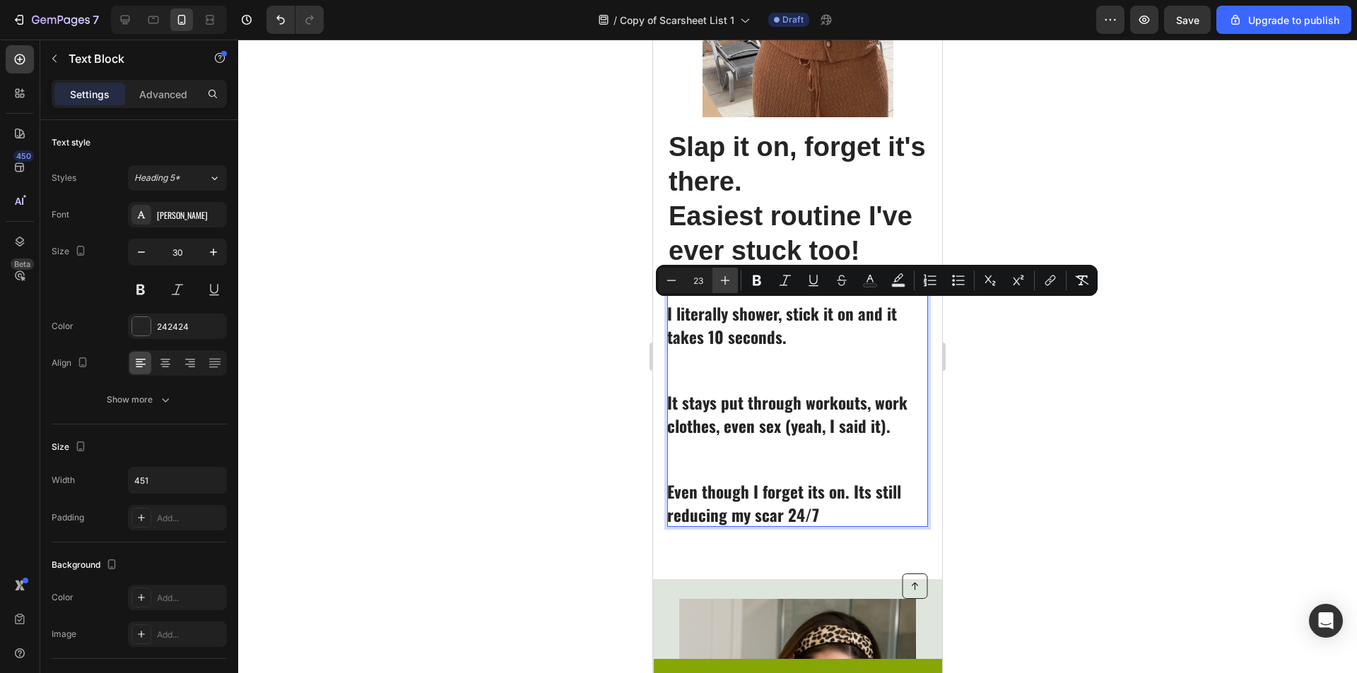
click at [720, 285] on icon "Editor contextual toolbar" at bounding box center [725, 280] width 14 height 14
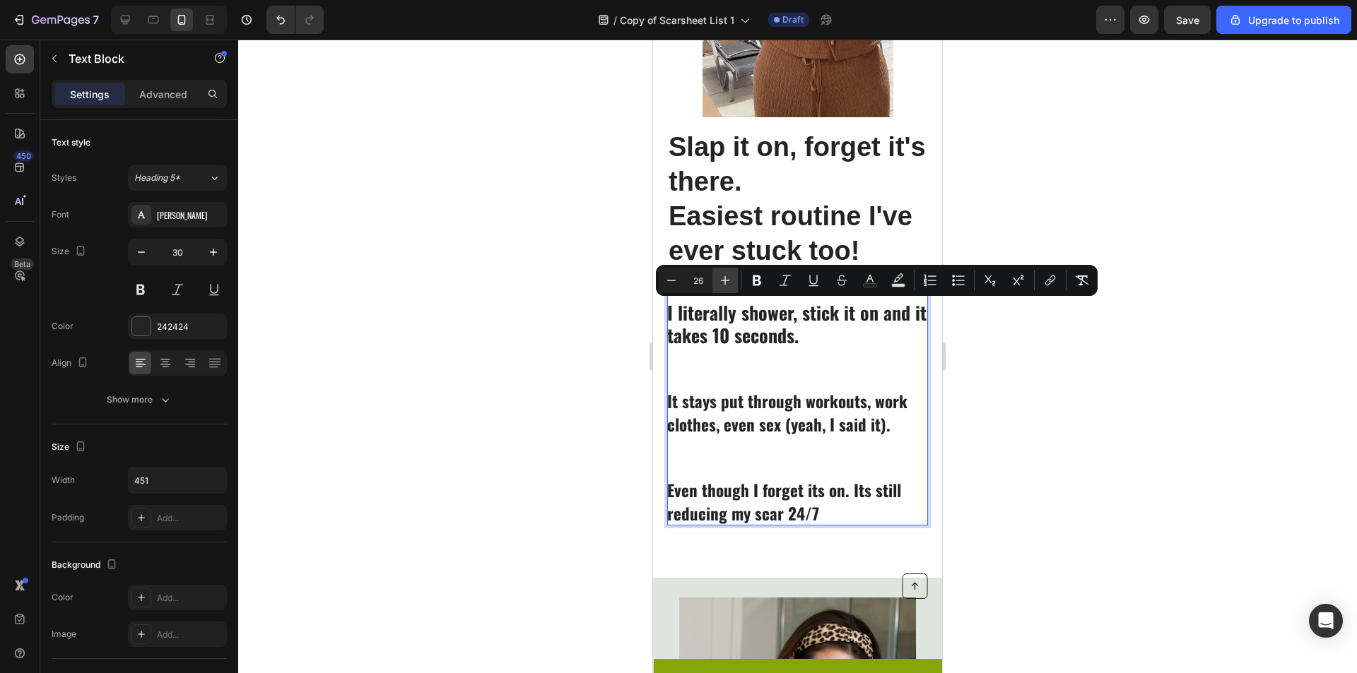
click at [720, 285] on icon "Editor contextual toolbar" at bounding box center [725, 280] width 14 height 14
type input "28"
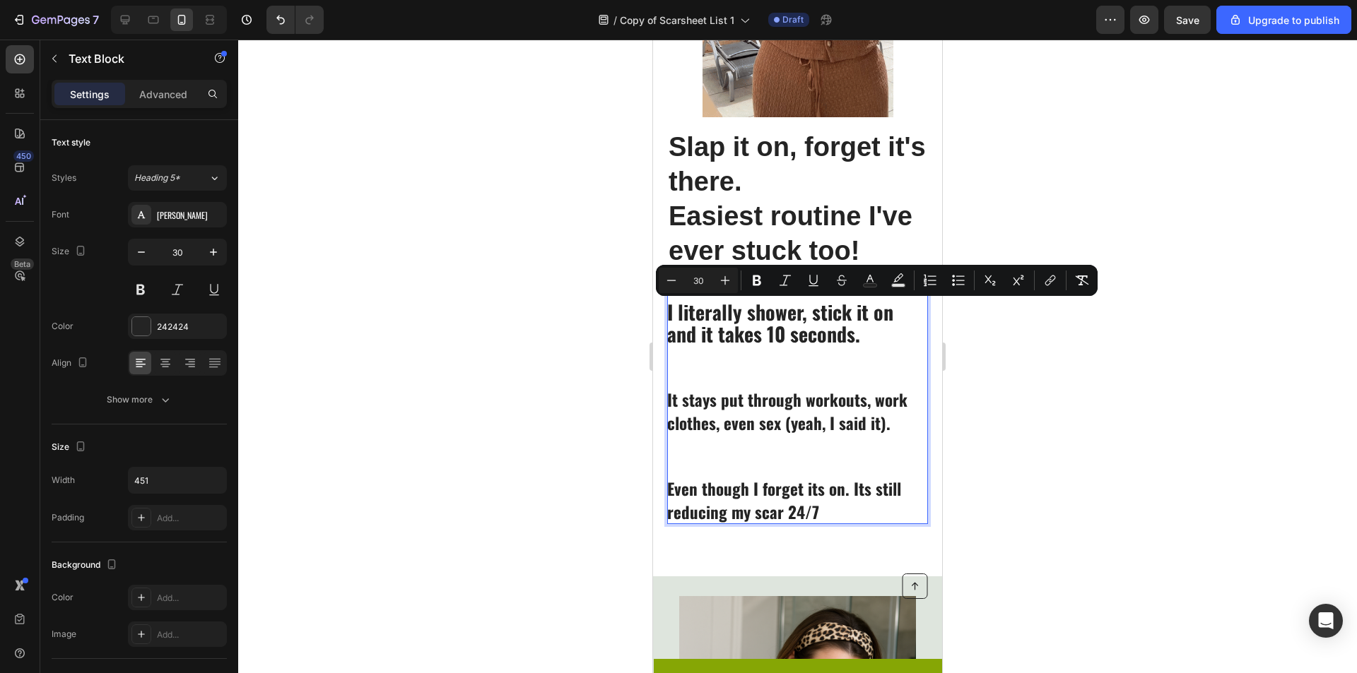
click at [855, 446] on p "Rich Text Editor. Editing area: main" at bounding box center [796, 444] width 259 height 21
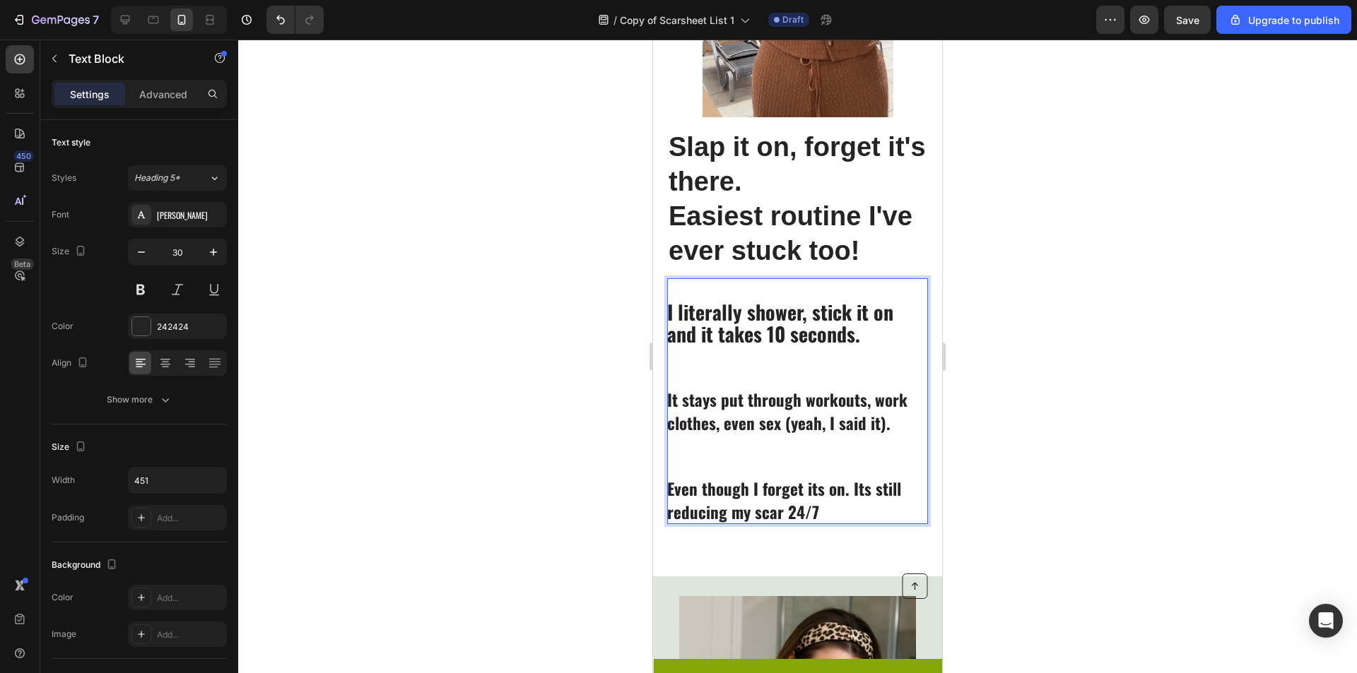
click at [873, 442] on p "Rich Text Editor. Editing area: main" at bounding box center [796, 444] width 259 height 21
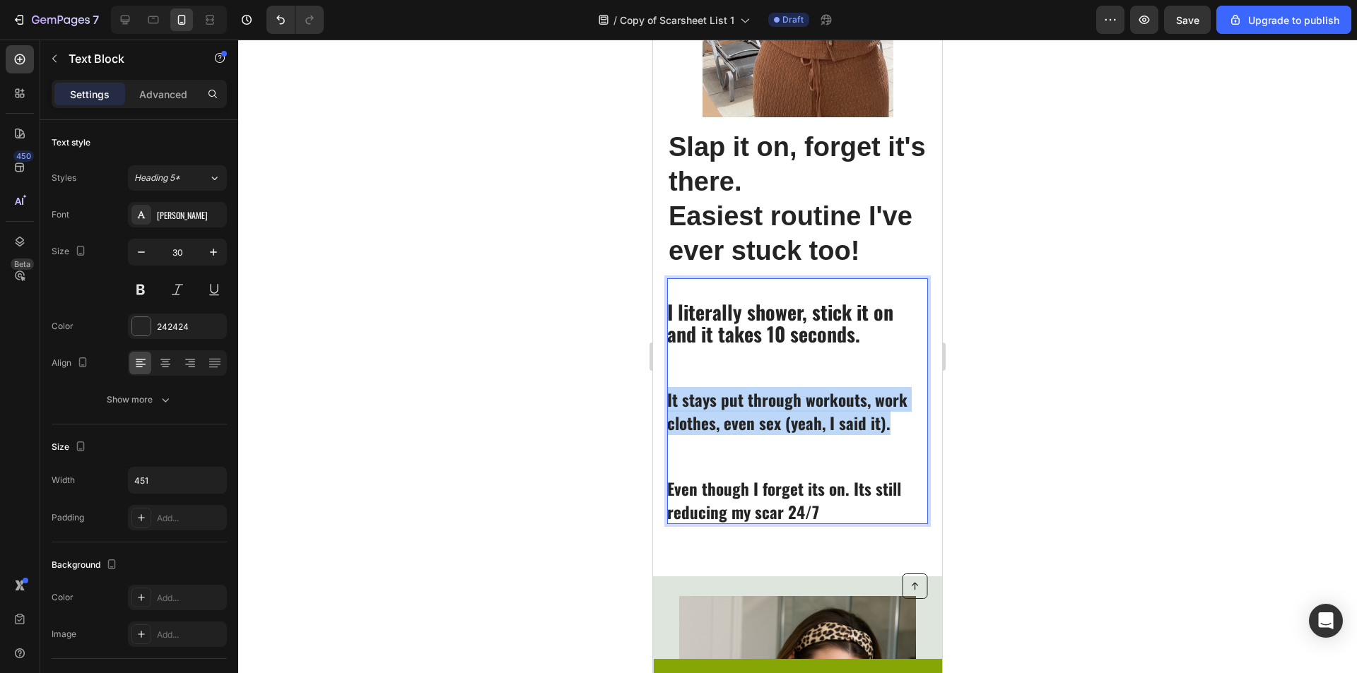
drag, startPoint x: 897, startPoint y: 429, endPoint x: 668, endPoint y: 400, distance: 230.8
click at [668, 400] on p "It stays put through workouts, work clothes, even sex (yeah, I said it)." at bounding box center [796, 410] width 259 height 47
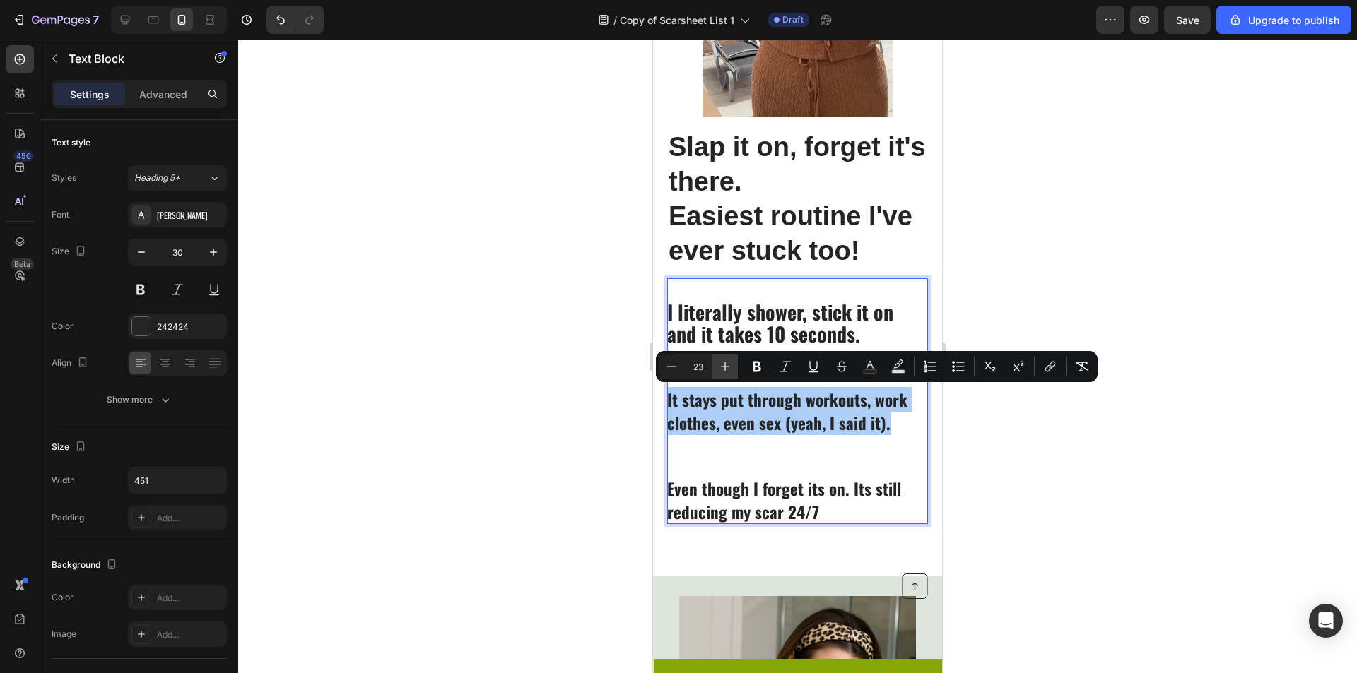
click at [720, 375] on button "Plus" at bounding box center [724, 366] width 25 height 25
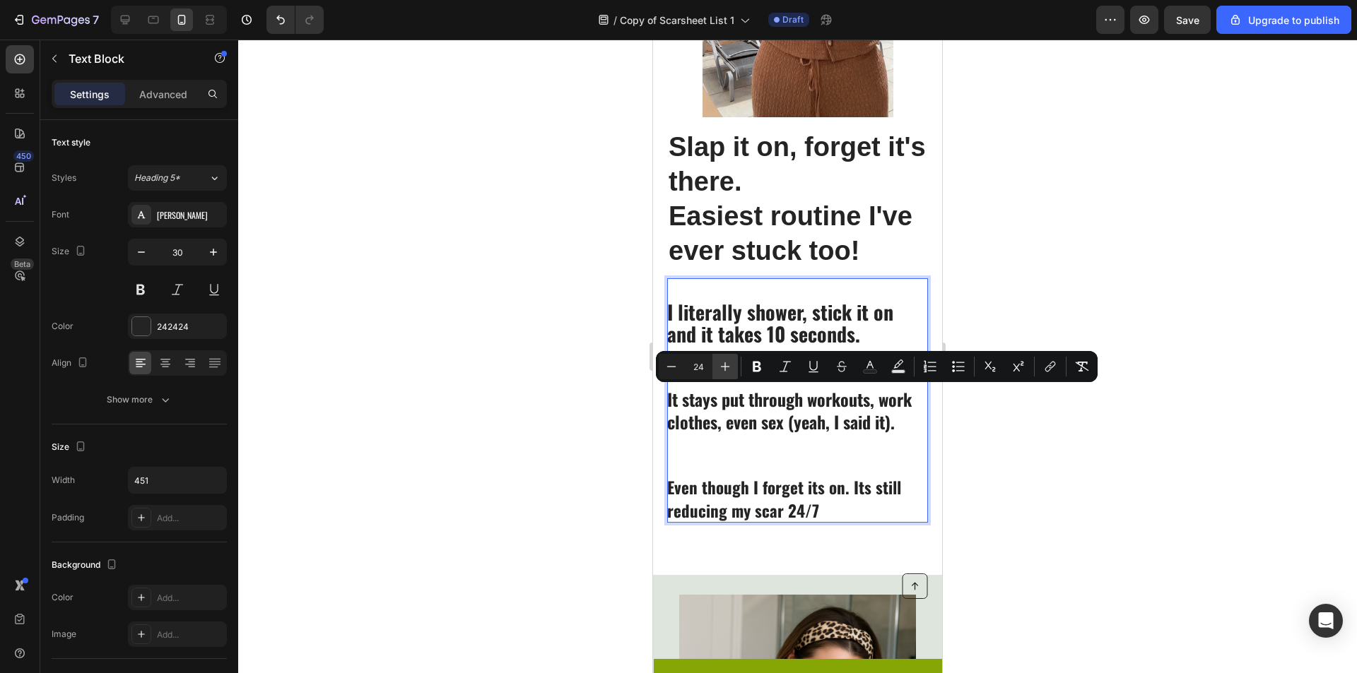
click at [720, 375] on button "Plus" at bounding box center [724, 366] width 25 height 25
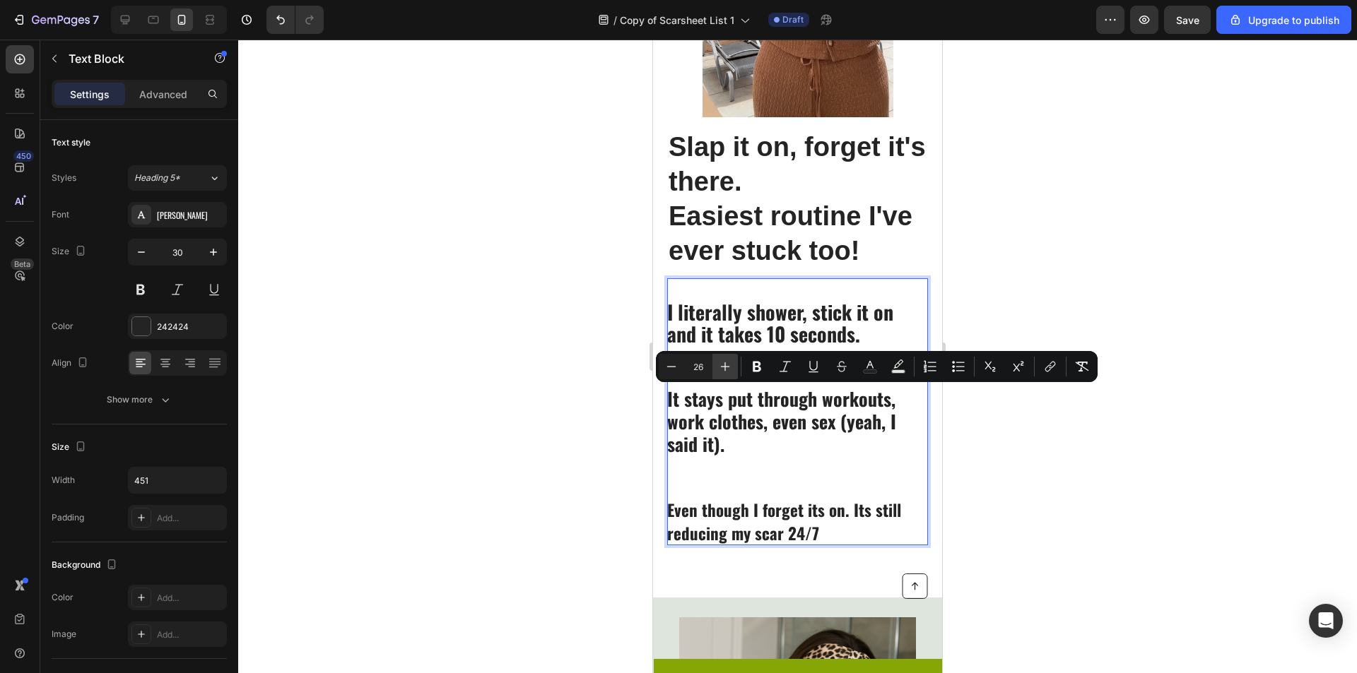
click at [720, 375] on button "Plus" at bounding box center [724, 366] width 25 height 25
type input "28"
click at [811, 473] on p "Rich Text Editor. Editing area: main" at bounding box center [796, 463] width 259 height 21
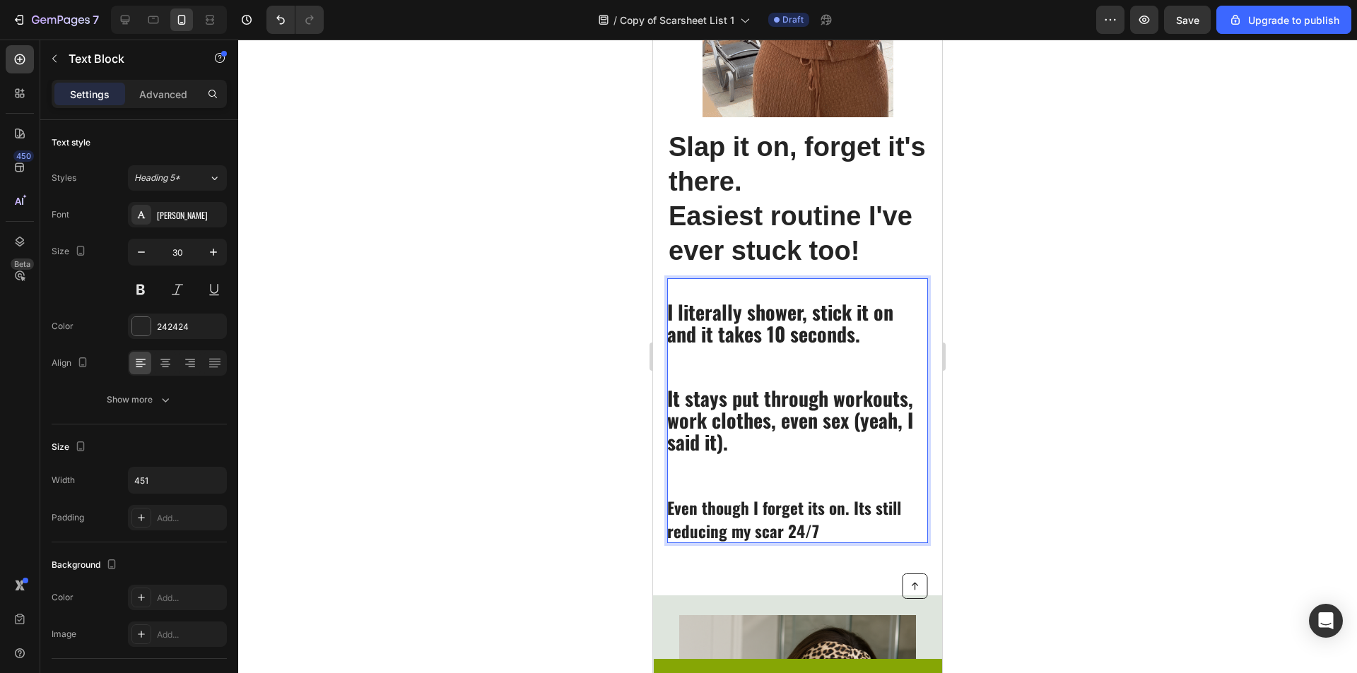
click at [830, 498] on span "Even though I forget its on. Its still reducing my scar 24/7" at bounding box center [784, 519] width 234 height 47
drag, startPoint x: 831, startPoint y: 529, endPoint x: 677, endPoint y: 497, distance: 157.2
click at [677, 497] on p "Even though I forget its on. Its still reducing my scar 24/7" at bounding box center [796, 518] width 259 height 47
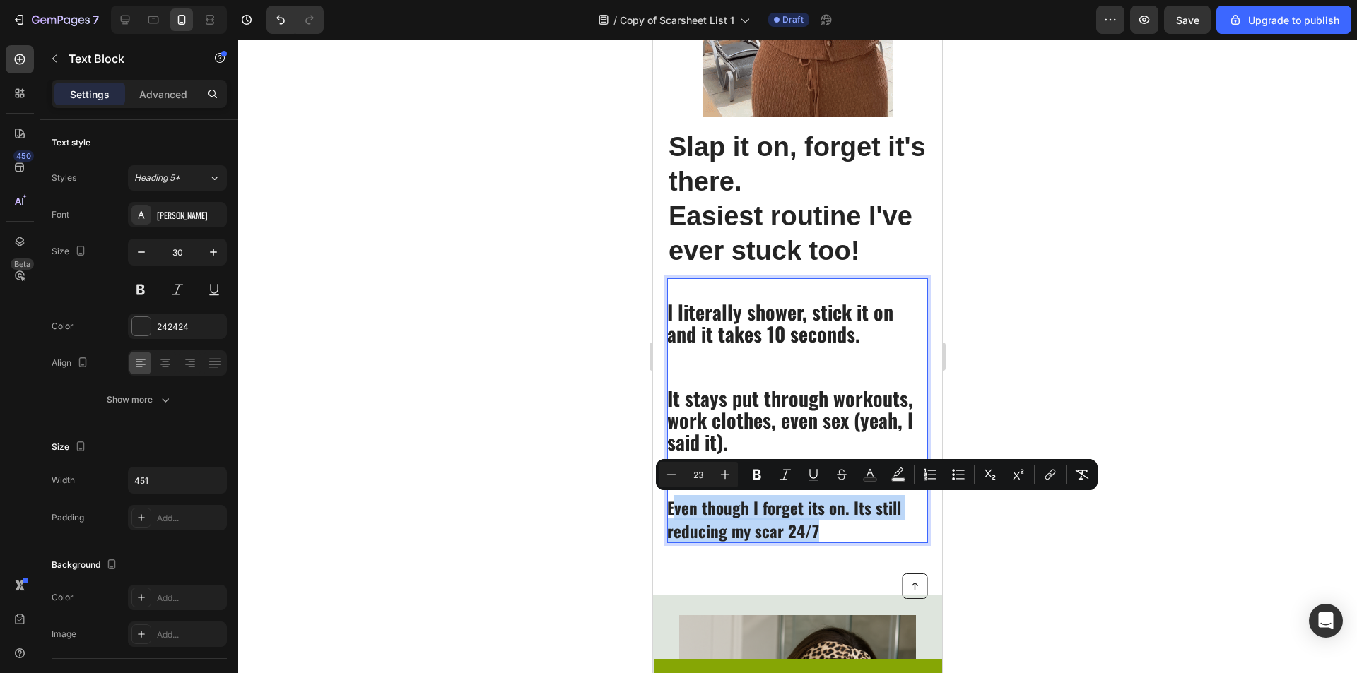
click at [777, 528] on span "Even though I forget its on. Its still reducing my scar 24/7" at bounding box center [784, 519] width 234 height 47
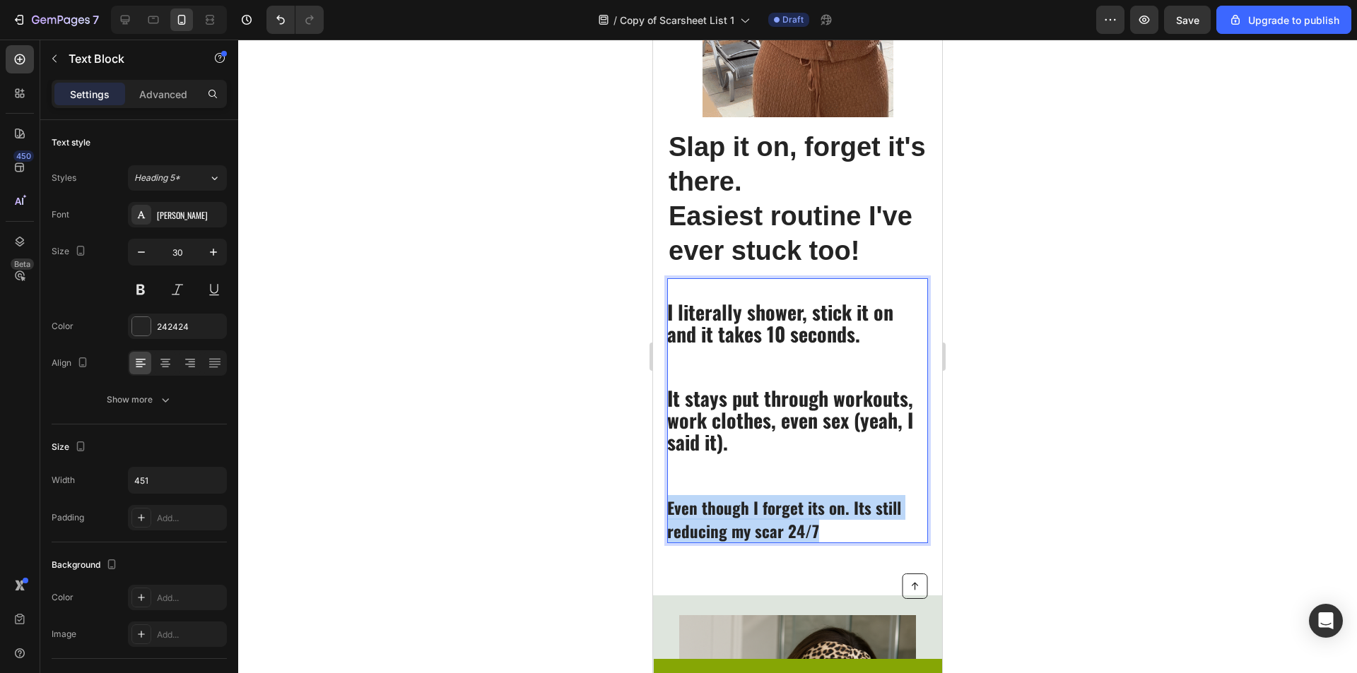
drag, startPoint x: 827, startPoint y: 525, endPoint x: 1304, endPoint y: 549, distance: 477.6
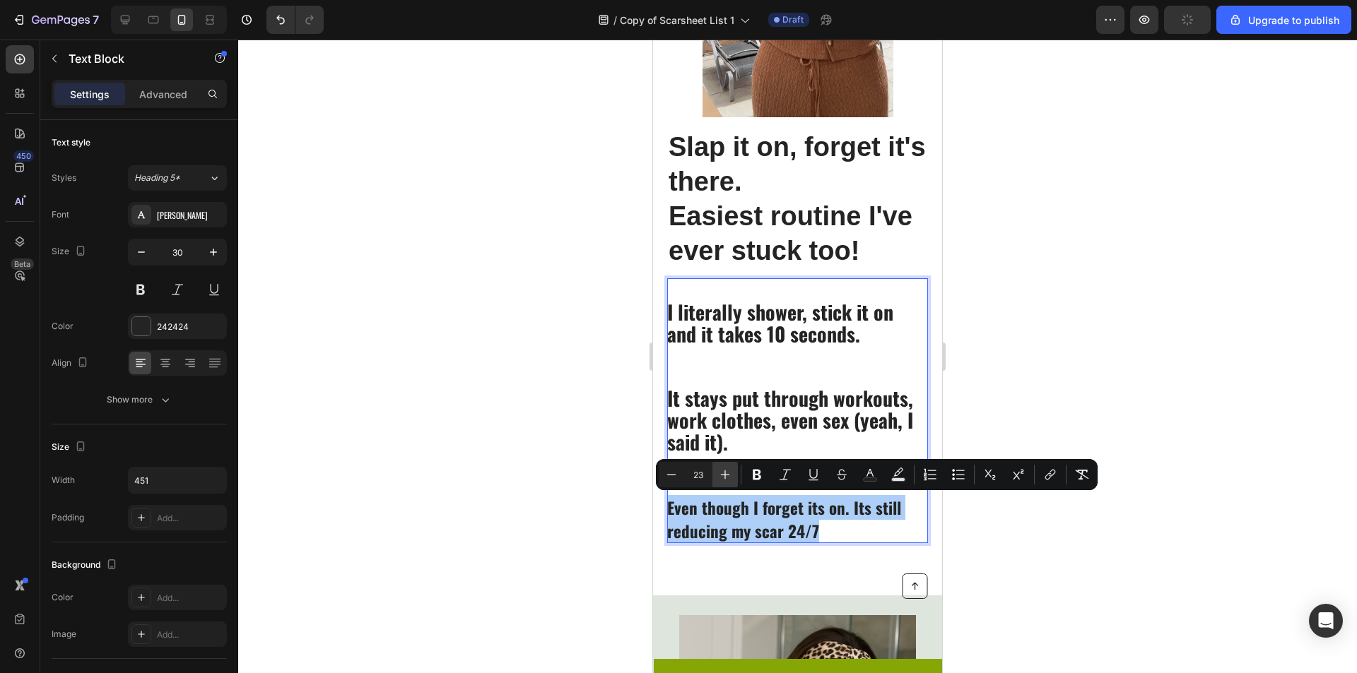
click at [732, 471] on button "Plus" at bounding box center [724, 474] width 25 height 25
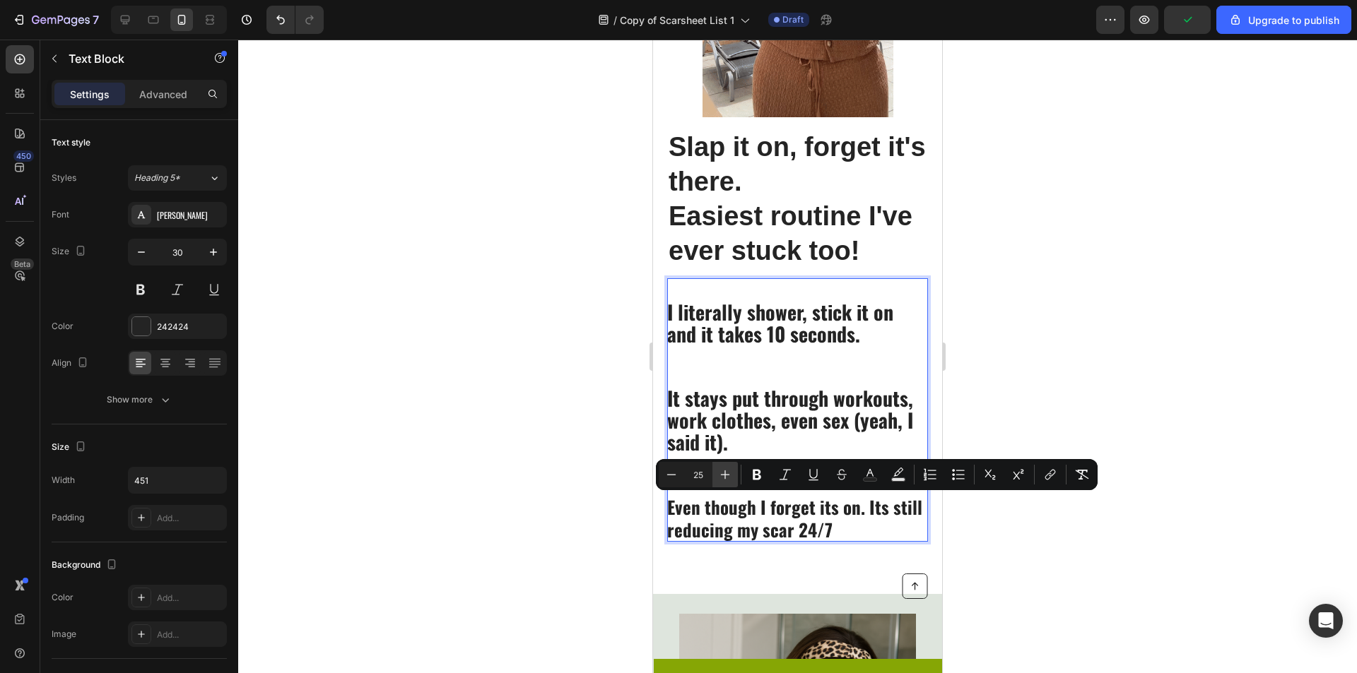
click at [732, 471] on button "Plus" at bounding box center [724, 474] width 25 height 25
type input "28"
click at [1184, 530] on div at bounding box center [797, 357] width 1119 height 634
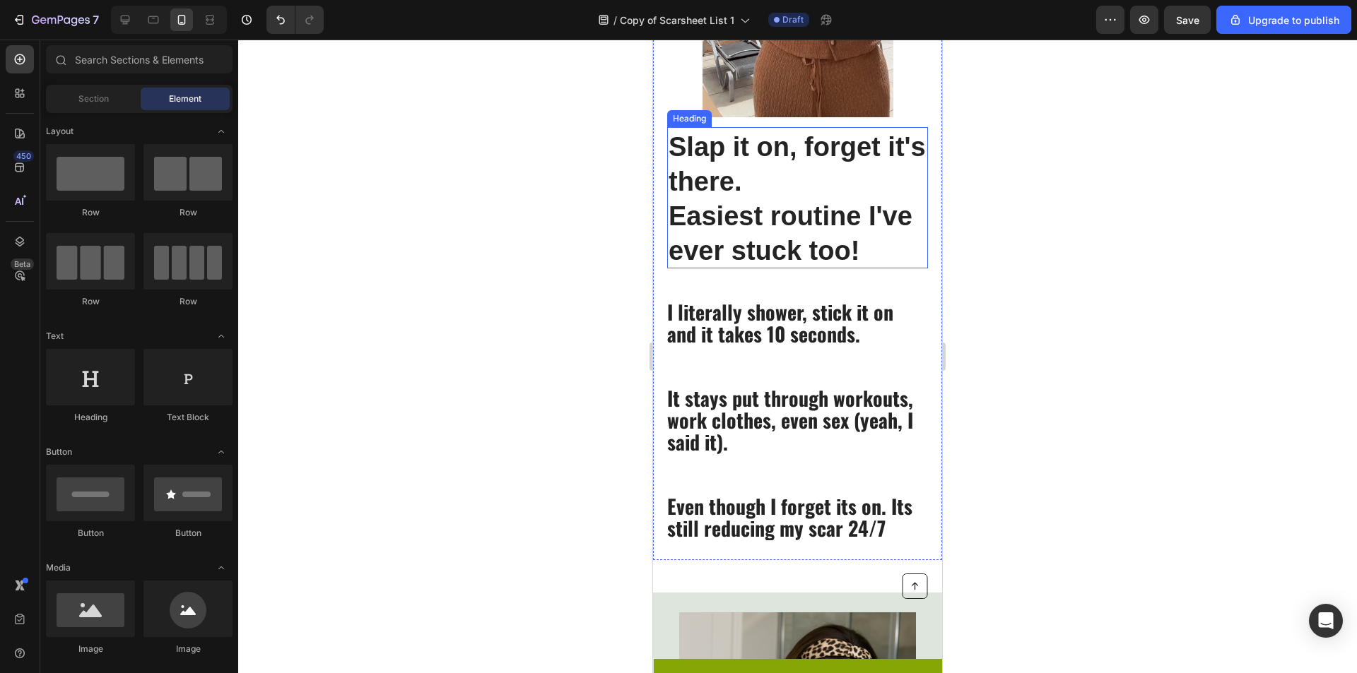
click at [844, 239] on strong "Easiest routine I've ever stuck too!" at bounding box center [790, 233] width 244 height 64
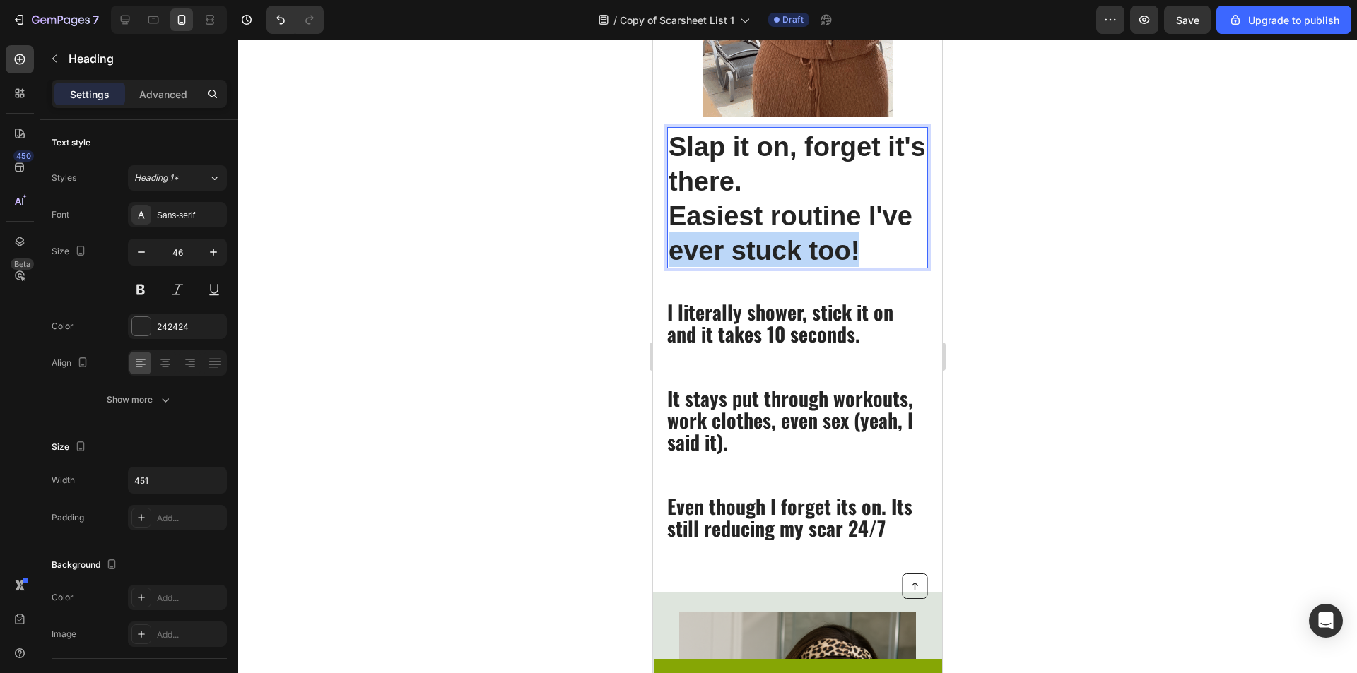
drag, startPoint x: 864, startPoint y: 254, endPoint x: 666, endPoint y: 237, distance: 199.2
click at [666, 237] on div "Slap it on, forget it's there. Easiest routine I've ever stuck too! Heading 14 …" at bounding box center [797, 159] width 289 height 803
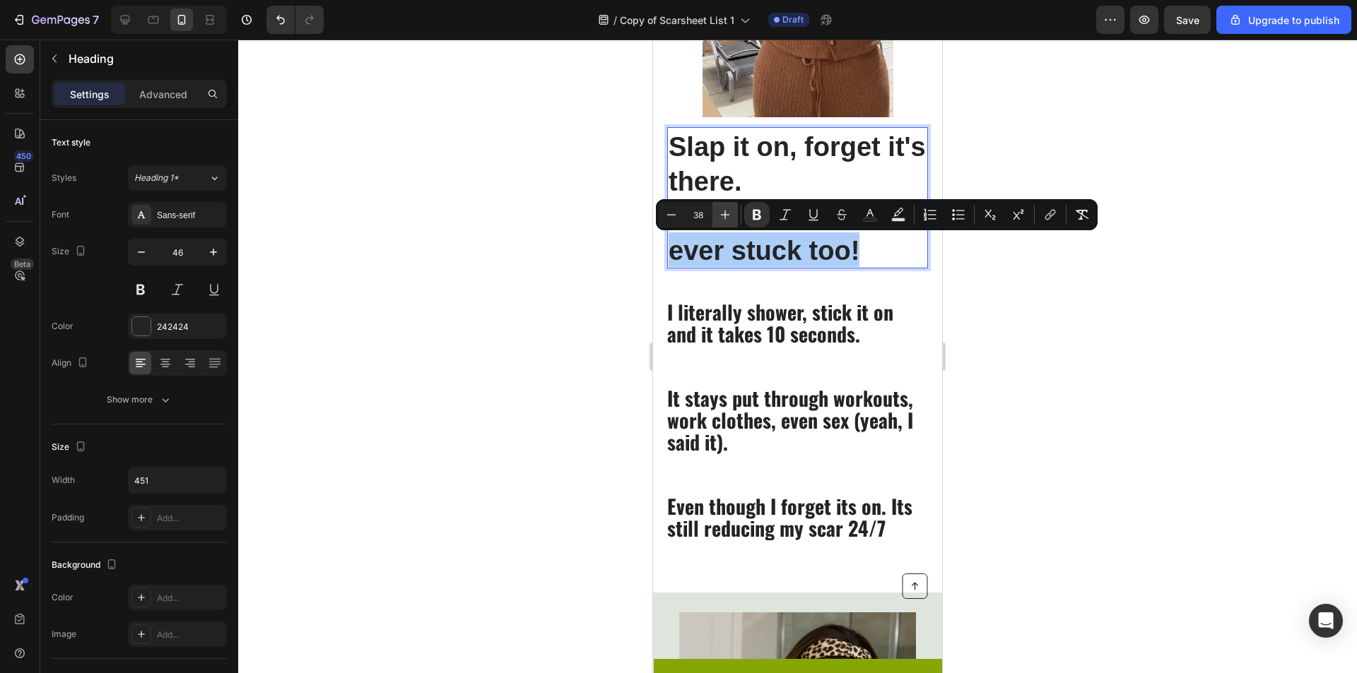
click at [721, 217] on icon "Editor contextual toolbar" at bounding box center [725, 215] width 14 height 14
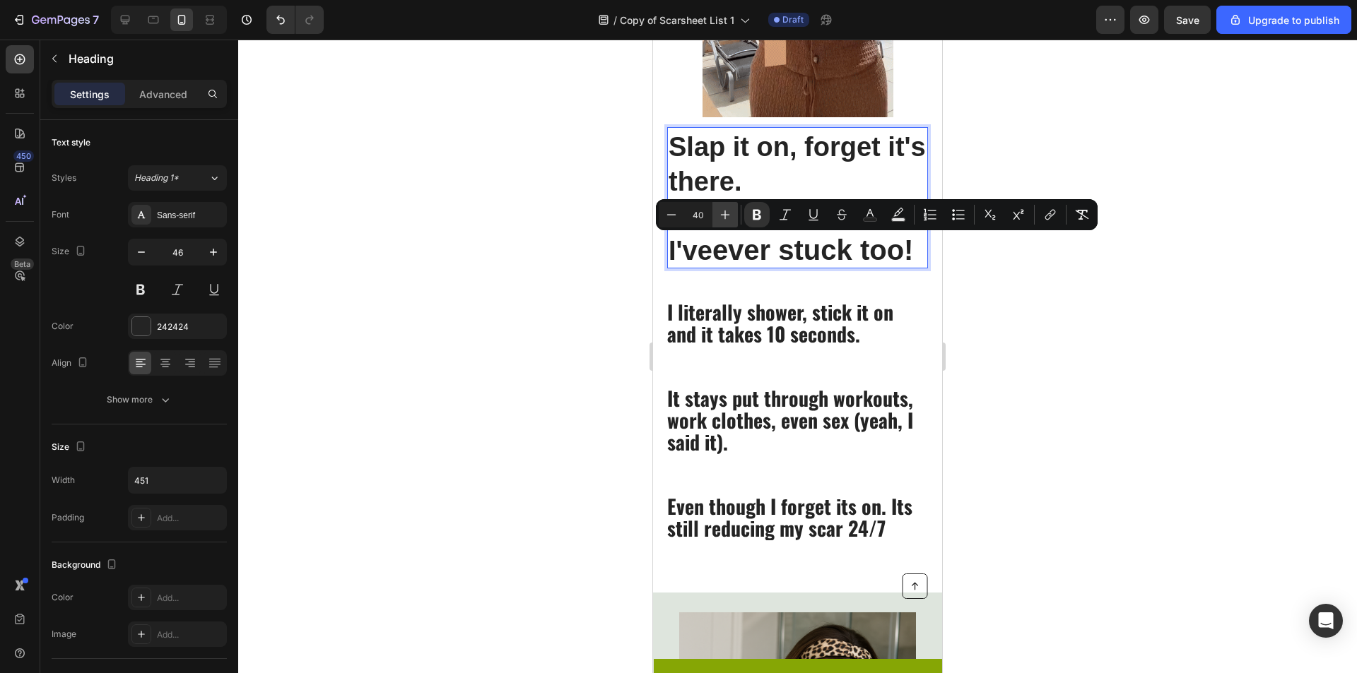
click at [721, 217] on icon "Editor contextual toolbar" at bounding box center [725, 215] width 14 height 14
drag, startPoint x: 721, startPoint y: 217, endPoint x: 736, endPoint y: 225, distance: 17.1
click at [721, 218] on icon "Editor contextual toolbar" at bounding box center [725, 215] width 14 height 14
type input "42"
click at [829, 270] on div "Slap it on, forget it's there. Easiest routine I've ever stuck too! Heading 14 …" at bounding box center [797, 333] width 261 height 413
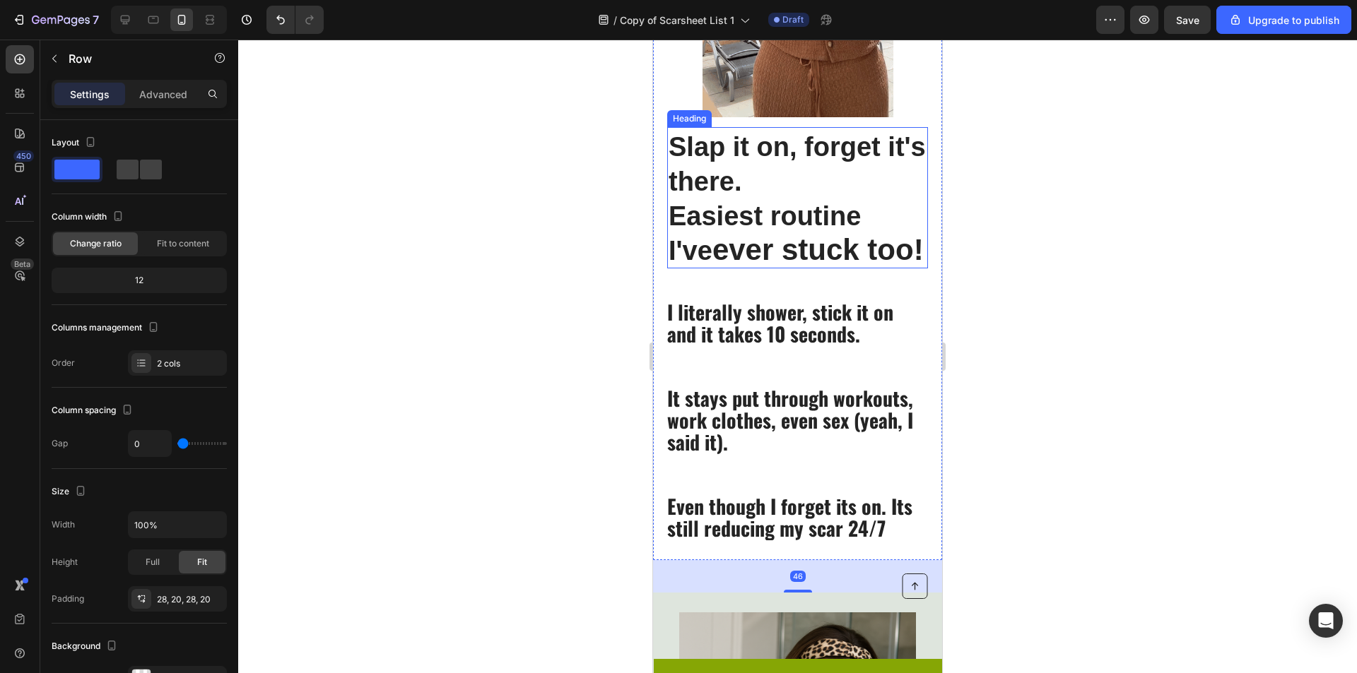
click at [861, 225] on strong "Easiest routine I've" at bounding box center [764, 233] width 192 height 64
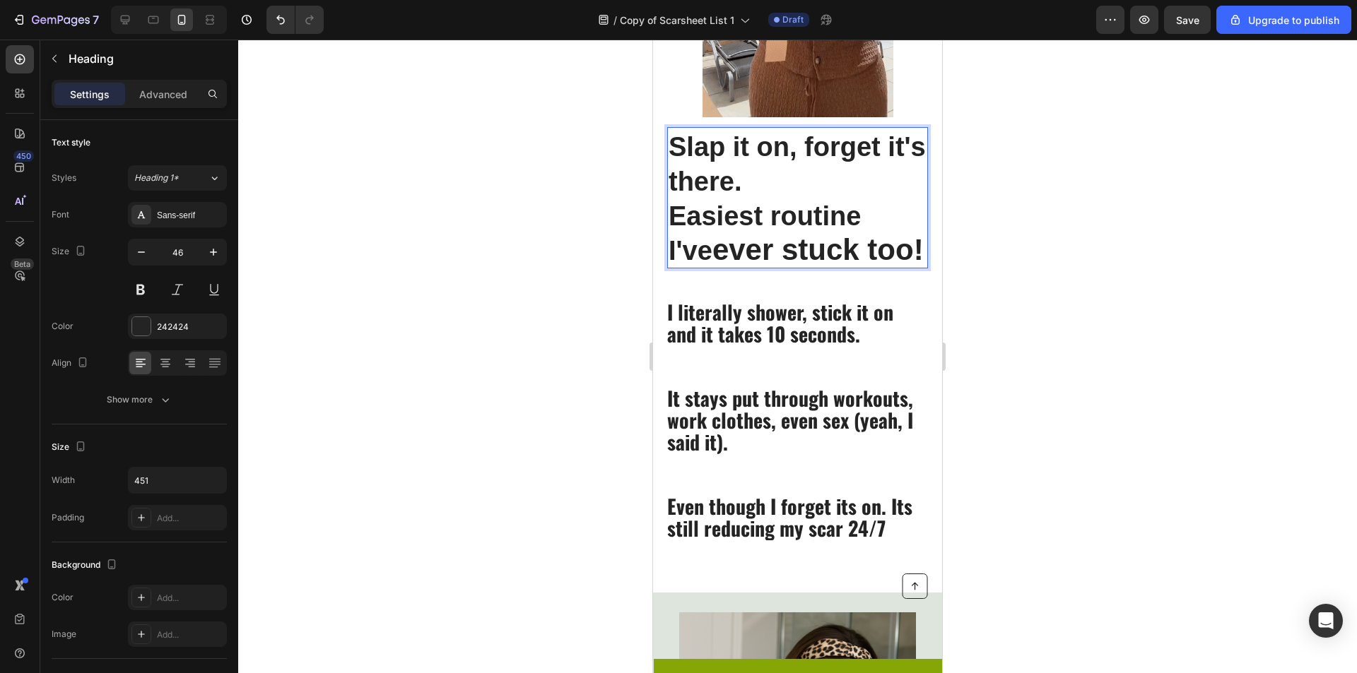
drag, startPoint x: 907, startPoint y: 220, endPoint x: 897, endPoint y: 220, distance: 10.6
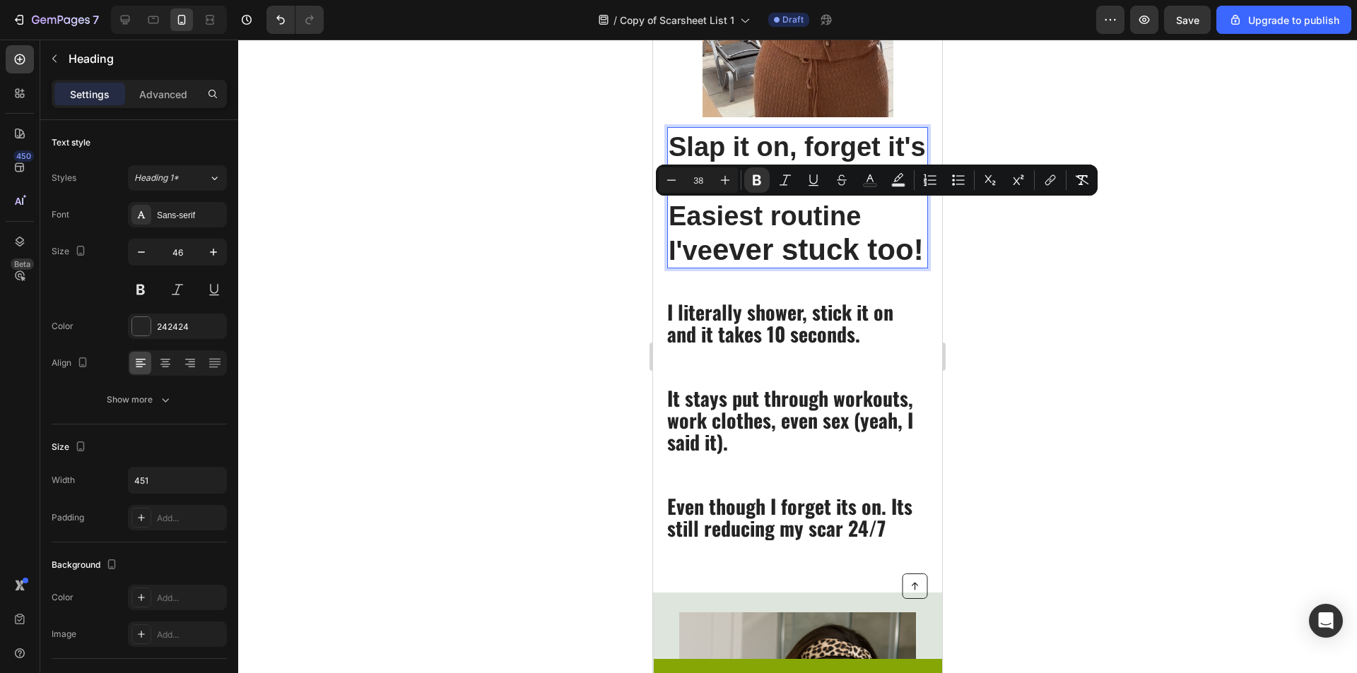
click at [861, 218] on strong "Easiest routine I've" at bounding box center [764, 233] width 192 height 64
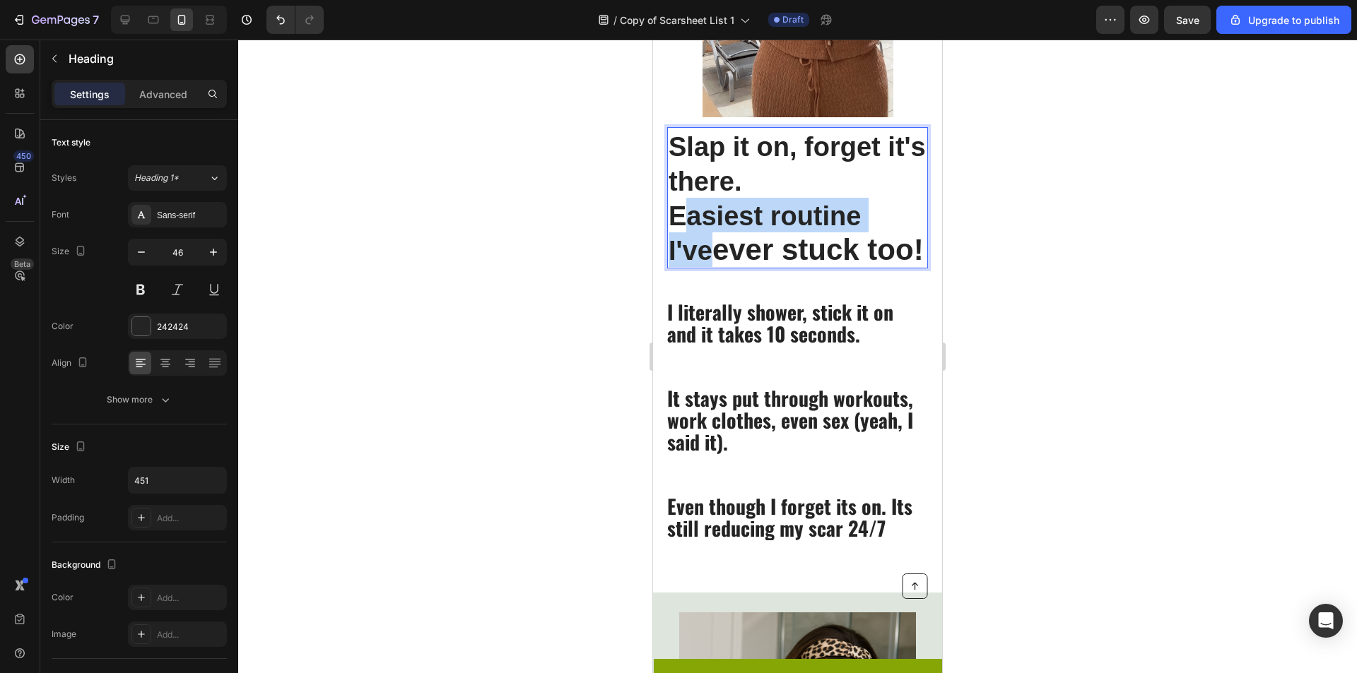
drag, startPoint x: 910, startPoint y: 218, endPoint x: 680, endPoint y: 222, distance: 229.7
click at [680, 222] on strong "Easiest routine I've" at bounding box center [764, 233] width 192 height 64
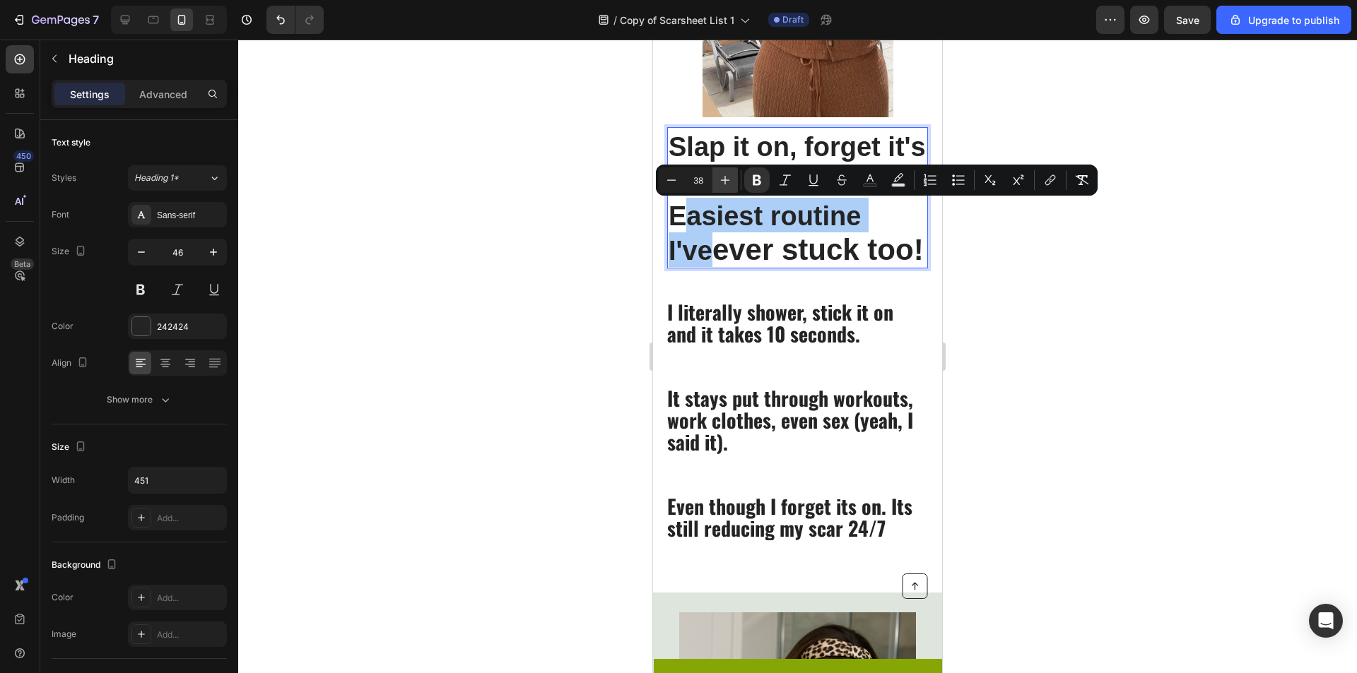
click at [717, 188] on button "Plus" at bounding box center [724, 179] width 25 height 25
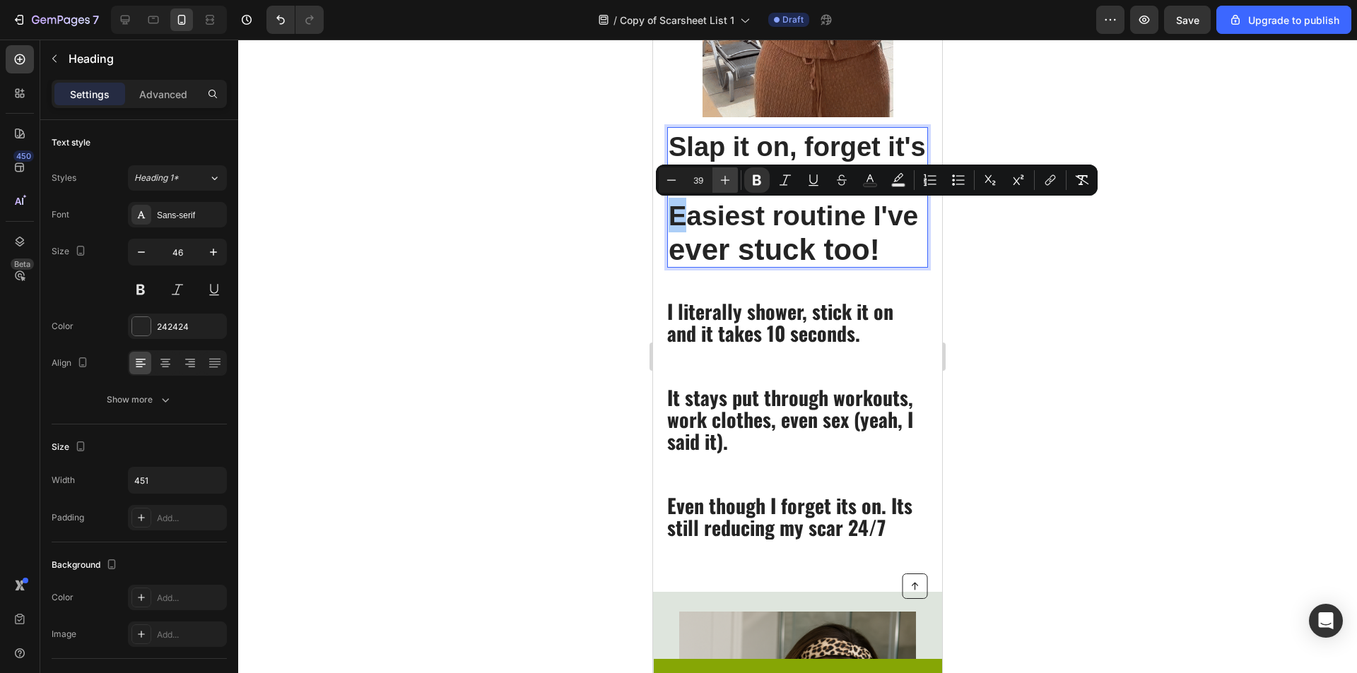
click at [717, 188] on button "Plus" at bounding box center [724, 179] width 25 height 25
click at [683, 225] on strong "E" at bounding box center [677, 216] width 18 height 30
type input "38"
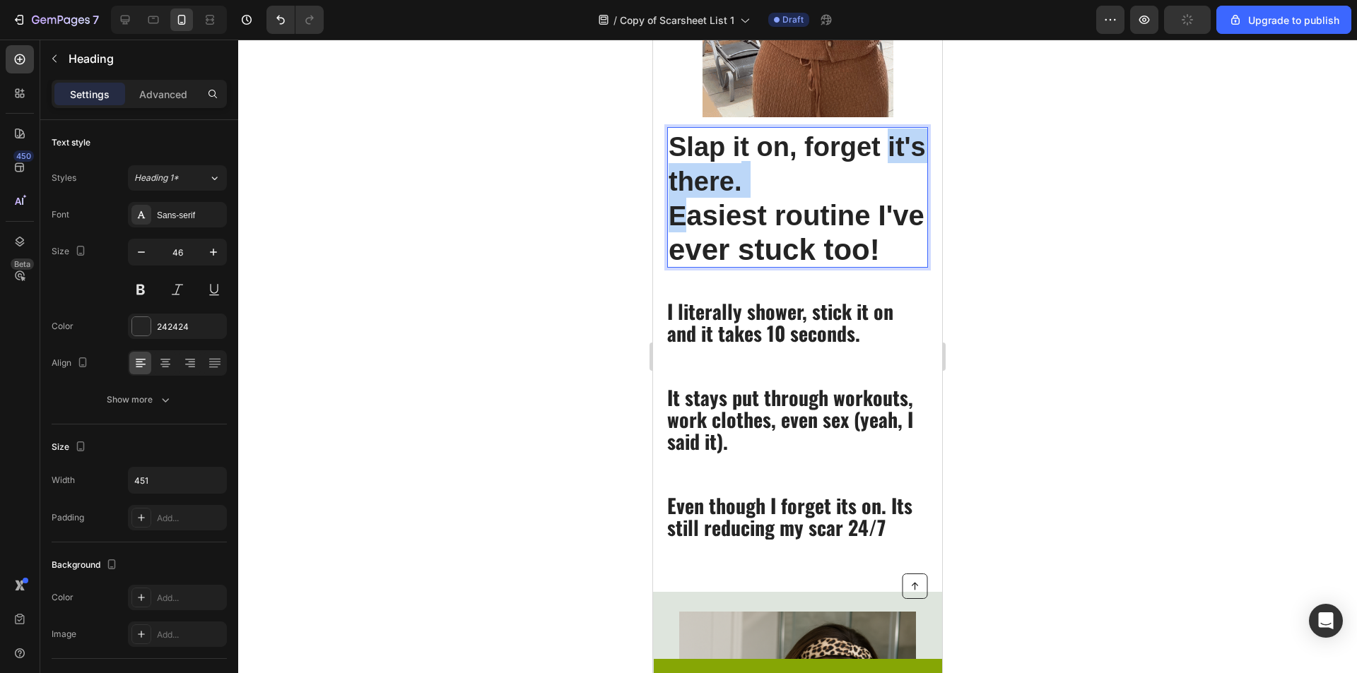
drag, startPoint x: 682, startPoint y: 214, endPoint x: 671, endPoint y: 180, distance: 35.5
click at [671, 180] on p "Slap it on, forget it's there. E asiest routine I've ever stuck too!" at bounding box center [797, 198] width 258 height 138
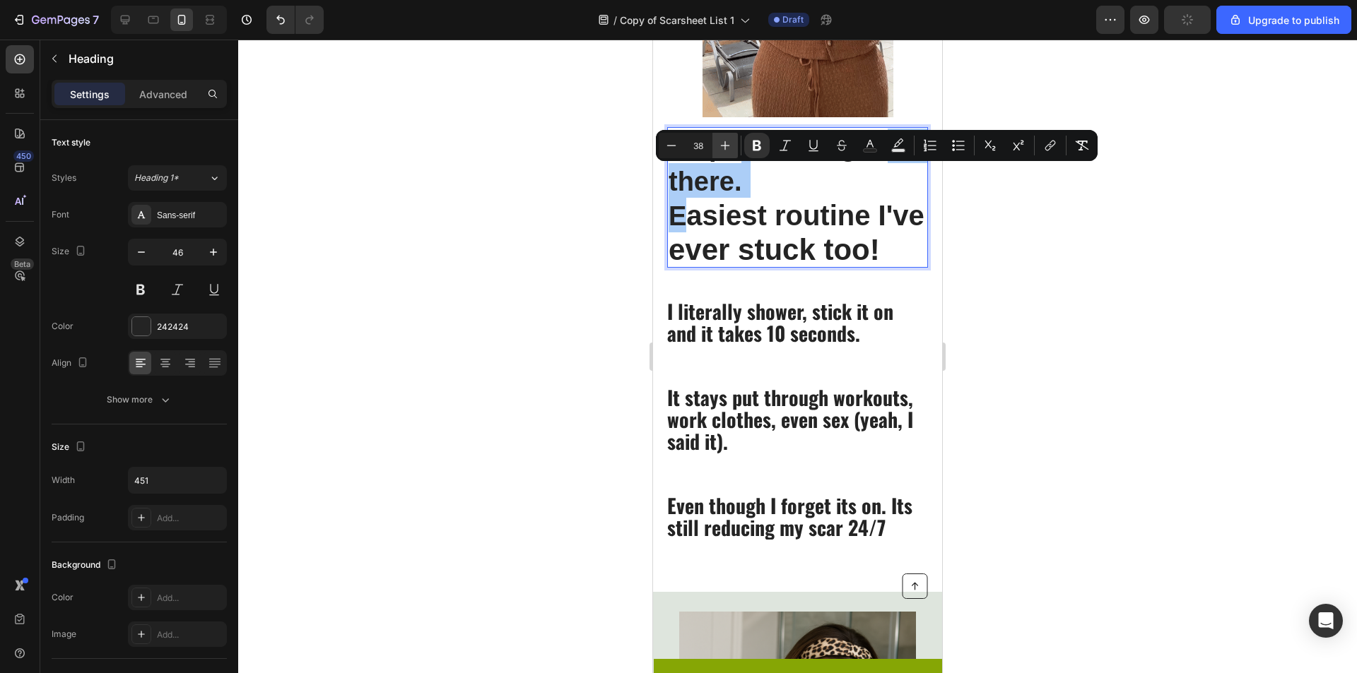
click at [712, 148] on button "Plus" at bounding box center [724, 145] width 25 height 25
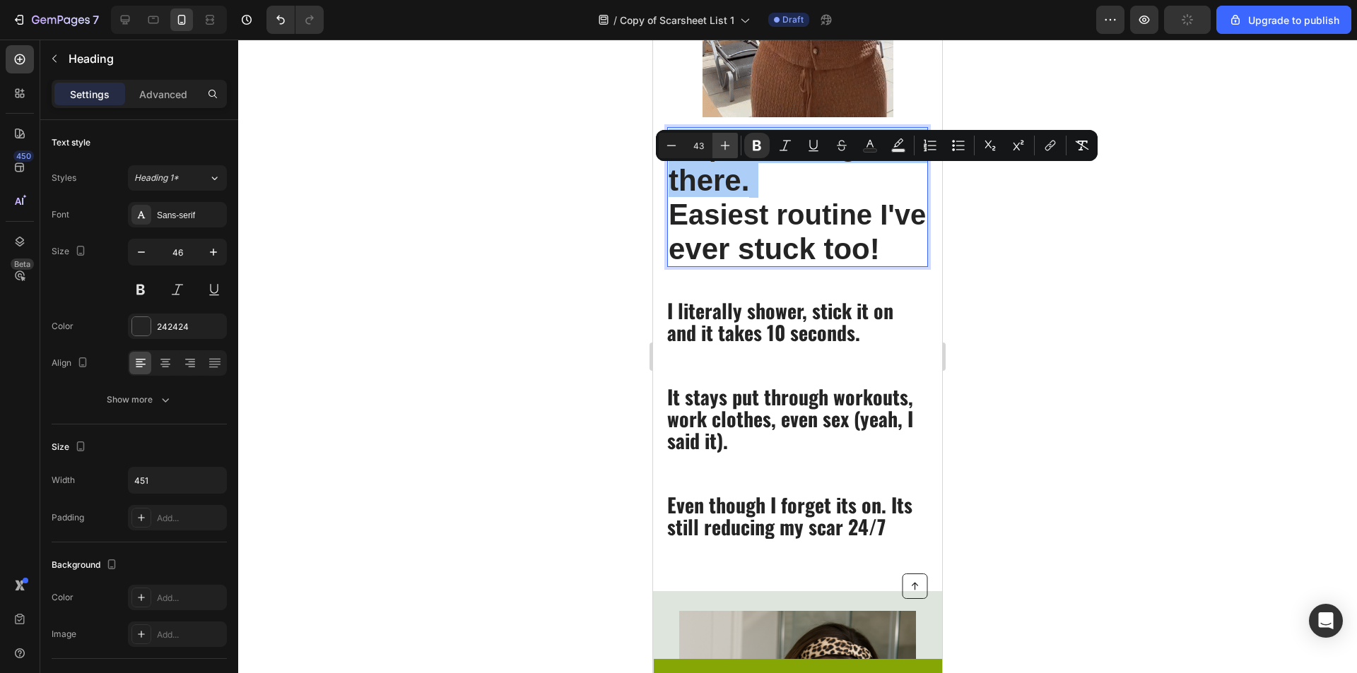
click at [712, 148] on button "Plus" at bounding box center [724, 145] width 25 height 25
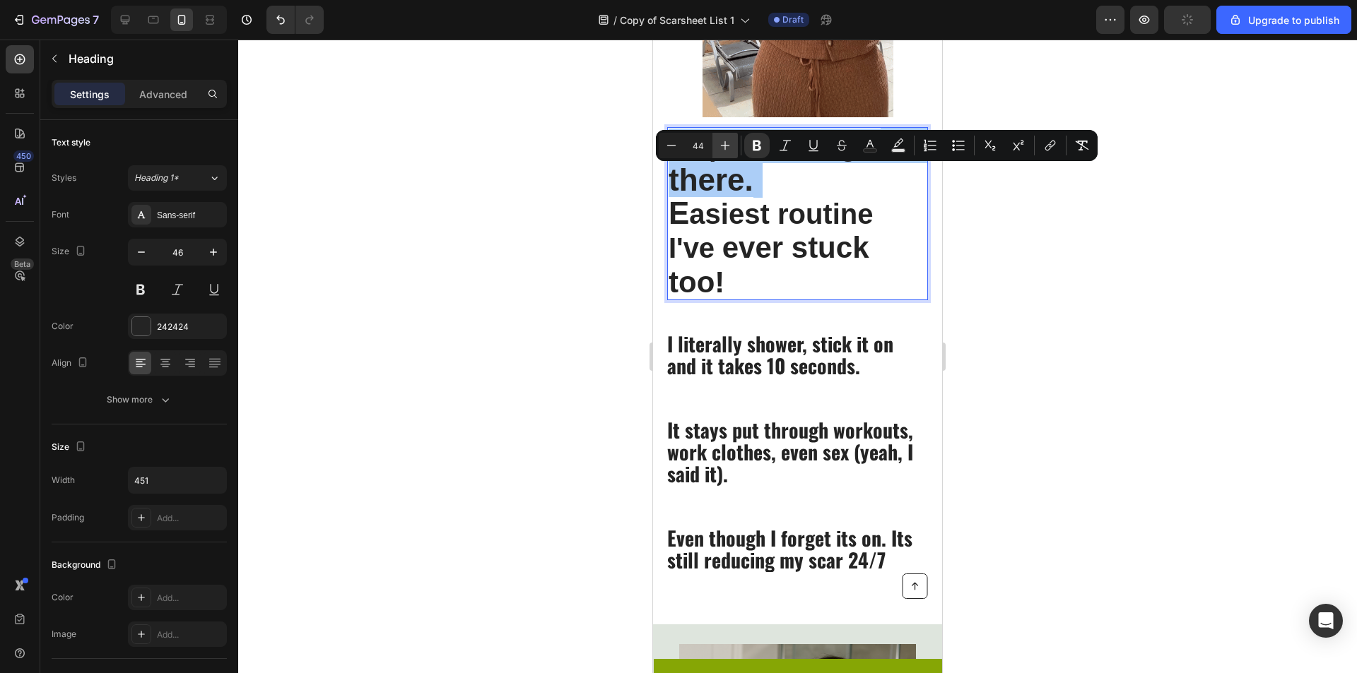
click at [712, 148] on button "Plus" at bounding box center [724, 145] width 25 height 25
type input "40"
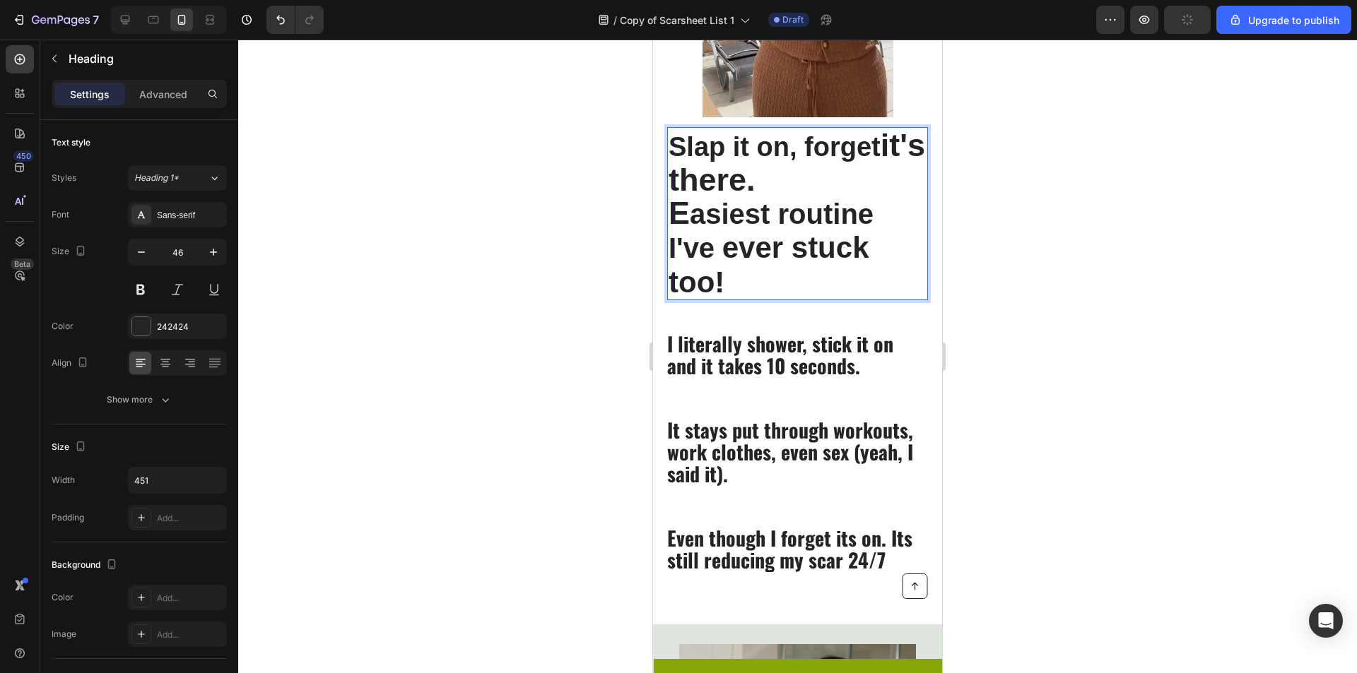
drag, startPoint x: 750, startPoint y: 224, endPoint x: 759, endPoint y: 217, distance: 11.0
click at [753, 222] on strong "asiest routine I've" at bounding box center [770, 231] width 205 height 65
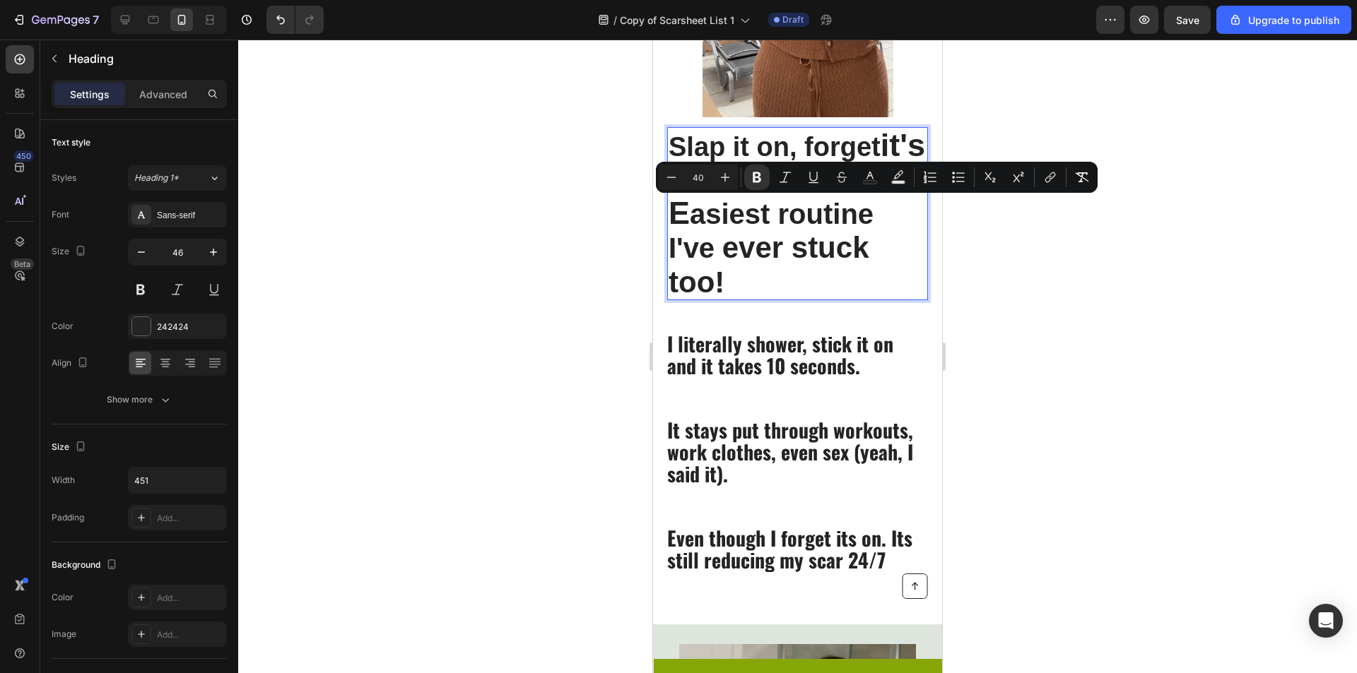
type input "38"
click at [861, 146] on strong "Slap it on, forget" at bounding box center [774, 147] width 212 height 30
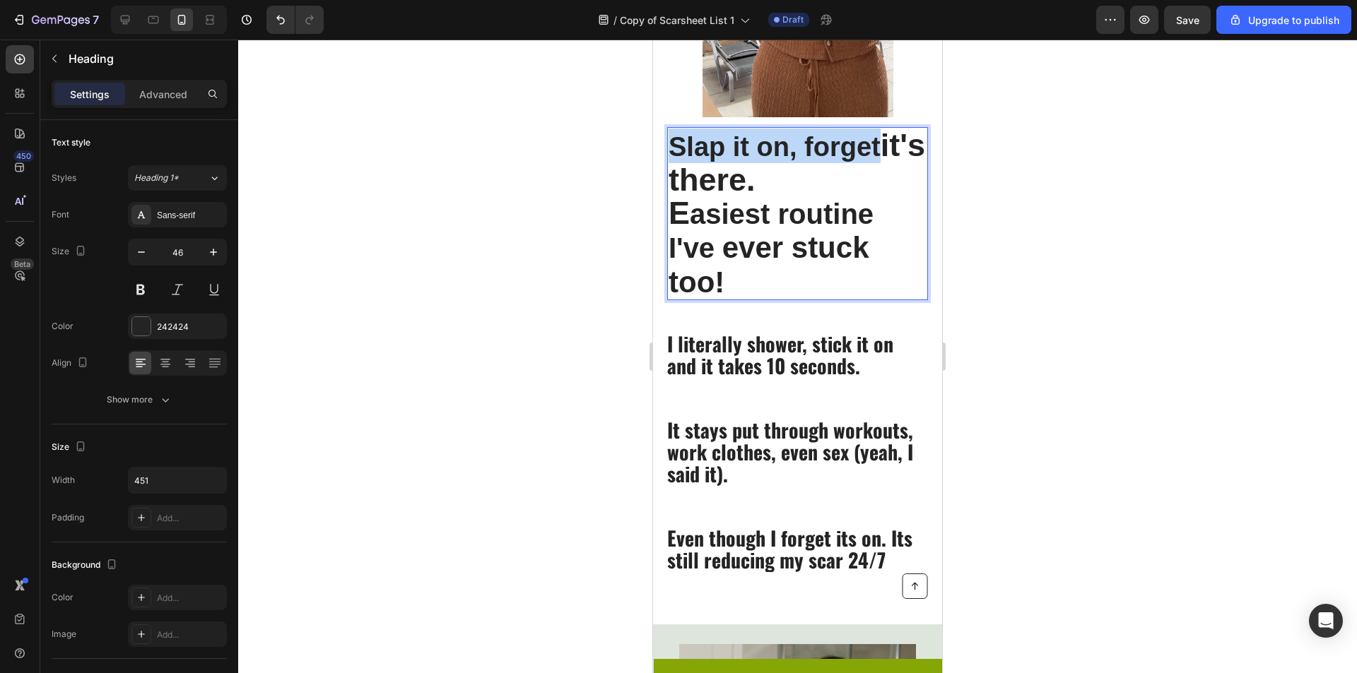
drag, startPoint x: 892, startPoint y: 138, endPoint x: 654, endPoint y: 130, distance: 237.6
click at [654, 130] on div "Slap it on, forget it's there. E asiest routine I've ever stuck too! Heading 14…" at bounding box center [797, 175] width 289 height 835
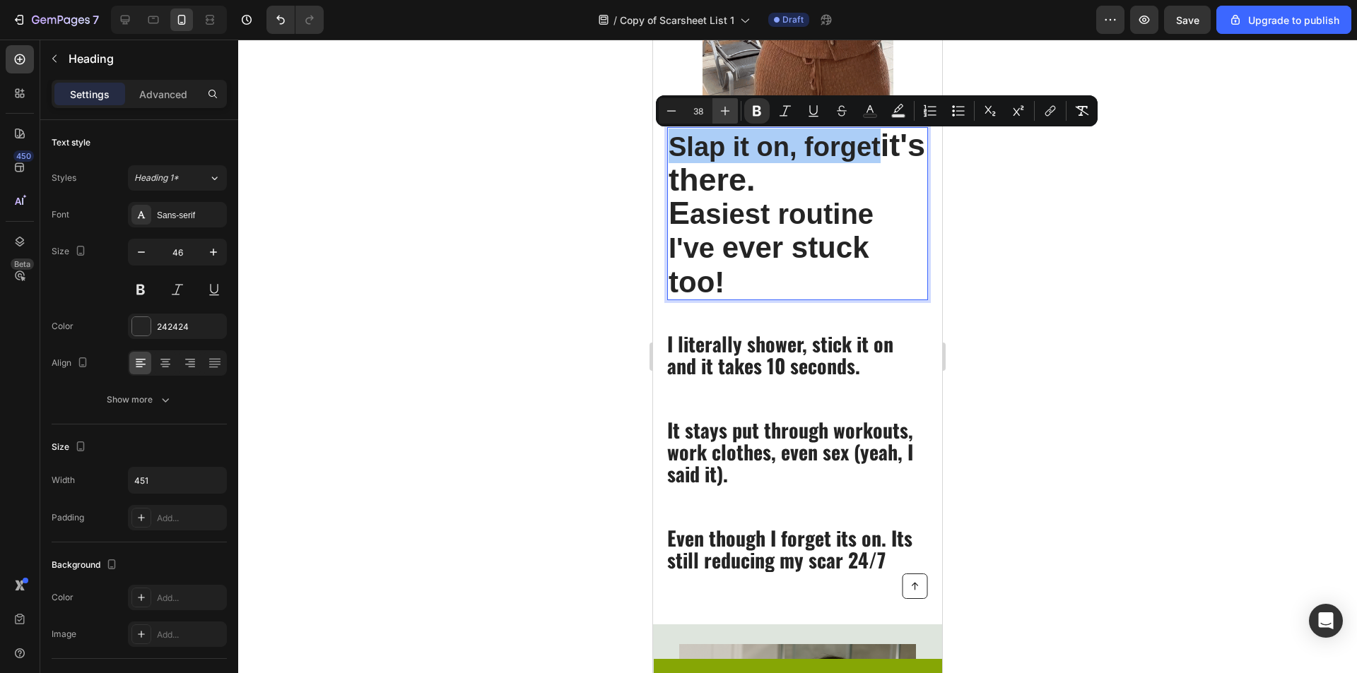
click at [724, 110] on icon "Editor contextual toolbar" at bounding box center [725, 111] width 14 height 14
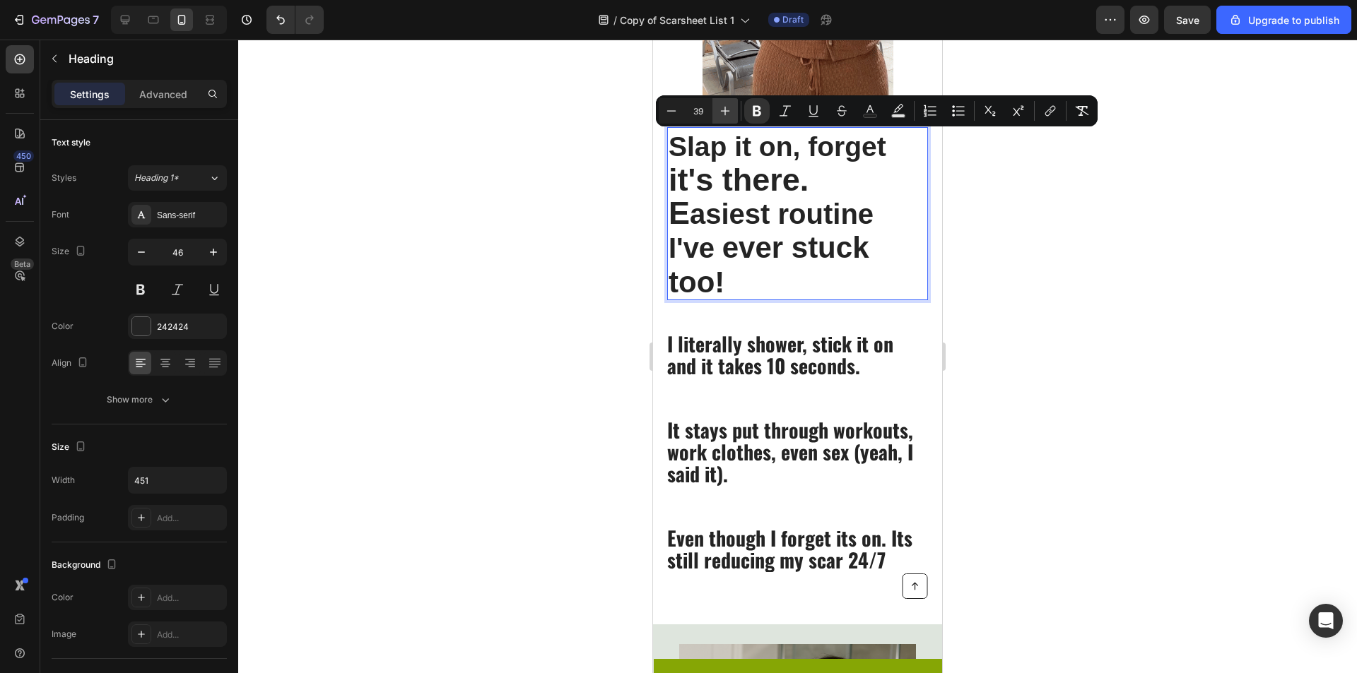
click at [724, 110] on icon "Editor contextual toolbar" at bounding box center [725, 111] width 14 height 14
type input "45"
click at [826, 189] on p "Slap it on, forget it's there. E asiest routine I've ever stuck too!" at bounding box center [797, 214] width 258 height 170
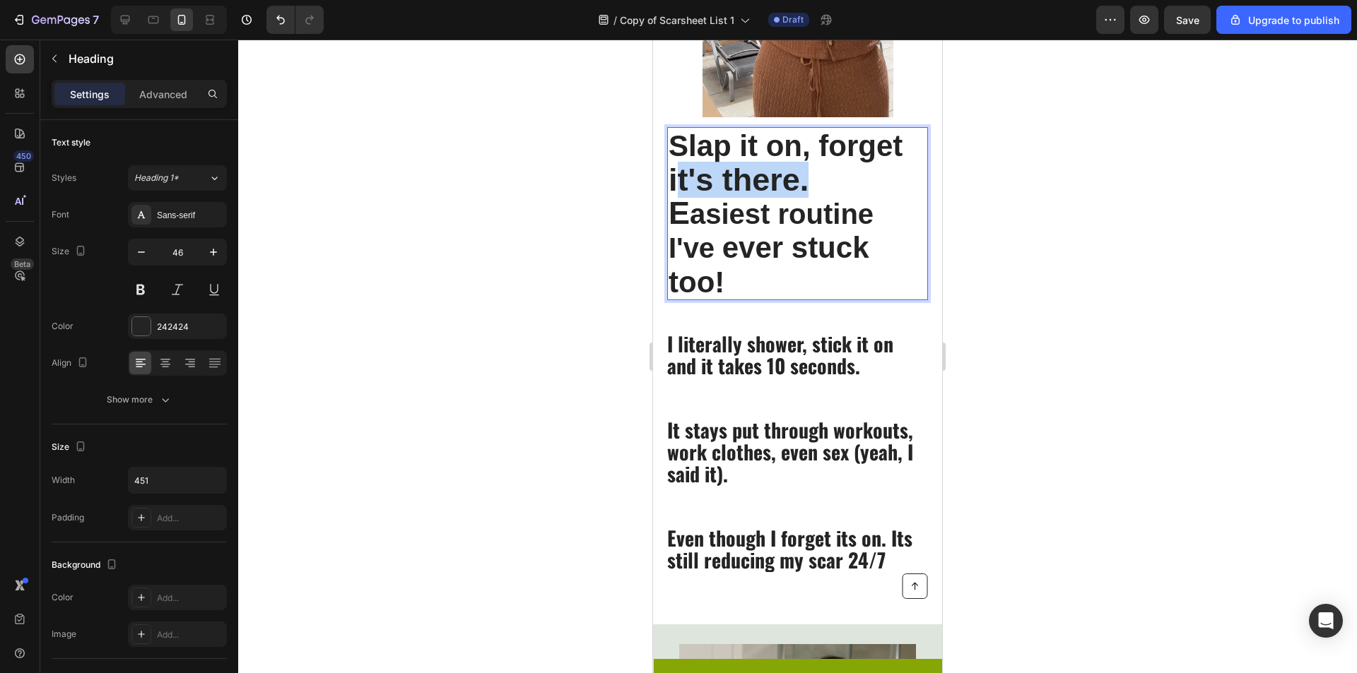
drag, startPoint x: 823, startPoint y: 184, endPoint x: 681, endPoint y: 177, distance: 142.2
click at [681, 177] on p "Slap it on, forget it's there. E asiest routine I've ever stuck too!" at bounding box center [797, 214] width 258 height 170
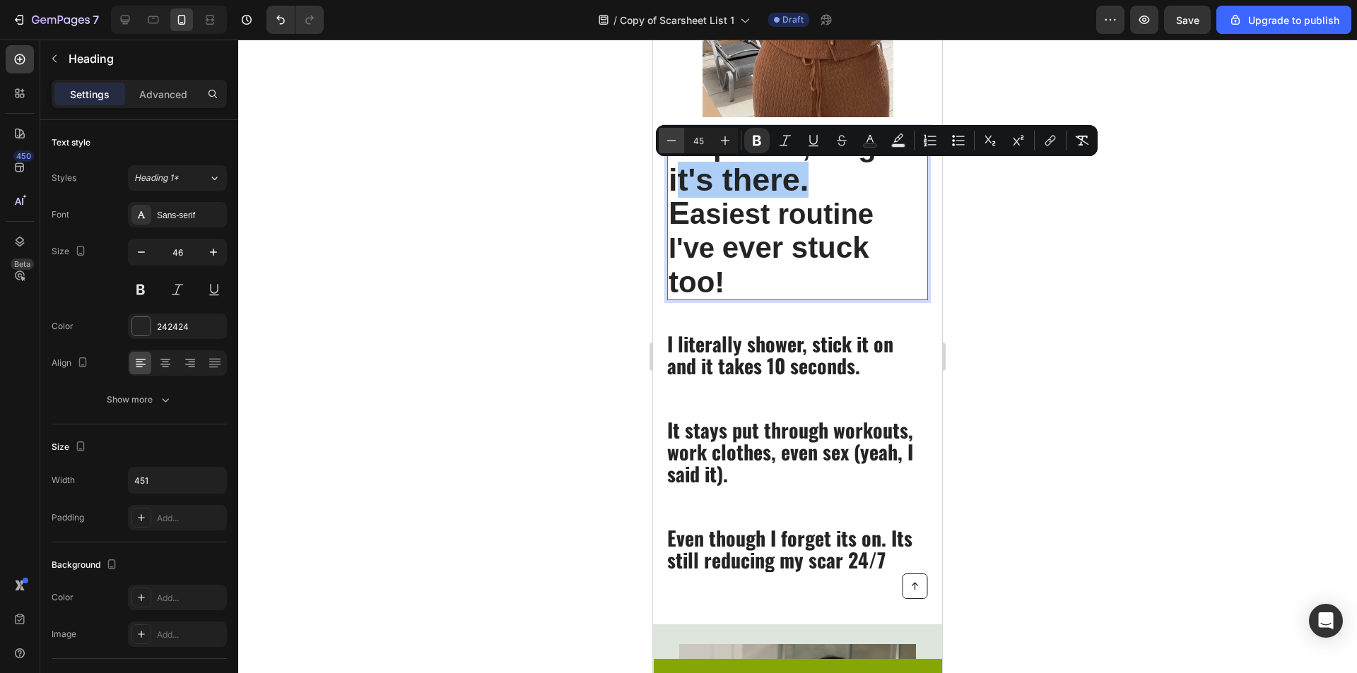
click at [666, 139] on icon "Editor contextual toolbar" at bounding box center [671, 141] width 14 height 14
type input "44"
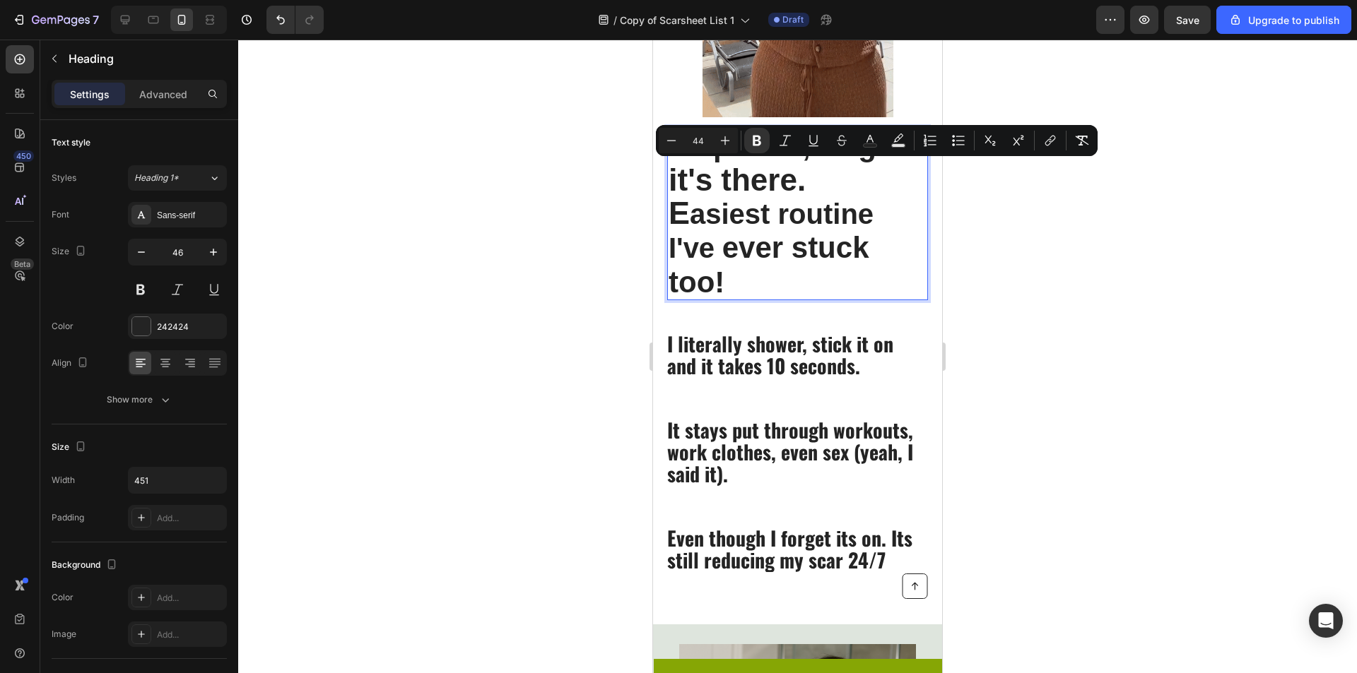
click at [835, 186] on p "Slap it on, forget i t's there. E asiest routine I've ever stuck too!" at bounding box center [797, 214] width 258 height 170
drag, startPoint x: 727, startPoint y: 176, endPoint x: 668, endPoint y: 172, distance: 59.5
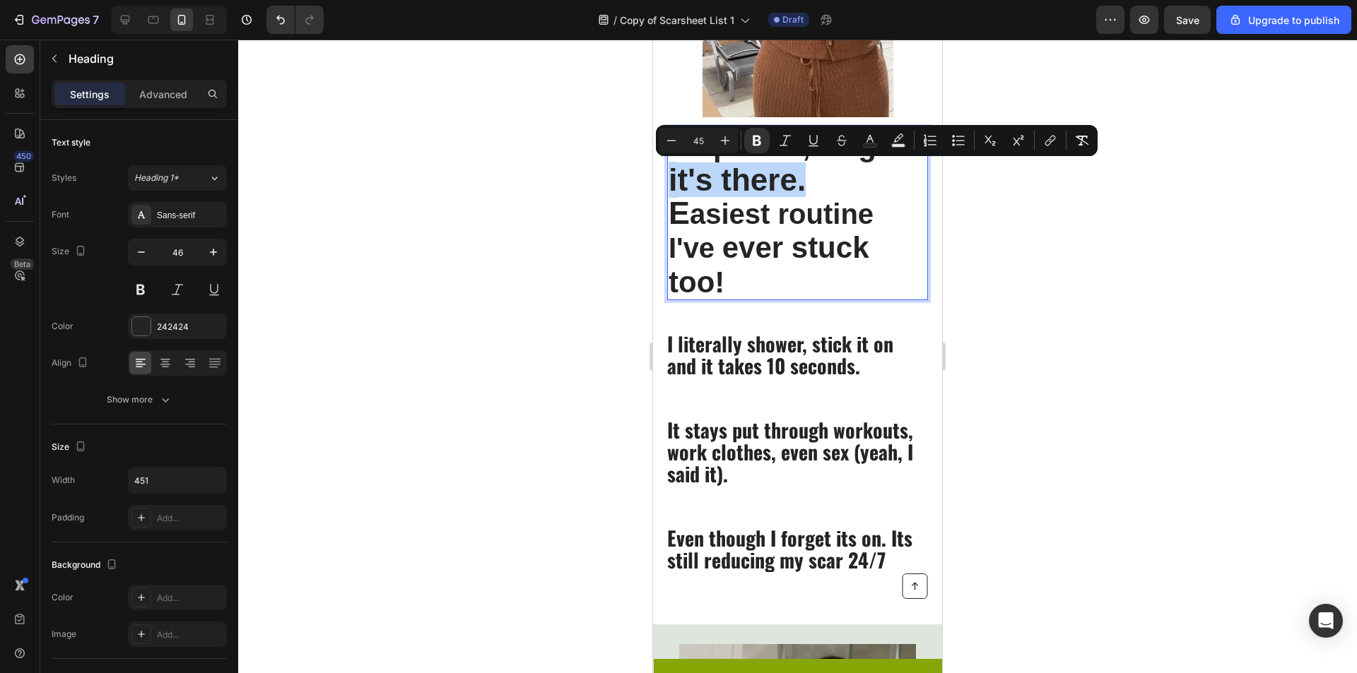
click at [668, 172] on h2 "Slap it on, forget i t's there. E asiest routine I've ever stuck too!" at bounding box center [797, 213] width 261 height 173
click at [845, 189] on p "Slap it on, forget i t's there. E asiest routine I've ever stuck too!" at bounding box center [797, 214] width 258 height 170
type input "44"
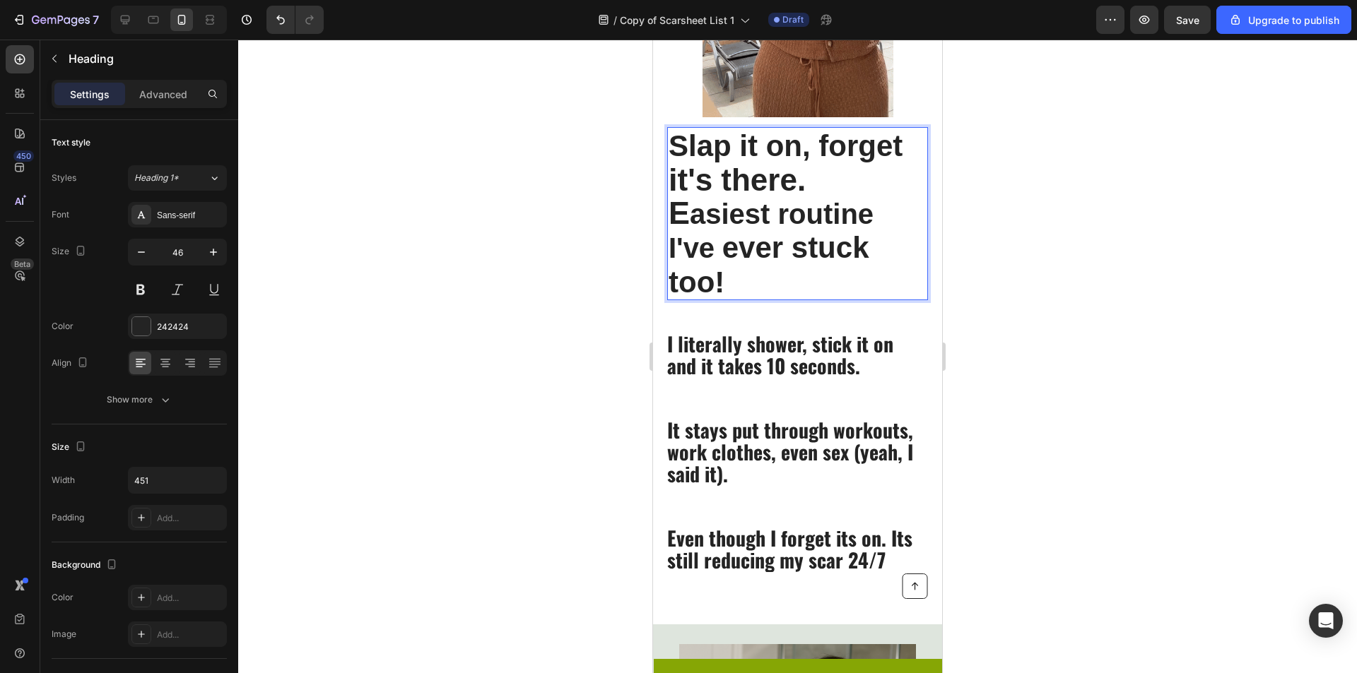
click at [897, 154] on strong "Slap it on, forget" at bounding box center [785, 145] width 234 height 33
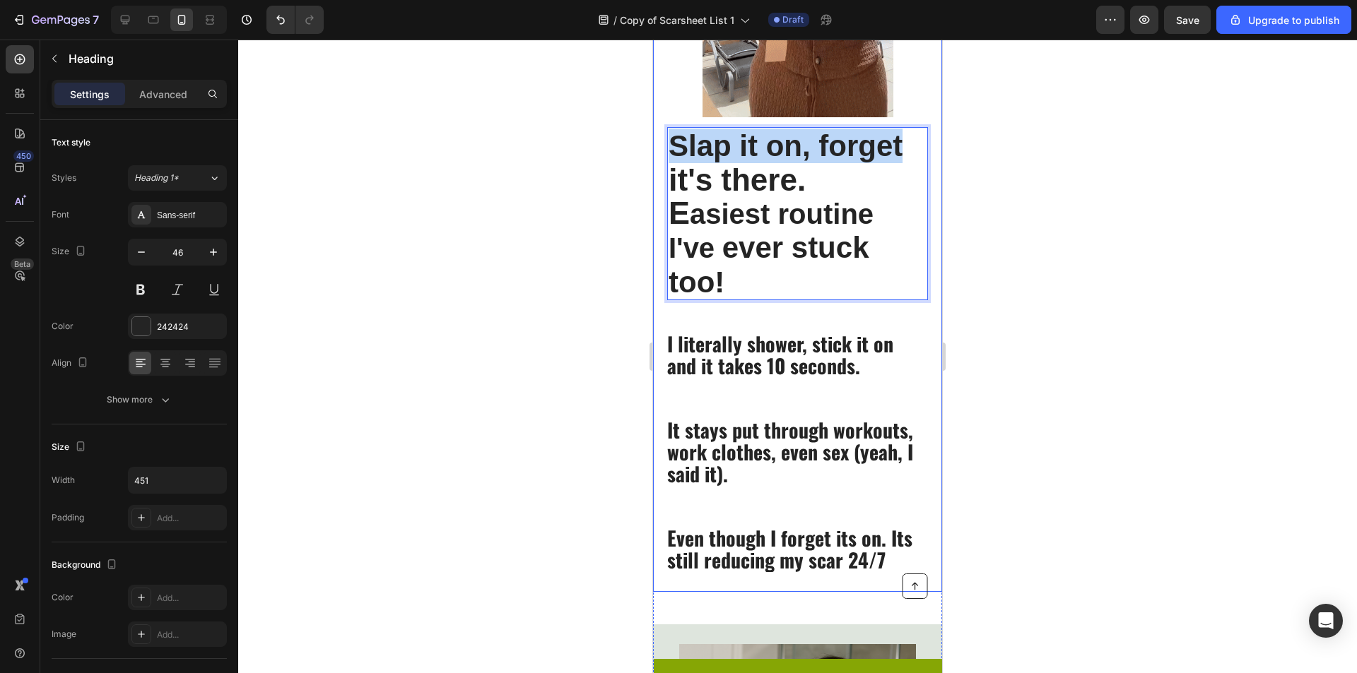
drag, startPoint x: 901, startPoint y: 151, endPoint x: 662, endPoint y: 141, distance: 239.0
click at [662, 141] on div "Slap it on, forget i t's there. E asiest routine I've ever stuck too! Heading 1…" at bounding box center [797, 175] width 289 height 835
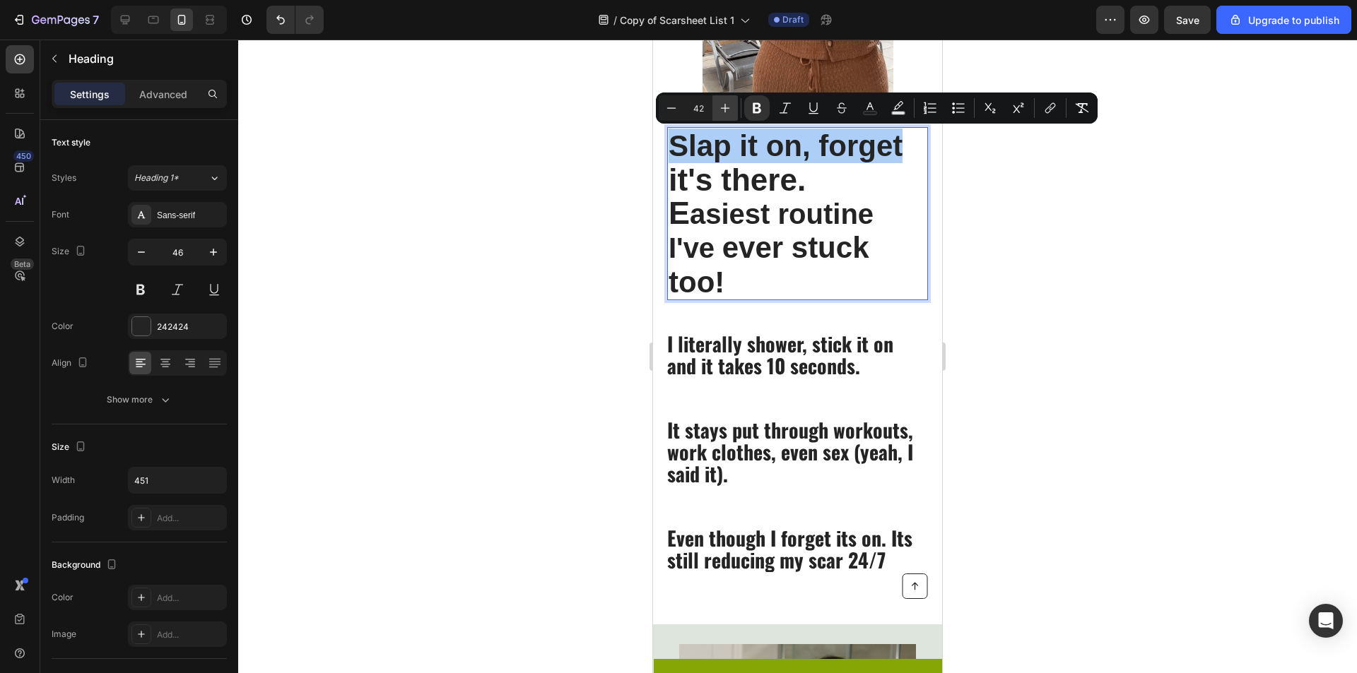
click at [736, 108] on button "Plus" at bounding box center [724, 107] width 25 height 25
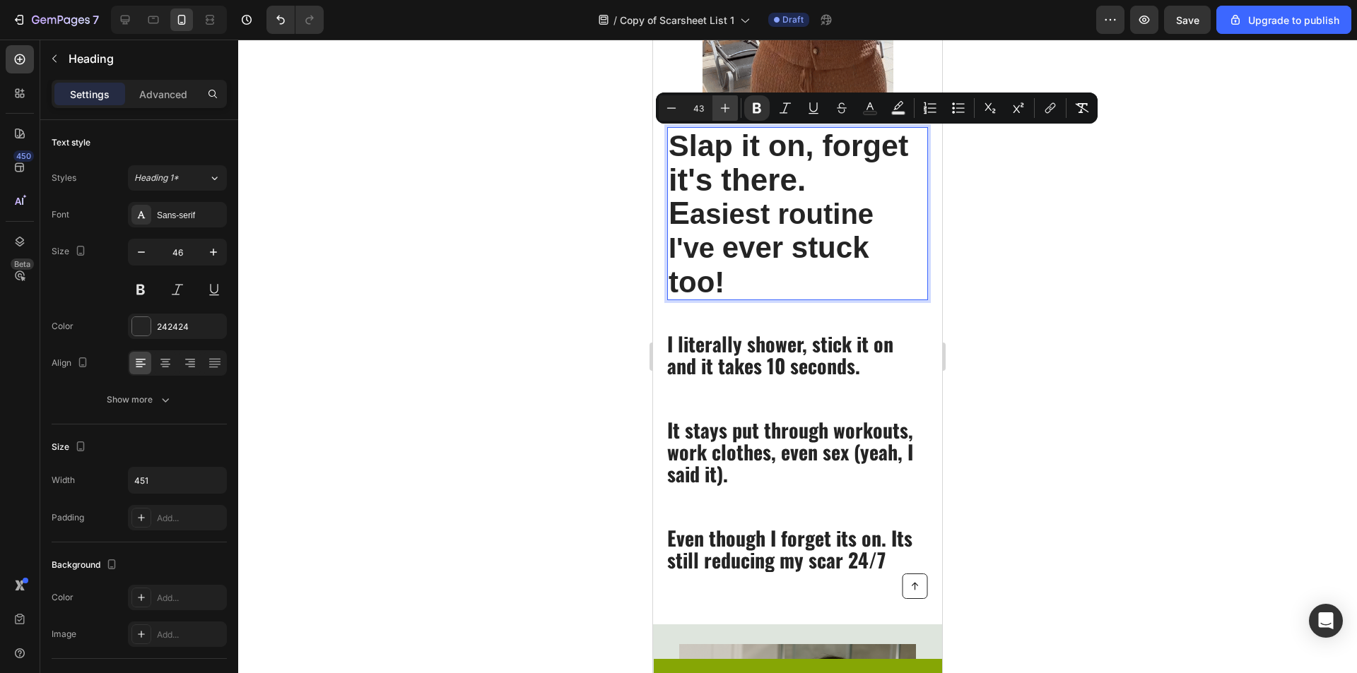
click at [735, 109] on button "Plus" at bounding box center [724, 107] width 25 height 25
click at [734, 110] on button "Plus" at bounding box center [724, 107] width 25 height 25
type input "40"
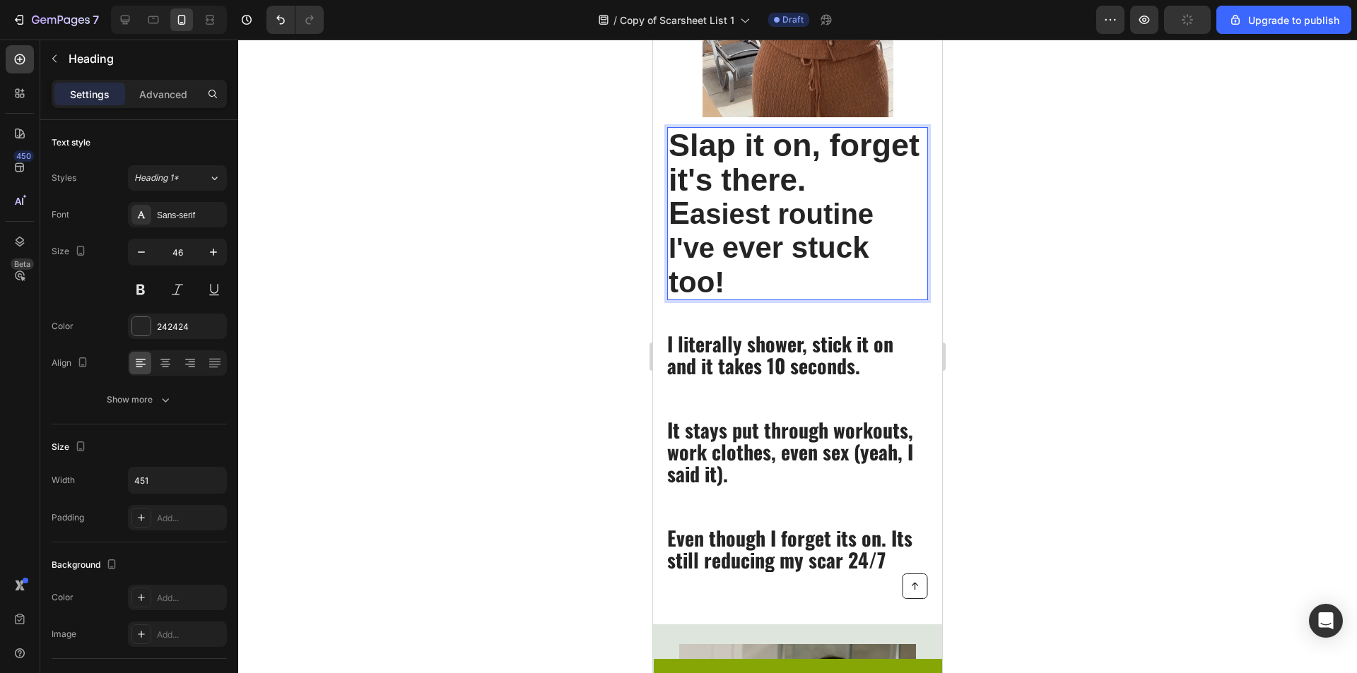
click at [820, 220] on strong "asiest routine I've" at bounding box center [770, 231] width 205 height 65
drag, startPoint x: 880, startPoint y: 211, endPoint x: 656, endPoint y: 201, distance: 224.2
click at [656, 201] on div "Slap it on, forget i t's there. E asiest routine I've ever stuck too! Heading 1…" at bounding box center [797, 175] width 289 height 835
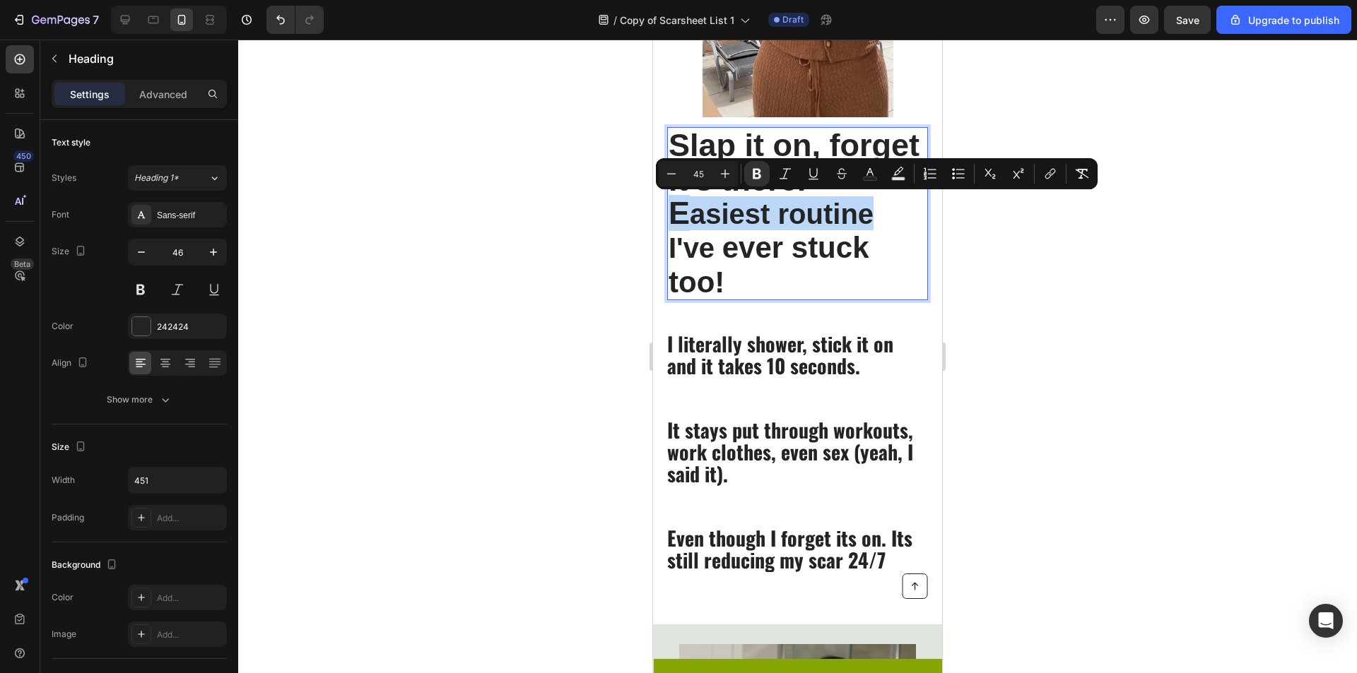
type input "42"
click at [808, 285] on p "Slap it on, forget i t's there. E asiest routine I've ever stuck too!" at bounding box center [797, 214] width 258 height 170
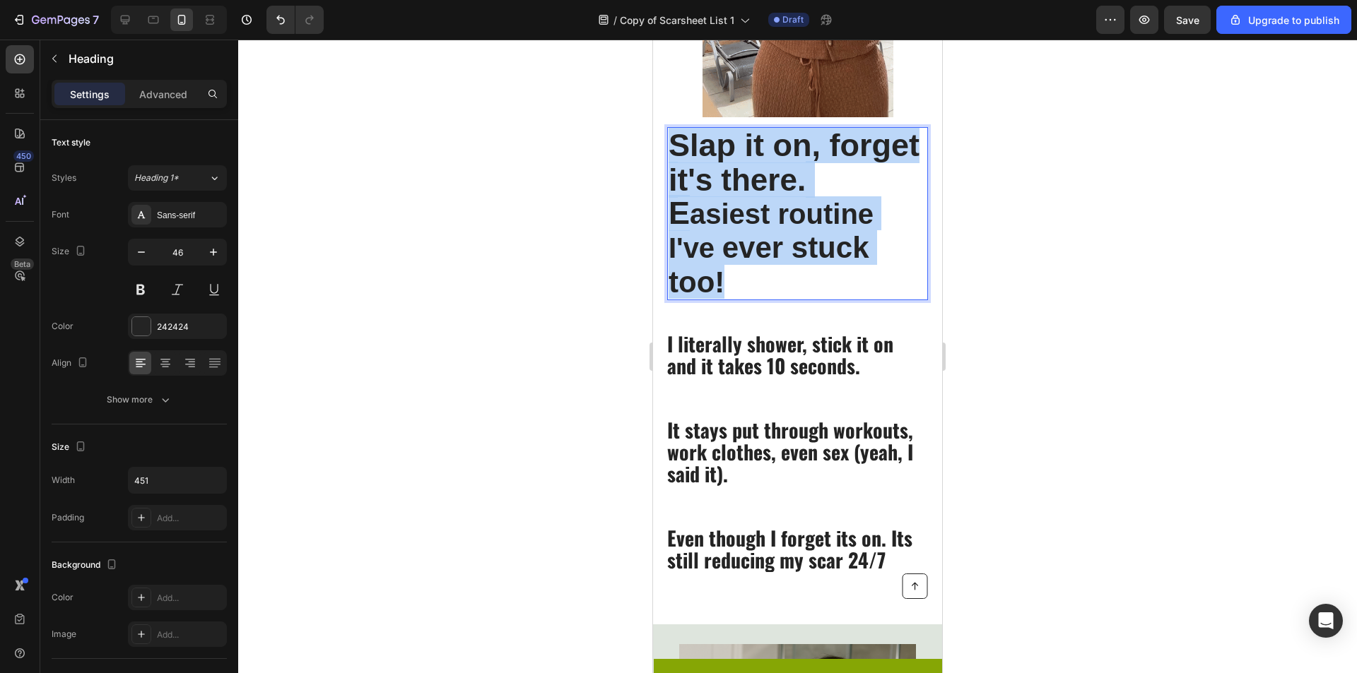
drag, startPoint x: 760, startPoint y: 279, endPoint x: 678, endPoint y: 135, distance: 165.8
click at [666, 144] on div "Slap it on, forget i t's there. E asiest routine I've ever stuck too! Heading 1…" at bounding box center [797, 175] width 289 height 835
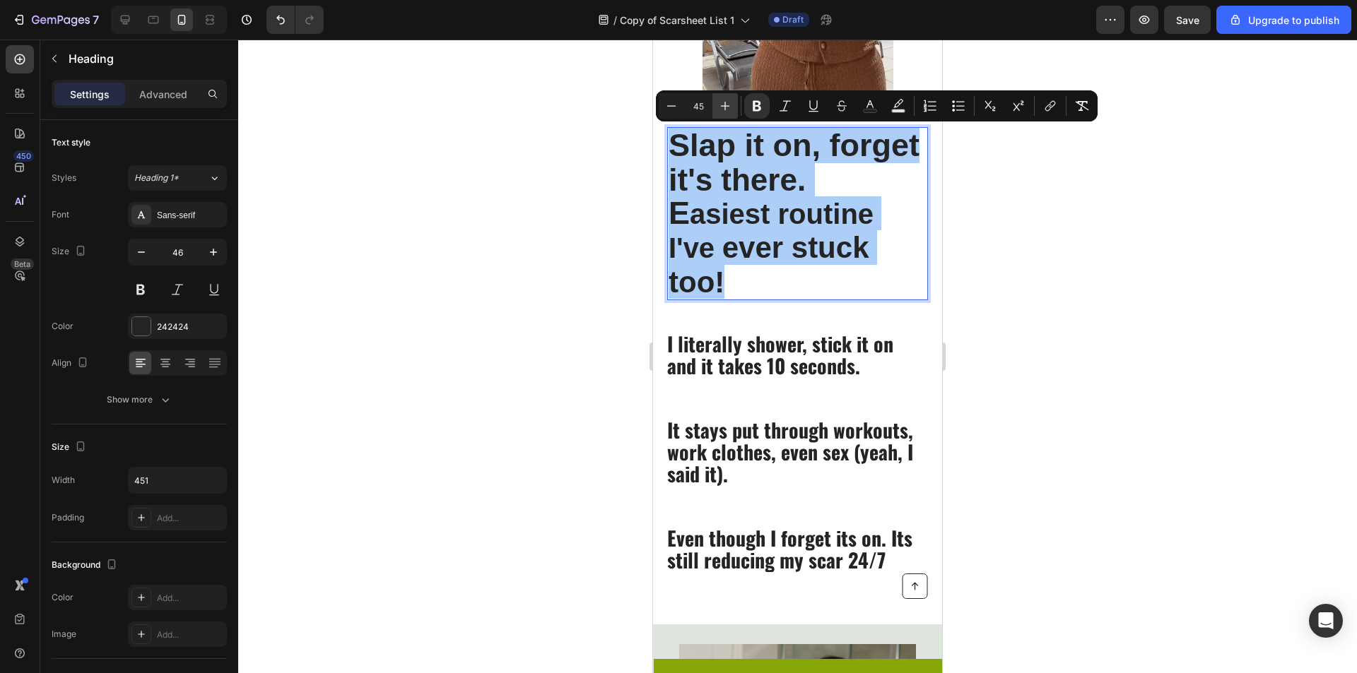
click at [719, 104] on icon "Editor contextual toolbar" at bounding box center [725, 106] width 14 height 14
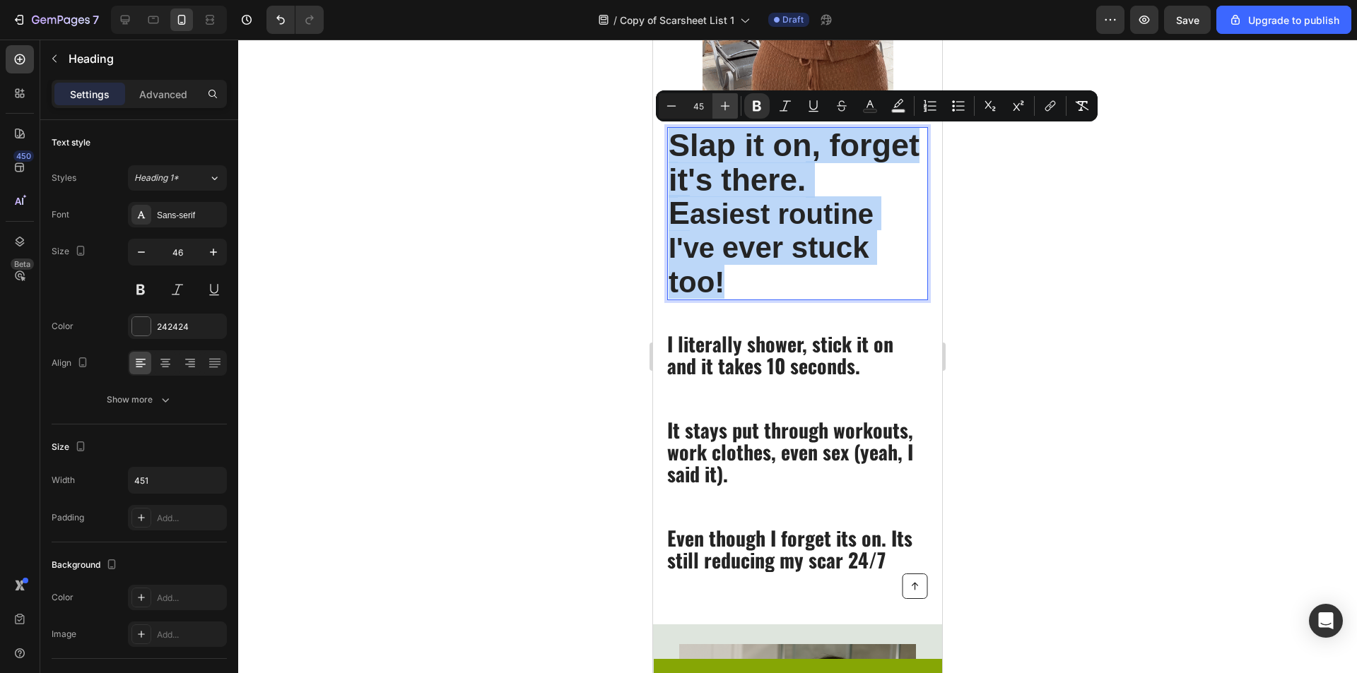
type input "46"
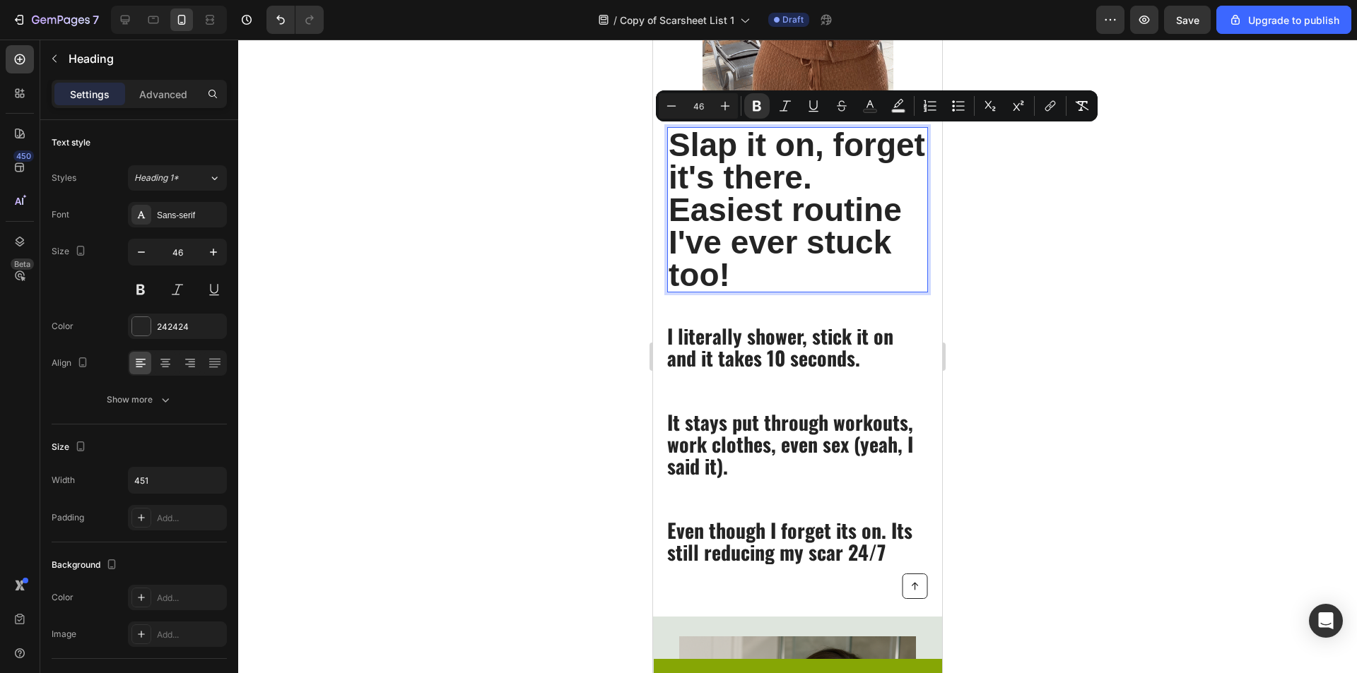
click at [994, 225] on div at bounding box center [797, 357] width 1119 height 634
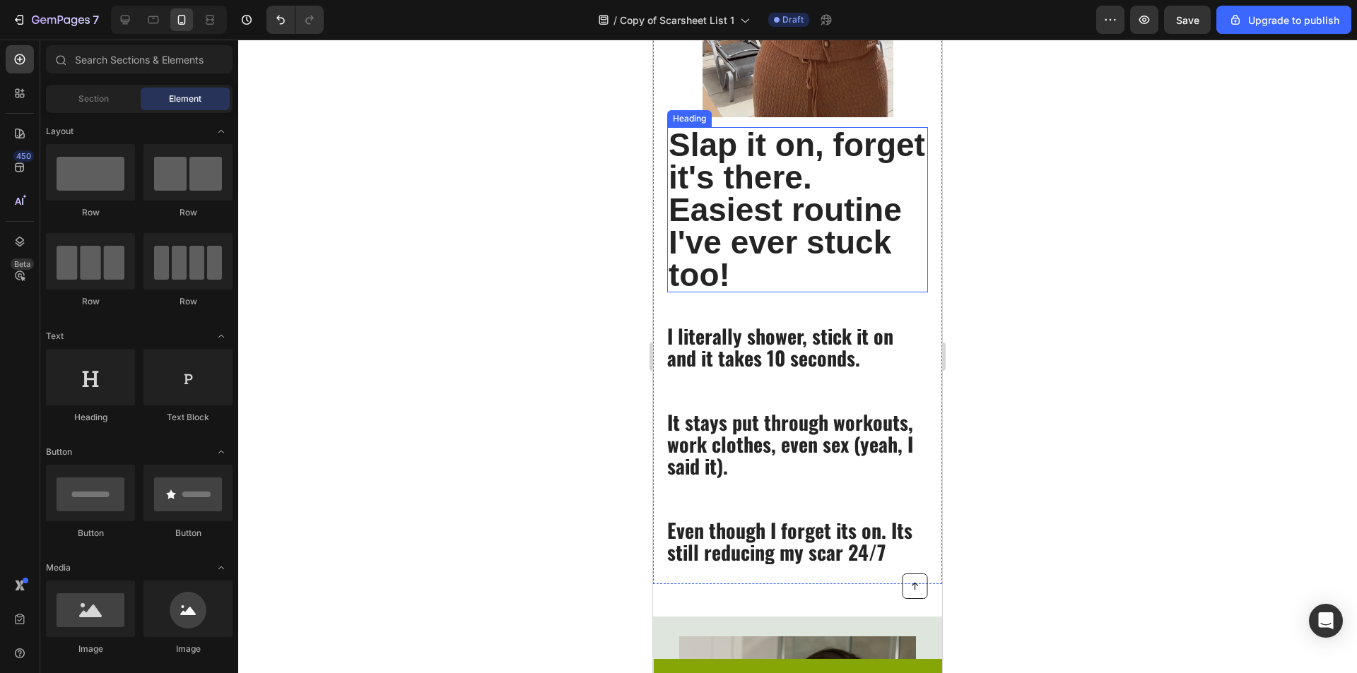
click at [883, 199] on strong "Easiest routine I've ever stuck too!" at bounding box center [784, 243] width 233 height 102
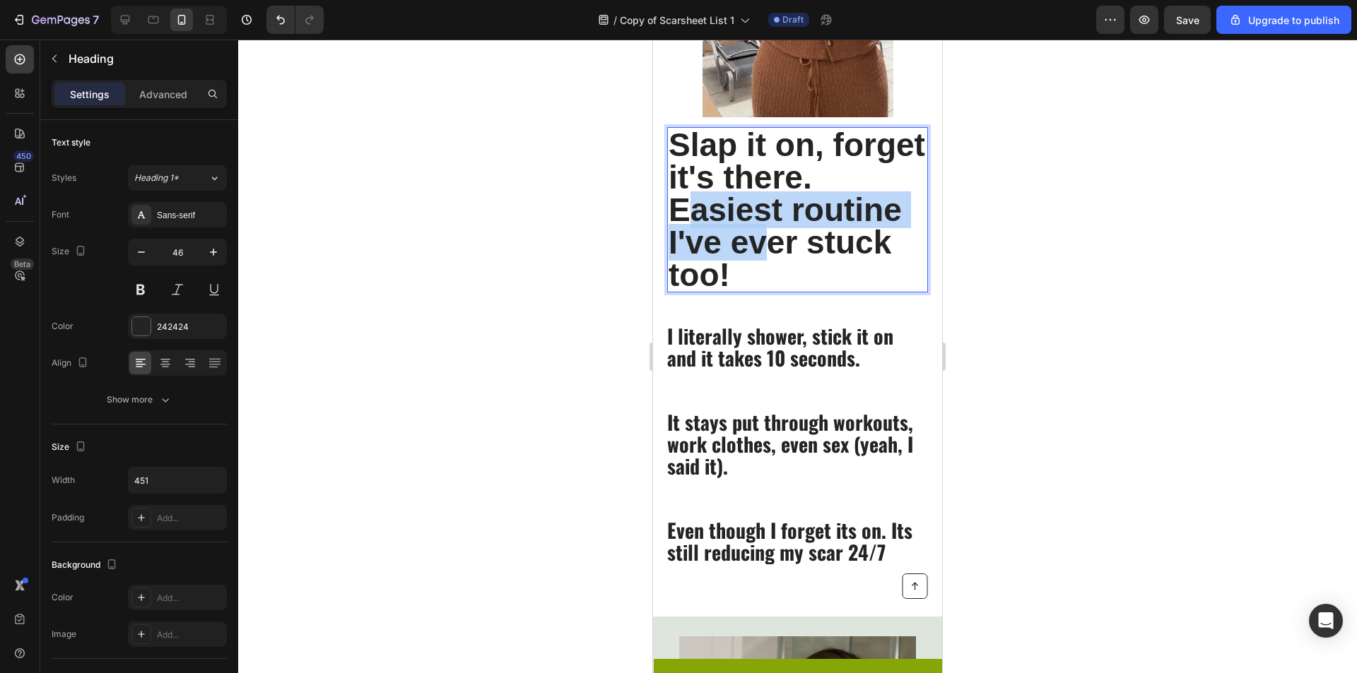
drag, startPoint x: 773, startPoint y: 257, endPoint x: 693, endPoint y: 208, distance: 93.6
click at [693, 208] on strong "Easiest routine I've ever stuck too!" at bounding box center [784, 243] width 233 height 102
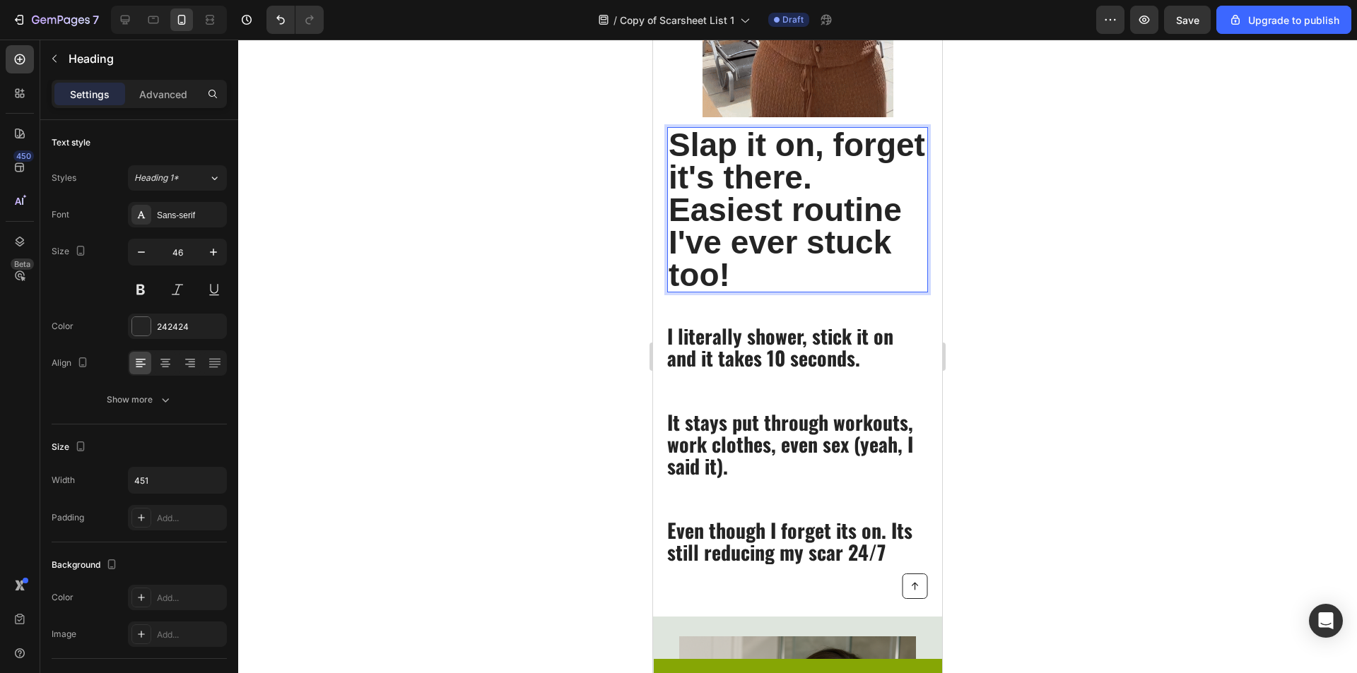
click at [743, 271] on p "Slap it on, forget it's there. Easiest routine I've ever stuck too!" at bounding box center [797, 210] width 258 height 163
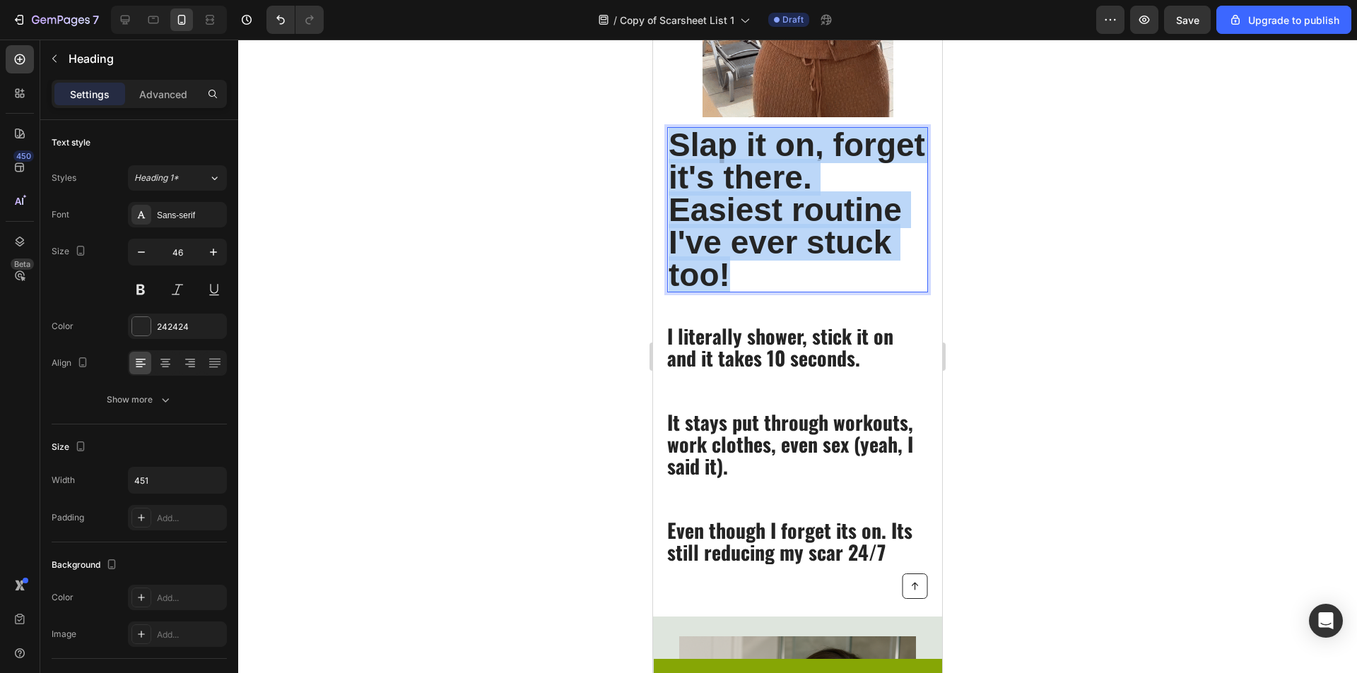
drag, startPoint x: 743, startPoint y: 277, endPoint x: 646, endPoint y: 144, distance: 164.8
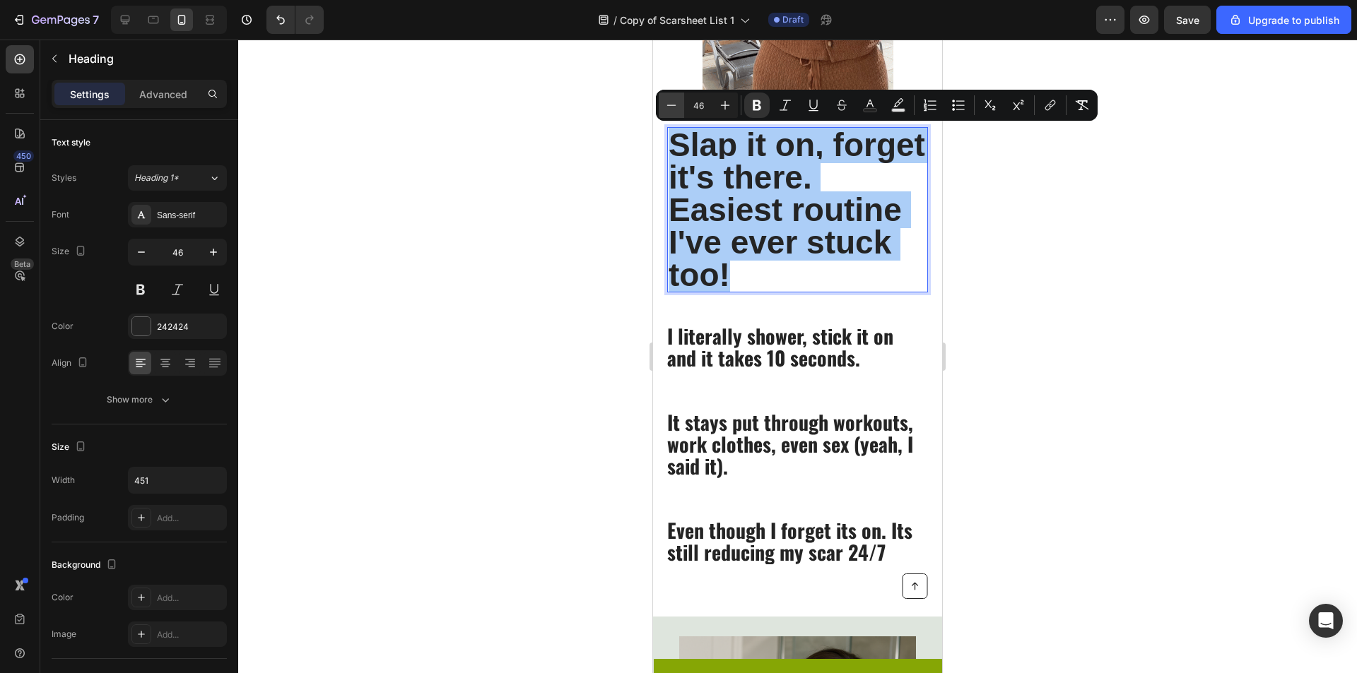
click at [683, 108] on button "Minus" at bounding box center [671, 105] width 25 height 25
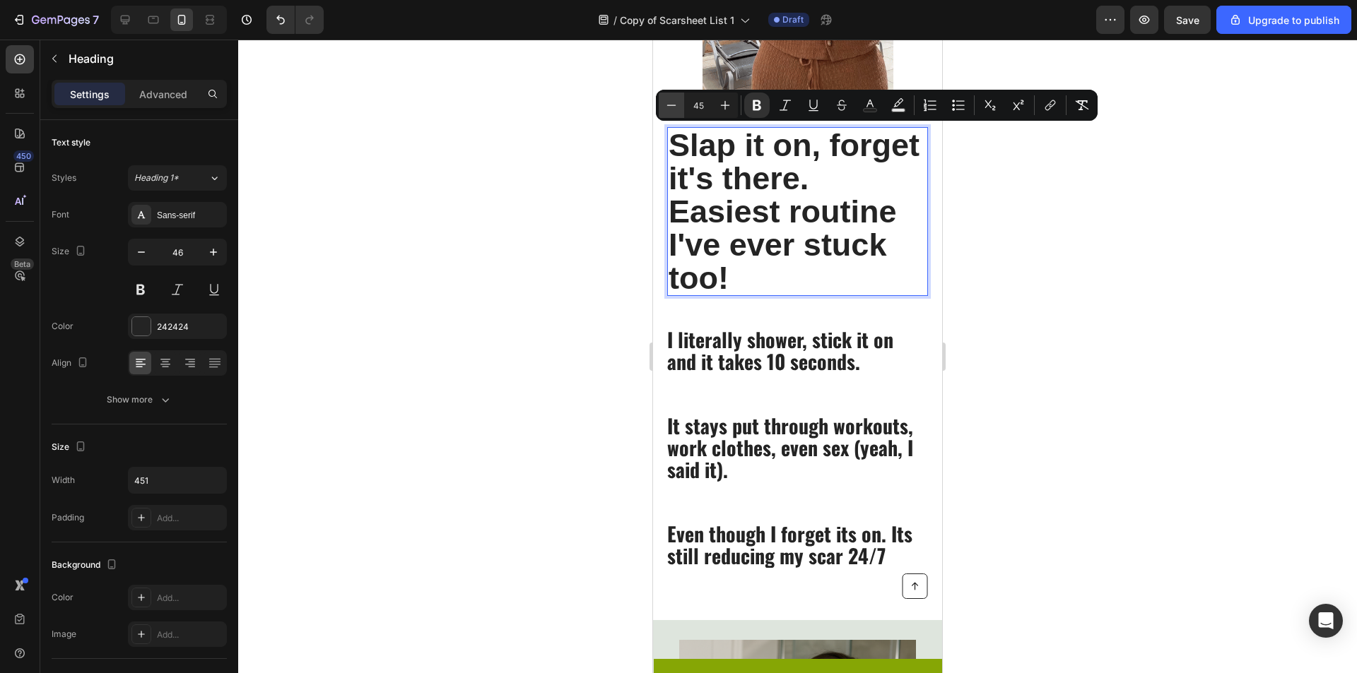
click at [679, 108] on button "Minus" at bounding box center [671, 105] width 25 height 25
click at [679, 109] on button "Minus" at bounding box center [671, 105] width 25 height 25
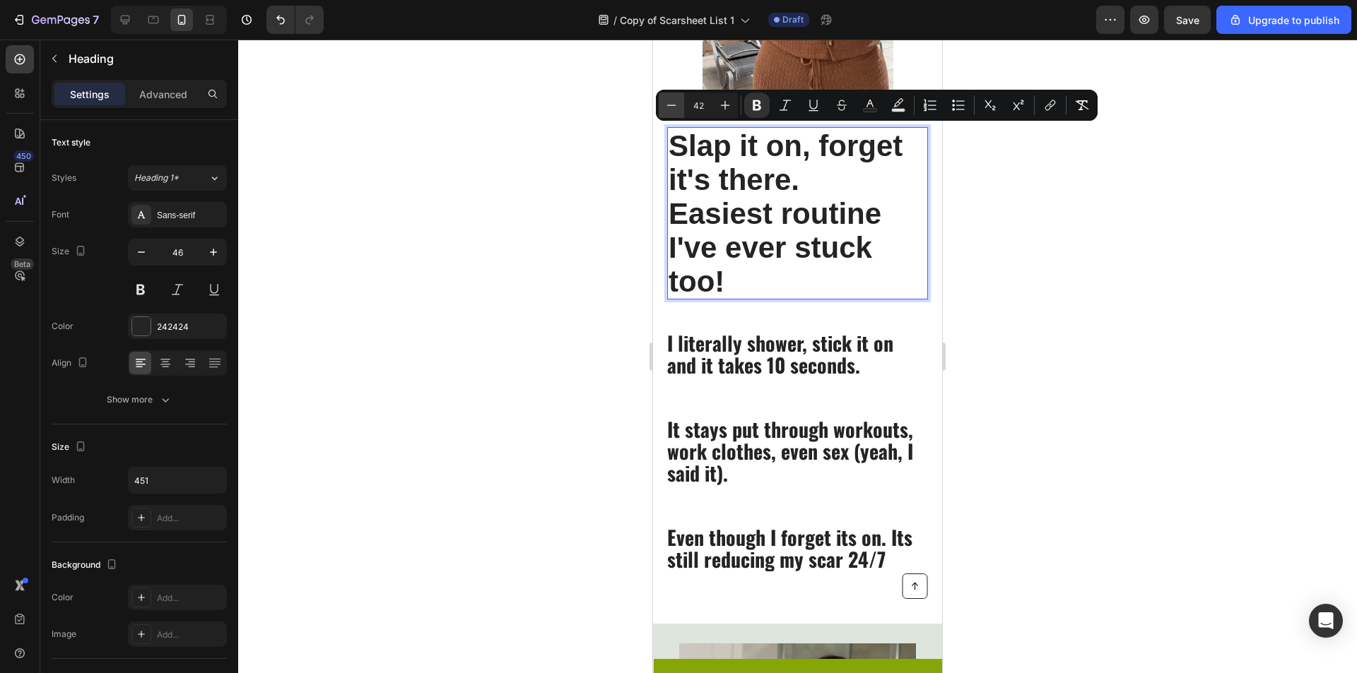
click at [679, 109] on button "Minus" at bounding box center [671, 105] width 25 height 25
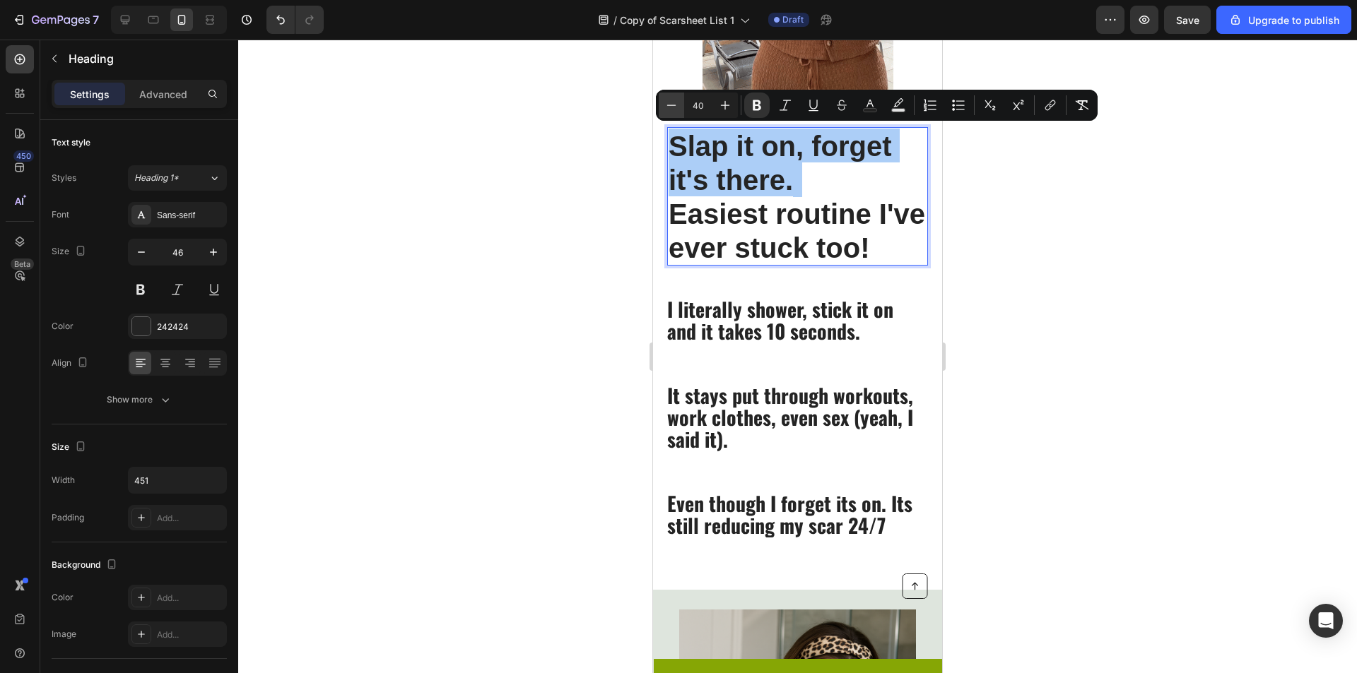
click at [679, 109] on button "Minus" at bounding box center [671, 105] width 25 height 25
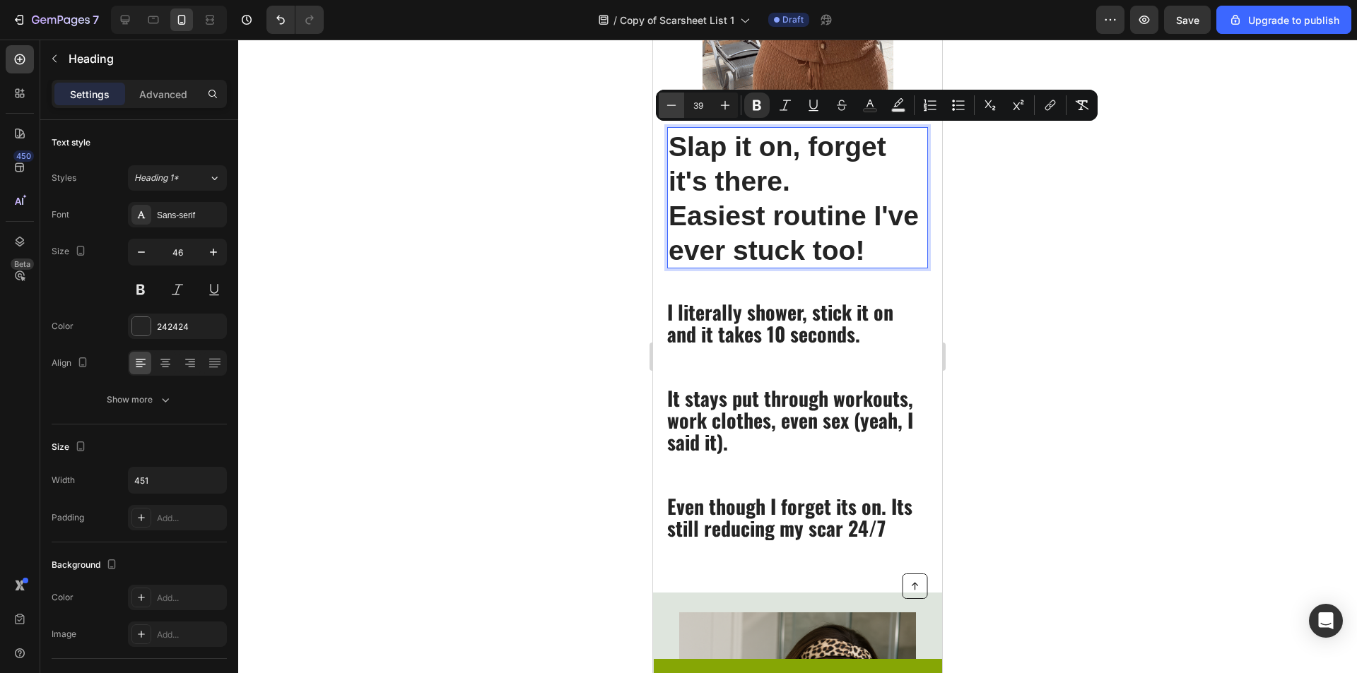
click at [679, 109] on button "Minus" at bounding box center [671, 105] width 25 height 25
type input "38"
click at [859, 252] on strong "Easiest routine I've ever stuck too!" at bounding box center [790, 233] width 244 height 64
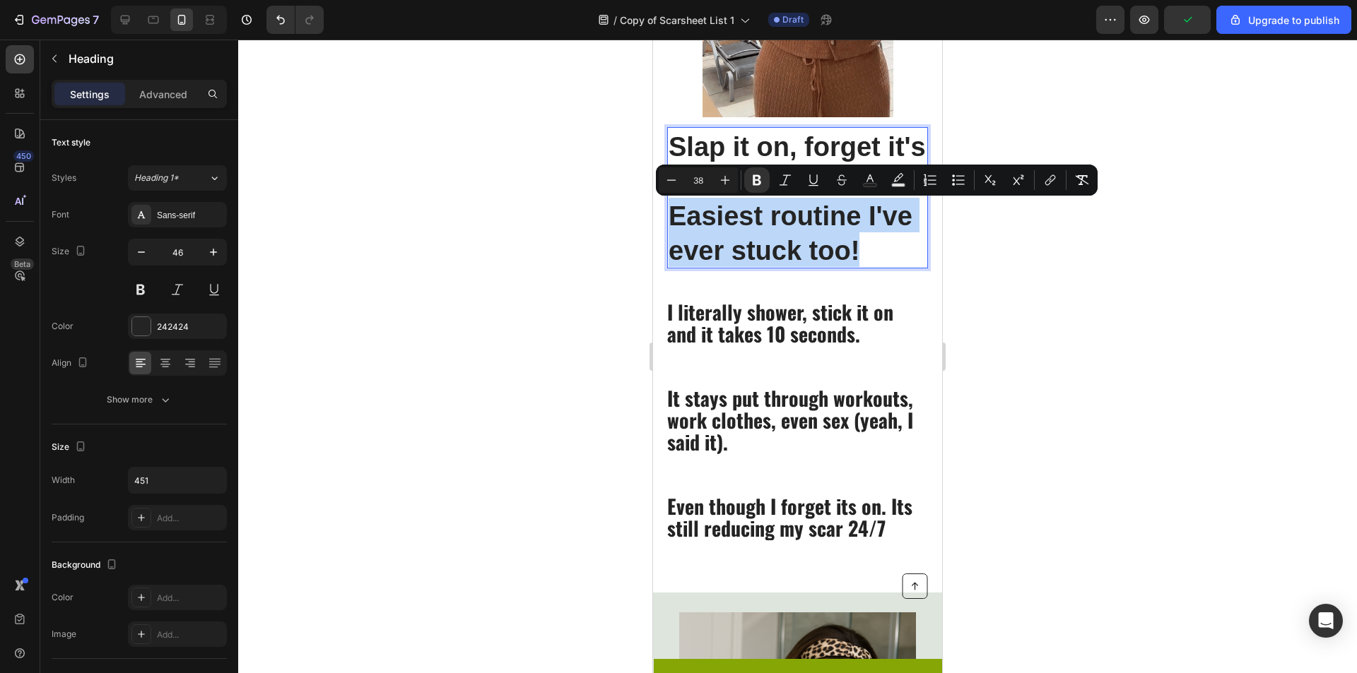
drag, startPoint x: 865, startPoint y: 257, endPoint x: 644, endPoint y: 212, distance: 225.8
type input "46"
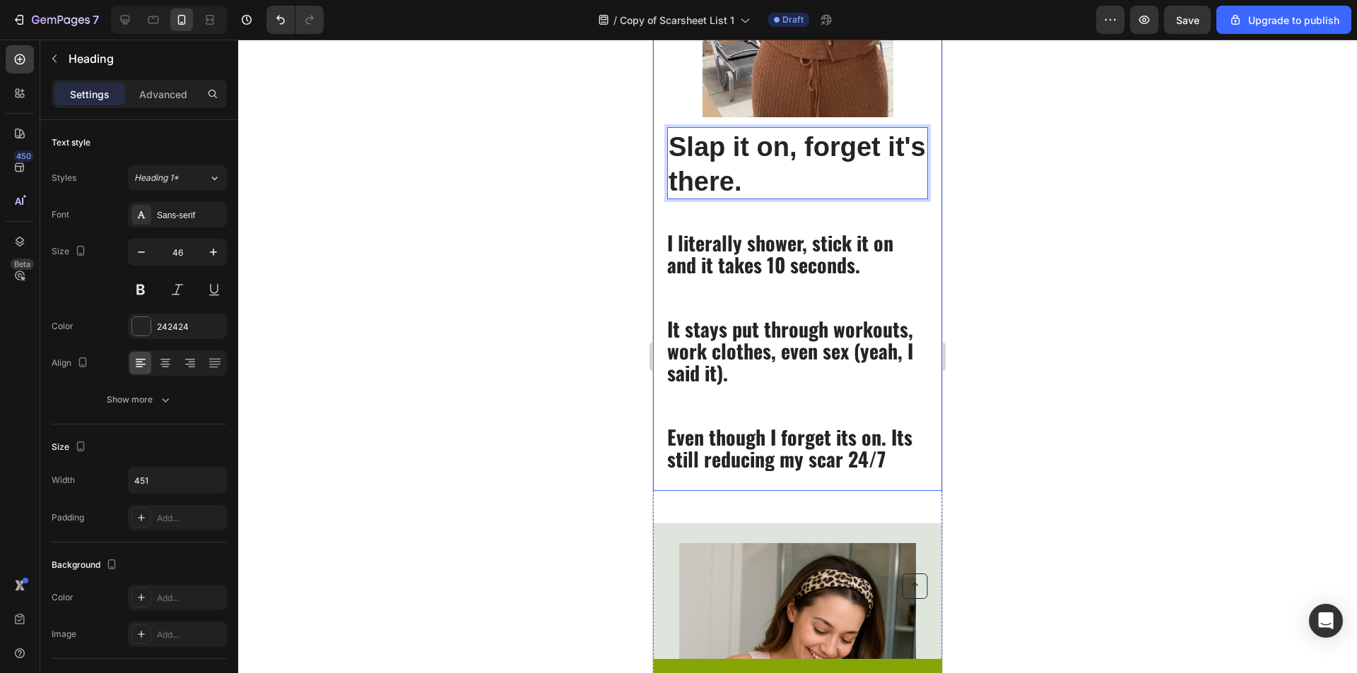
click at [839, 184] on p "Slap it on, forget it's there." at bounding box center [797, 163] width 258 height 69
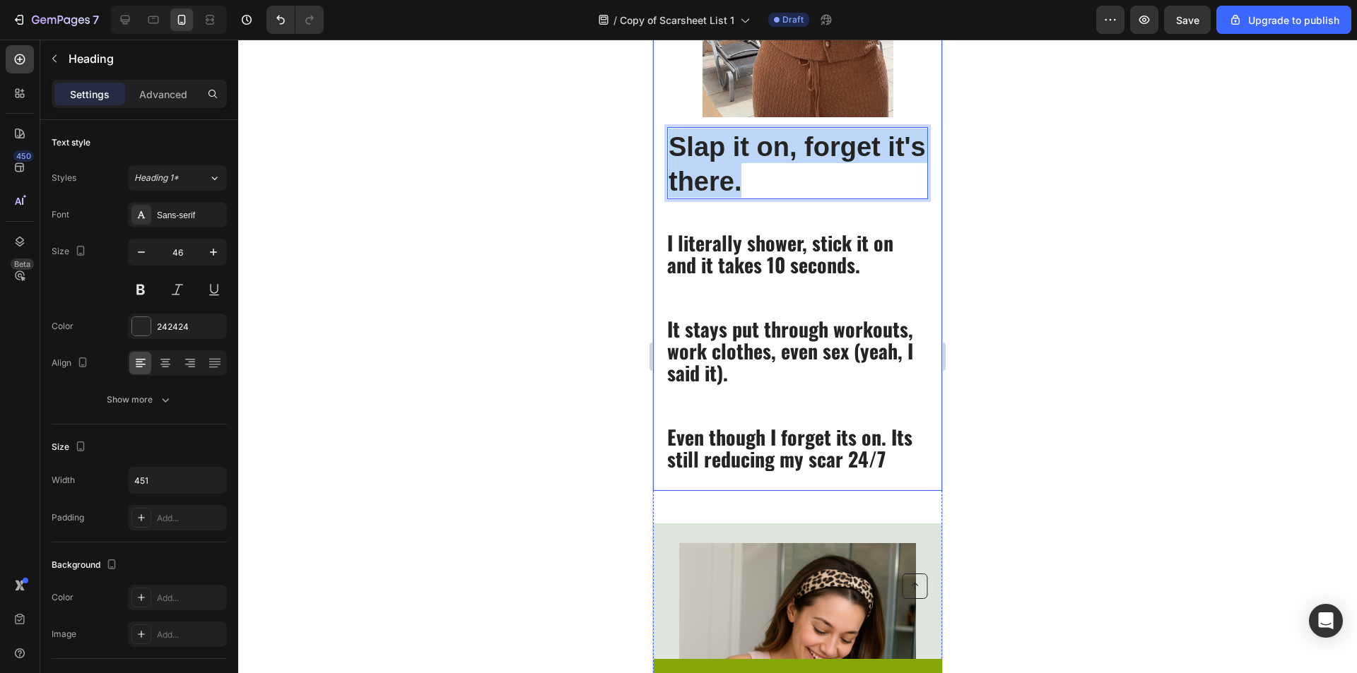
drag, startPoint x: 817, startPoint y: 179, endPoint x: 662, endPoint y: 160, distance: 156.0
click at [662, 160] on div "Slap it on, forget it's there. Heading 14 I literally shower, stick it on and i…" at bounding box center [797, 124] width 289 height 733
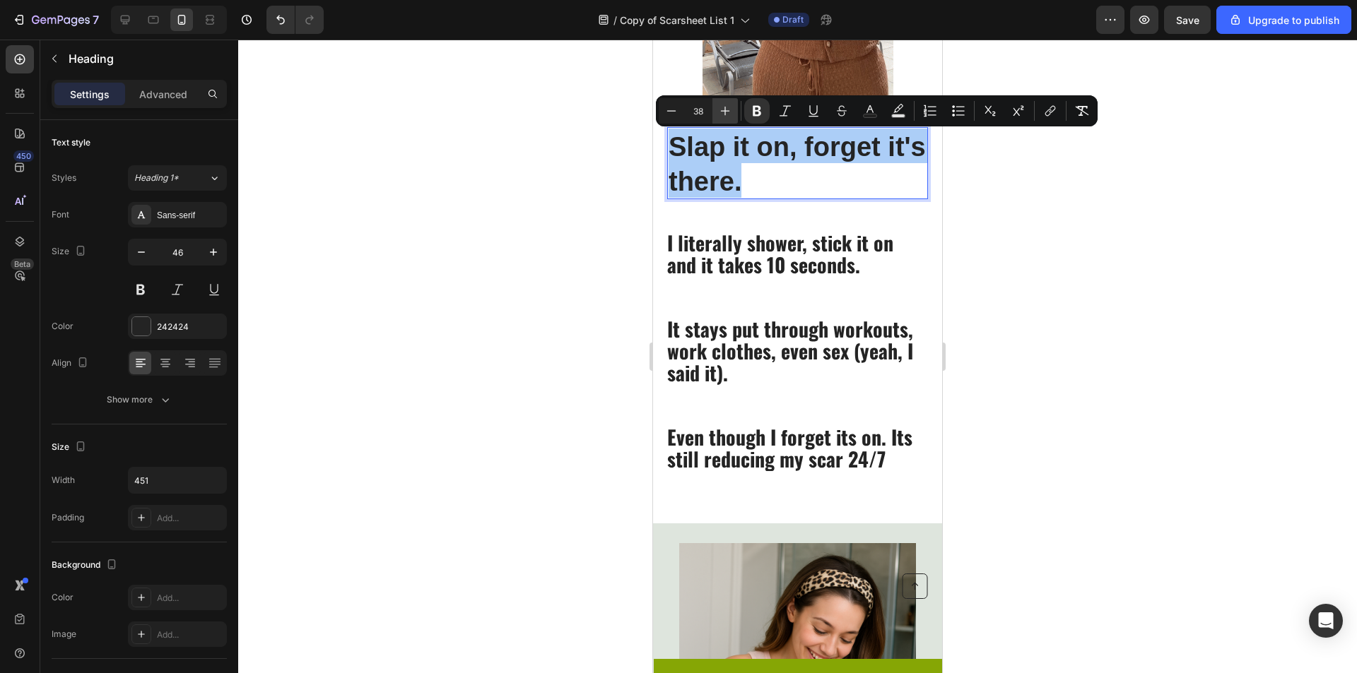
click at [723, 109] on icon "Editor contextual toolbar" at bounding box center [725, 111] width 14 height 14
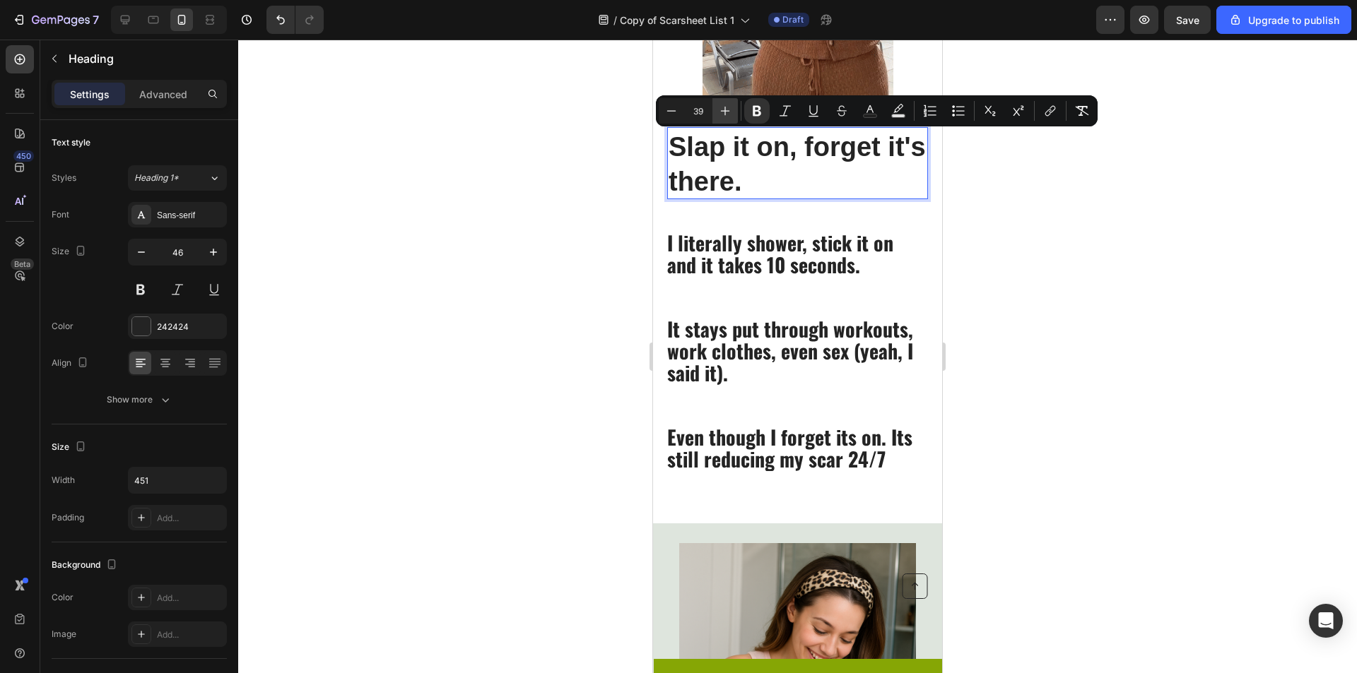
click at [723, 109] on icon "Editor contextual toolbar" at bounding box center [725, 111] width 14 height 14
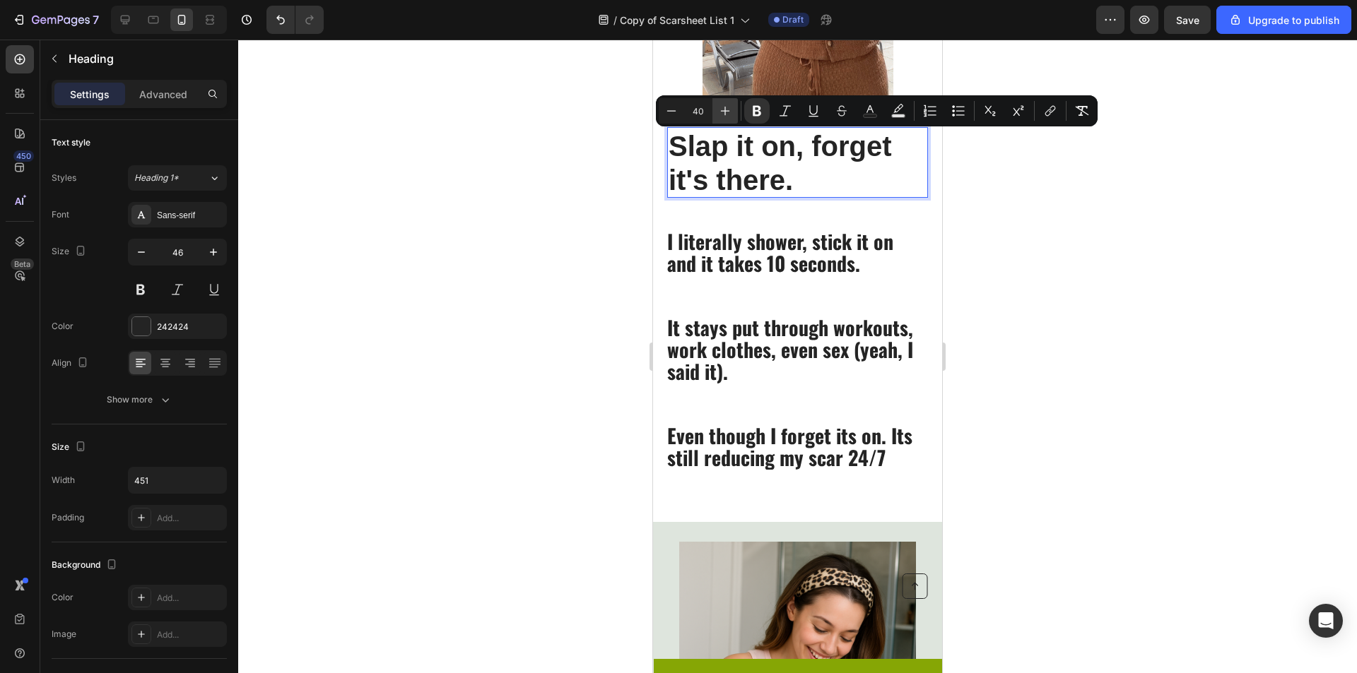
click at [723, 110] on icon "Editor contextual toolbar" at bounding box center [725, 111] width 14 height 14
type input "43"
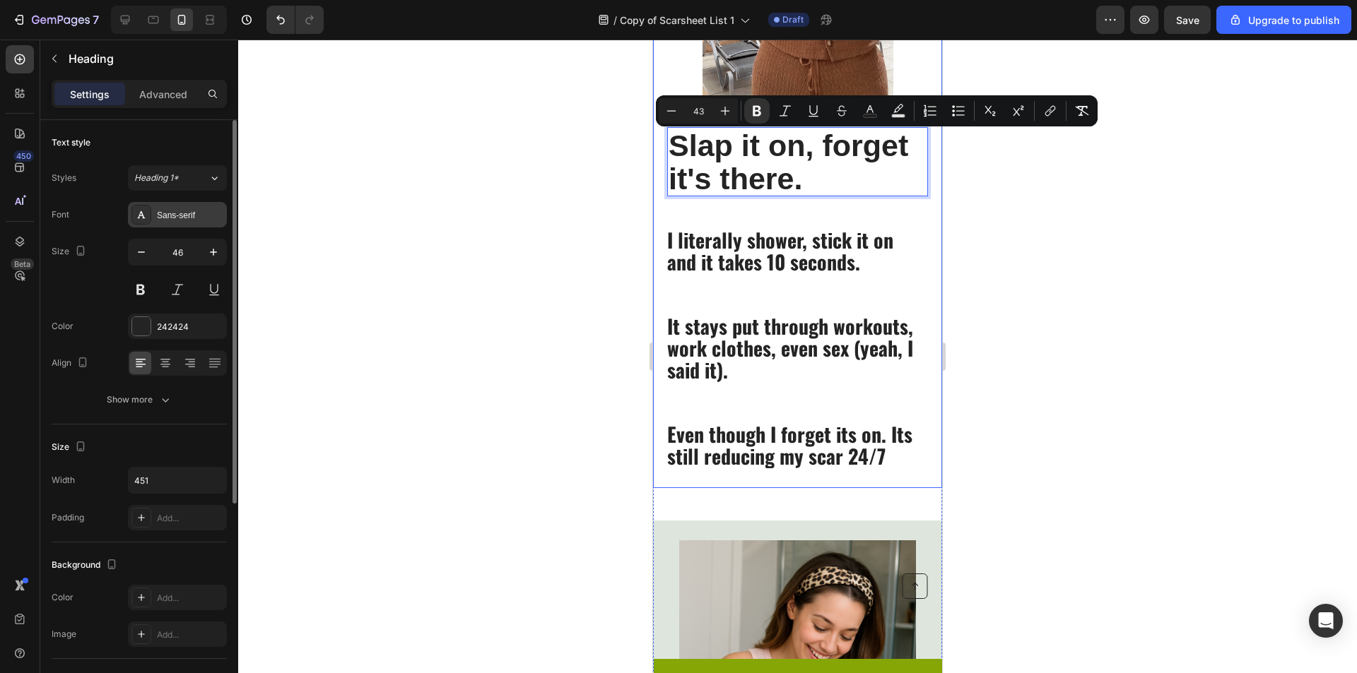
click at [213, 215] on div "Sans-serif" at bounding box center [190, 215] width 66 height 13
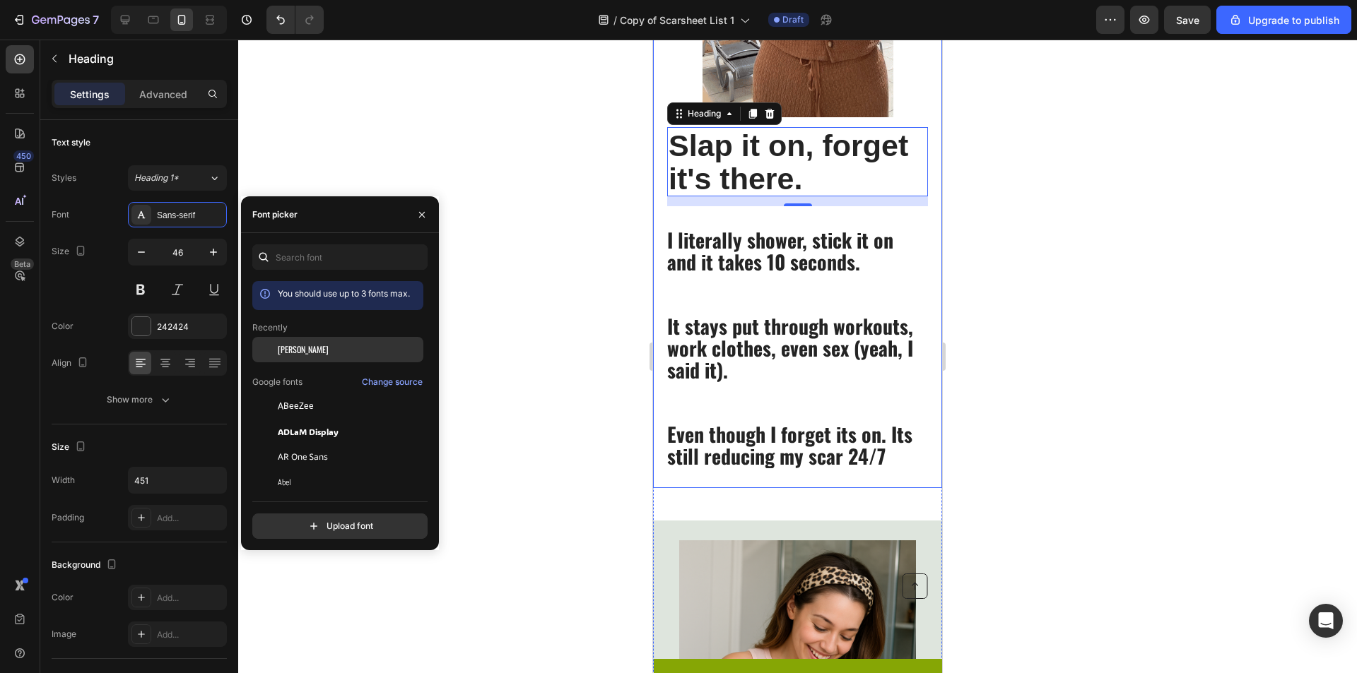
click at [283, 351] on span "[PERSON_NAME]" at bounding box center [303, 349] width 51 height 13
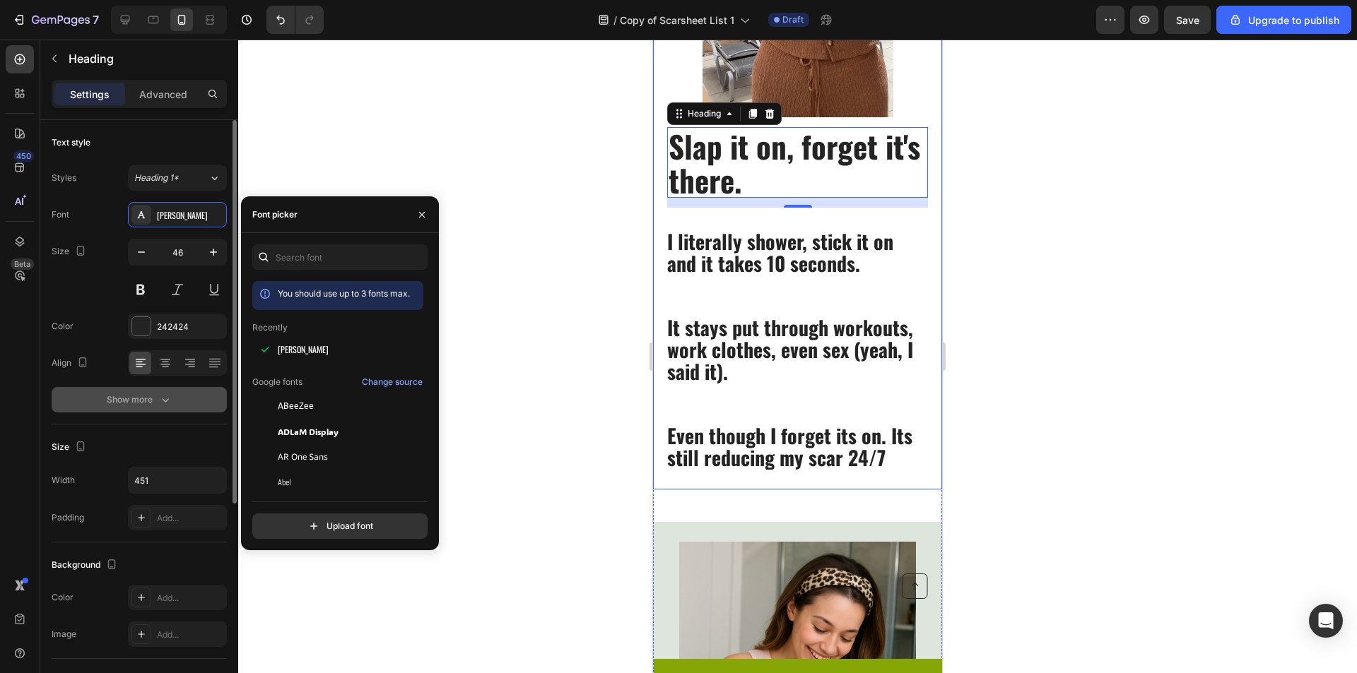
click at [154, 410] on button "Show more" at bounding box center [139, 399] width 175 height 25
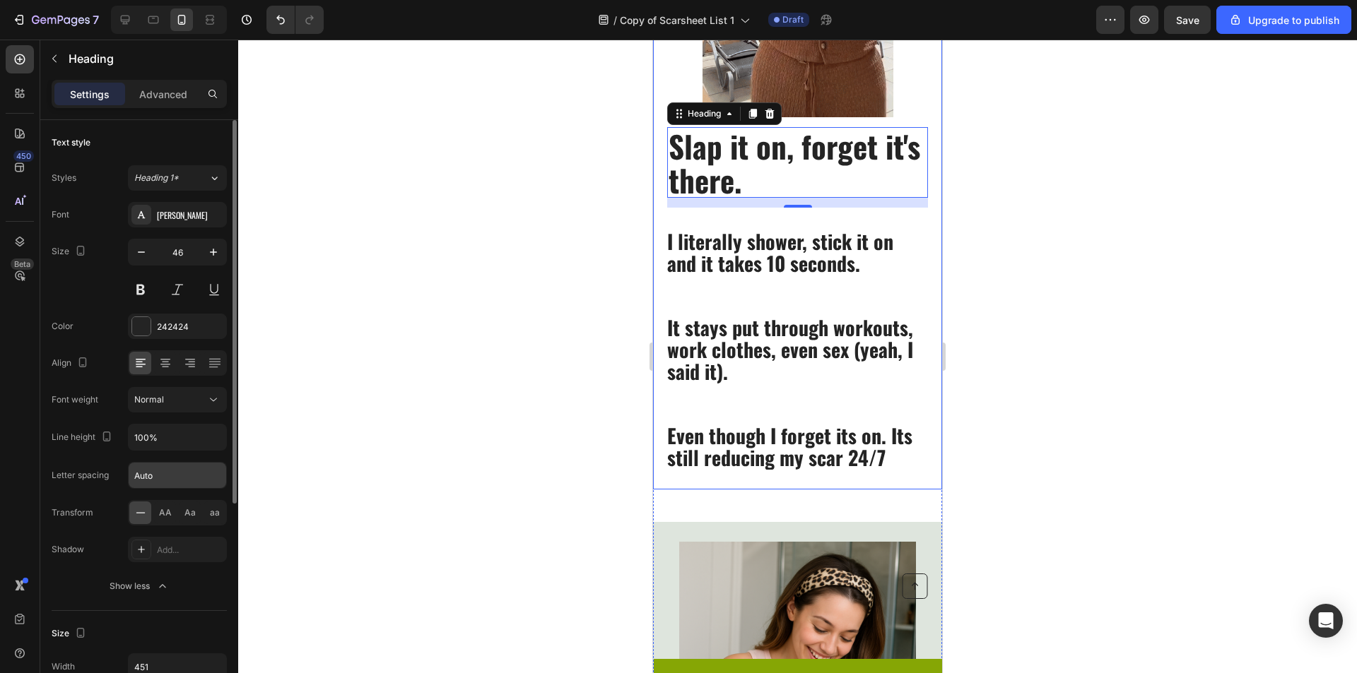
click at [216, 472] on input "Auto" at bounding box center [178, 475] width 98 height 25
click at [189, 392] on button "Normal" at bounding box center [177, 399] width 99 height 25
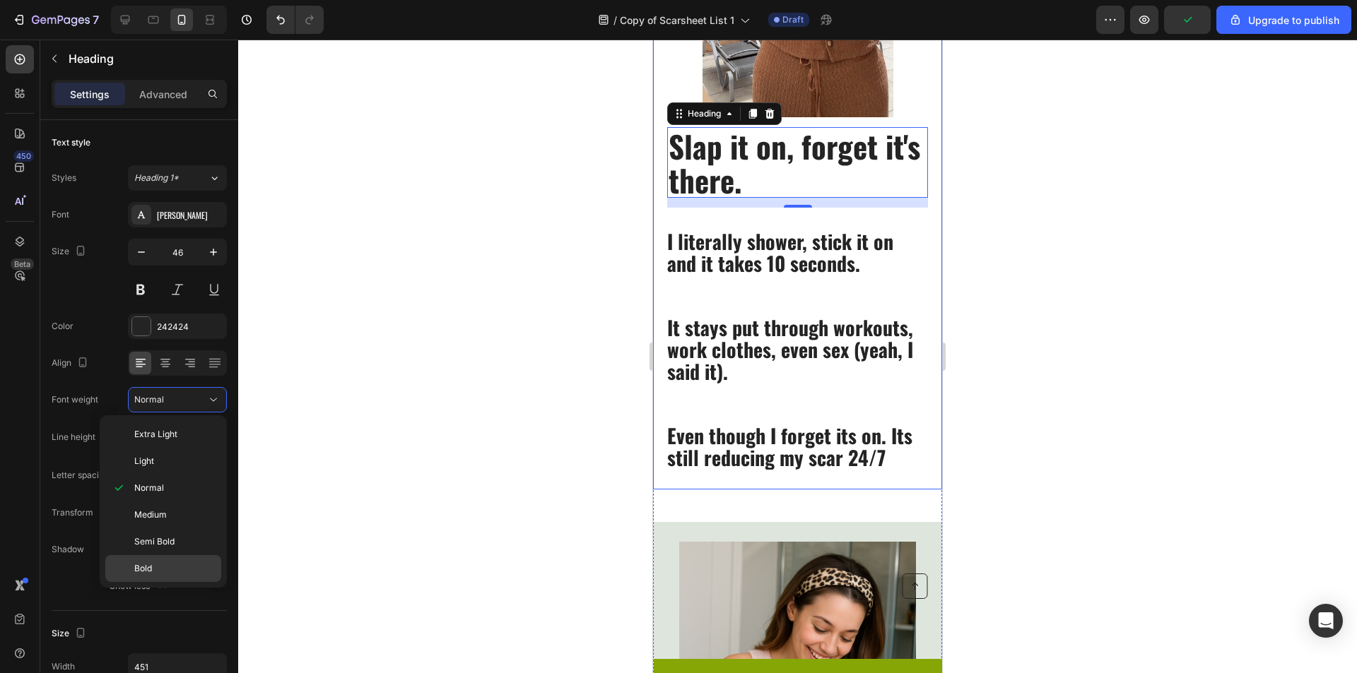
click at [171, 565] on p "Bold" at bounding box center [174, 568] width 81 height 13
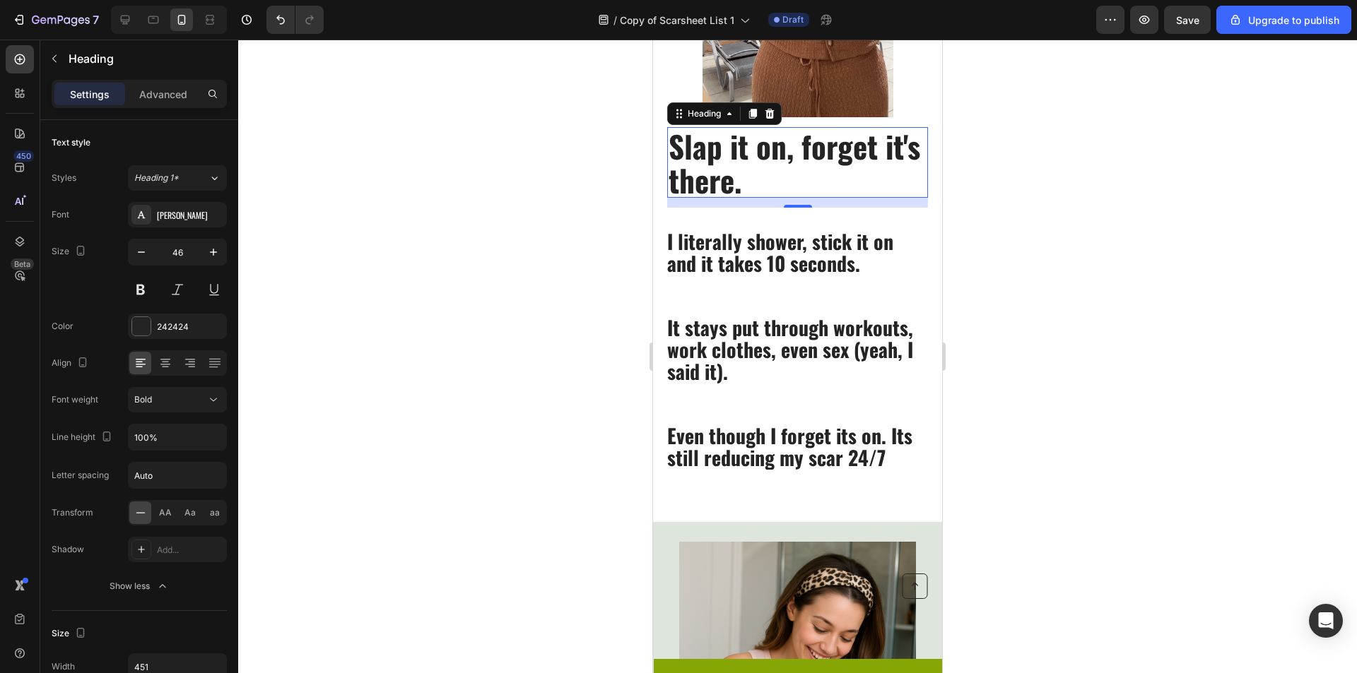
click at [760, 202] on div "14" at bounding box center [797, 203] width 261 height 10
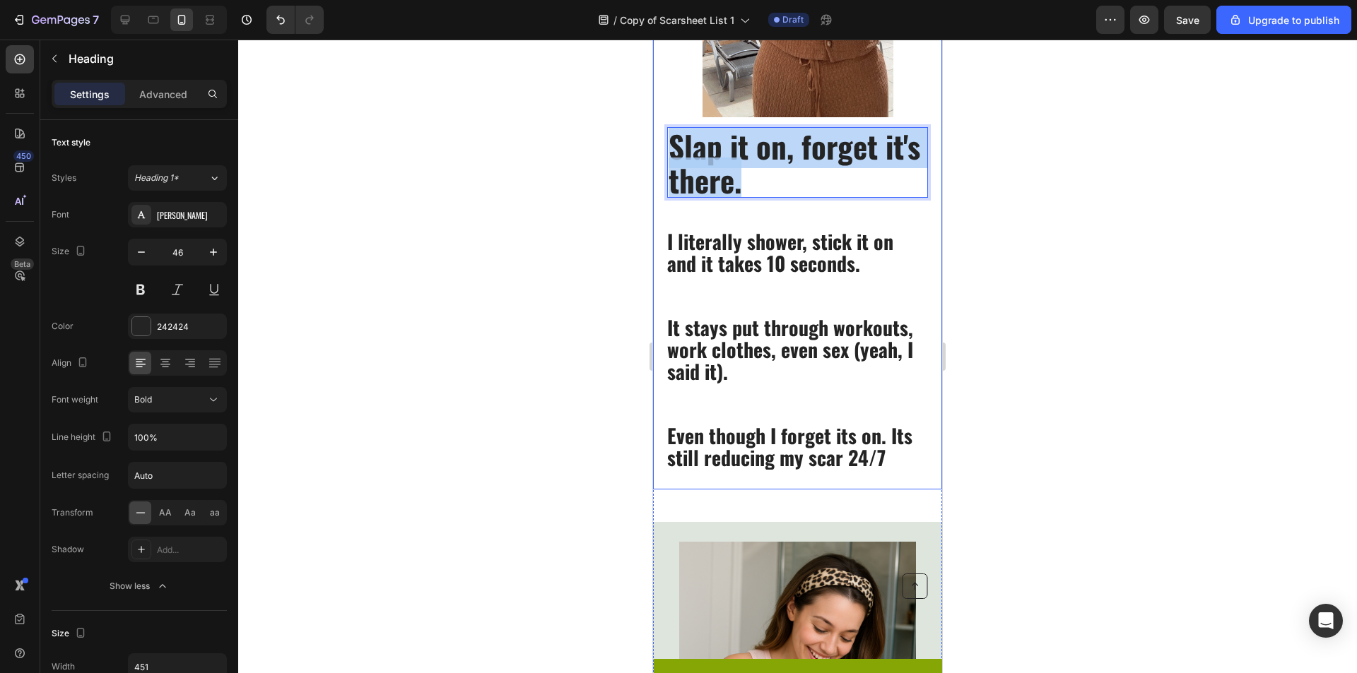
drag, startPoint x: 776, startPoint y: 183, endPoint x: 596, endPoint y: 143, distance: 184.5
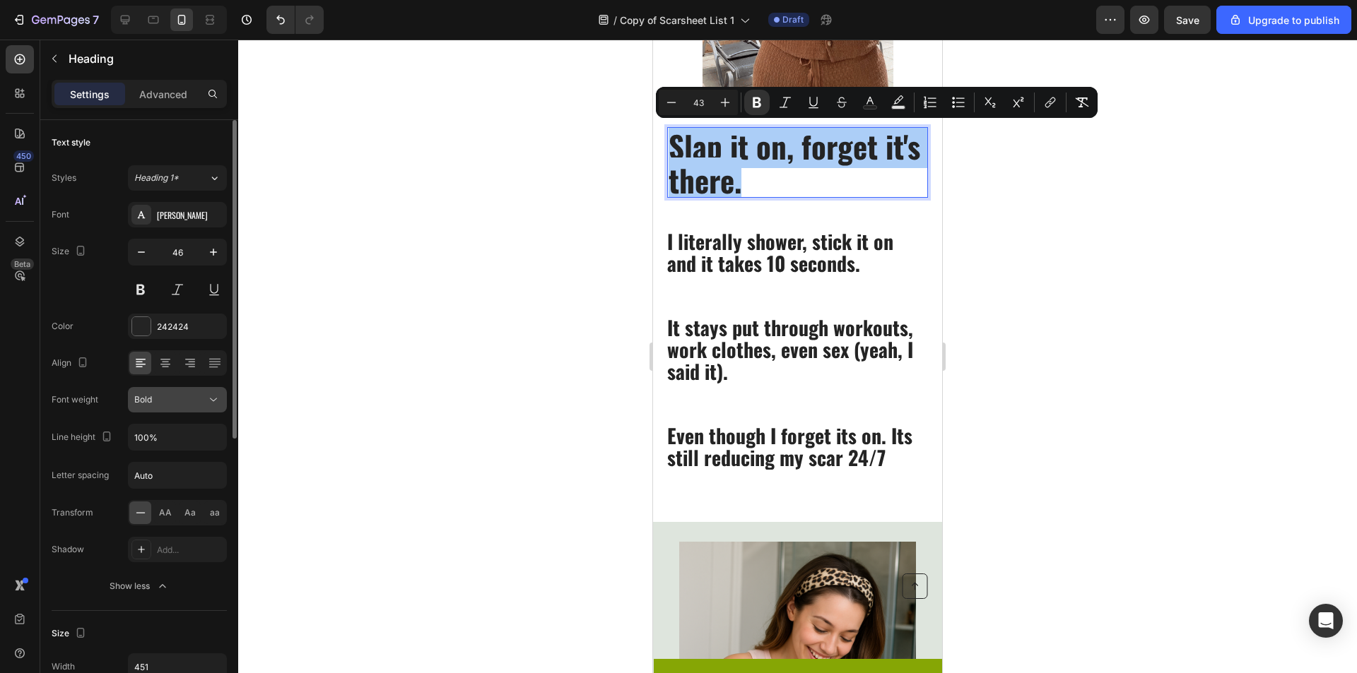
click at [200, 403] on div "Bold" at bounding box center [170, 400] width 72 height 13
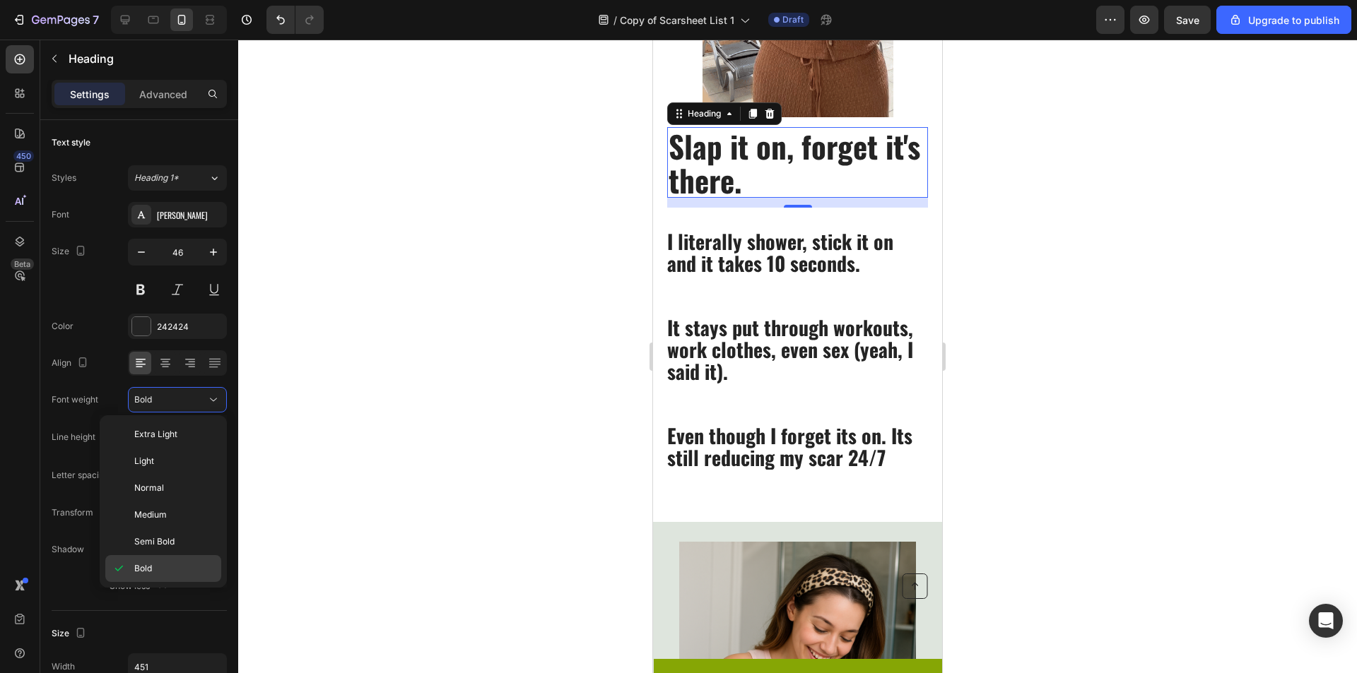
click at [172, 570] on p "Bold" at bounding box center [174, 568] width 81 height 13
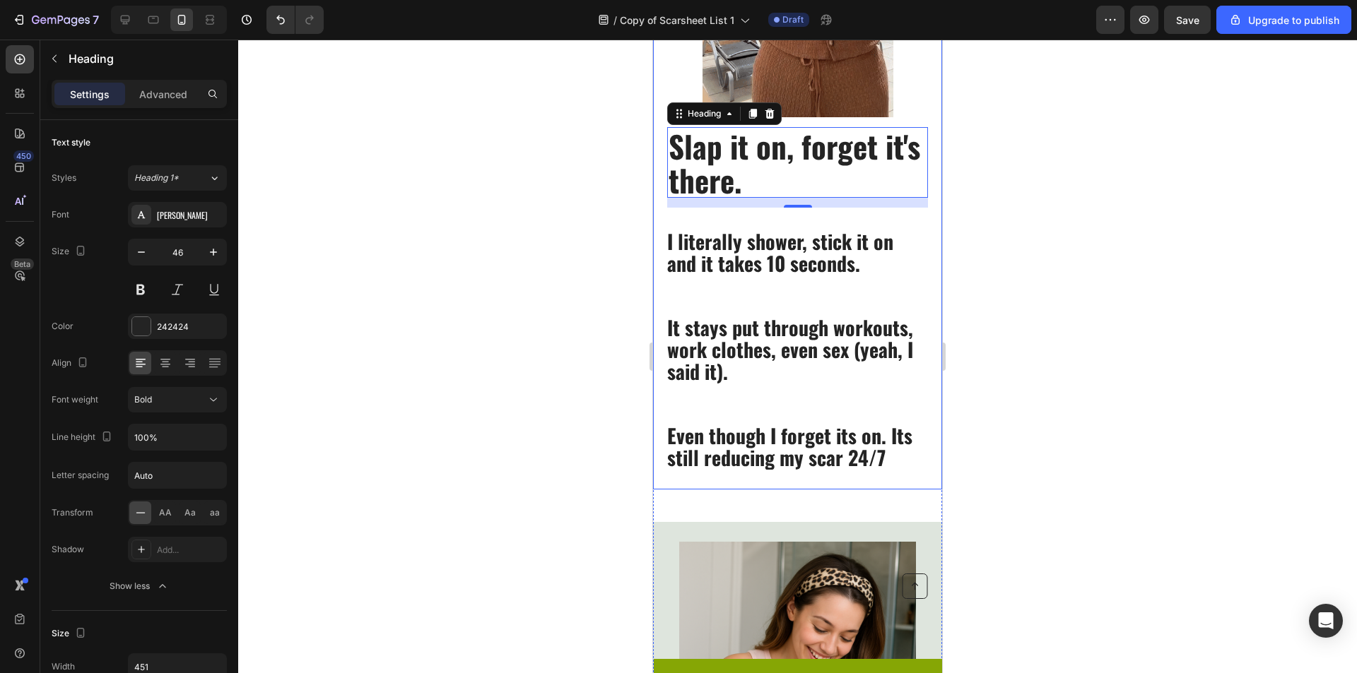
click at [542, 280] on div at bounding box center [797, 357] width 1119 height 634
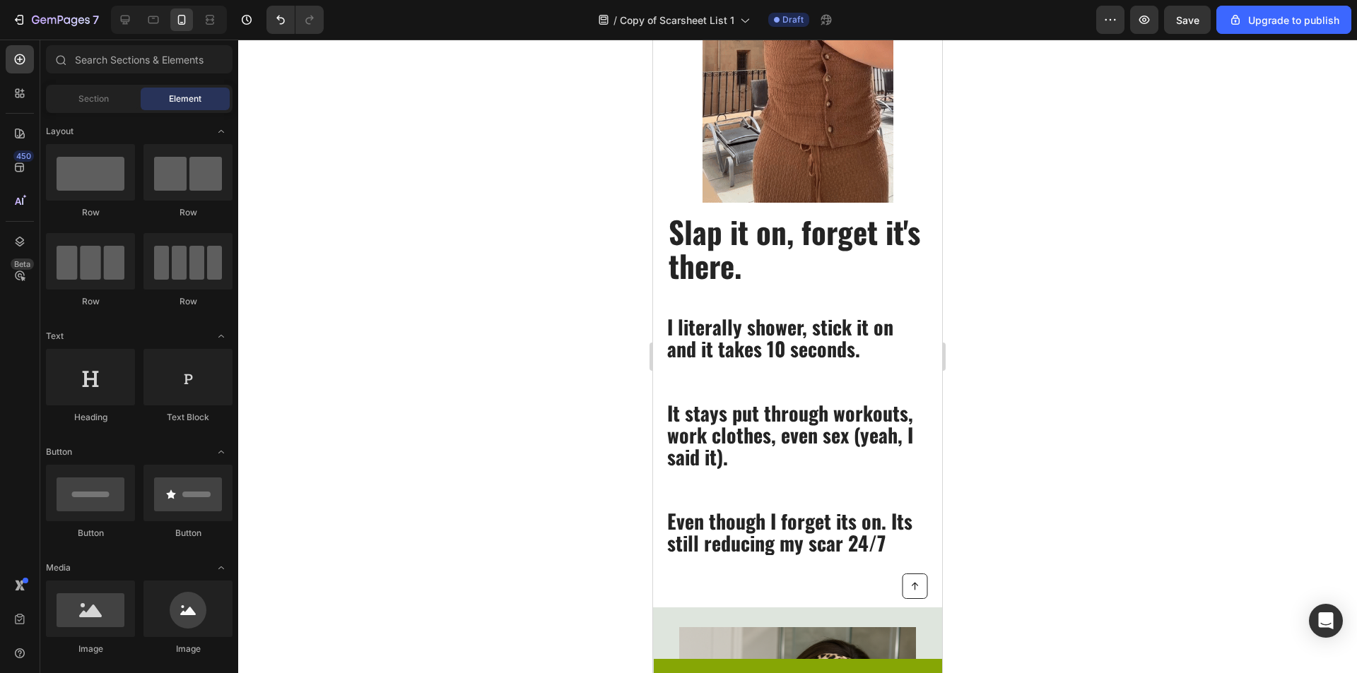
scroll to position [685, 0]
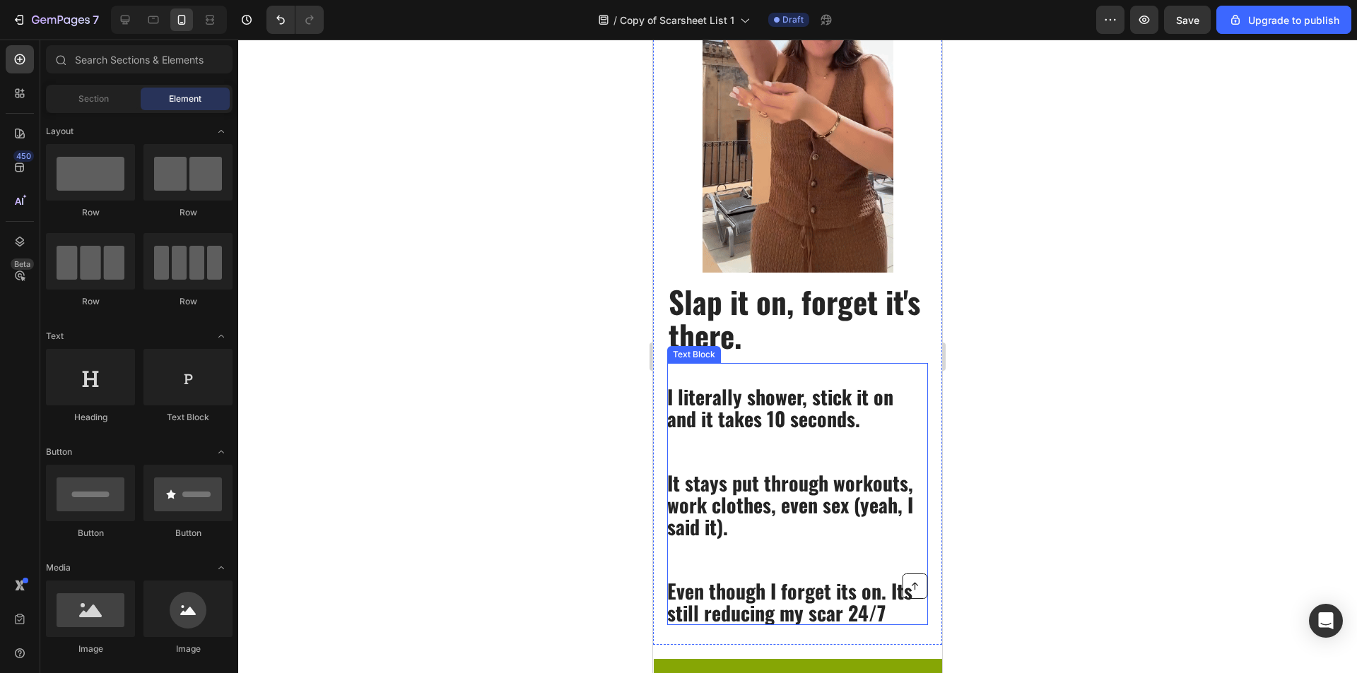
click at [820, 428] on span "I literally shower, stick it on and it takes 10 seconds." at bounding box center [780, 407] width 226 height 51
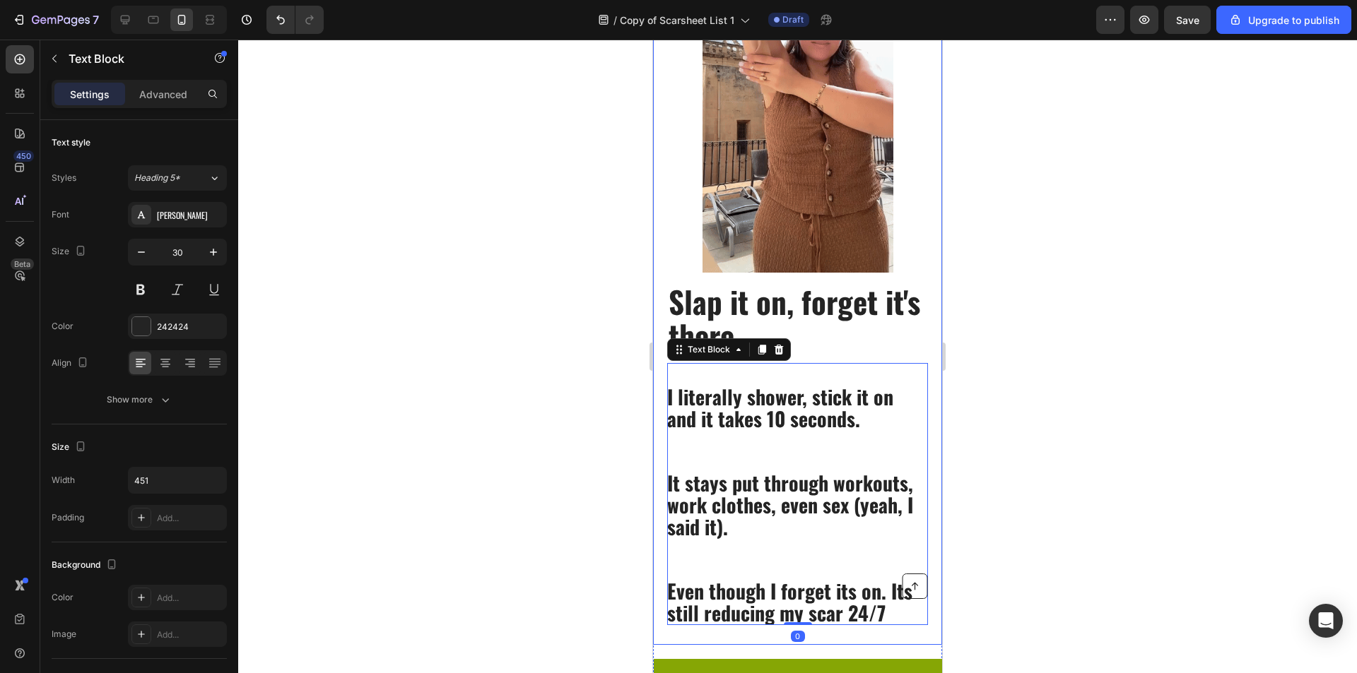
click at [665, 400] on div "⁠⁠⁠⁠⁠⁠⁠ Slap it on, forget it's there. Heading I literally shower, stick it on …" at bounding box center [797, 279] width 289 height 732
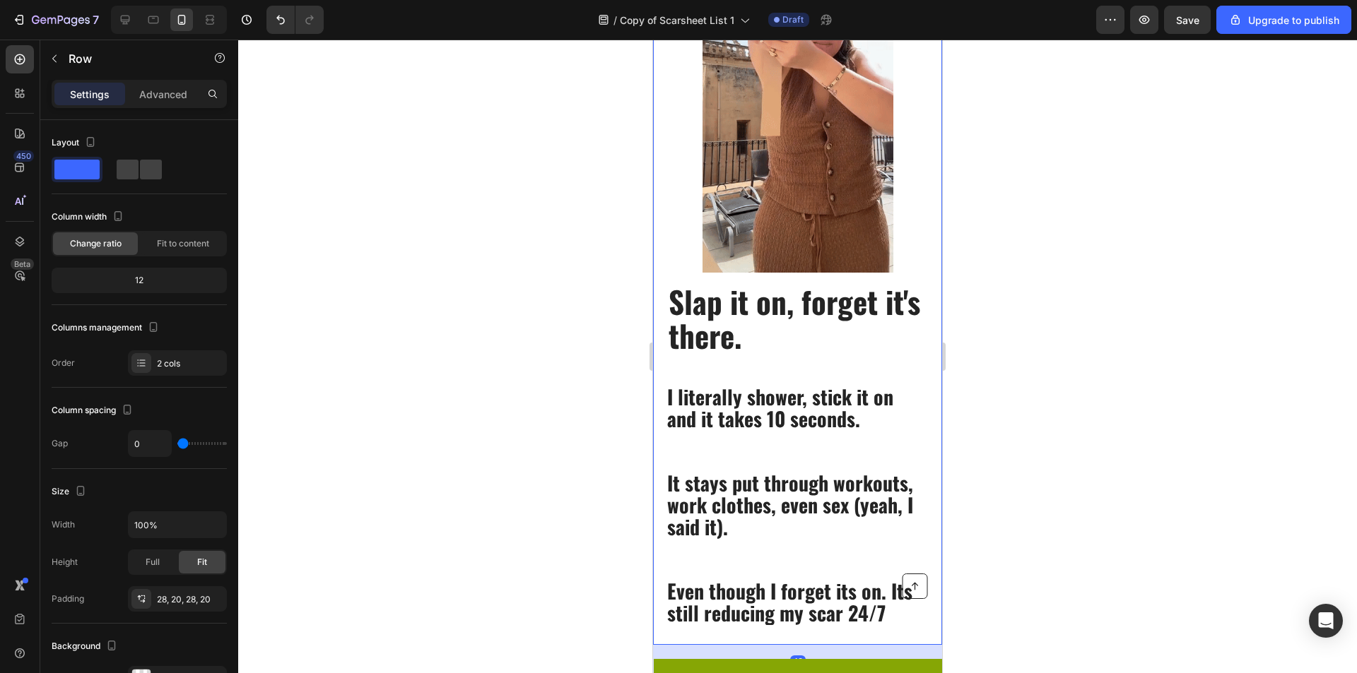
click at [671, 396] on span "I literally shower, stick it on and it takes 10 seconds." at bounding box center [780, 407] width 226 height 51
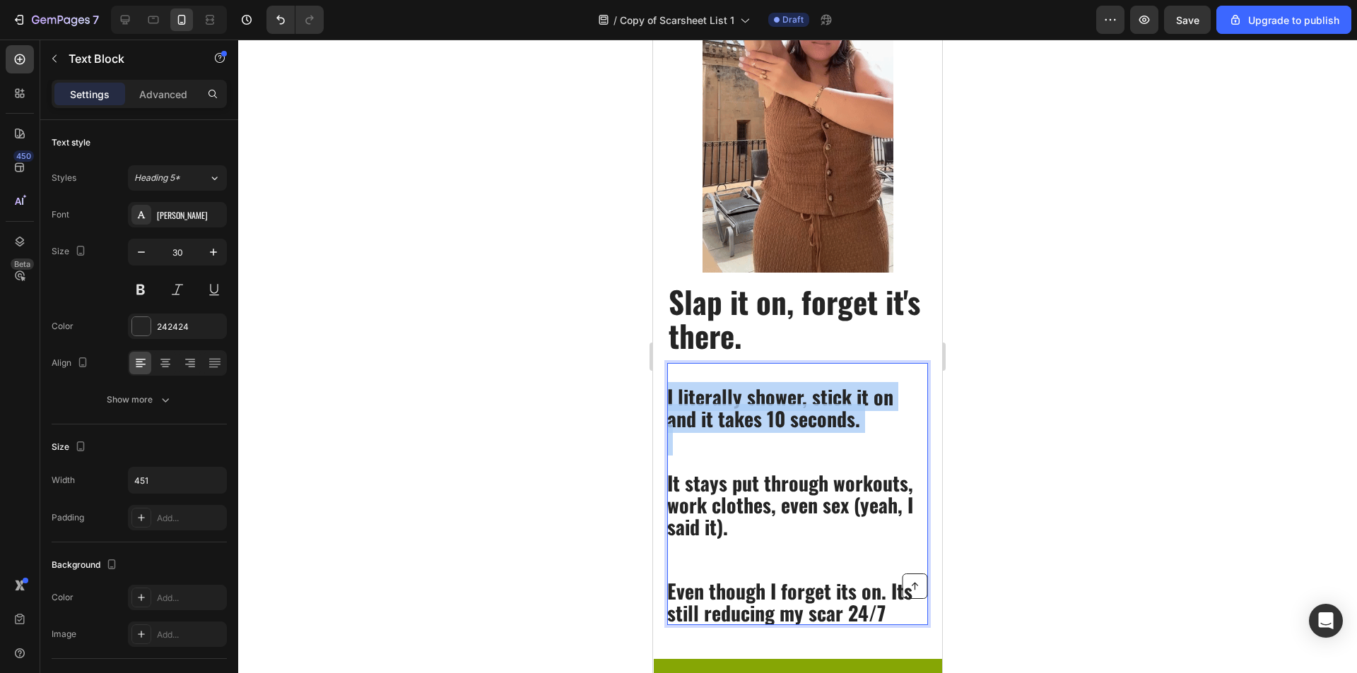
click at [670, 397] on span "I literally shower, stick it on and it takes 10 seconds." at bounding box center [780, 407] width 226 height 51
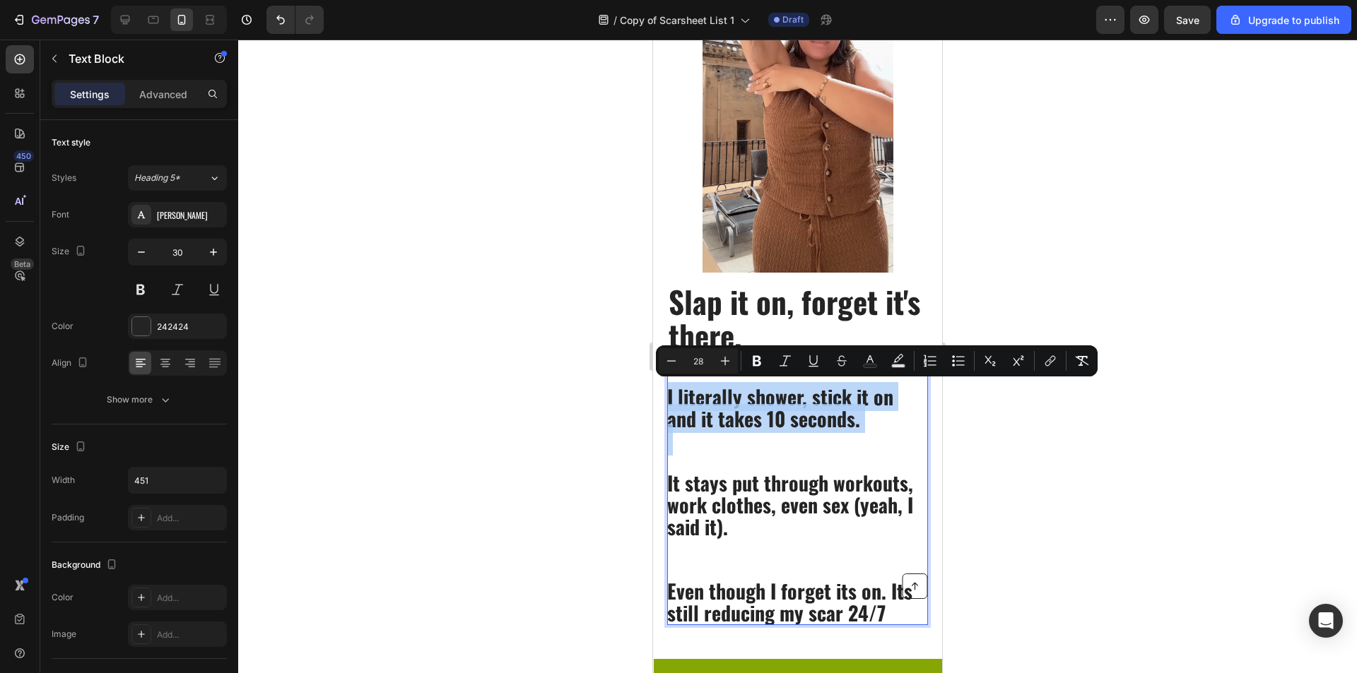
click at [764, 442] on p "Rich Text Editor. Editing area: main" at bounding box center [796, 440] width 259 height 21
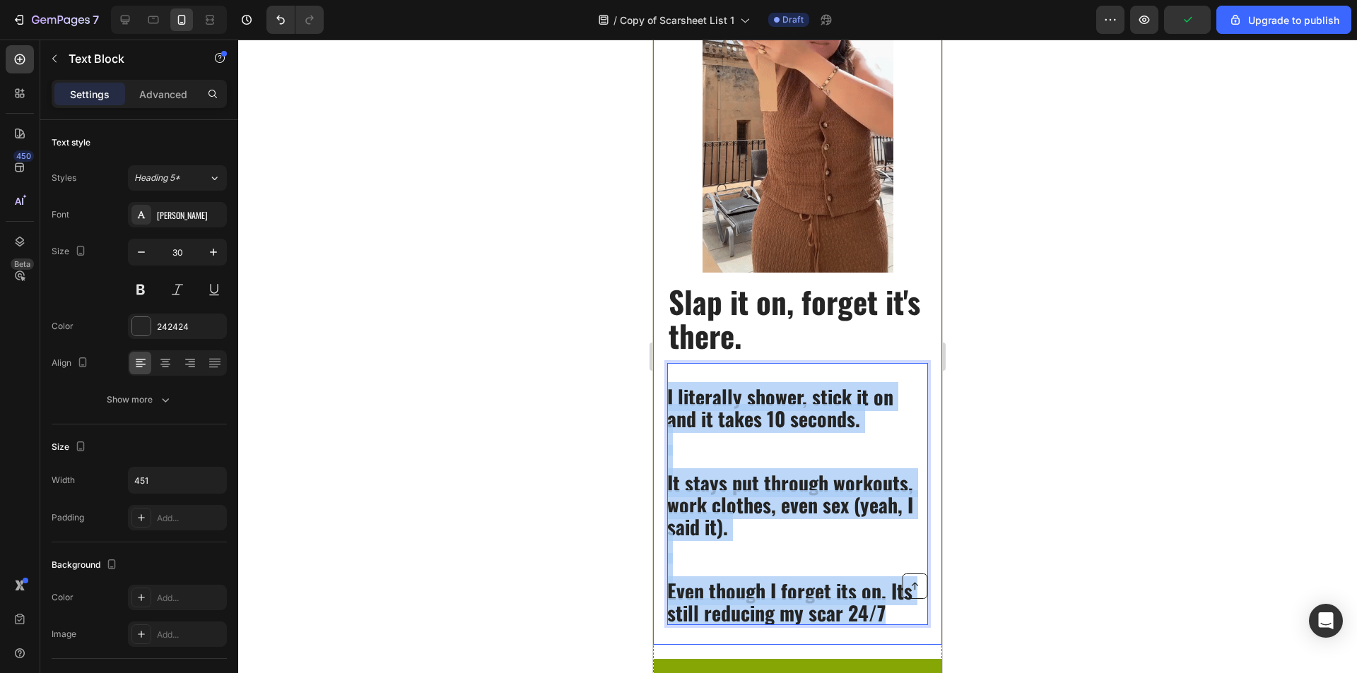
drag, startPoint x: 895, startPoint y: 614, endPoint x: 653, endPoint y: 401, distance: 322.9
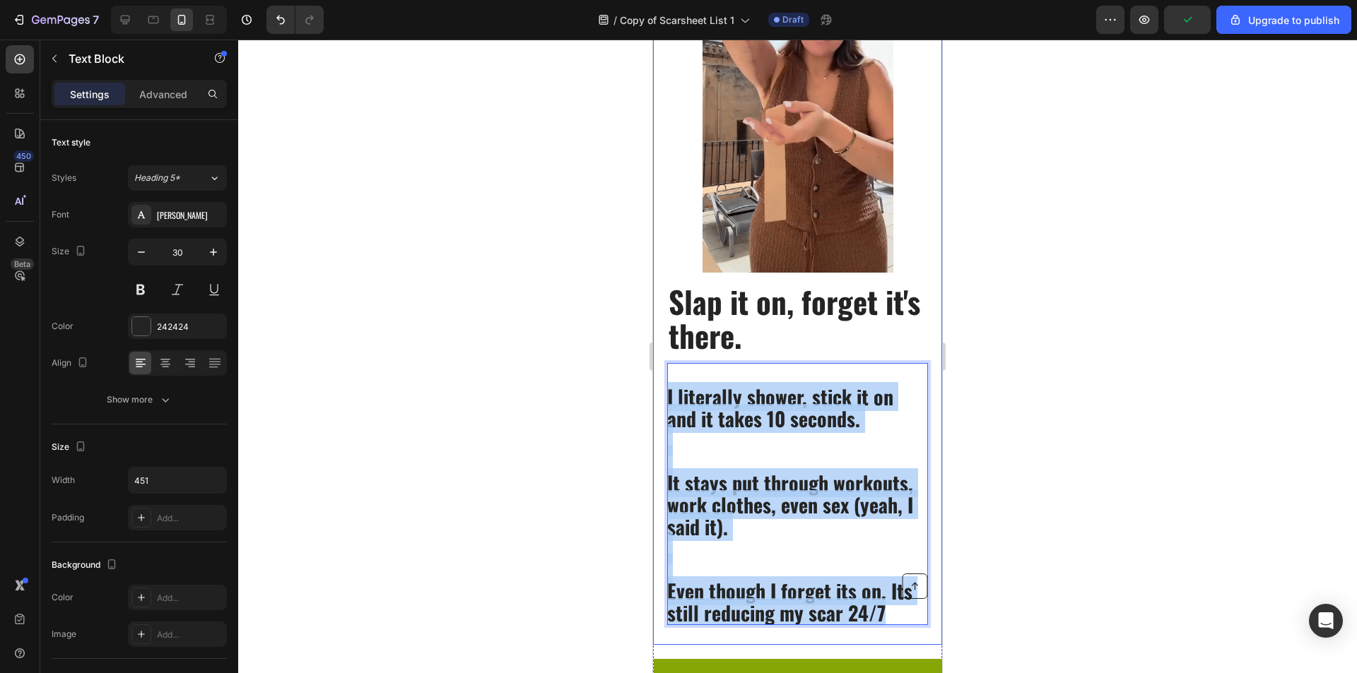
click at [654, 402] on div "⁠⁠⁠⁠⁠⁠⁠ Slap it on, forget it's there. Heading I literally shower, stick it on …" at bounding box center [797, 279] width 289 height 732
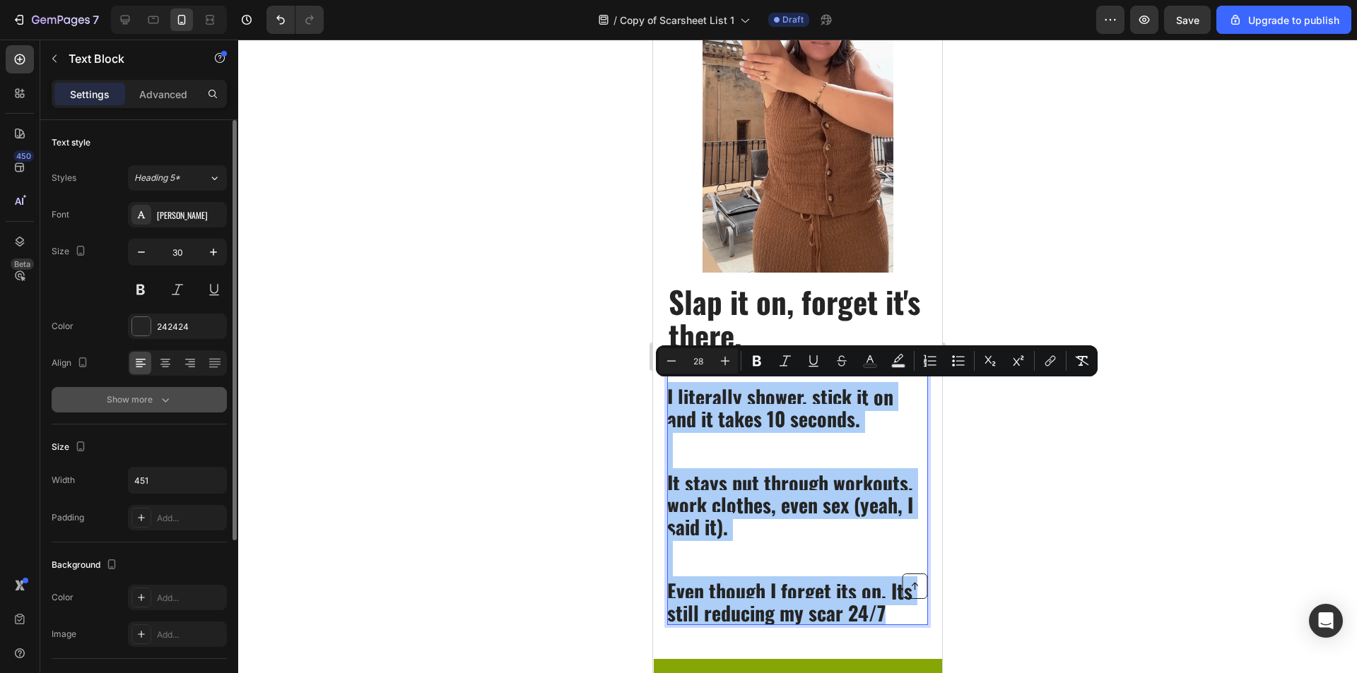
click at [164, 402] on icon "button" at bounding box center [165, 400] width 14 height 14
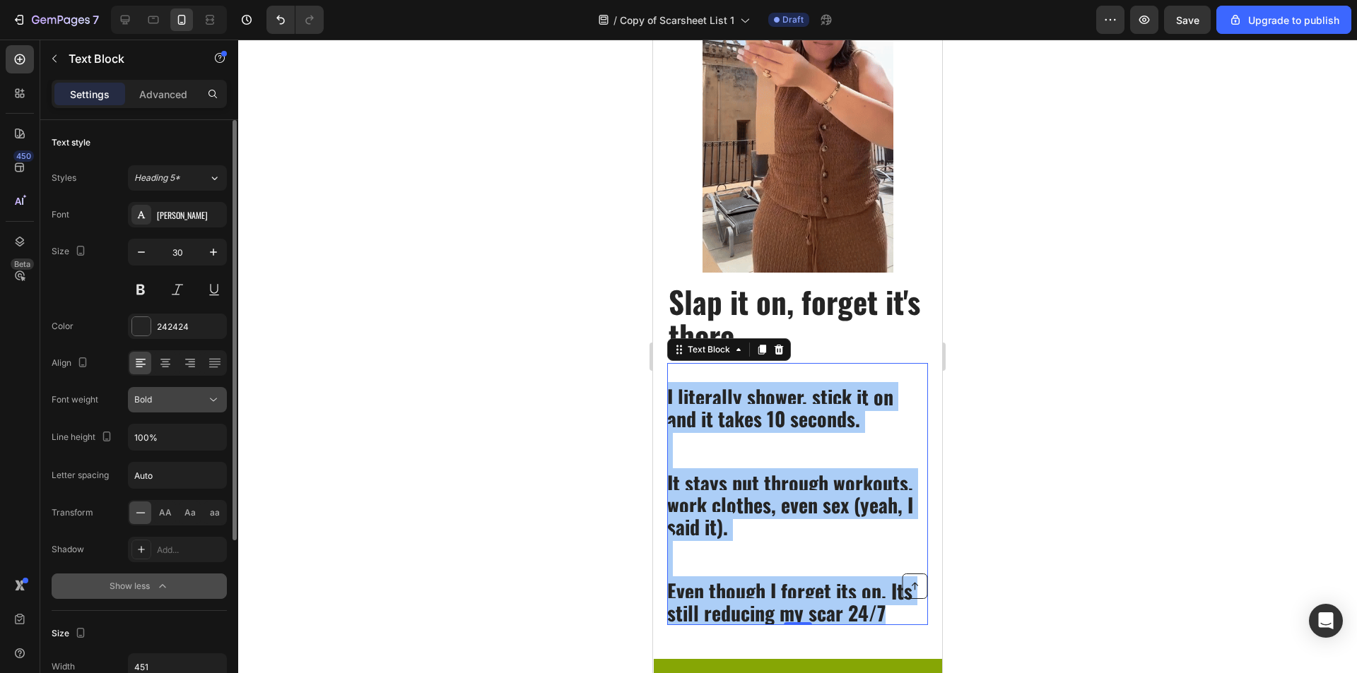
click at [190, 407] on button "Bold" at bounding box center [177, 399] width 99 height 25
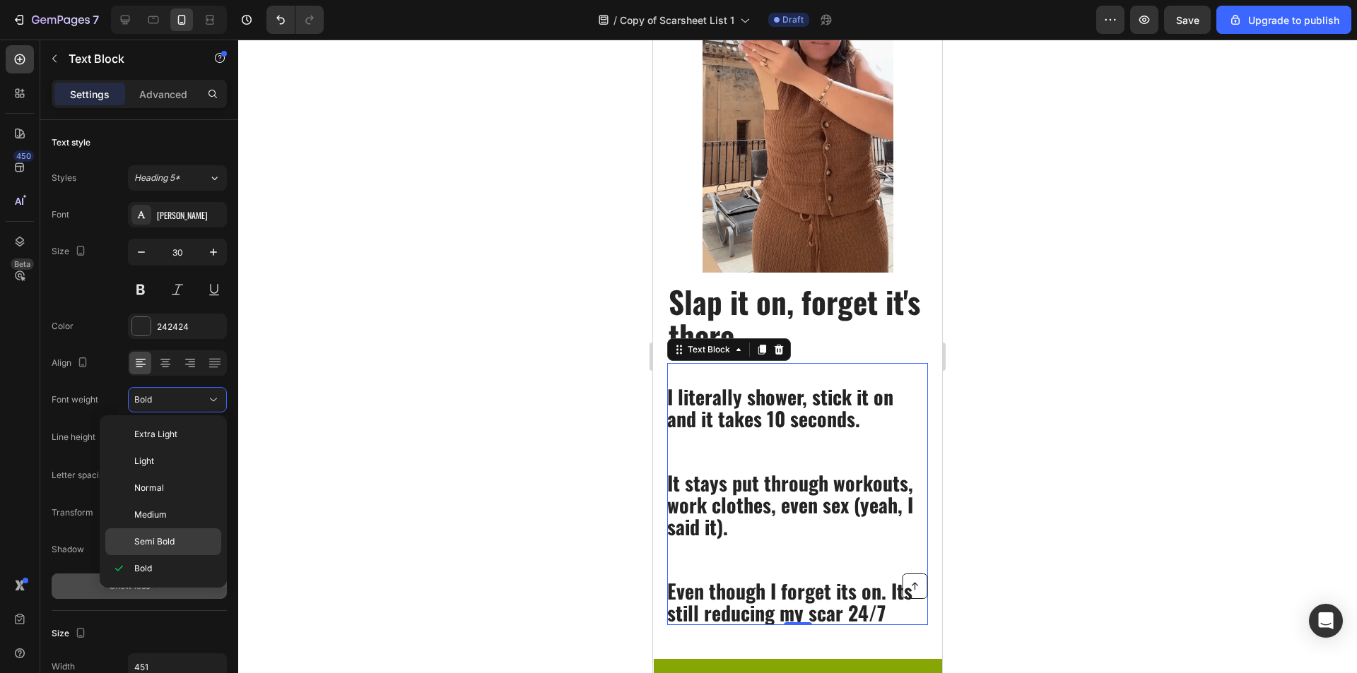
click at [177, 546] on p "Semi Bold" at bounding box center [174, 542] width 81 height 13
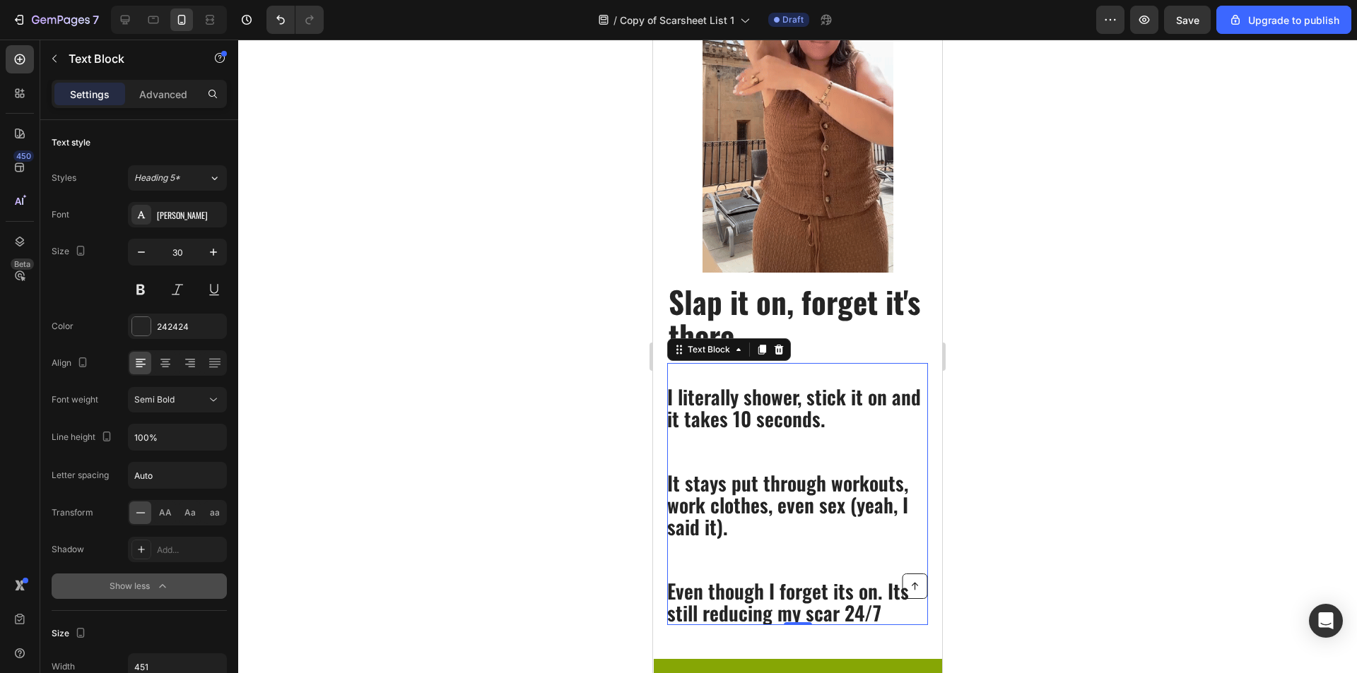
click at [567, 448] on div at bounding box center [797, 357] width 1119 height 634
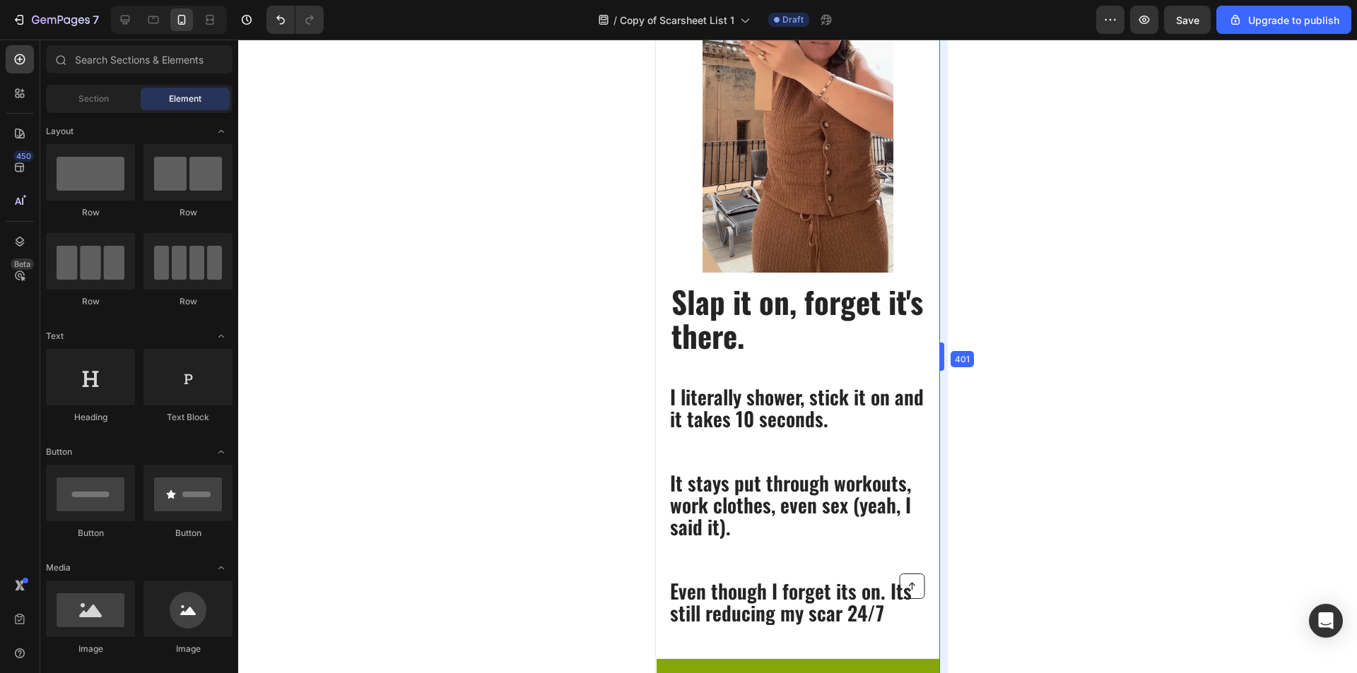
drag, startPoint x: 943, startPoint y: 189, endPoint x: 938, endPoint y: 202, distance: 13.9
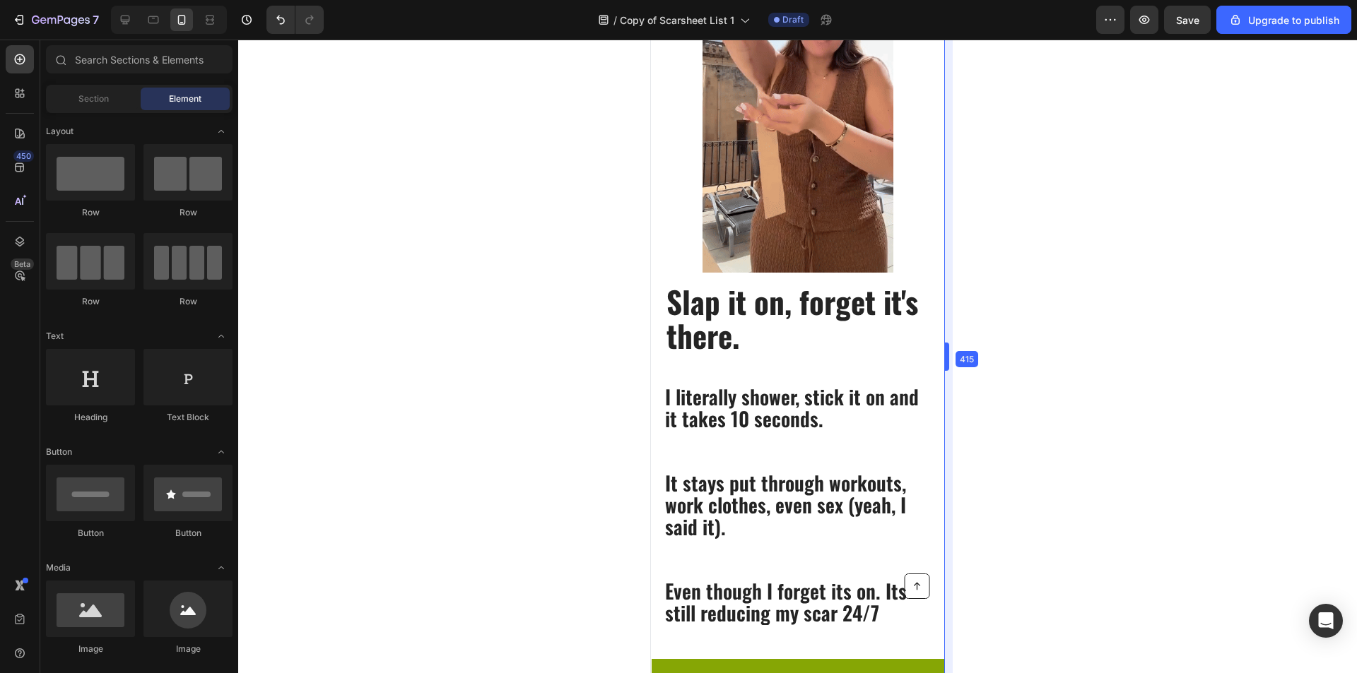
drag, startPoint x: 945, startPoint y: 222, endPoint x: 960, endPoint y: 225, distance: 15.9
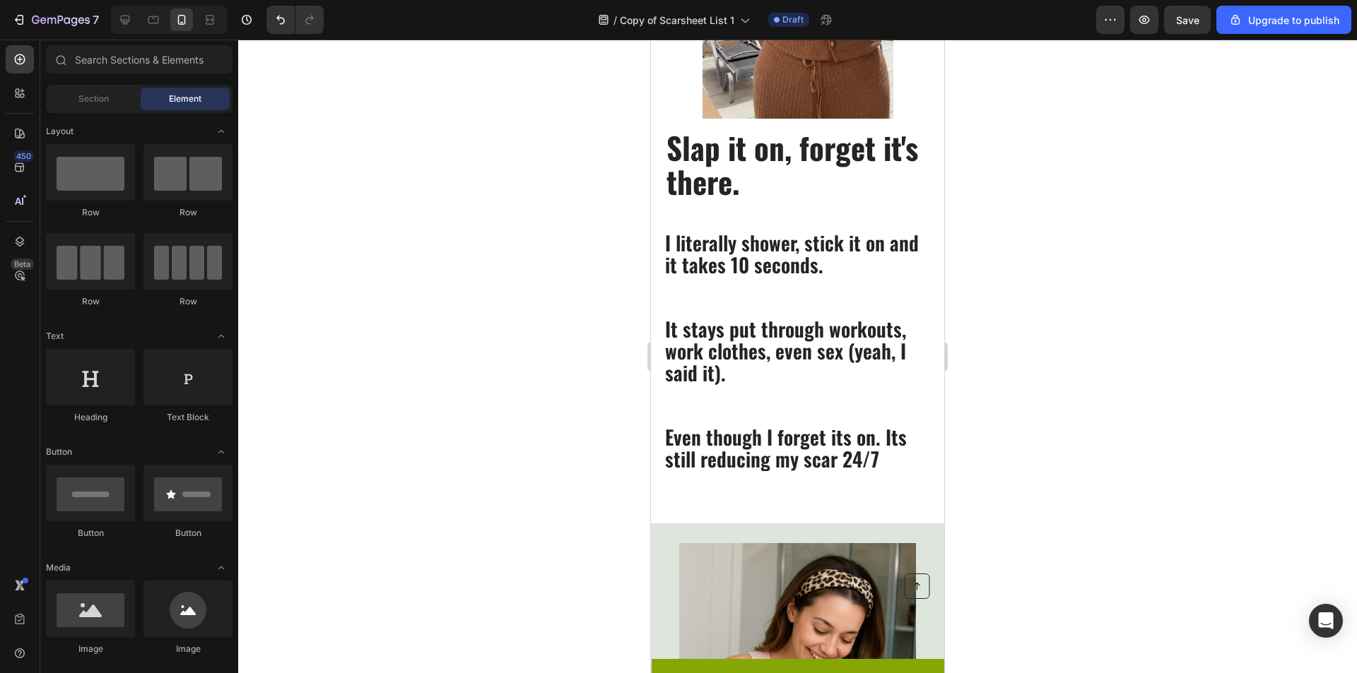
scroll to position [664, 0]
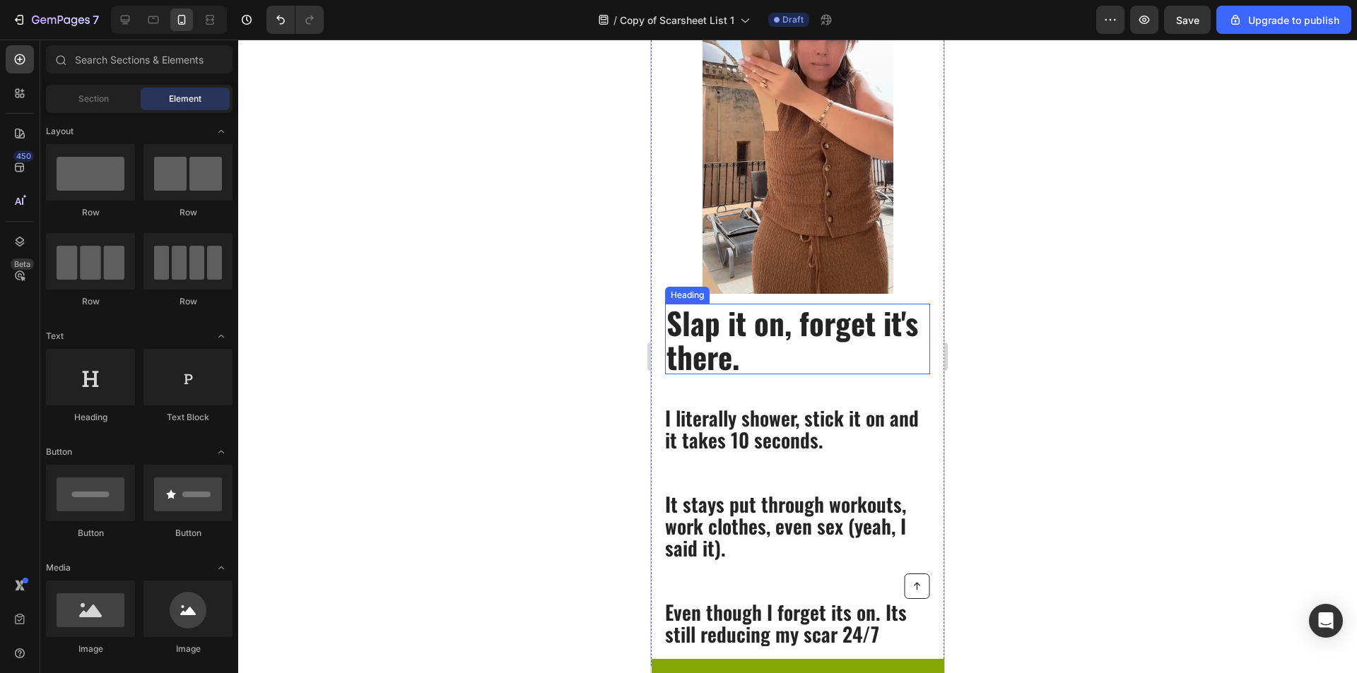
click at [815, 343] on p "⁠⁠⁠⁠⁠⁠⁠ Slap it on, forget it's there." at bounding box center [797, 339] width 262 height 68
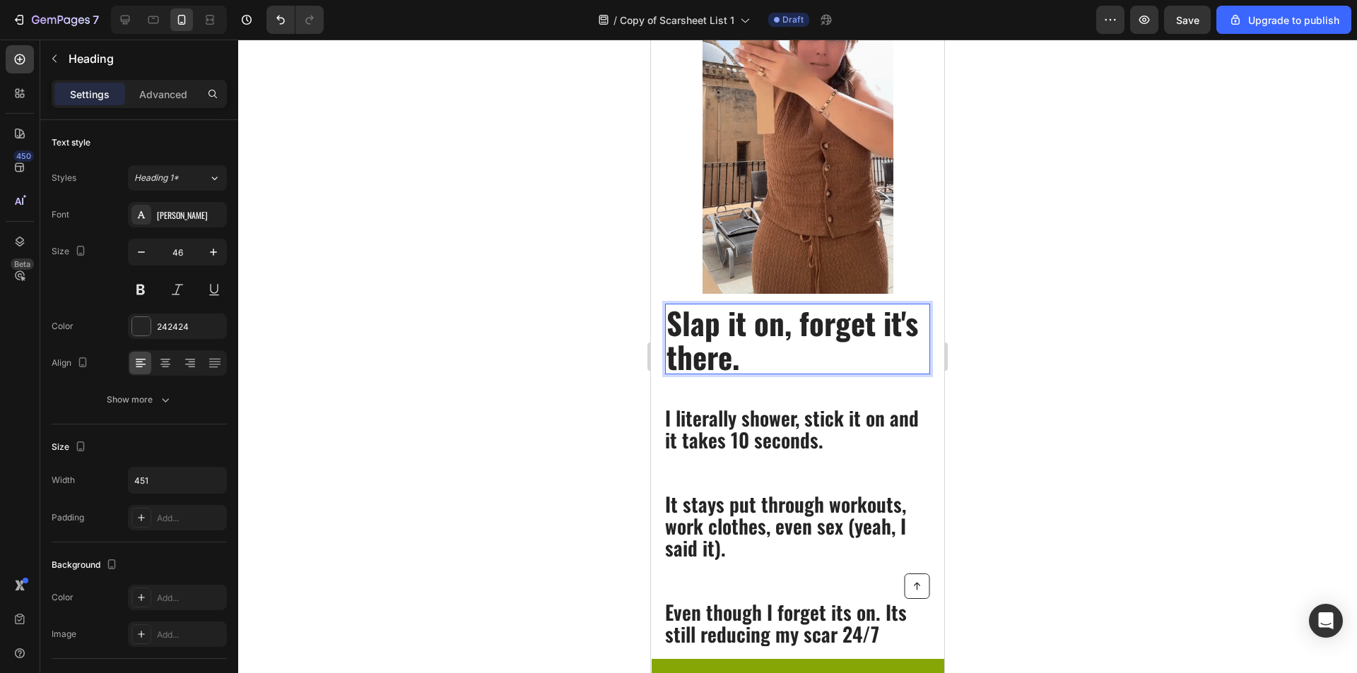
click at [827, 358] on p "Slap it on, forget it's there." at bounding box center [797, 339] width 262 height 68
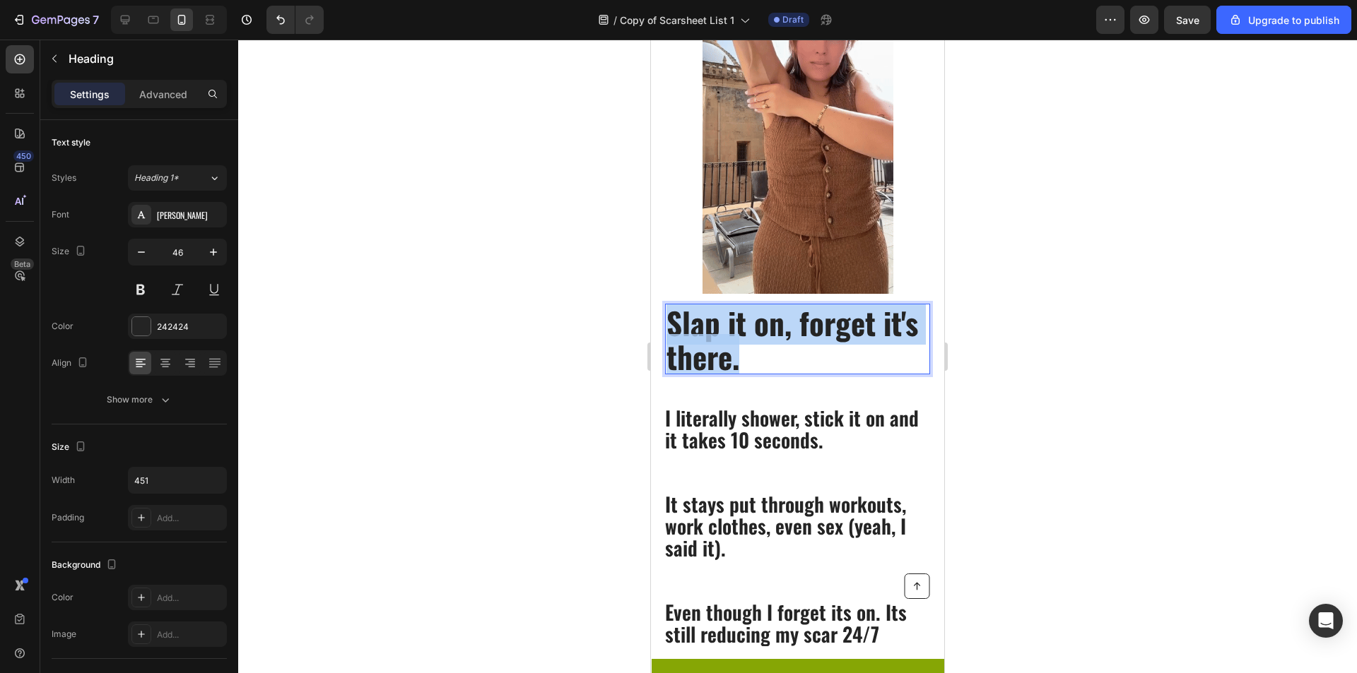
drag, startPoint x: 637, startPoint y: 295, endPoint x: 620, endPoint y: 283, distance: 20.4
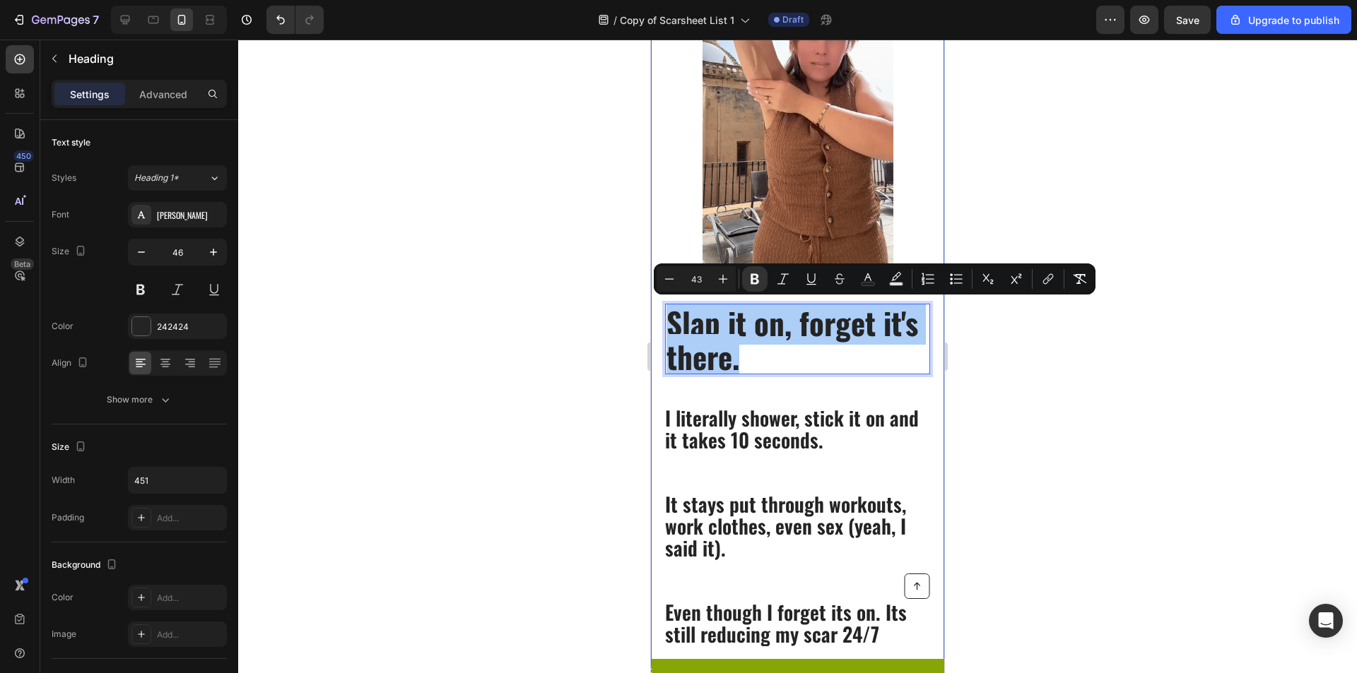
click at [1167, 493] on div at bounding box center [797, 357] width 1119 height 634
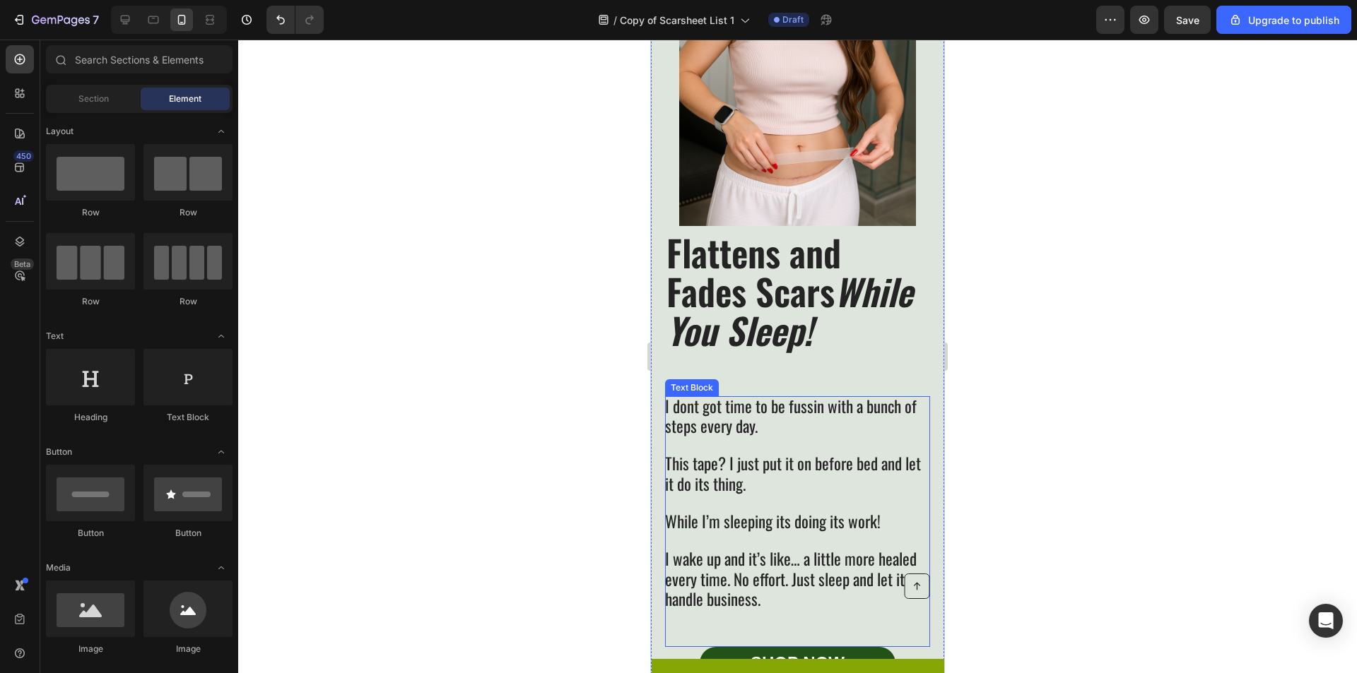
scroll to position [1582, 0]
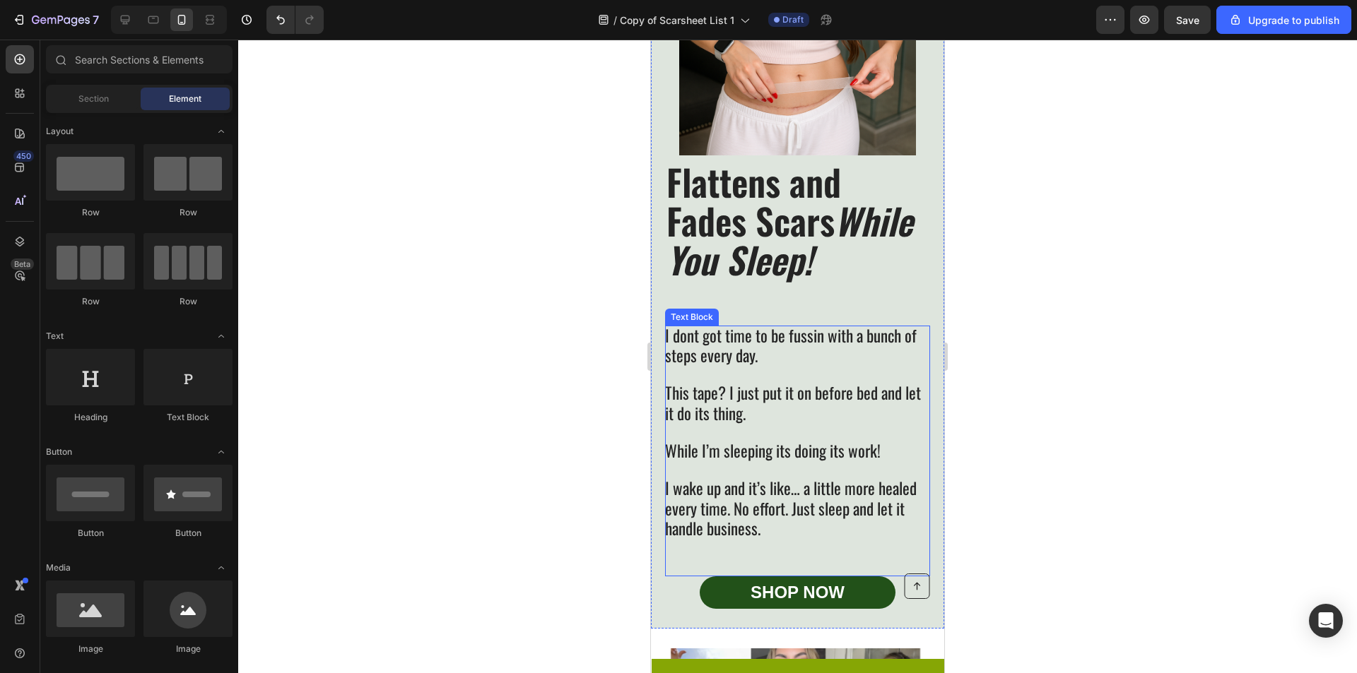
click at [815, 490] on span "I wake up and it’s like… a little more healed every time. No effort. Just sleep…" at bounding box center [791, 508] width 252 height 64
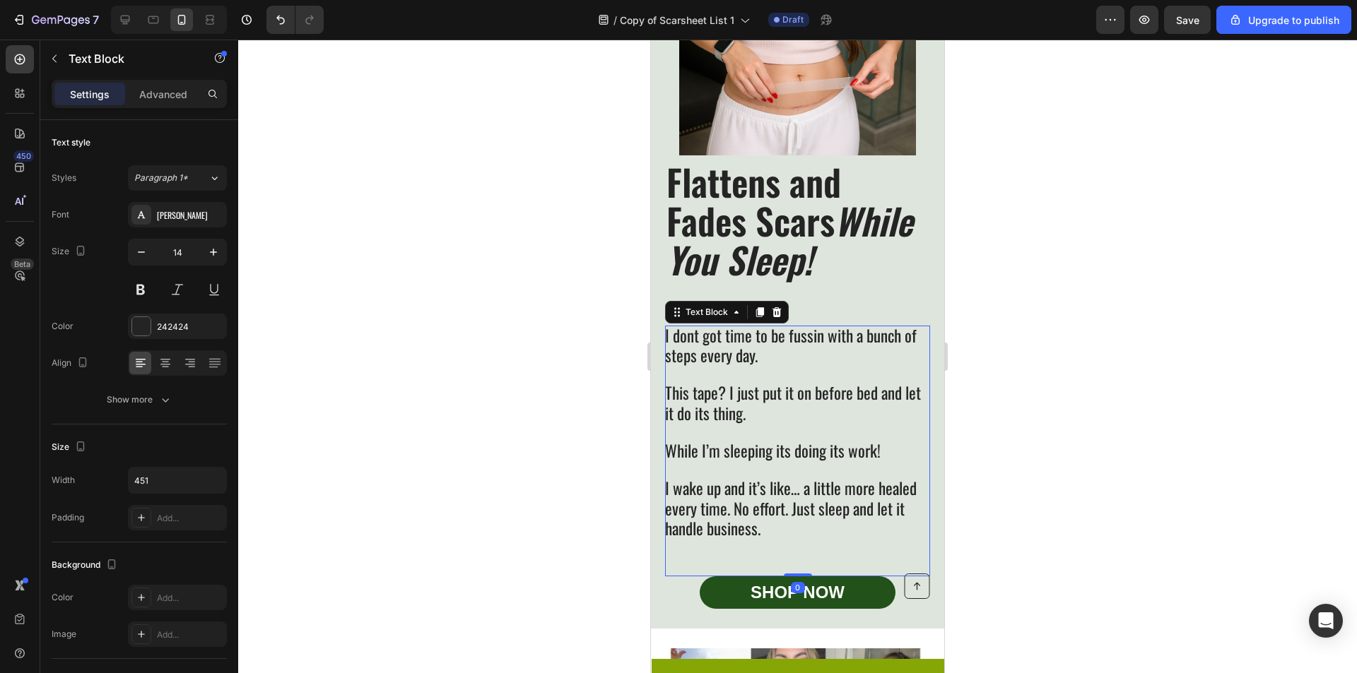
click at [849, 461] on span "While I’m sleeping its doing its work!" at bounding box center [773, 451] width 216 height 24
click at [846, 538] on p "I wake up and it’s like… a little more healed every time. No effort. Just sleep…" at bounding box center [797, 510] width 264 height 60
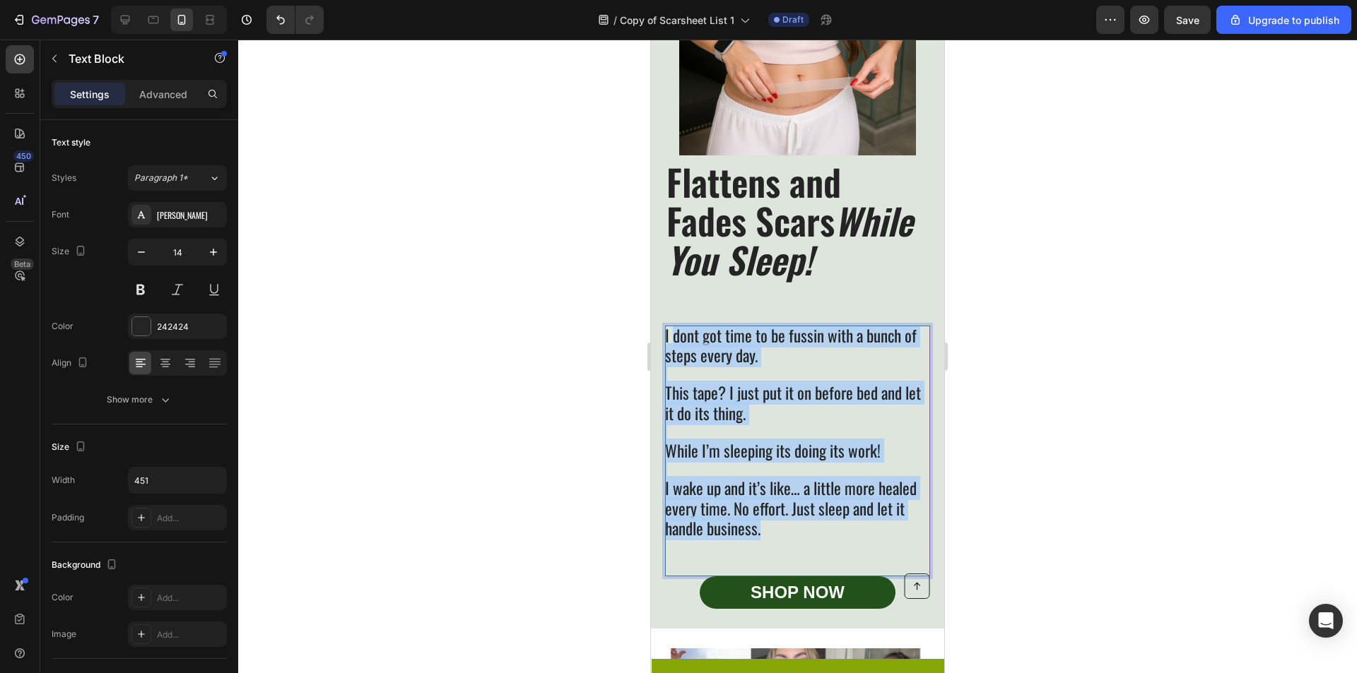
drag, startPoint x: 832, startPoint y: 535, endPoint x: 671, endPoint y: 338, distance: 254.1
click at [671, 338] on div "I dont got time to be fussin with a bunch of steps every day. This tape? I just…" at bounding box center [797, 452] width 265 height 252
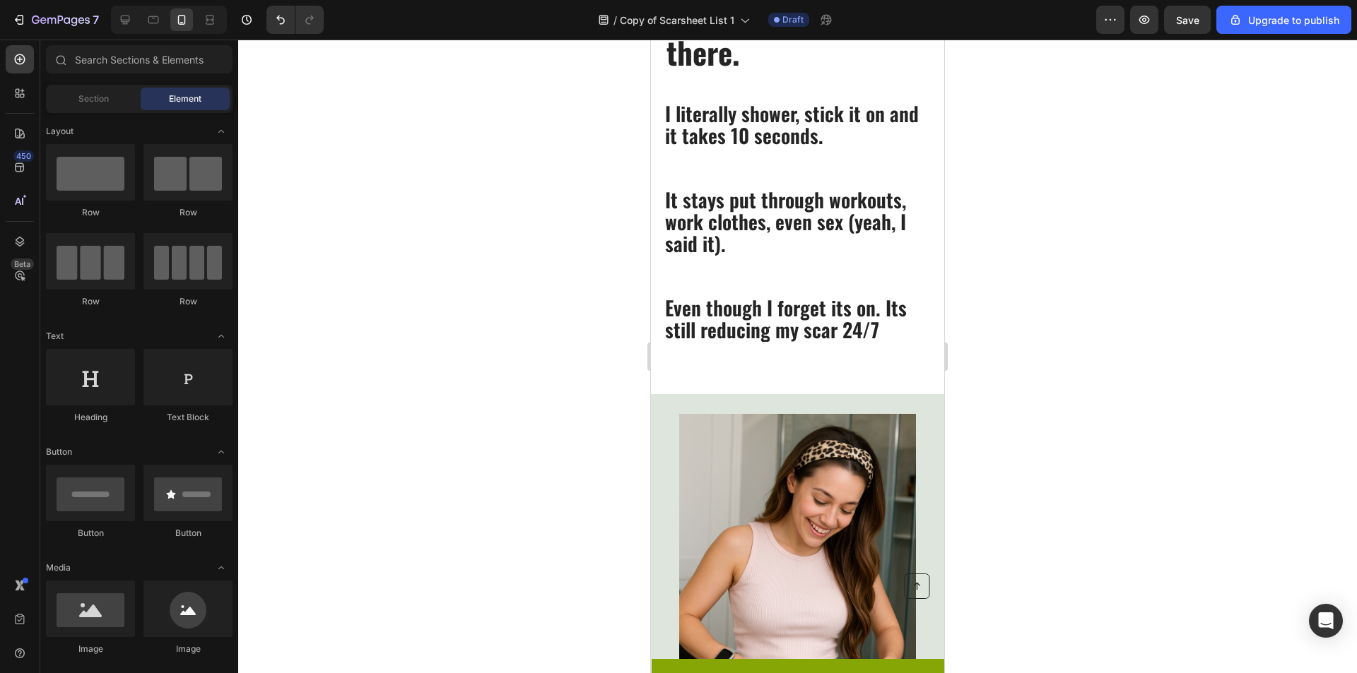
scroll to position [912, 0]
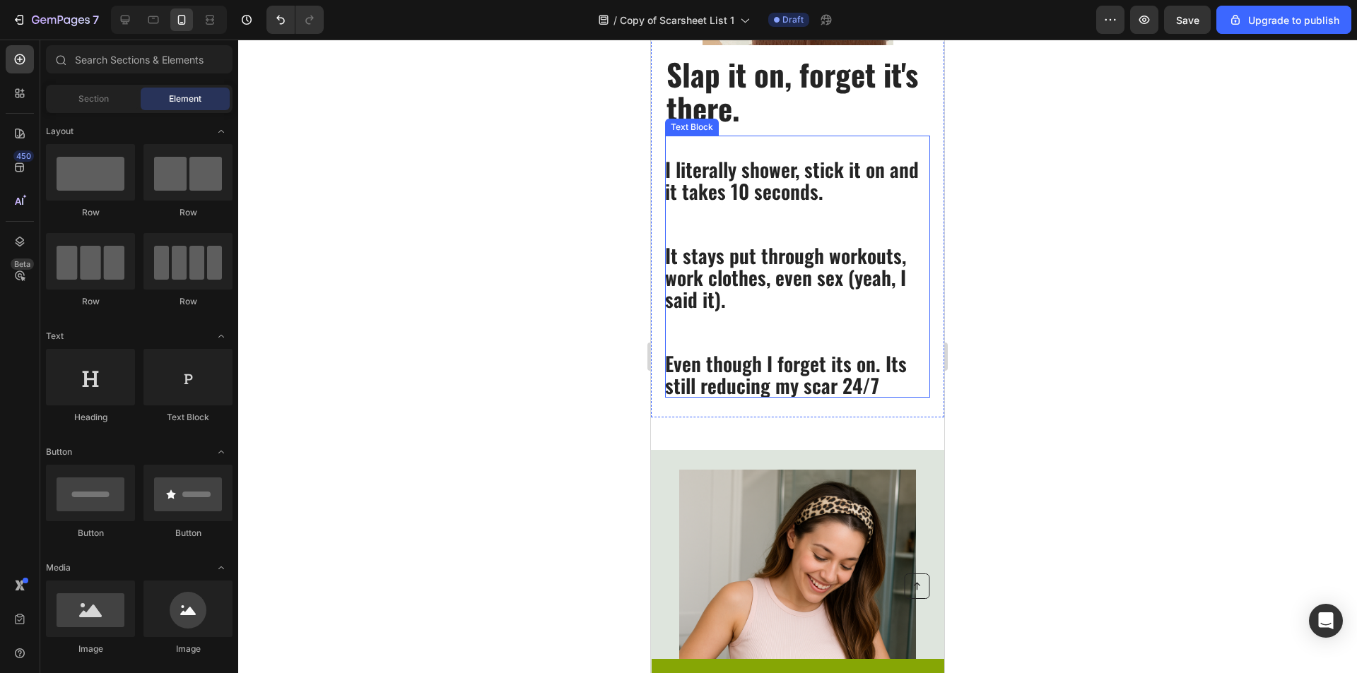
click at [880, 265] on span "It stays put through workouts, work clothes, even sex (yeah, I said it)." at bounding box center [785, 277] width 241 height 73
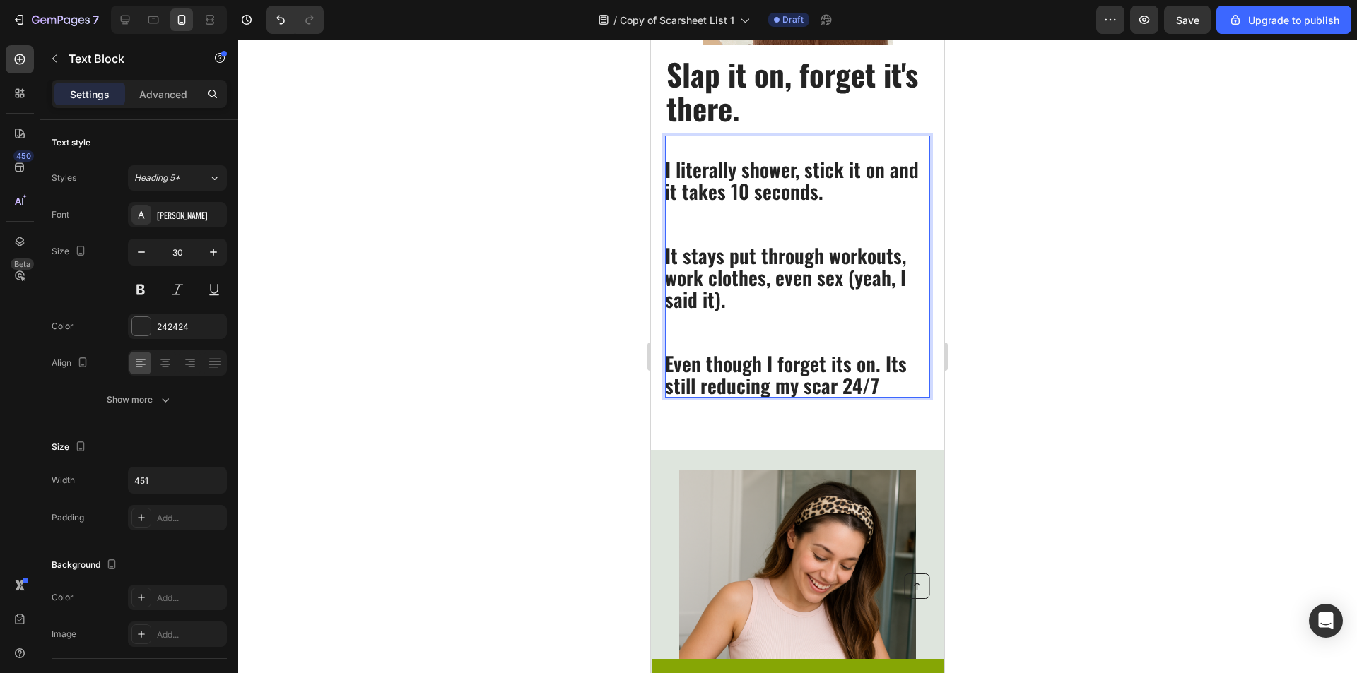
click at [873, 391] on span "Even though I forget its on. Its still reducing my scar 24/7" at bounding box center [786, 374] width 242 height 51
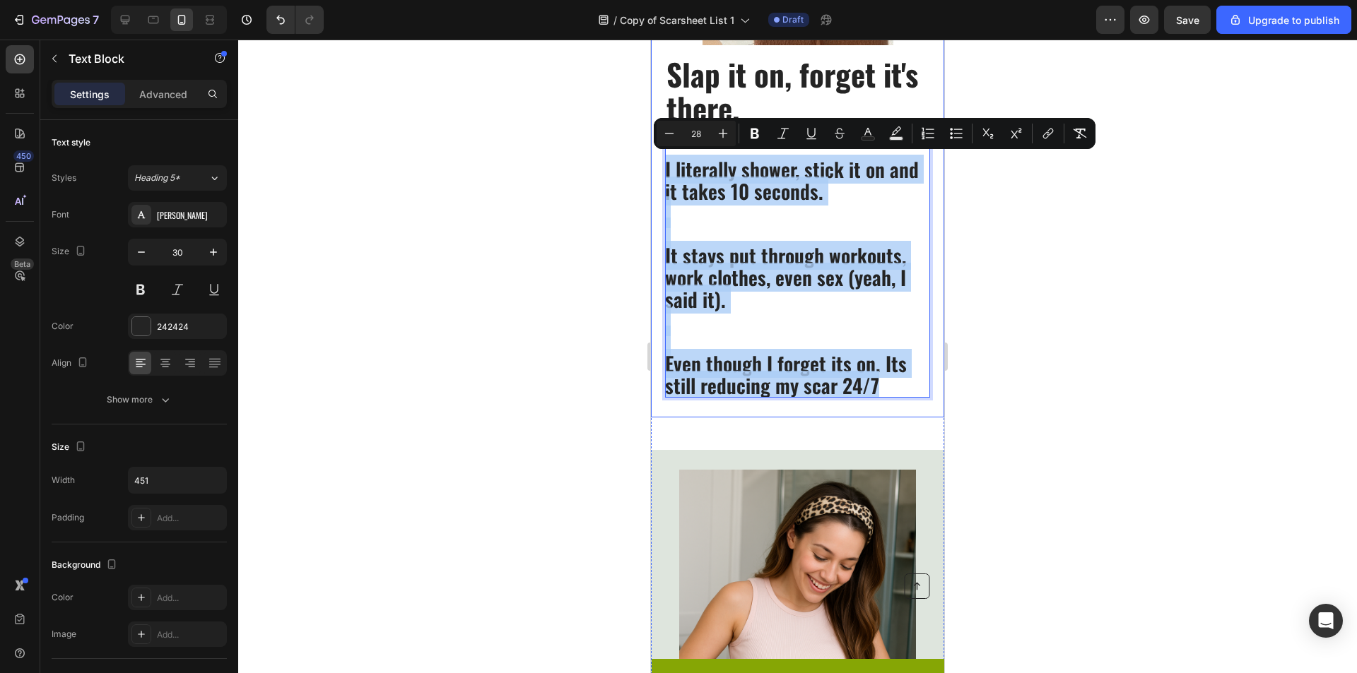
drag, startPoint x: 879, startPoint y: 386, endPoint x: 662, endPoint y: 170, distance: 306.3
click at [662, 170] on div "⁠⁠⁠⁠⁠⁠⁠ Slap it on, forget it's there. Heading I literally shower, stick it on …" at bounding box center [797, 52] width 293 height 732
copy div "I literally shower, stick it on and it takes 10 seconds. It stays put through w…"
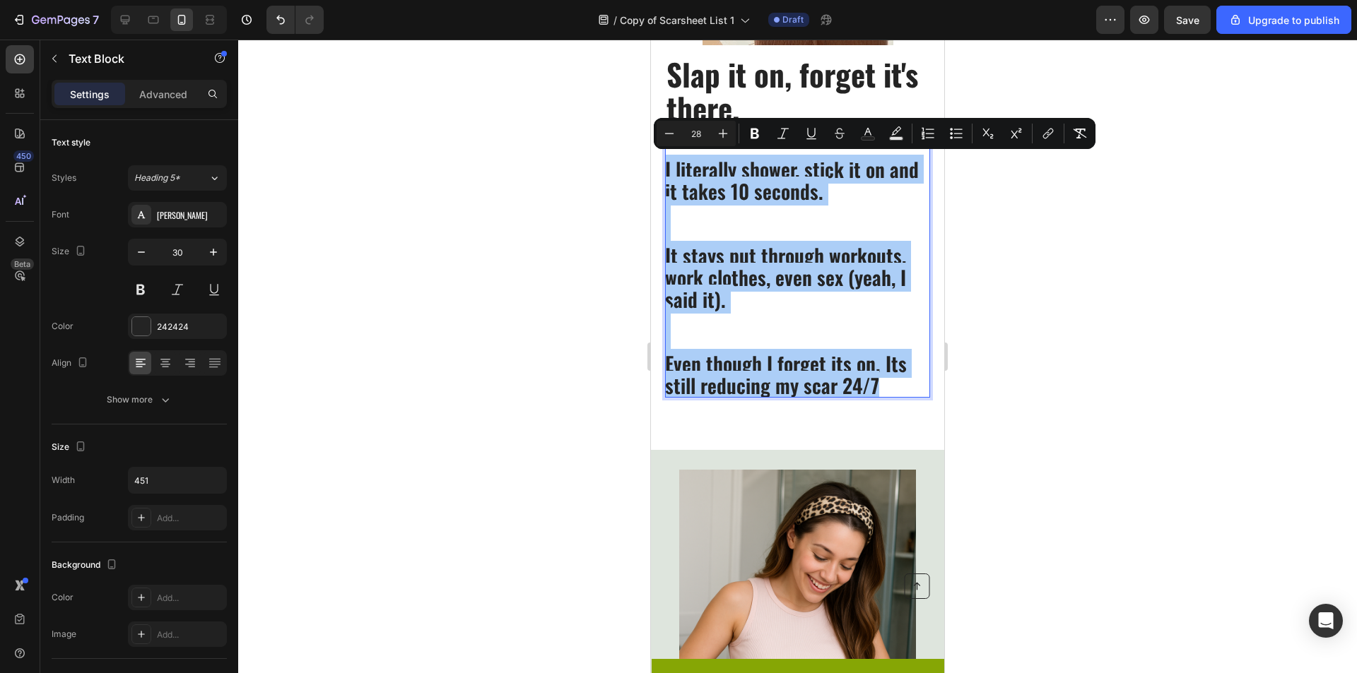
click at [1112, 451] on div at bounding box center [797, 357] width 1119 height 634
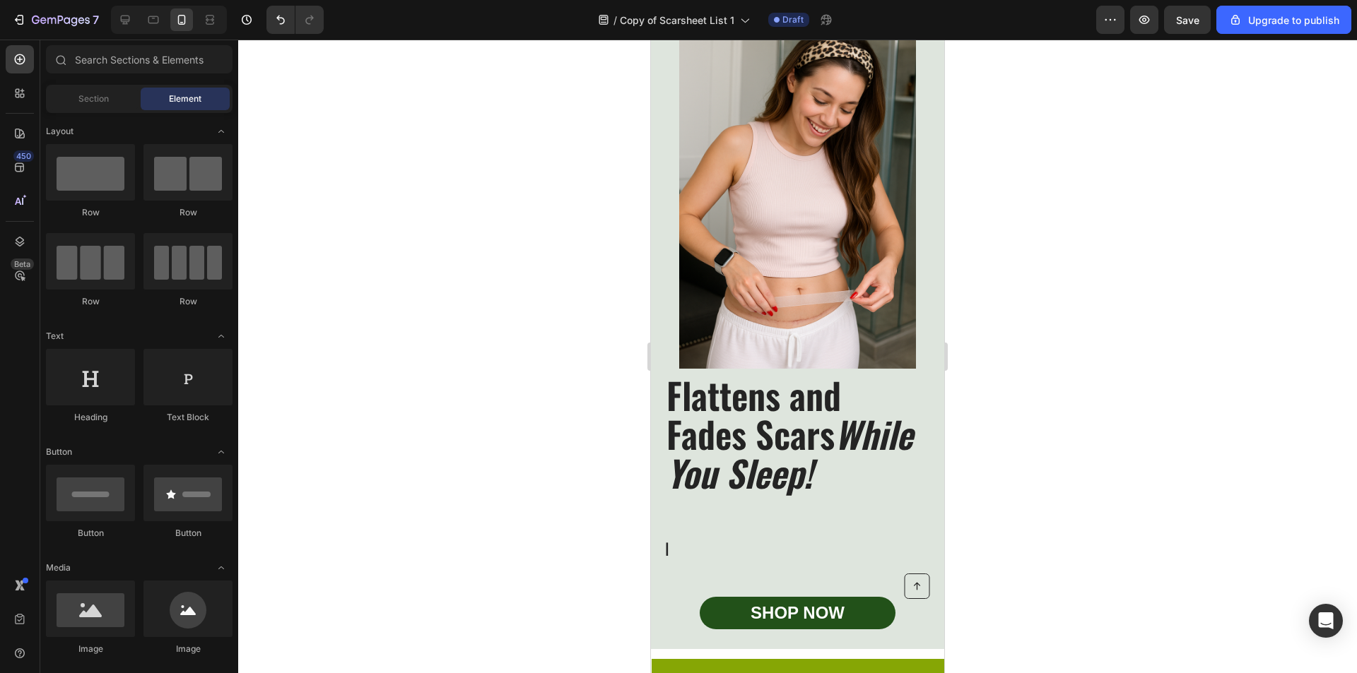
scroll to position [1598, 0]
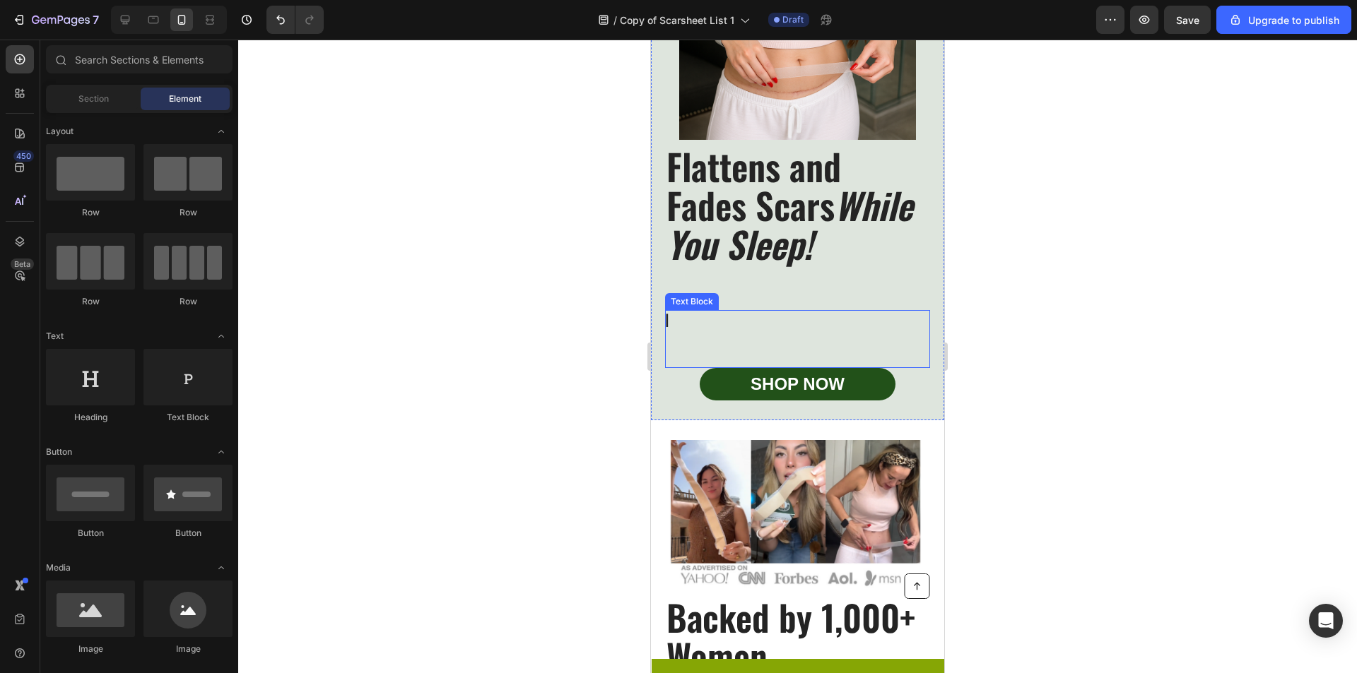
copy div "I literally shower, stick it on and it takes 10 seconds. It stays put through w…"
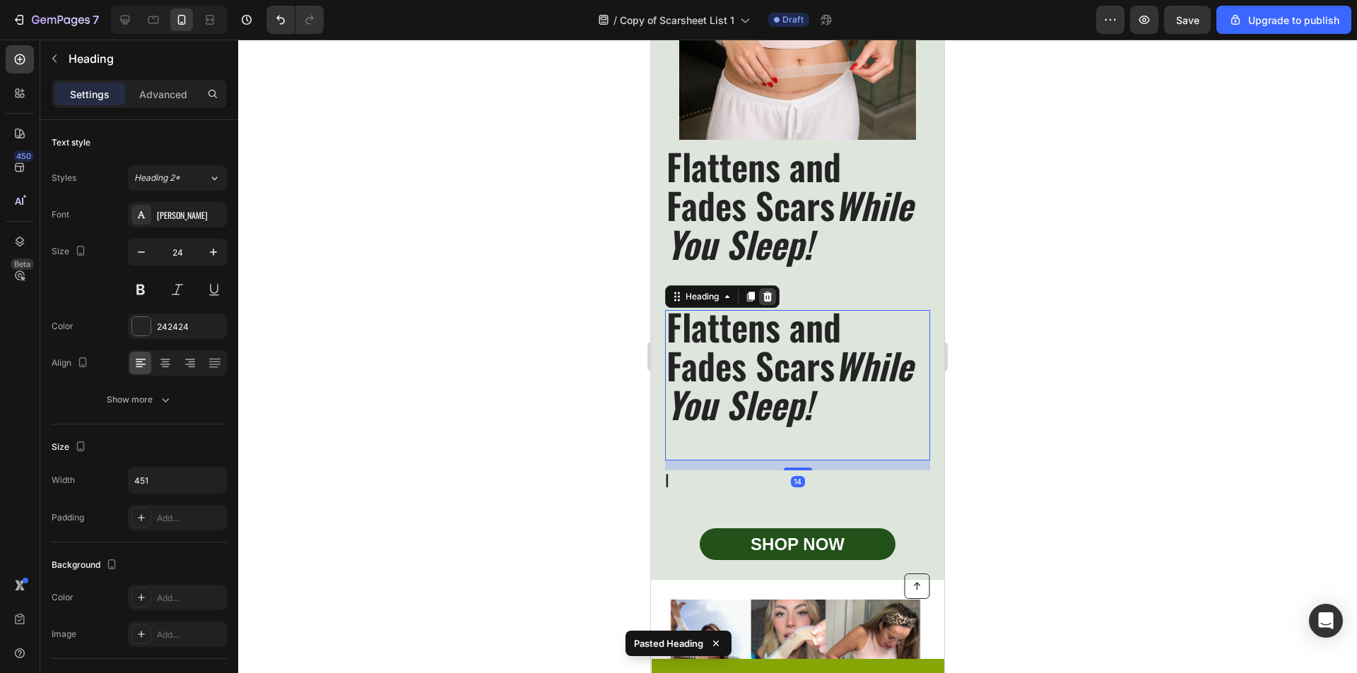
click at [777, 298] on div "Heading" at bounding box center [722, 296] width 114 height 23
click at [762, 297] on icon at bounding box center [767, 296] width 11 height 11
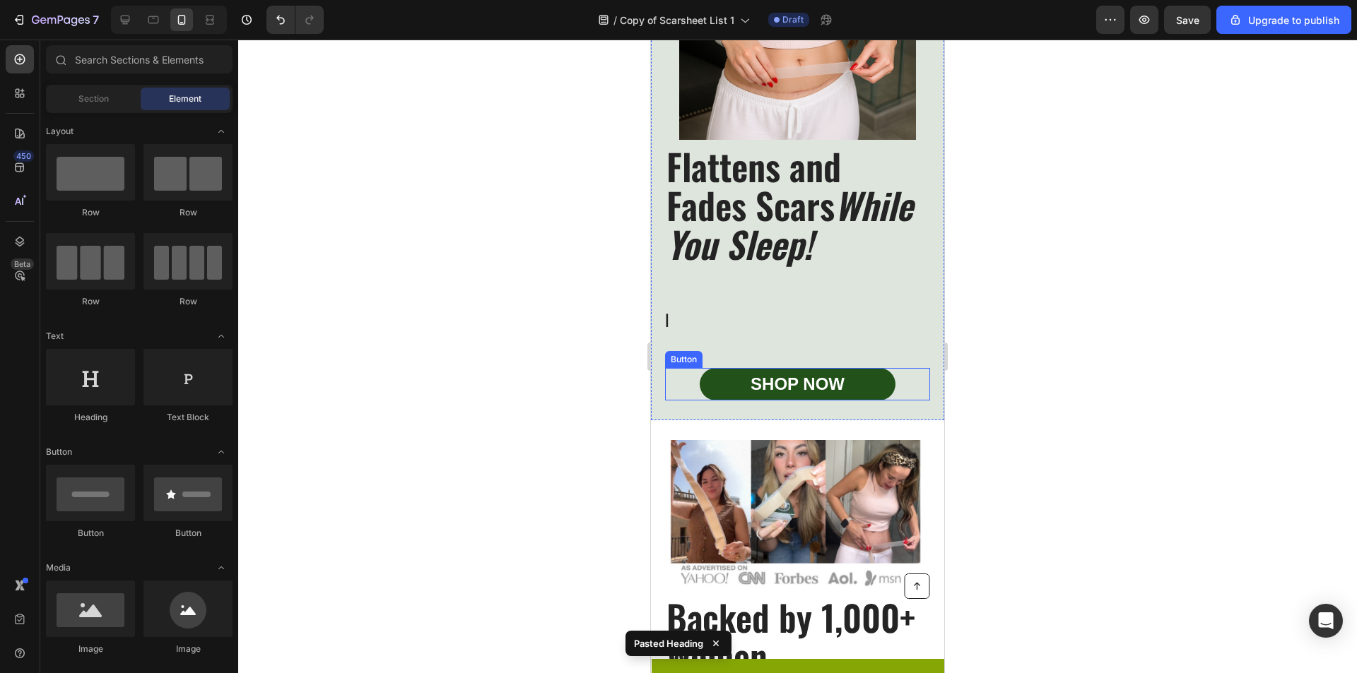
click at [753, 333] on p "Rich Text Editor. Editing area: main" at bounding box center [797, 348] width 264 height 35
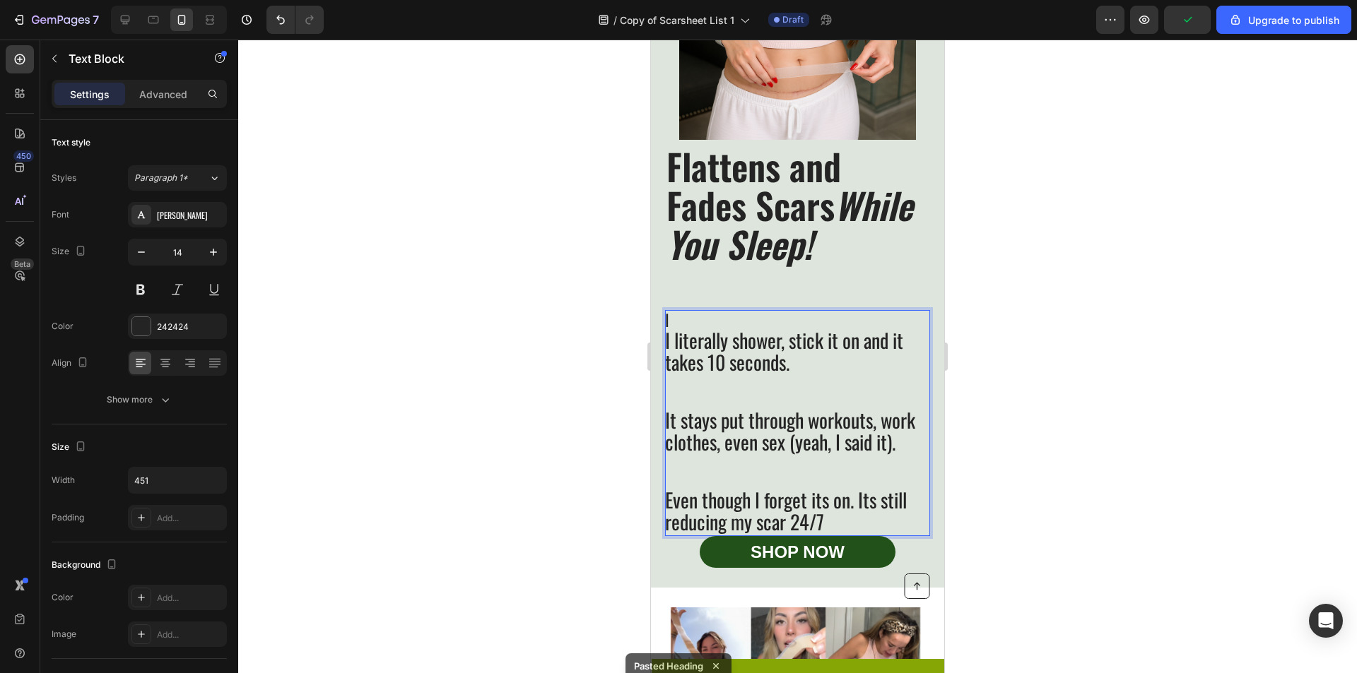
click at [714, 324] on p "I" at bounding box center [797, 322] width 264 height 20
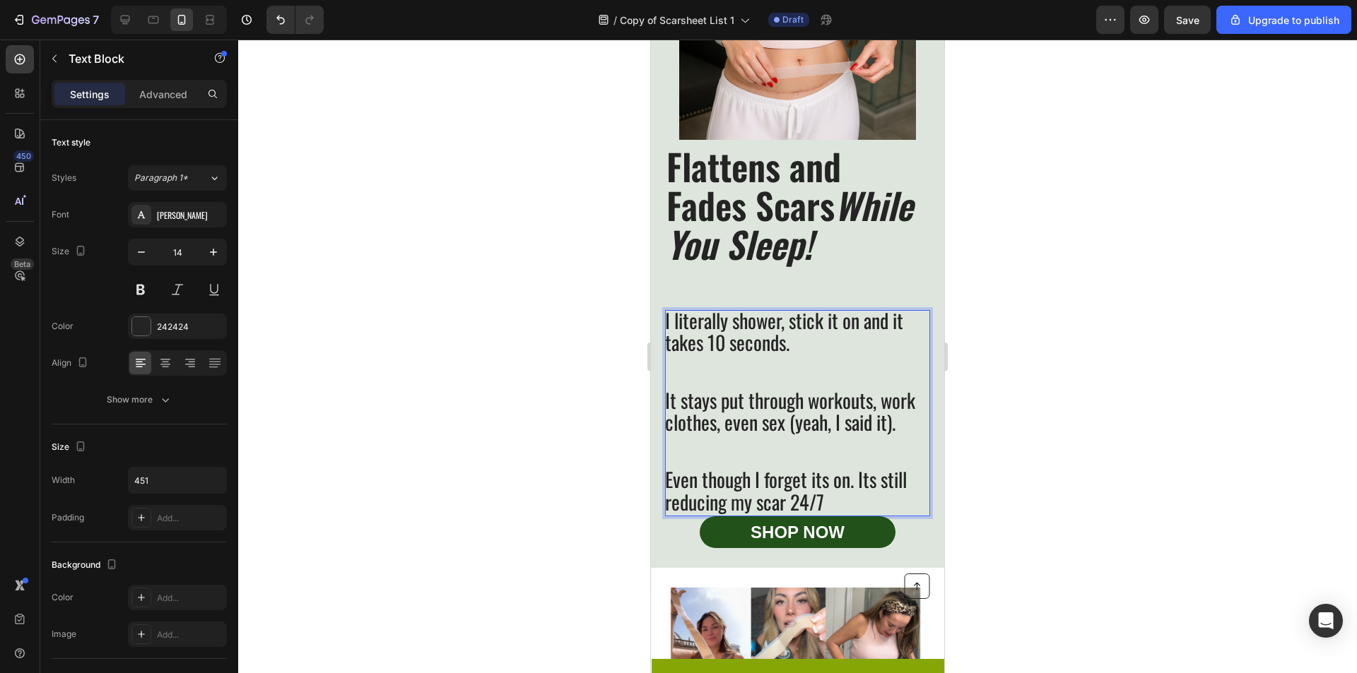
click at [962, 322] on div at bounding box center [797, 357] width 1119 height 634
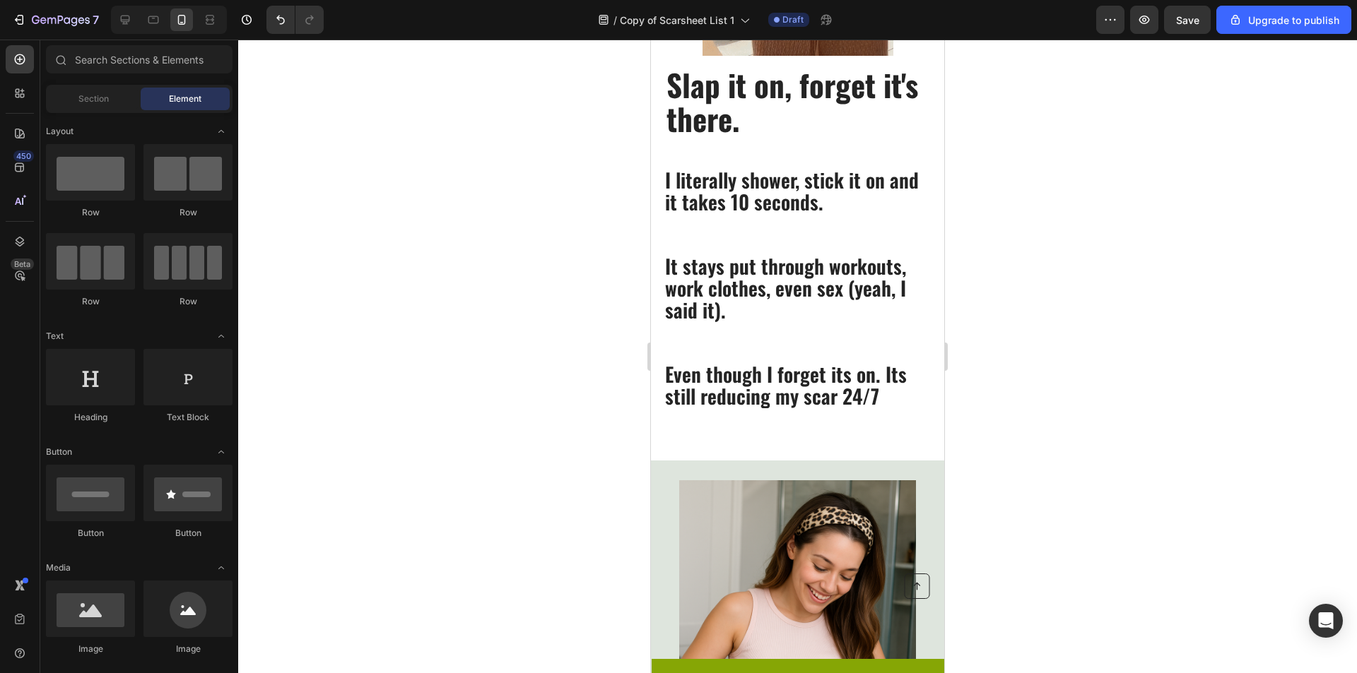
scroll to position [907, 0]
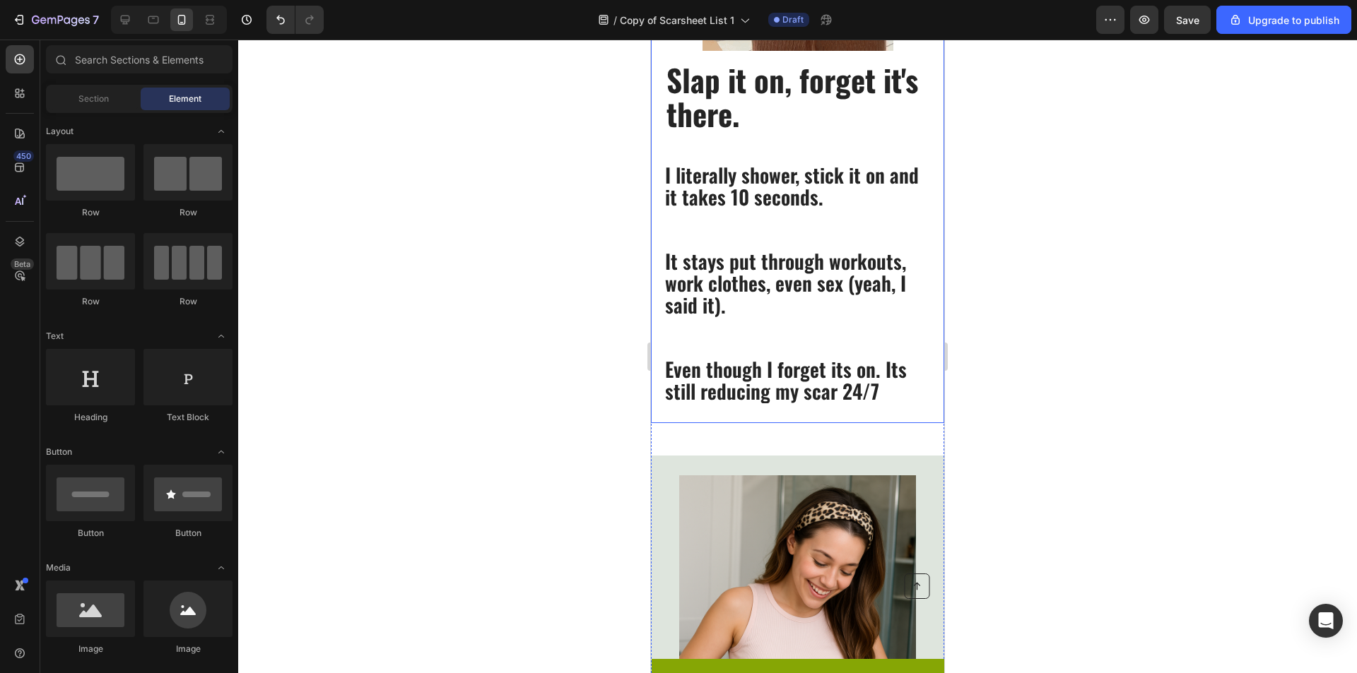
click at [782, 109] on p "⁠⁠⁠⁠⁠⁠⁠ Slap it on, forget it's there." at bounding box center [797, 96] width 262 height 68
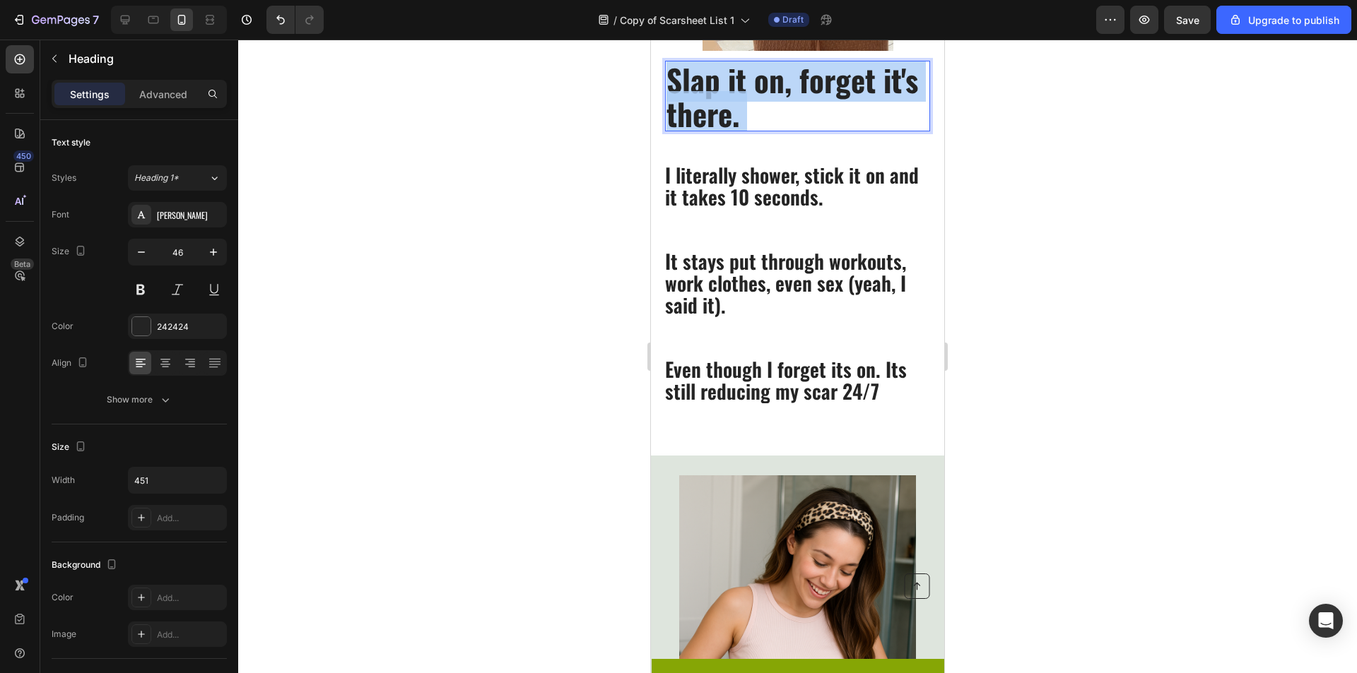
drag, startPoint x: 756, startPoint y: 115, endPoint x: 660, endPoint y: 87, distance: 100.2
click at [660, 87] on div "Slap it on, forget it's there. Heading 14 I literally shower, stick it on and i…" at bounding box center [797, 57] width 293 height 732
drag, startPoint x: 741, startPoint y: 114, endPoint x: 673, endPoint y: 86, distance: 73.5
click at [673, 86] on p "Slap it on, forget it's there." at bounding box center [797, 96] width 262 height 68
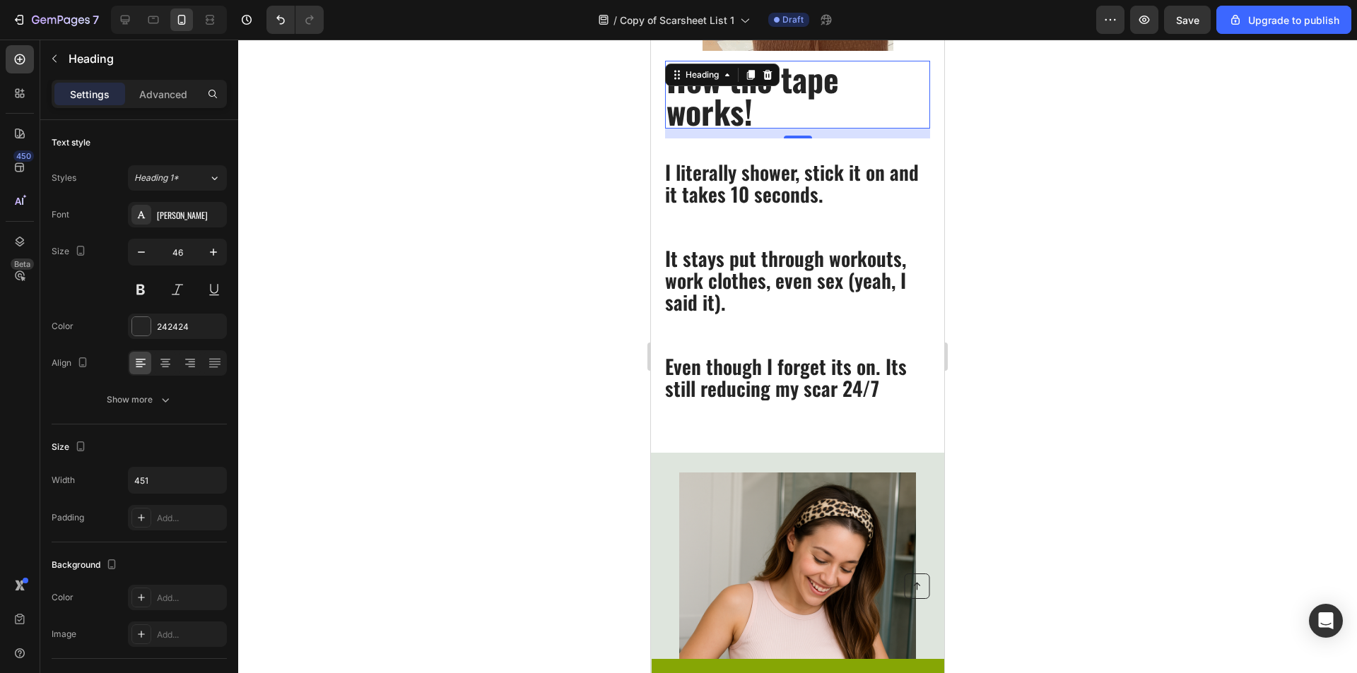
click at [1096, 192] on div at bounding box center [797, 357] width 1119 height 634
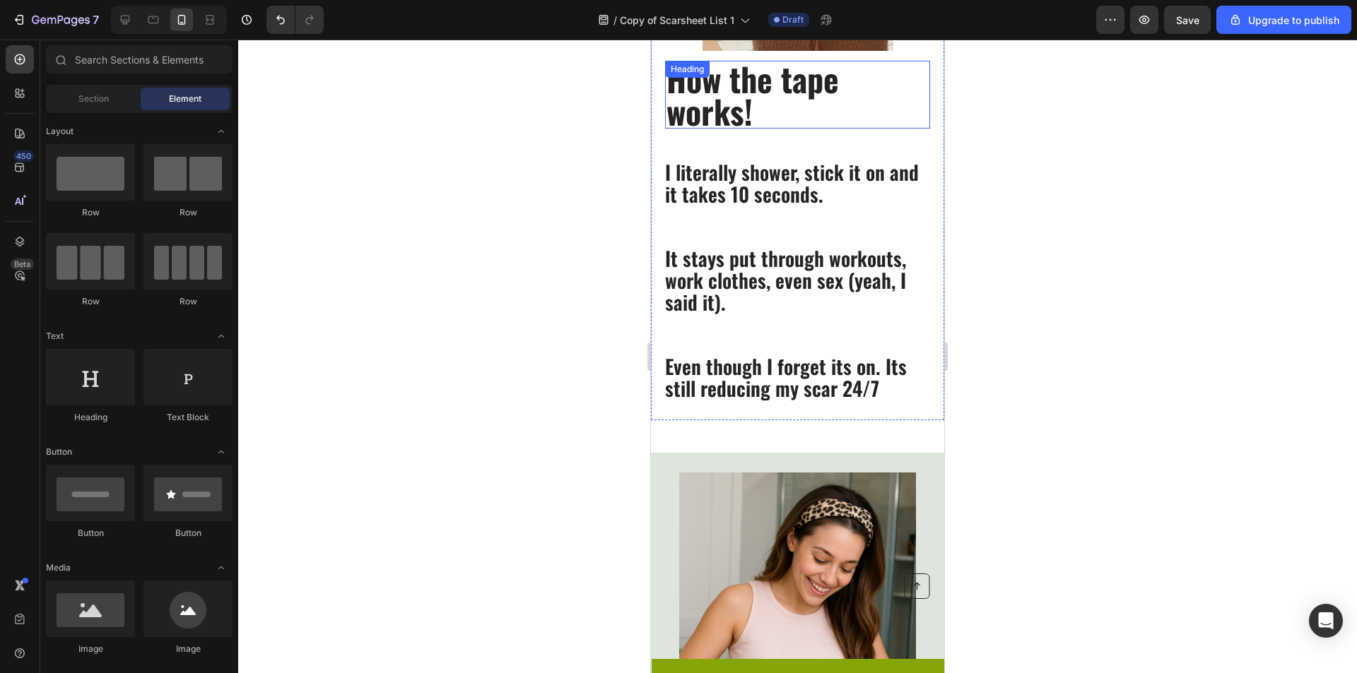
click at [780, 75] on div "How the tape works! Heading" at bounding box center [797, 95] width 265 height 68
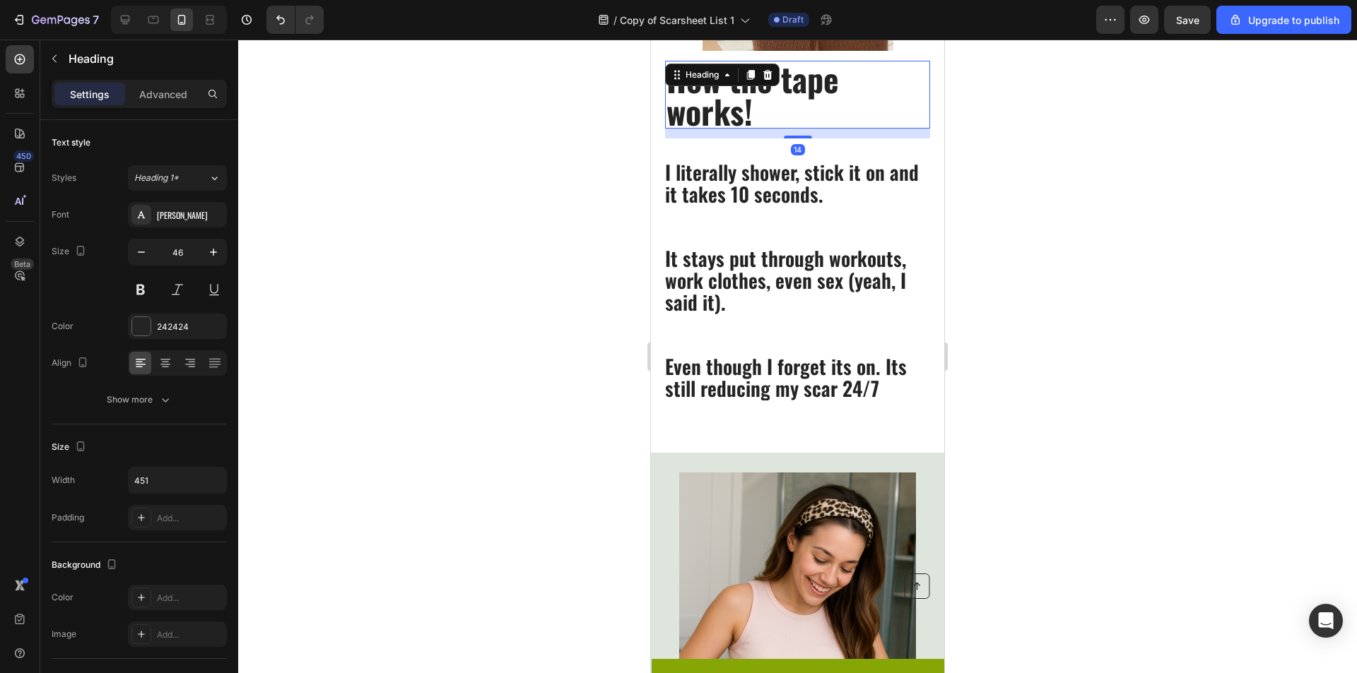
click at [741, 79] on div "Heading" at bounding box center [722, 75] width 114 height 23
click at [738, 91] on p "How the tape works!" at bounding box center [797, 94] width 262 height 65
click at [794, 90] on p "How The tape works!" at bounding box center [797, 94] width 262 height 65
click at [680, 118] on p "How The Tape works!" at bounding box center [797, 94] width 262 height 65
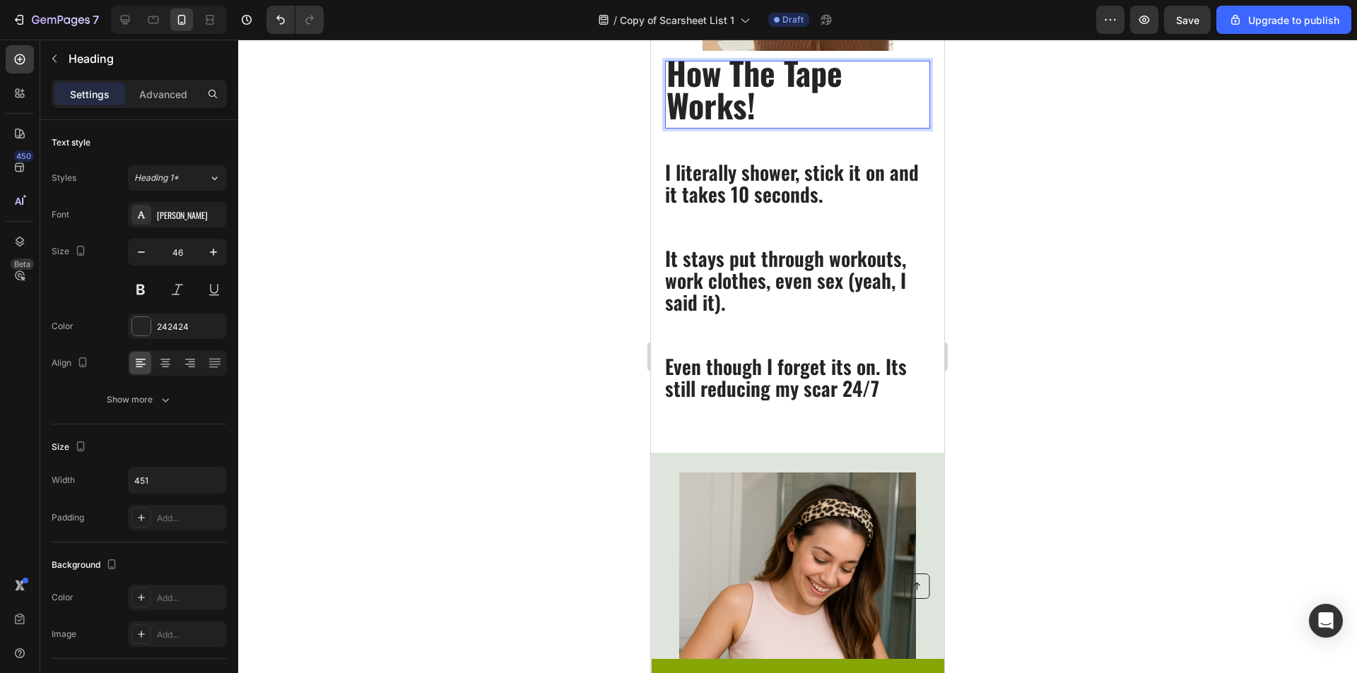
click at [1089, 273] on div at bounding box center [797, 357] width 1119 height 634
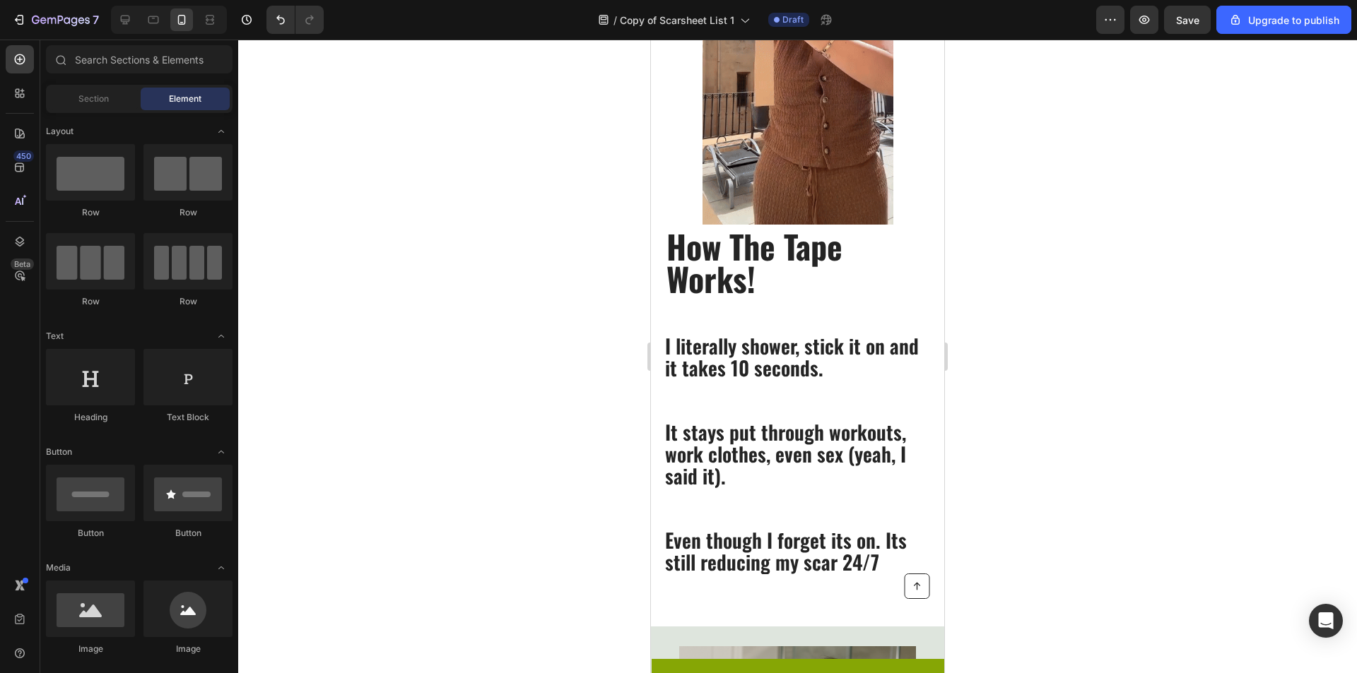
scroll to position [818, 0]
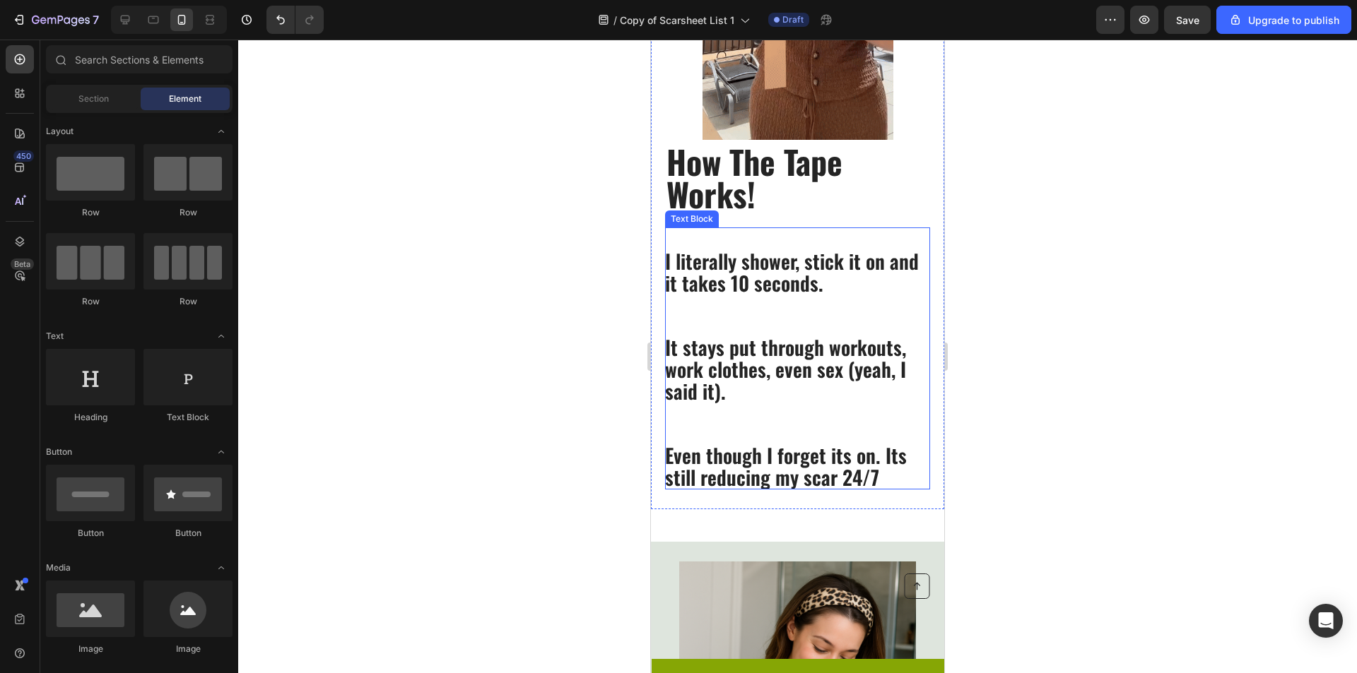
click at [871, 293] on p "I literally shower, stick it on and it takes 10 seconds." at bounding box center [797, 272] width 264 height 44
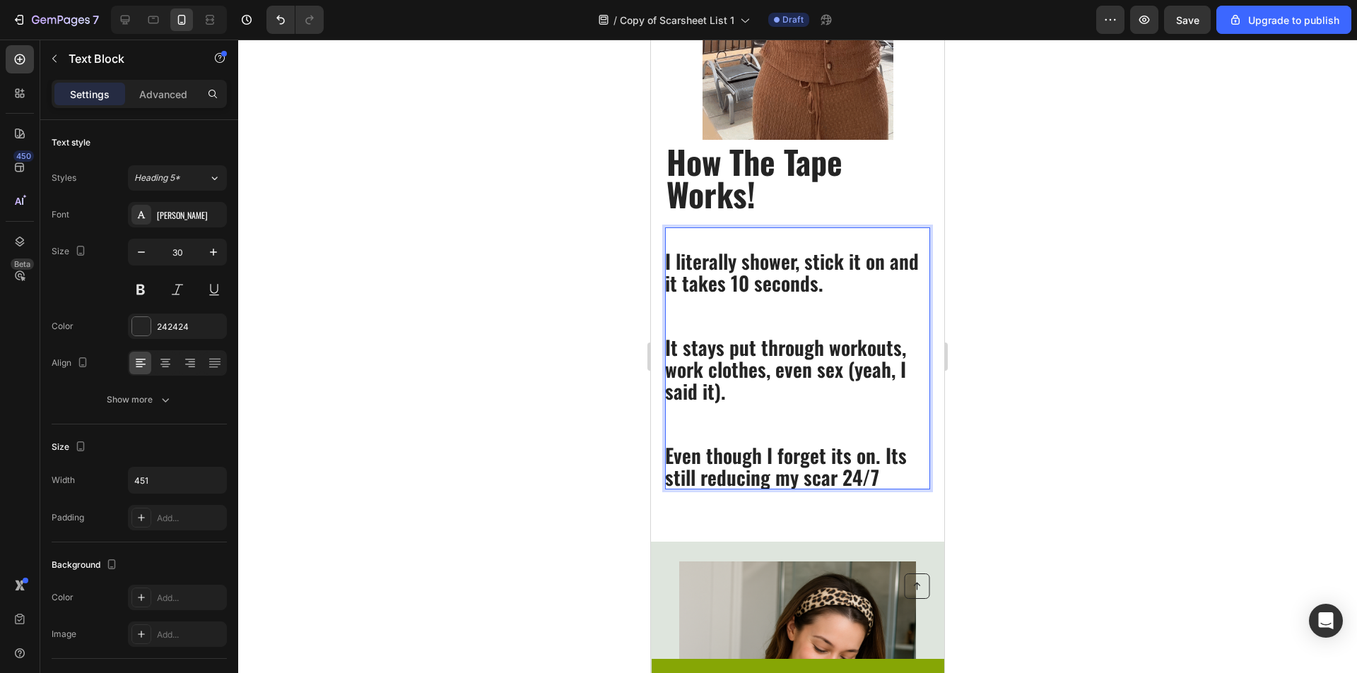
click at [900, 475] on p "Even though I forget its on. Its still reducing my scar 24/7" at bounding box center [797, 466] width 264 height 44
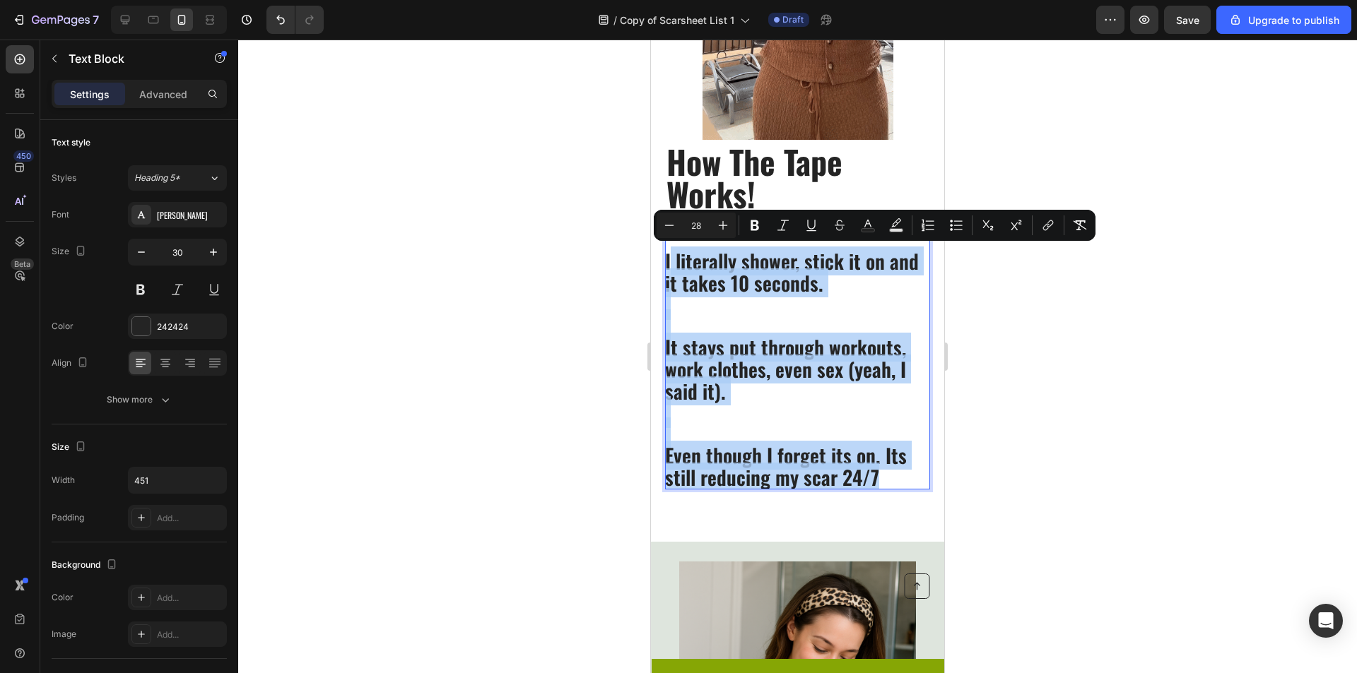
drag, startPoint x: 803, startPoint y: 442, endPoint x: 668, endPoint y: 267, distance: 221.2
click at [668, 267] on div "I literally shower, stick it on and it takes 10 seconds. It stays put through w…" at bounding box center [797, 359] width 265 height 262
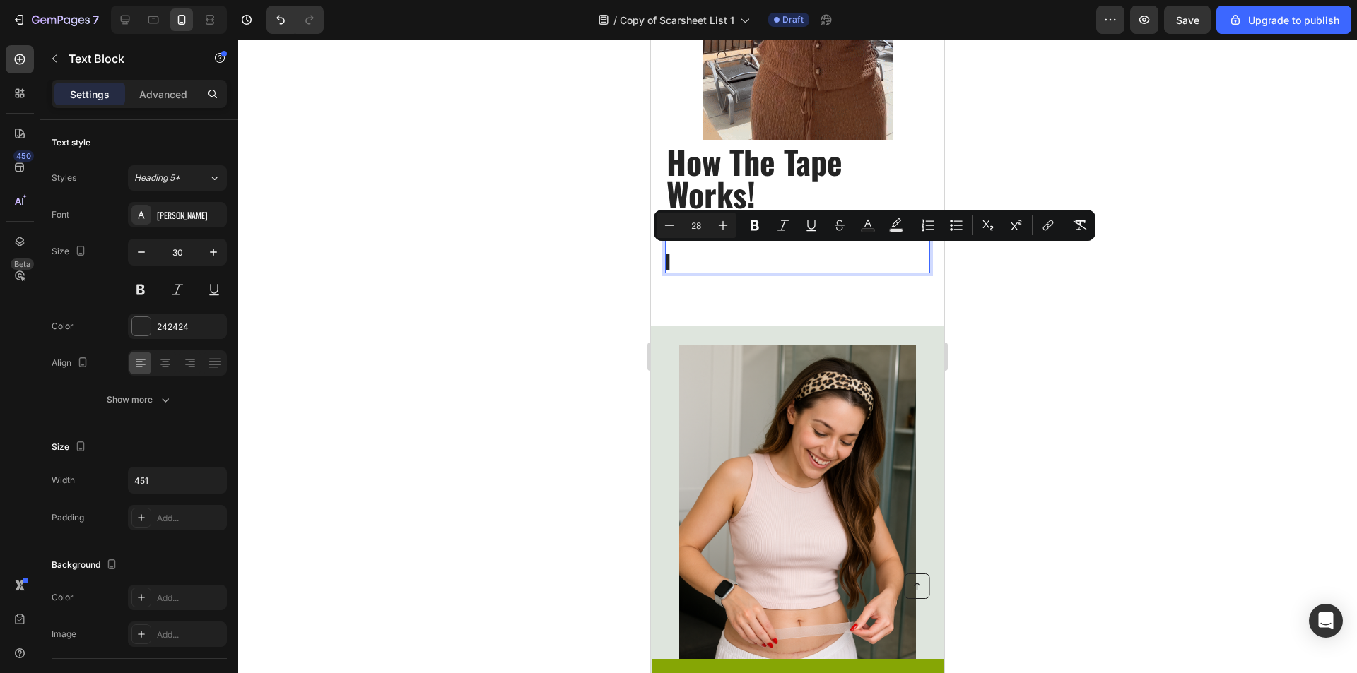
scroll to position [2, 0]
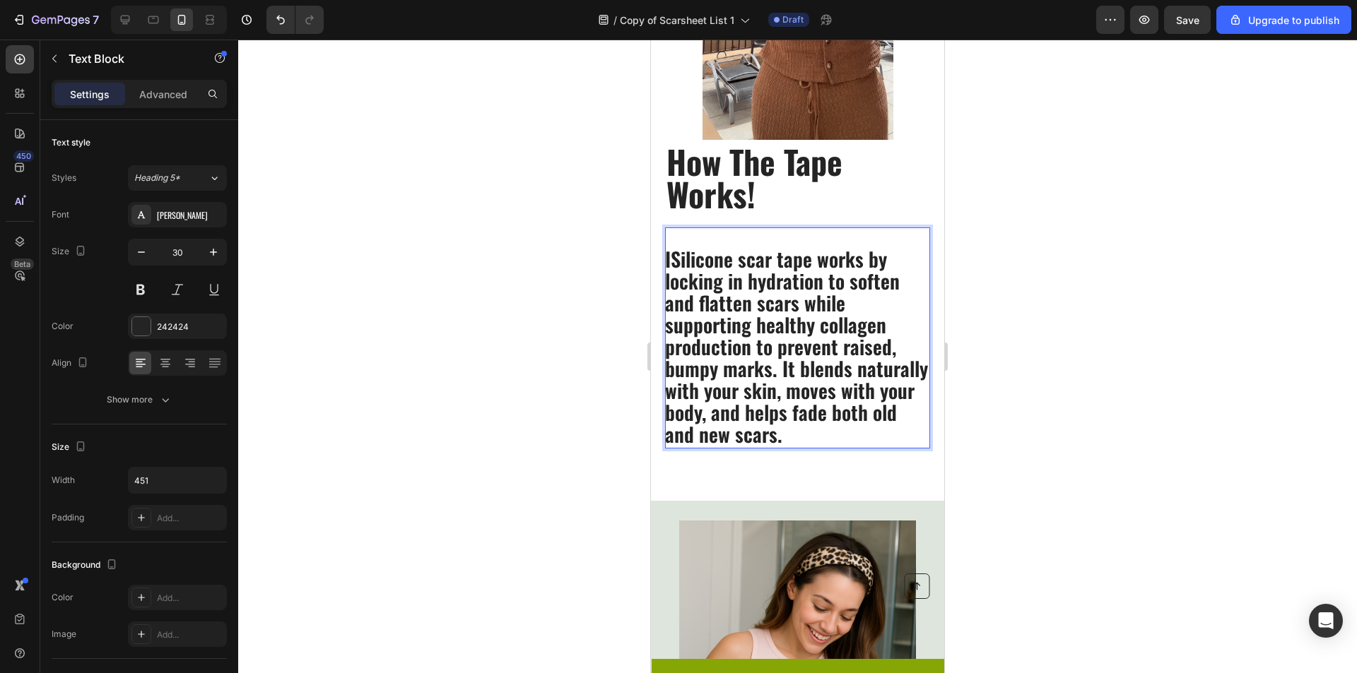
click at [671, 259] on span "ISilicone scar tape works by locking in hydration to soften and flatten scars w…" at bounding box center [796, 346] width 263 height 204
click at [748, 285] on span "Silicone scar tape works by locking in hydration to soften and flatten scars wh…" at bounding box center [796, 346] width 263 height 204
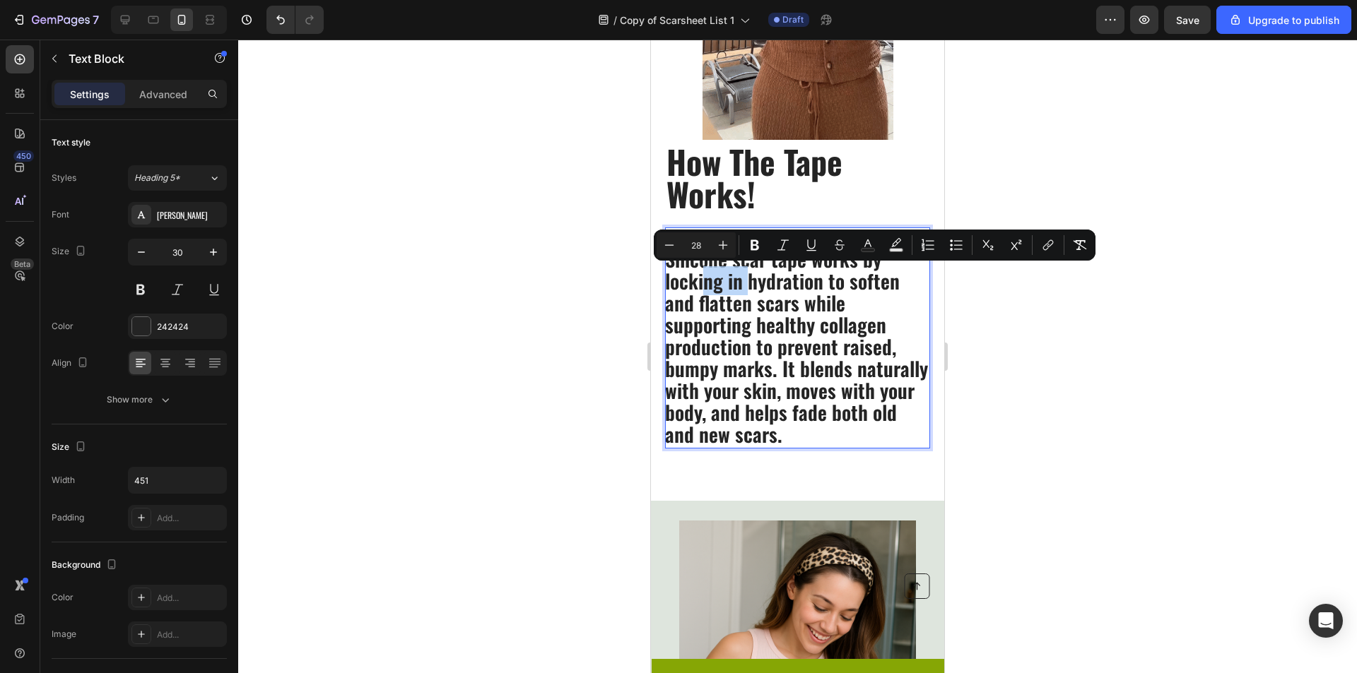
drag, startPoint x: 746, startPoint y: 285, endPoint x: 705, endPoint y: 285, distance: 41.7
click at [705, 285] on span "Silicone scar tape works by locking in hydration to soften and flatten scars wh…" at bounding box center [796, 346] width 263 height 204
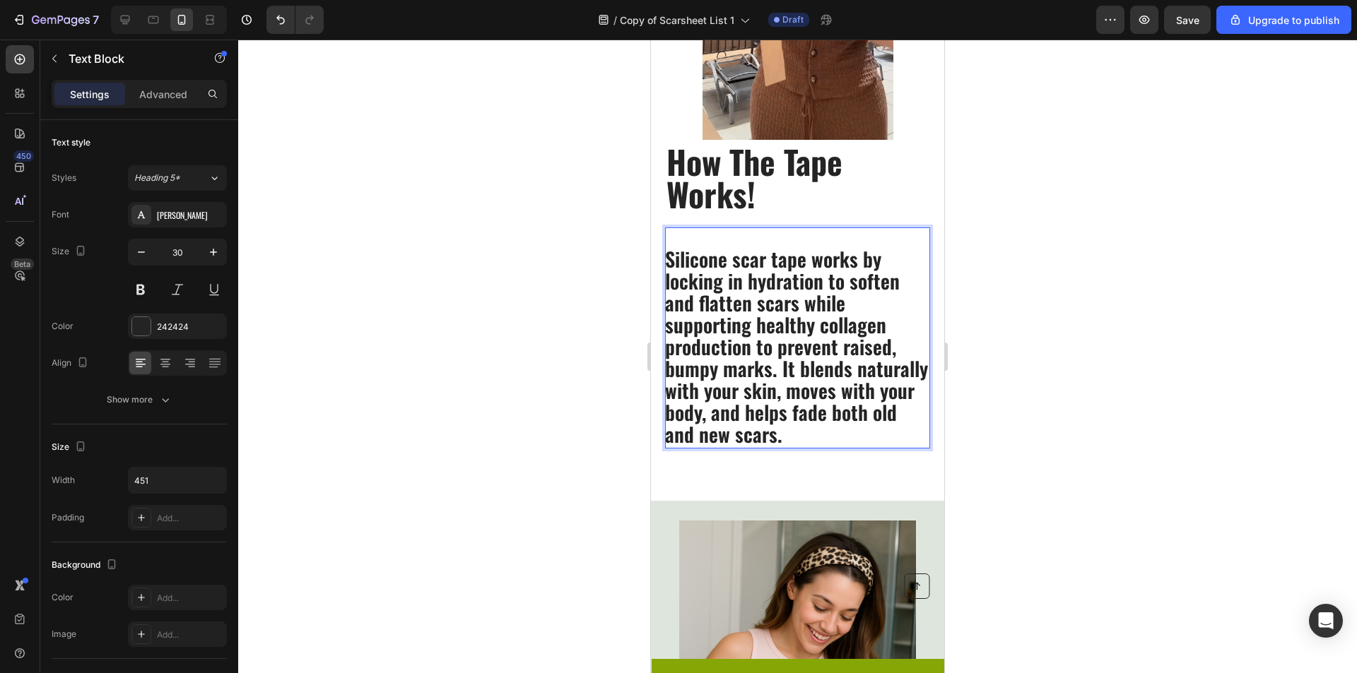
click at [795, 382] on span "Silicone scar tape works by locking in hydration to soften and flatten scars wh…" at bounding box center [796, 346] width 263 height 204
click at [856, 424] on span "Silicone scar tape works by locking in hydration to soften and flatten scars wh…" at bounding box center [796, 346] width 263 height 204
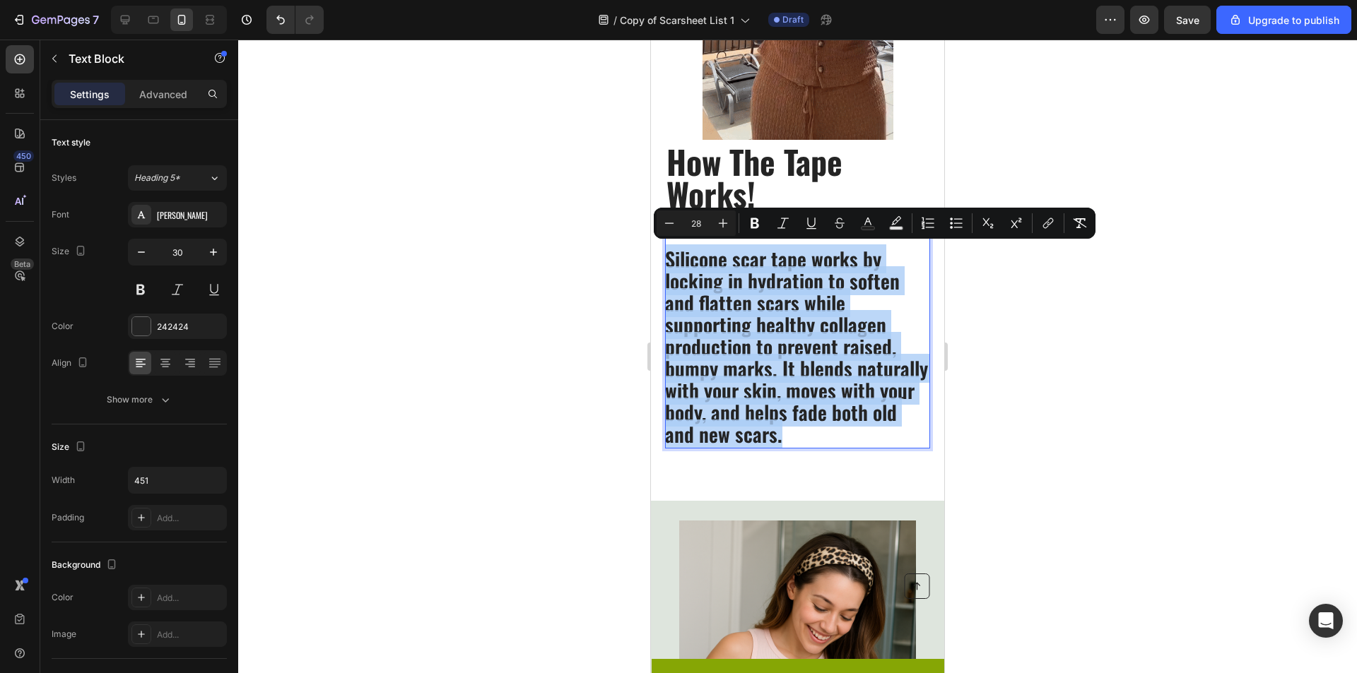
drag, startPoint x: 860, startPoint y: 435, endPoint x: 648, endPoint y: 254, distance: 278.7
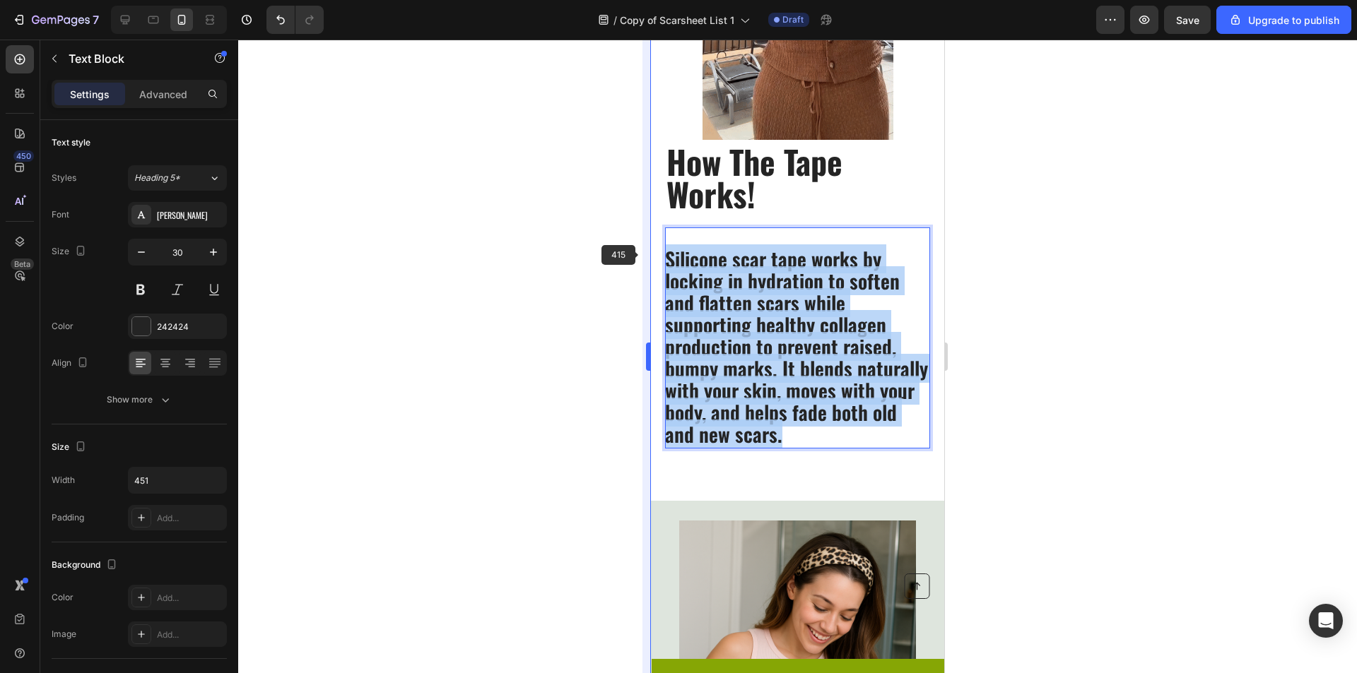
scroll to position [0, 0]
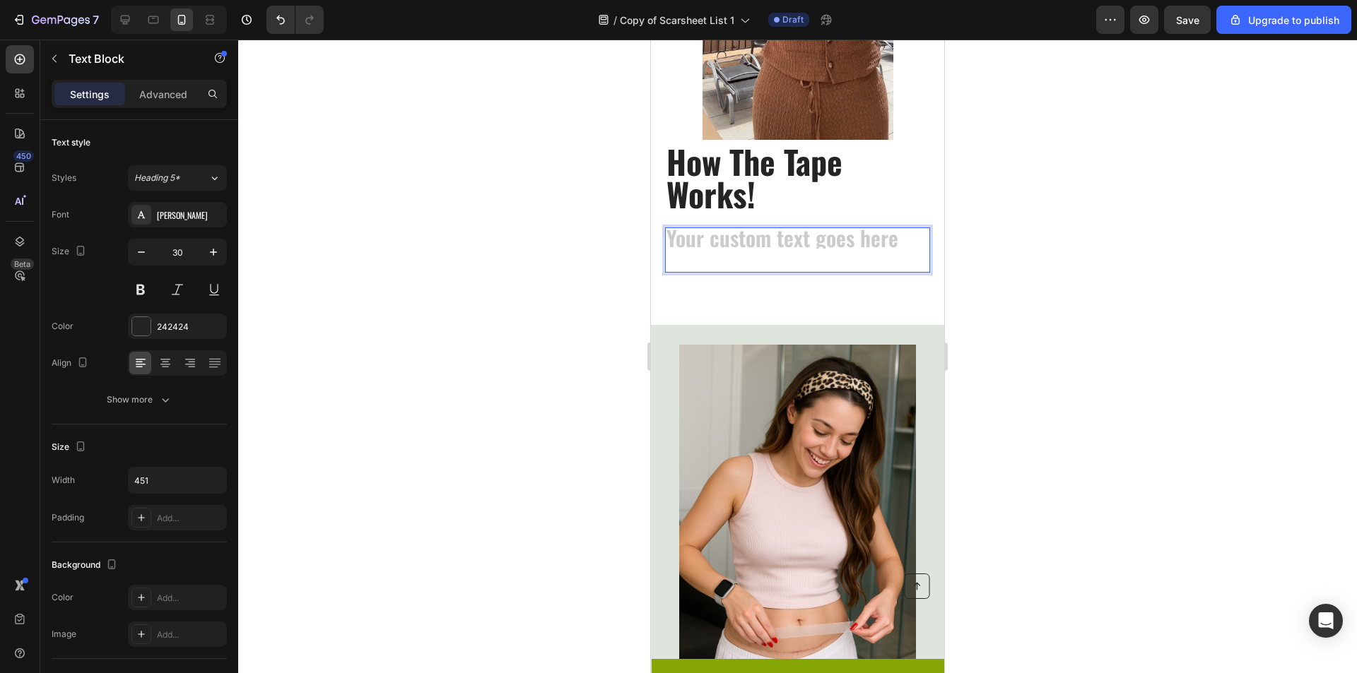
click at [678, 249] on div "Rich Text Editor. Editing area: main" at bounding box center [797, 250] width 265 height 45
click at [708, 237] on div "Rich Text Editor. Editing area: main" at bounding box center [797, 250] width 265 height 45
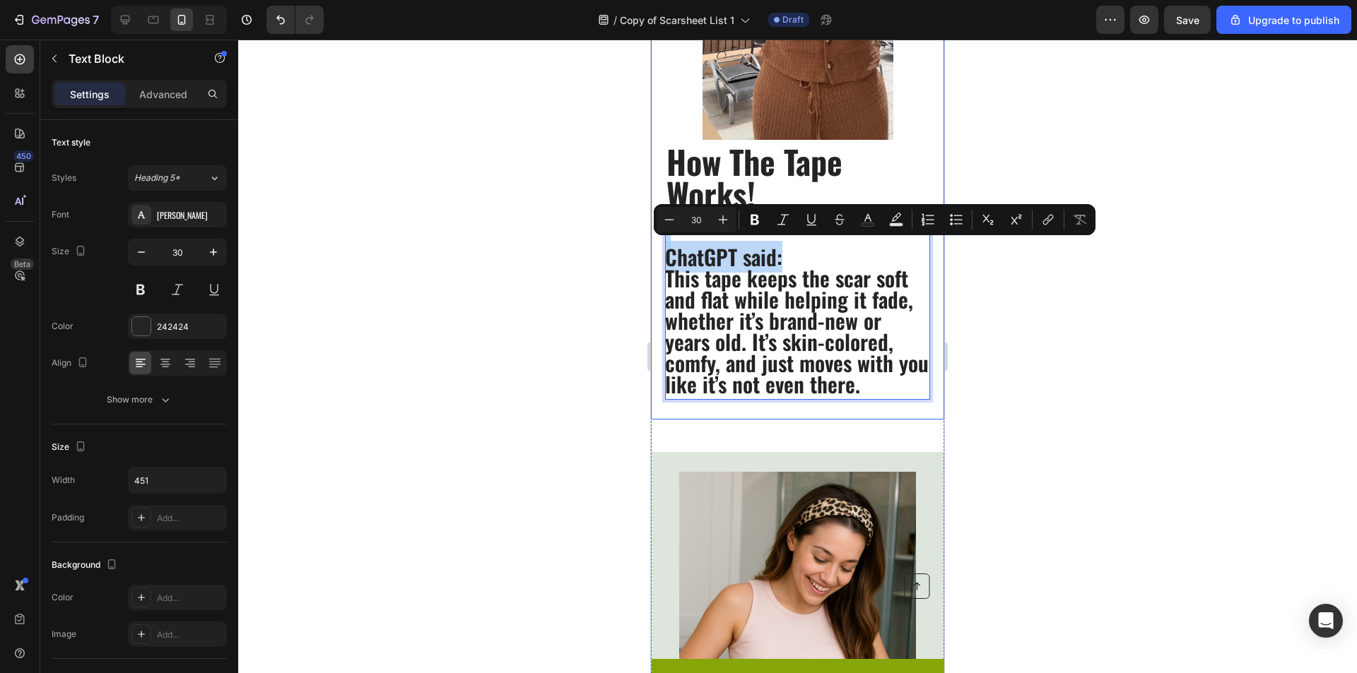
drag, startPoint x: 827, startPoint y: 248, endPoint x: 649, endPoint y: 244, distance: 178.8
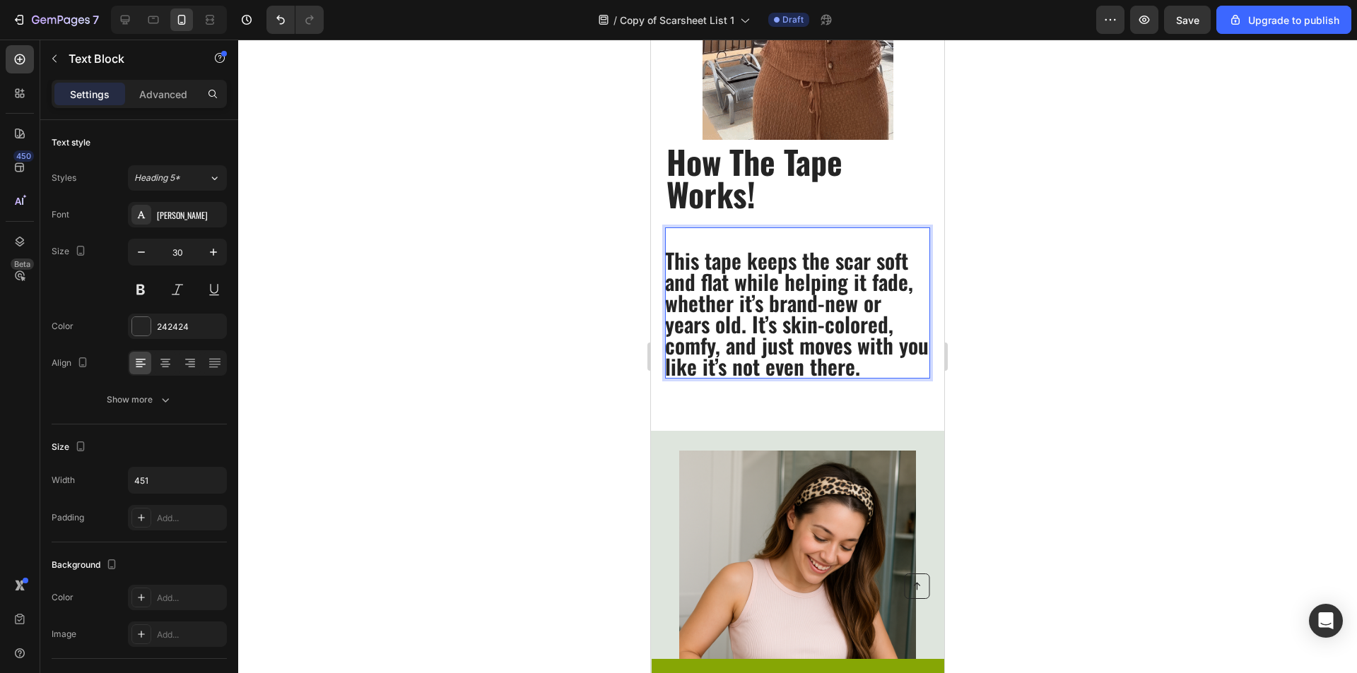
click at [670, 261] on p "This tape keeps the scar soft and flat while helping it fade, whether it’s bran…" at bounding box center [797, 313] width 264 height 127
click at [667, 259] on p "This tape keeps the scar soft and flat while helping it fade, whether it’s bran…" at bounding box center [797, 313] width 264 height 127
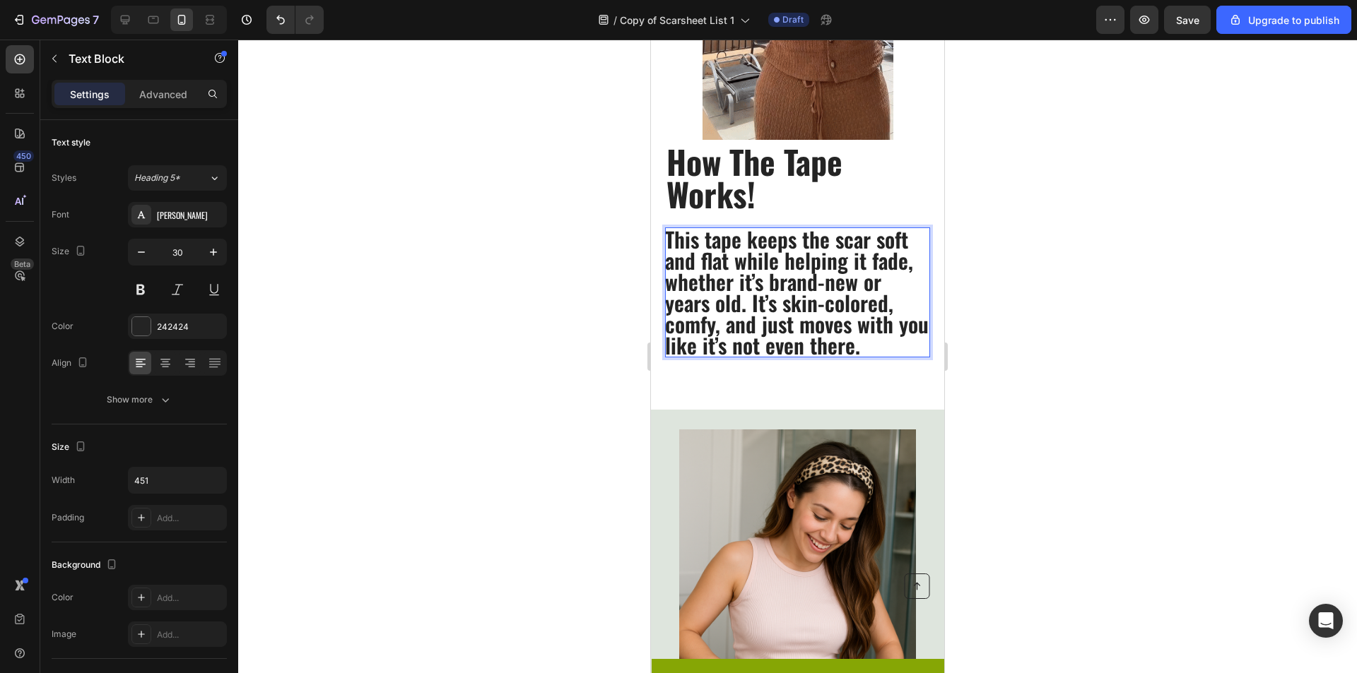
click at [702, 240] on p "This tape keeps the scar soft and flat while helping it fade, whether it’s bran…" at bounding box center [797, 292] width 264 height 127
click at [909, 263] on p "The tape keeps the scar soft and flat while helping it fade, whether it’s brand…" at bounding box center [797, 292] width 264 height 127
click at [668, 287] on p "The tape keeps the scar soft and flat while helping it fade, whether it’s brand…" at bounding box center [797, 292] width 264 height 127
click at [667, 285] on p "whether it’s brand-new or years old. It’s skin-colored, comfy, and just moves w…" at bounding box center [797, 313] width 264 height 85
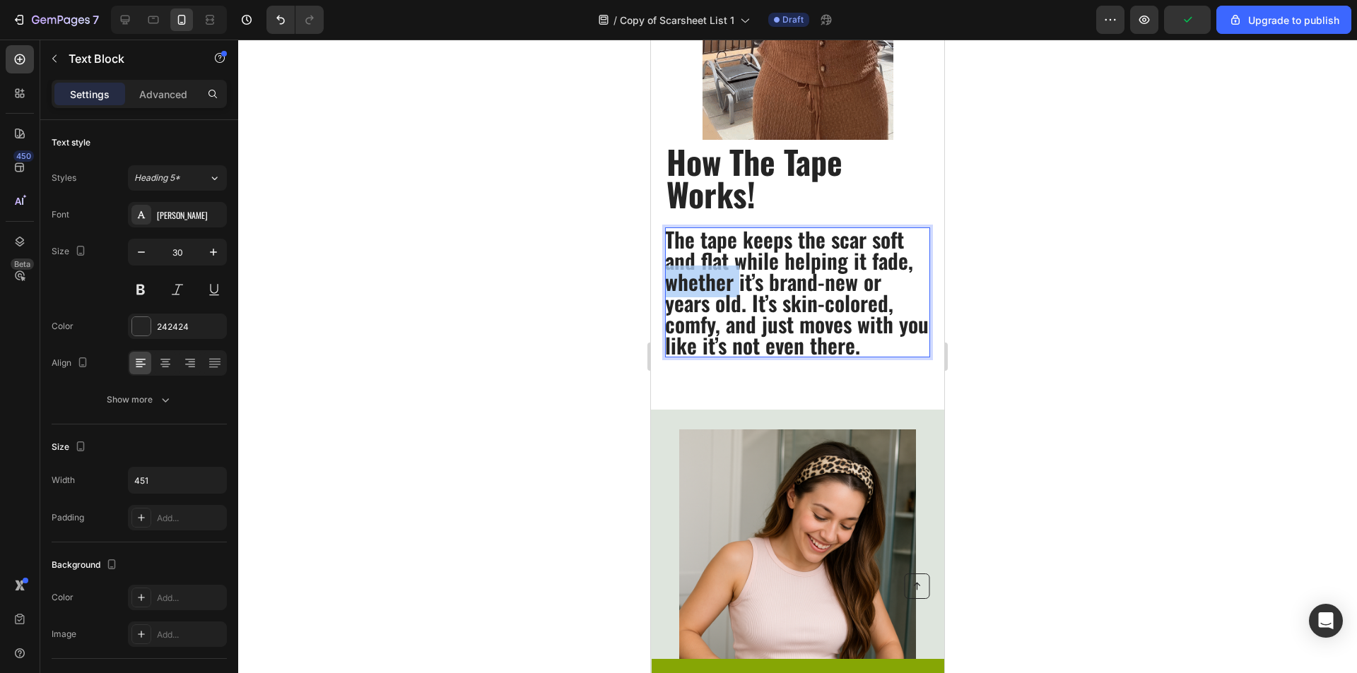
click at [667, 285] on p "whether it’s brand-new or years old. It’s skin-colored, comfy, and just moves w…" at bounding box center [797, 313] width 264 height 85
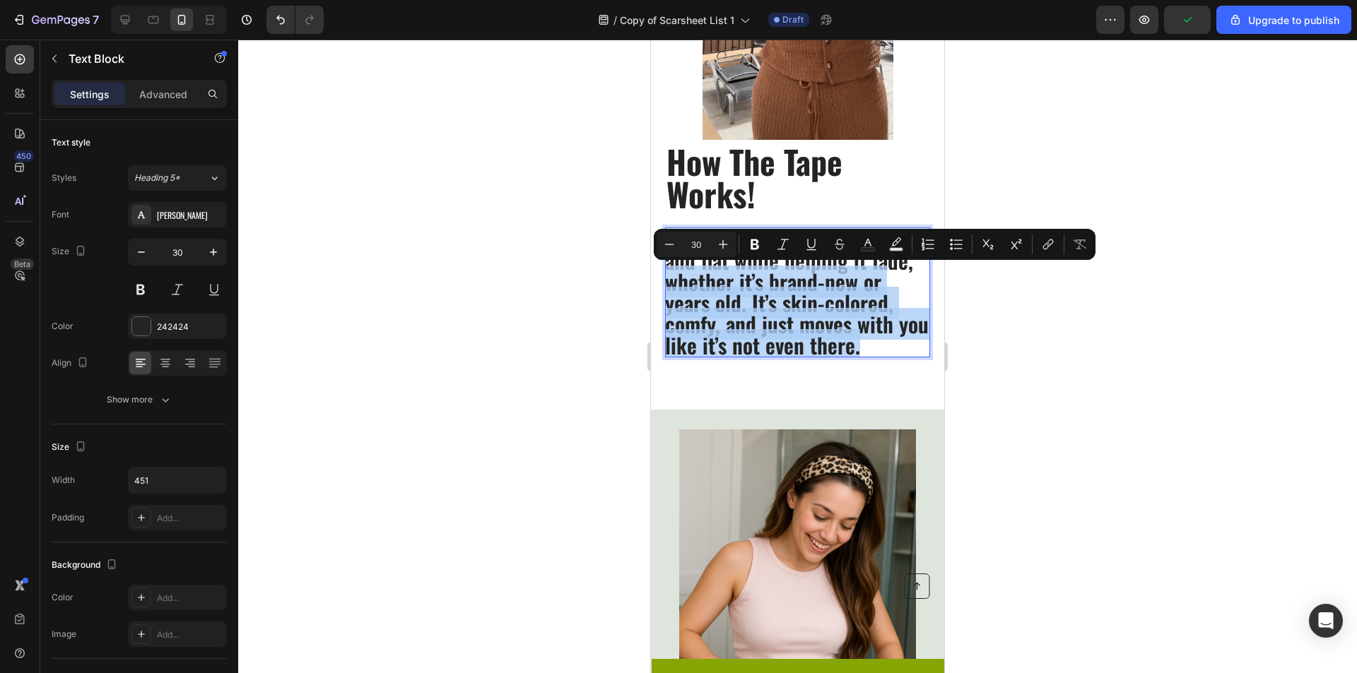
click at [667, 285] on p "whether it’s brand-new or years old. It’s skin-colored, comfy, and just moves w…" at bounding box center [797, 313] width 264 height 85
click at [673, 284] on p "whether it’s brand-new or years old. It’s skin-colored, comfy, and just moves w…" at bounding box center [797, 313] width 264 height 85
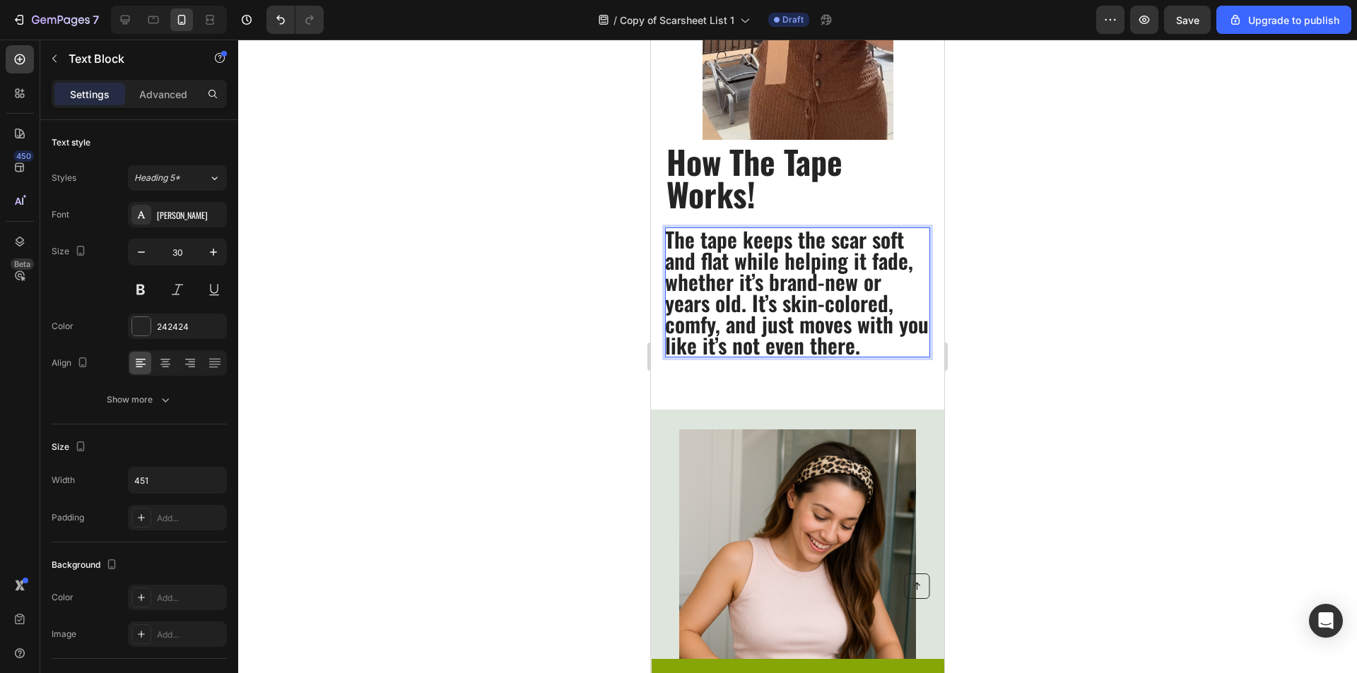
click at [665, 283] on p "whether it’s brand-new or years old. It’s skin-colored, comfy, and just moves w…" at bounding box center [797, 313] width 264 height 85
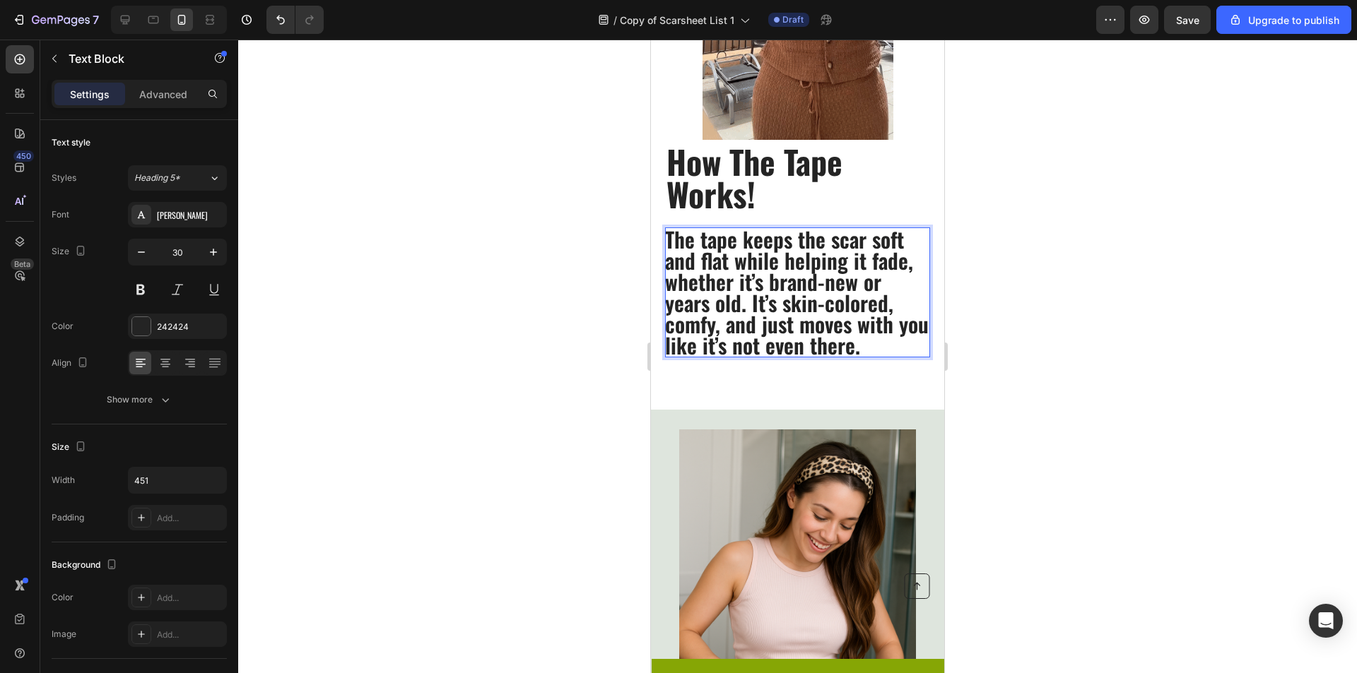
click at [668, 283] on p "whether it’s brand-new or years old. It’s skin-colored, comfy, and just moves w…" at bounding box center [797, 313] width 264 height 85
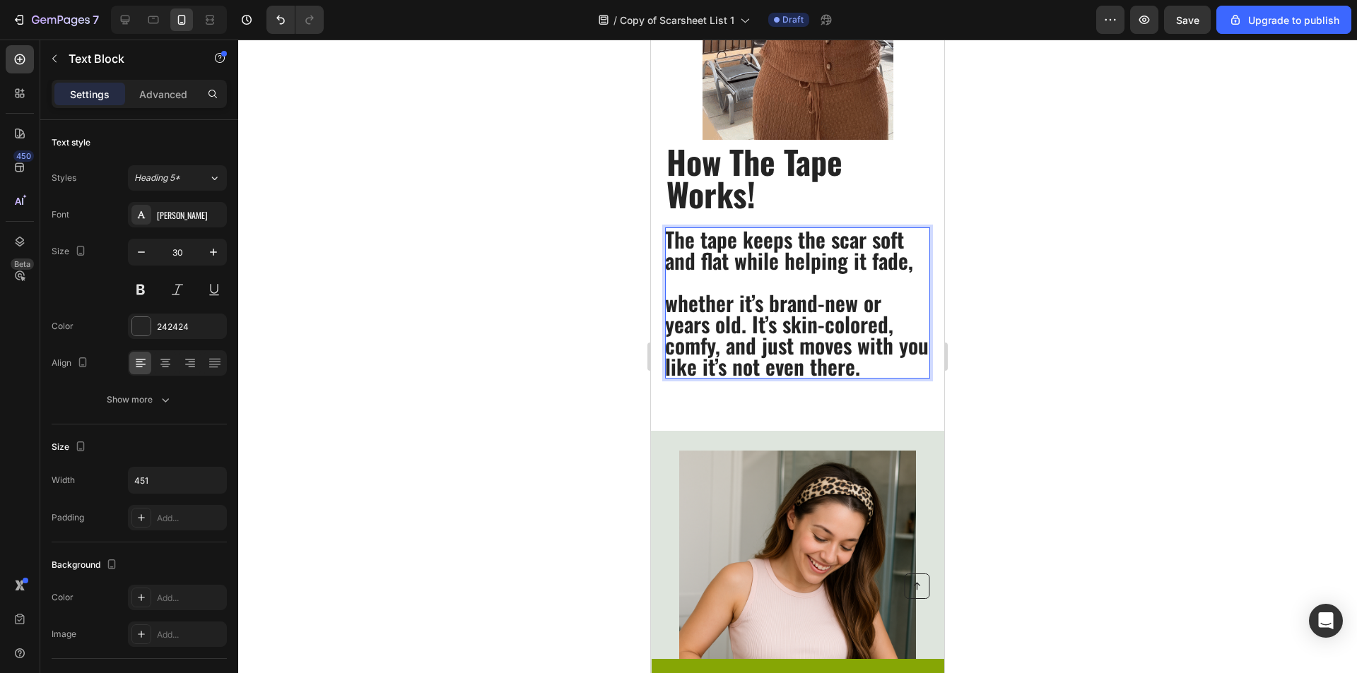
click at [891, 336] on p "whether it’s brand-new or years old. It’s skin-colored, comfy, and just moves w…" at bounding box center [797, 335] width 264 height 85
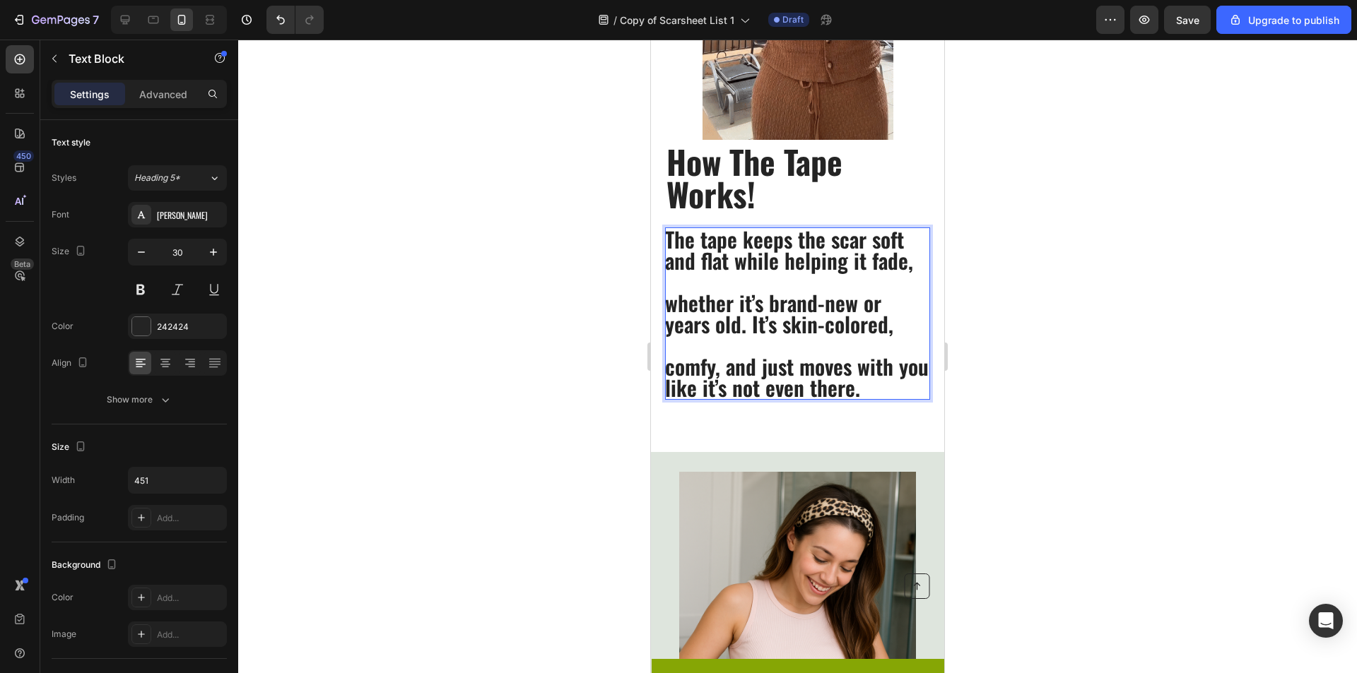
click at [668, 375] on p "comfy, and just moves with you like it’s not even there." at bounding box center [797, 377] width 264 height 42
click at [1054, 319] on div at bounding box center [797, 357] width 1119 height 634
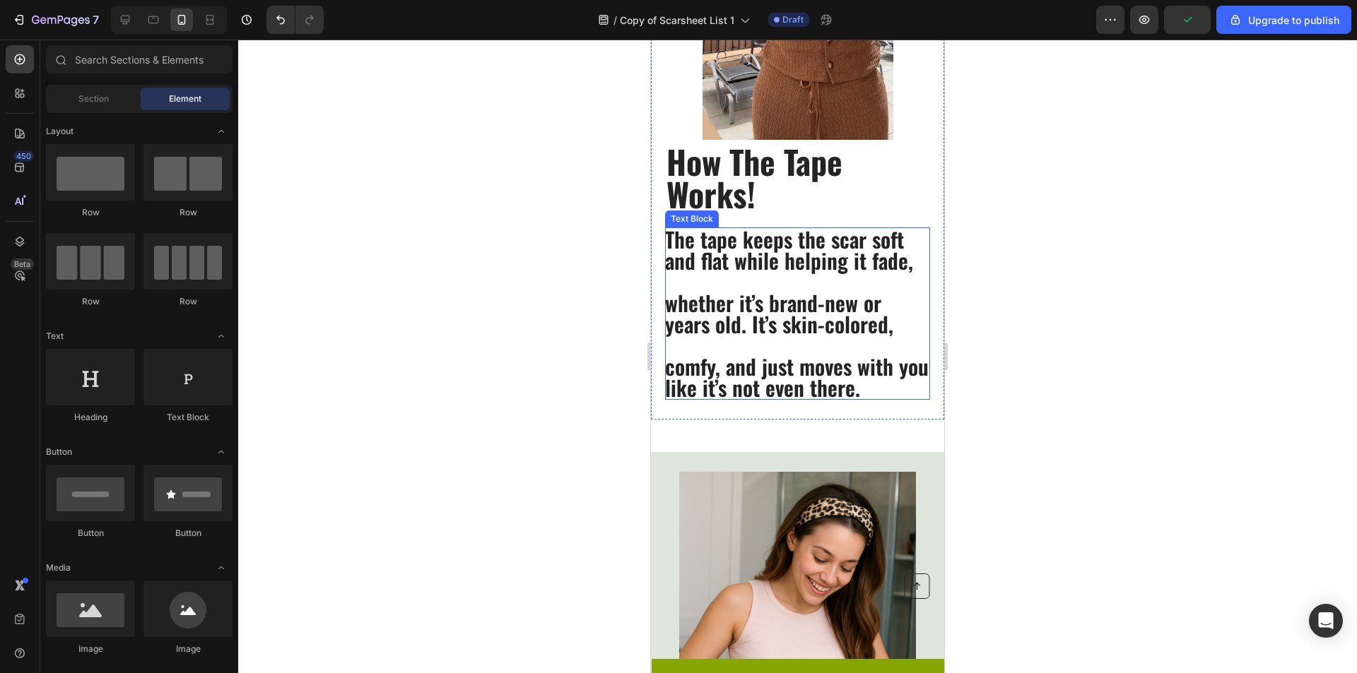
click at [883, 271] on p "The tape keeps the scar soft and flat while helping it fade," at bounding box center [797, 250] width 264 height 42
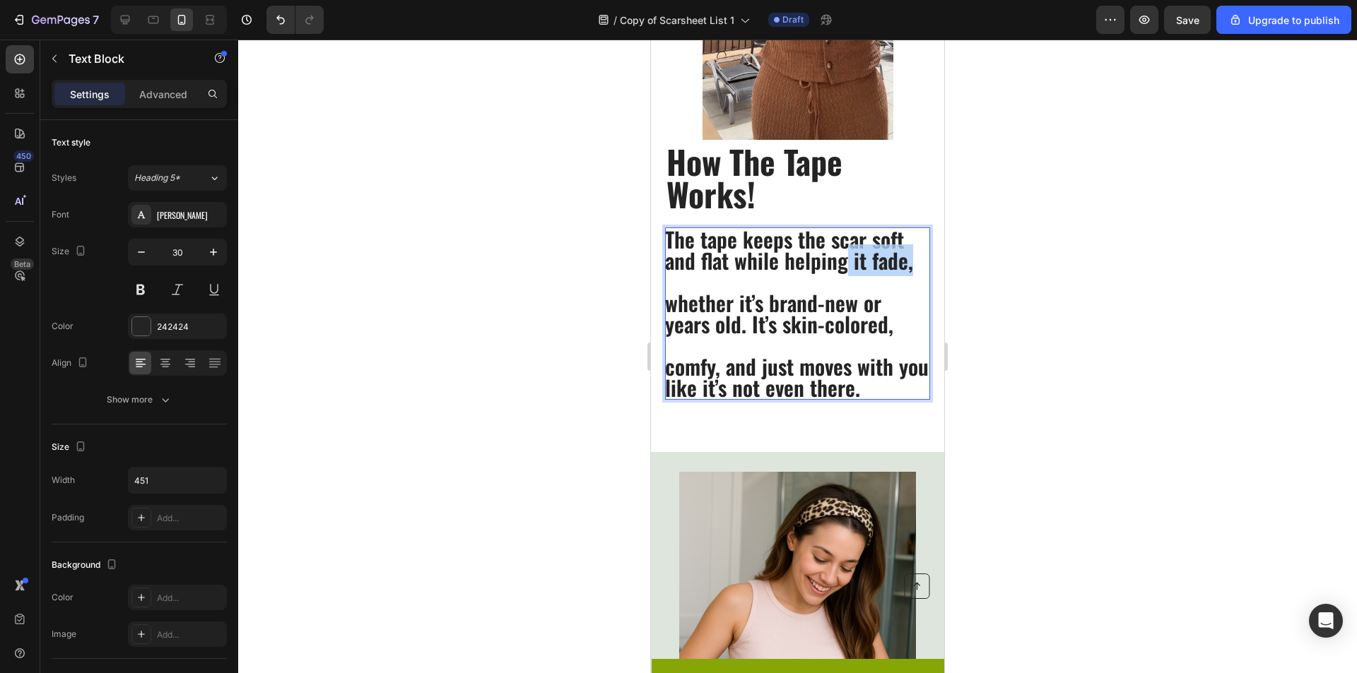
drag, startPoint x: 908, startPoint y: 269, endPoint x: 847, endPoint y: 261, distance: 61.2
click at [845, 261] on p "The tape keeps the scar soft and flat while helping it fade," at bounding box center [797, 250] width 264 height 42
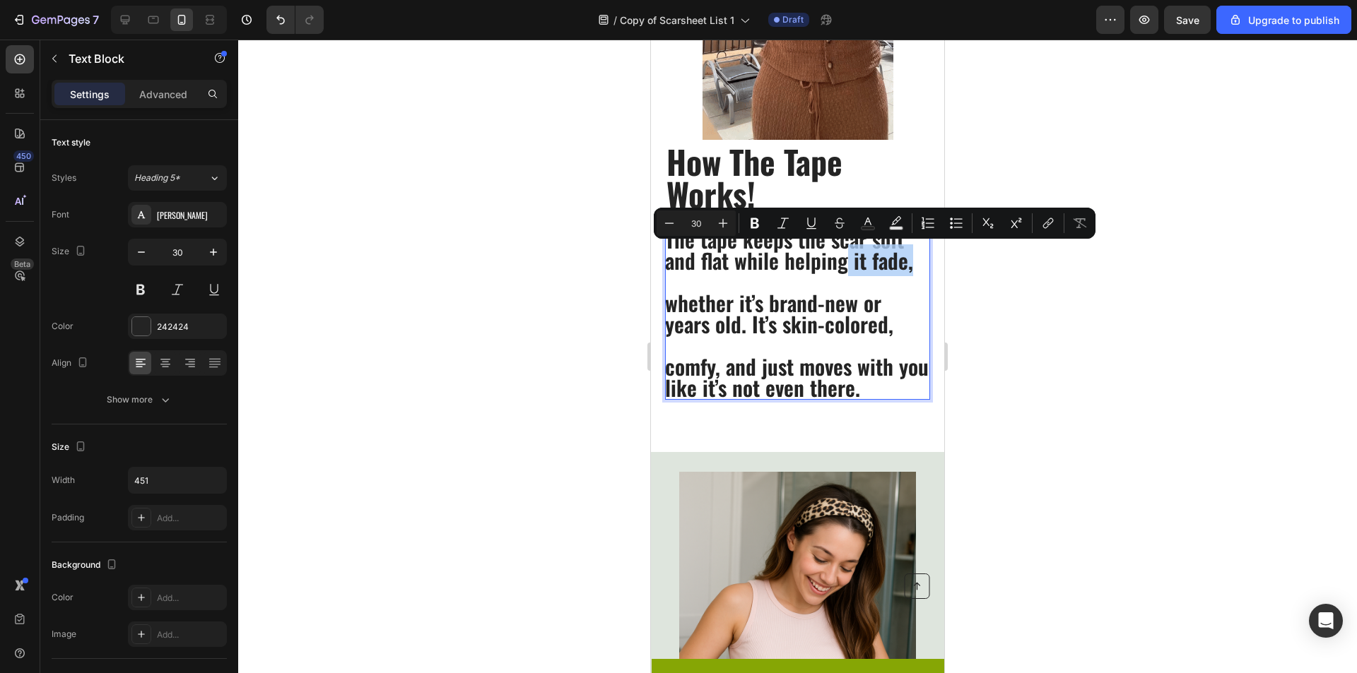
click at [849, 262] on p "The tape keeps the scar soft and flat while helping it fade," at bounding box center [797, 250] width 264 height 42
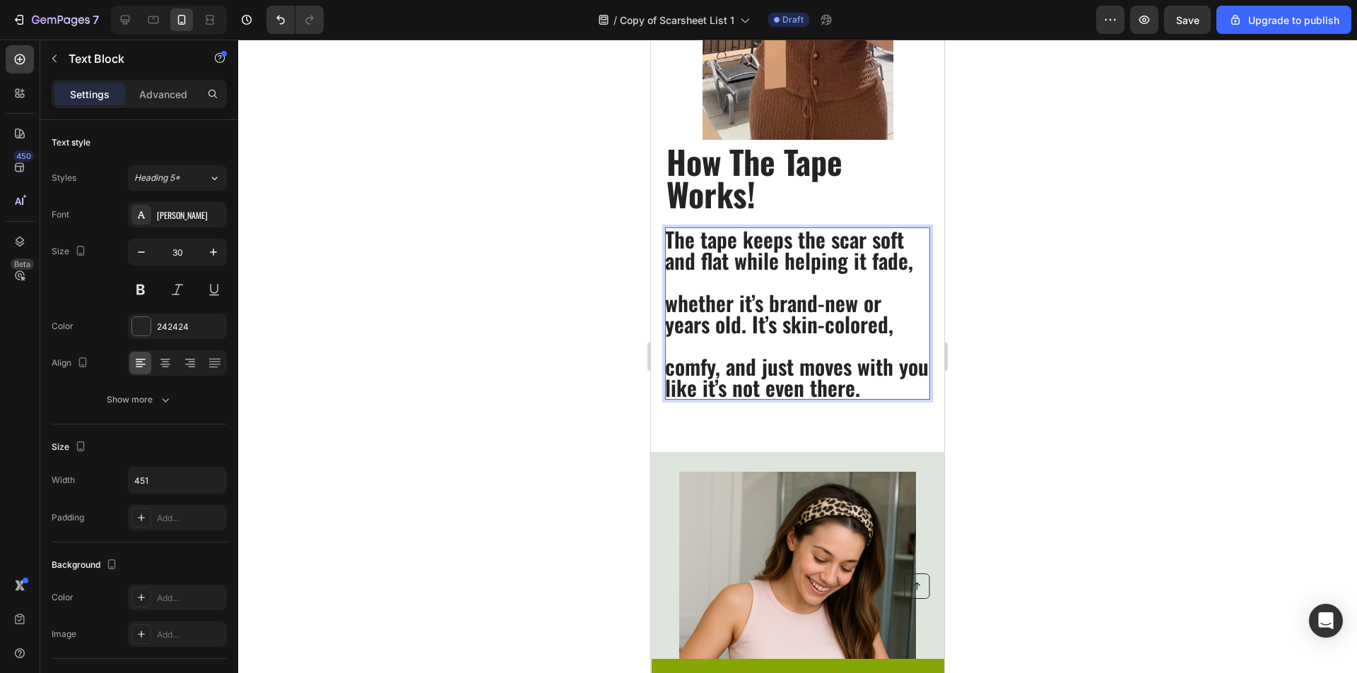
click at [791, 238] on p "The tape keeps the scar soft and flat while helping it fade," at bounding box center [797, 250] width 264 height 42
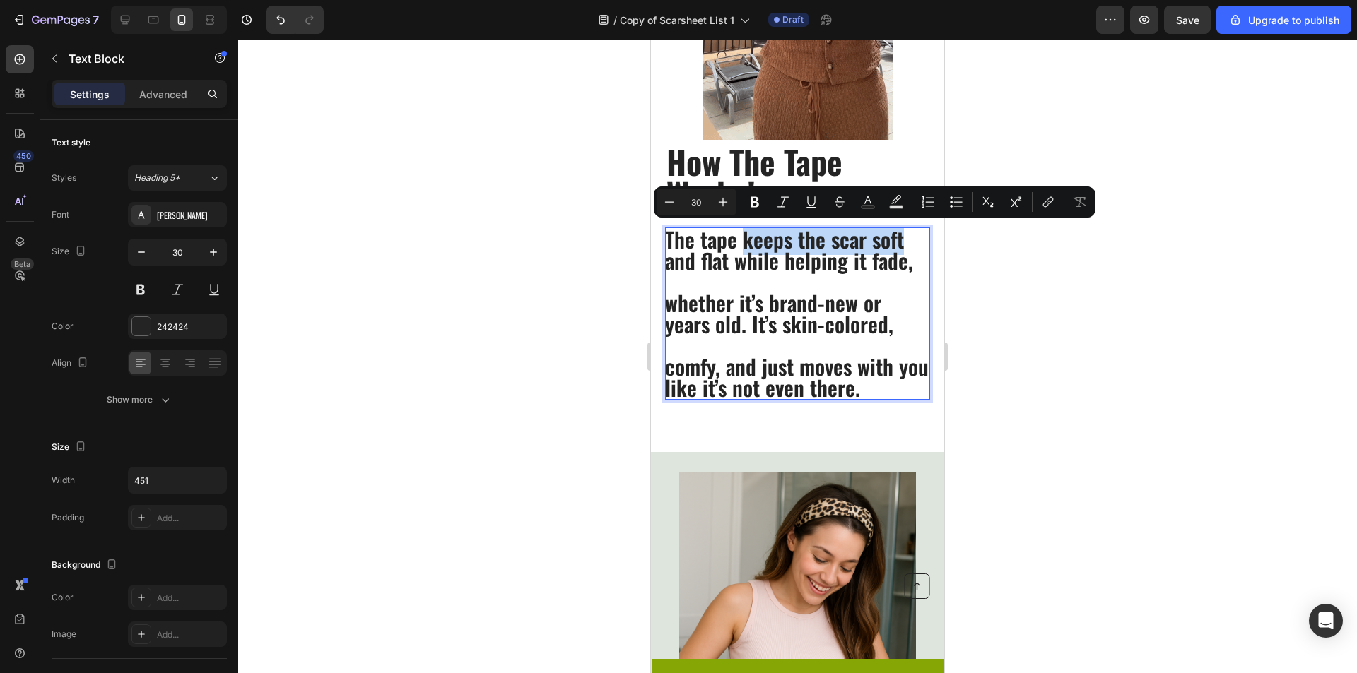
drag, startPoint x: 743, startPoint y: 240, endPoint x: 901, endPoint y: 243, distance: 157.6
click at [901, 243] on p "The tape keeps the scar soft and flat while helping it fade," at bounding box center [797, 250] width 264 height 42
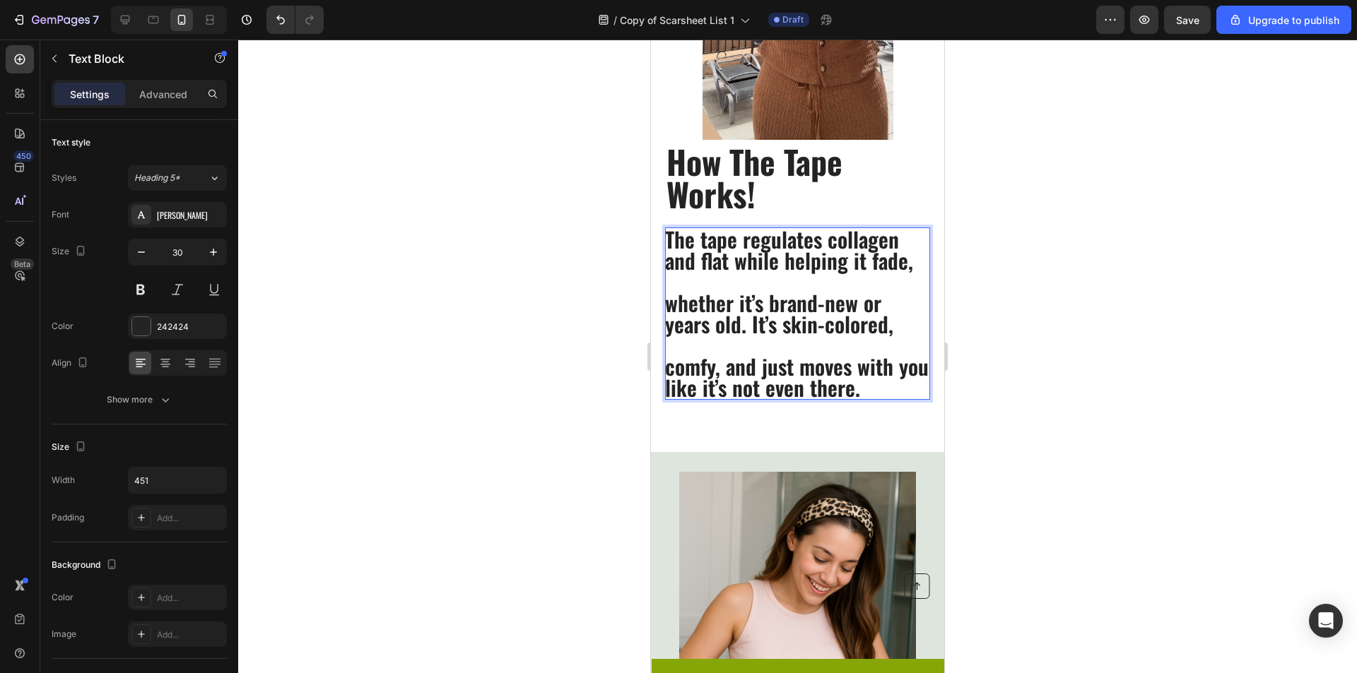
click at [729, 264] on p "The tape regulates collagen and flat while helping it fade," at bounding box center [797, 250] width 264 height 42
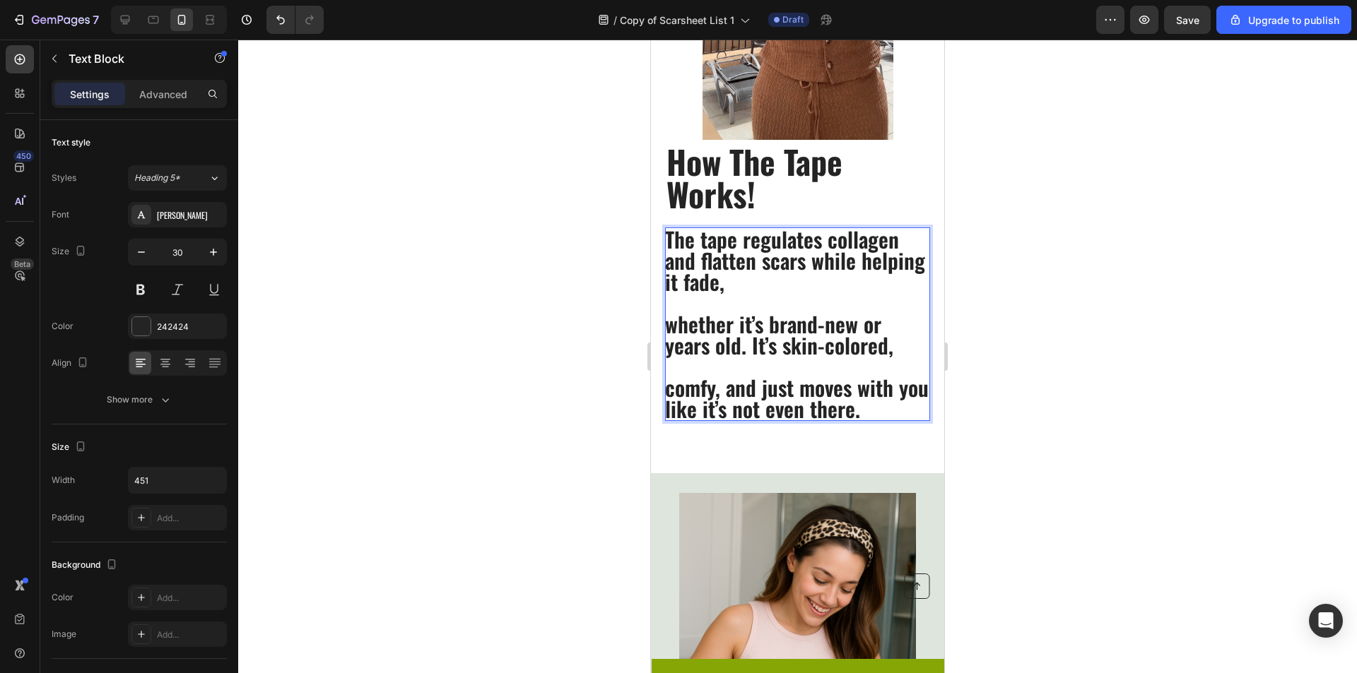
click at [803, 289] on p "The tape regulates collagen and flatten scars while helping it fade," at bounding box center [797, 261] width 264 height 64
click at [862, 257] on p "The tape regulates collagen and flatten scars while helping it fade," at bounding box center [797, 261] width 264 height 64
click at [821, 274] on p "The tape regulates collagen and flatten scars while helping it fade," at bounding box center [797, 261] width 264 height 64
click at [791, 286] on p "The tape regulates collagen and flatten scars while helping it fade," at bounding box center [797, 261] width 264 height 64
drag, startPoint x: 692, startPoint y: 263, endPoint x: 806, endPoint y: 273, distance: 114.2
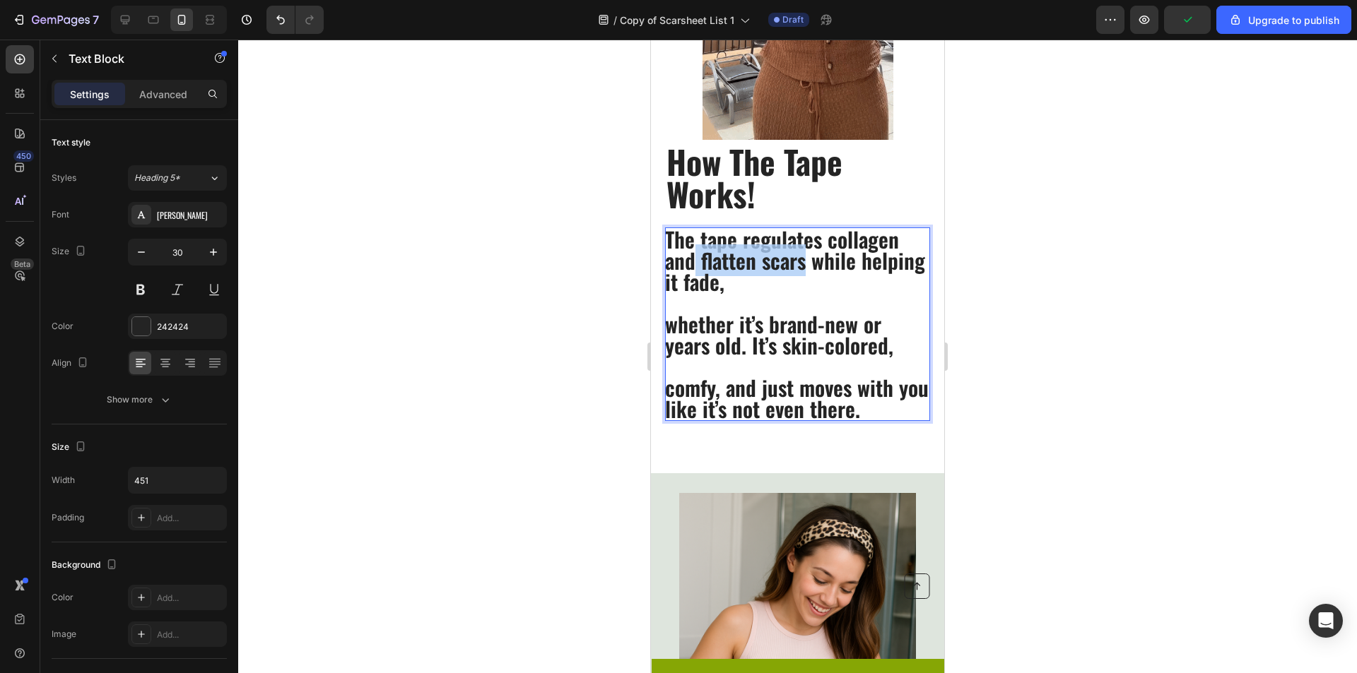
click at [806, 273] on p "The tape regulates collagen and flatten scars while helping it fade," at bounding box center [797, 261] width 264 height 64
click at [843, 281] on p "The tape regulates collagen and flatten scars while helping it fade," at bounding box center [797, 261] width 264 height 64
click at [820, 282] on p "The tape regulates collagen and flatten scars while helping it fade," at bounding box center [797, 261] width 264 height 64
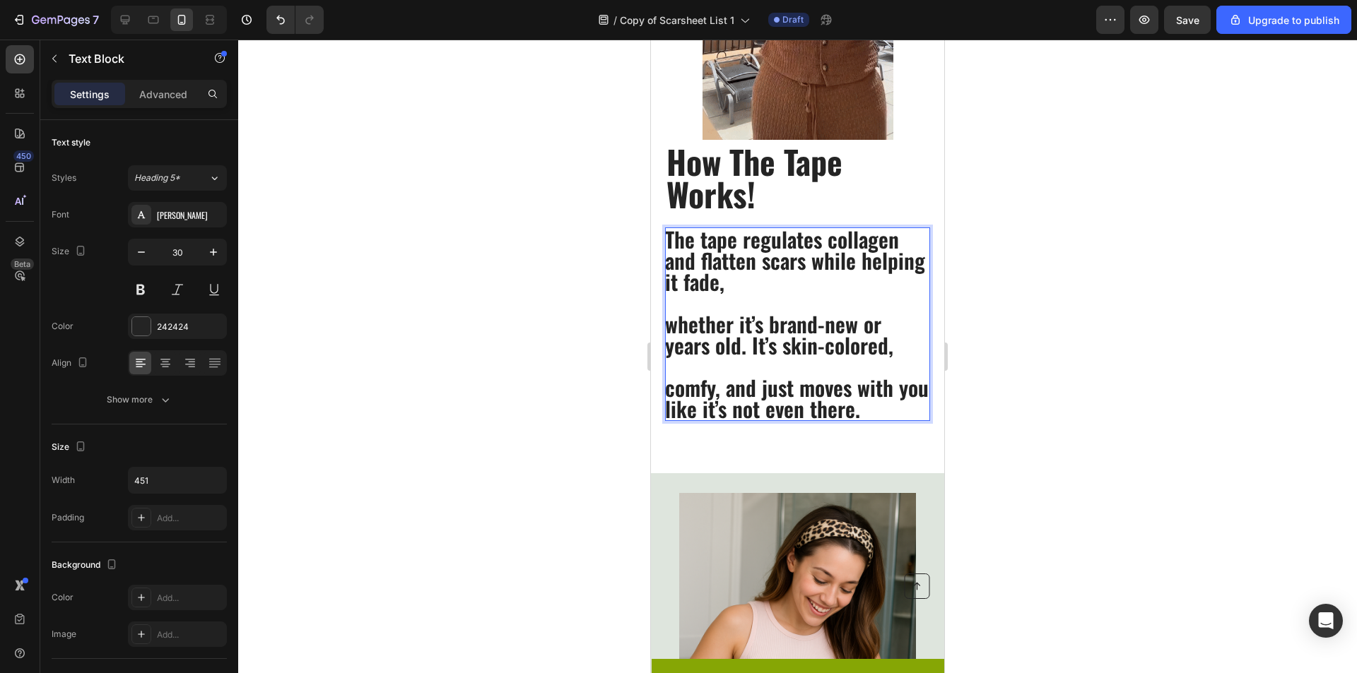
click at [689, 266] on p "The tape regulates collagen and flatten scars while helping it fade," at bounding box center [797, 261] width 264 height 64
click at [692, 266] on p "The tape regulates collagen and flatten scars while helping it fade," at bounding box center [797, 261] width 264 height 64
click at [718, 267] on p "The tape regulates collagen which causes it to flatten scars while helping it f…" at bounding box center [797, 261] width 264 height 64
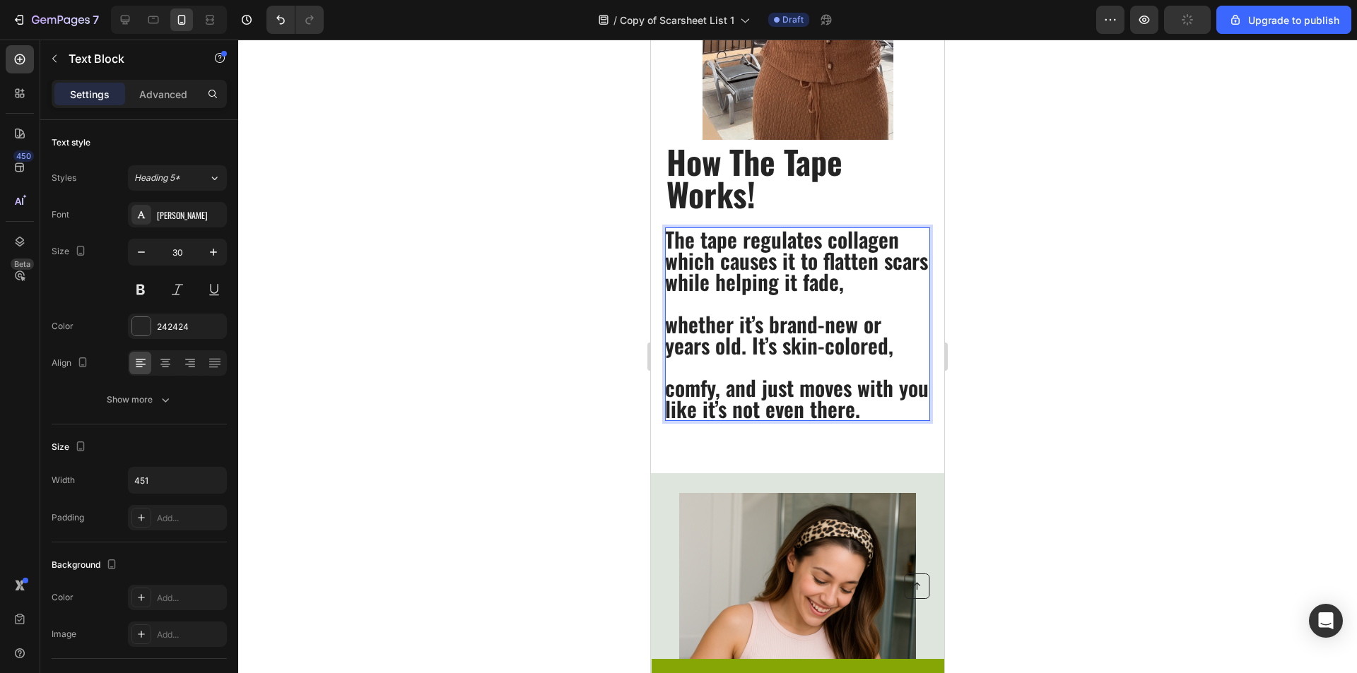
click at [898, 243] on p "The tape regulates collagen which causes it to flatten scars while helping it f…" at bounding box center [797, 261] width 264 height 64
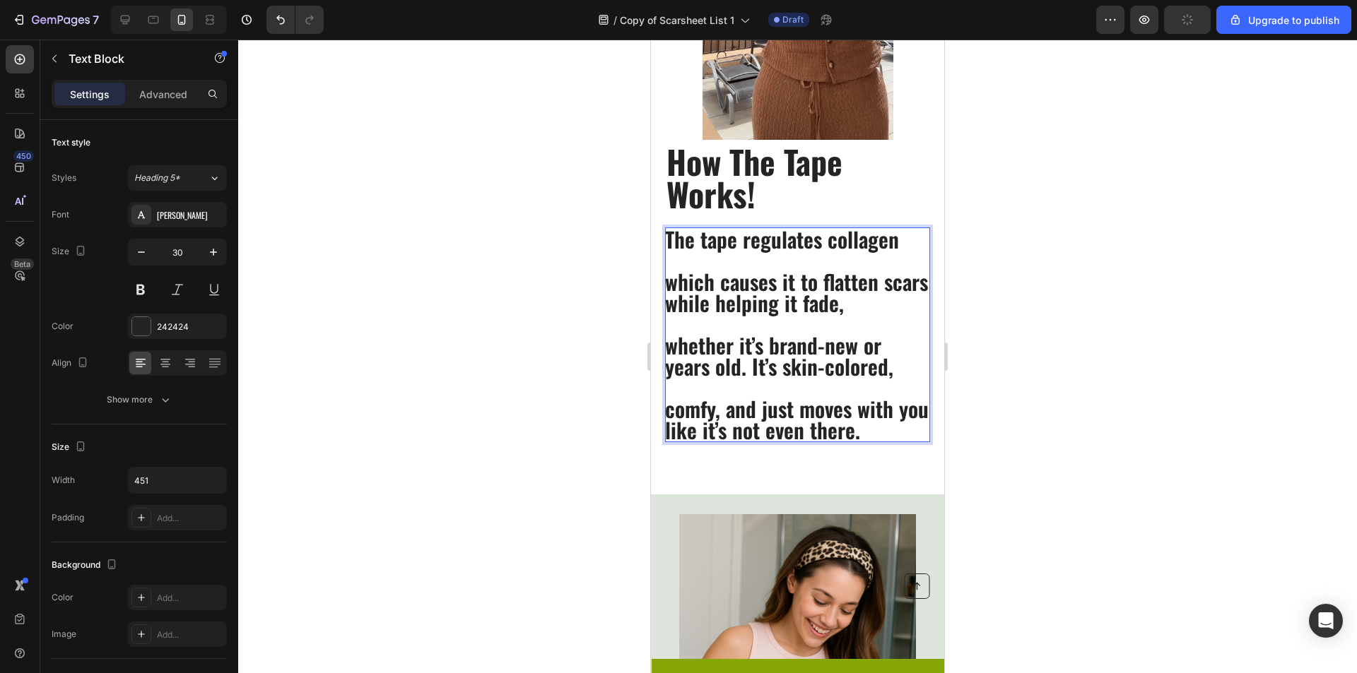
click at [670, 290] on p "which causes it to flatten scars while helping it fade," at bounding box center [797, 292] width 264 height 42
click at [893, 249] on p "The tape regulates collagen" at bounding box center [797, 239] width 264 height 21
click at [891, 289] on p "which causes it to flatten scars while helping it fade," at bounding box center [797, 292] width 264 height 42
click at [891, 284] on p "which causes it to flatten scars while helping it fade," at bounding box center [797, 292] width 264 height 42
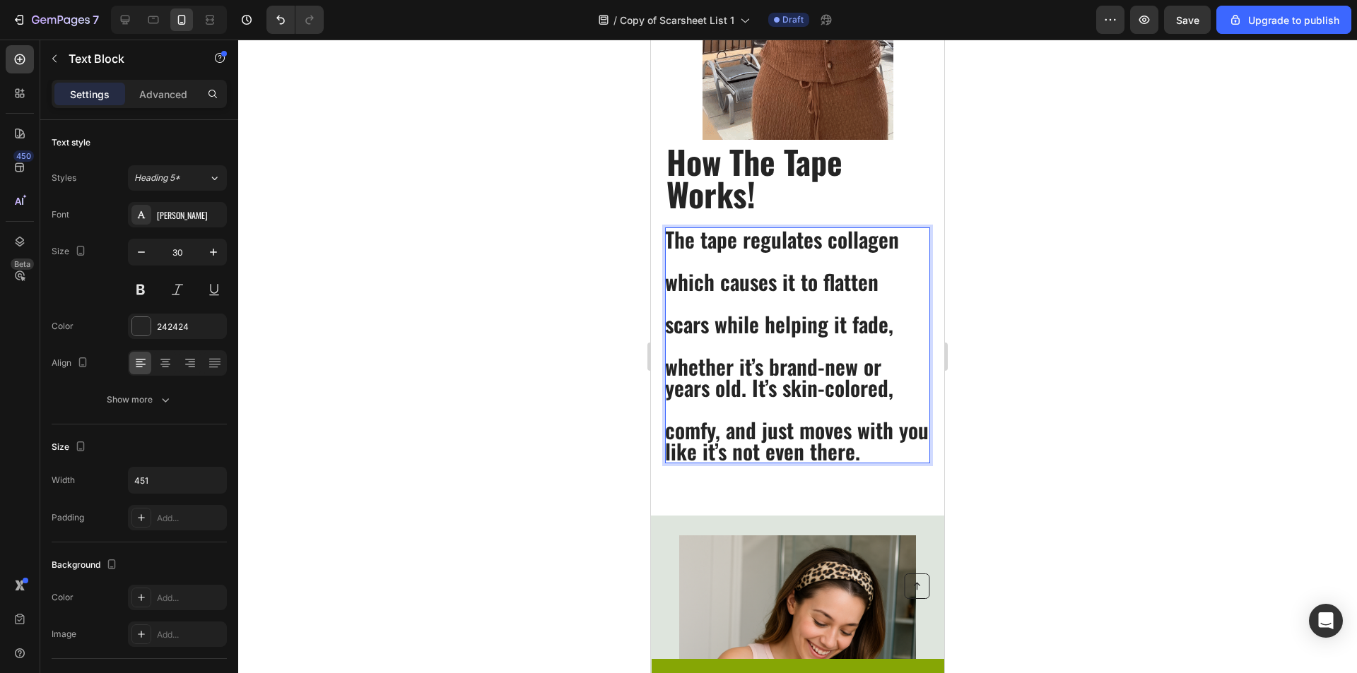
click at [670, 328] on p "scars while helping it fade," at bounding box center [797, 324] width 264 height 21
click at [796, 305] on p "Rich Text Editor. Editing area: main" at bounding box center [797, 303] width 264 height 21
click at [826, 335] on p "scars while helping it fade," at bounding box center [797, 324] width 264 height 21
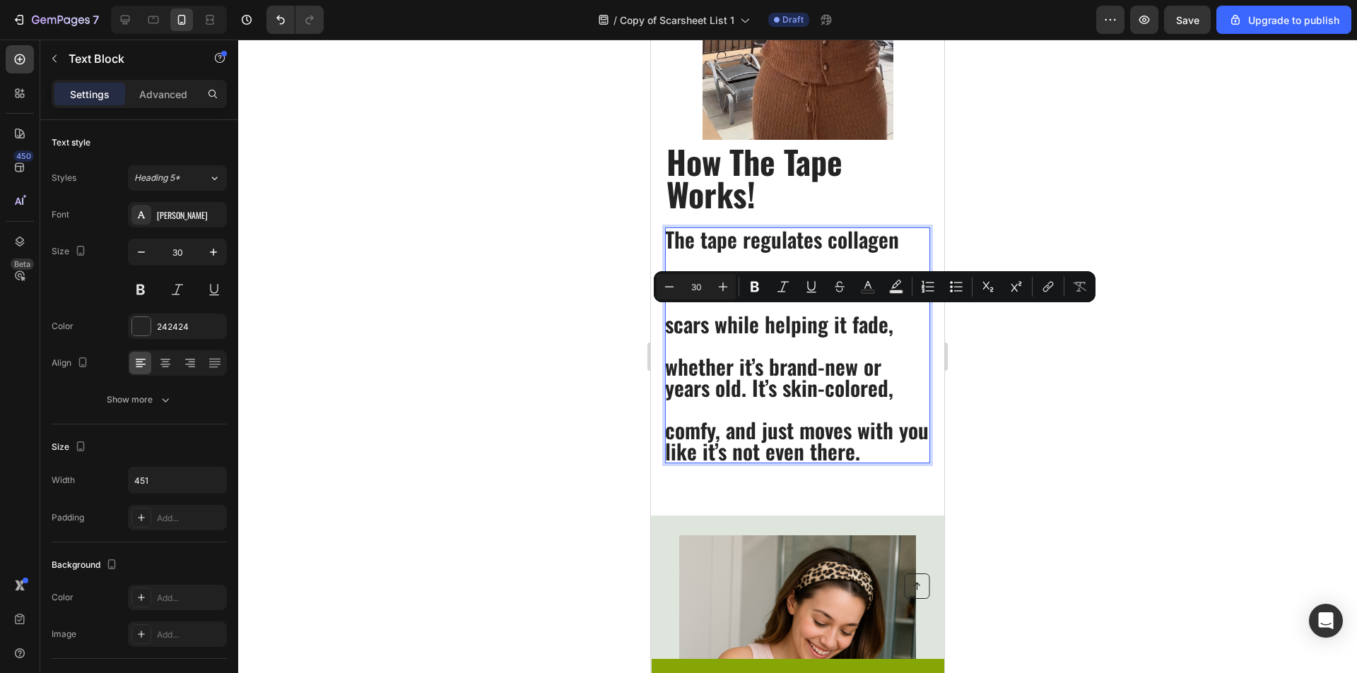
drag, startPoint x: 894, startPoint y: 325, endPoint x: 668, endPoint y: 320, distance: 225.5
click at [668, 320] on p "scars while helping it fade," at bounding box center [797, 324] width 264 height 21
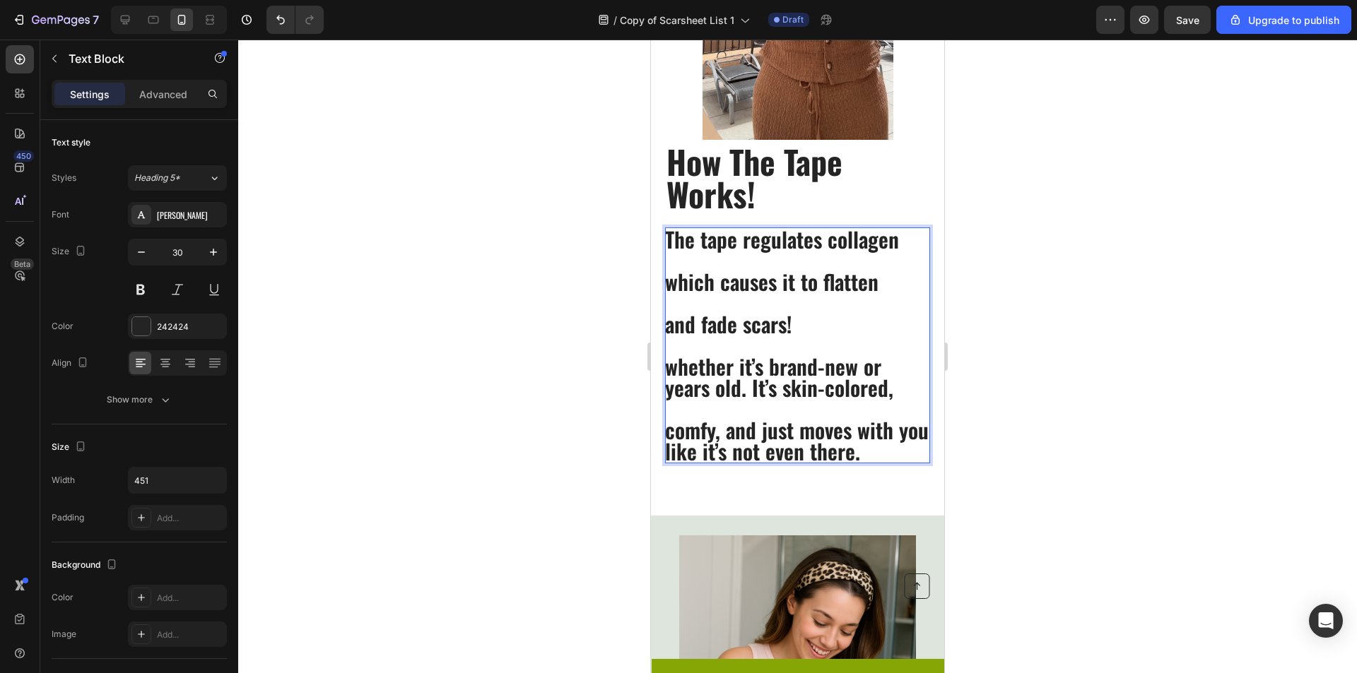
click at [864, 428] on p "comfy, and just moves with you like it’s not even there." at bounding box center [797, 441] width 264 height 42
click at [889, 394] on p "whether it’s brand-new or years old. It’s skin-colored," at bounding box center [797, 377] width 264 height 42
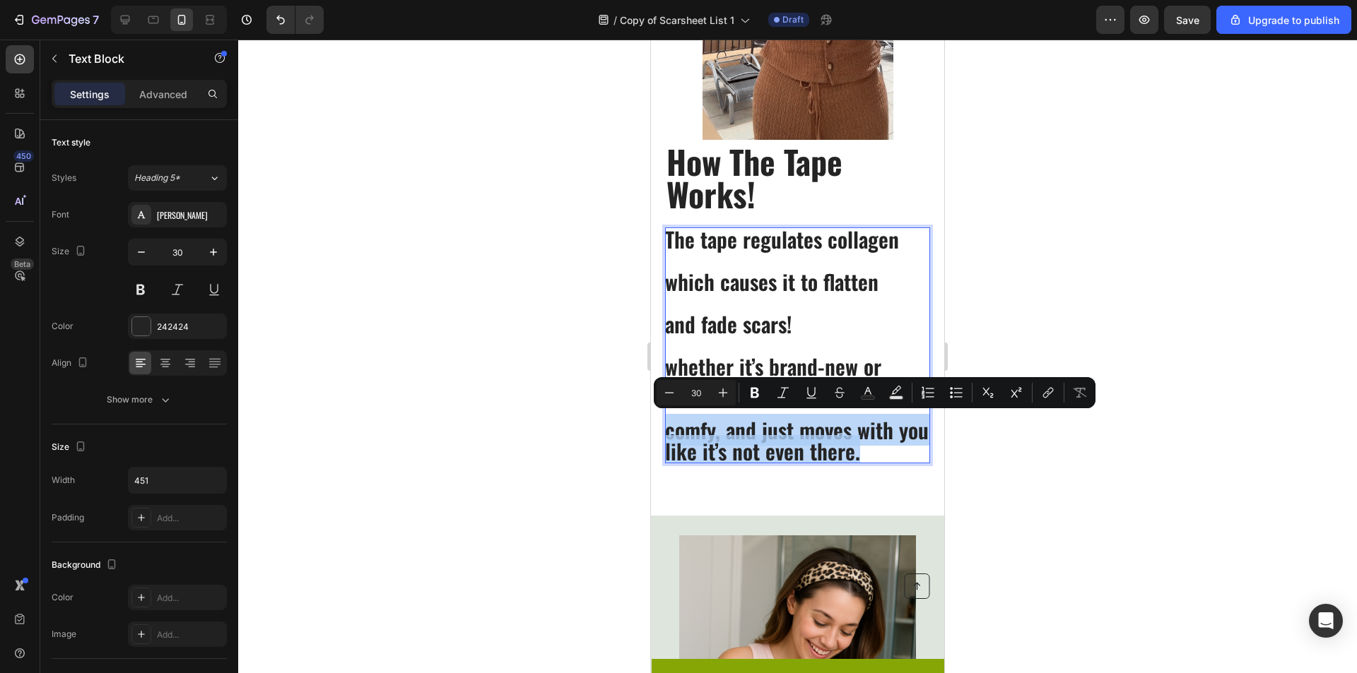
drag, startPoint x: 903, startPoint y: 449, endPoint x: 648, endPoint y: 429, distance: 255.9
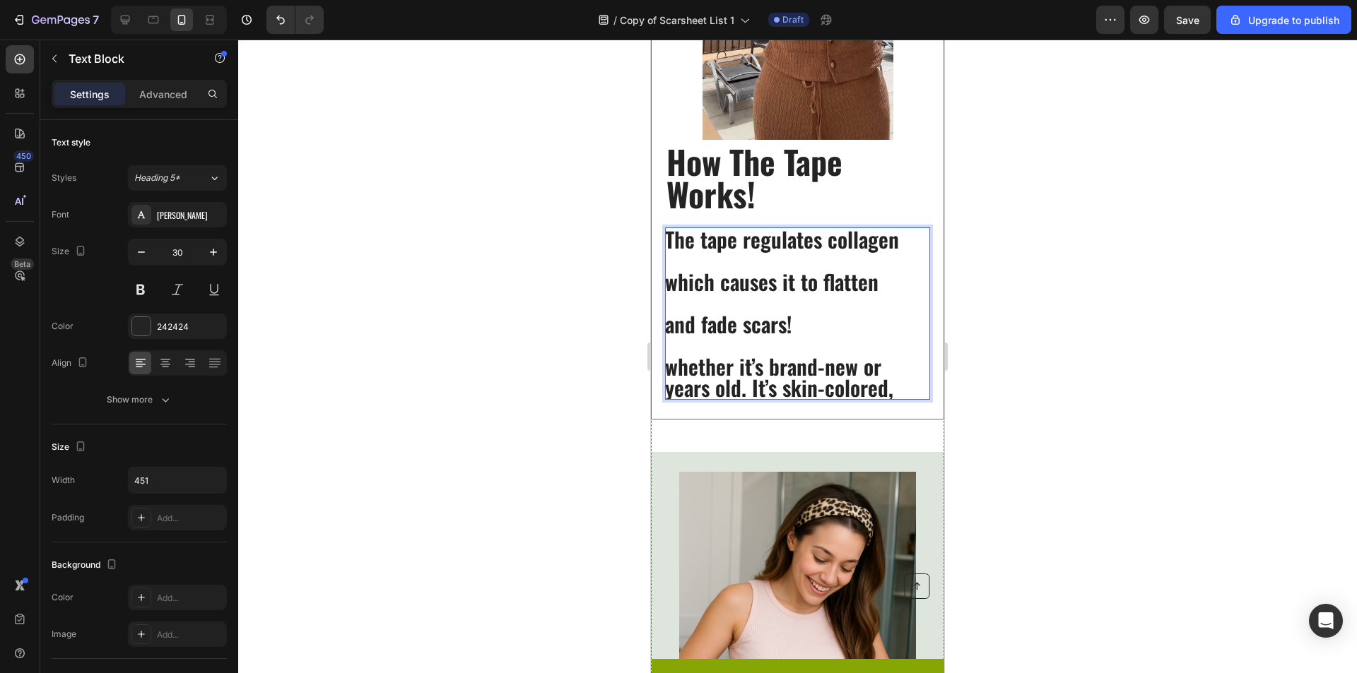
scroll to position [4, 0]
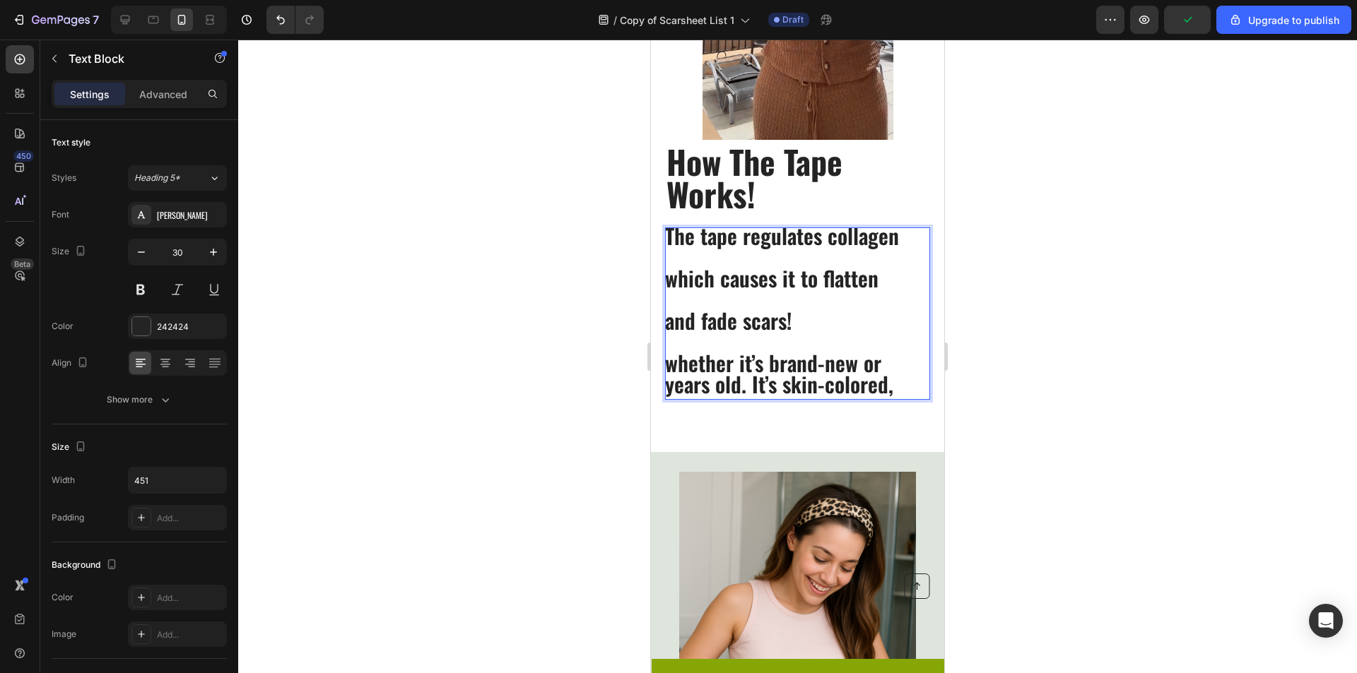
click at [891, 365] on p "whether it’s brand-new or years old. It’s skin-colored," at bounding box center [797, 374] width 264 height 42
click at [894, 390] on p "whether it’s brand-new or years old. It’s skin-colored," at bounding box center [797, 374] width 264 height 42
drag, startPoint x: 894, startPoint y: 391, endPoint x: 747, endPoint y: 387, distance: 147.0
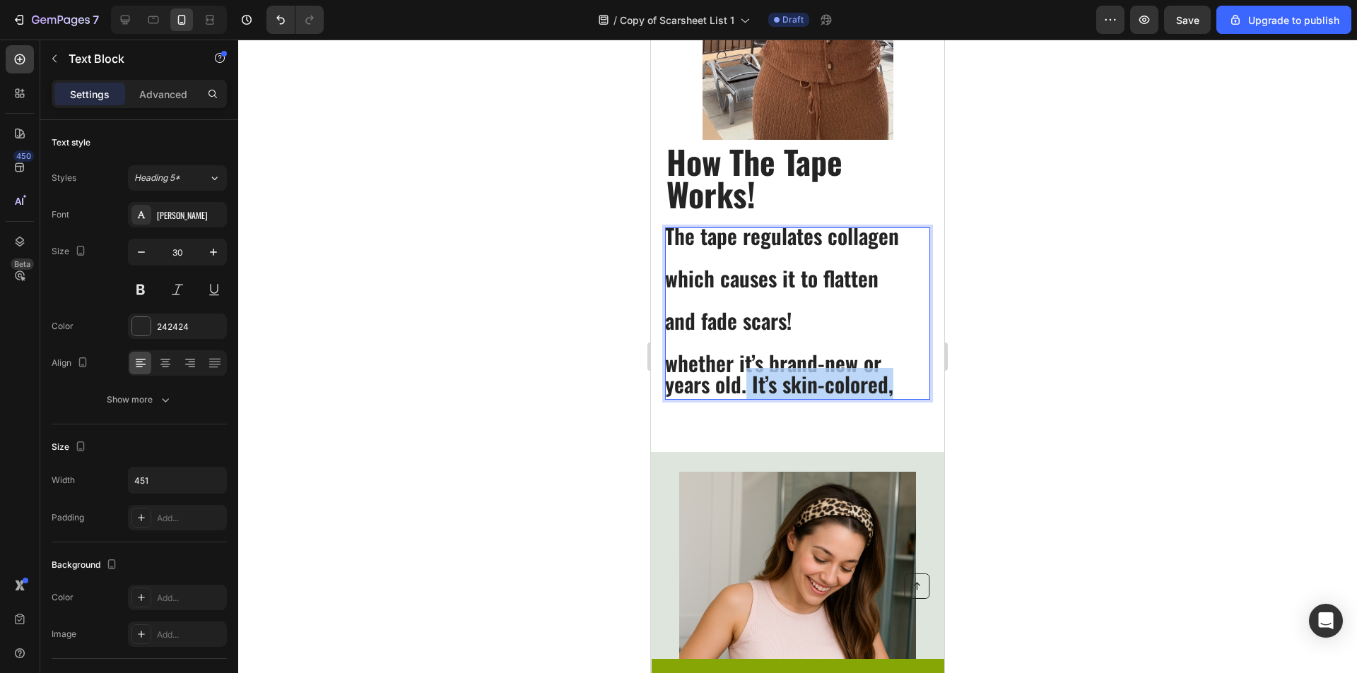
click at [747, 387] on p "whether it’s brand-new or years old. It’s skin-colored," at bounding box center [797, 374] width 264 height 42
click at [664, 365] on div "How The Tape Works! Heading The tape regulates collagen which causes it to flat…" at bounding box center [797, 100] width 293 height 640
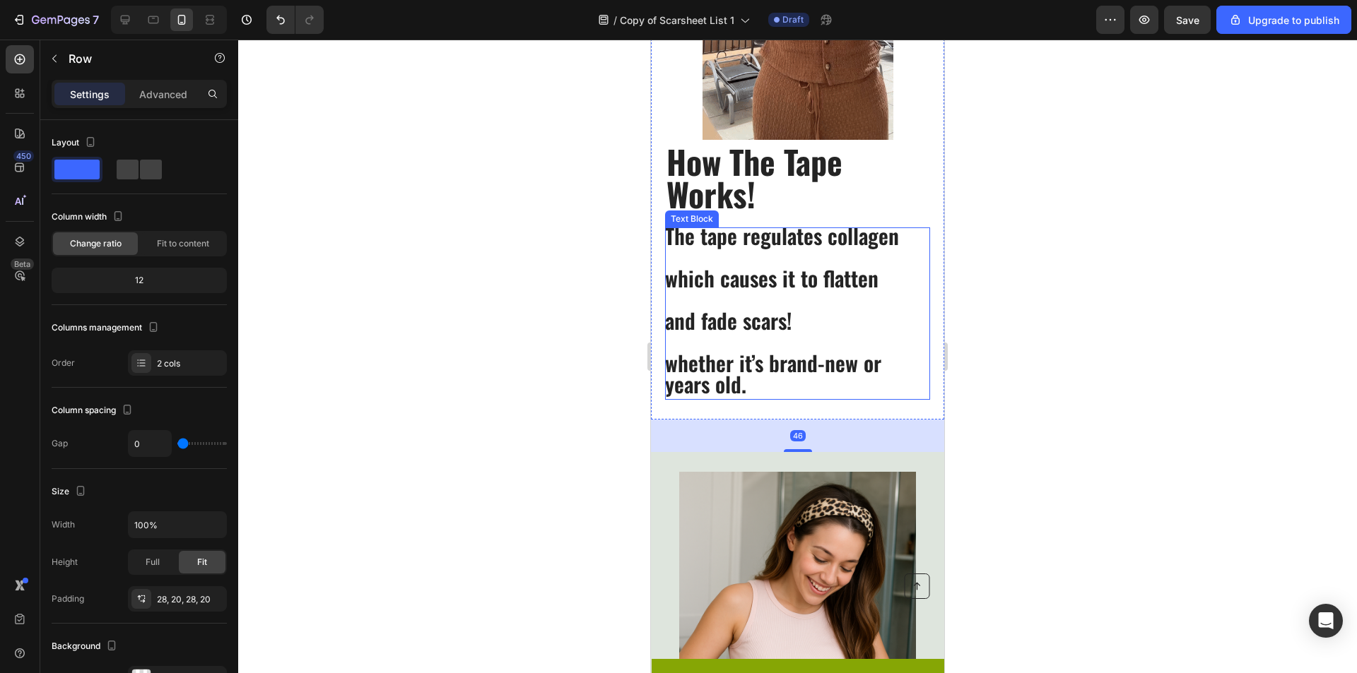
click at [673, 363] on p "whether it’s brand-new or years old." at bounding box center [797, 374] width 264 height 42
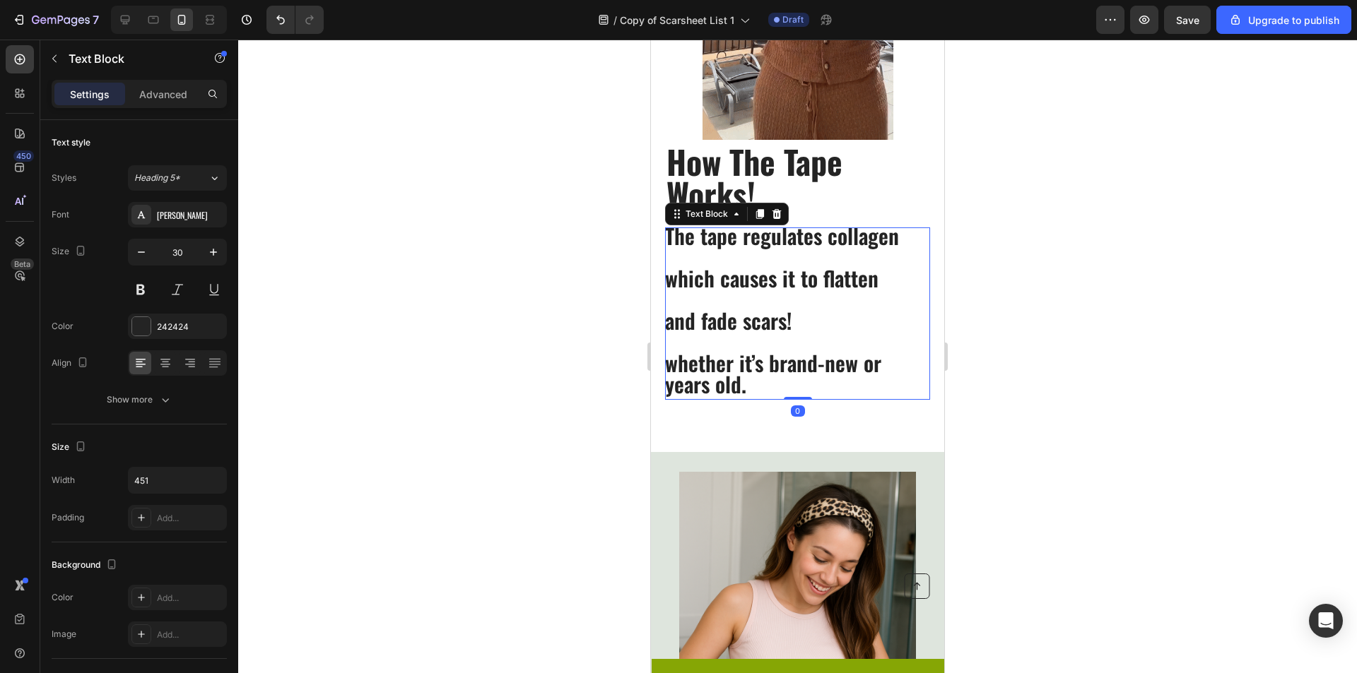
scroll to position [0, 0]
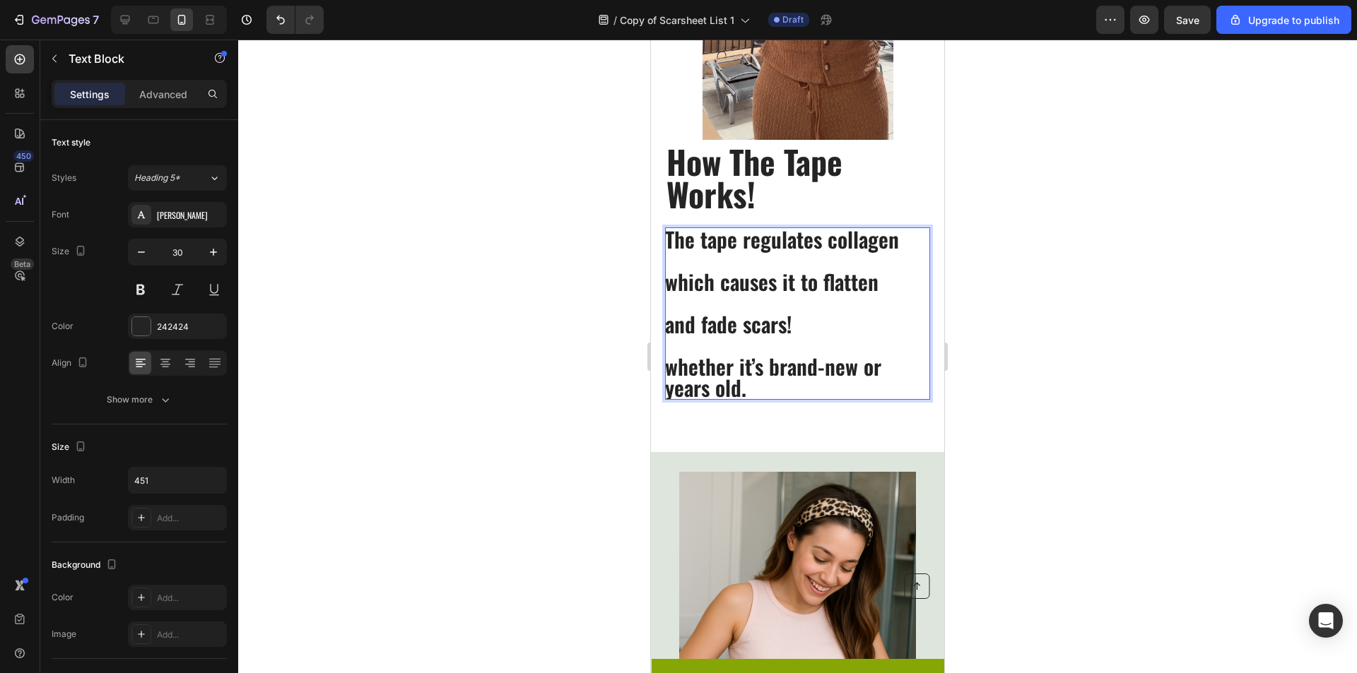
click at [784, 314] on p "and fade scars!" at bounding box center [797, 324] width 264 height 21
click at [826, 314] on p "and fade scars!" at bounding box center [797, 324] width 264 height 21
click at [1076, 331] on div at bounding box center [797, 357] width 1119 height 634
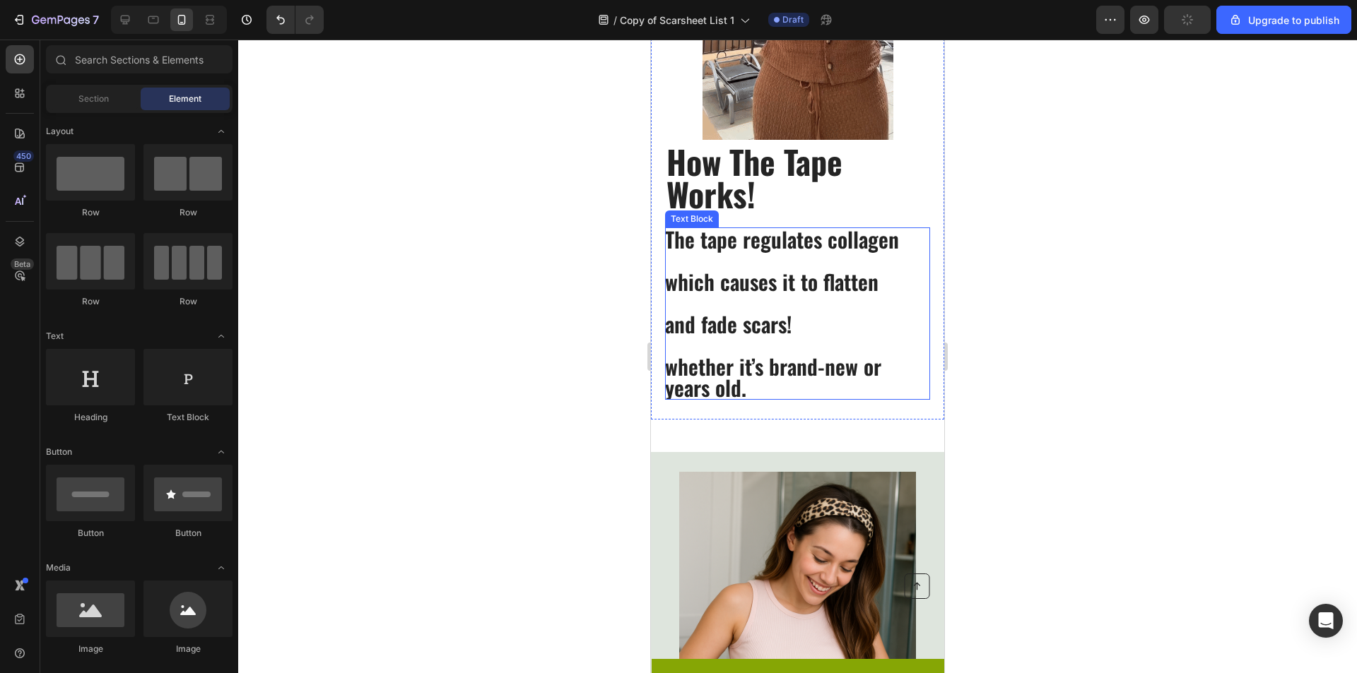
click at [794, 389] on p "whether it’s brand-new or years old." at bounding box center [797, 377] width 264 height 42
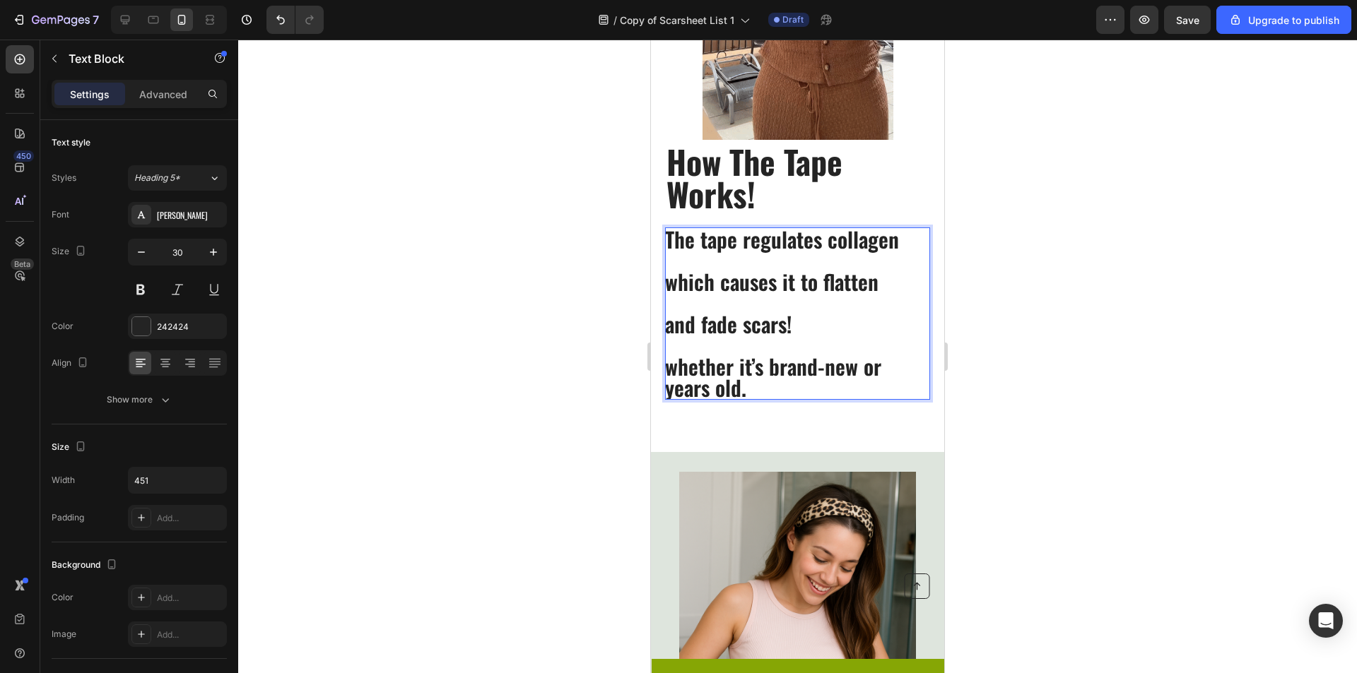
scroll to position [4, 0]
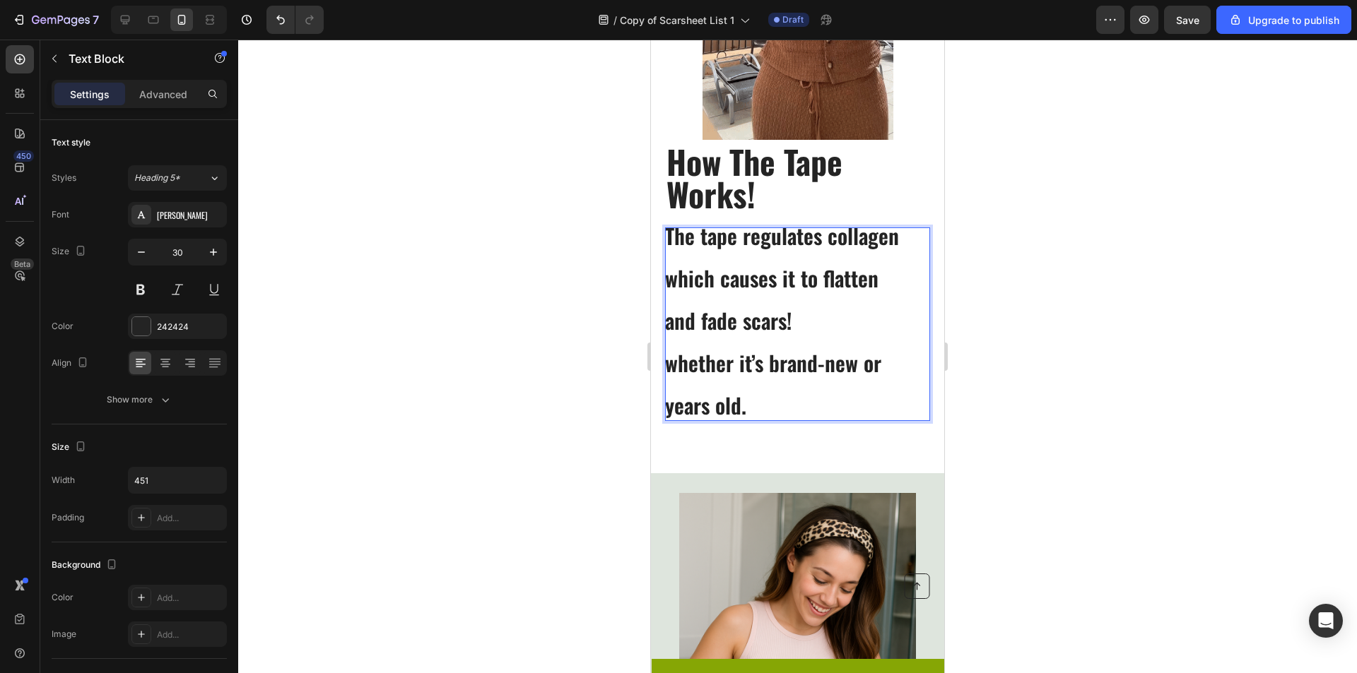
click at [822, 337] on p "Rich Text Editor. Editing area: main" at bounding box center [797, 341] width 264 height 21
click at [770, 343] on p "Rich Text Editor. Editing area: main" at bounding box center [797, 341] width 264 height 21
click at [671, 368] on p "whether it’s brand-new or" at bounding box center [797, 363] width 264 height 21
click at [671, 369] on p "whether it’s brand-new or" at bounding box center [797, 363] width 264 height 21
click at [668, 369] on p "whether it’s brand-new or" at bounding box center [797, 363] width 264 height 21
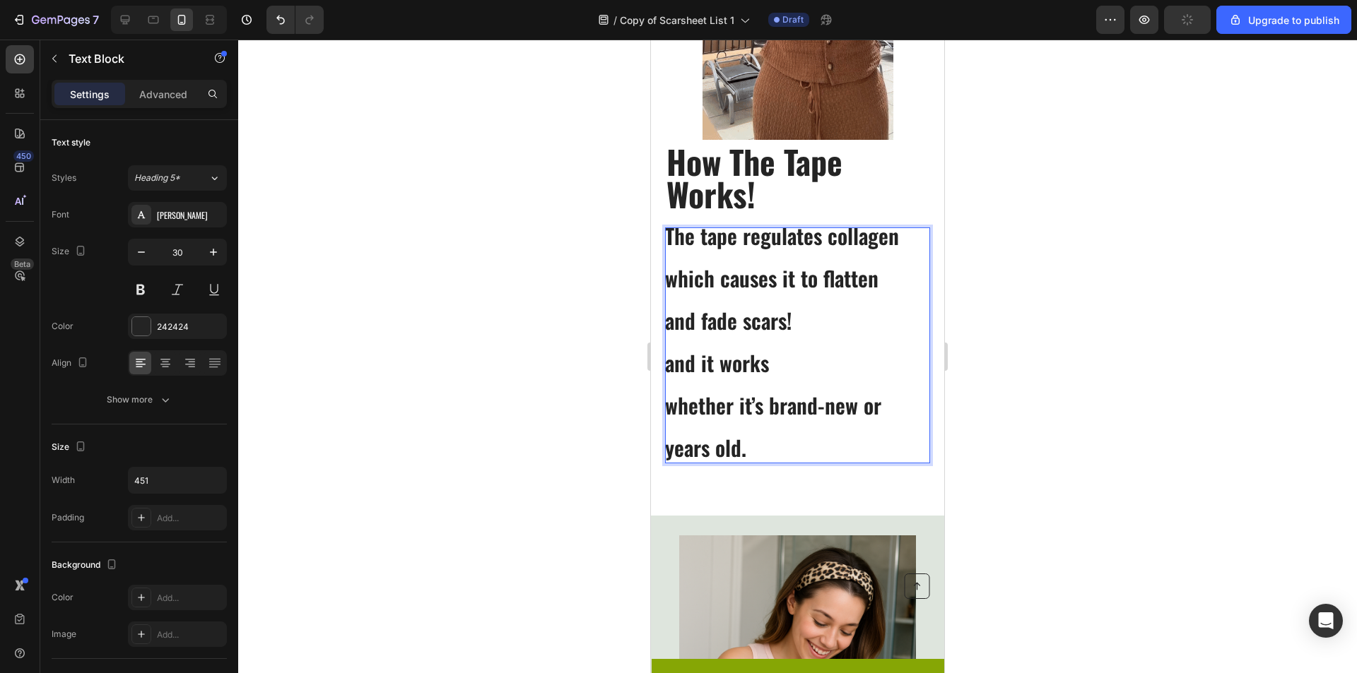
click at [675, 449] on p "years old." at bounding box center [797, 447] width 264 height 21
click at [863, 416] on p "whether it’s brand-new or" at bounding box center [797, 405] width 264 height 21
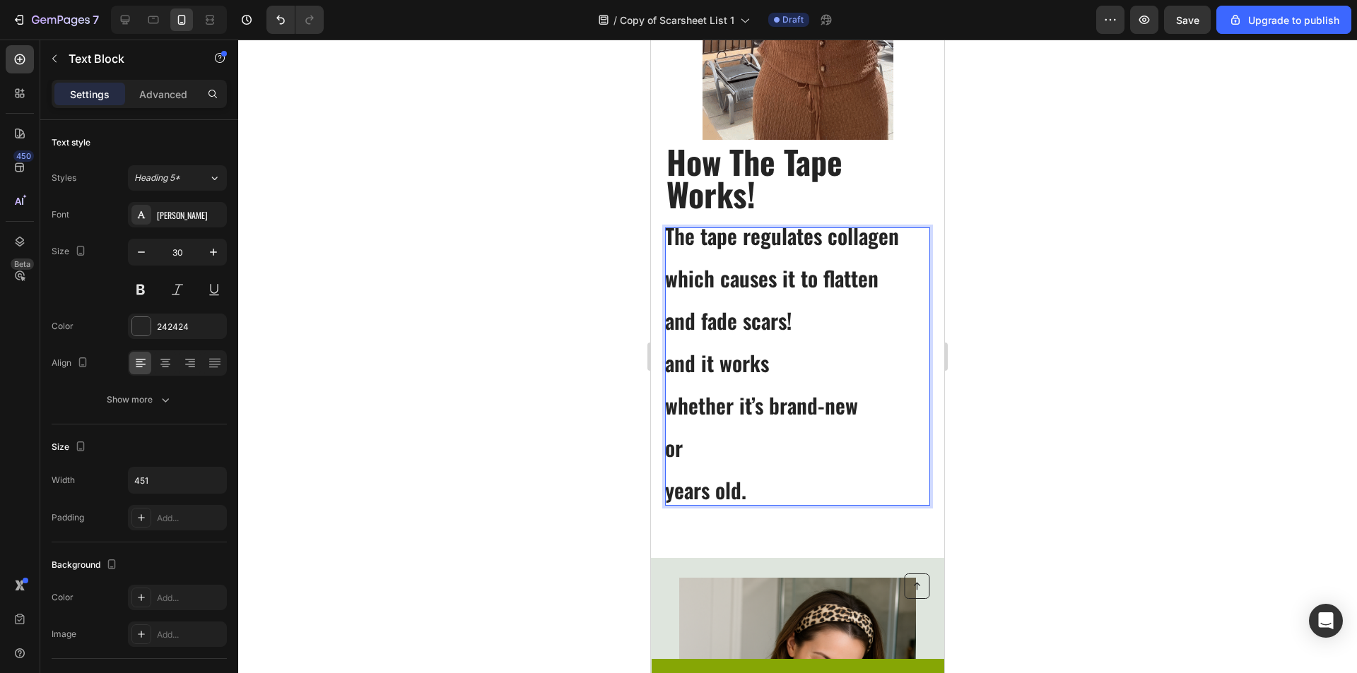
click at [666, 493] on p "years old." at bounding box center [797, 490] width 264 height 21
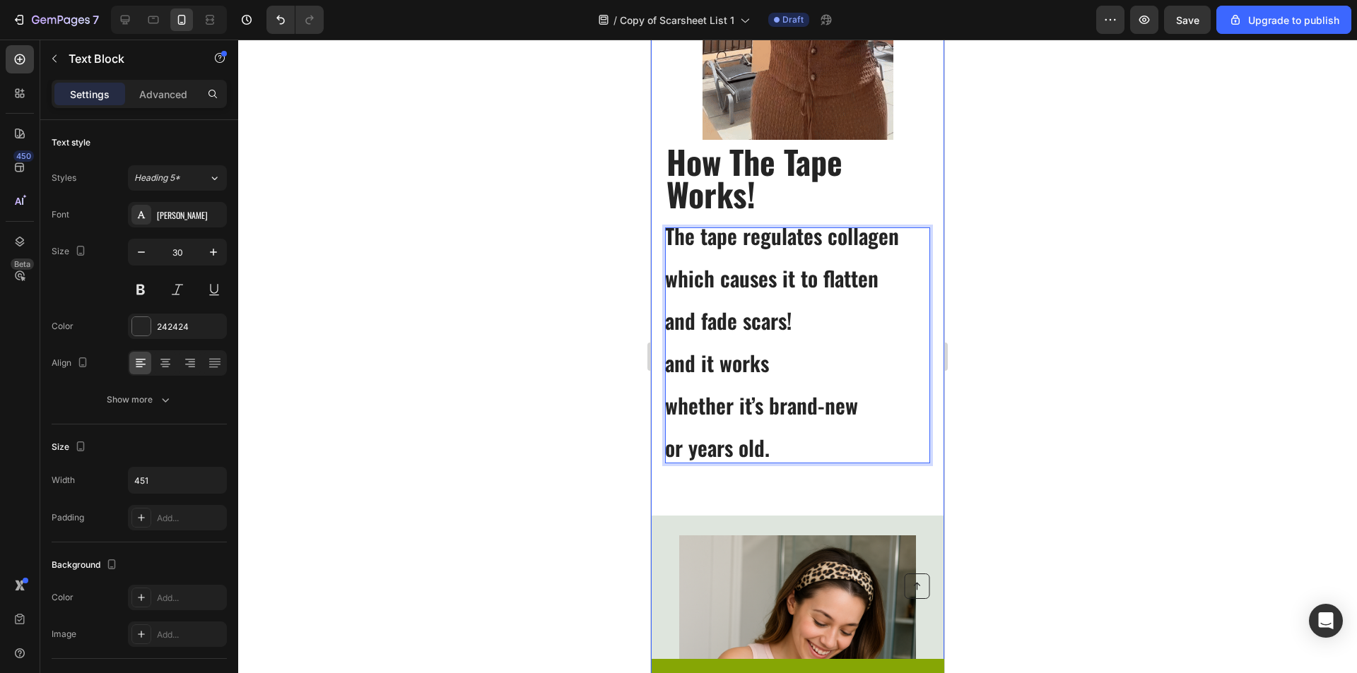
click at [1214, 439] on div at bounding box center [797, 357] width 1119 height 634
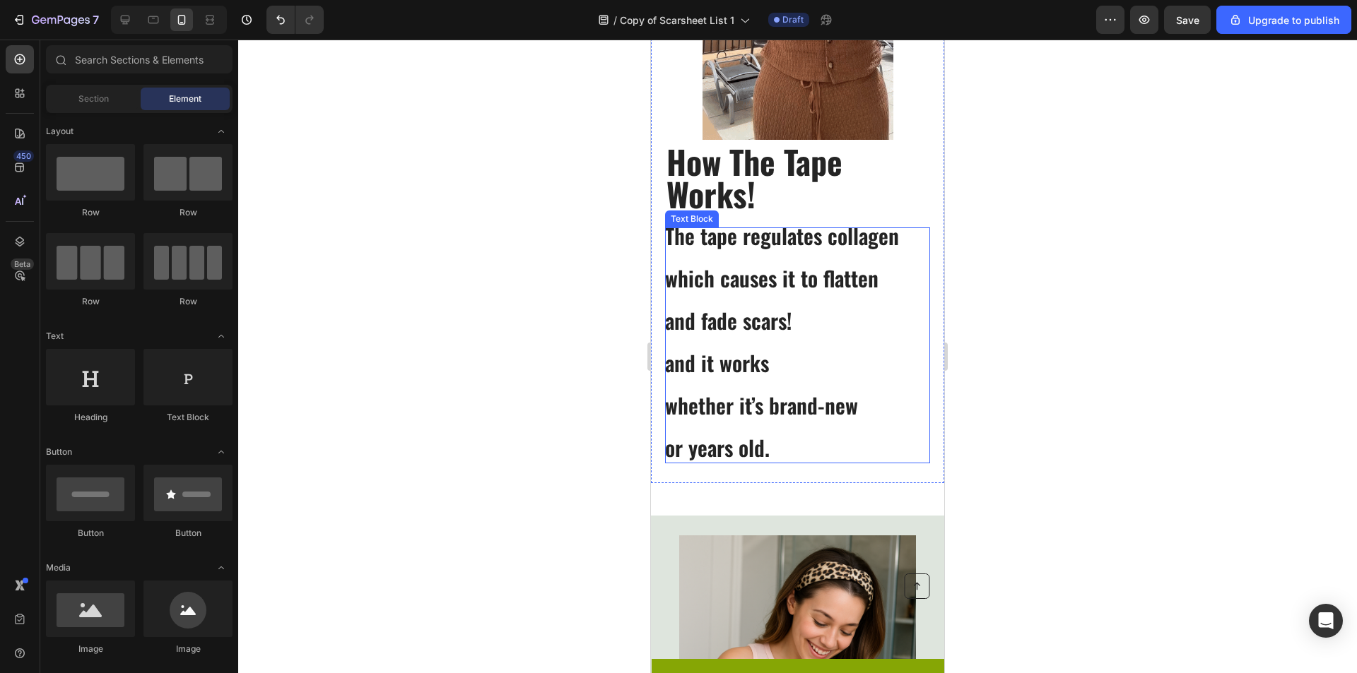
click at [735, 237] on p "The tape regulates collagen" at bounding box center [797, 235] width 264 height 21
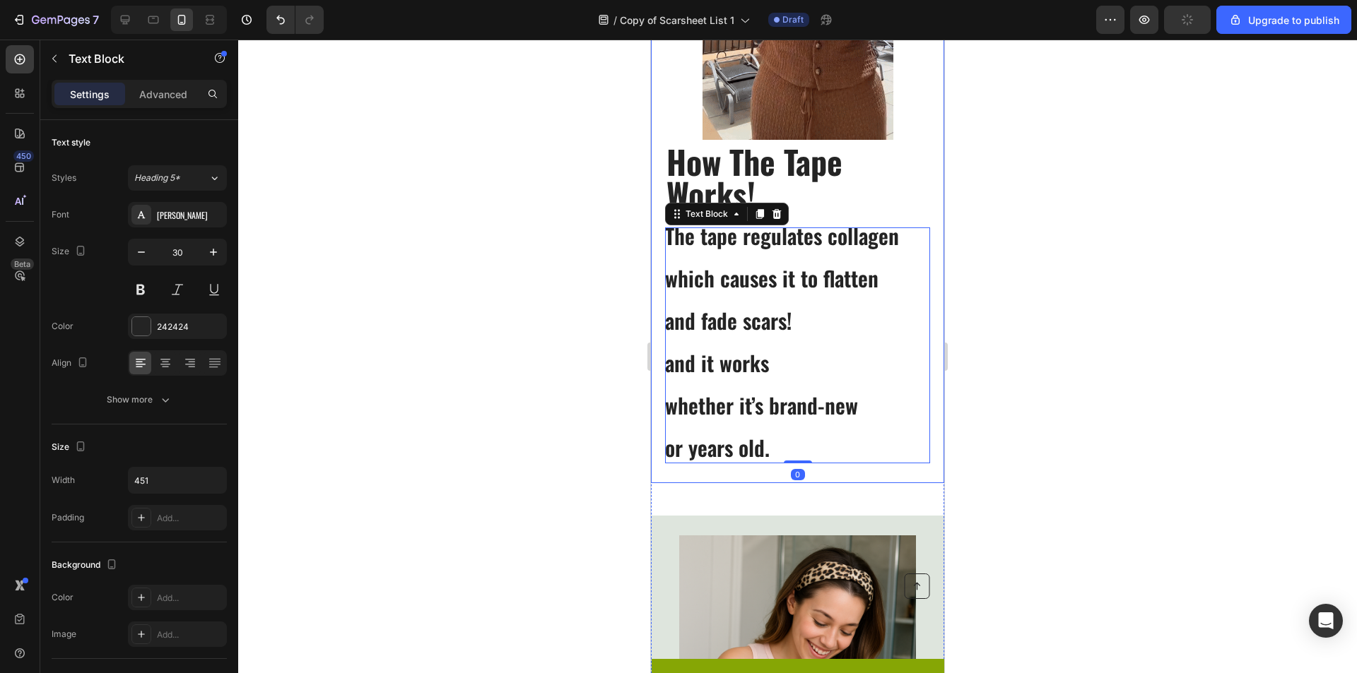
click at [1023, 247] on div at bounding box center [797, 357] width 1119 height 634
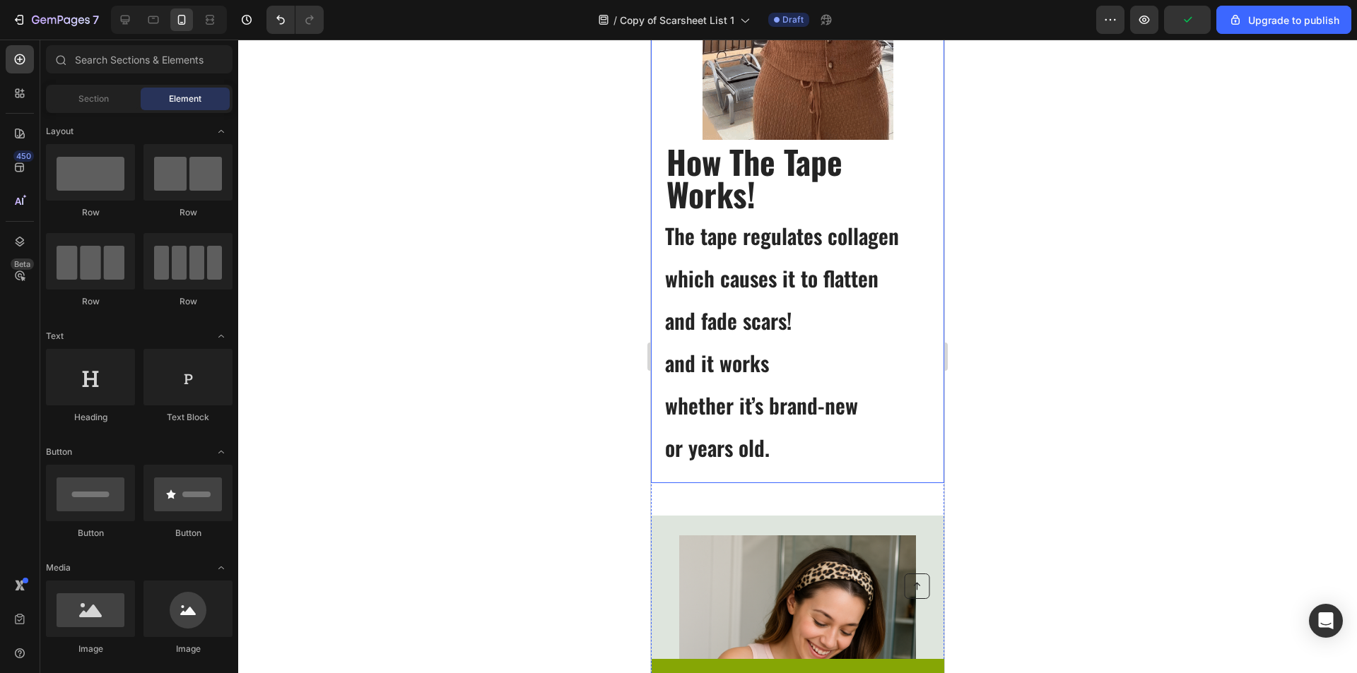
click at [786, 196] on p "How The Tape Works!" at bounding box center [797, 177] width 262 height 65
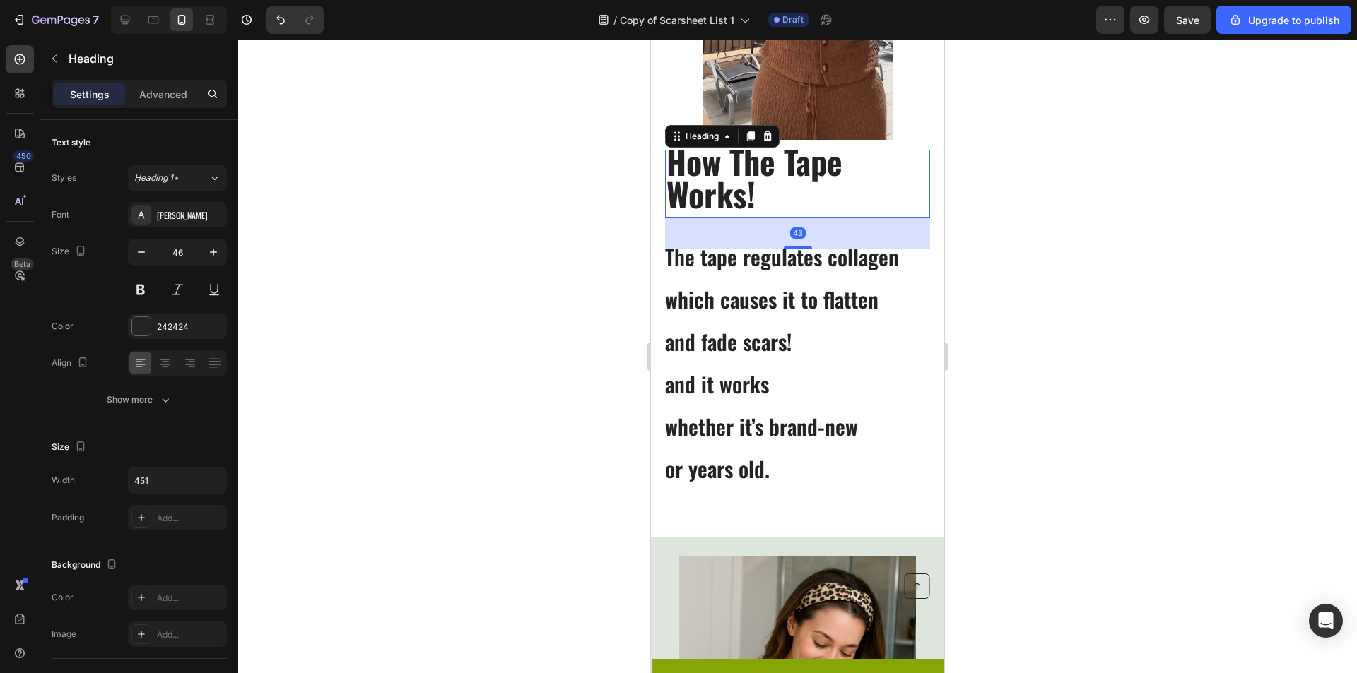
drag, startPoint x: 790, startPoint y: 227, endPoint x: 853, endPoint y: 259, distance: 70.5
click at [795, 249] on div at bounding box center [798, 247] width 28 height 3
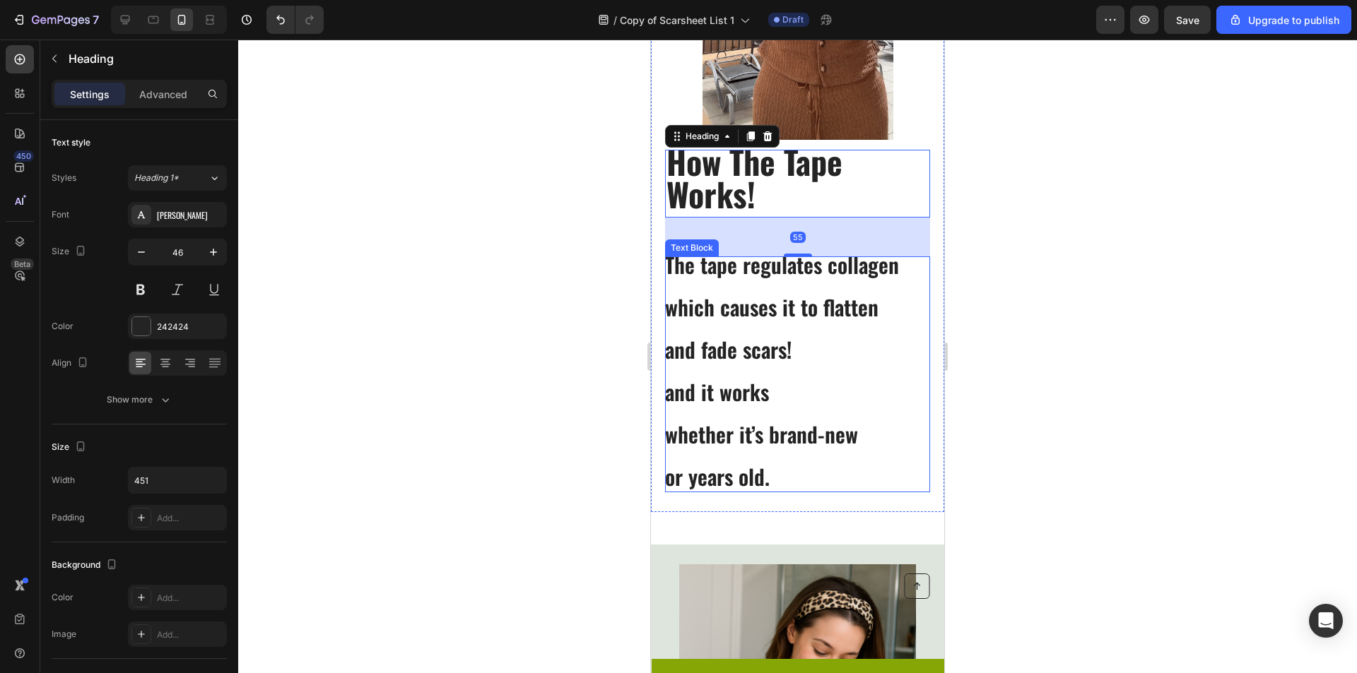
click at [1122, 286] on div at bounding box center [797, 357] width 1119 height 634
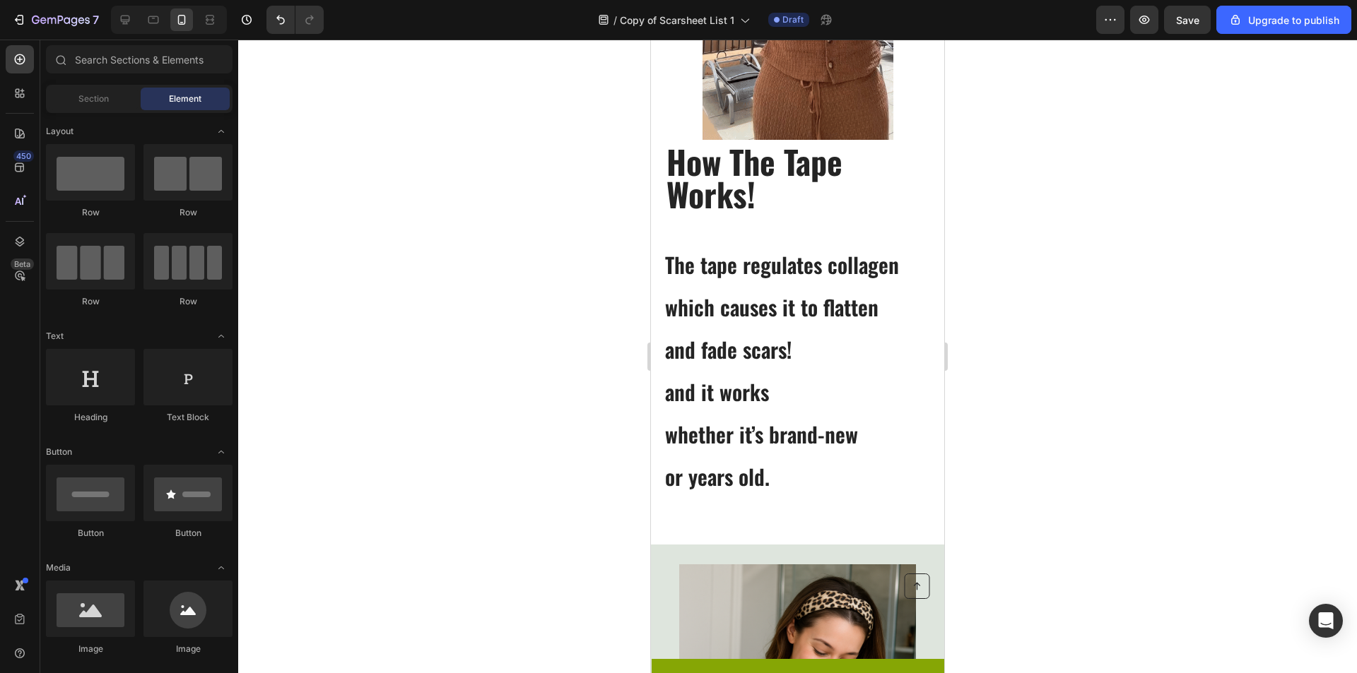
scroll to position [712, 0]
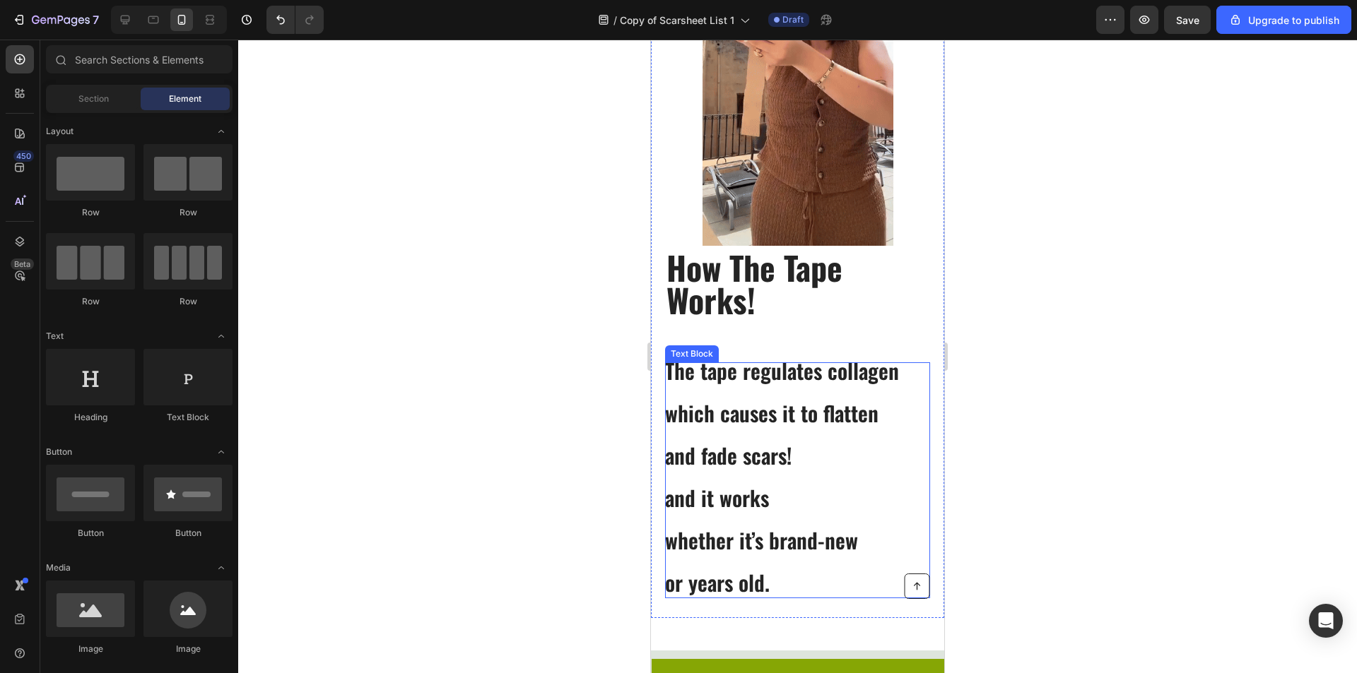
click at [870, 442] on p "Rich Text Editor. Editing area: main" at bounding box center [797, 434] width 264 height 21
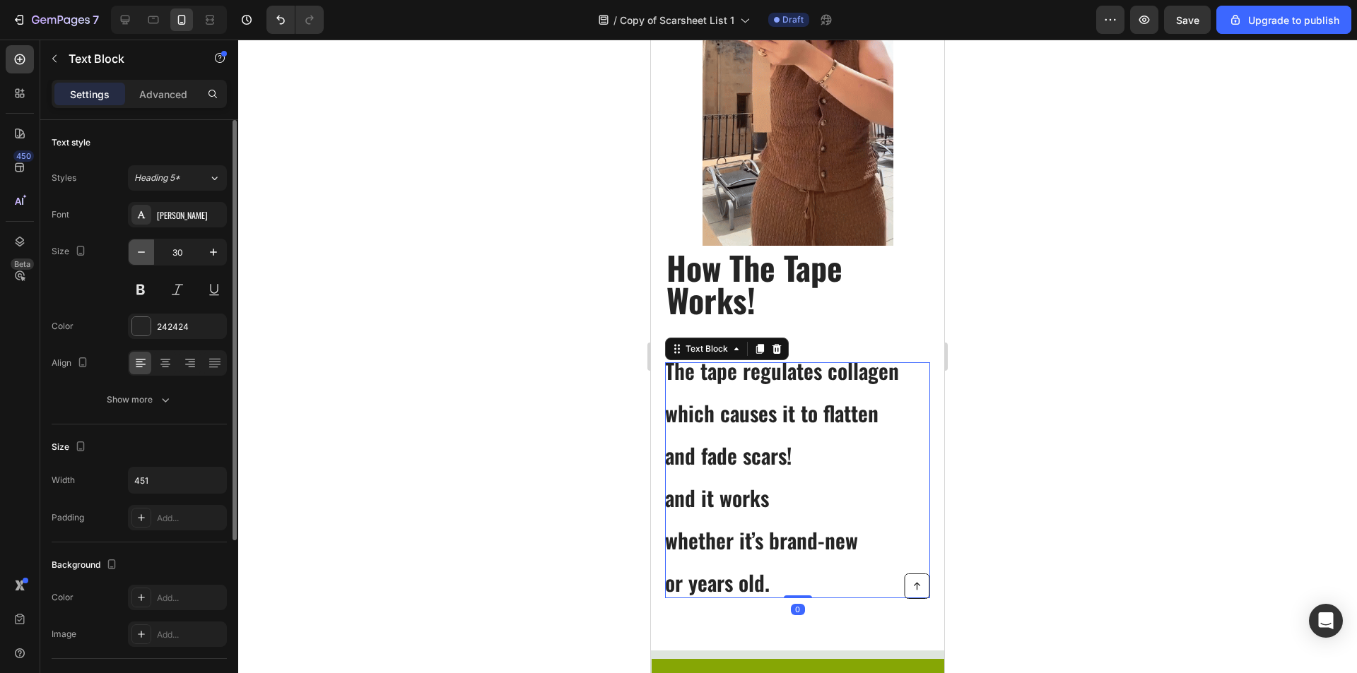
click at [142, 257] on icon "button" at bounding box center [141, 252] width 14 height 14
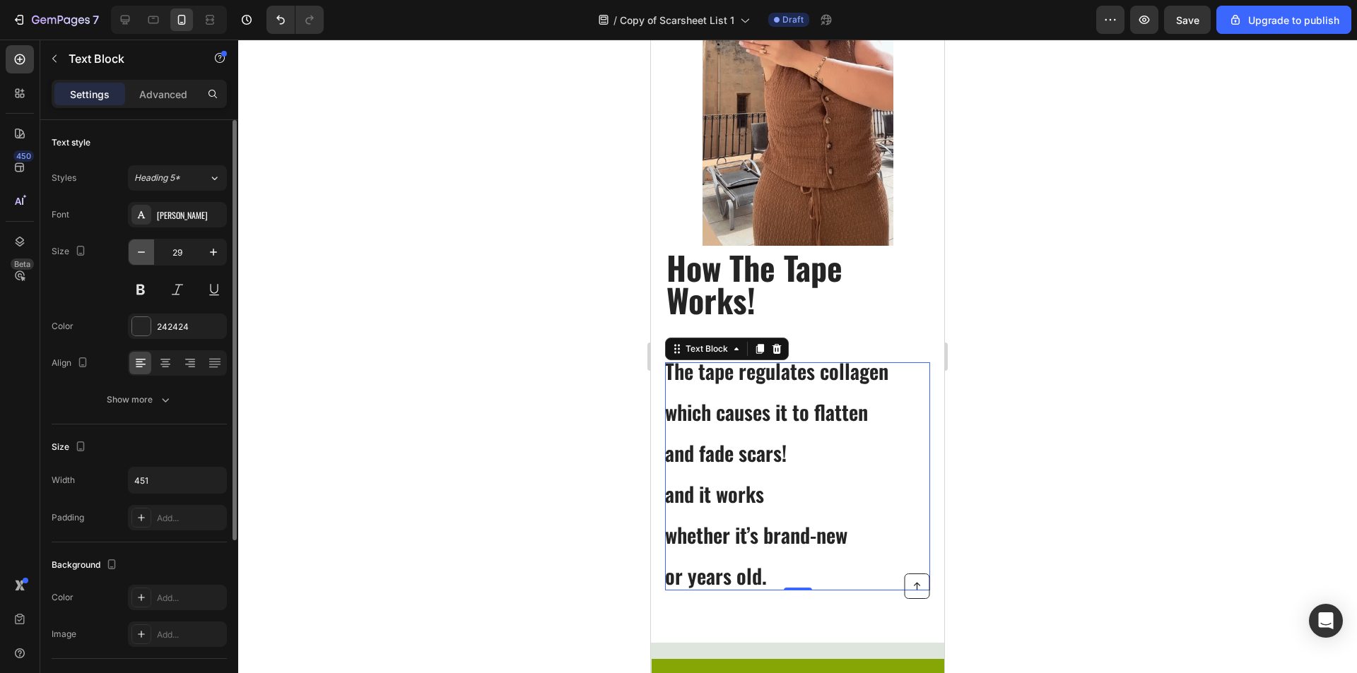
click at [142, 257] on icon "button" at bounding box center [141, 252] width 14 height 14
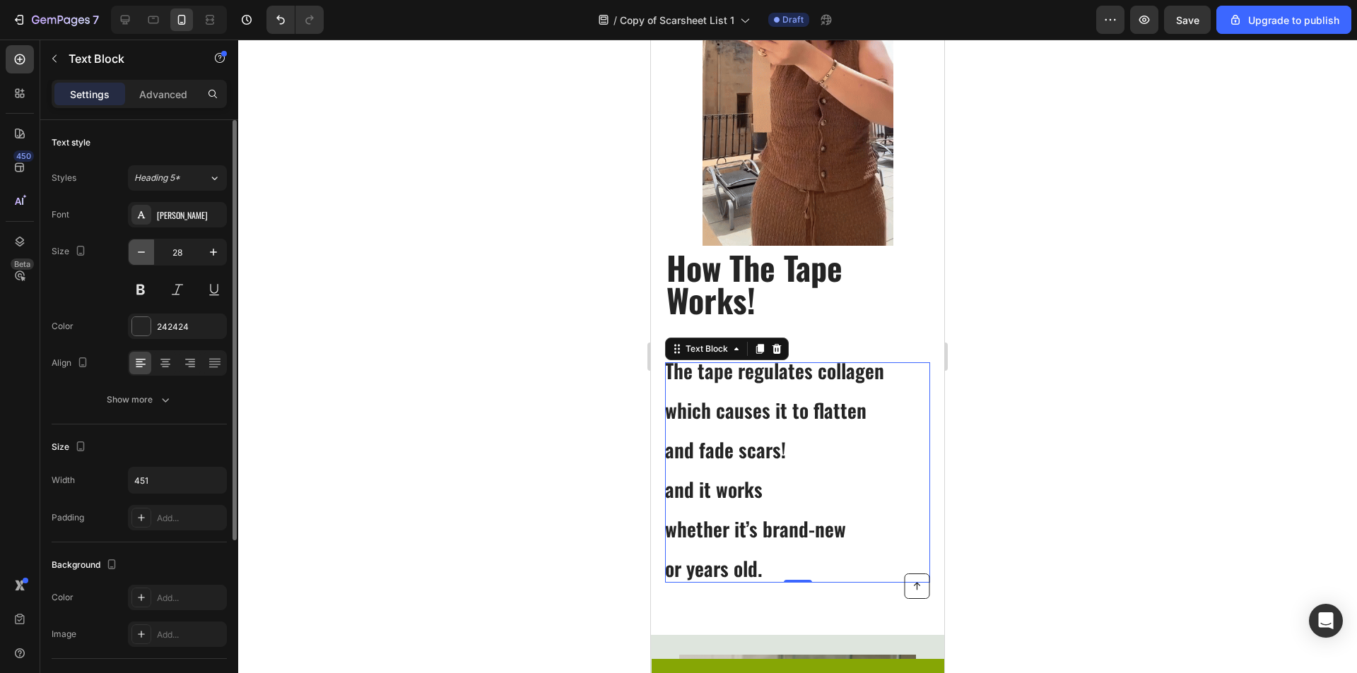
scroll to position [3, 0]
click at [207, 257] on icon "button" at bounding box center [213, 252] width 14 height 14
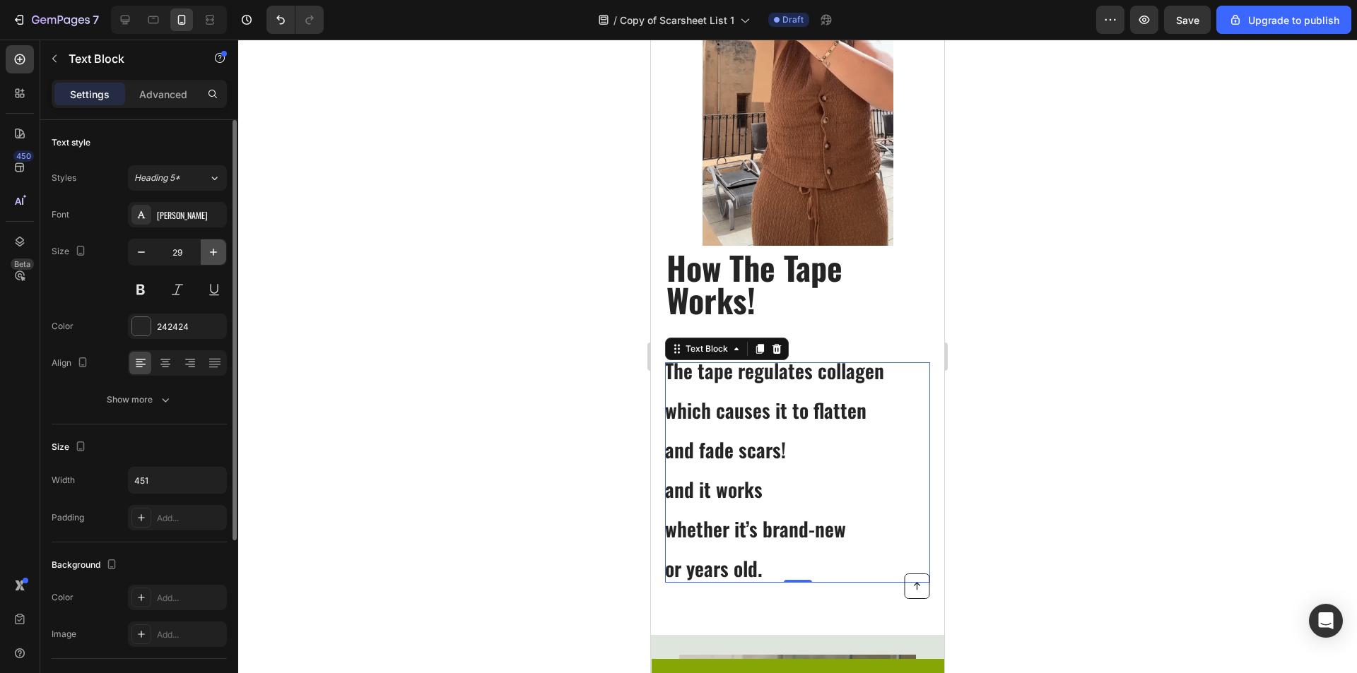
scroll to position [4, 0]
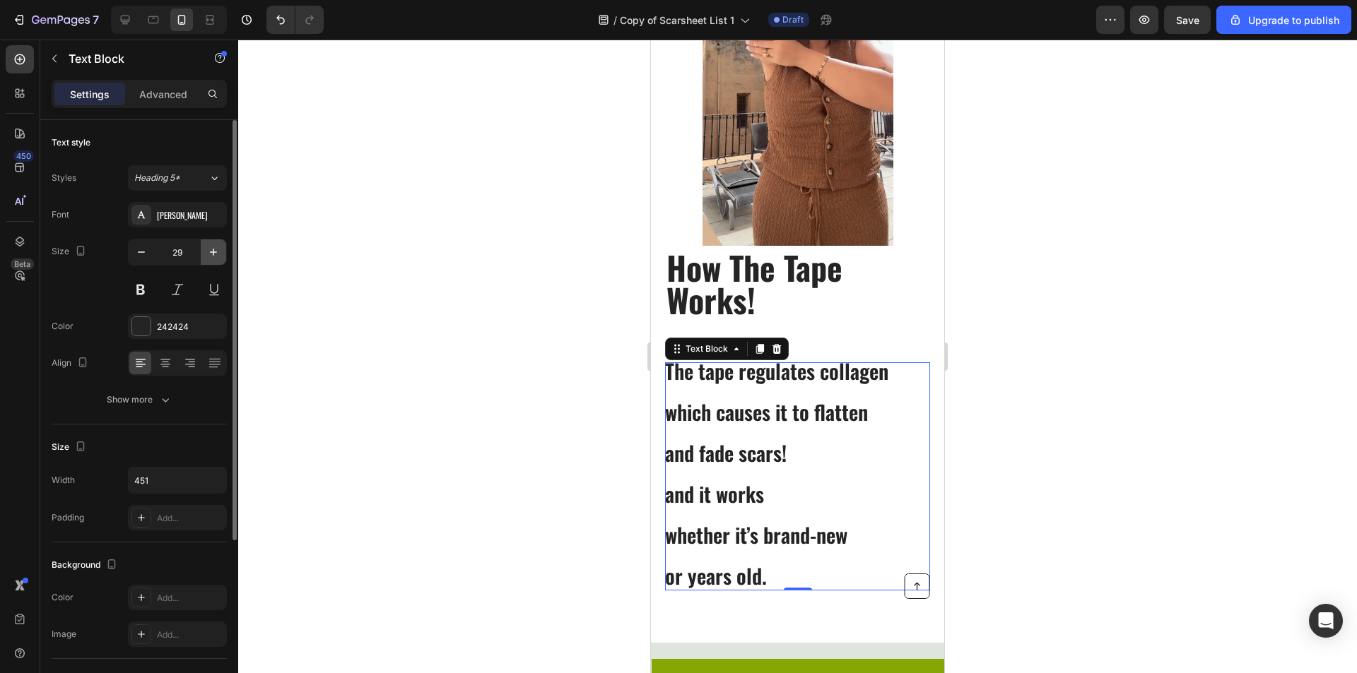
click at [207, 257] on icon "button" at bounding box center [213, 252] width 14 height 14
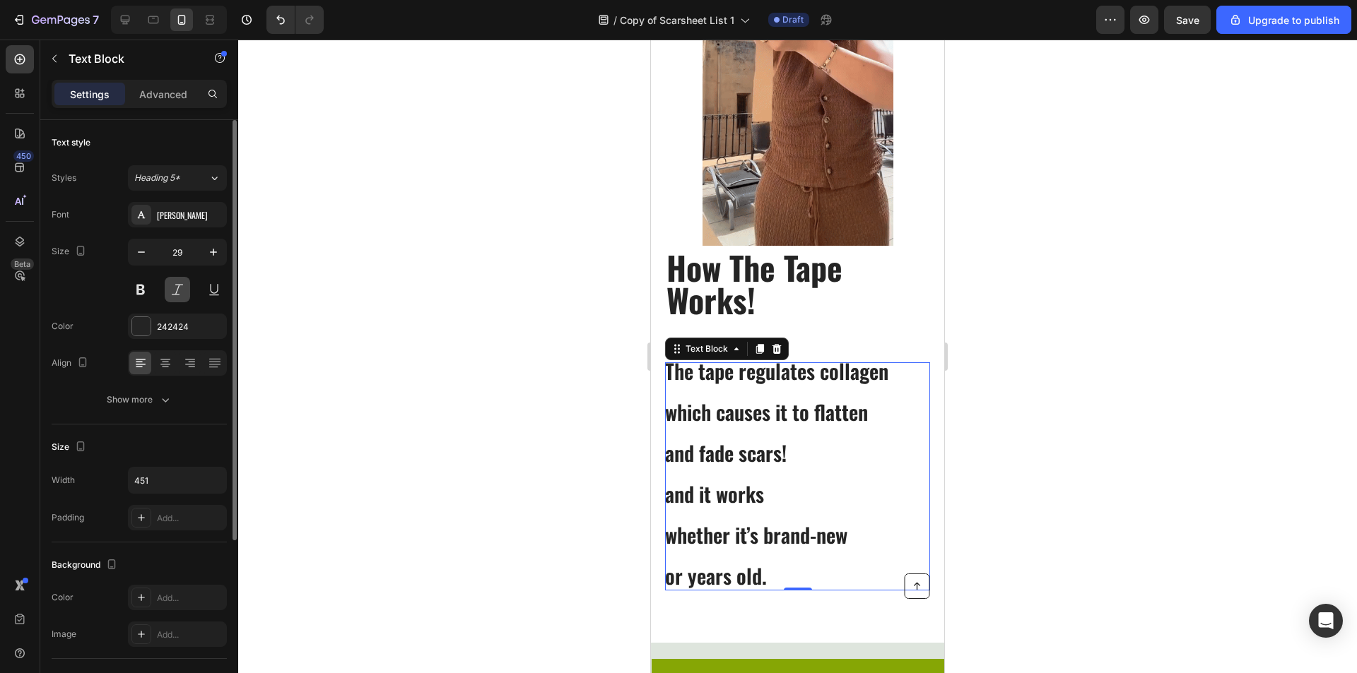
type input "30"
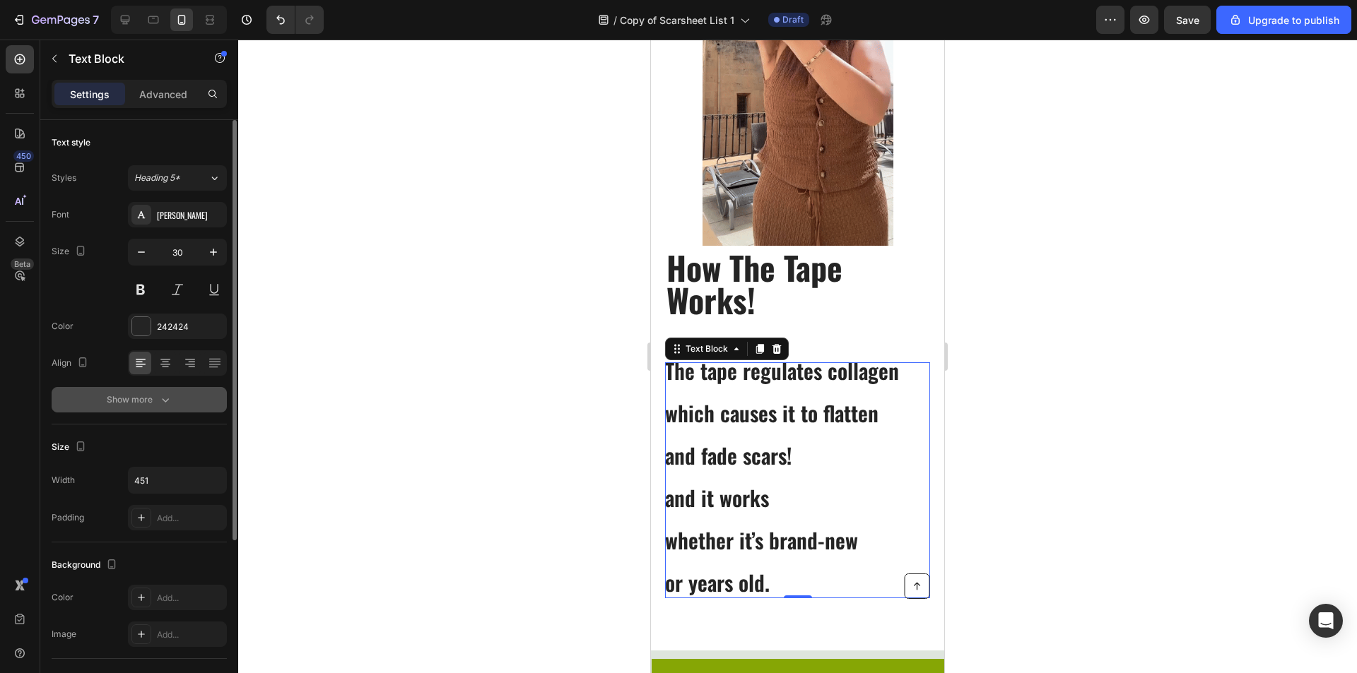
click at [158, 405] on icon "button" at bounding box center [165, 400] width 14 height 14
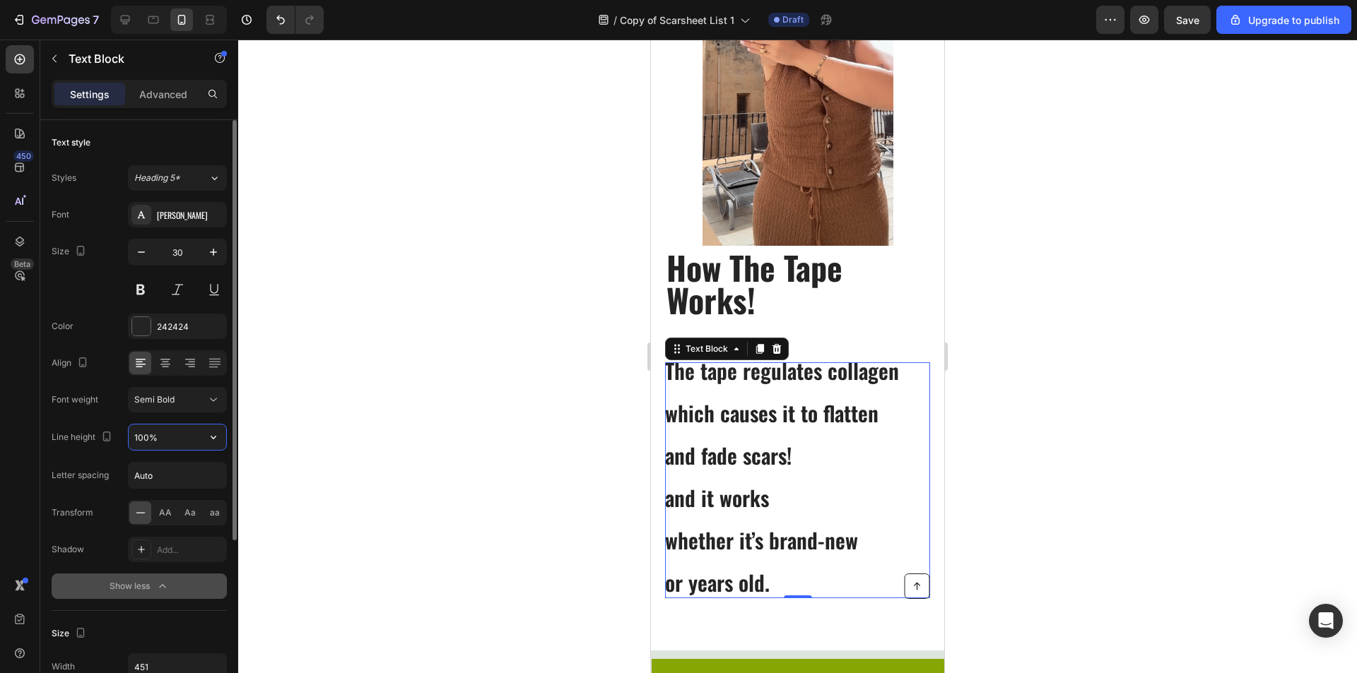
click at [191, 437] on input "100%" at bounding box center [178, 437] width 98 height 25
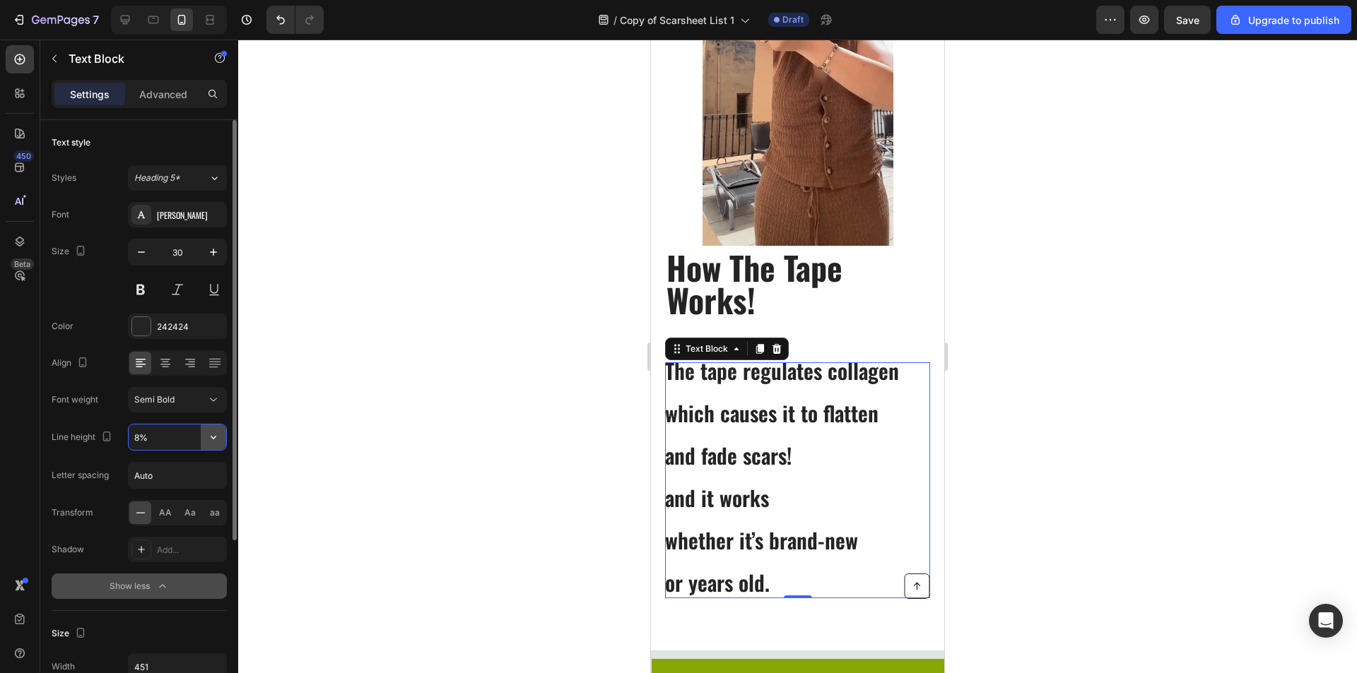
scroll to position [0, 0]
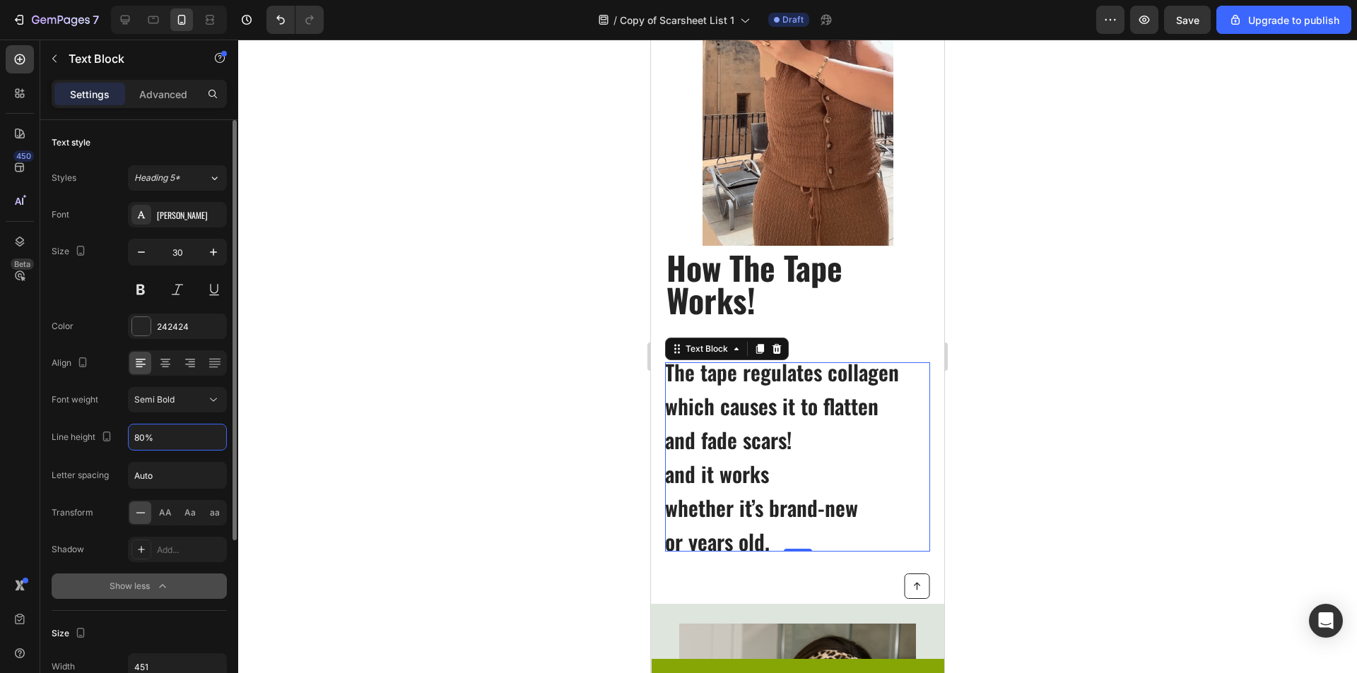
type input "80%"
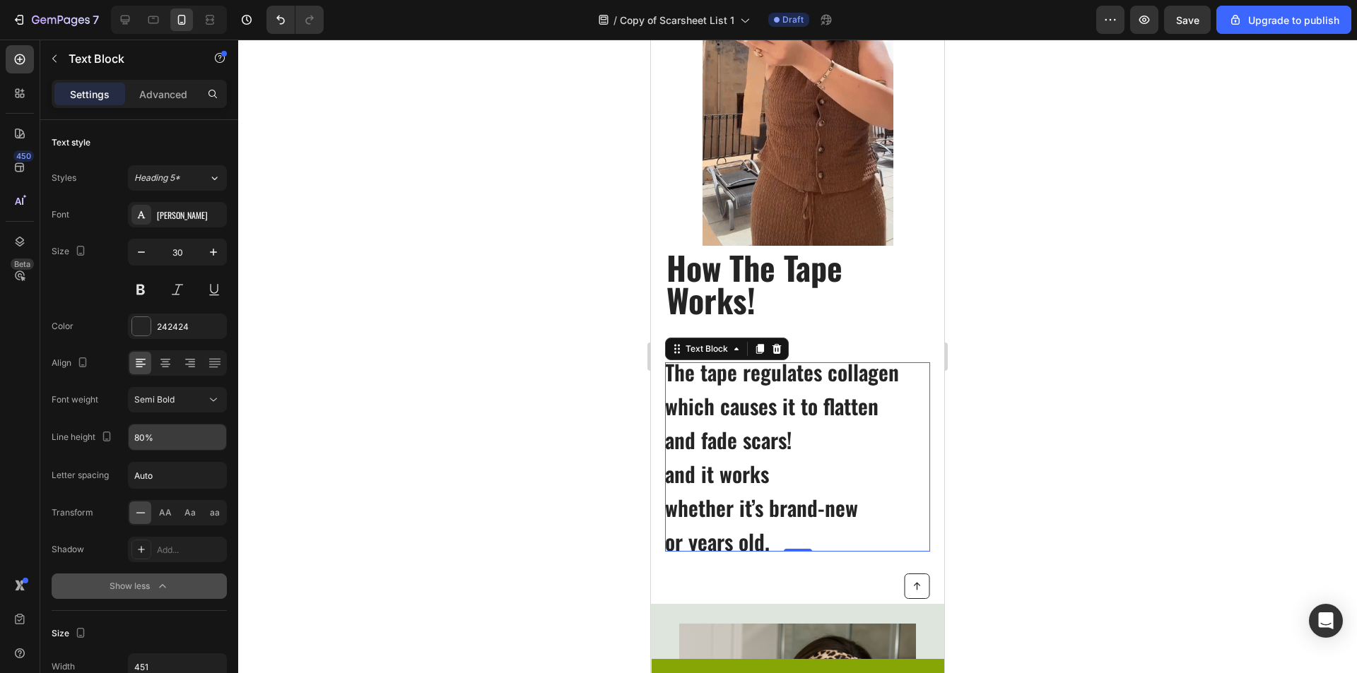
click at [391, 425] on div at bounding box center [797, 357] width 1119 height 634
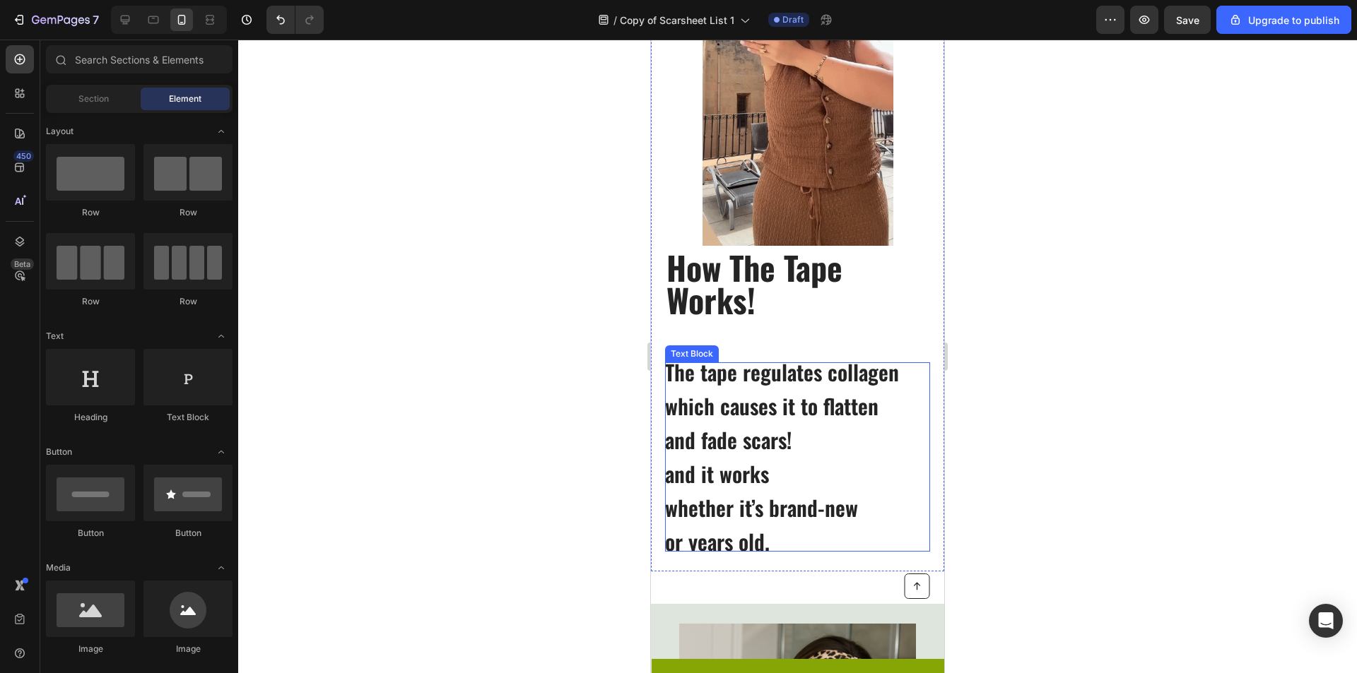
click at [671, 509] on p "whether it’s brand-new" at bounding box center [797, 508] width 264 height 17
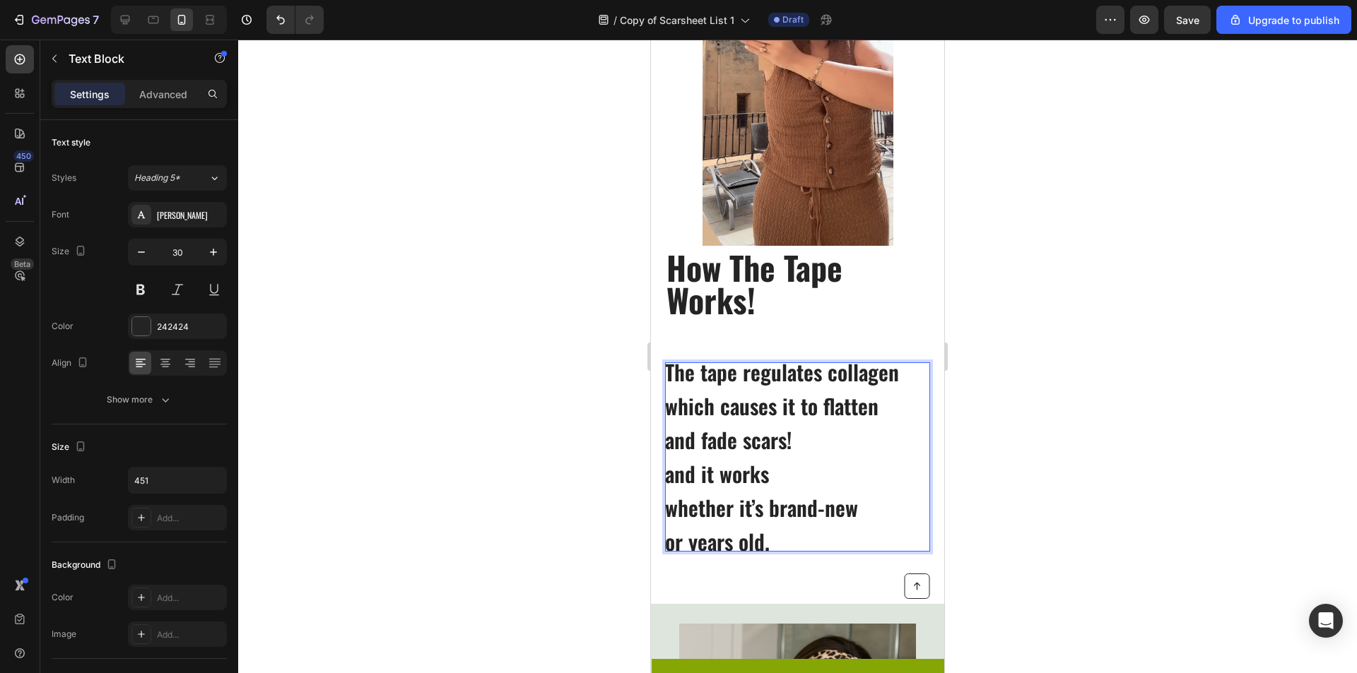
click at [668, 513] on p "whether it’s brand-new" at bounding box center [797, 508] width 264 height 17
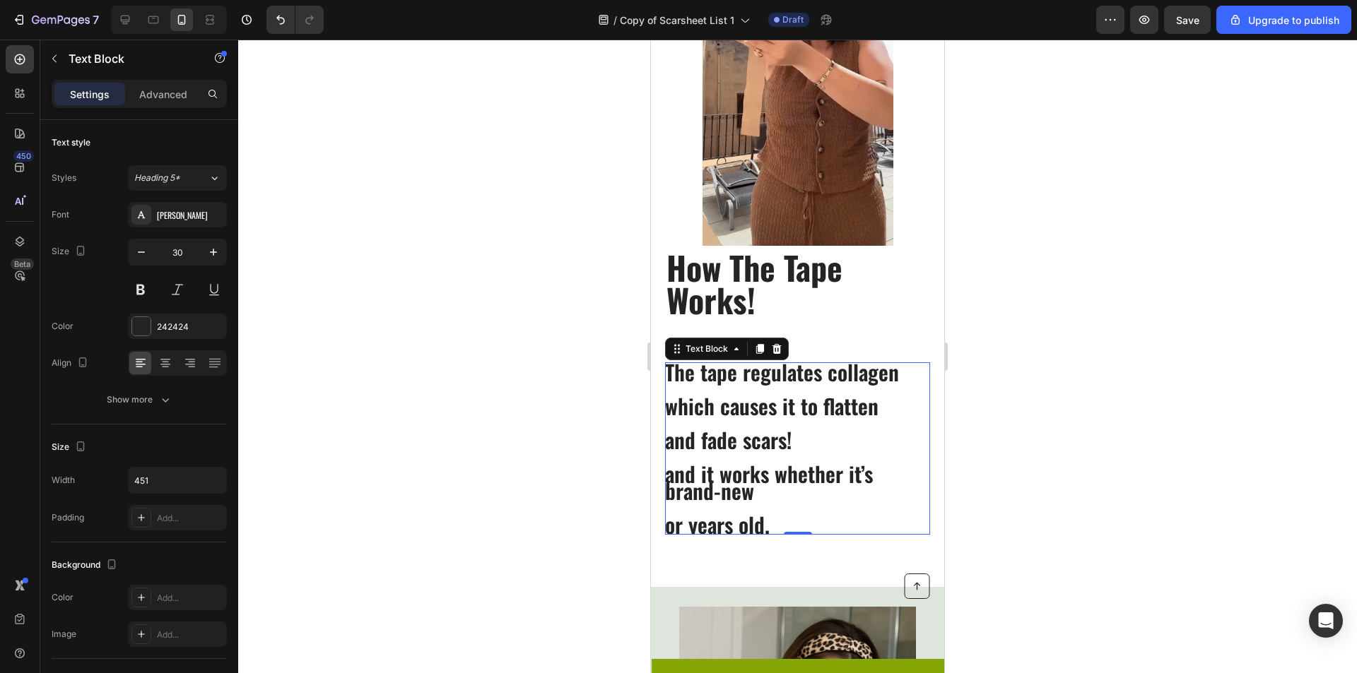
click at [1184, 423] on div at bounding box center [797, 357] width 1119 height 634
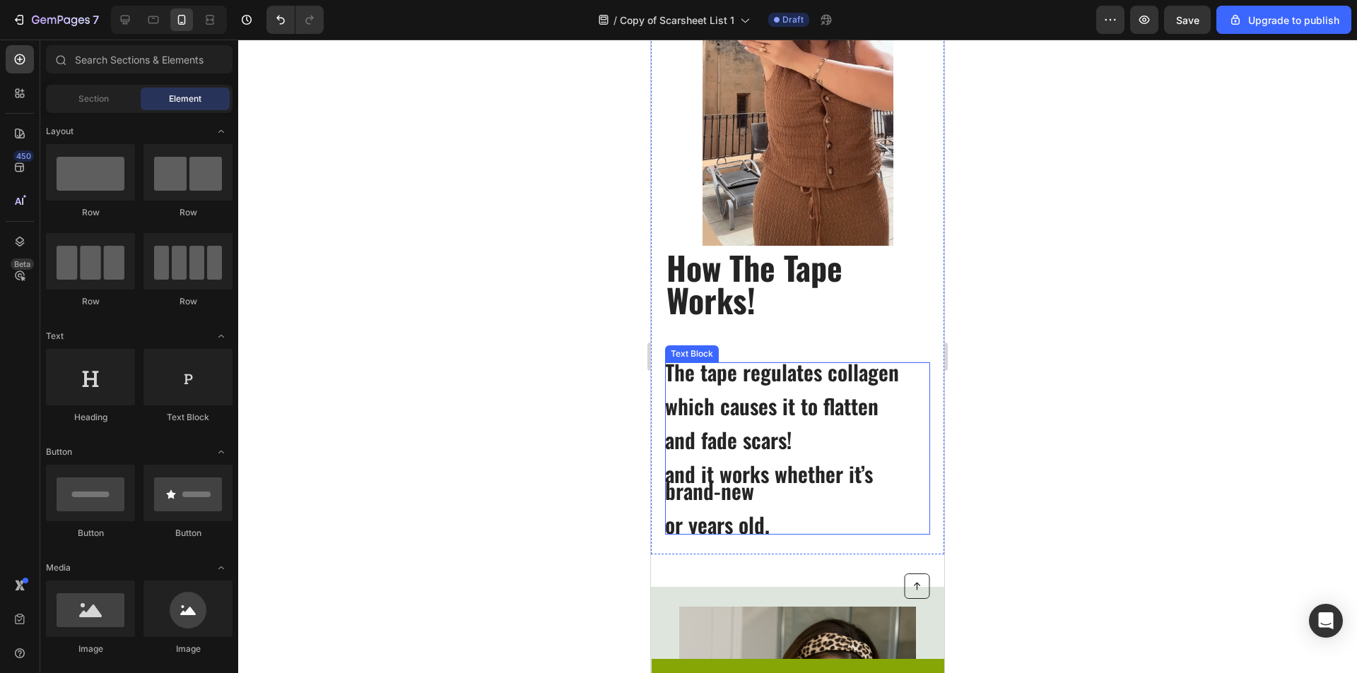
click at [800, 497] on p "and it works whether it’s brand-new" at bounding box center [797, 483] width 264 height 34
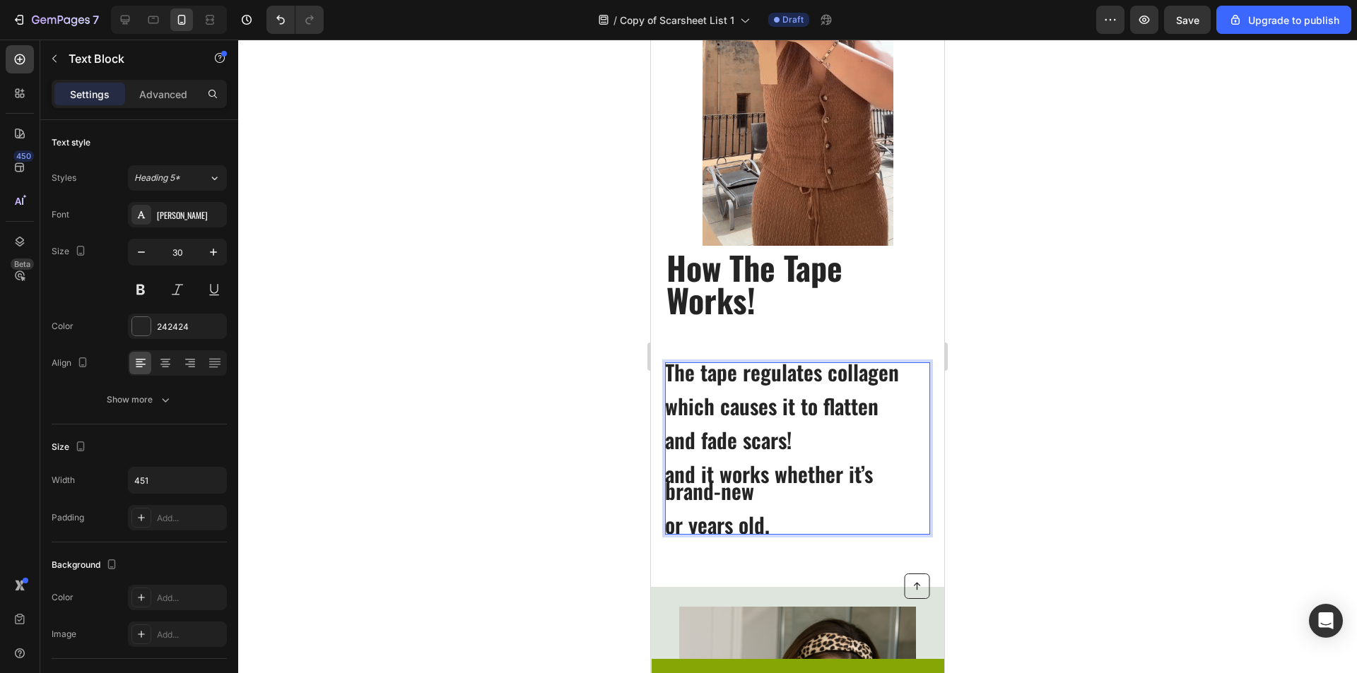
click at [666, 528] on p "or years old." at bounding box center [797, 525] width 264 height 17
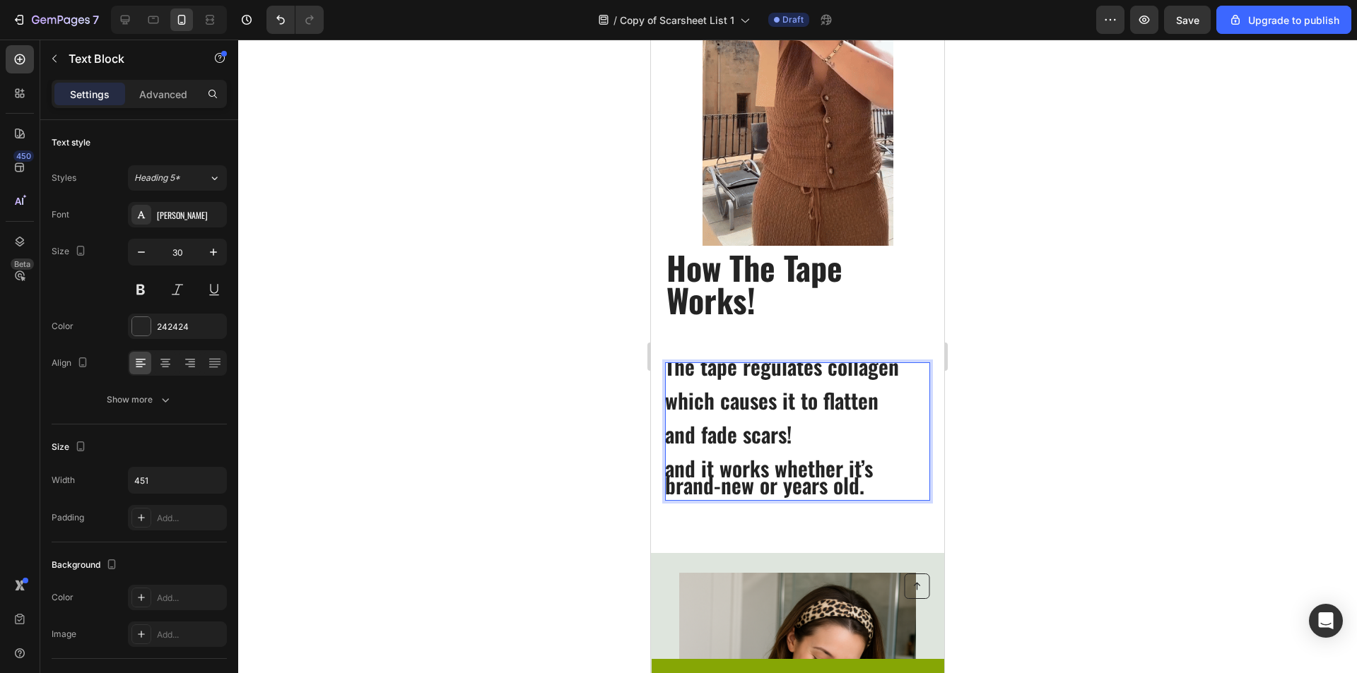
click at [668, 485] on p "and it works whether it’s brand-new or years old." at bounding box center [797, 477] width 264 height 34
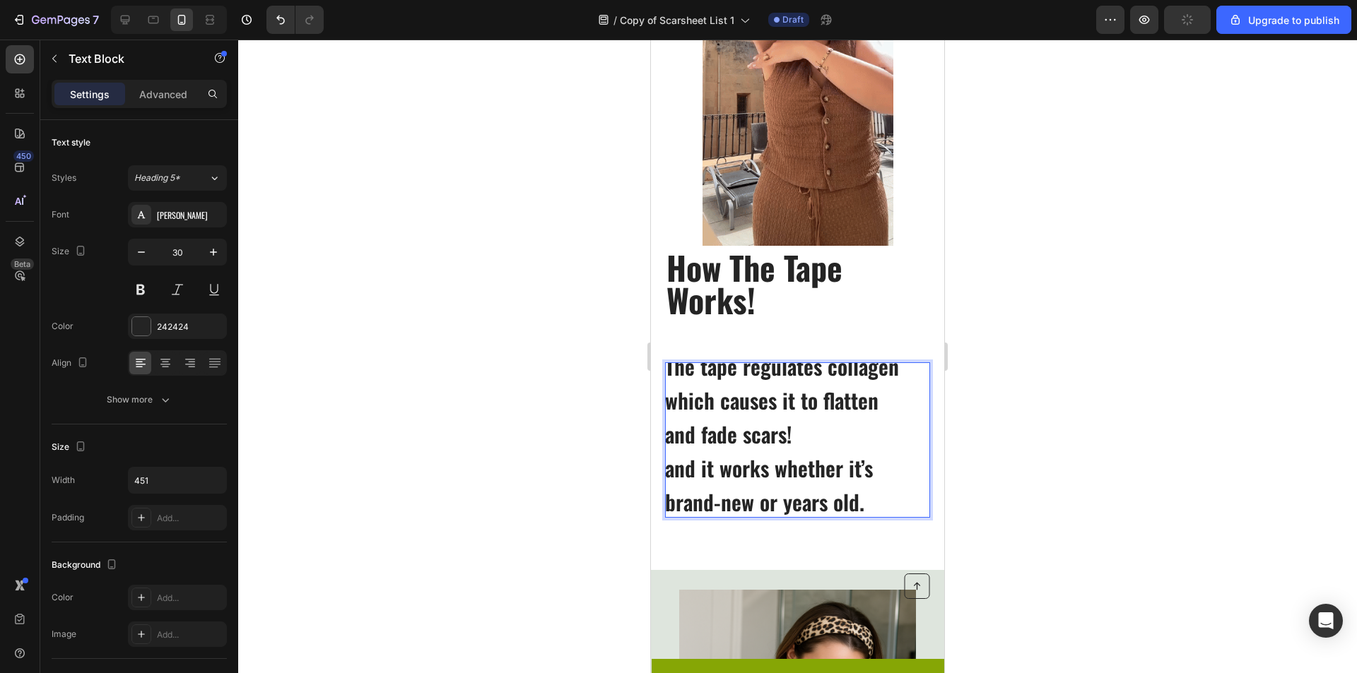
click at [1123, 487] on div at bounding box center [797, 357] width 1119 height 634
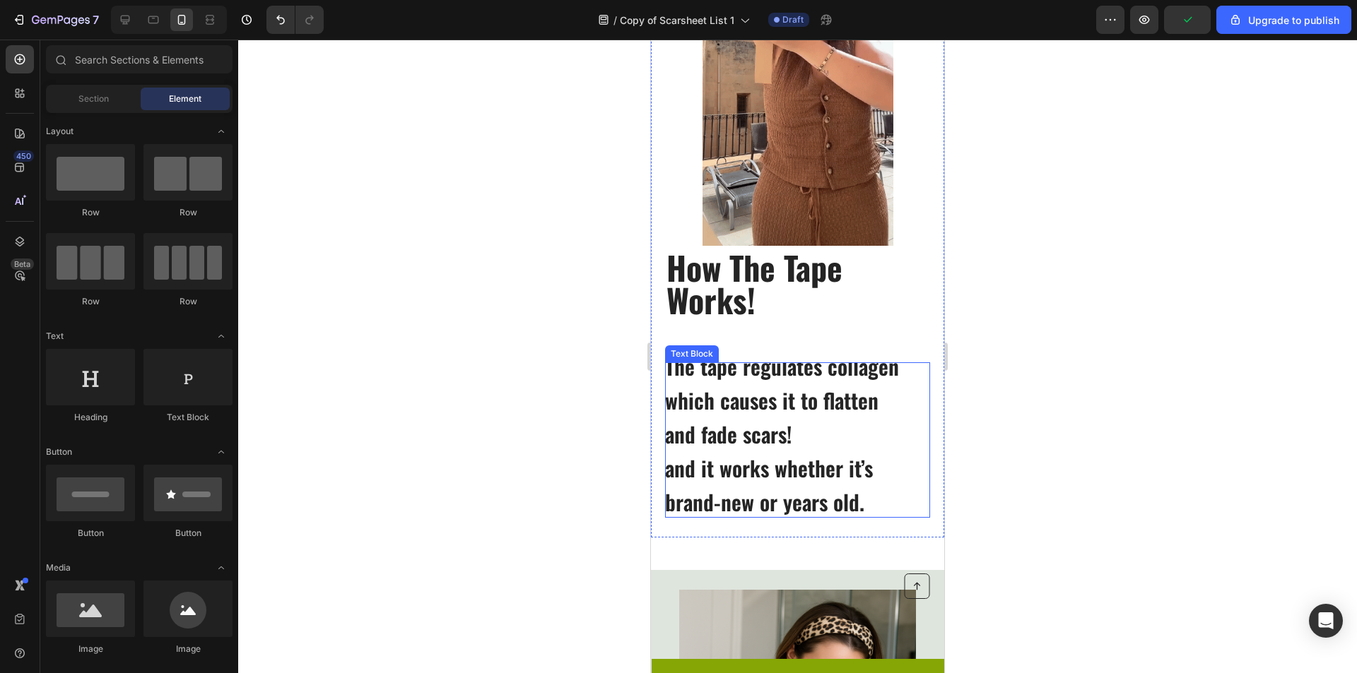
click at [782, 416] on p "Rich Text Editor. Editing area: main" at bounding box center [797, 417] width 264 height 17
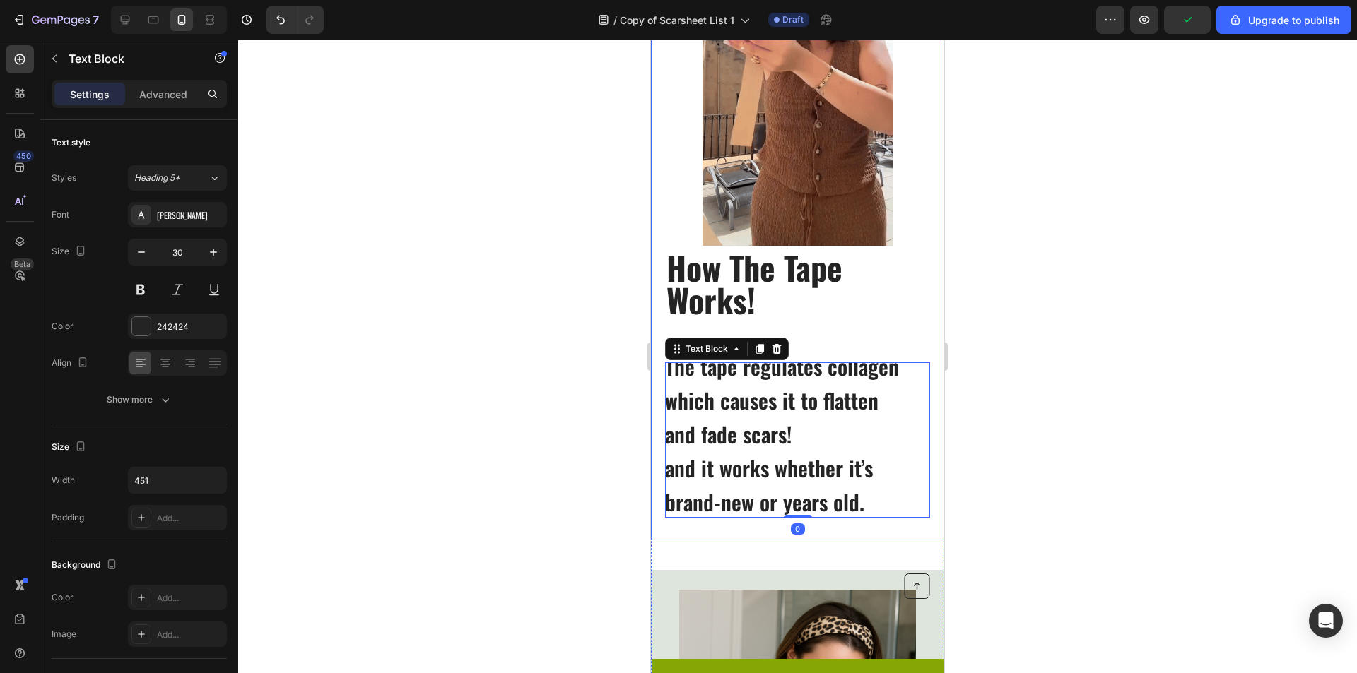
click at [820, 341] on div "How The Tape Works! Heading The tape regulates collagen which causes it to flat…" at bounding box center [797, 387] width 265 height 262
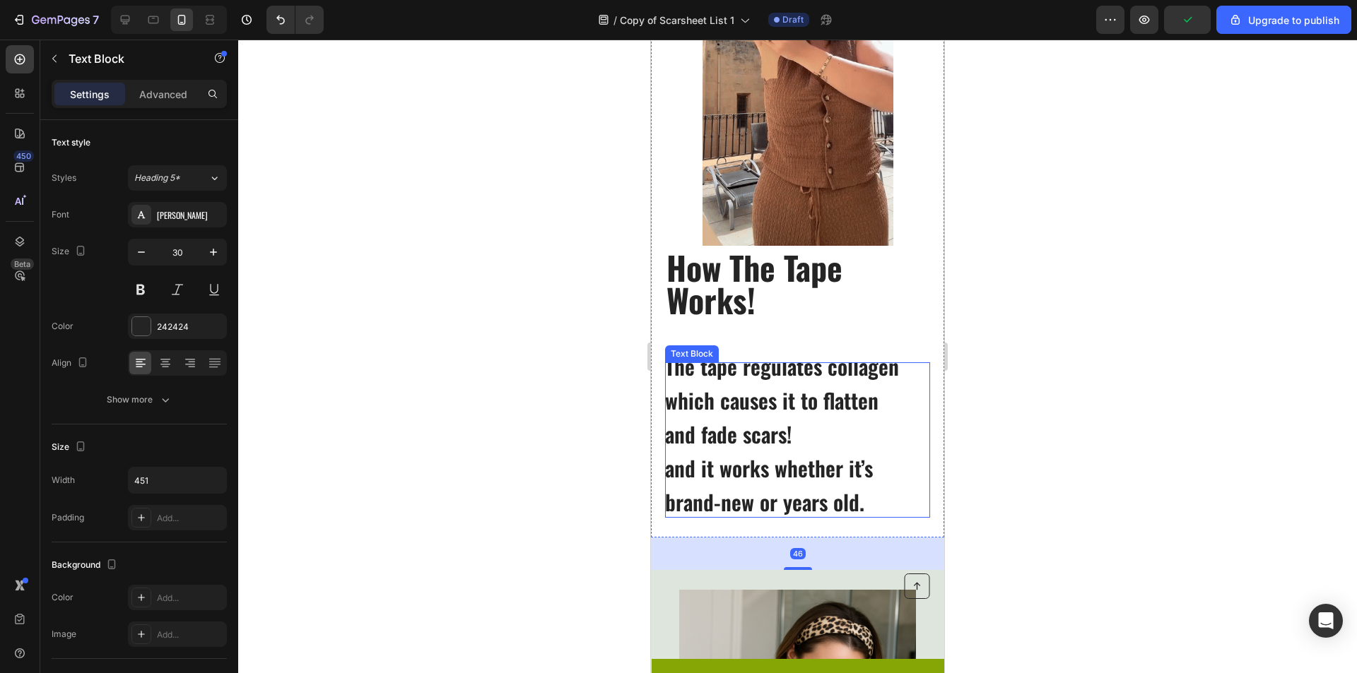
click at [791, 384] on p "Rich Text Editor. Editing area: main" at bounding box center [797, 383] width 264 height 17
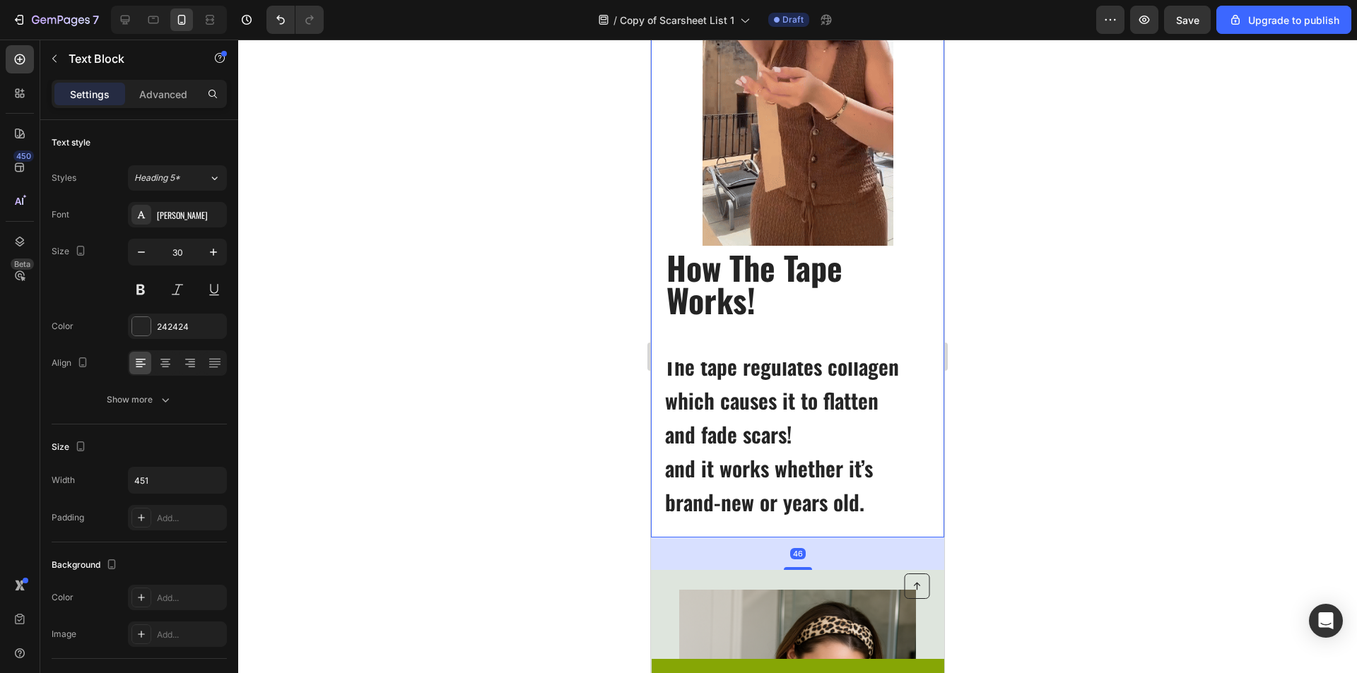
click at [803, 355] on div "How The Tape Works! Heading The tape regulates collagen which causes it to flat…" at bounding box center [797, 387] width 265 height 262
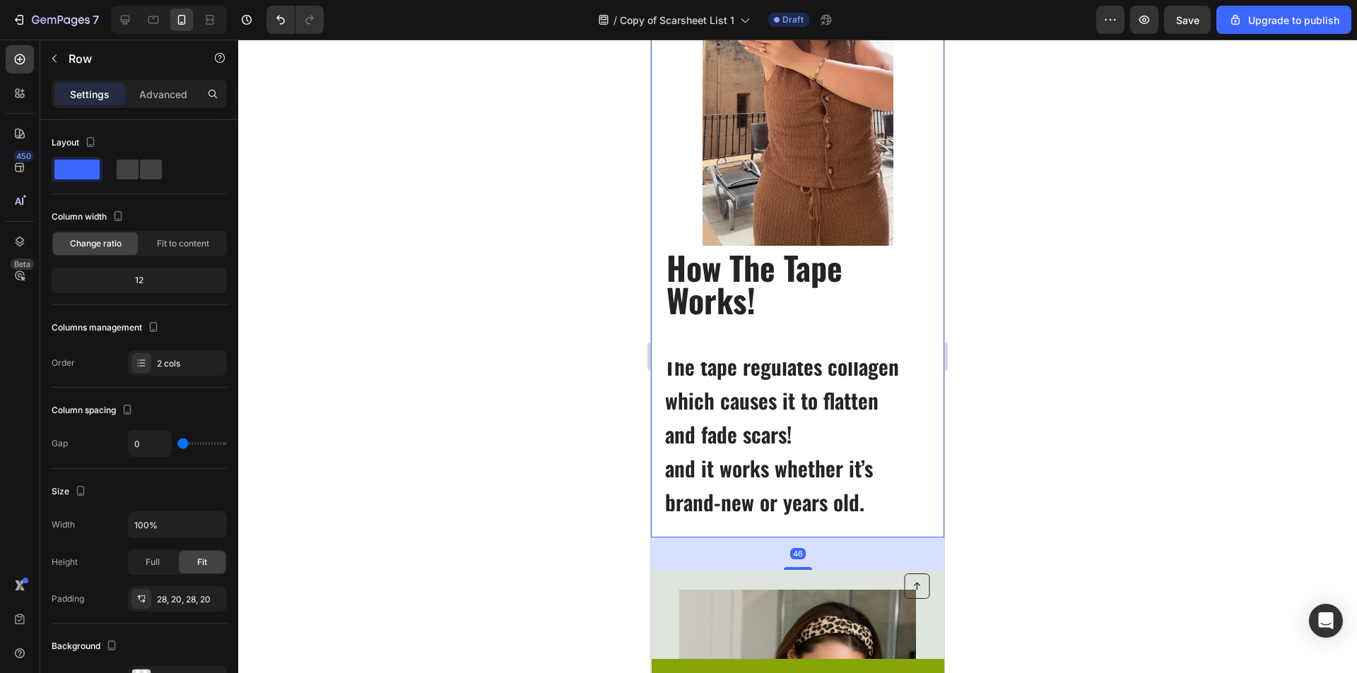
click at [803, 349] on div "How The Tape Works! Heading The tape regulates collagen which causes it to flat…" at bounding box center [797, 387] width 265 height 262
click at [808, 310] on p "How The Tape Works!" at bounding box center [797, 283] width 262 height 65
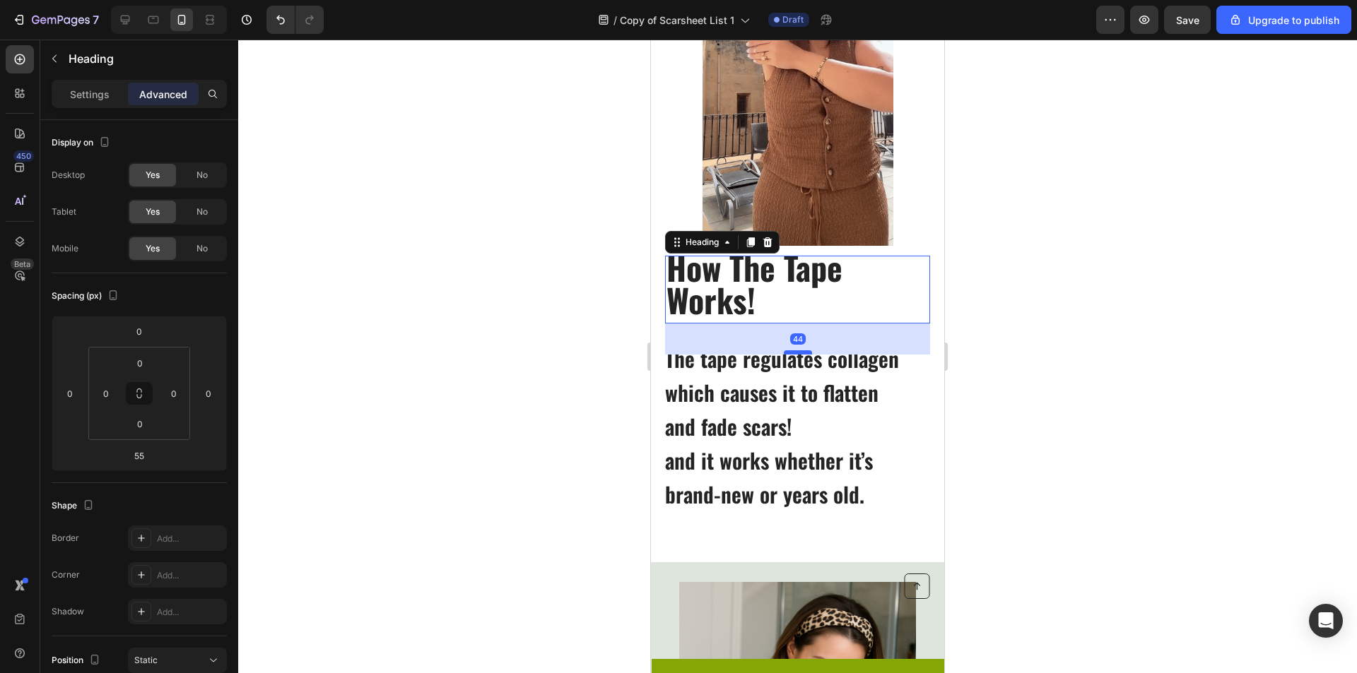
drag, startPoint x: 794, startPoint y: 361, endPoint x: 798, endPoint y: 353, distance: 8.9
click at [798, 353] on div at bounding box center [798, 352] width 28 height 4
type input "44"
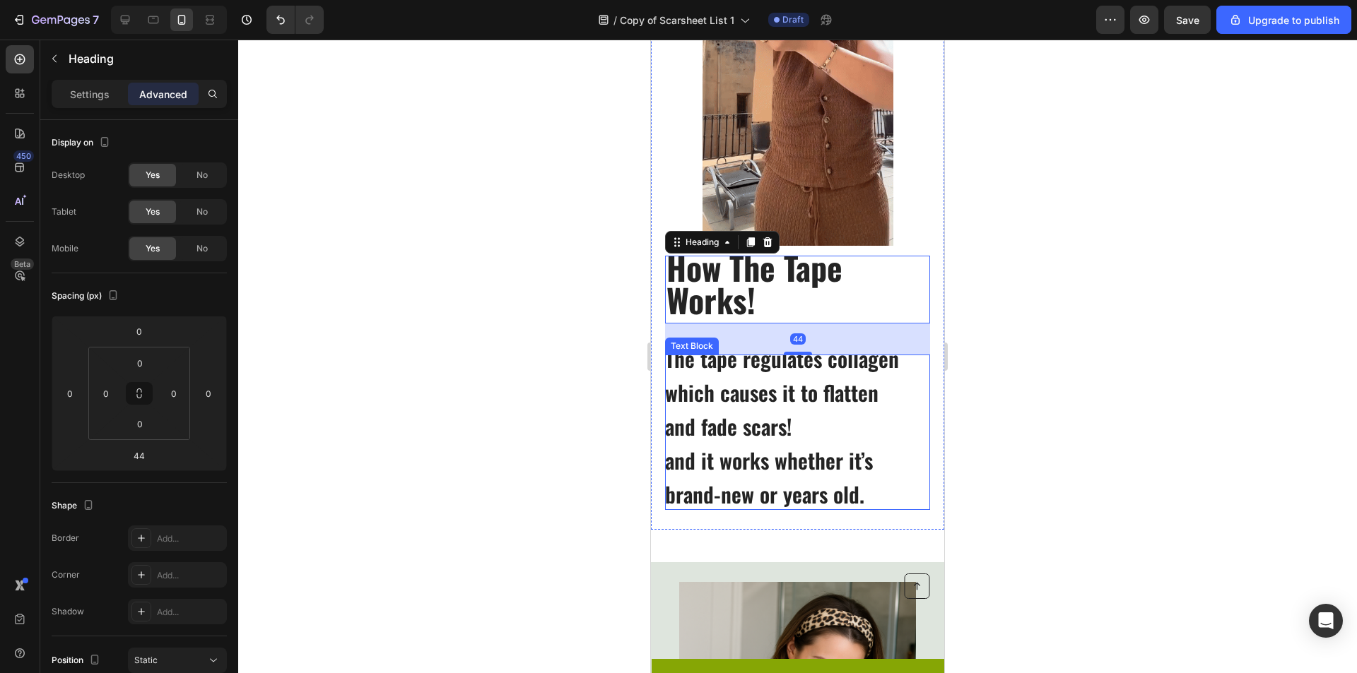
click at [760, 391] on p "which causes it to flatten" at bounding box center [797, 392] width 264 height 17
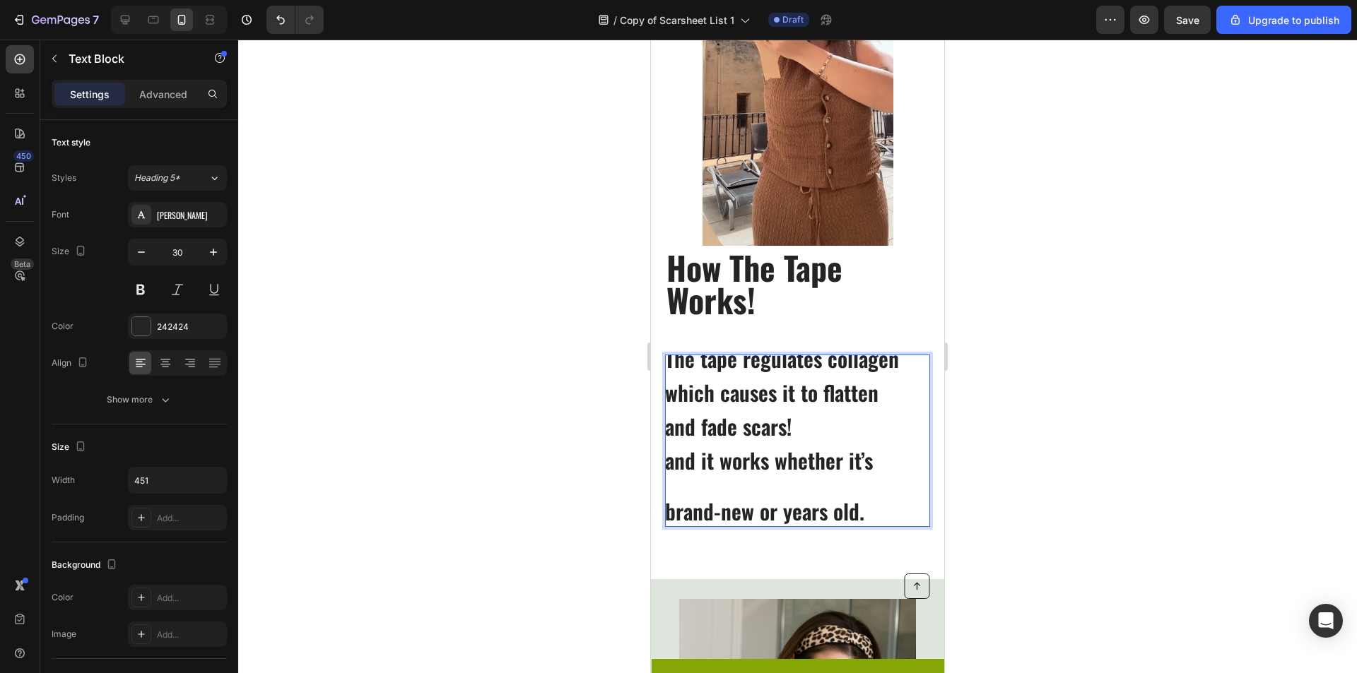
scroll to position [0, 0]
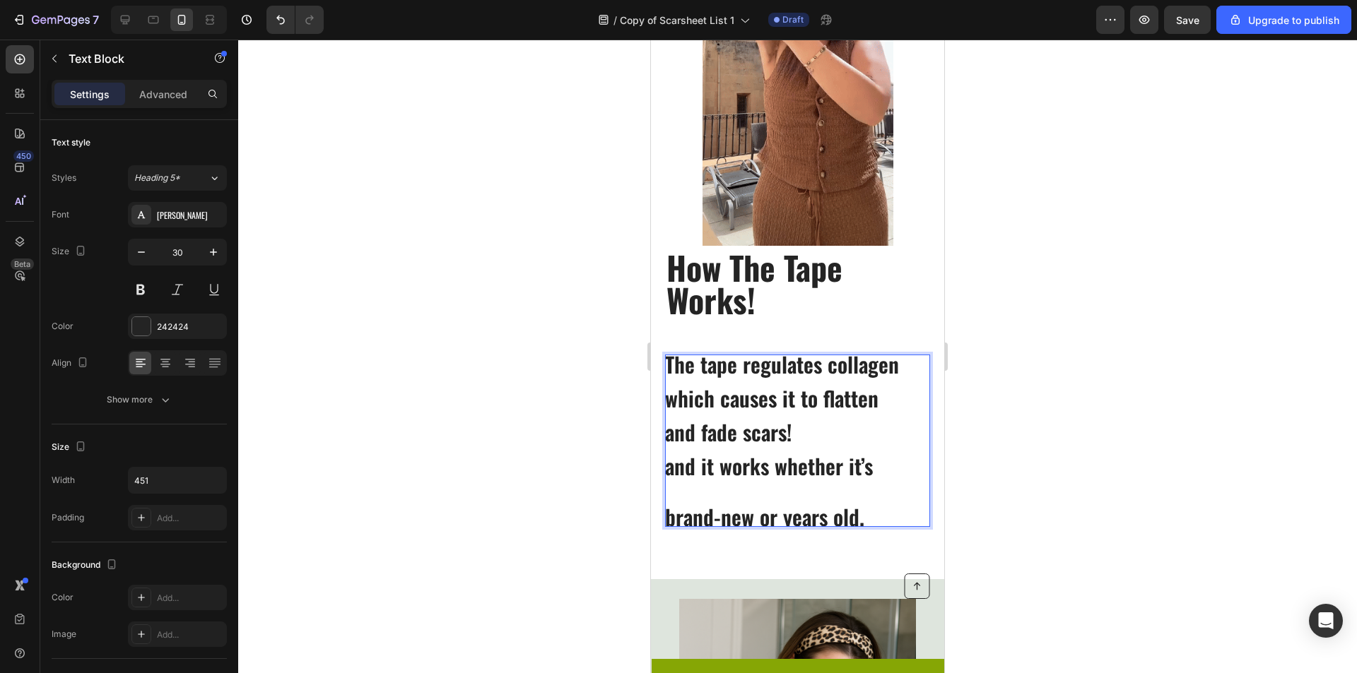
click at [1042, 387] on div at bounding box center [797, 357] width 1119 height 634
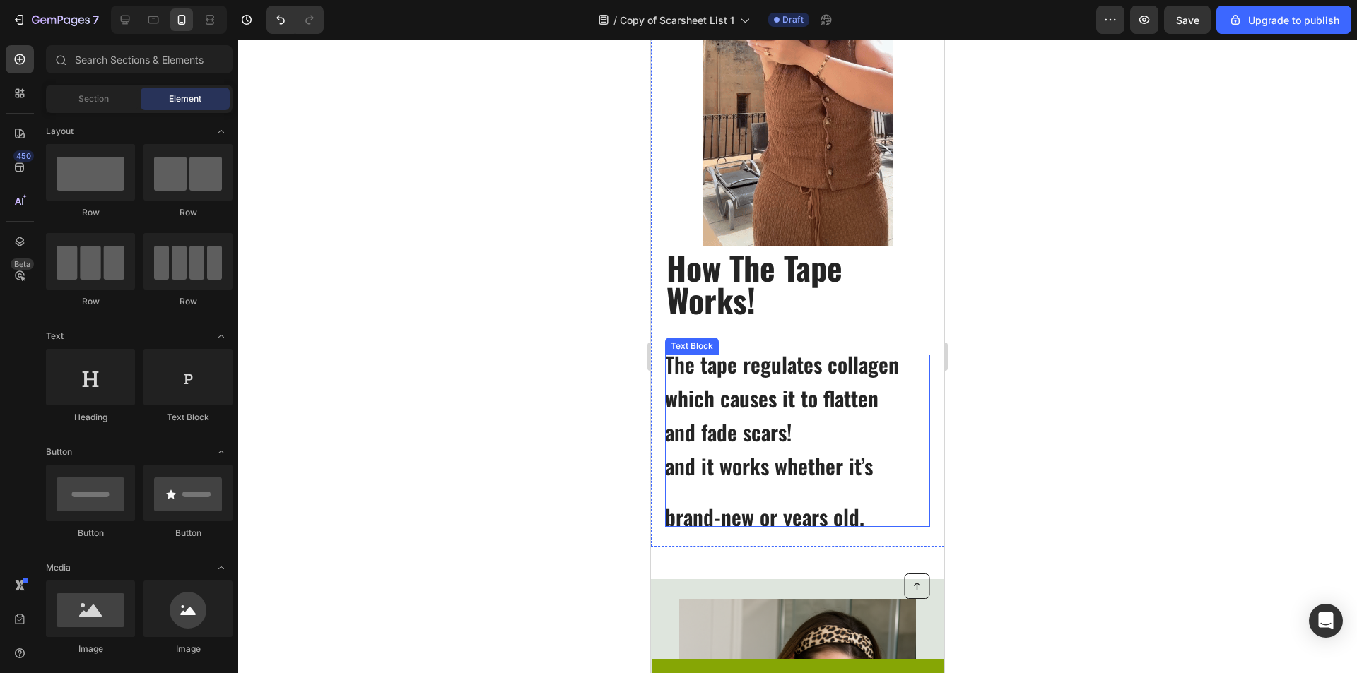
click at [672, 517] on p "brand-new or years old." at bounding box center [797, 517] width 264 height 17
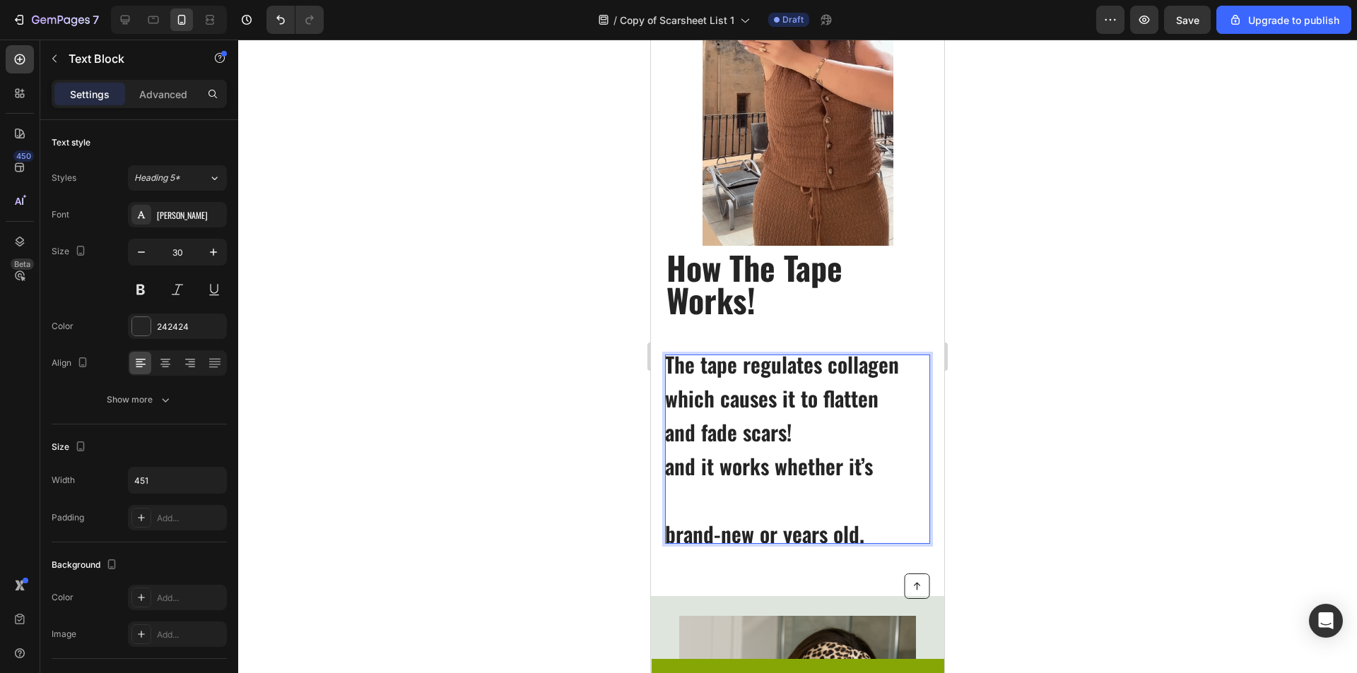
click at [666, 530] on p "brand-new or years old." at bounding box center [797, 534] width 264 height 17
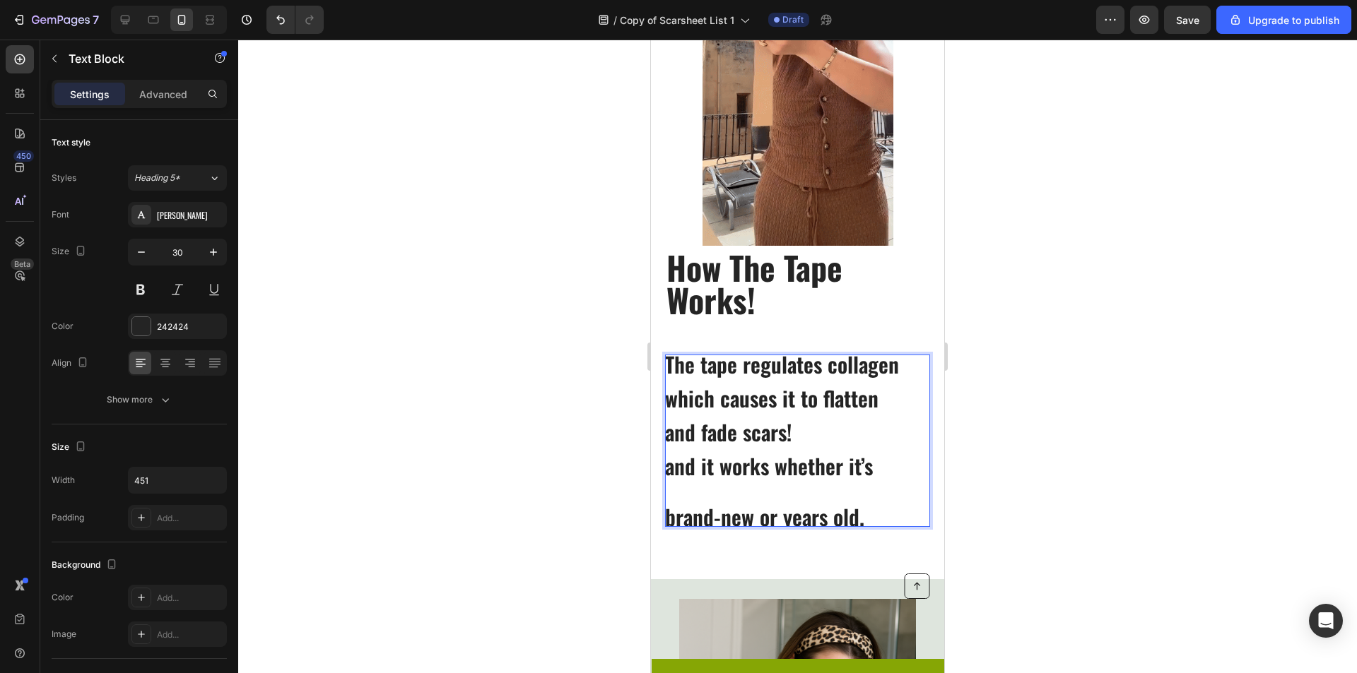
scroll to position [6, 0]
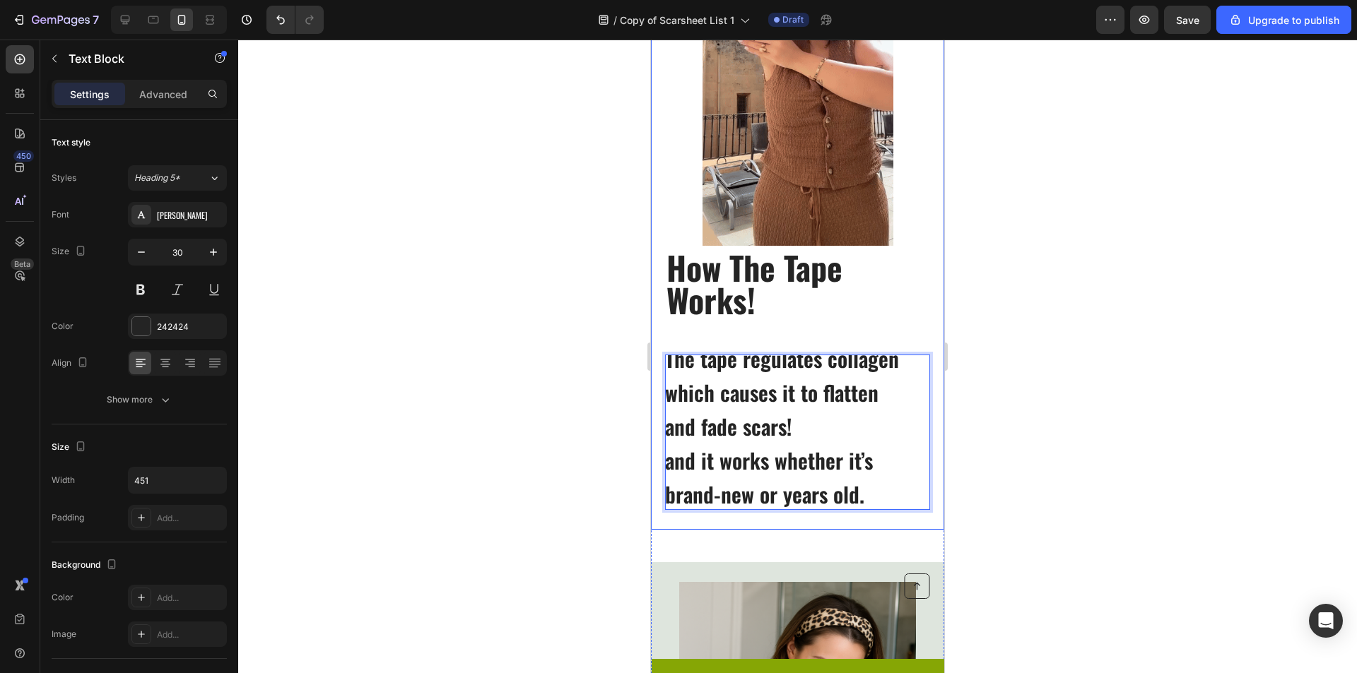
click at [1179, 483] on div at bounding box center [797, 357] width 1119 height 634
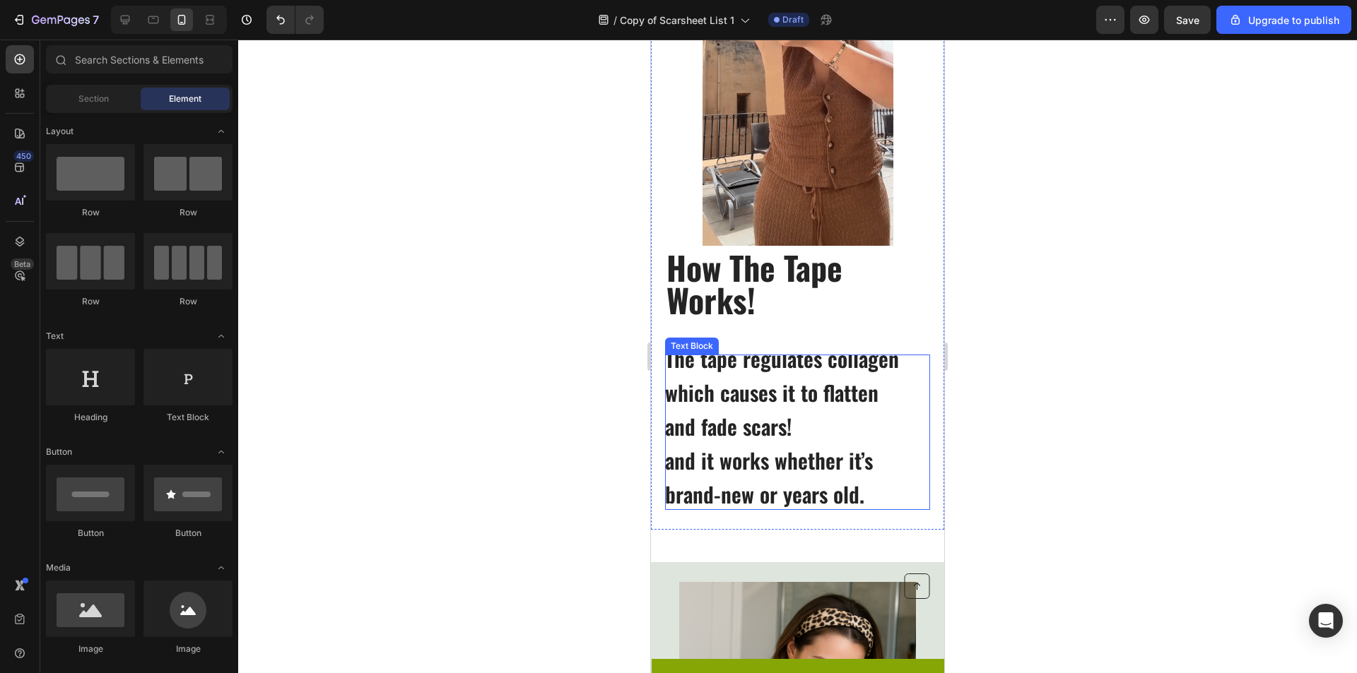
click at [902, 430] on p "and fade scars!" at bounding box center [797, 426] width 264 height 17
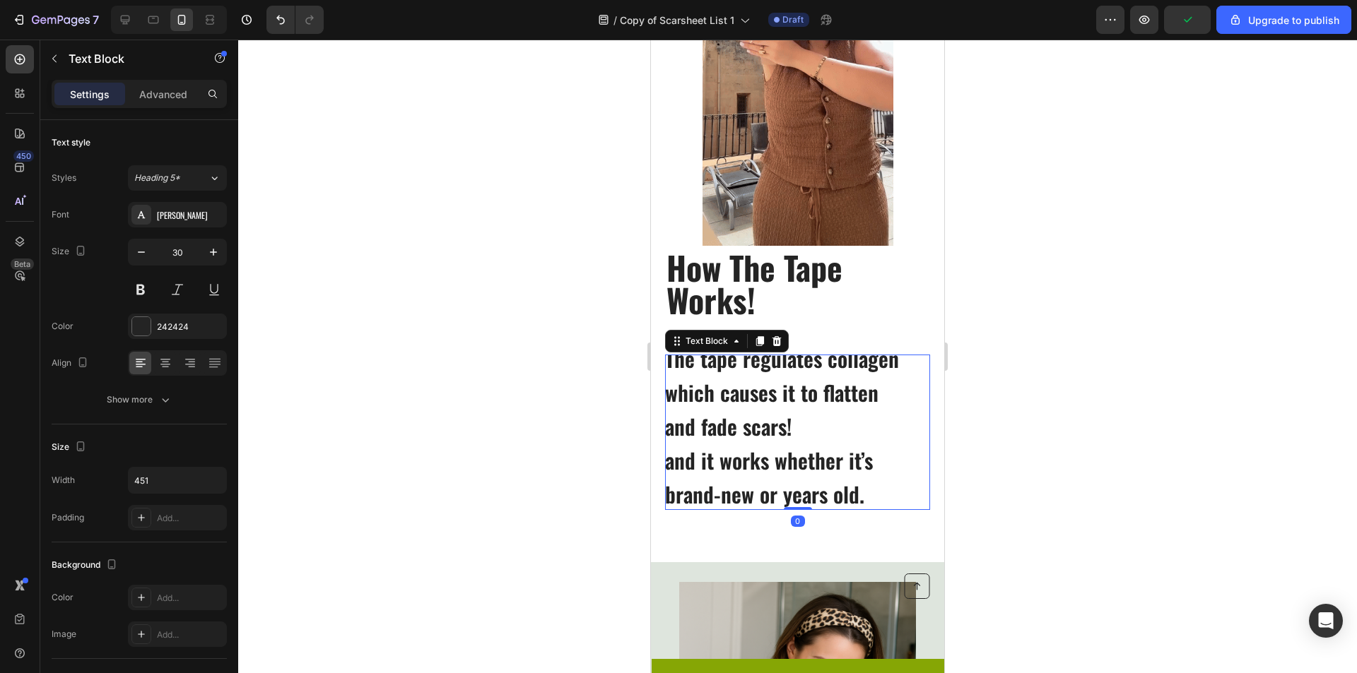
scroll to position [0, 0]
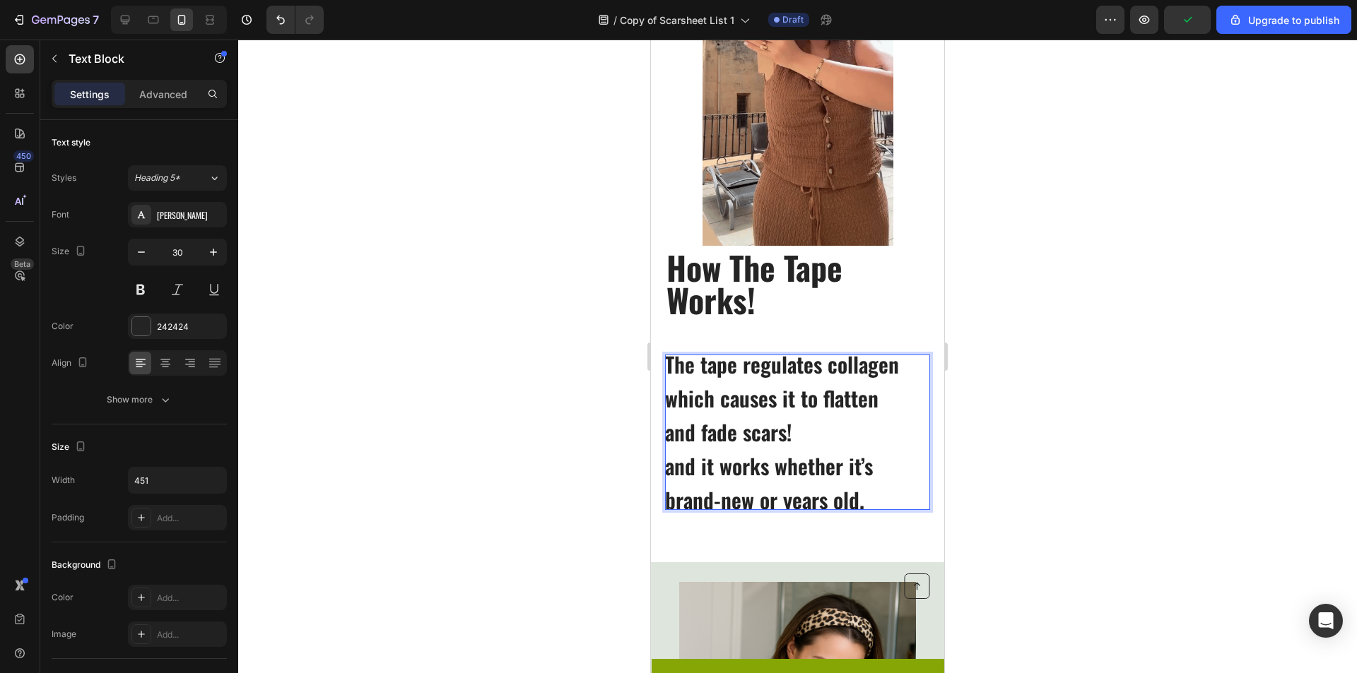
click at [667, 365] on p "The tape regulates collagen" at bounding box center [797, 364] width 264 height 17
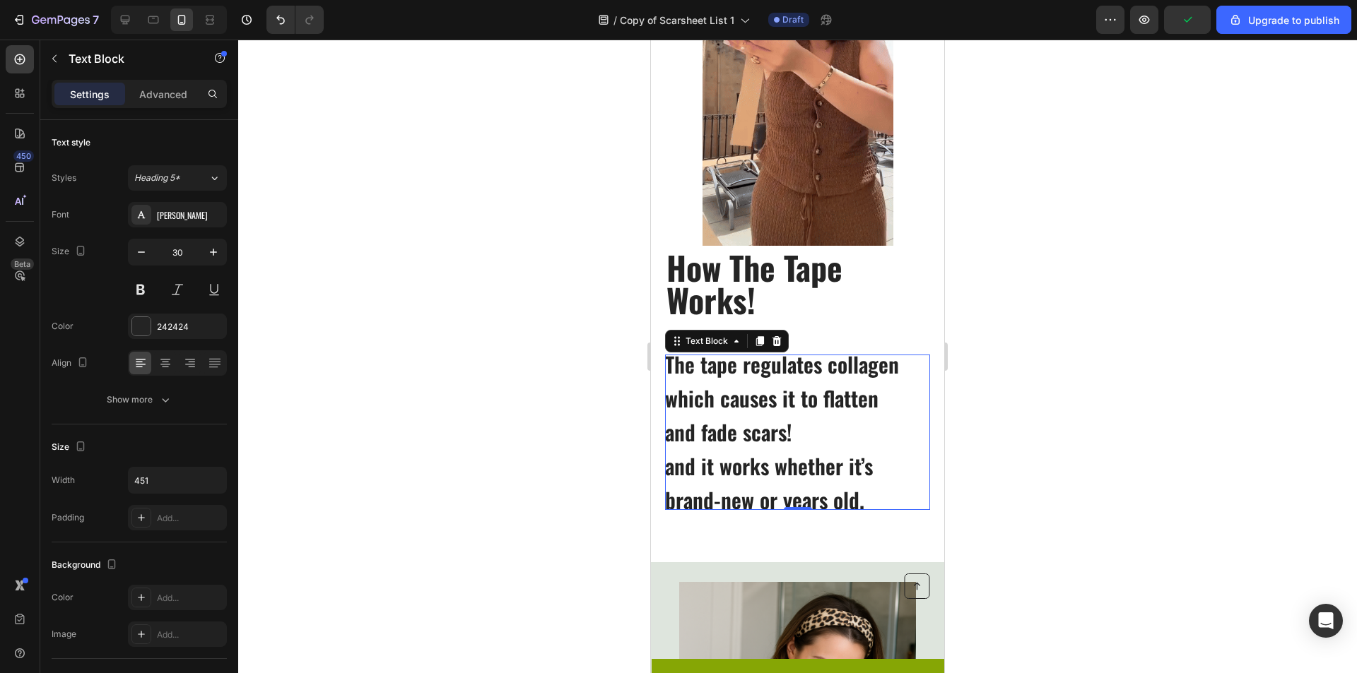
click at [486, 391] on div at bounding box center [797, 357] width 1119 height 634
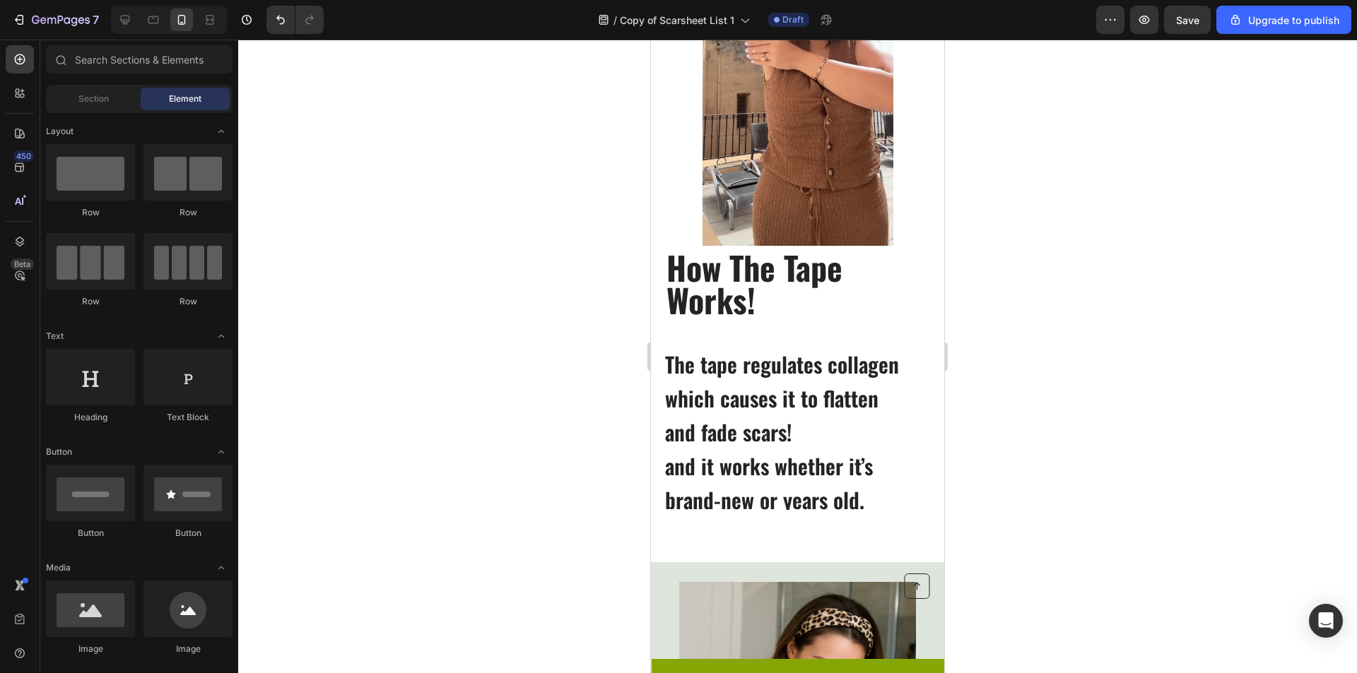
click at [849, 507] on p "and it works whether it’s brand-new or years old." at bounding box center [797, 483] width 264 height 51
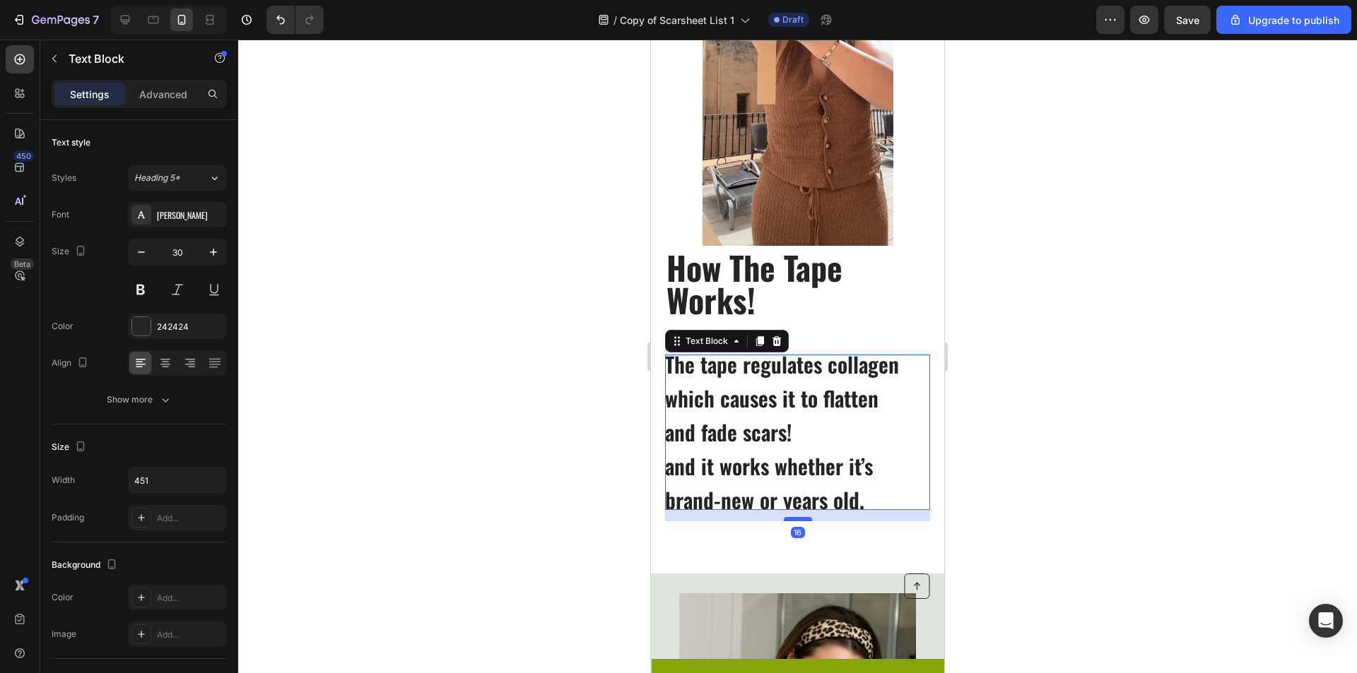
drag, startPoint x: 801, startPoint y: 507, endPoint x: 801, endPoint y: 519, distance: 11.3
click at [801, 519] on div at bounding box center [798, 519] width 28 height 4
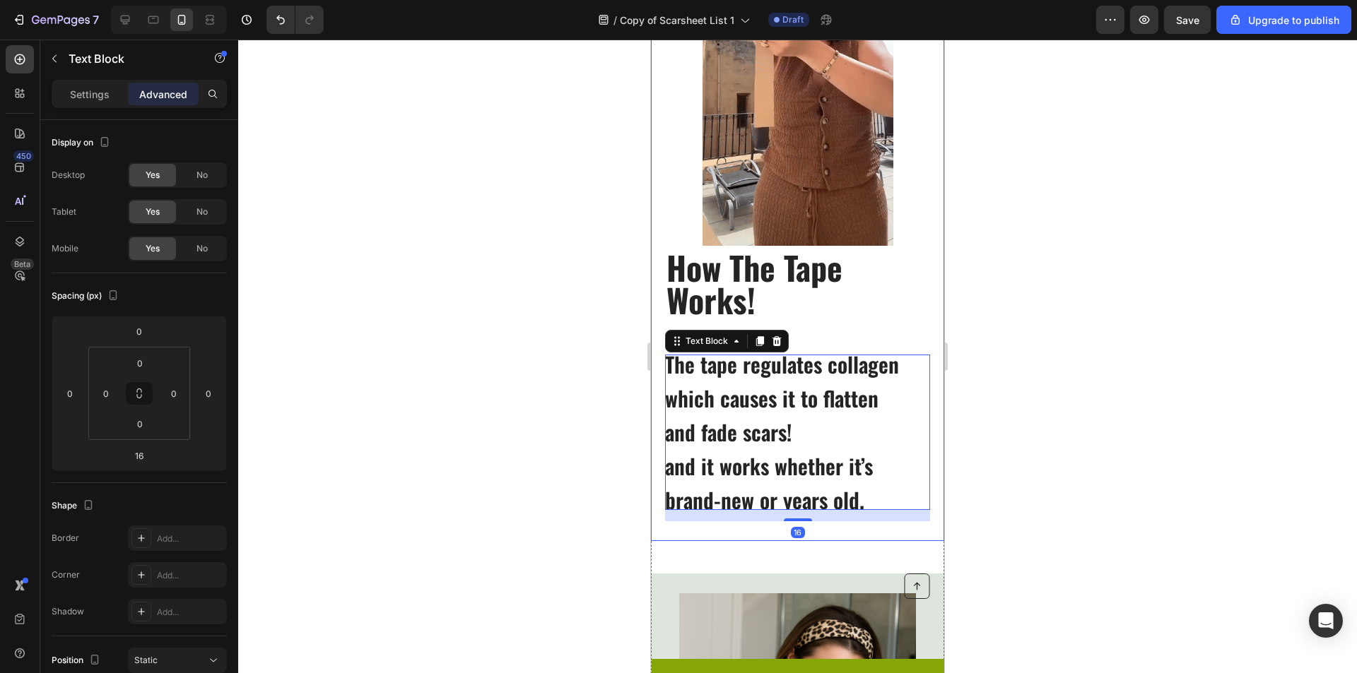
click at [611, 500] on div at bounding box center [797, 357] width 1119 height 634
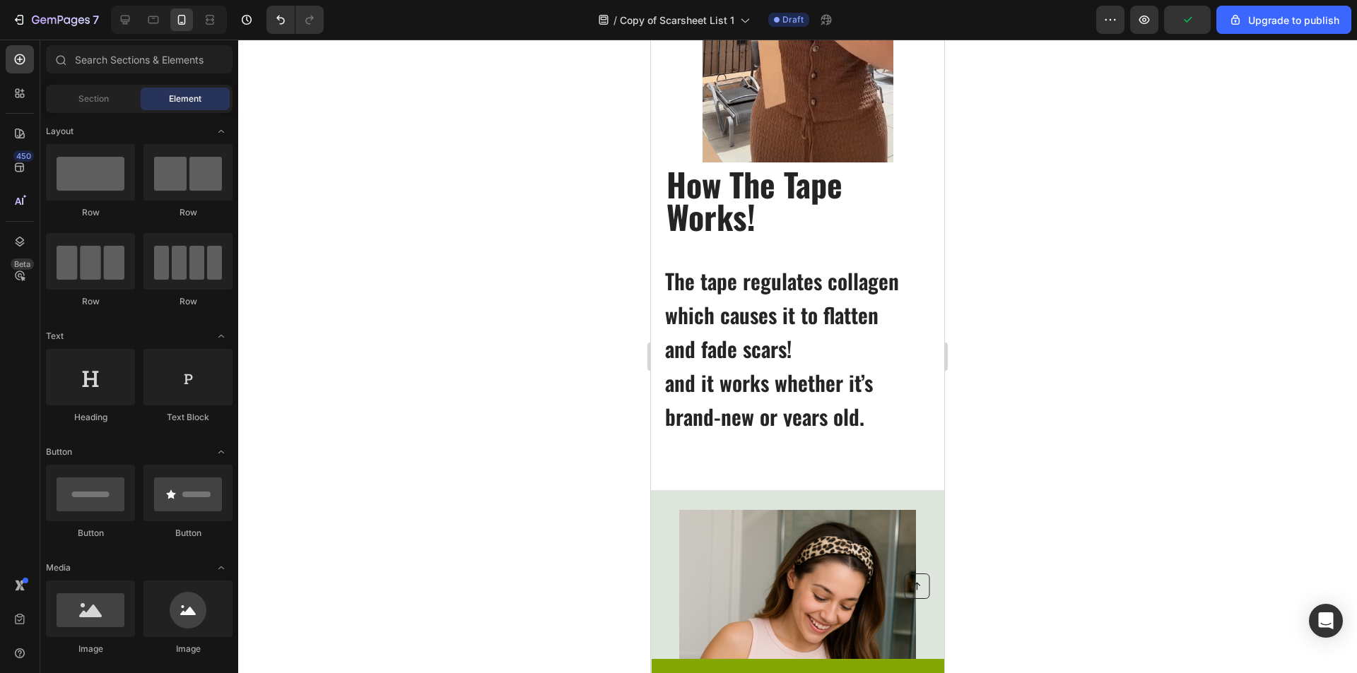
scroll to position [748, 0]
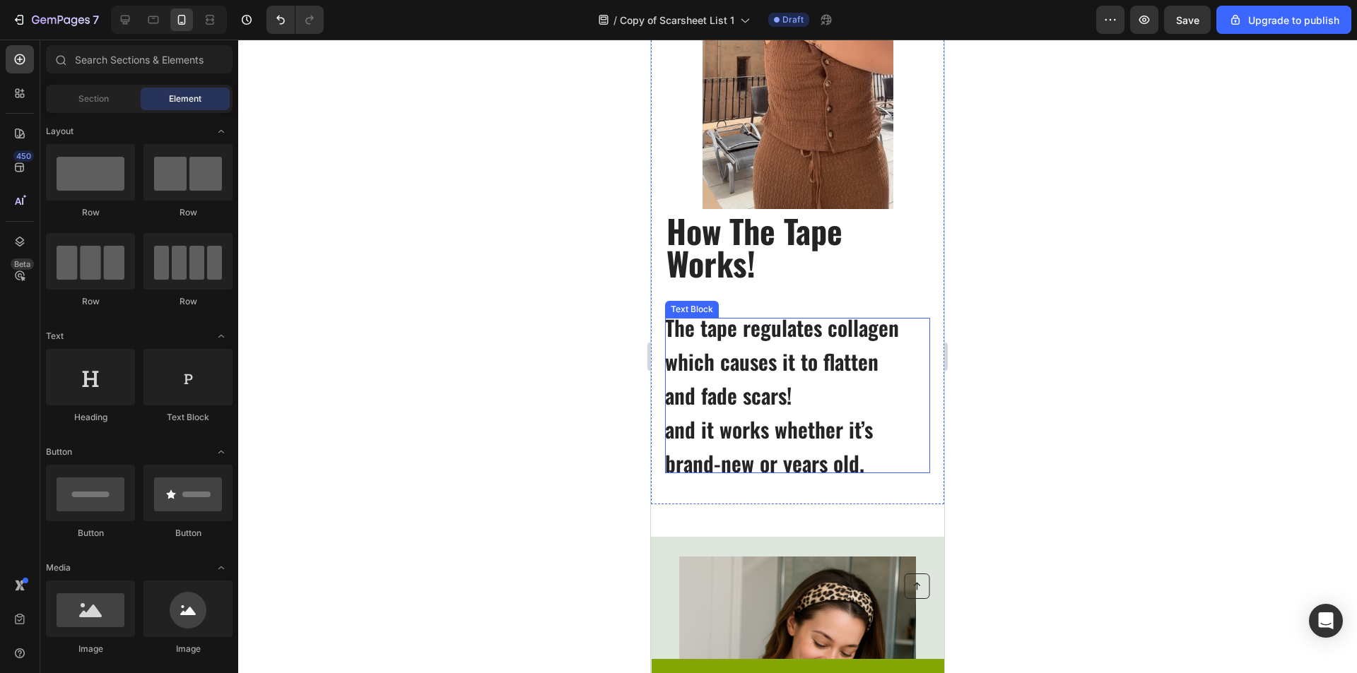
click at [678, 423] on p "and it works whether it’s brand-new or years old." at bounding box center [797, 446] width 264 height 51
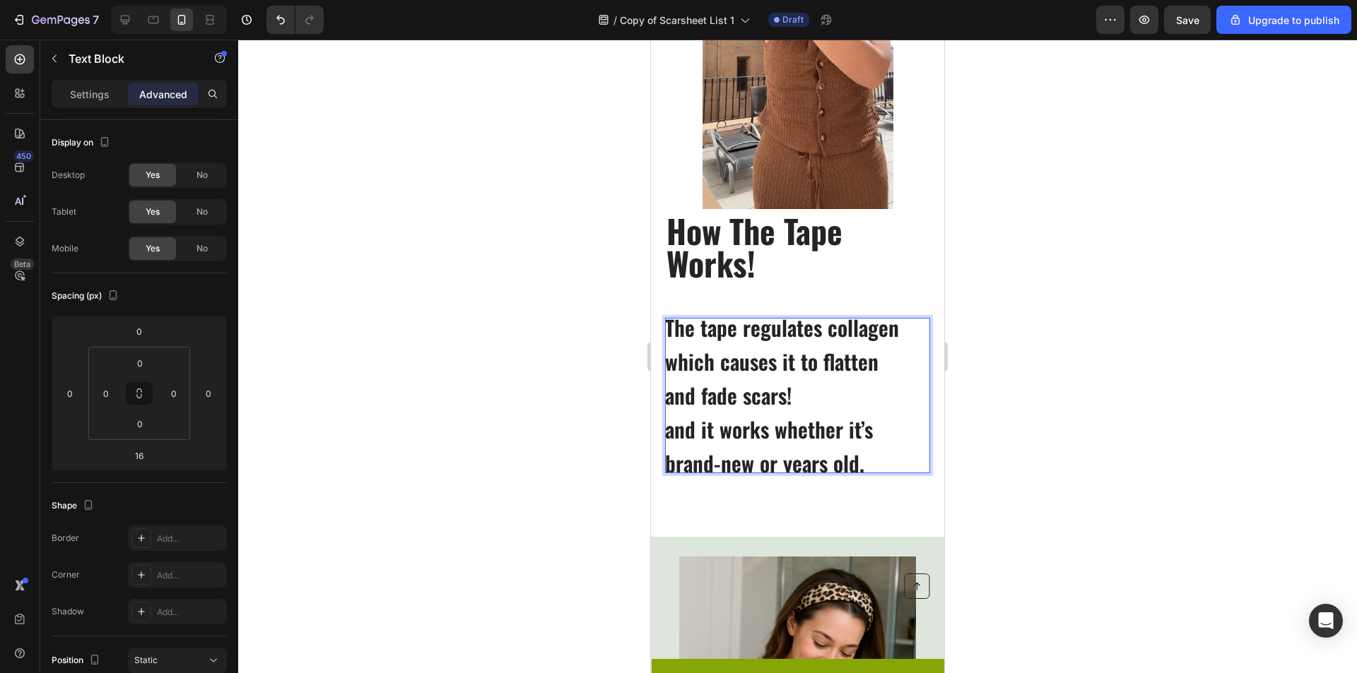
click at [690, 435] on p "and it works whether it’s brand-new or years old." at bounding box center [797, 446] width 264 height 51
click at [693, 433] on p "and it works whether it’s brand-new or years old." at bounding box center [797, 446] width 264 height 51
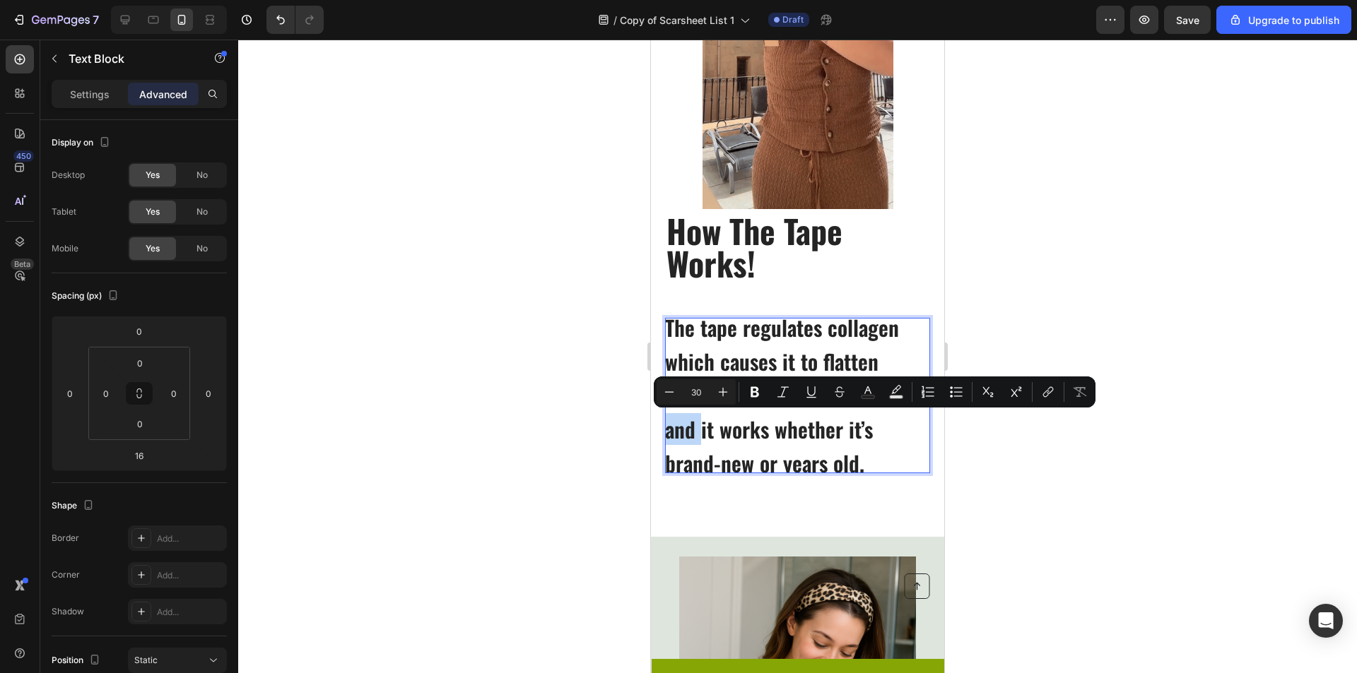
drag, startPoint x: 693, startPoint y: 433, endPoint x: 678, endPoint y: 433, distance: 14.1
click at [678, 433] on p "and it works whether it’s brand-new or years old." at bounding box center [797, 446] width 264 height 51
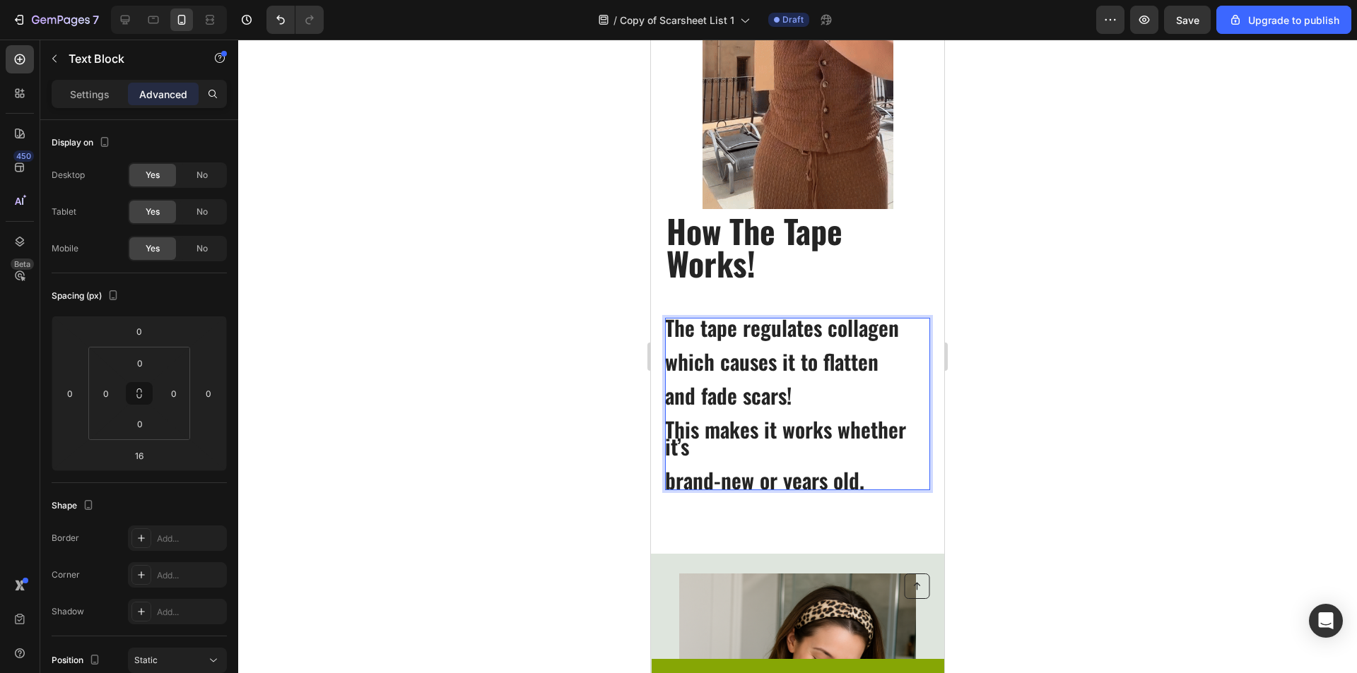
click at [823, 430] on p "This makes it works whether it’s brand-new or years old." at bounding box center [797, 455] width 264 height 68
click at [824, 430] on p "This makes it works whether it’s brand-new or years old." at bounding box center [797, 455] width 264 height 68
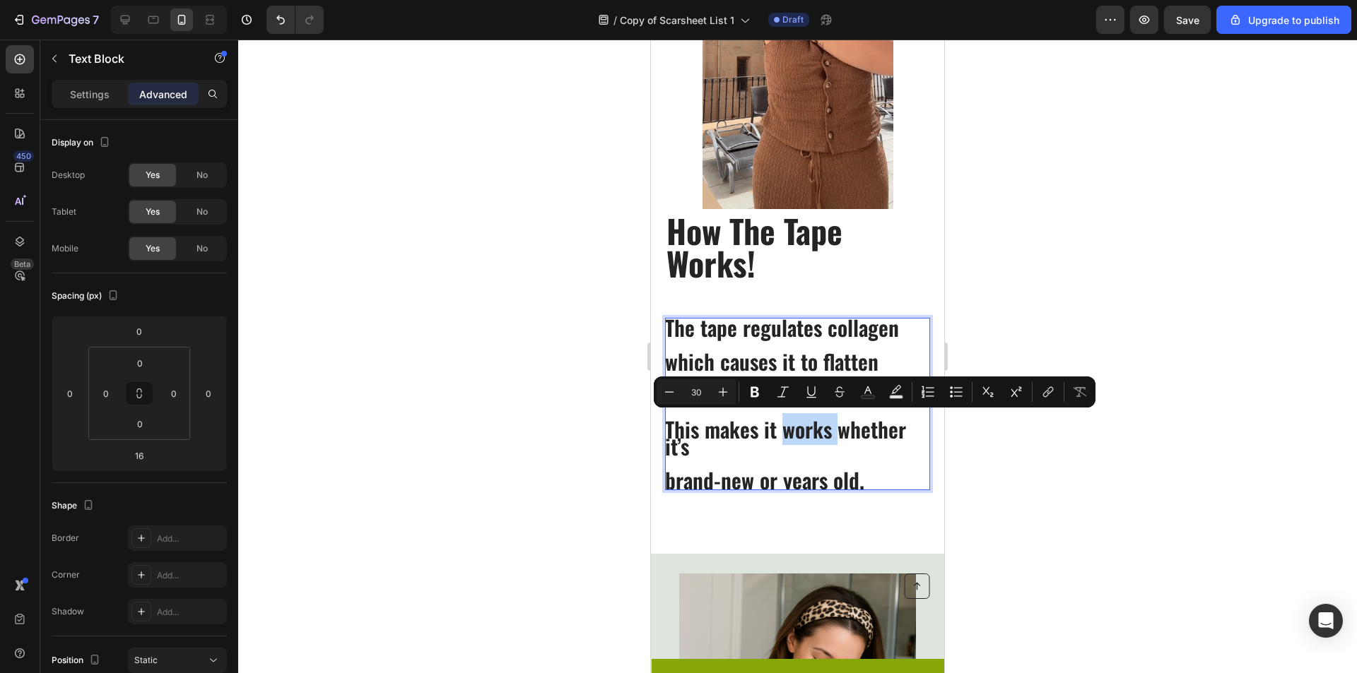
click at [826, 432] on p "This makes it works whether it’s brand-new or years old." at bounding box center [797, 455] width 264 height 68
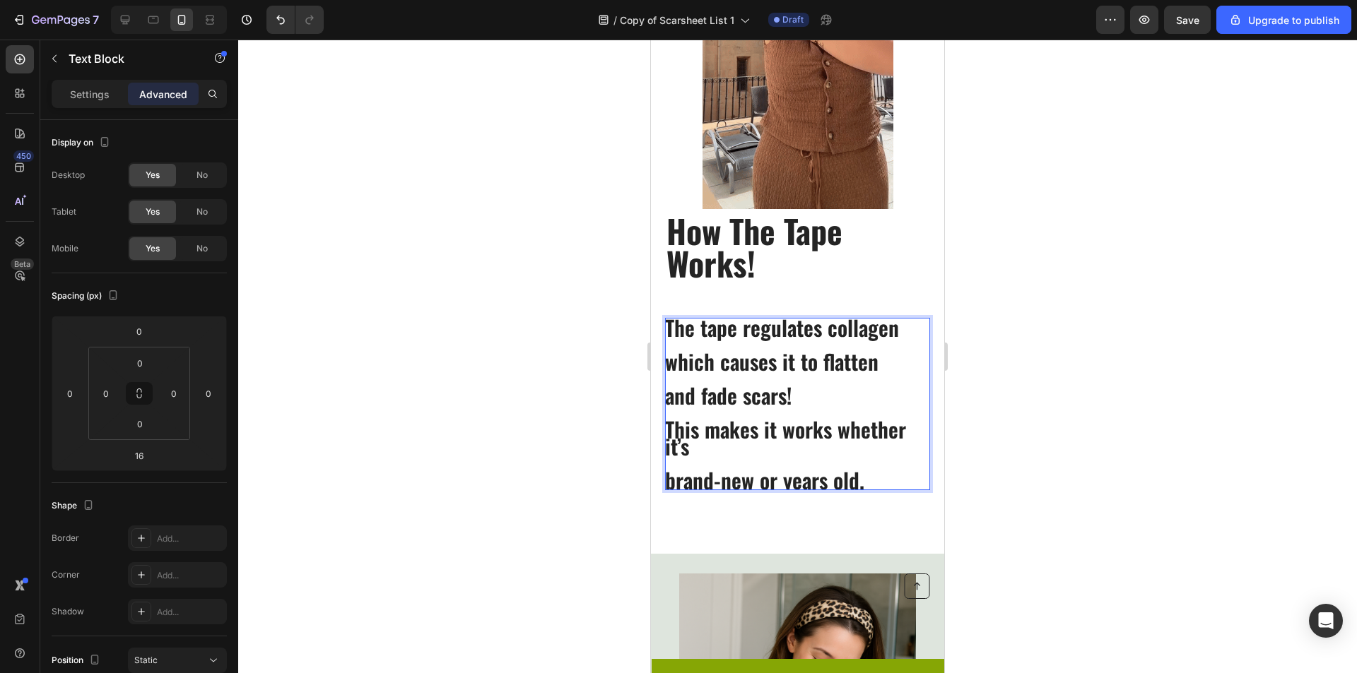
click at [830, 435] on p "This makes it works whether it’s brand-new or years old." at bounding box center [797, 455] width 264 height 68
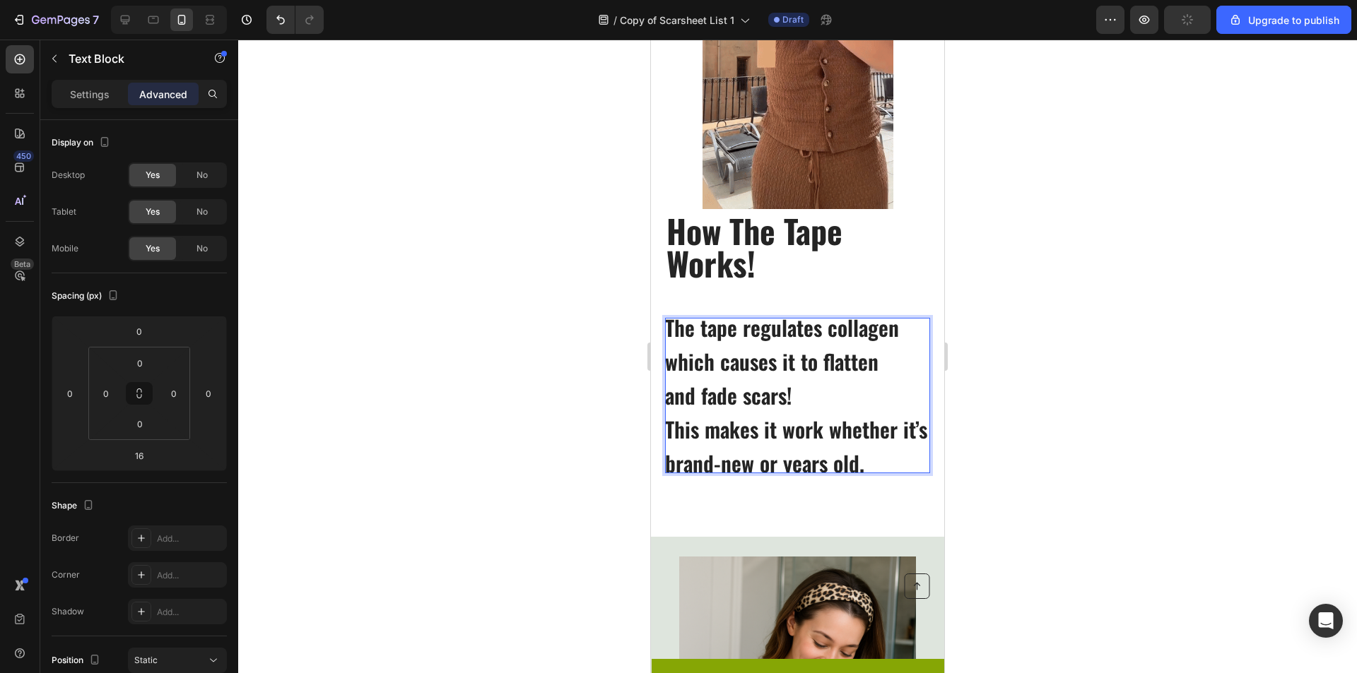
click at [700, 451] on p "This makes it work whether it’s brand-new or years old." at bounding box center [797, 446] width 264 height 51
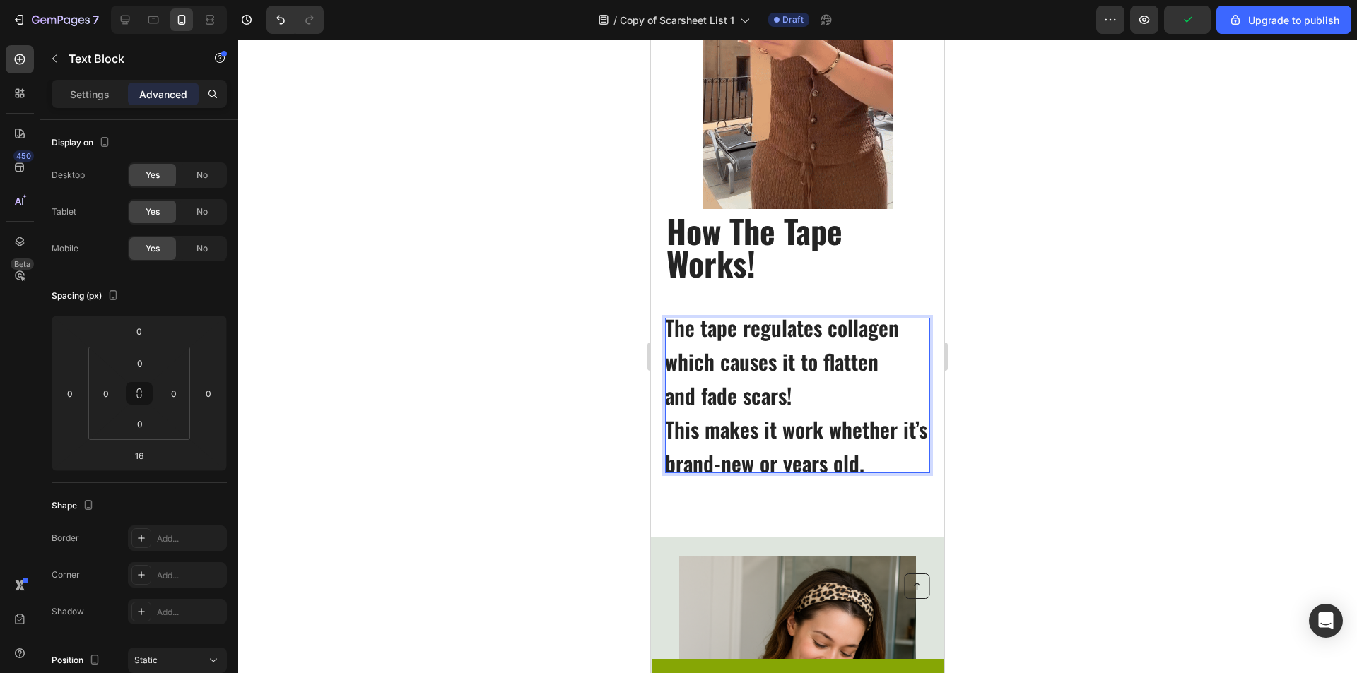
click at [684, 449] on p "This makes it work whether it’s brand-new or years old." at bounding box center [797, 446] width 264 height 51
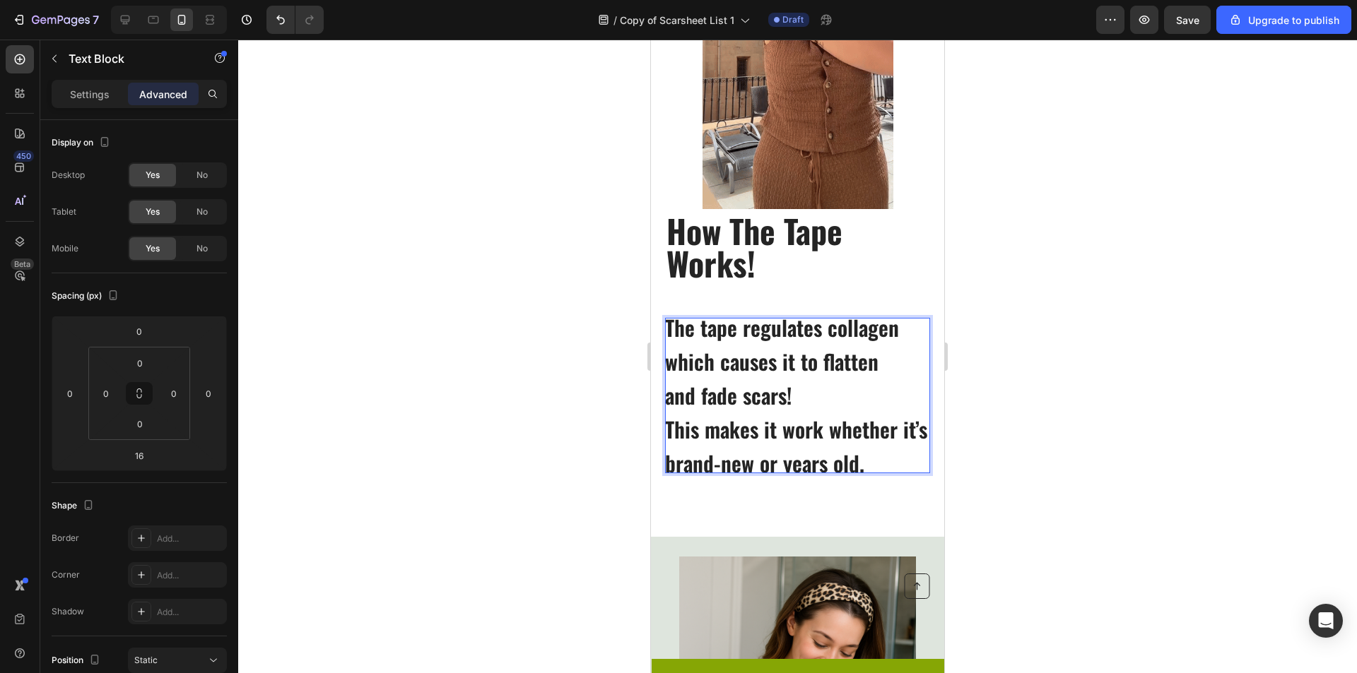
drag, startPoint x: 725, startPoint y: 451, endPoint x: 702, endPoint y: 444, distance: 24.4
click at [690, 447] on p "This makes it work whether it’s brand-new or years old." at bounding box center [797, 446] width 264 height 51
drag, startPoint x: 702, startPoint y: 444, endPoint x: 660, endPoint y: 450, distance: 42.2
click at [660, 450] on div "How The Tape Works! Heading The tape regulates collagen which causes it to flat…" at bounding box center [797, 176] width 293 height 655
click at [709, 445] on p "This makes it work whether it’s brand-new or years old." at bounding box center [797, 446] width 264 height 51
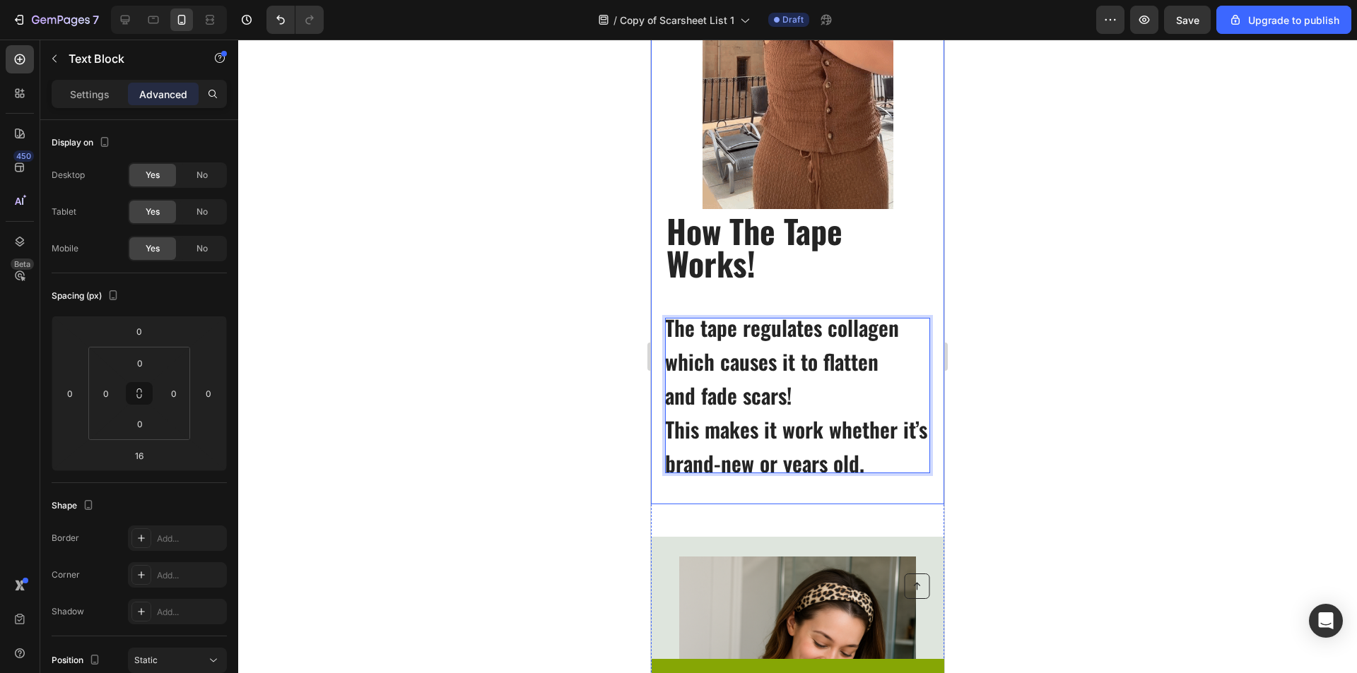
drag, startPoint x: 697, startPoint y: 449, endPoint x: 653, endPoint y: 453, distance: 44.0
click at [653, 453] on div "How The Tape Works! Heading The tape regulates collagen which causes it to flat…" at bounding box center [797, 176] width 293 height 655
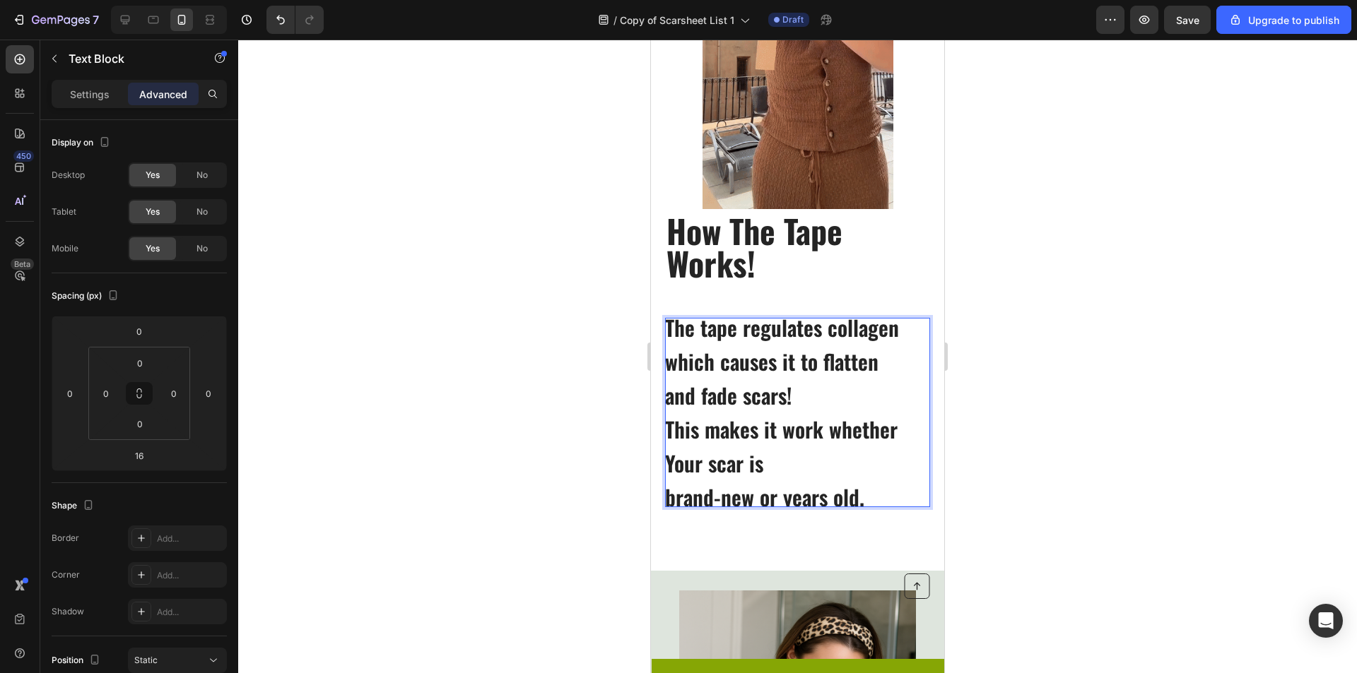
click at [671, 500] on p "⁠⁠⁠⁠⁠⁠⁠Your scar is brand-new or years old." at bounding box center [797, 480] width 264 height 51
click at [667, 500] on p "Your scar is brand-new or years old." at bounding box center [797, 480] width 264 height 51
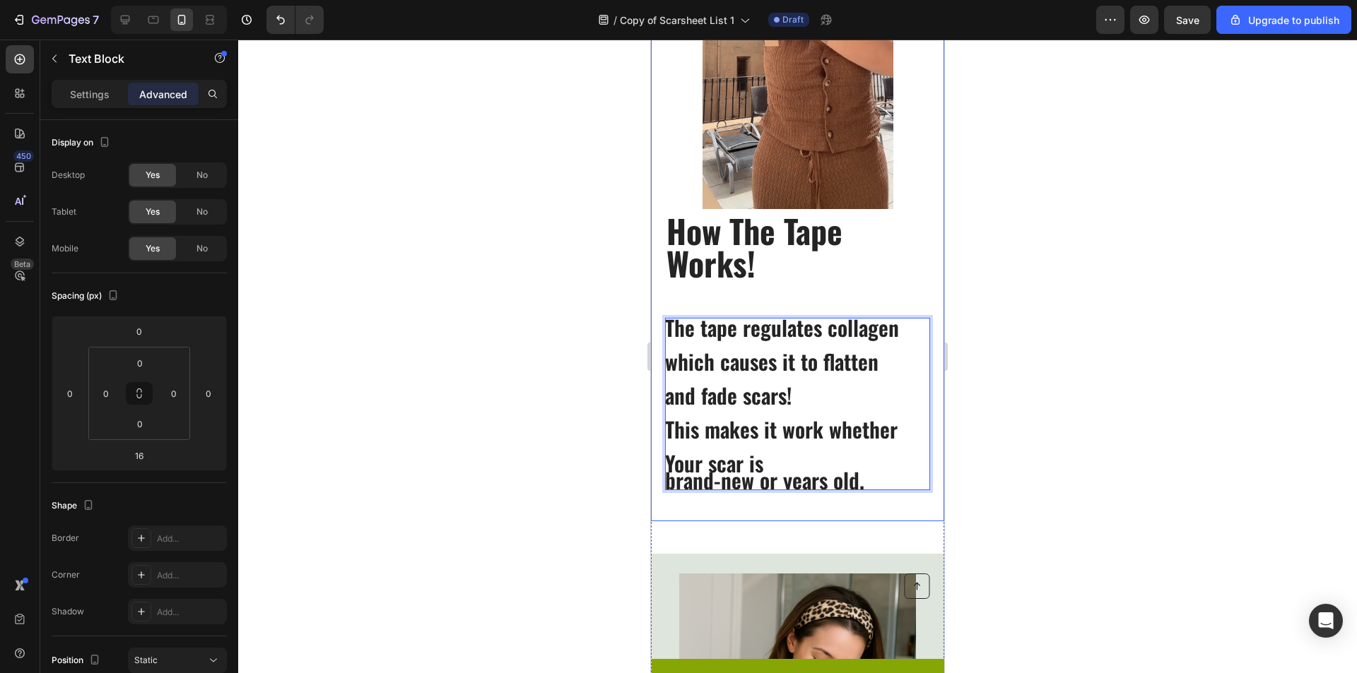
scroll to position [6, 0]
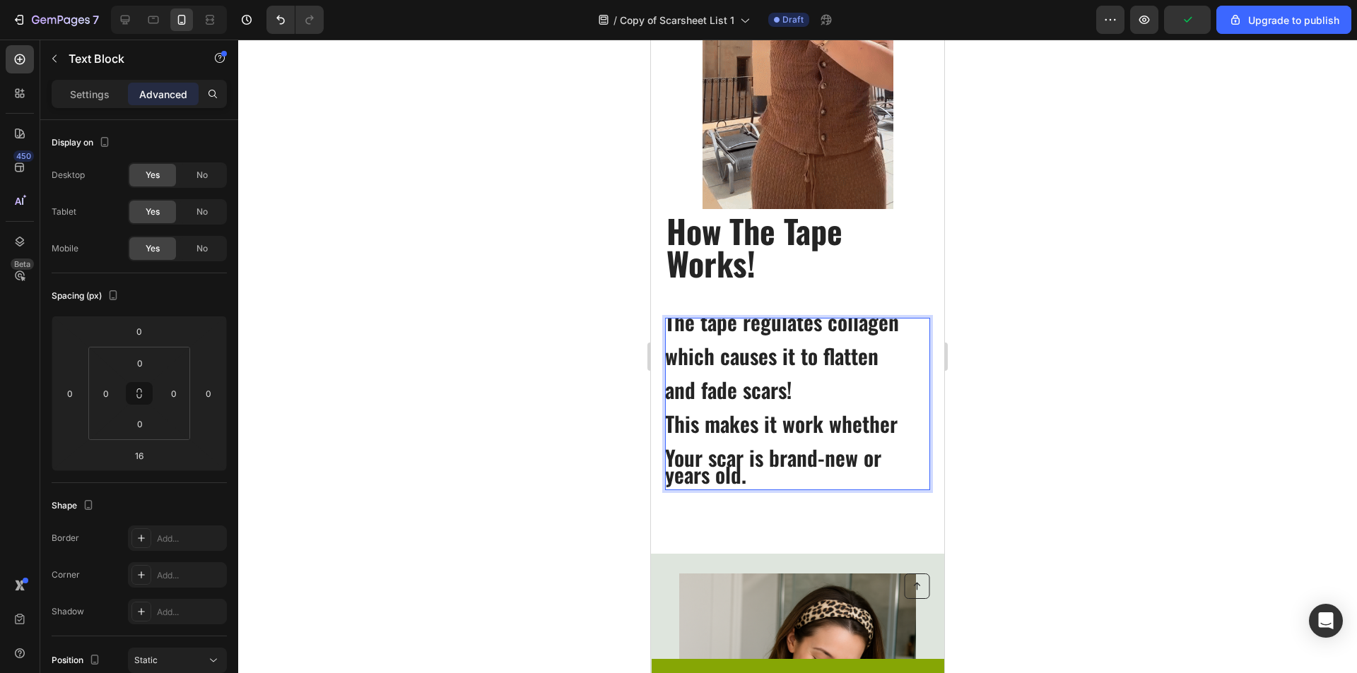
click at [1020, 430] on div at bounding box center [797, 357] width 1119 height 634
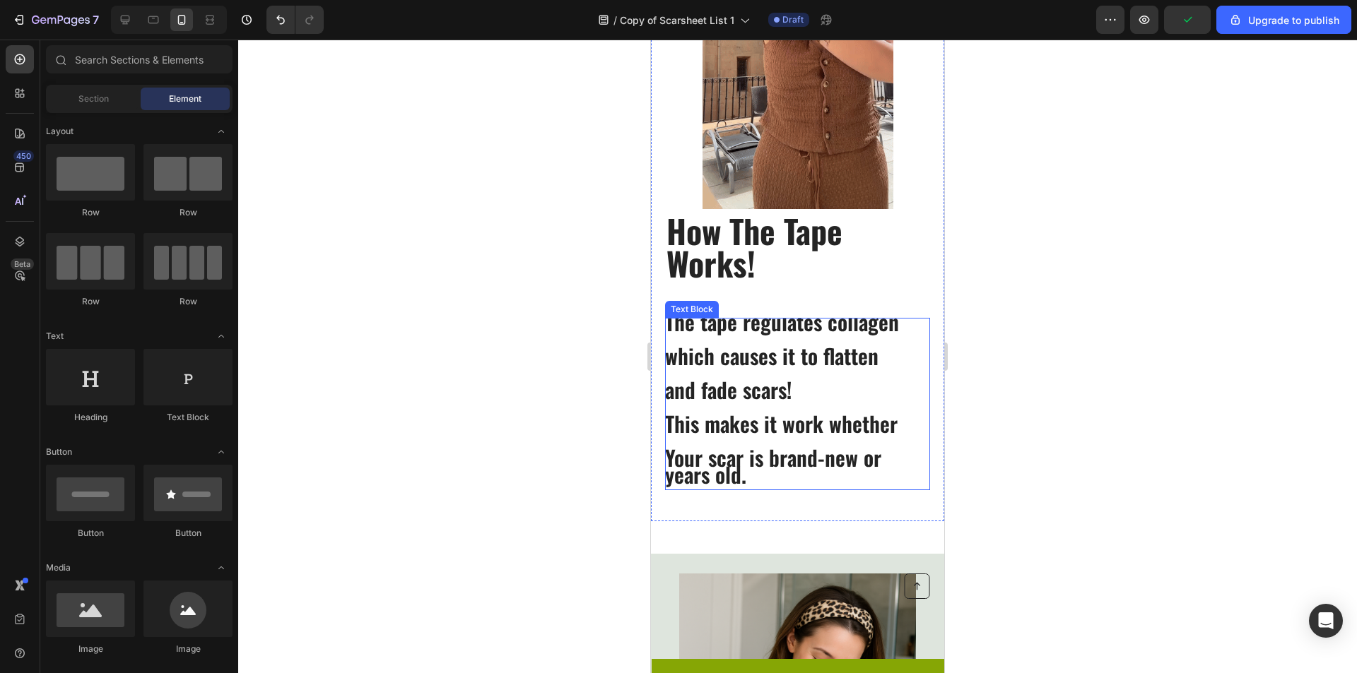
click at [779, 468] on p "Your scar is brand-new or years old." at bounding box center [797, 466] width 264 height 34
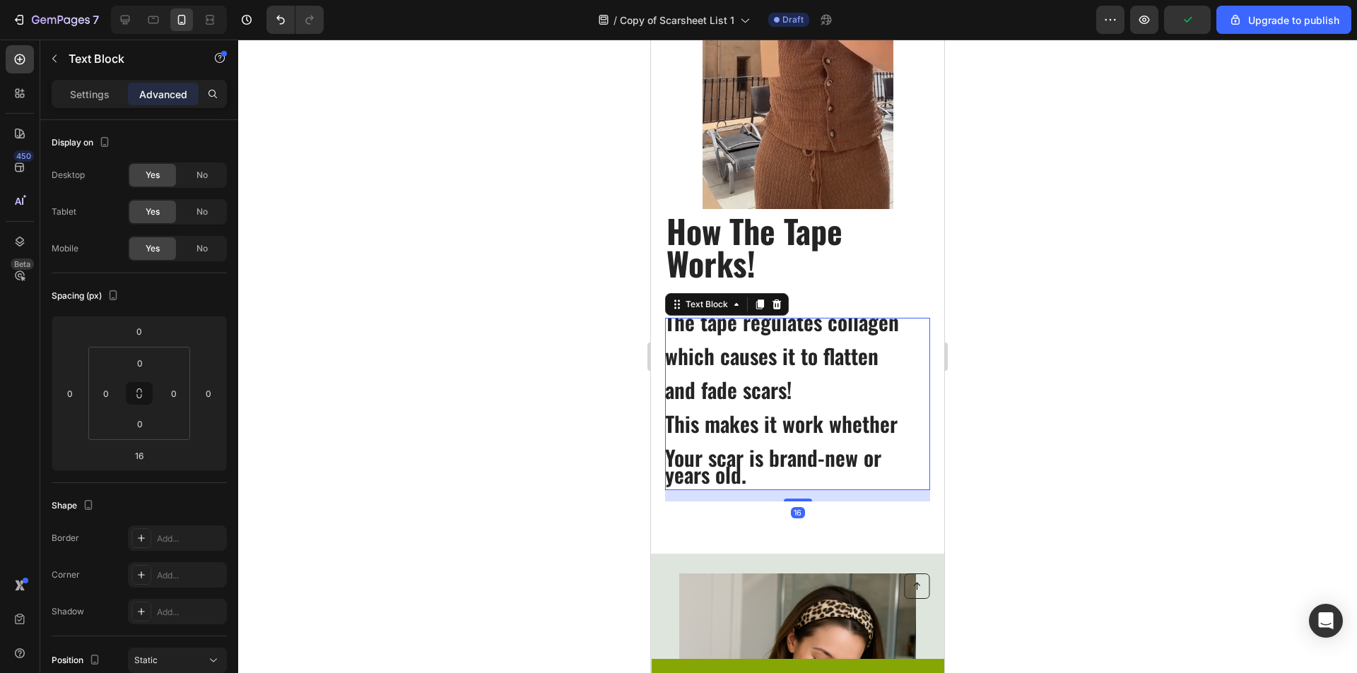
scroll to position [0, 0]
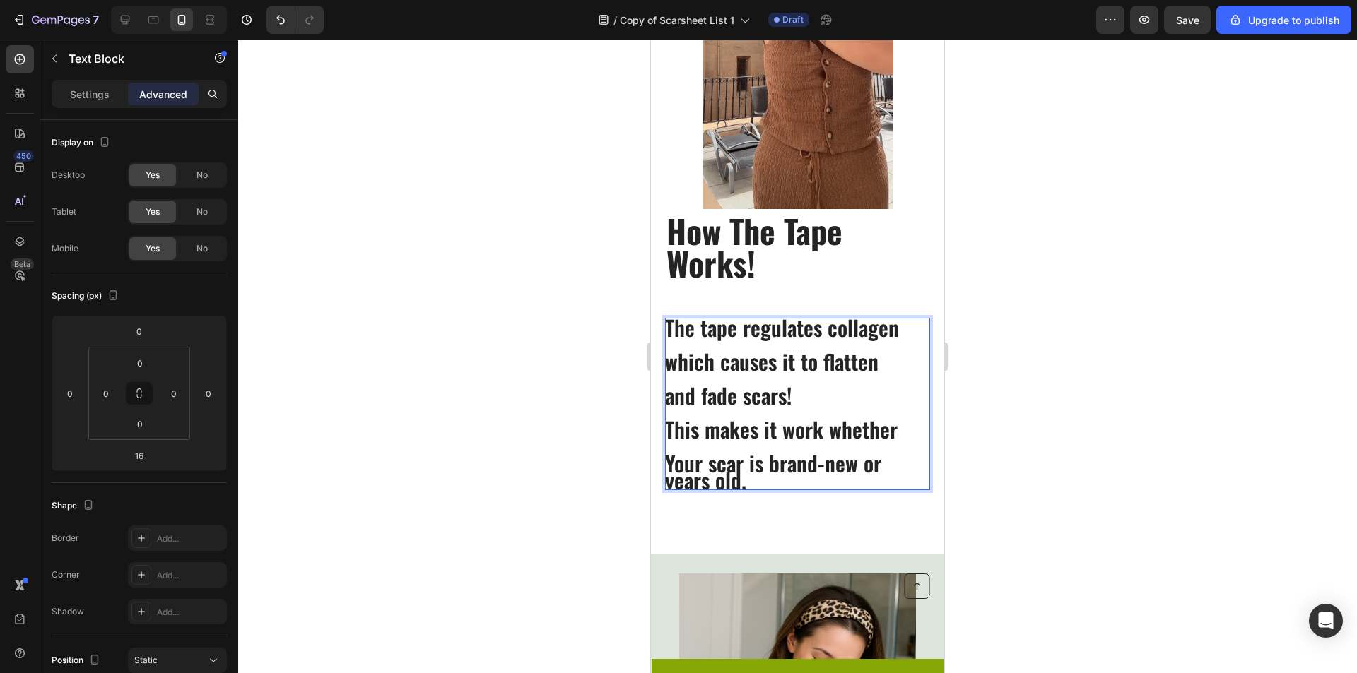
click at [890, 469] on p "Your scar is brand-new or years old." at bounding box center [797, 472] width 264 height 34
drag, startPoint x: 1054, startPoint y: 431, endPoint x: 1031, endPoint y: 423, distance: 24.6
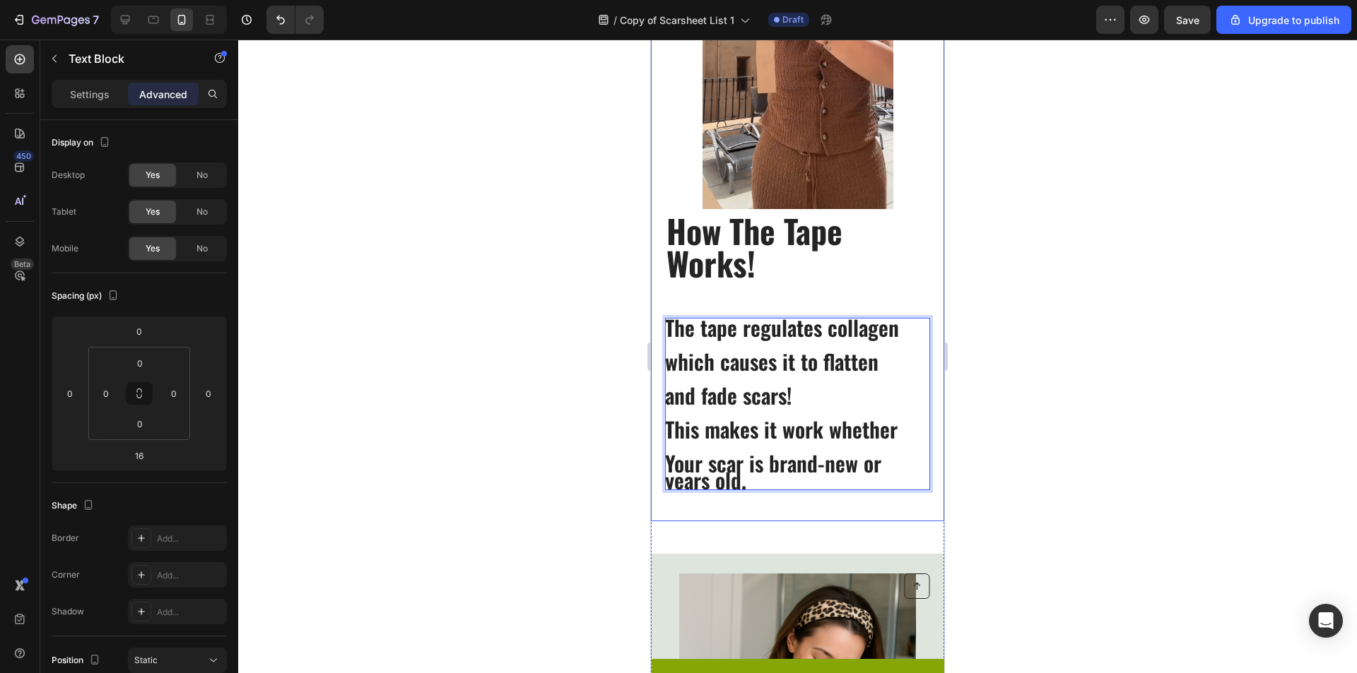
click at [1054, 430] on div at bounding box center [797, 357] width 1119 height 634
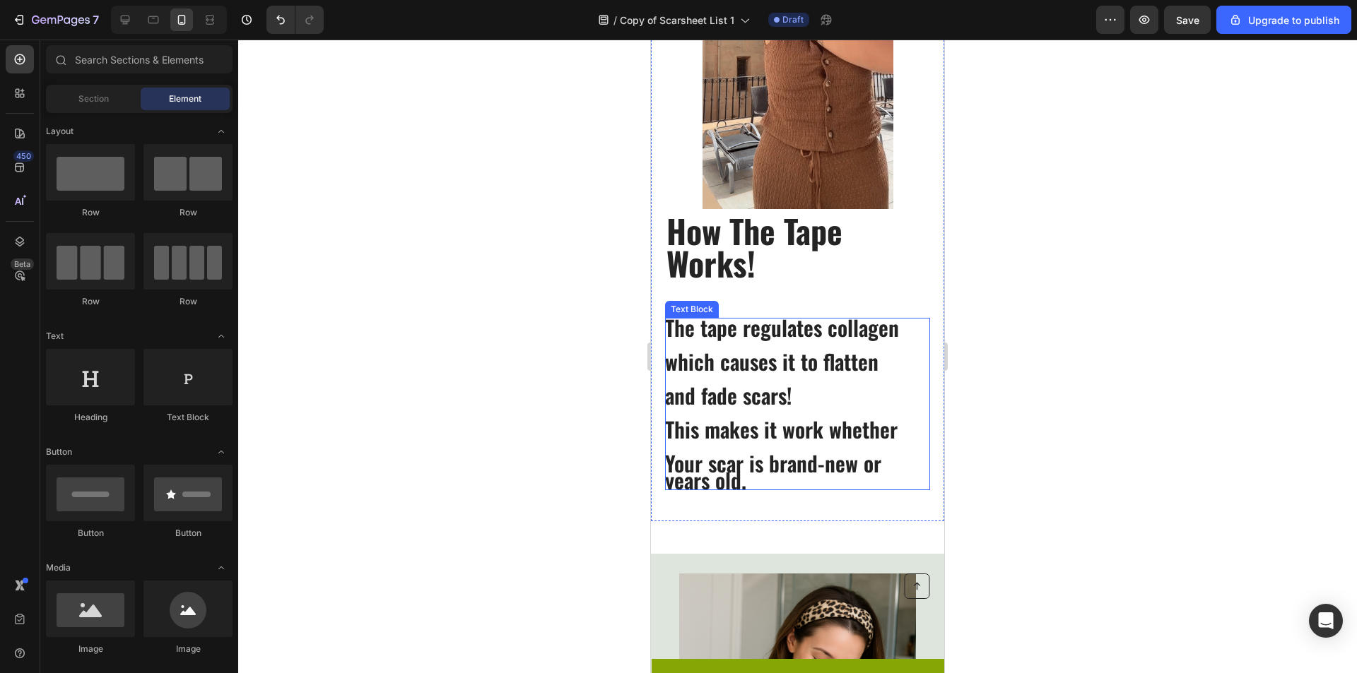
drag, startPoint x: 817, startPoint y: 473, endPoint x: 858, endPoint y: 471, distance: 41.0
click at [819, 472] on p "Your scar is brand-new or years old." at bounding box center [797, 472] width 264 height 34
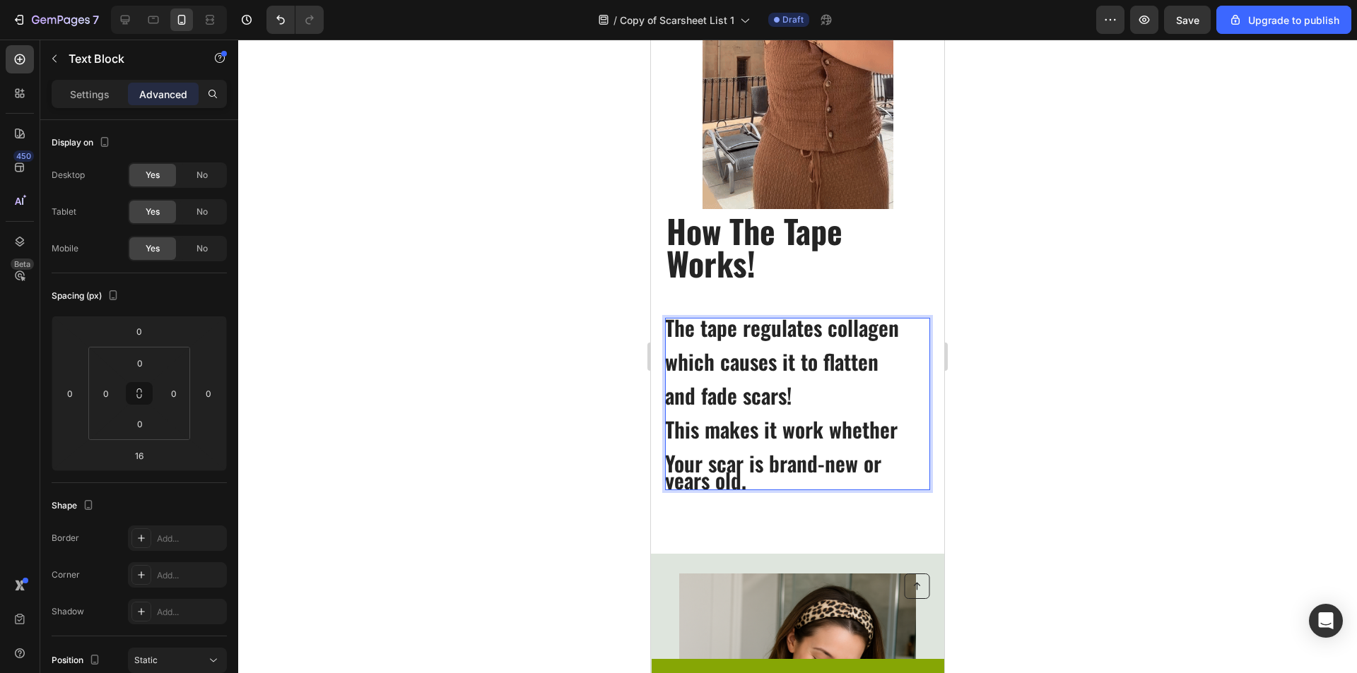
scroll to position [6, 0]
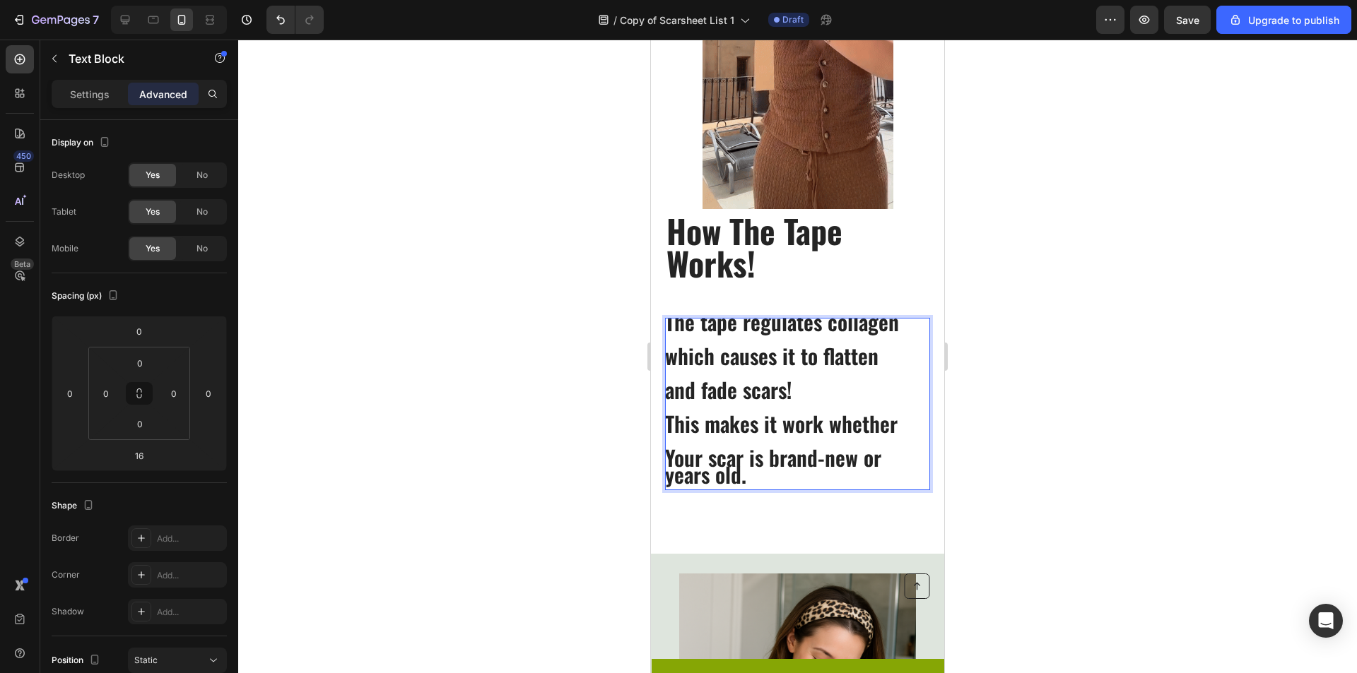
click at [1069, 485] on div at bounding box center [797, 357] width 1119 height 634
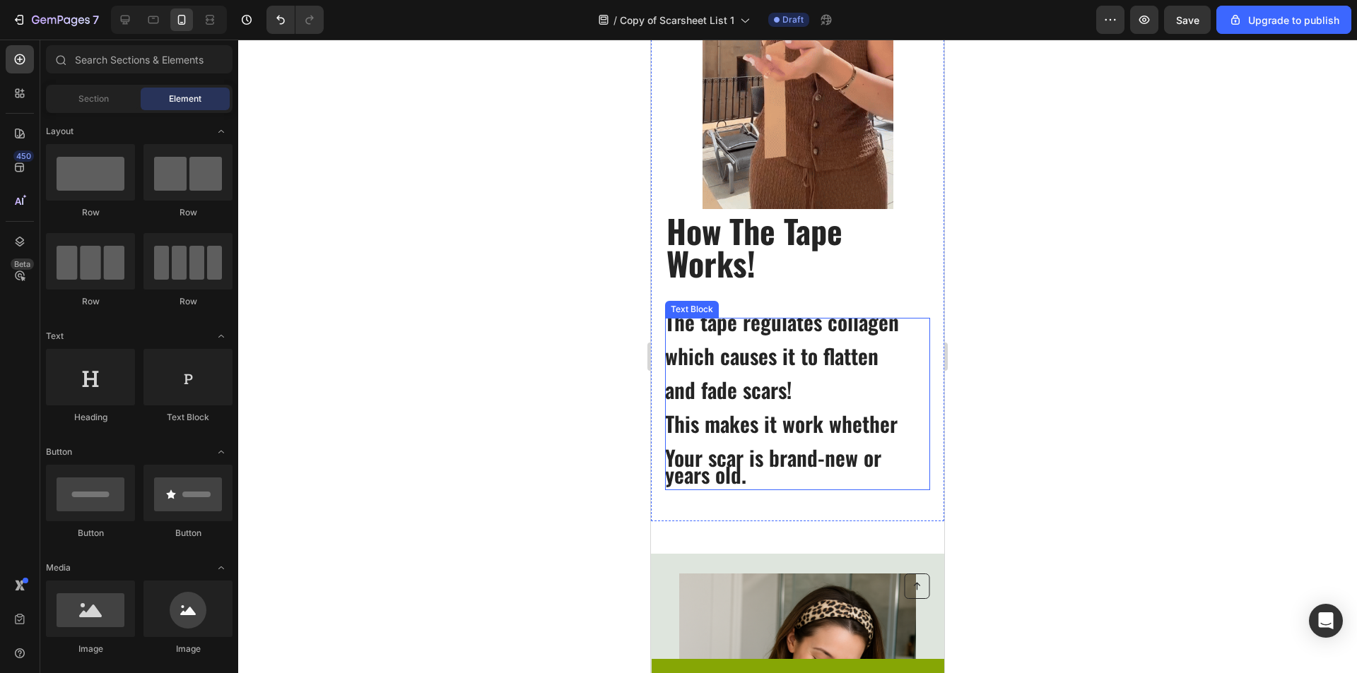
click at [815, 466] on p "Your scar is brand-new or" at bounding box center [797, 457] width 264 height 17
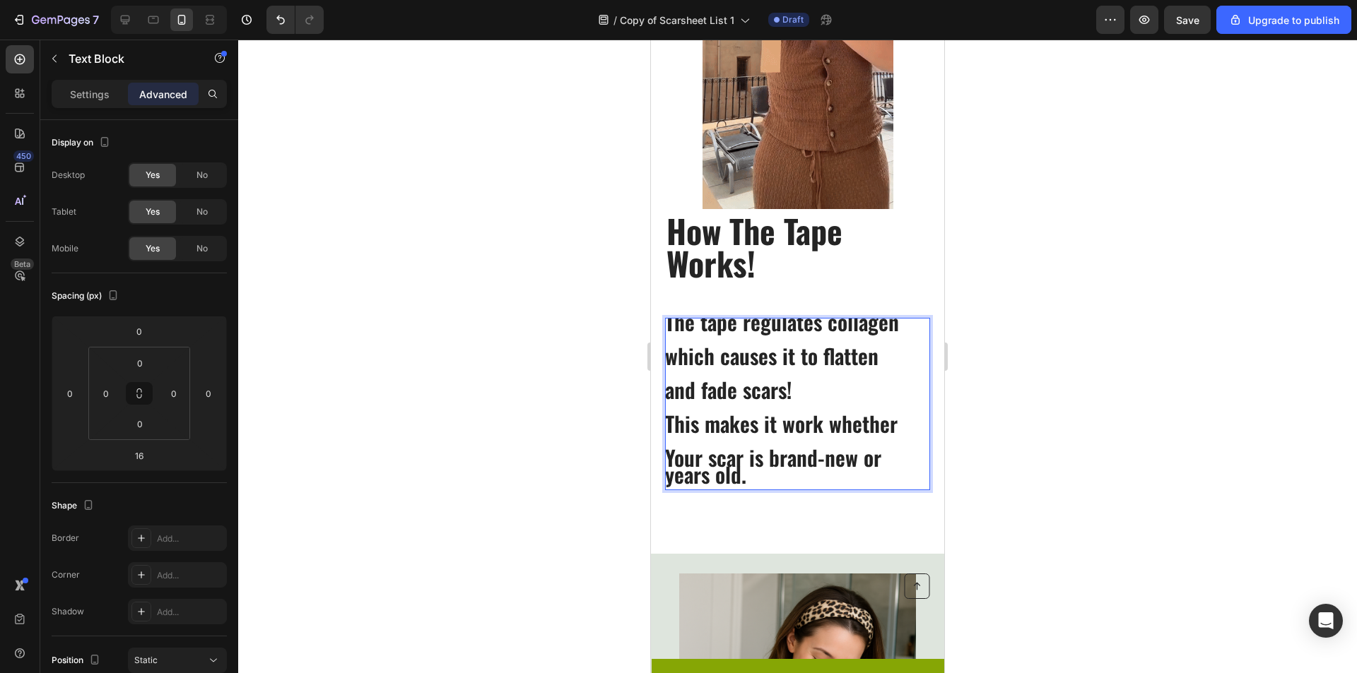
click at [883, 460] on p "Your scar is brand-new or" at bounding box center [797, 457] width 264 height 17
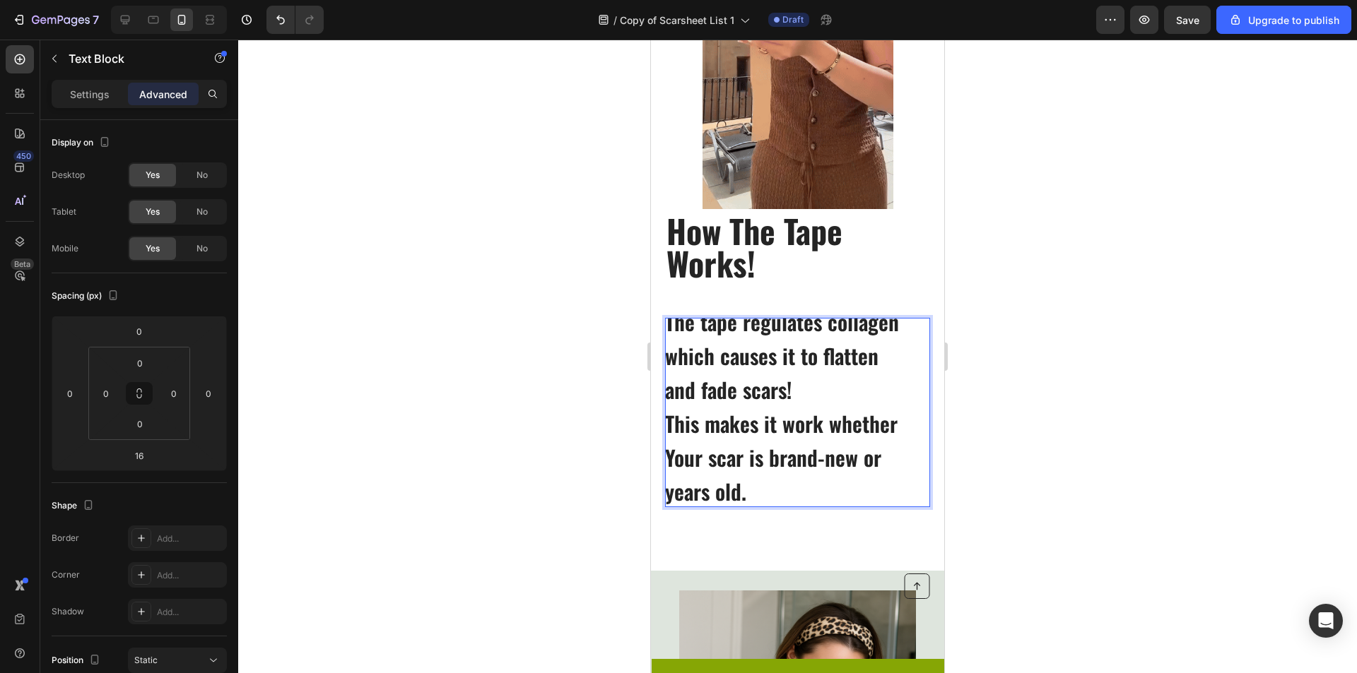
click at [1004, 459] on div at bounding box center [797, 357] width 1119 height 634
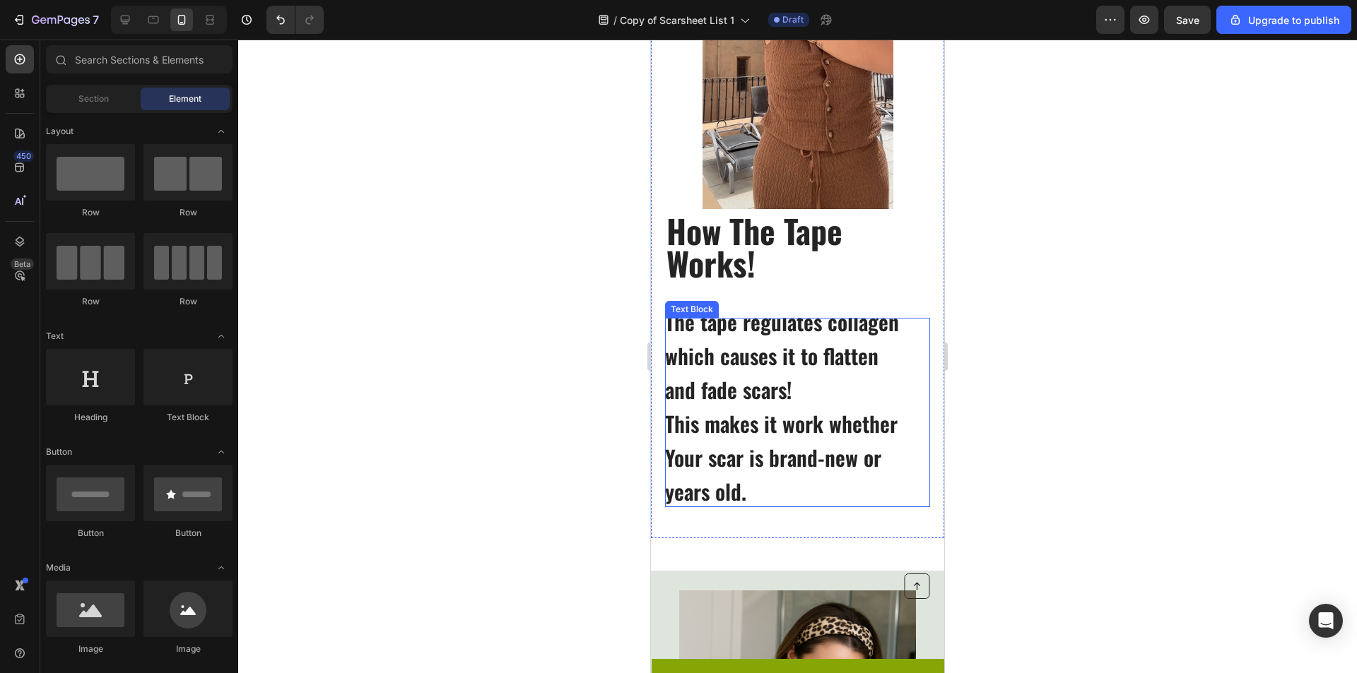
click at [900, 292] on div "How The Tape Works! Heading The tape regulates collagen which causes it to flat…" at bounding box center [797, 369] width 265 height 300
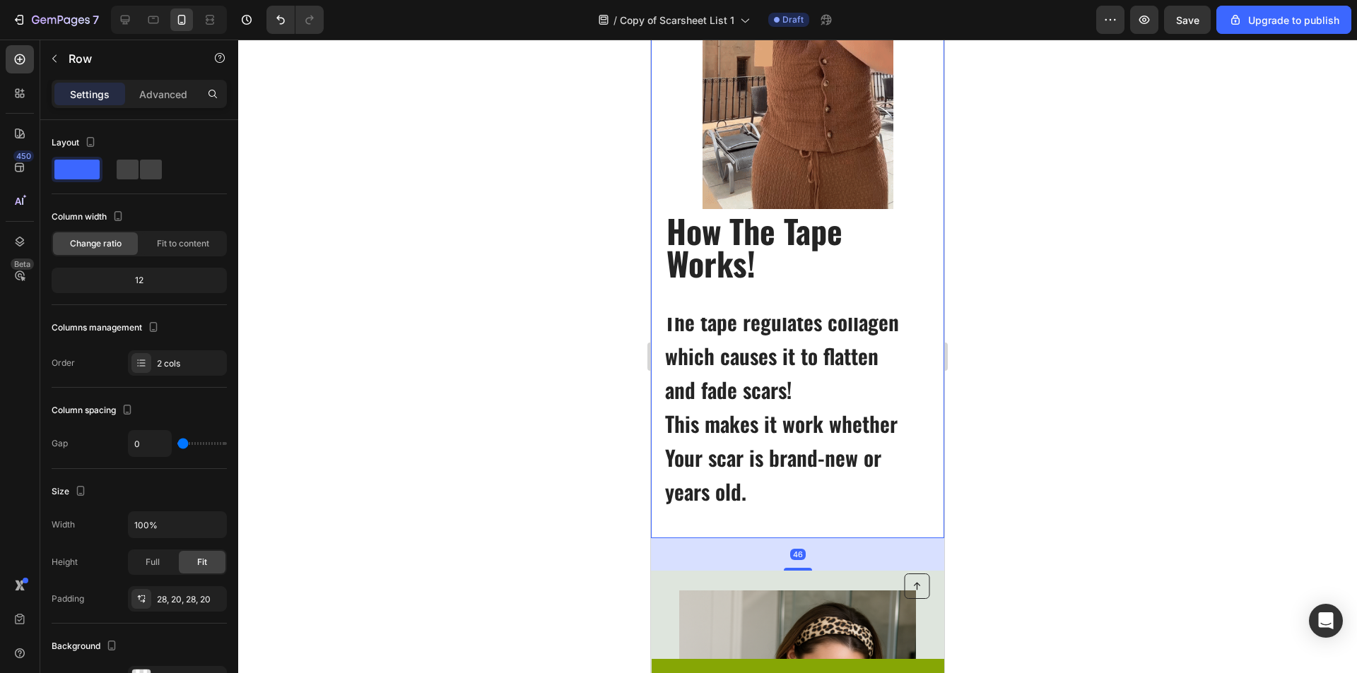
click at [867, 380] on p "Rich Text Editor. Editing area: main" at bounding box center [797, 373] width 264 height 17
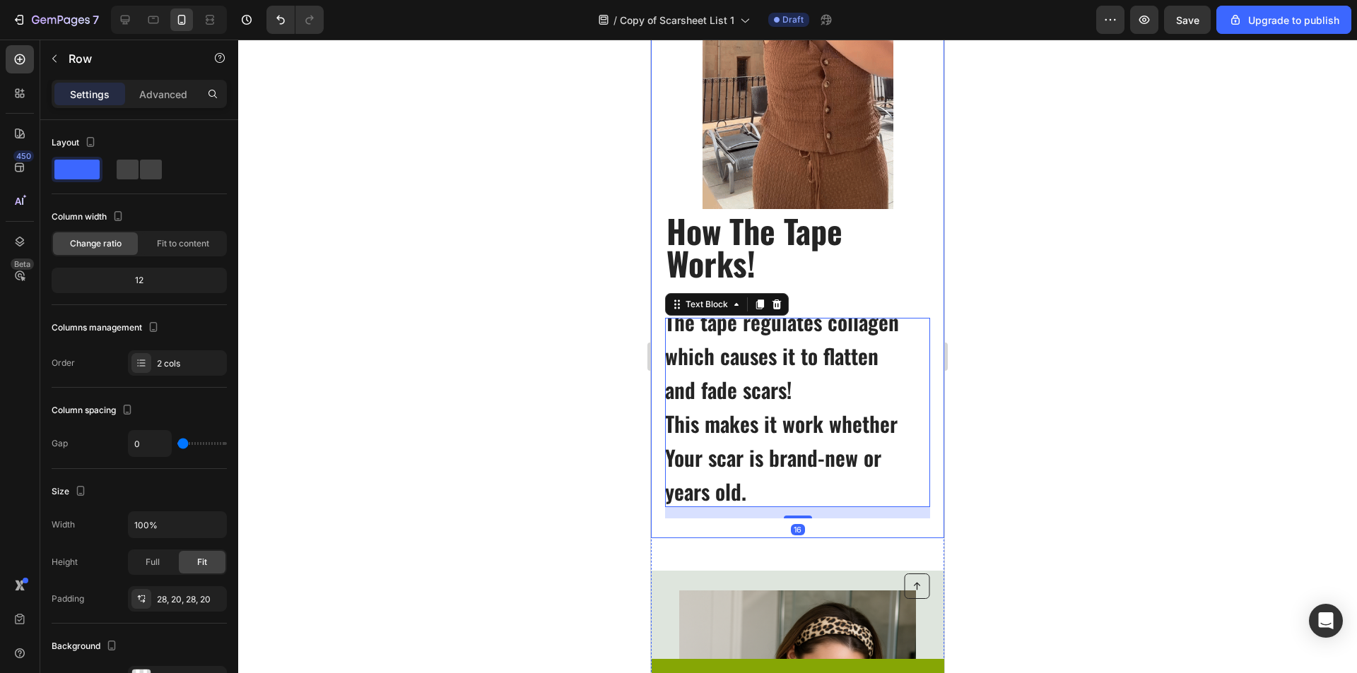
click at [925, 365] on div "How The Tape Works! Heading The tape regulates collagen which causes it to flat…" at bounding box center [797, 193] width 293 height 689
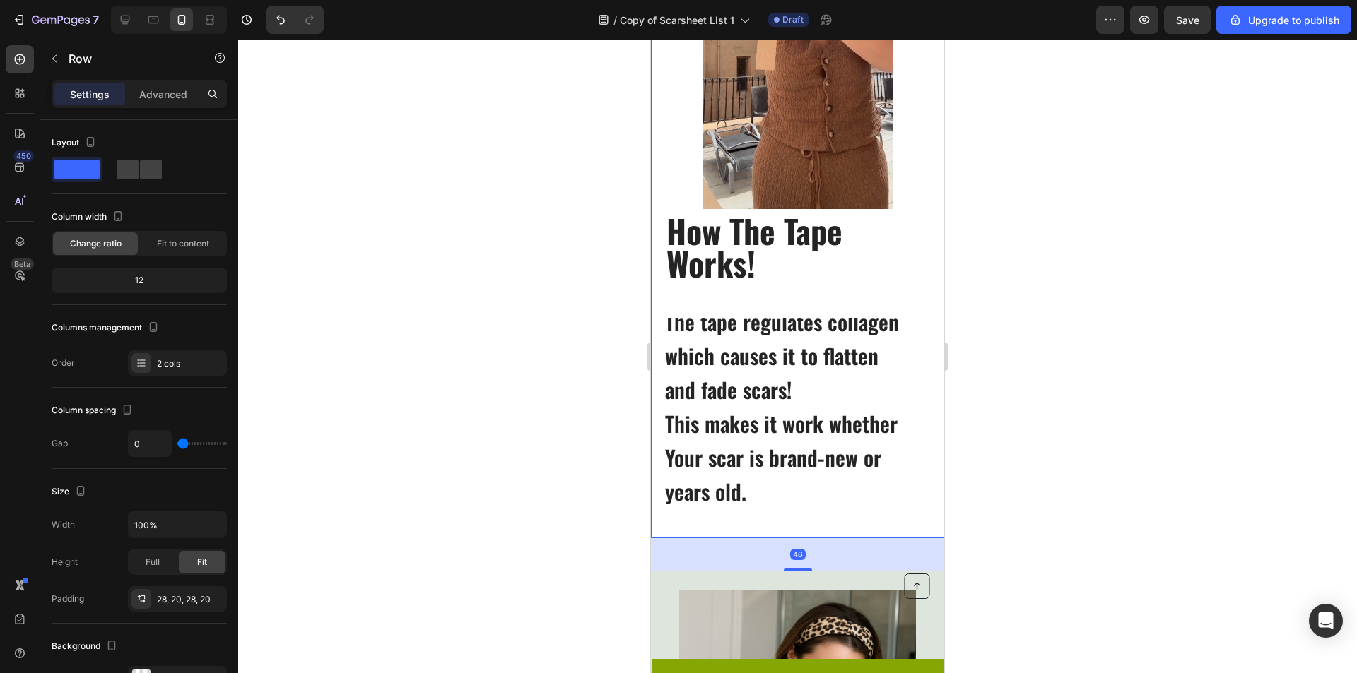
click at [900, 387] on p "and fade scars!" at bounding box center [797, 390] width 264 height 17
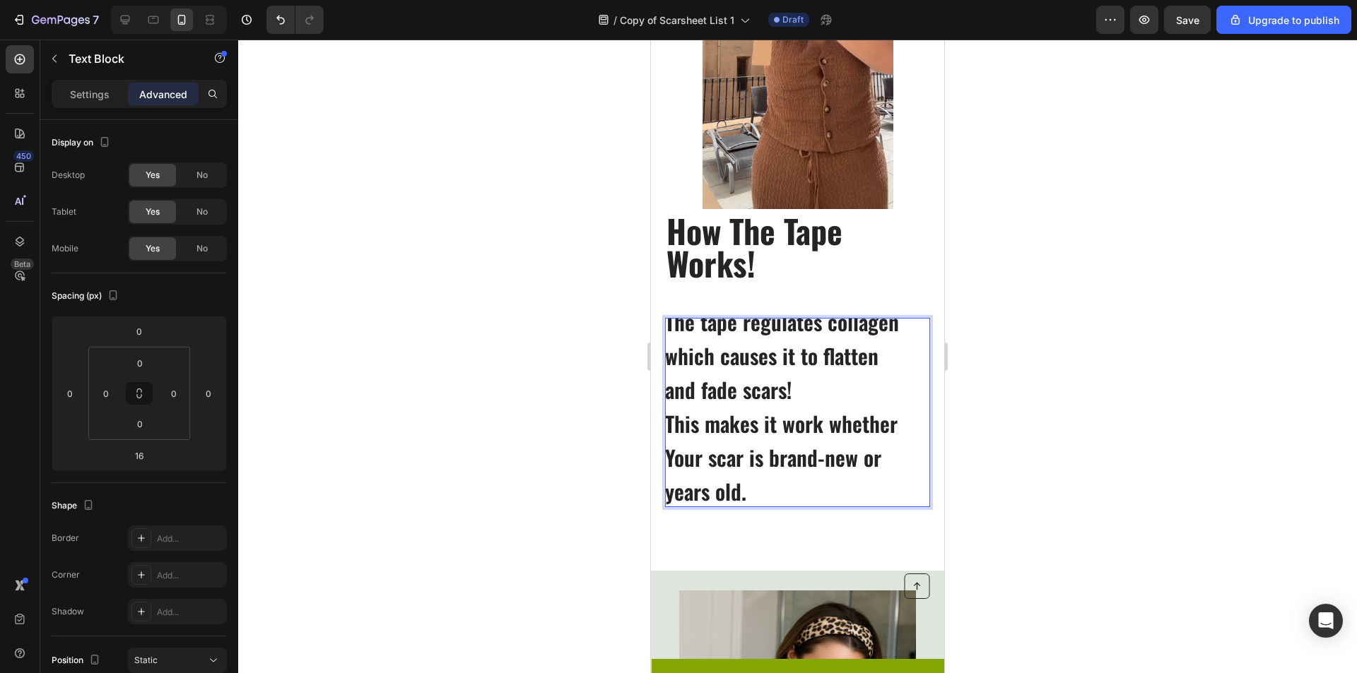
click at [668, 319] on p "The tape regulates collagen" at bounding box center [797, 322] width 264 height 17
click at [669, 328] on p "The tape regulates collagen" at bounding box center [797, 322] width 264 height 17
click at [668, 325] on p "The tape regulates collagen" at bounding box center [797, 322] width 264 height 17
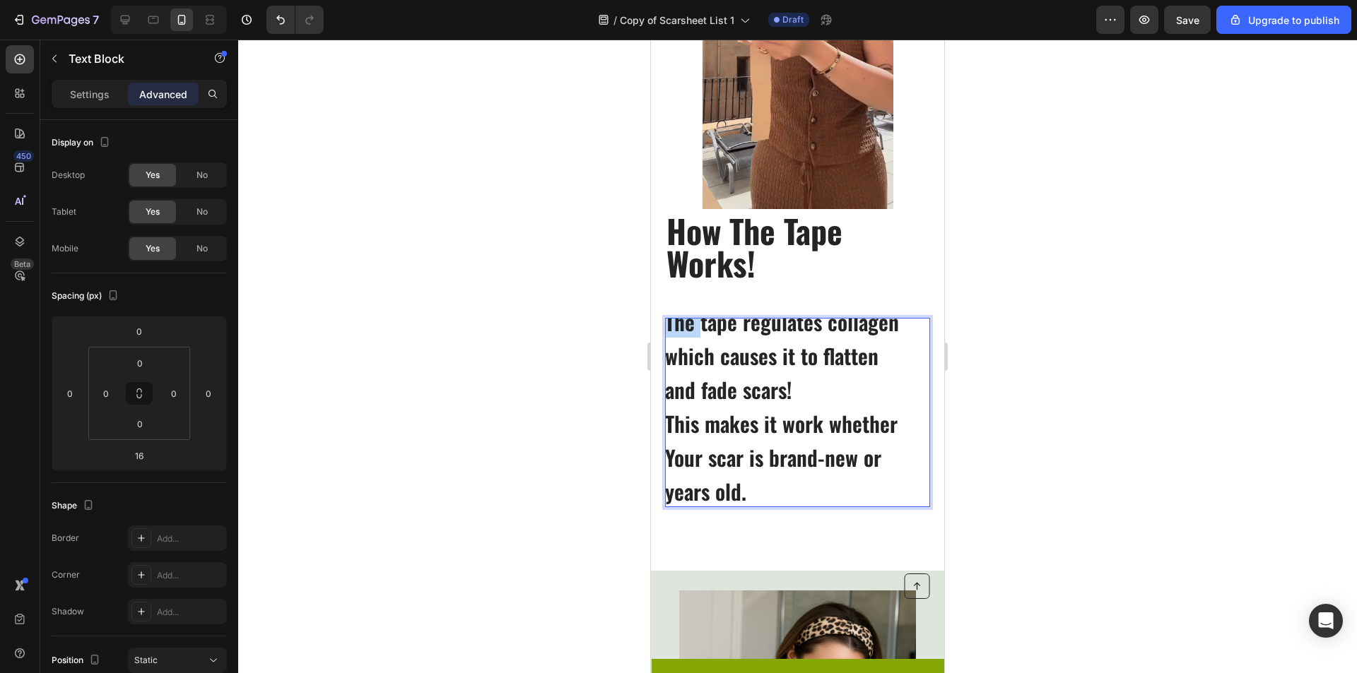
click at [668, 325] on p "The tape regulates collagen" at bounding box center [797, 322] width 264 height 17
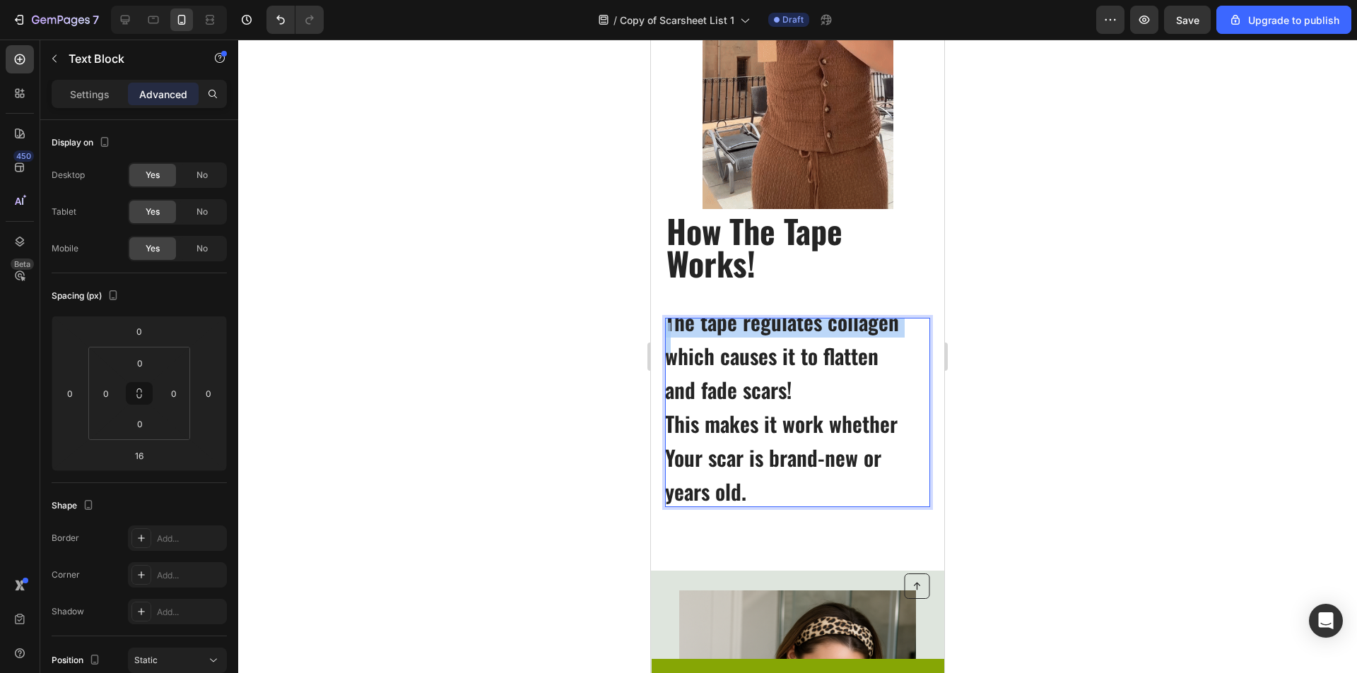
click at [668, 325] on p "The tape regulates collagen" at bounding box center [797, 322] width 264 height 17
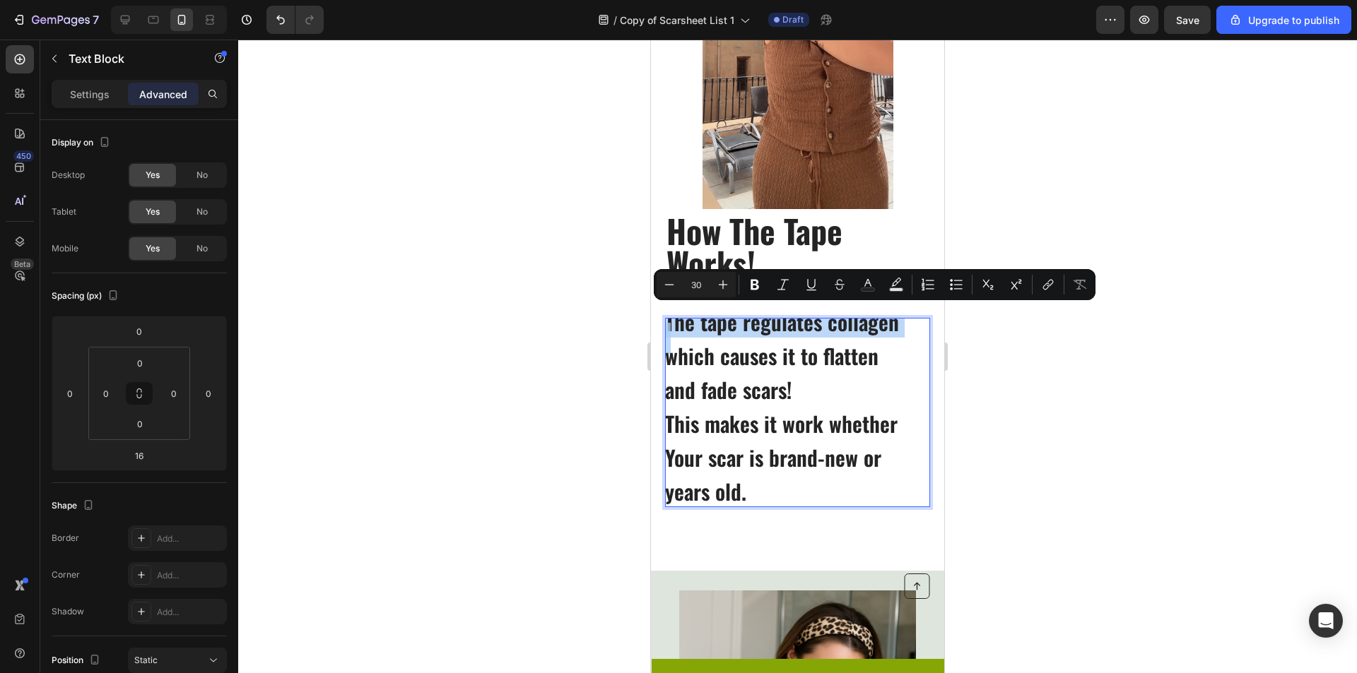
click at [667, 326] on p "The tape regulates collagen" at bounding box center [797, 322] width 264 height 17
click at [667, 327] on p "The tape regulates collagen" at bounding box center [797, 322] width 264 height 17
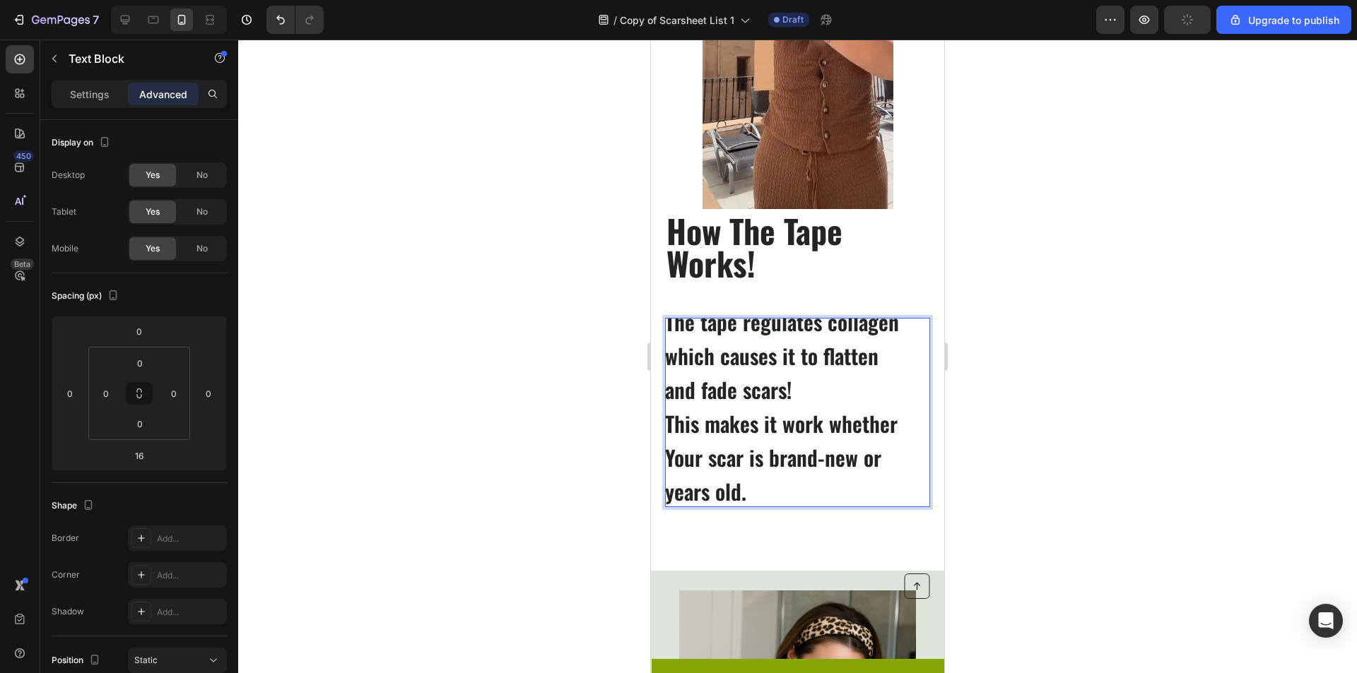
click at [665, 324] on p "The tape regulates collagen" at bounding box center [797, 322] width 264 height 17
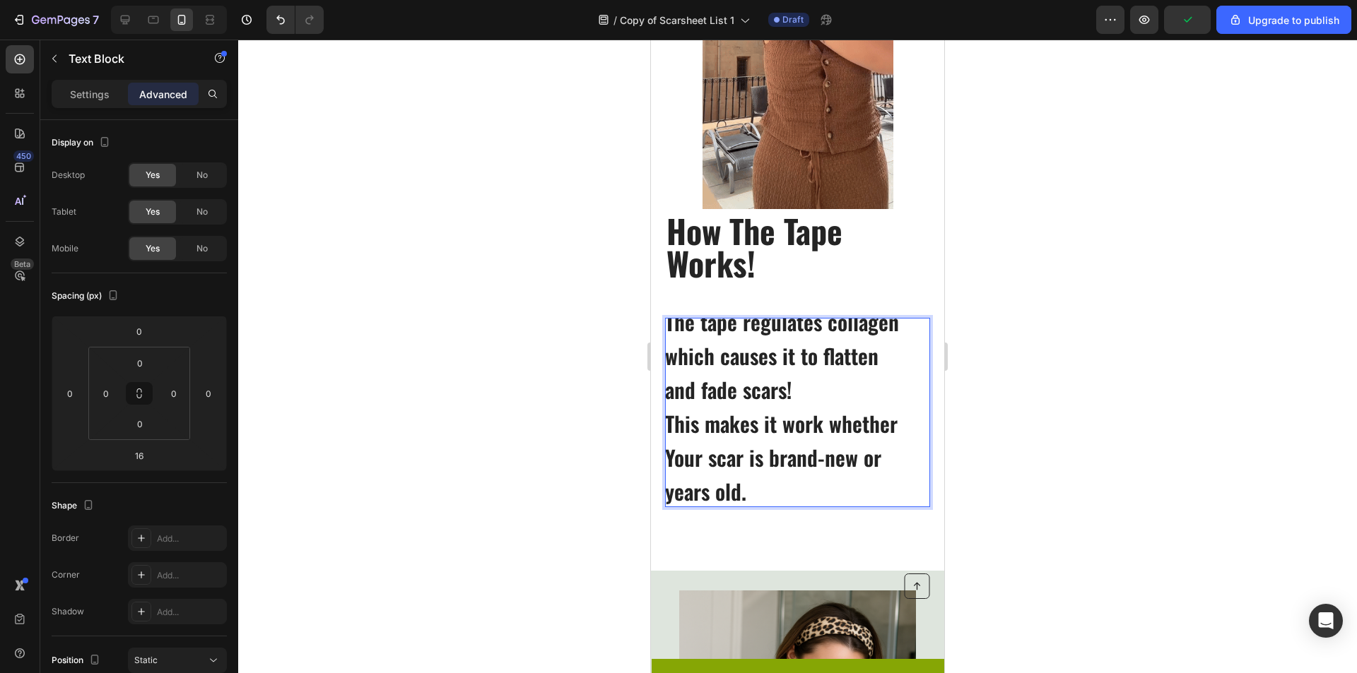
click at [667, 324] on p "The tape regulates collagen" at bounding box center [797, 322] width 264 height 17
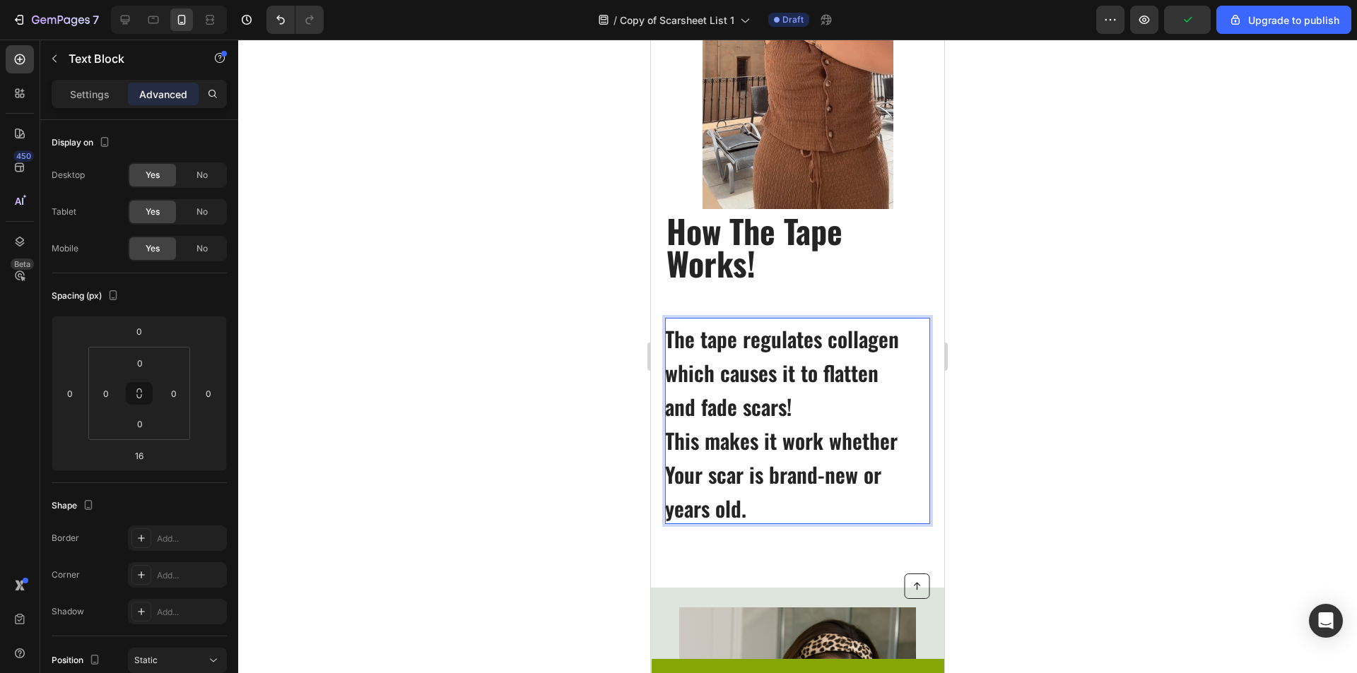
click at [990, 334] on div at bounding box center [797, 357] width 1119 height 634
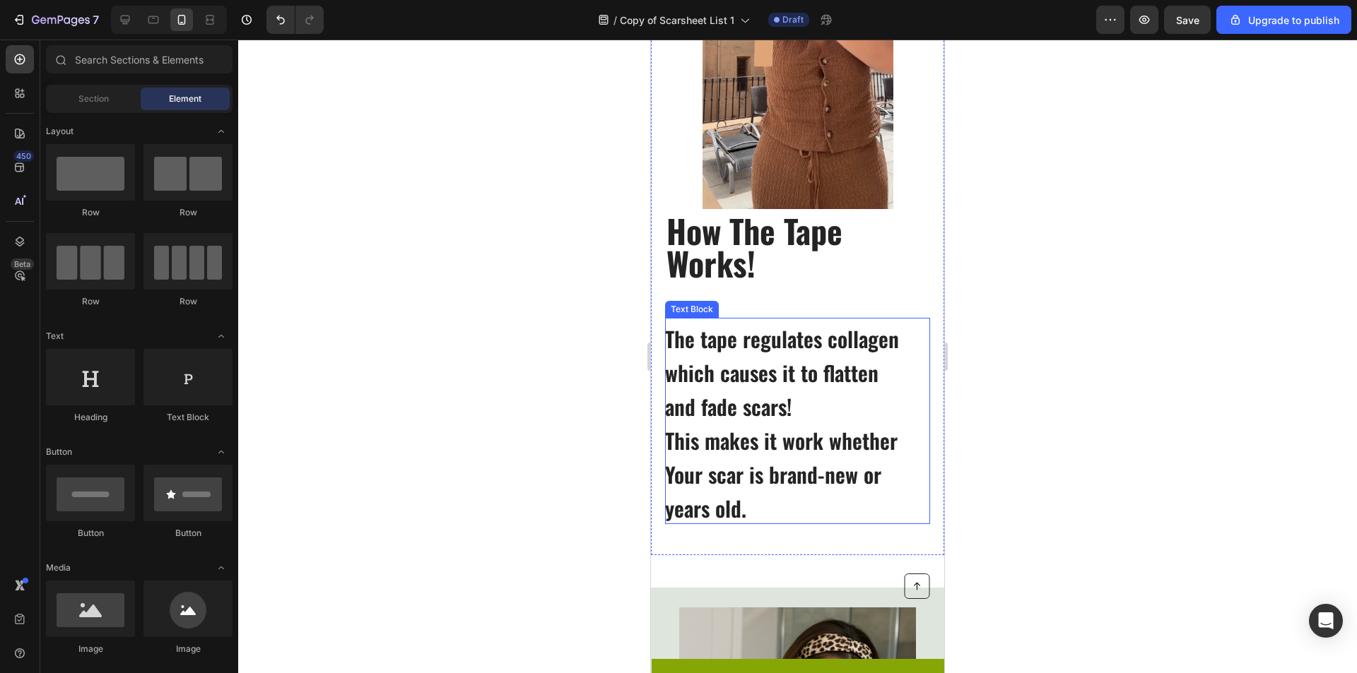
click at [671, 509] on p "years old." at bounding box center [797, 508] width 264 height 17
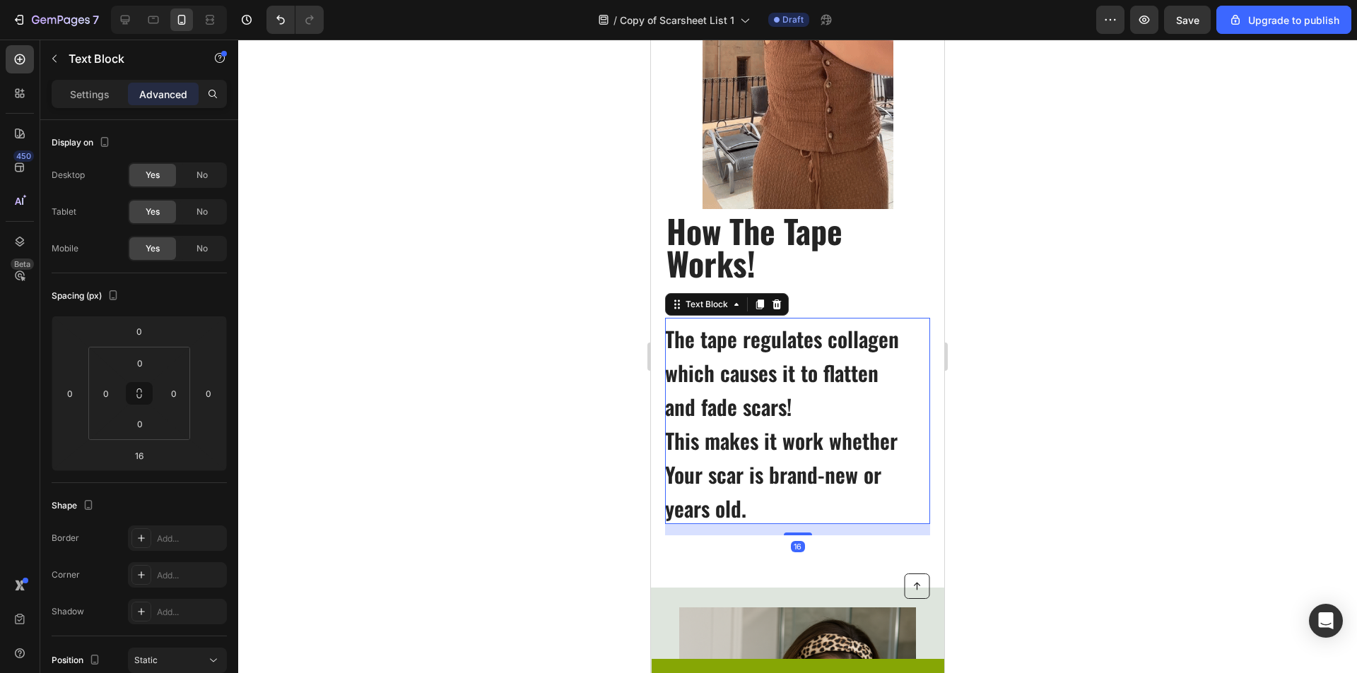
scroll to position [0, 0]
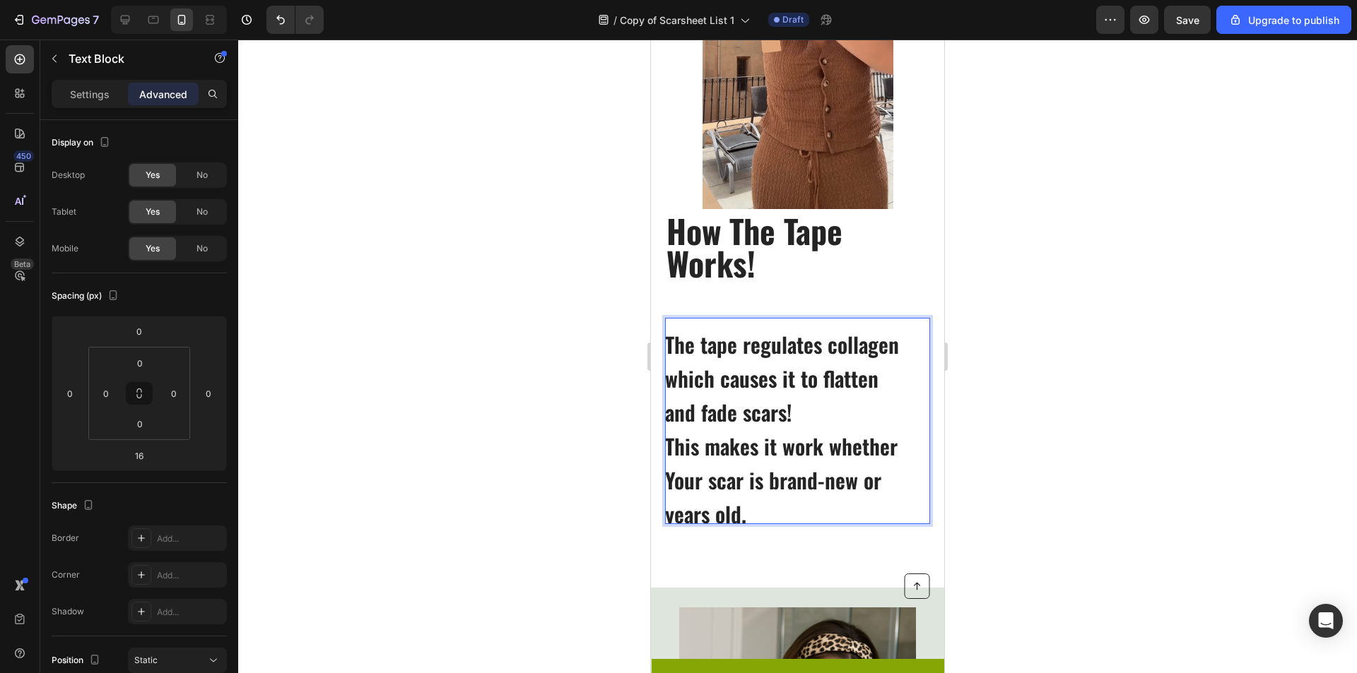
click at [675, 515] on p "years old." at bounding box center [797, 514] width 264 height 17
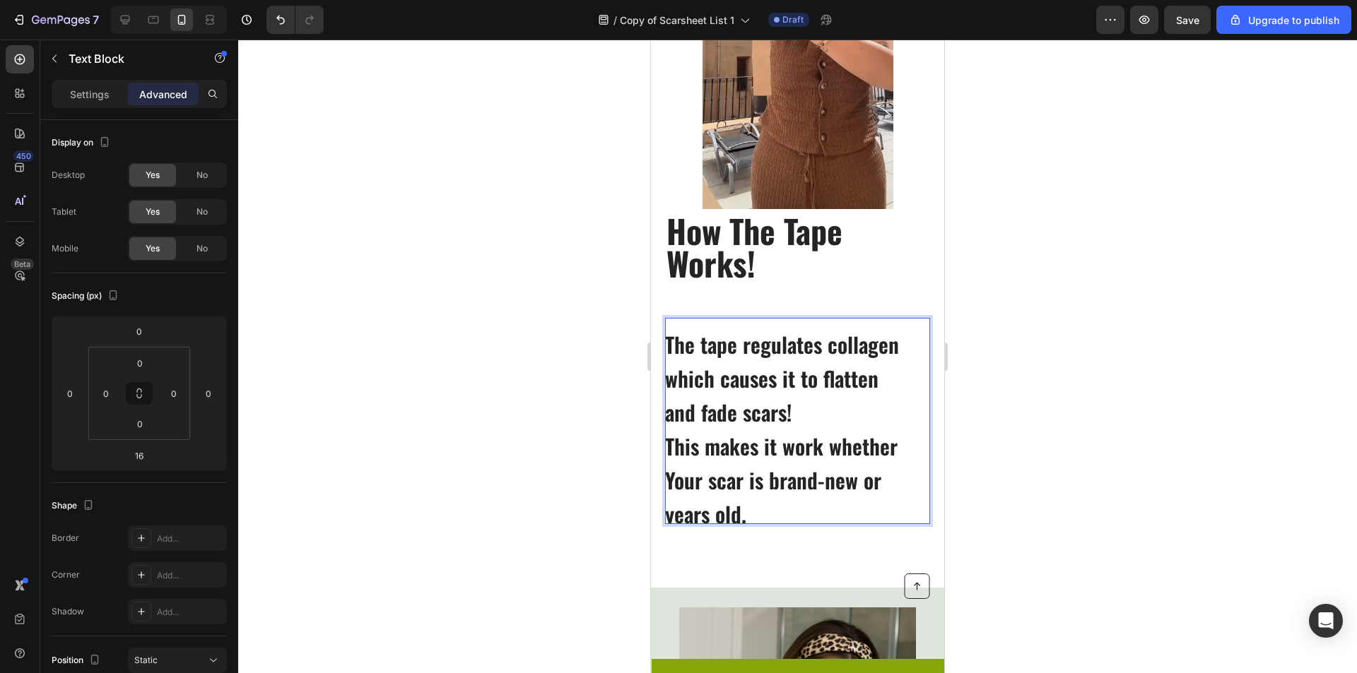
scroll to position [6, 0]
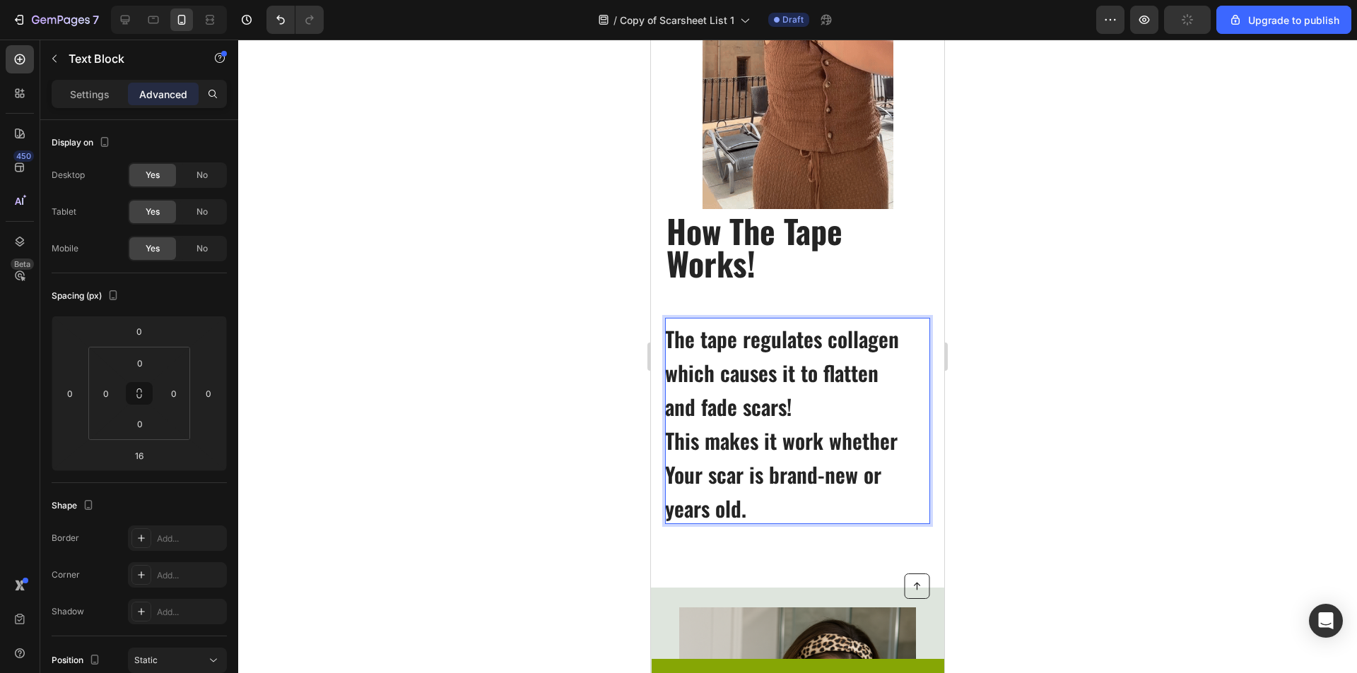
click at [583, 443] on div at bounding box center [797, 357] width 1119 height 634
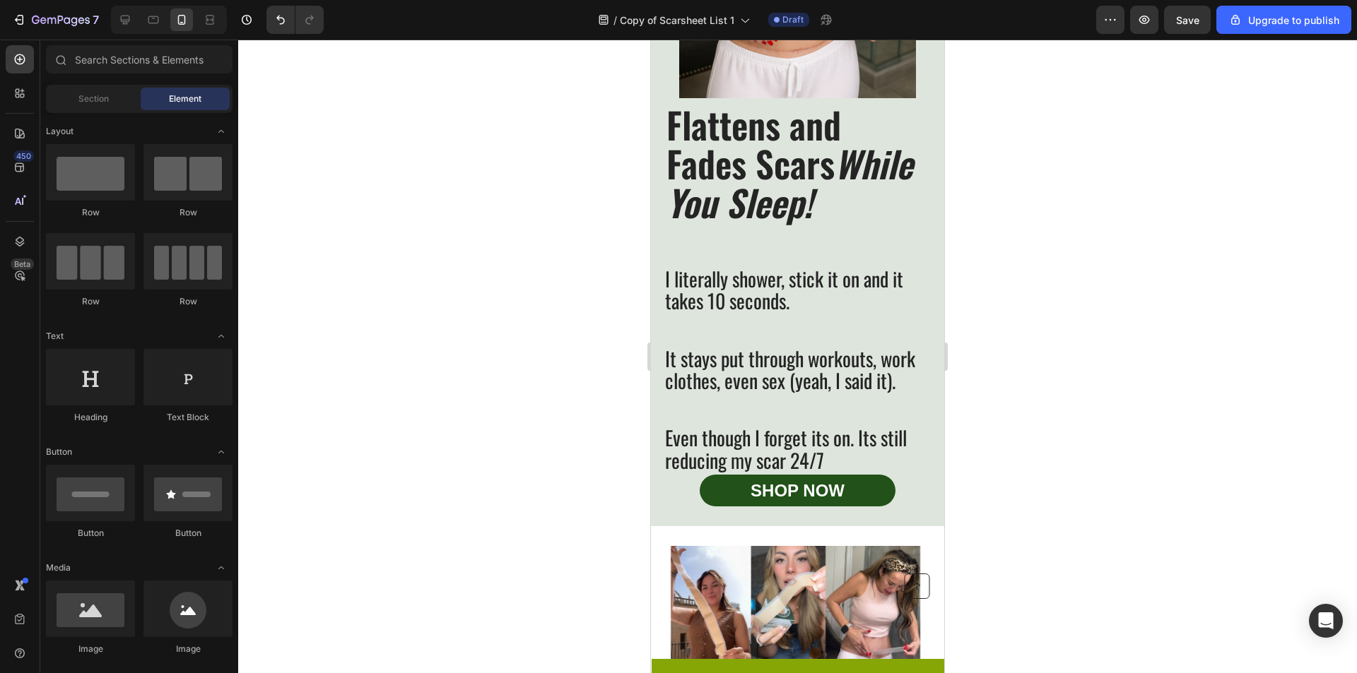
scroll to position [1624, 0]
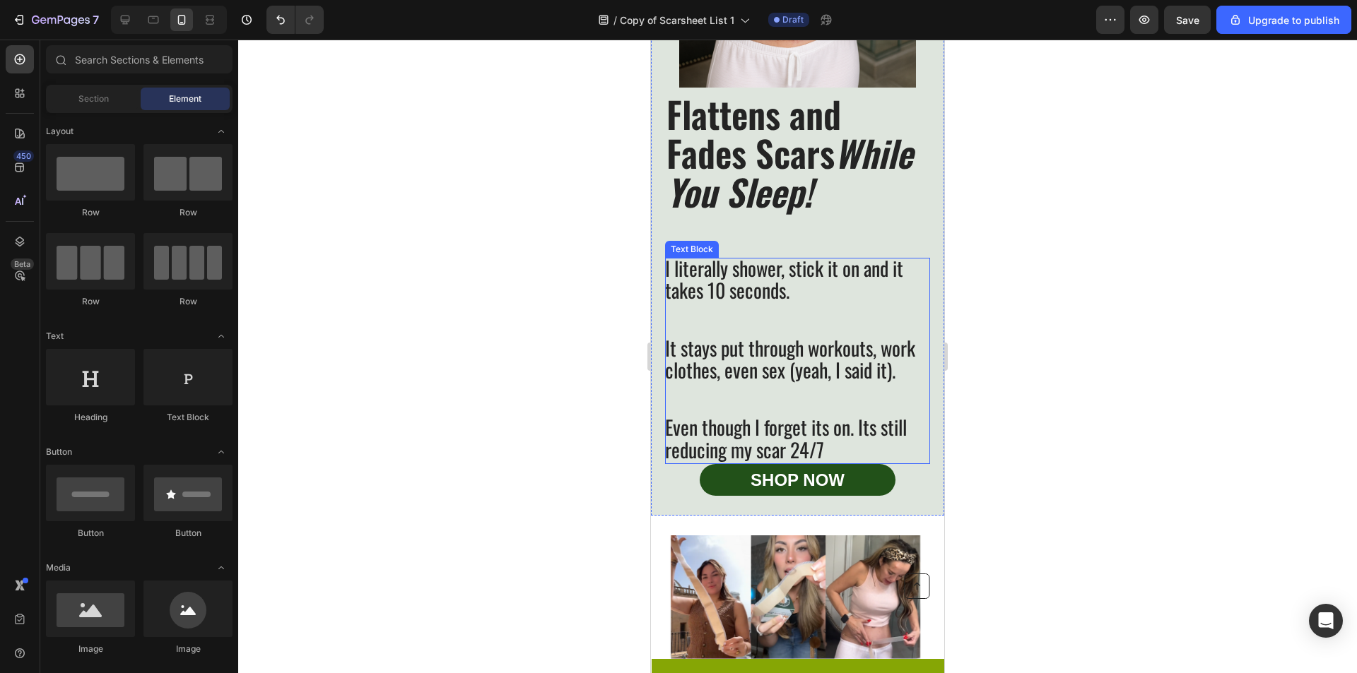
click at [844, 462] on p "Even though I forget its on. Its still reducing my scar 24/7" at bounding box center [797, 440] width 264 height 44
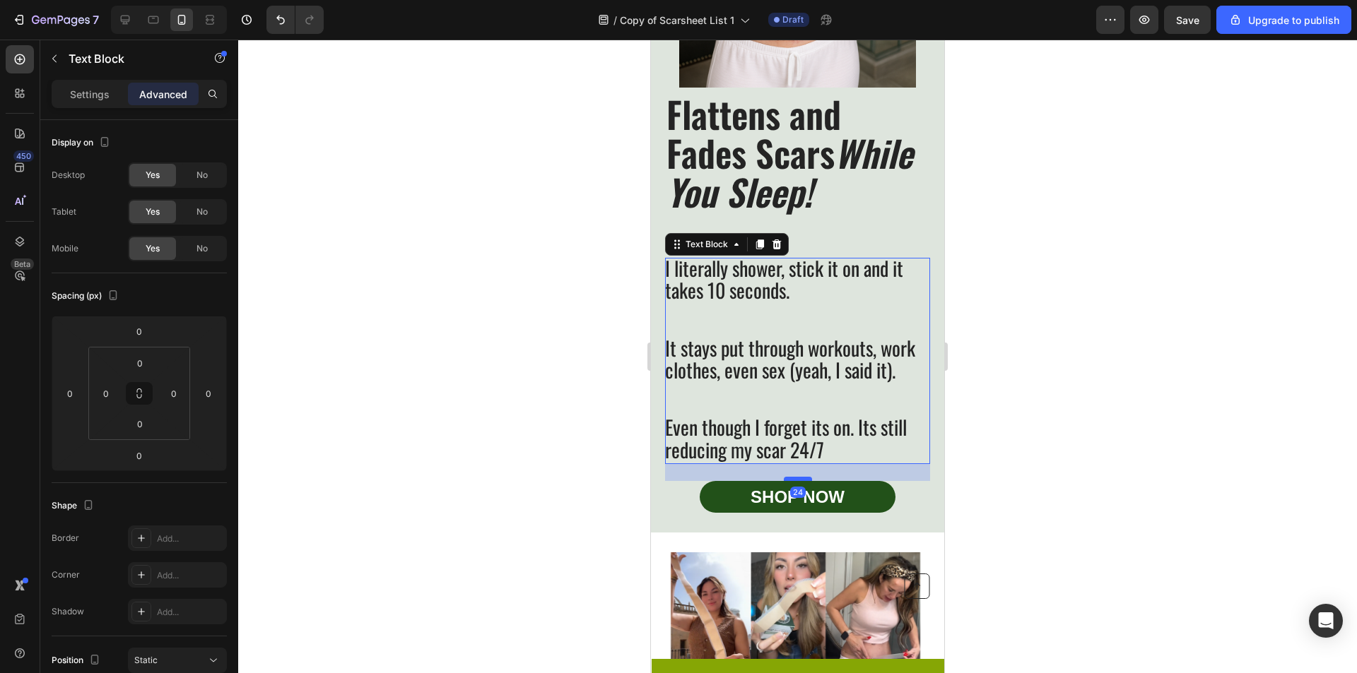
drag, startPoint x: 798, startPoint y: 482, endPoint x: 801, endPoint y: 505, distance: 23.5
click at [801, 481] on div at bounding box center [798, 479] width 28 height 4
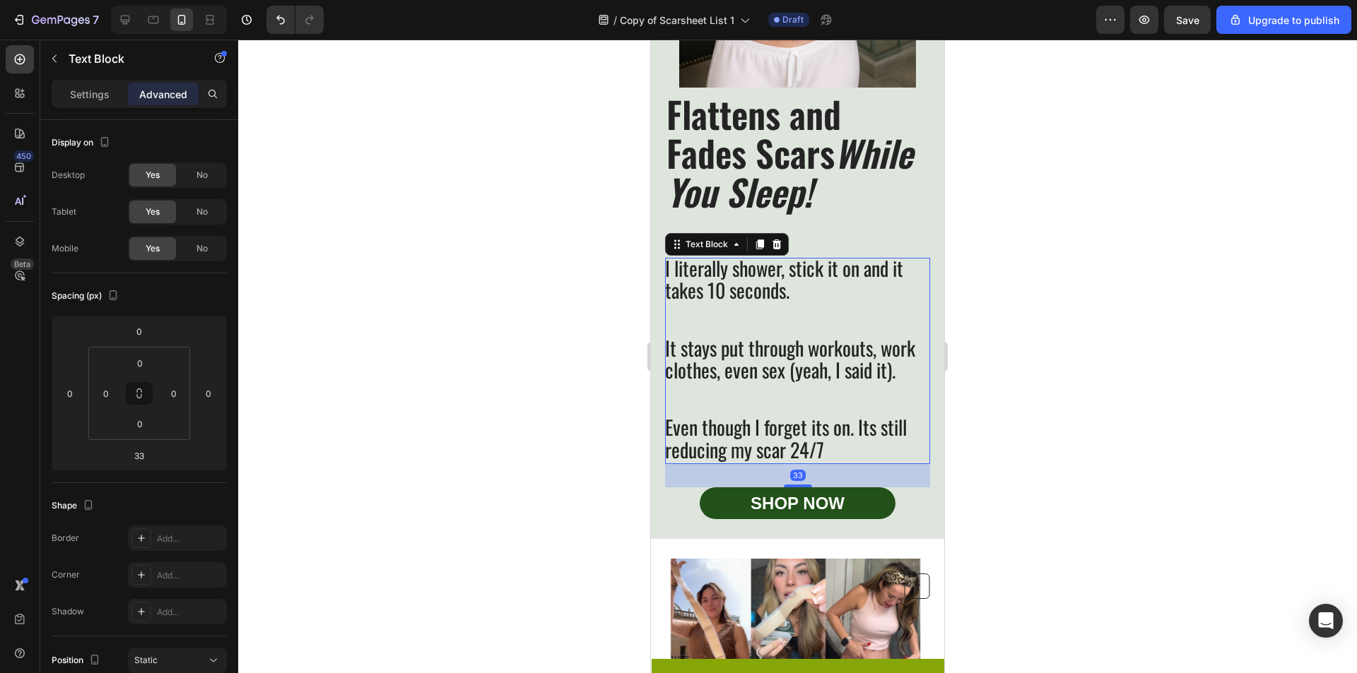
click at [1054, 468] on div at bounding box center [797, 357] width 1119 height 634
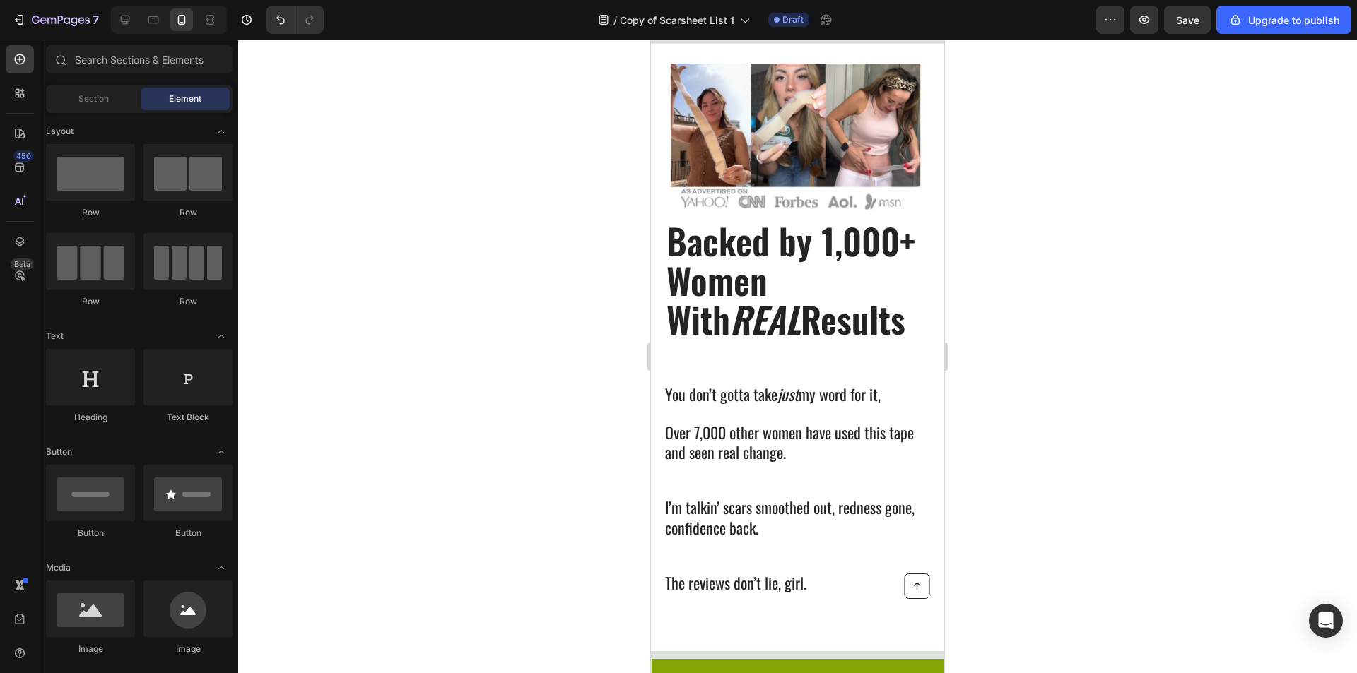
scroll to position [2124, 0]
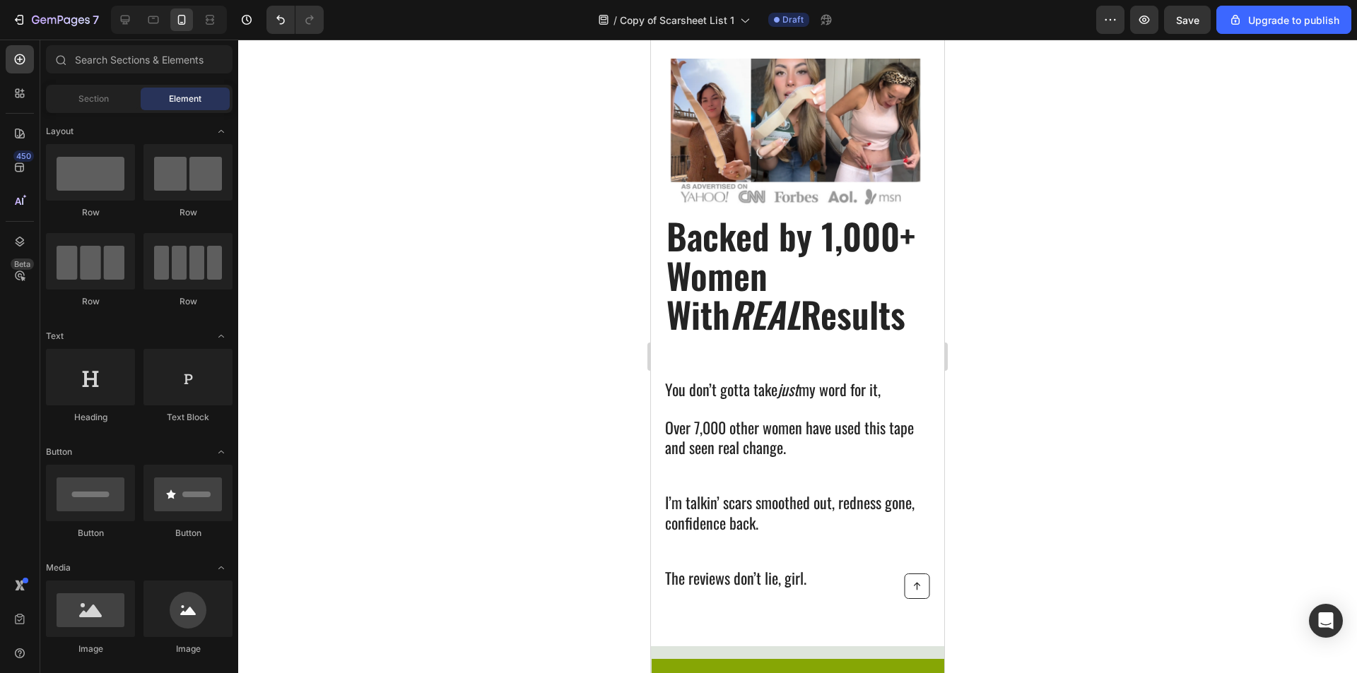
drag, startPoint x: 938, startPoint y: 344, endPoint x: 1605, endPoint y: 451, distance: 675.6
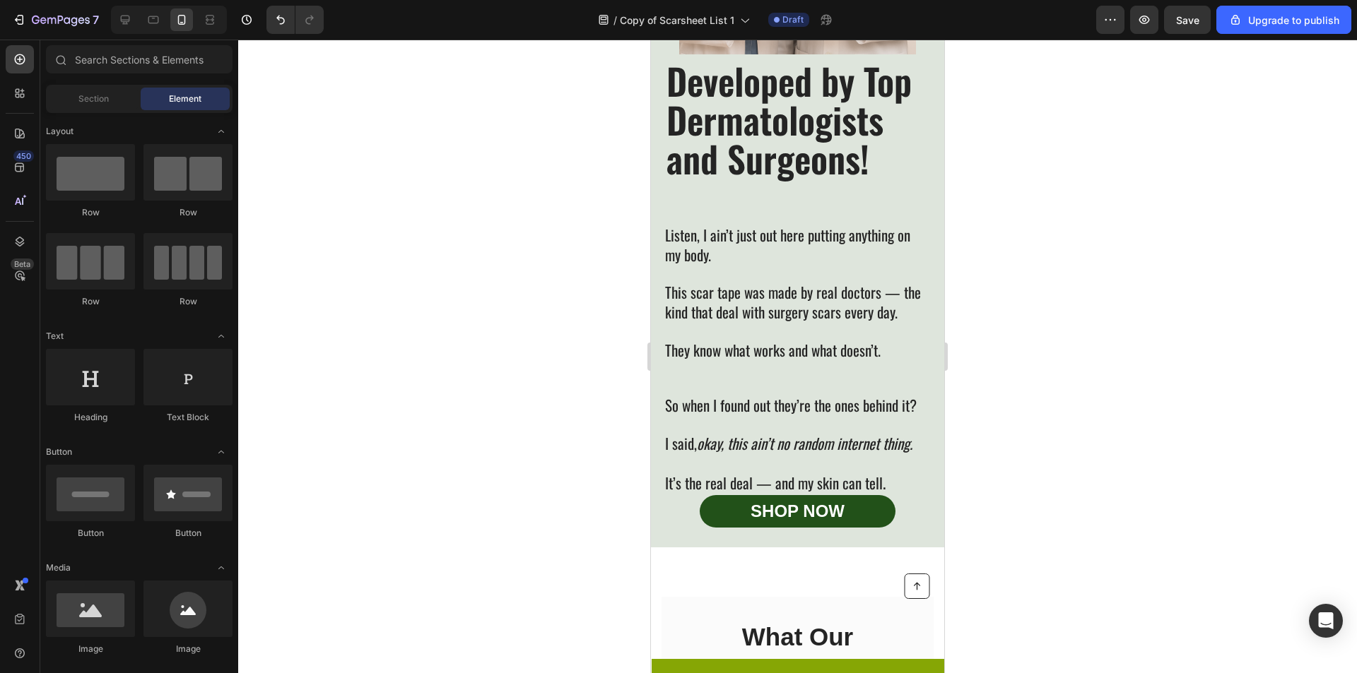
scroll to position [2979, 0]
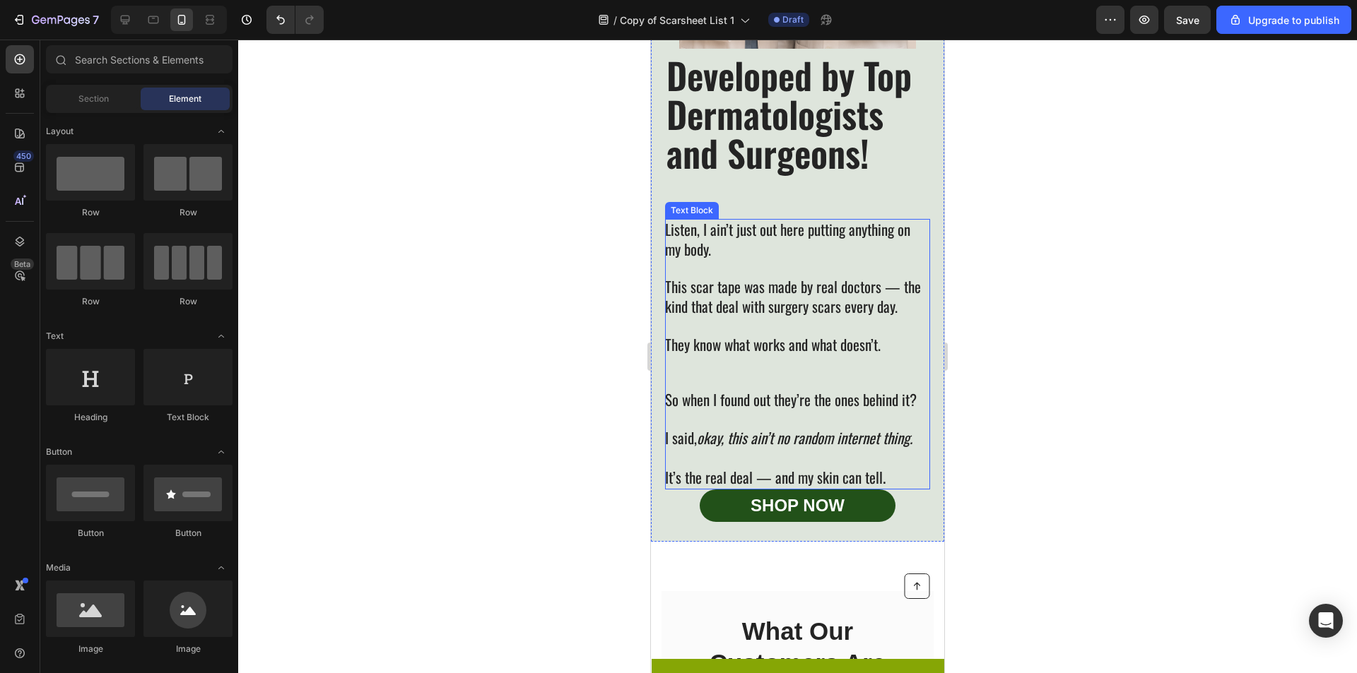
click at [863, 469] on p at bounding box center [797, 459] width 264 height 20
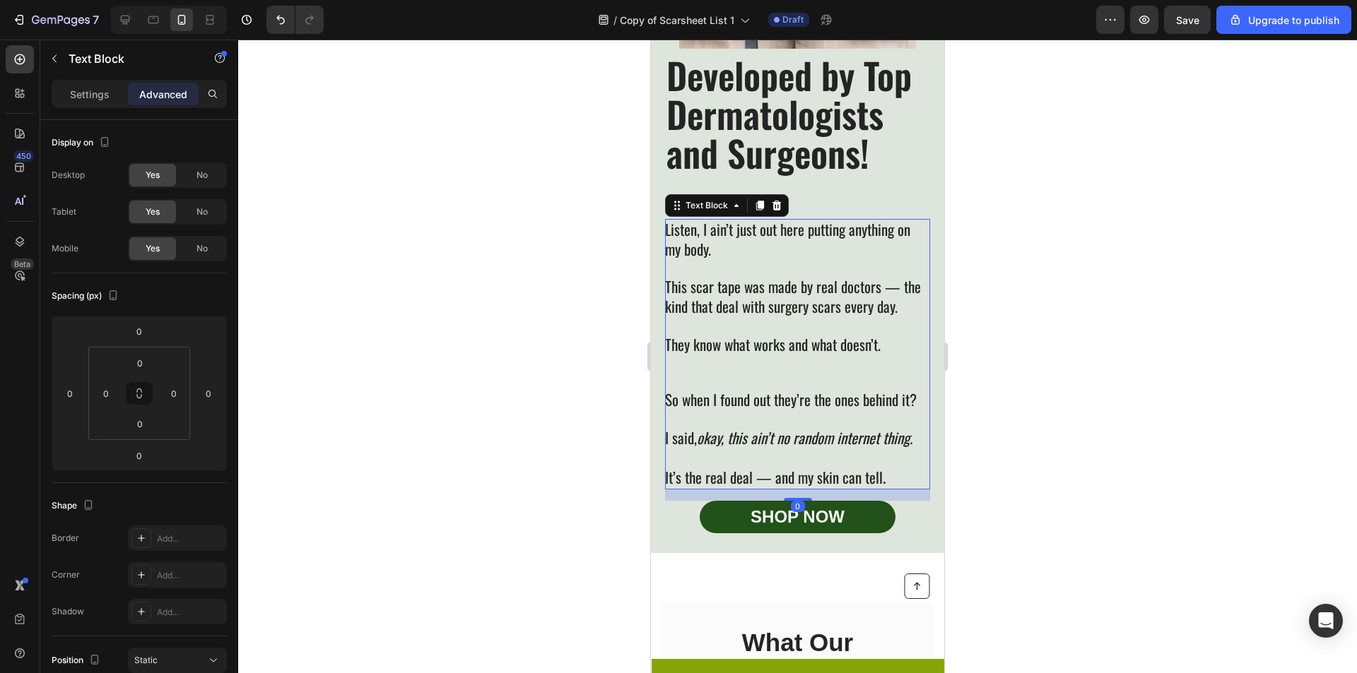
drag, startPoint x: 1012, startPoint y: 498, endPoint x: 994, endPoint y: 501, distance: 17.9
click at [1009, 498] on div at bounding box center [797, 357] width 1119 height 634
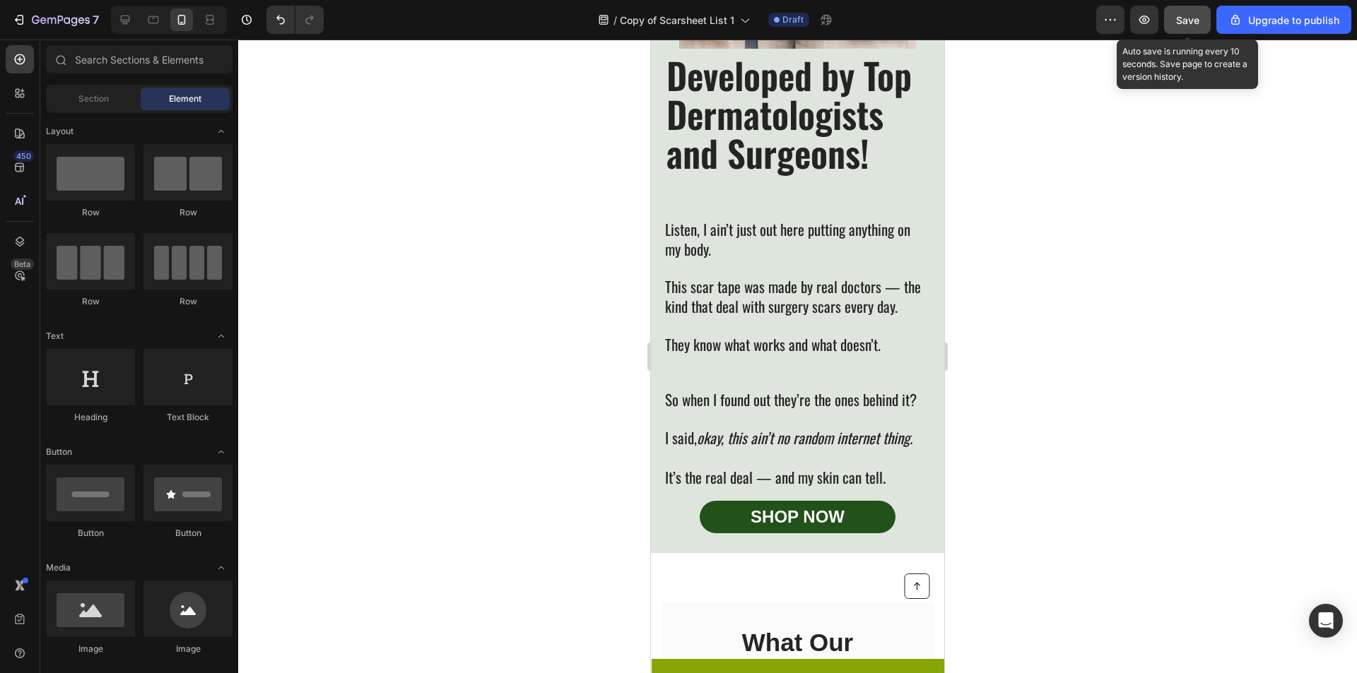
click at [1193, 23] on span "Save" at bounding box center [1187, 20] width 23 height 12
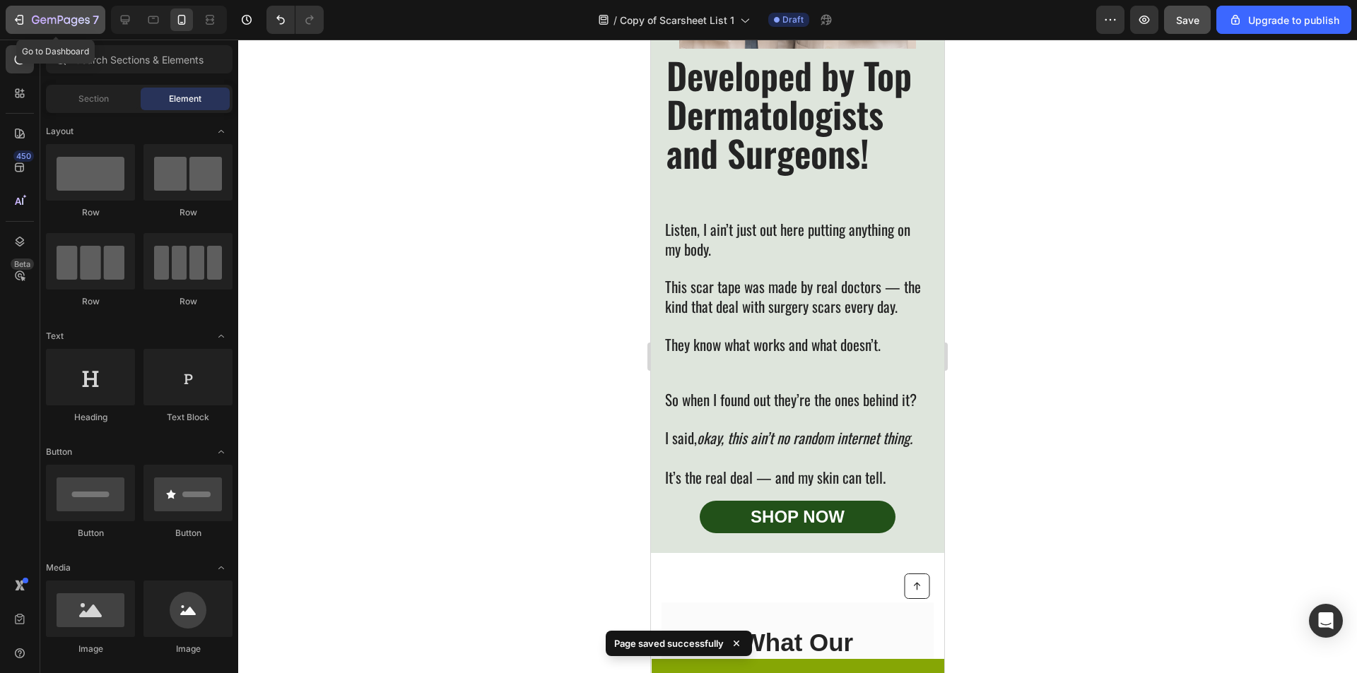
click at [41, 14] on div "7" at bounding box center [65, 19] width 67 height 17
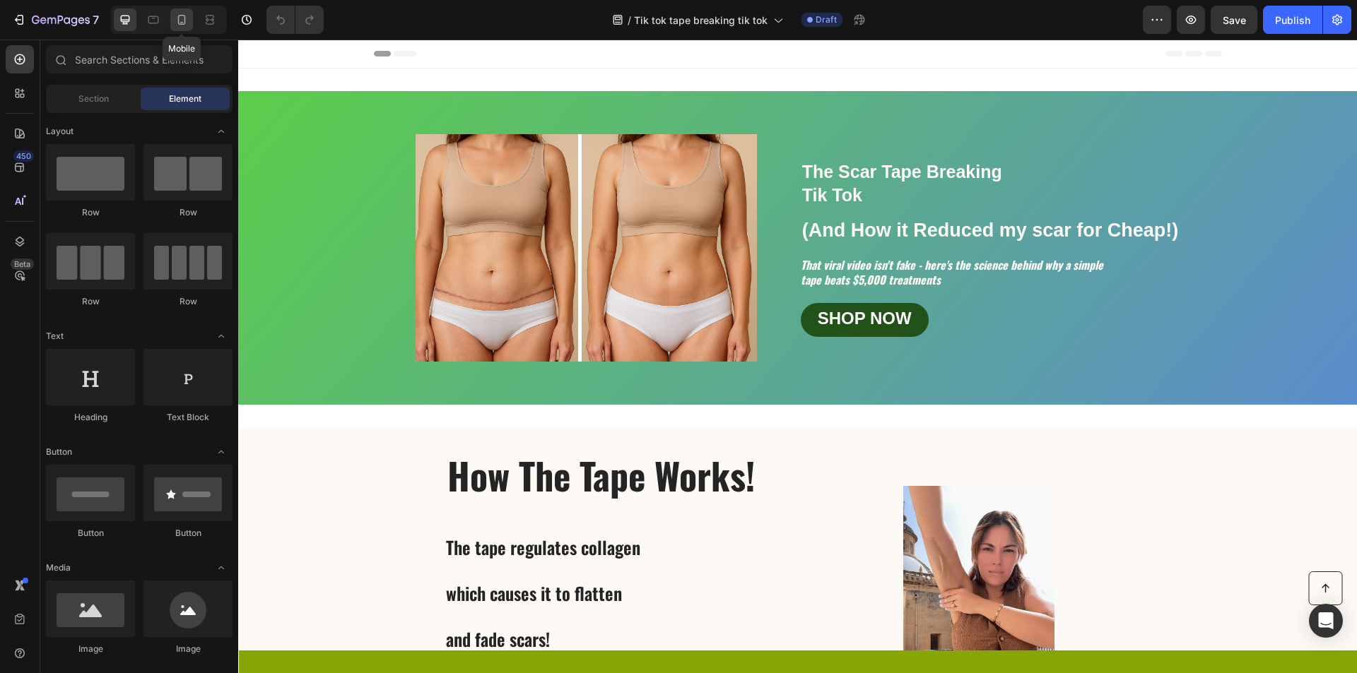
click at [189, 20] on div at bounding box center [181, 19] width 23 height 23
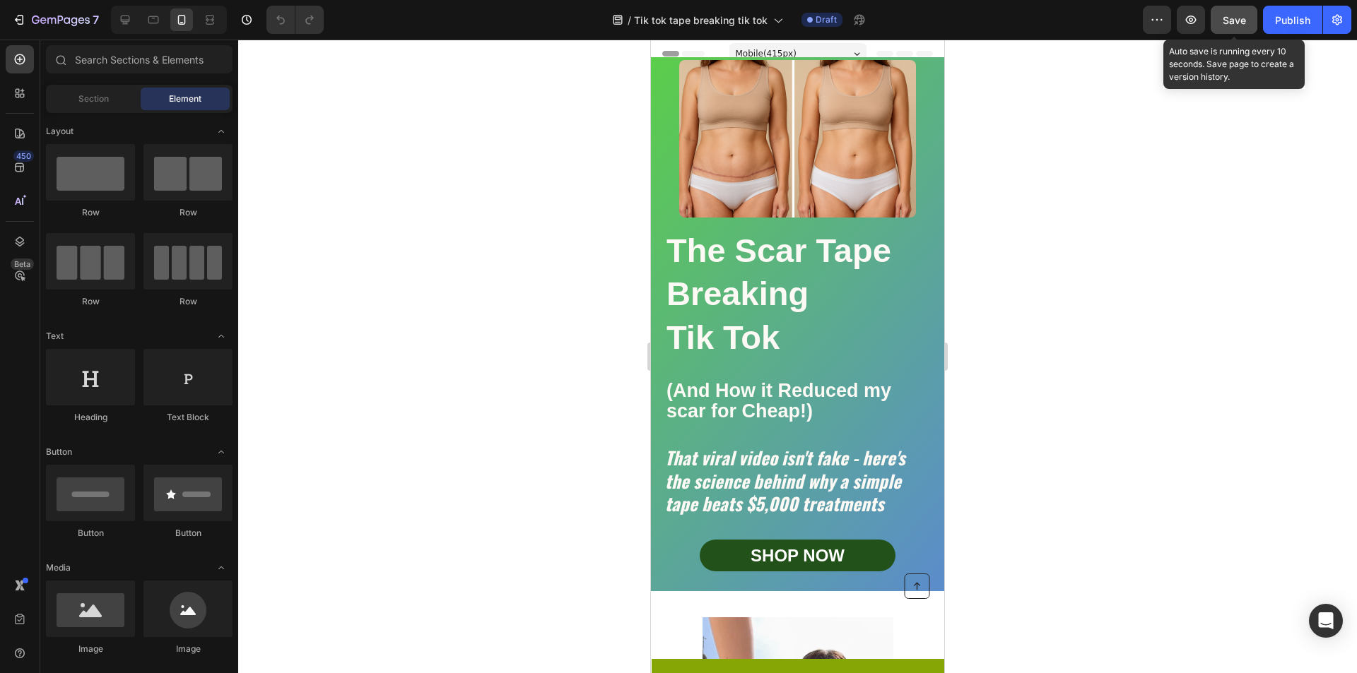
click at [1239, 21] on span "Save" at bounding box center [1233, 20] width 23 height 12
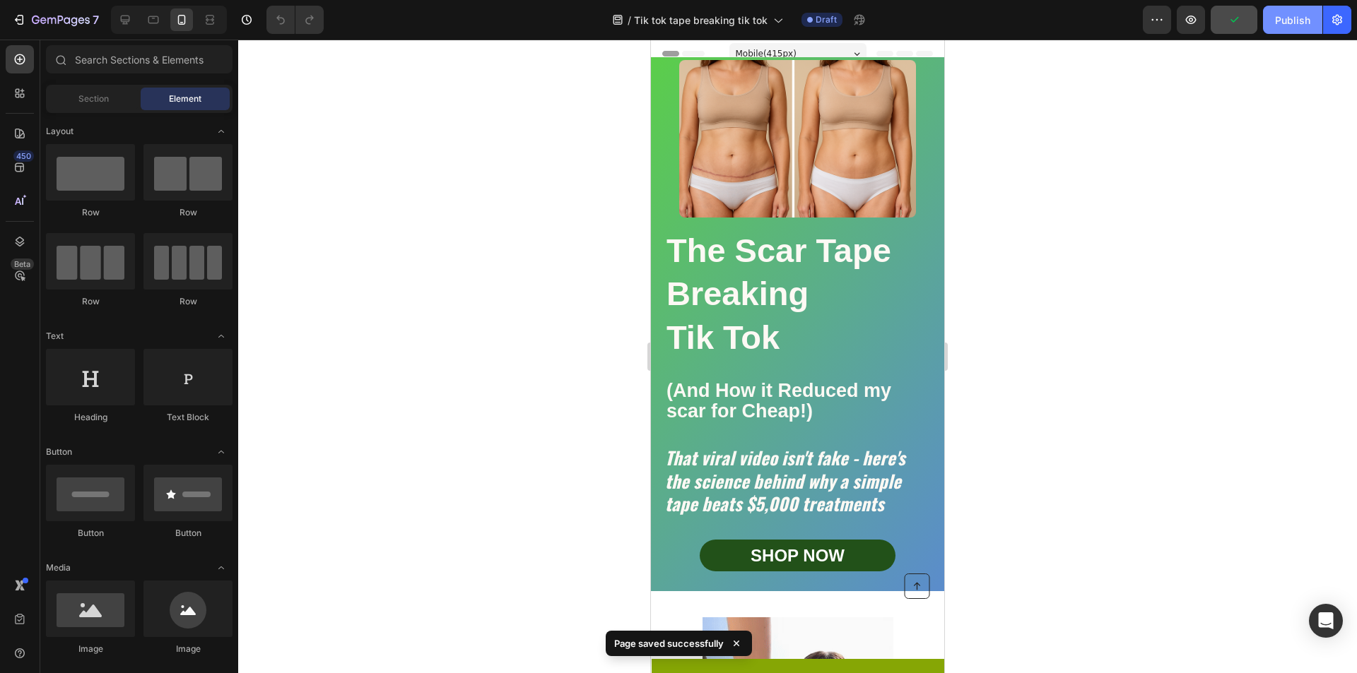
click at [1317, 28] on button "Publish" at bounding box center [1292, 20] width 59 height 28
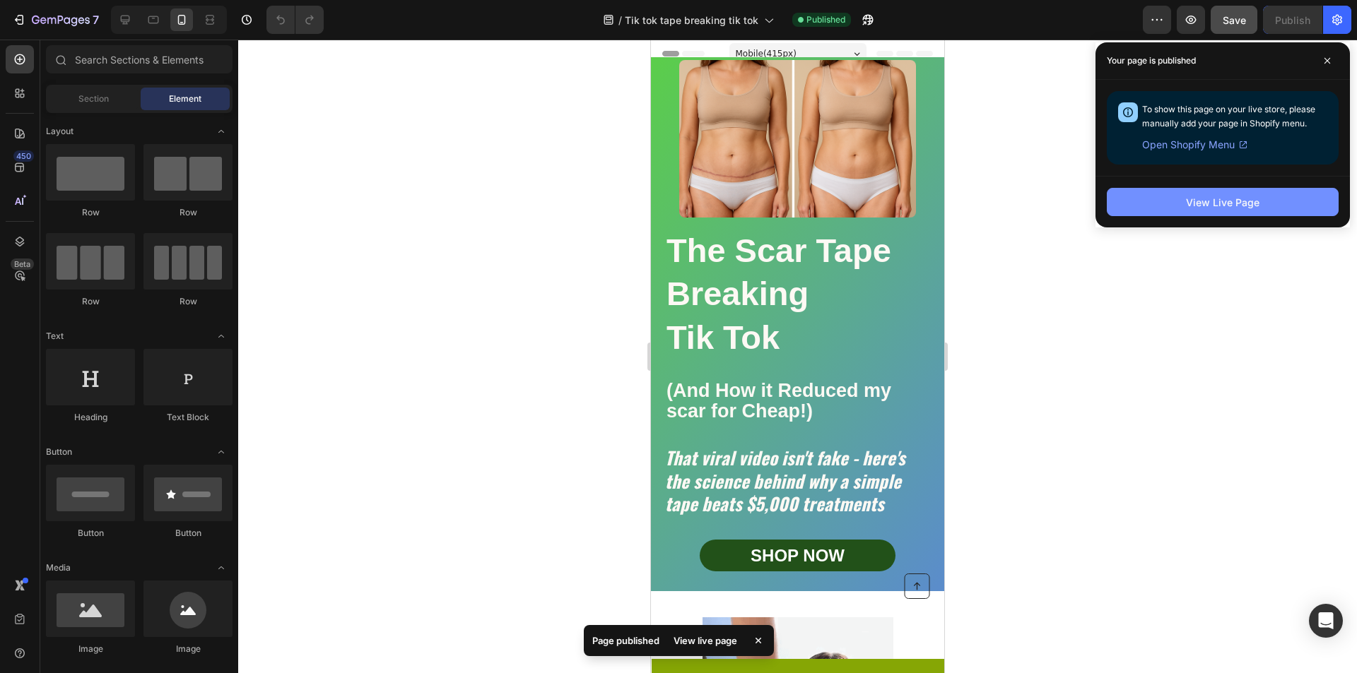
click at [1237, 216] on button "View Live Page" at bounding box center [1223, 202] width 232 height 28
